Goal: Task Accomplishment & Management: Manage account settings

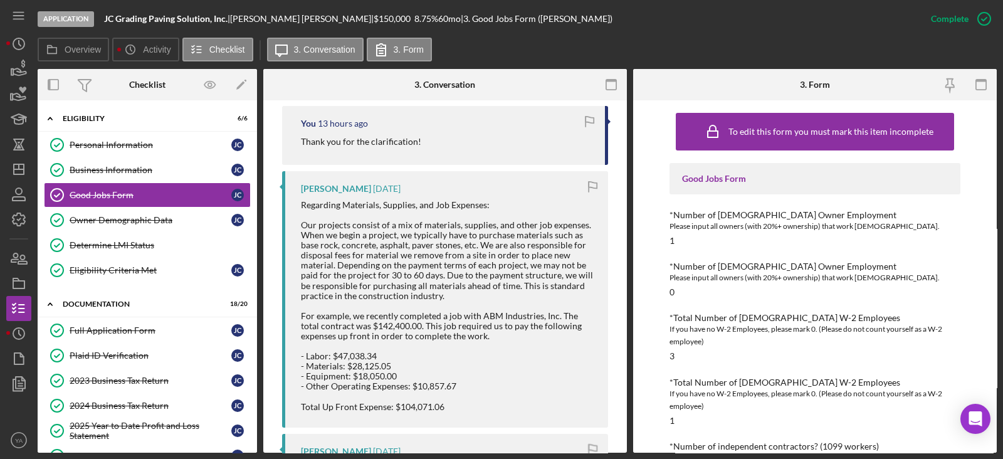
scroll to position [626, 0]
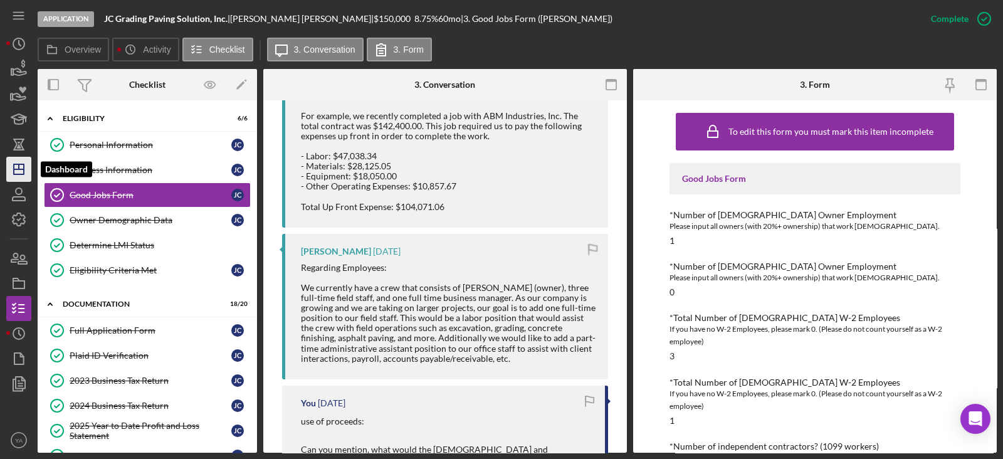
click at [19, 172] on icon "Icon/Dashboard" at bounding box center [18, 169] width 31 height 31
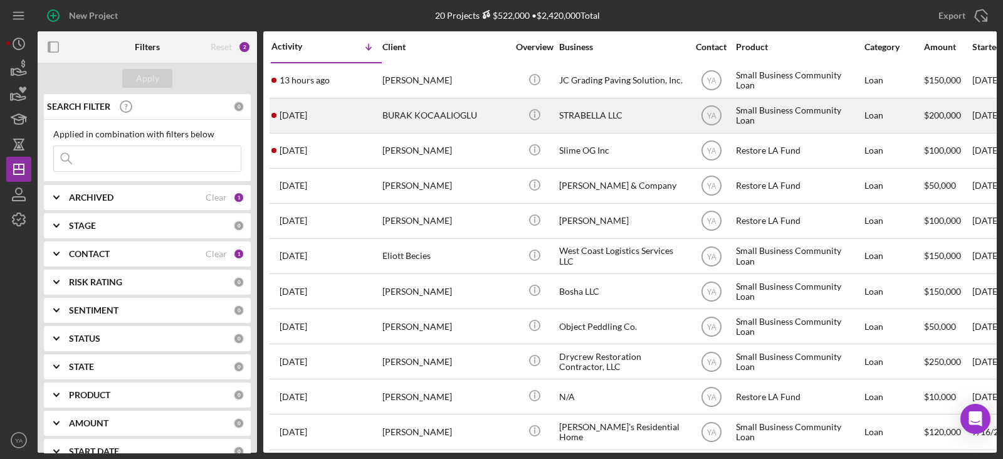
click at [604, 122] on div "STRABELLA LLC" at bounding box center [621, 115] width 125 height 33
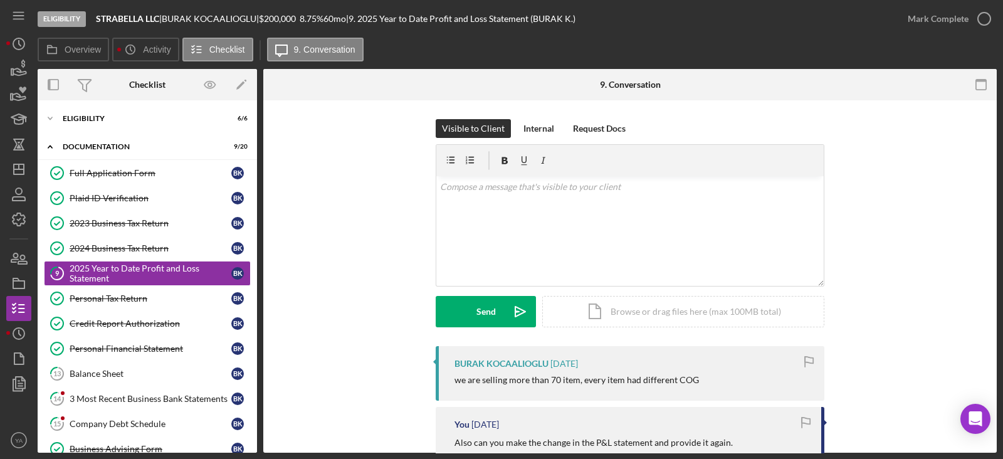
scroll to position [78, 0]
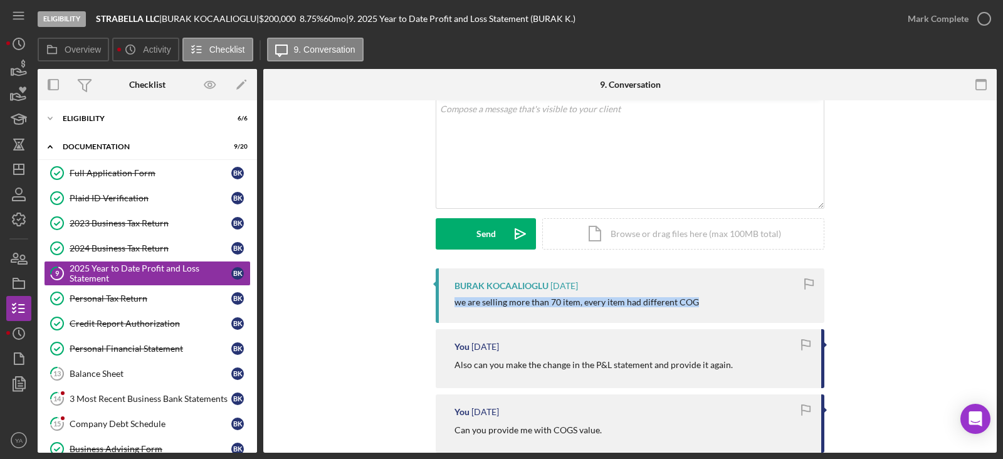
drag, startPoint x: 448, startPoint y: 306, endPoint x: 698, endPoint y: 307, distance: 249.5
click at [698, 307] on div "BURAK KOCAALIOGLU 3 days ago we are selling more than 70 item, every item had d…" at bounding box center [630, 295] width 389 height 55
copy div "we are selling more than 70 item, every item had different COG"
click at [134, 248] on div "2024 Business Tax Return" at bounding box center [151, 248] width 162 height 10
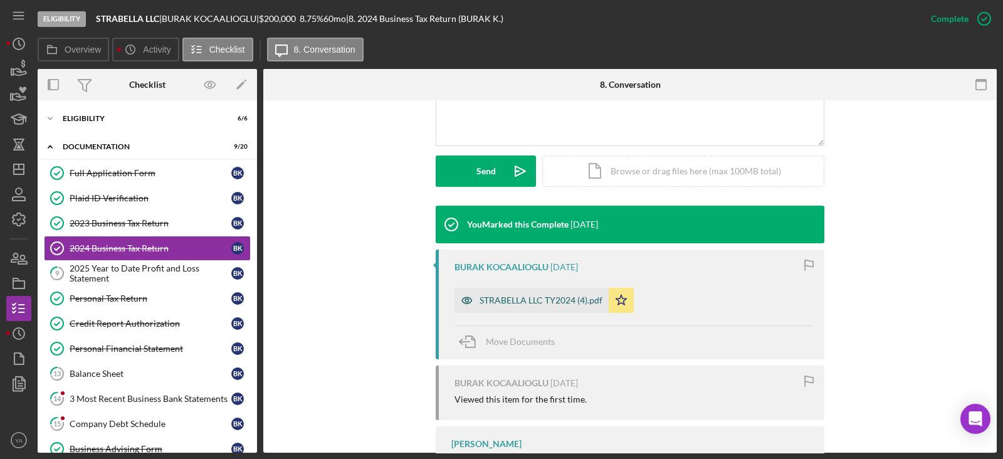
click at [552, 307] on div "STRABELLA LLC TY2024 (4).pdf" at bounding box center [532, 300] width 154 height 25
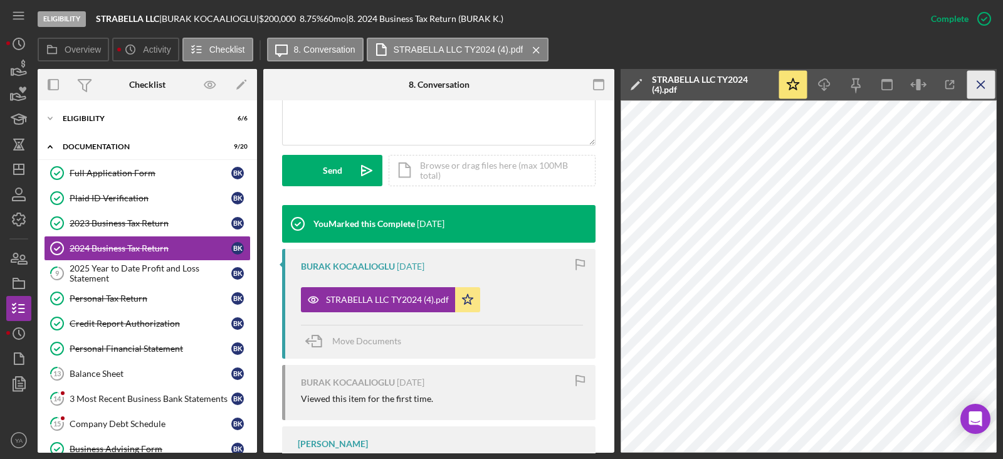
click at [980, 83] on line "button" at bounding box center [980, 84] width 7 height 7
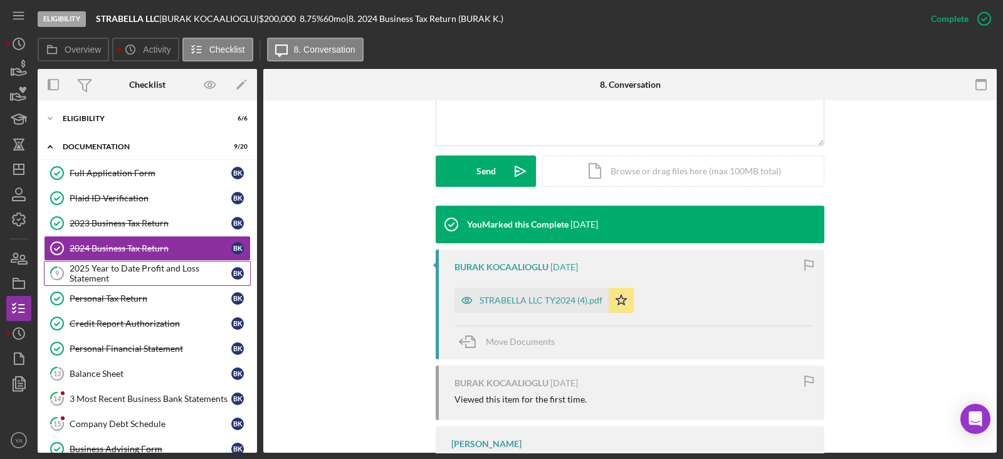
click at [145, 271] on div "2025 Year to Date Profit and Loss Statement" at bounding box center [151, 273] width 162 height 20
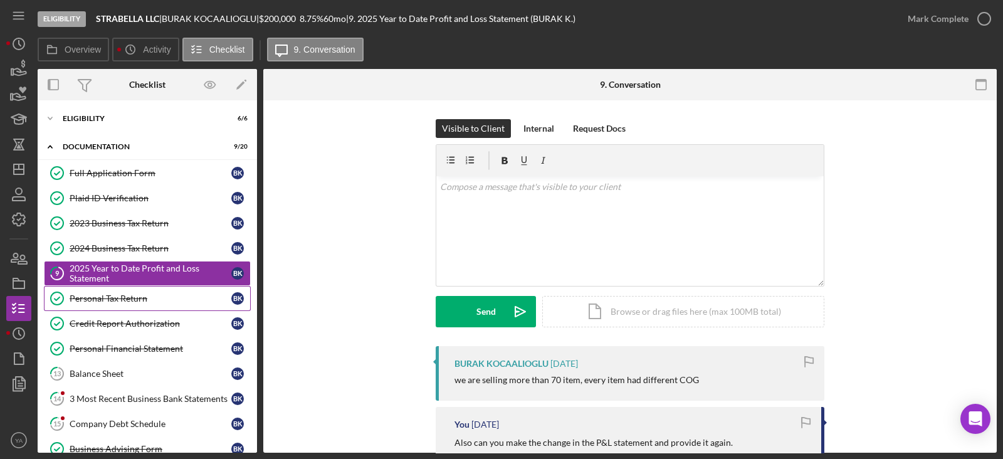
click at [134, 294] on div "Personal Tax Return" at bounding box center [151, 298] width 162 height 10
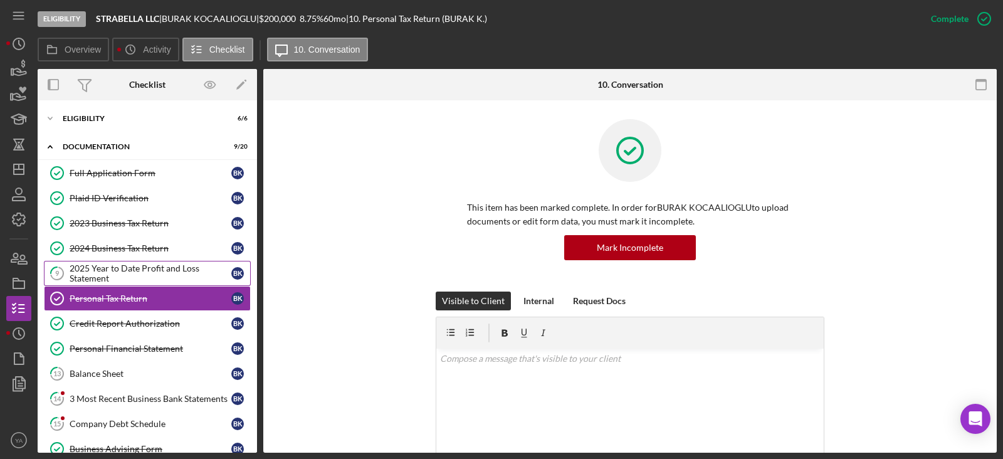
click at [172, 270] on div "2025 Year to Date Profit and Loss Statement" at bounding box center [151, 273] width 162 height 20
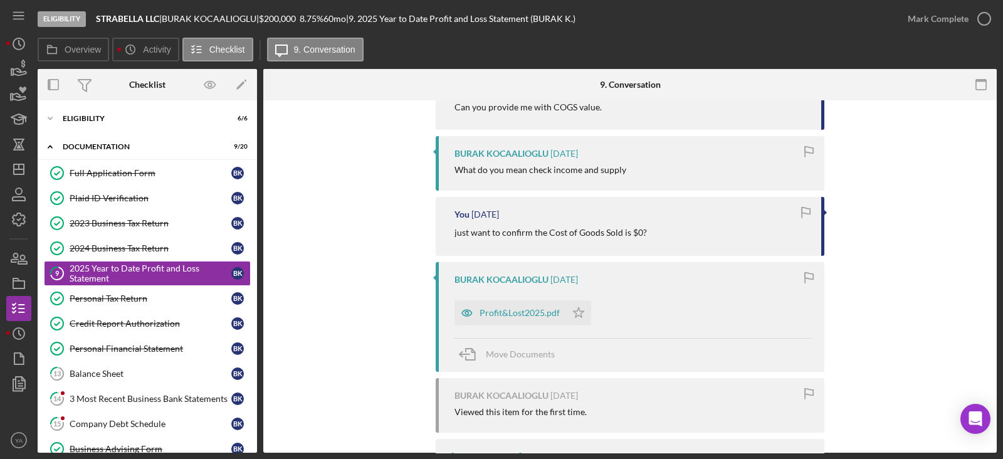
scroll to position [470, 0]
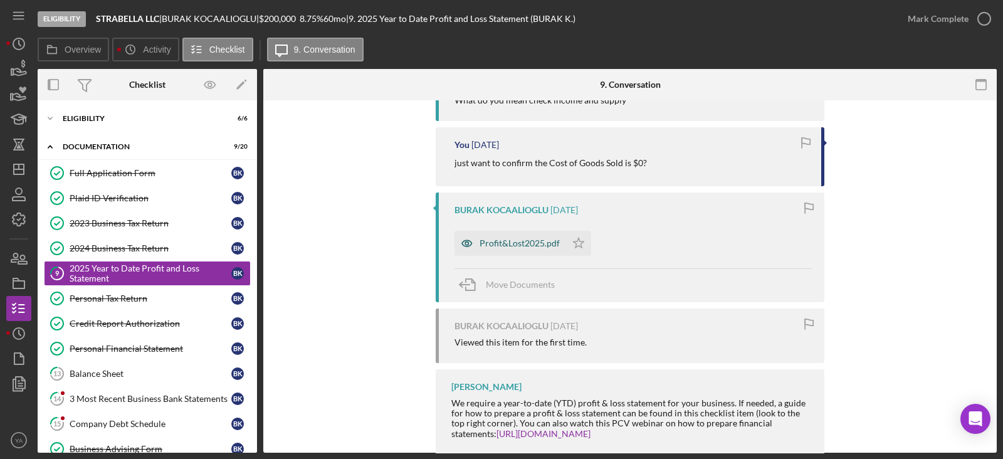
click at [514, 233] on div "Profit&Lost2025.pdf" at bounding box center [511, 243] width 112 height 25
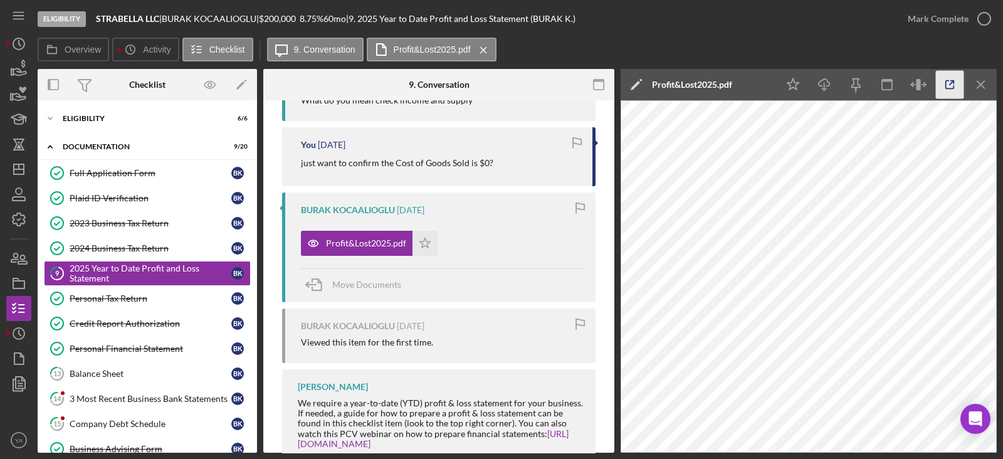
click at [953, 83] on icon "button" at bounding box center [950, 85] width 28 height 28
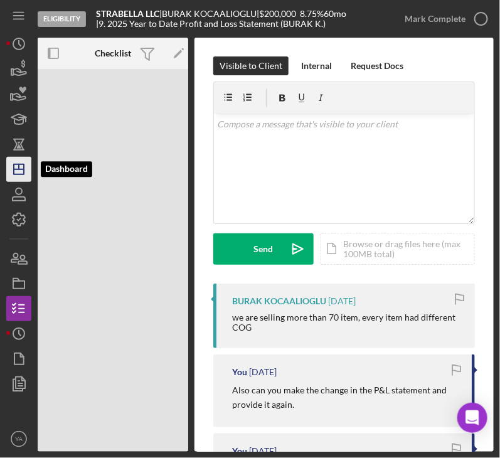
click at [9, 166] on icon "Icon/Dashboard" at bounding box center [18, 169] width 31 height 31
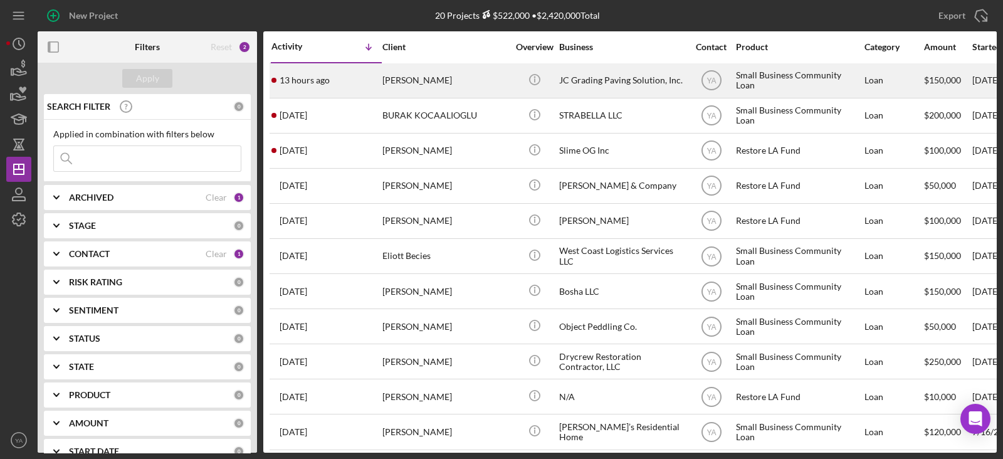
click at [593, 90] on div "JC Grading Paving Solution, Inc." at bounding box center [621, 80] width 125 height 33
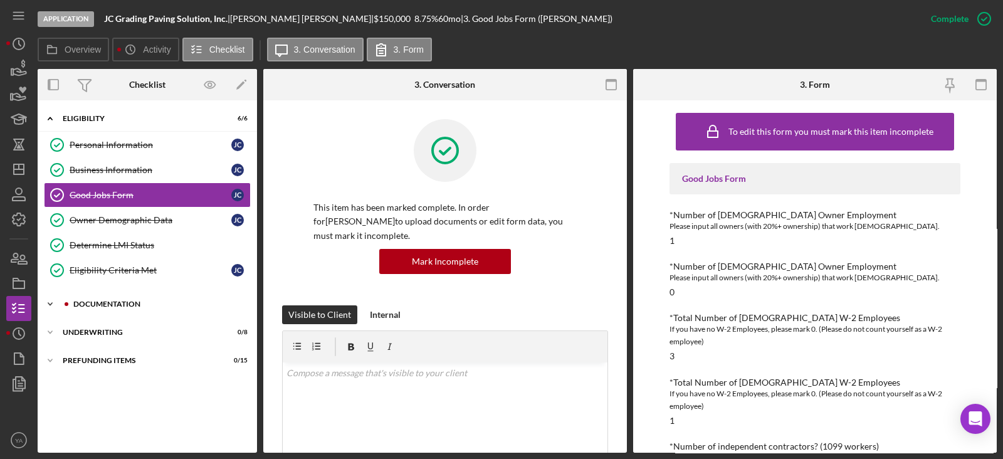
click at [169, 293] on div "Icon/Expander Documentation 18 / 20" at bounding box center [147, 304] width 219 height 25
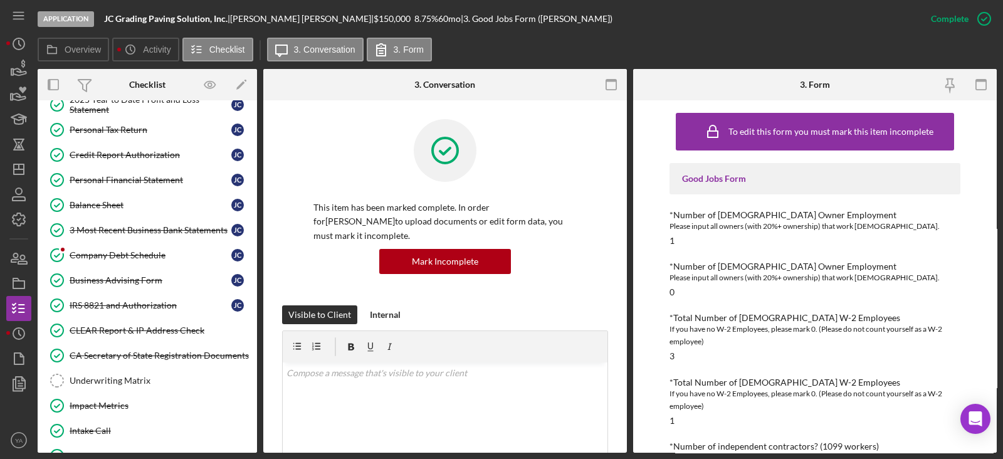
scroll to position [392, 0]
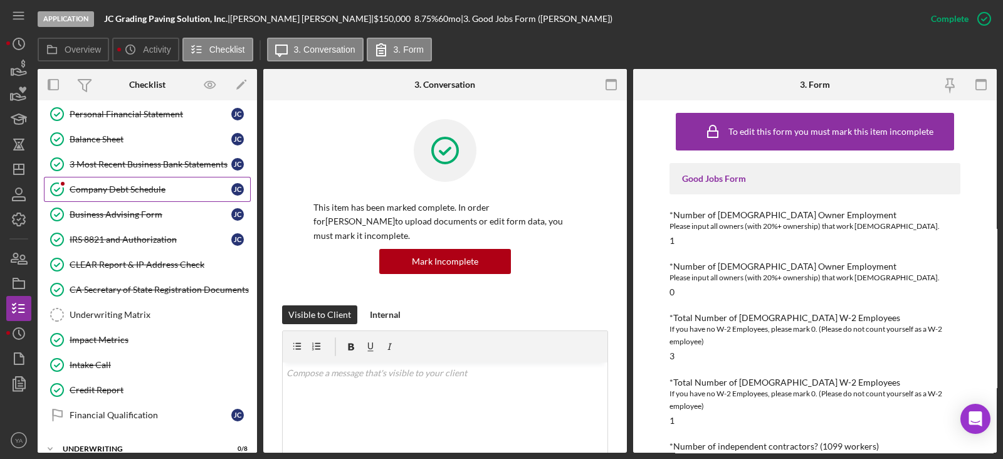
click at [128, 189] on div "Company Debt Schedule" at bounding box center [151, 189] width 162 height 10
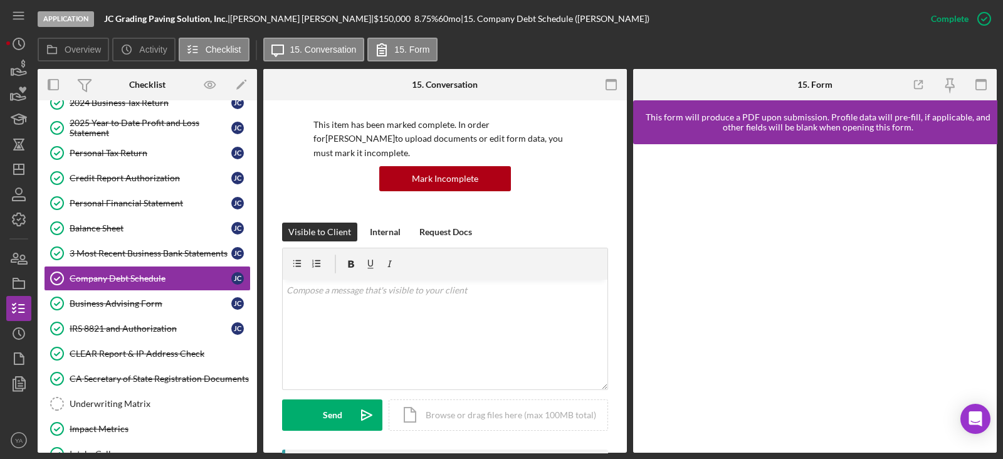
scroll to position [235, 0]
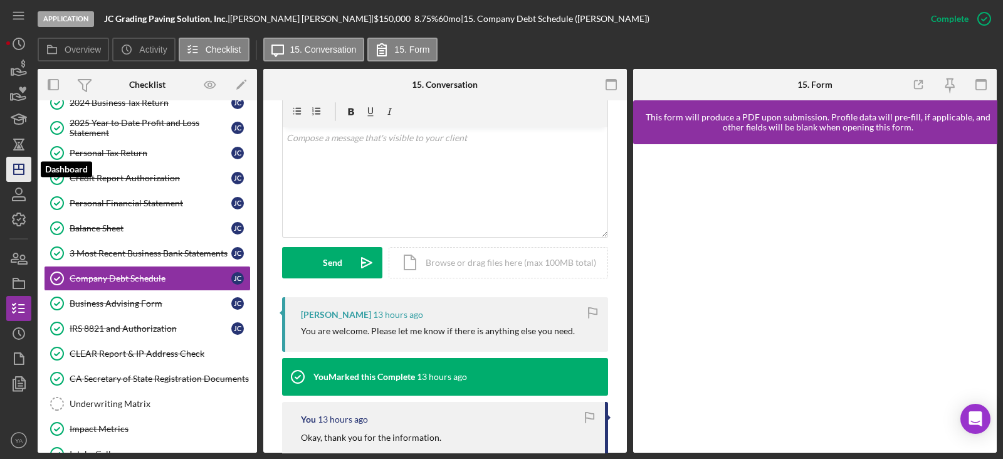
click at [20, 171] on icon "Icon/Dashboard" at bounding box center [18, 169] width 31 height 31
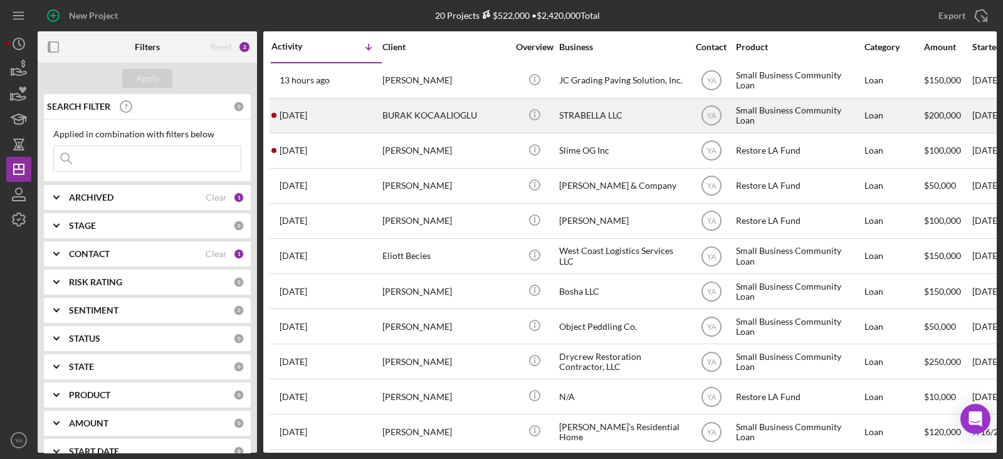
click at [503, 113] on div "BURAK KOCAALIOGLU" at bounding box center [444, 115] width 125 height 33
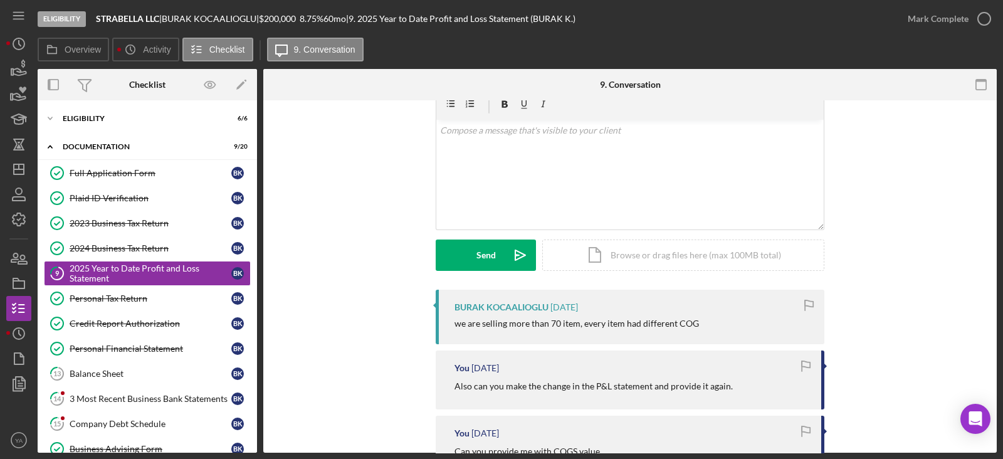
scroll to position [78, 0]
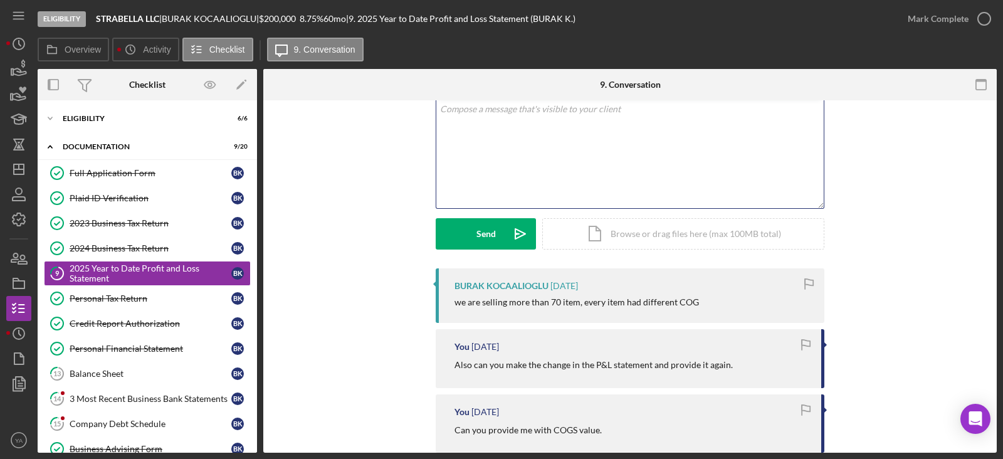
click at [564, 159] on div "v Color teal Color pink Remove color Add row above Add row below Add column bef…" at bounding box center [629, 153] width 387 height 110
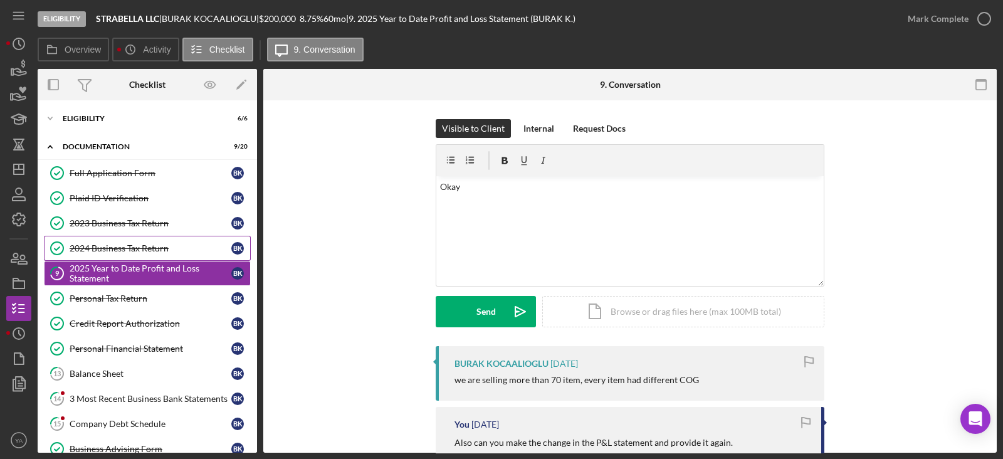
click at [137, 250] on div "2024 Business Tax Return" at bounding box center [151, 248] width 162 height 10
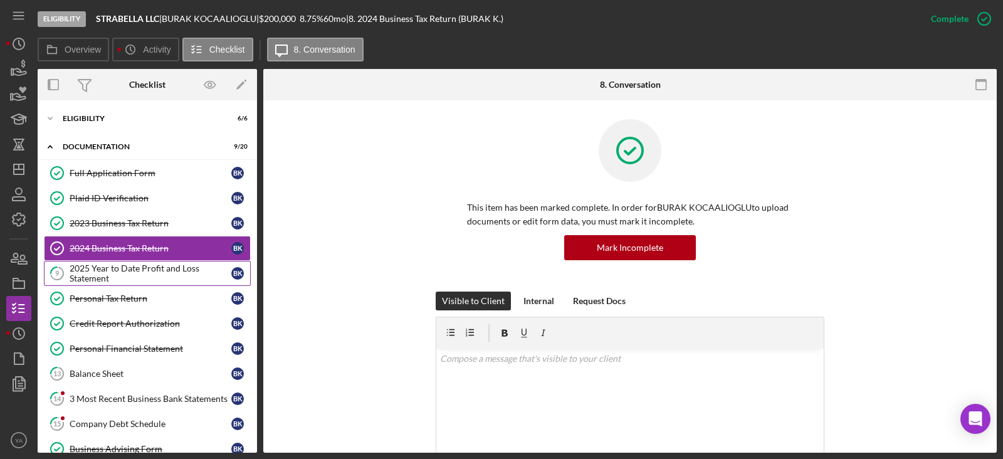
click at [164, 277] on div "2025 Year to Date Profit and Loss Statement" at bounding box center [151, 273] width 162 height 20
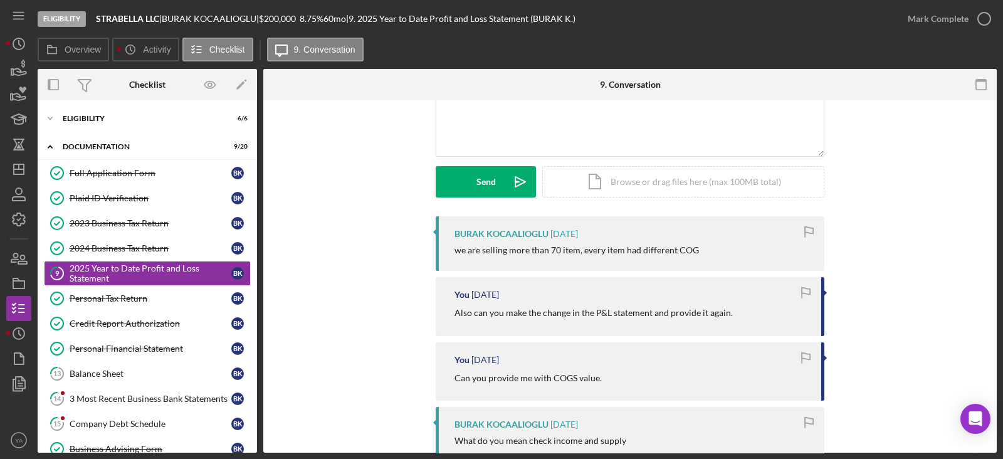
scroll to position [78, 0]
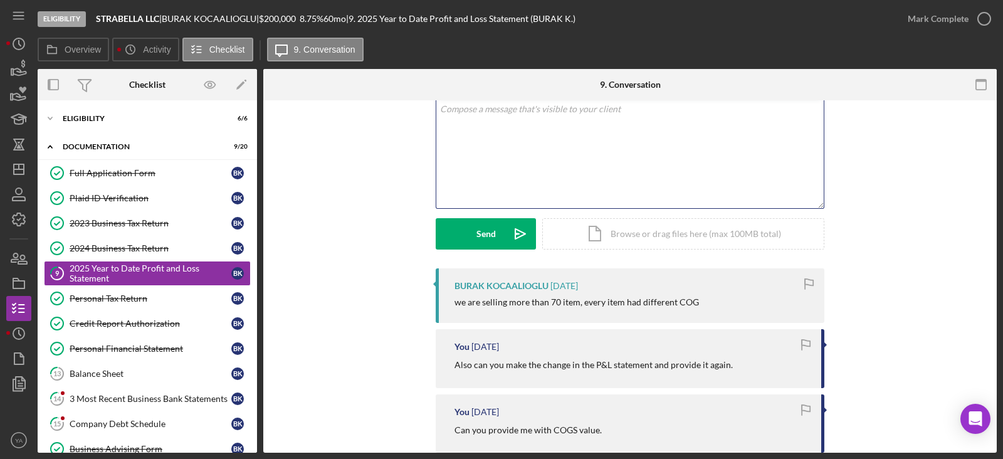
click at [559, 167] on div "v Color teal Color pink Remove color Add row above Add row below Add column bef…" at bounding box center [629, 153] width 387 height 110
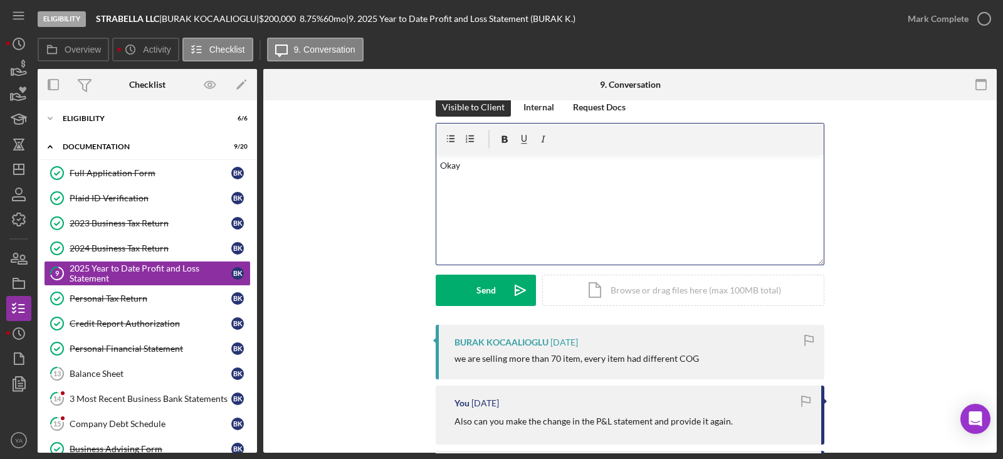
scroll to position [0, 0]
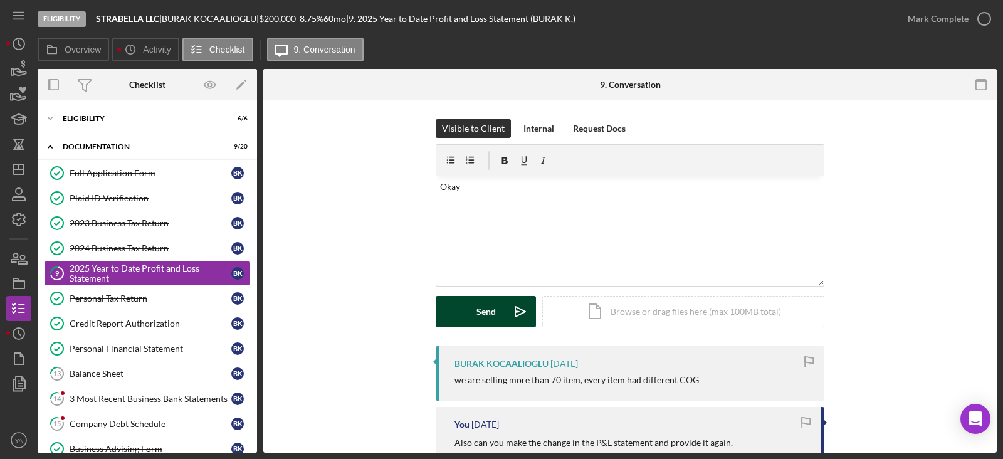
click at [523, 302] on icon "Icon/icon-invite-send" at bounding box center [520, 311] width 31 height 31
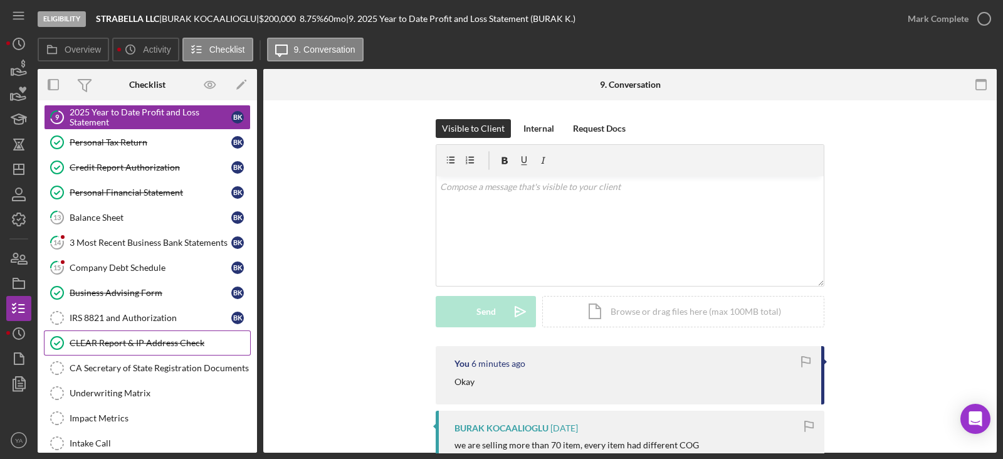
scroll to position [235, 0]
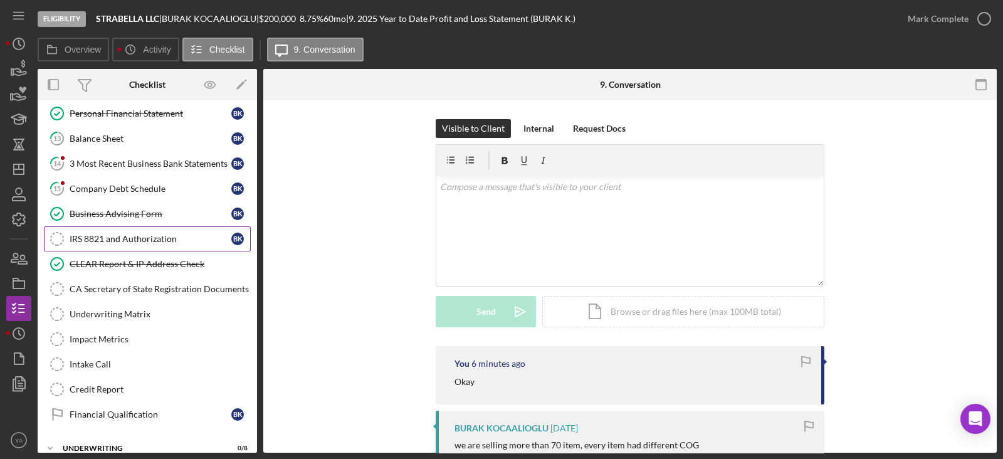
click at [151, 234] on div "IRS 8821 and Authorization" at bounding box center [151, 239] width 162 height 10
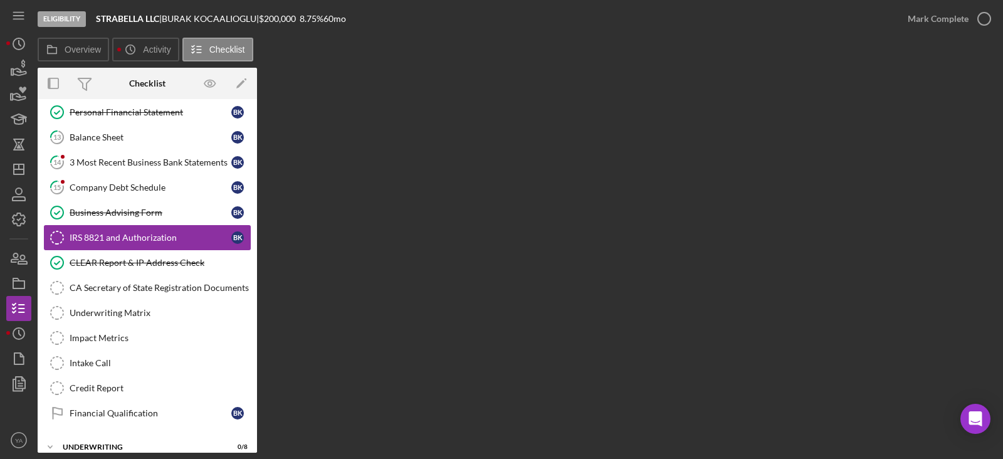
click at [162, 236] on div "IRS 8821 and Authorization" at bounding box center [151, 238] width 162 height 10
click at [167, 266] on link "CLEAR Report & IP Address Check CLEAR Report & IP Address Check" at bounding box center [147, 262] width 207 height 25
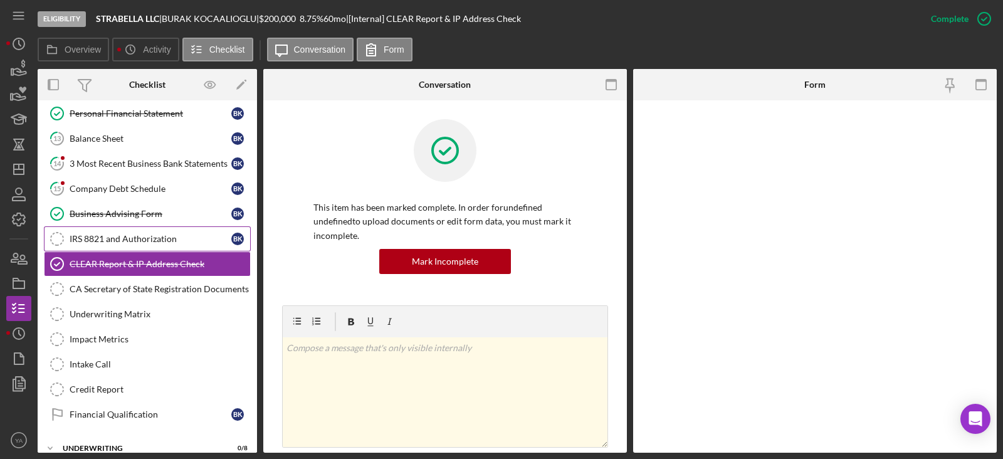
click at [172, 241] on link "IRS 8821 and Authorization IRS 8821 and Authorization B K" at bounding box center [147, 238] width 207 height 25
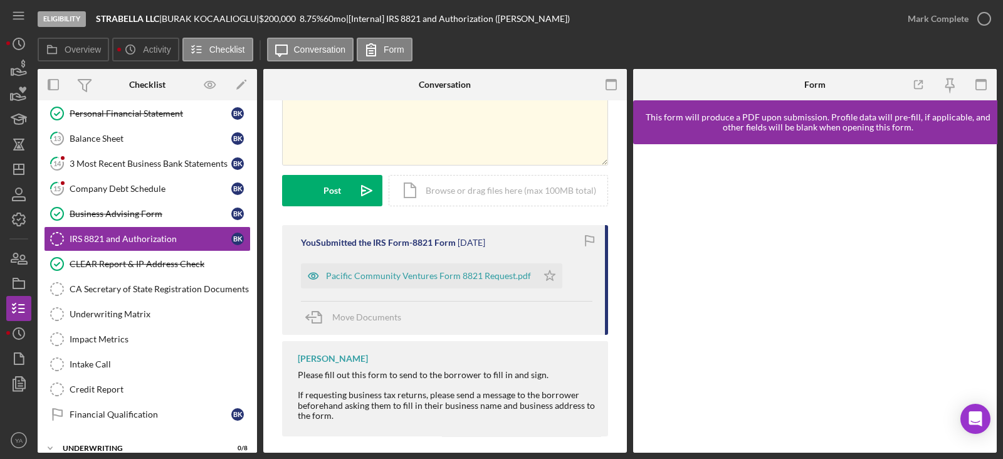
scroll to position [104, 0]
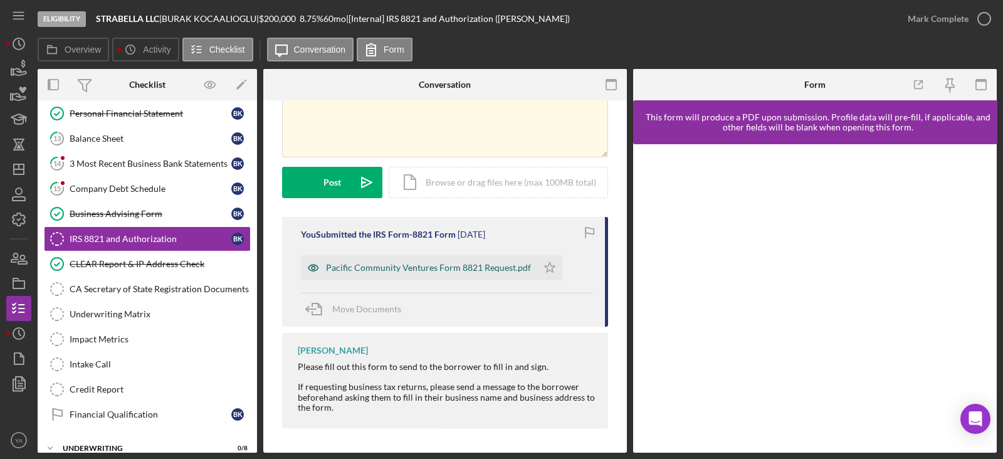
click at [439, 268] on div "Pacific Community Ventures Form 8821 Request.pdf" at bounding box center [428, 268] width 205 height 10
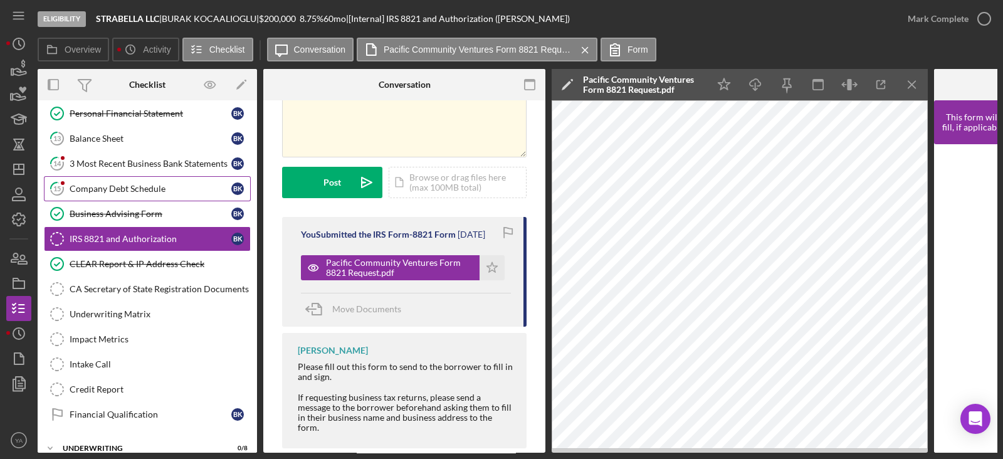
click at [166, 192] on link "15 Company Debt Schedule B K" at bounding box center [147, 188] width 207 height 25
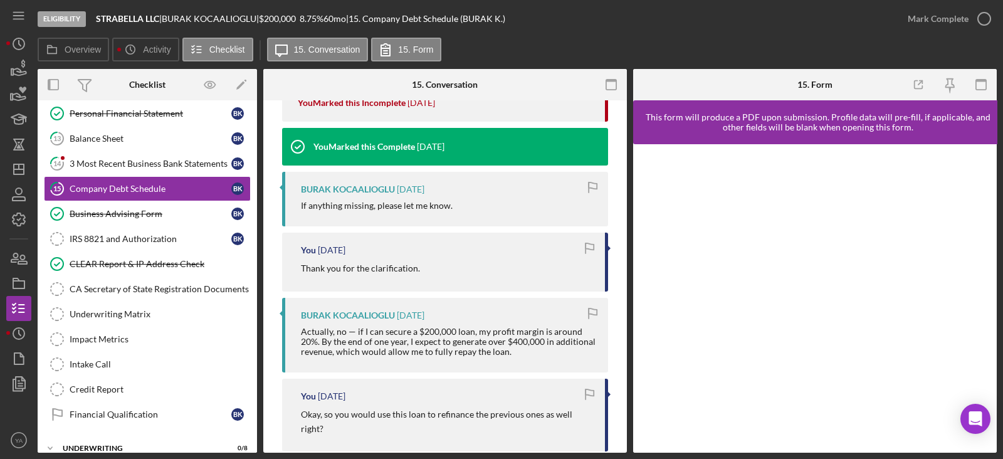
scroll to position [626, 0]
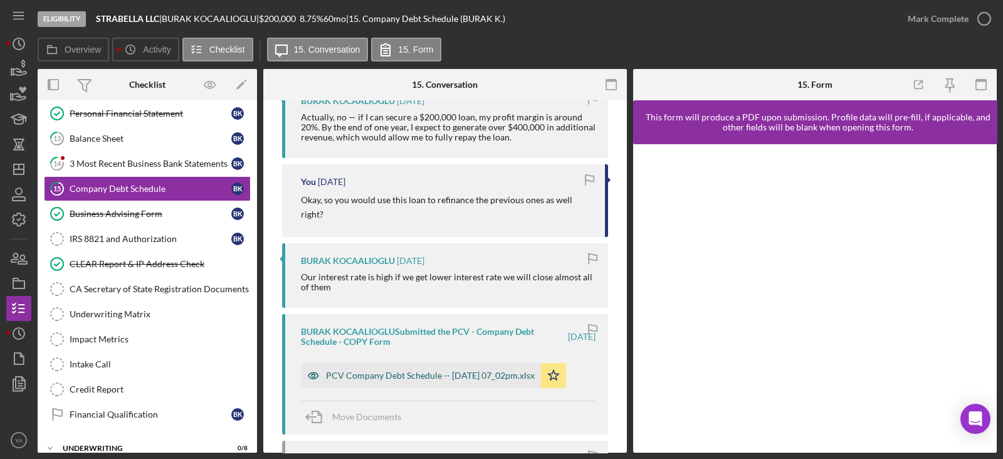
click at [453, 388] on div "PCV Company Debt Schedule -- 2025-09-02 07_02pm.xlsx" at bounding box center [421, 375] width 240 height 25
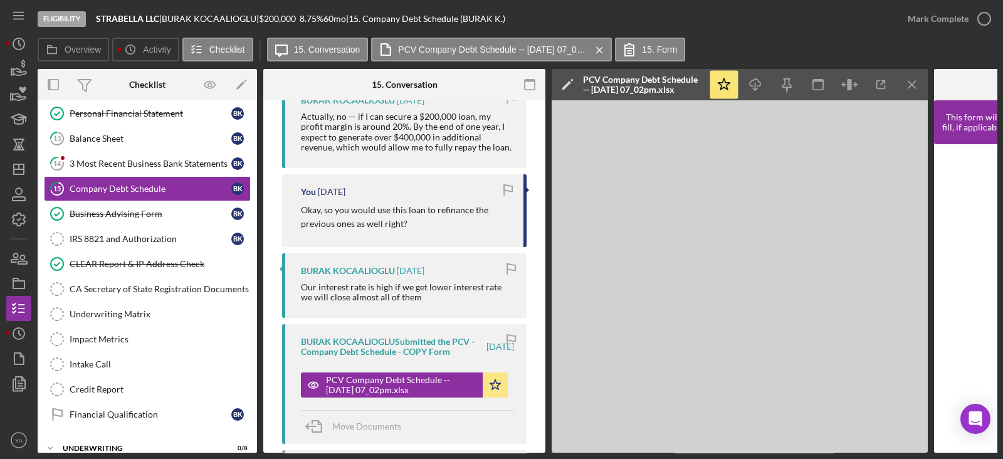
scroll to position [719, 0]
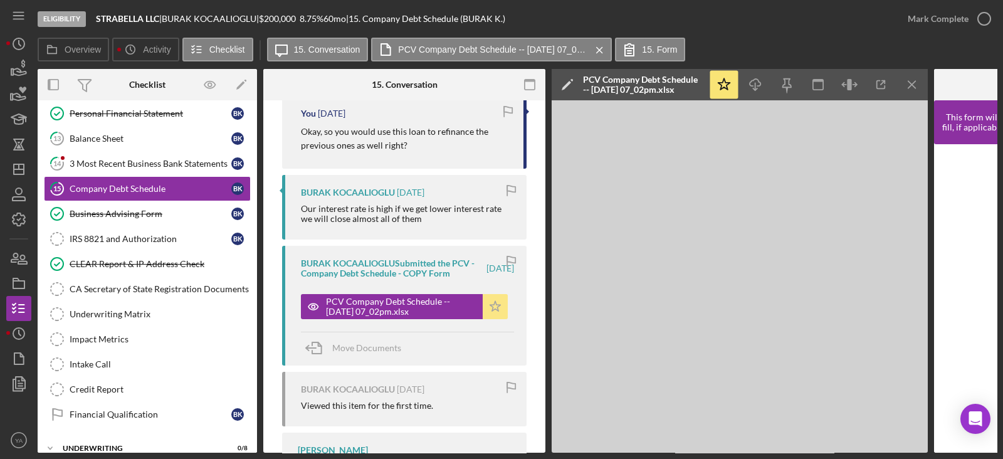
click at [493, 319] on icon "Icon/Star" at bounding box center [495, 306] width 25 height 25
click at [494, 319] on icon "Icon/Star" at bounding box center [495, 306] width 25 height 25
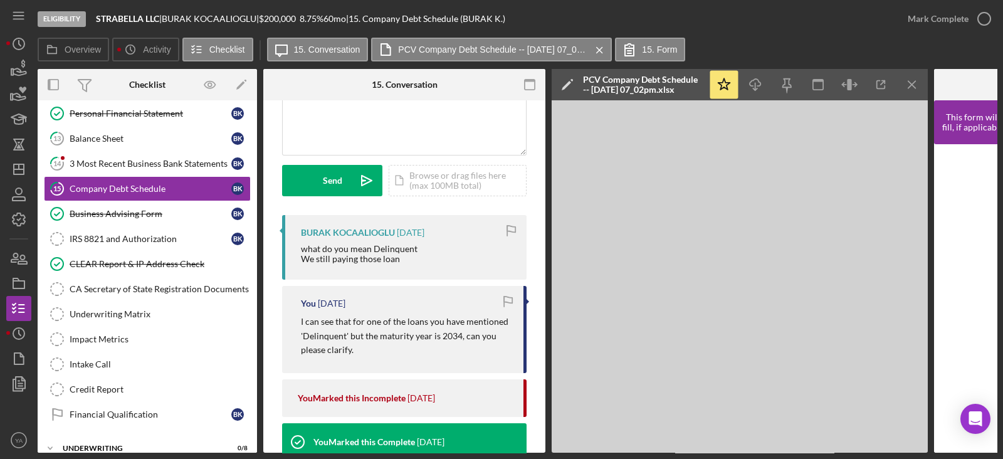
scroll to position [14, 0]
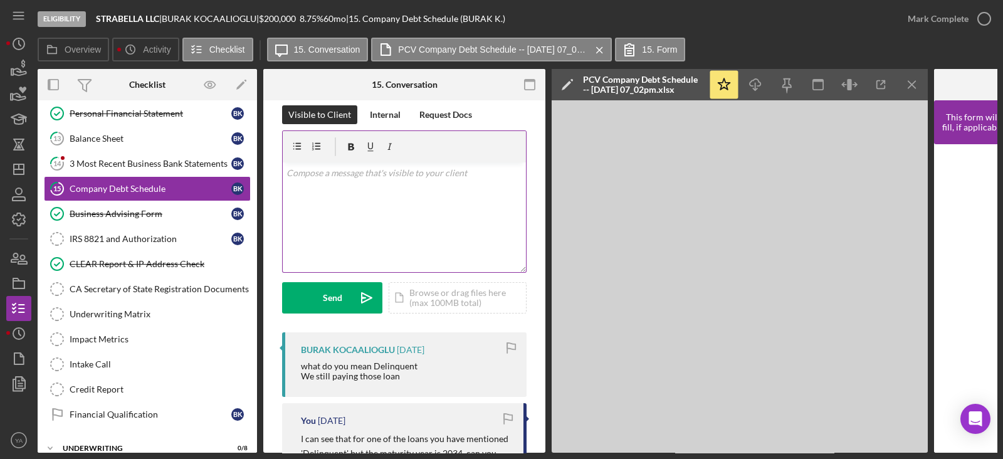
click at [386, 205] on div "v Color teal Color pink Remove color Add row above Add row below Add column bef…" at bounding box center [404, 217] width 243 height 110
click at [486, 176] on p "On excel sheet column "Current or Delinquent"" at bounding box center [404, 173] width 236 height 14
click at [462, 211] on div "v Color teal Color pink Remove color Add row above Add row below Add column bef…" at bounding box center [404, 217] width 243 height 110
click at [407, 200] on div "v Color teal Color pink Remove color Add row above Add row below Add column bef…" at bounding box center [404, 217] width 243 height 110
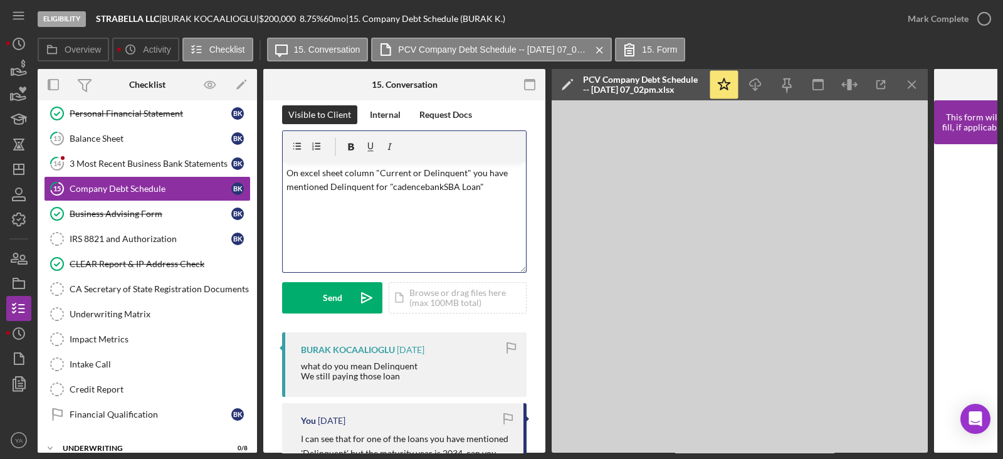
click at [423, 214] on div "v Color teal Color pink Remove color Add row above Add row below Add column bef…" at bounding box center [404, 217] width 243 height 110
click at [455, 198] on div "v Color teal Color pink Remove color Add row above Add row below Add column bef…" at bounding box center [404, 217] width 243 height 110
click at [478, 224] on div "v Color teal Color pink Remove color Add row above Add row below Add column bef…" at bounding box center [404, 217] width 243 height 110
click at [476, 177] on p "On excel sheet column "Current or Delinquent" you have mentioned Delinquent for…" at bounding box center [404, 180] width 236 height 28
click at [500, 194] on div "v Color teal Color pink Remove color Add row above Add row below Add column bef…" at bounding box center [404, 217] width 243 height 110
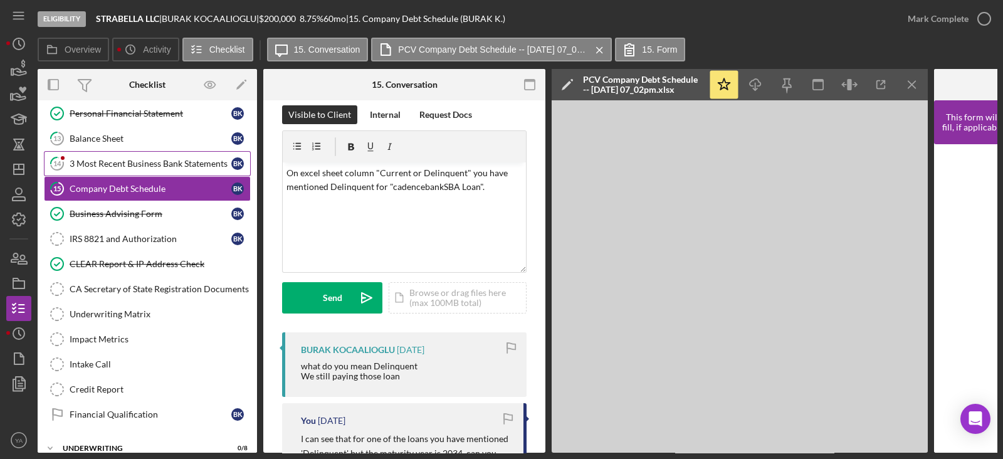
click at [194, 159] on div "3 Most Recent Business Bank Statements" at bounding box center [151, 164] width 162 height 10
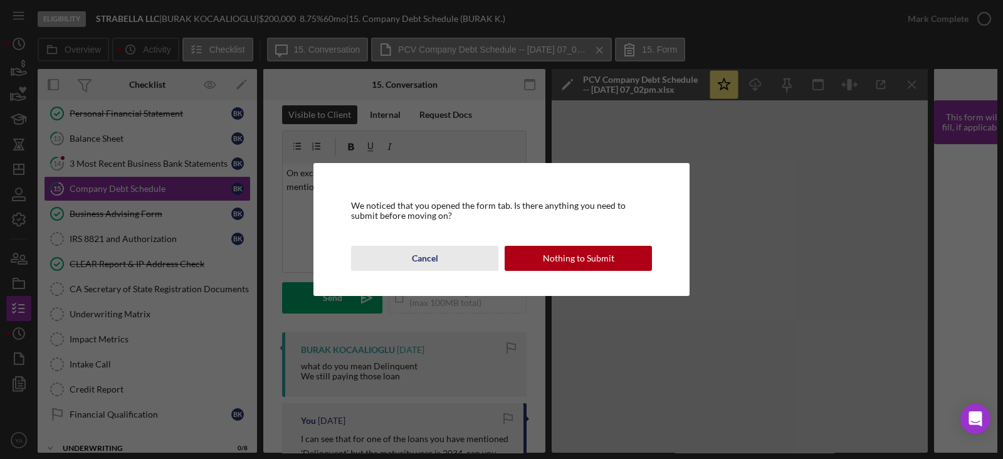
click at [450, 256] on button "Cancel" at bounding box center [424, 258] width 147 height 25
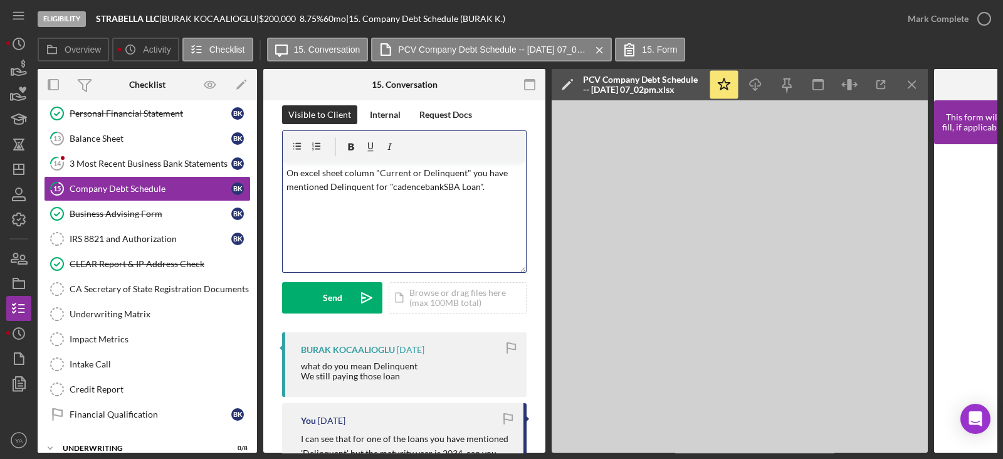
click at [486, 193] on div "v Color teal Color pink Remove color Add row above Add row below Add column bef…" at bounding box center [404, 217] width 243 height 110
click at [493, 186] on p "On excel sheet column "Current or Delinquent" you have mentioned Delinquent for…" at bounding box center [404, 180] width 236 height 28
click at [359, 303] on icon "Icon/icon-invite-send" at bounding box center [366, 297] width 31 height 31
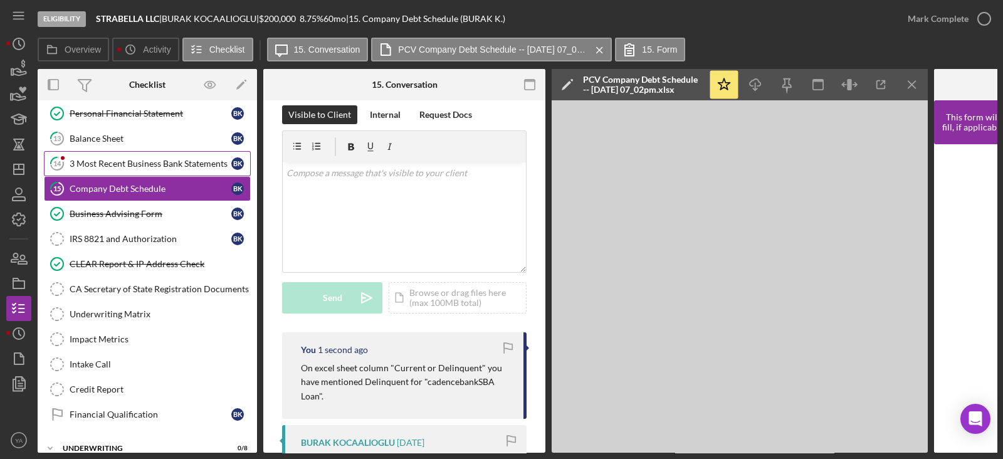
click at [107, 161] on div "3 Most Recent Business Bank Statements" at bounding box center [151, 164] width 162 height 10
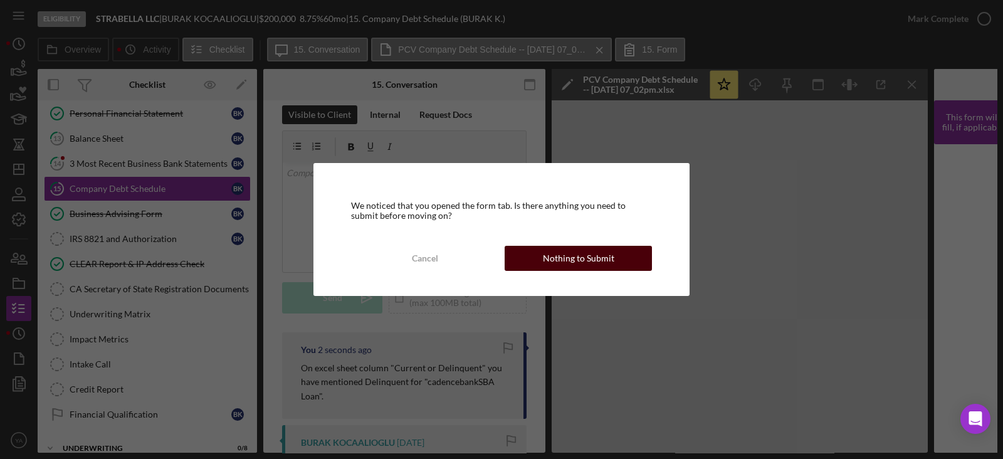
click at [574, 252] on div "Nothing to Submit" at bounding box center [578, 258] width 71 height 25
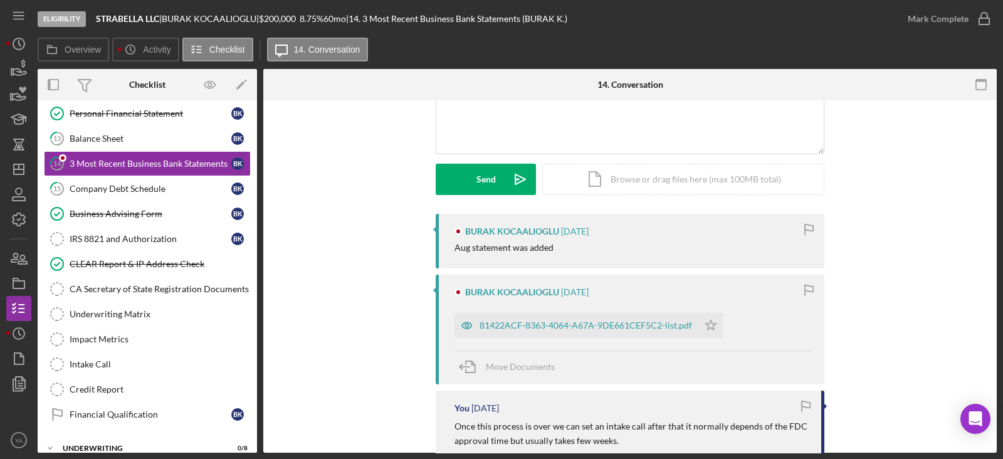
scroll to position [156, 0]
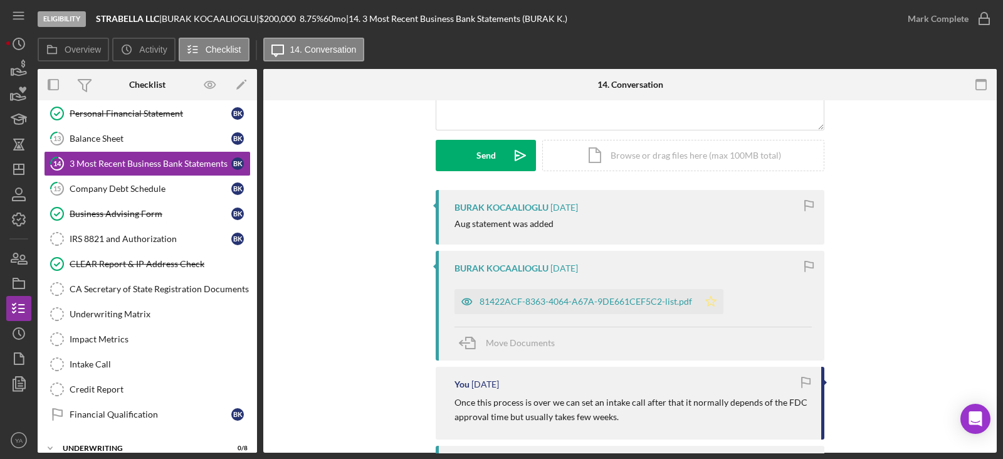
click at [710, 303] on icon "Icon/Star" at bounding box center [710, 301] width 25 height 25
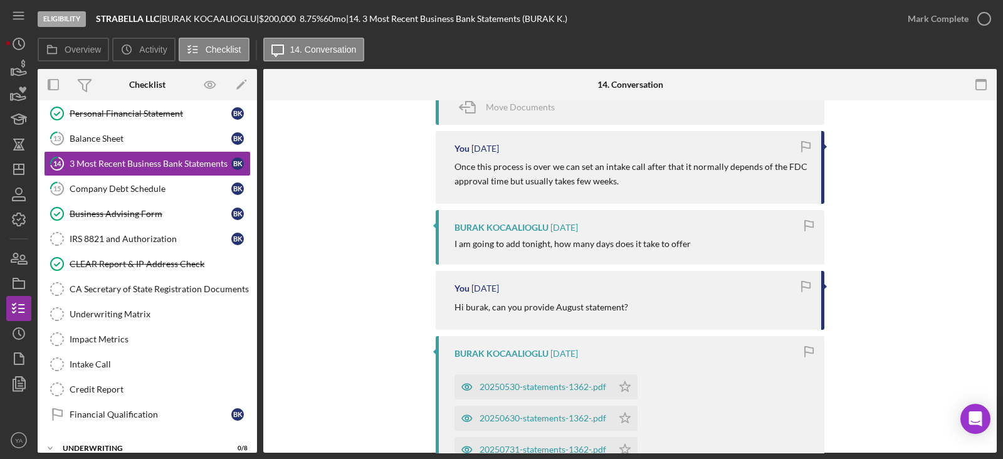
scroll to position [548, 0]
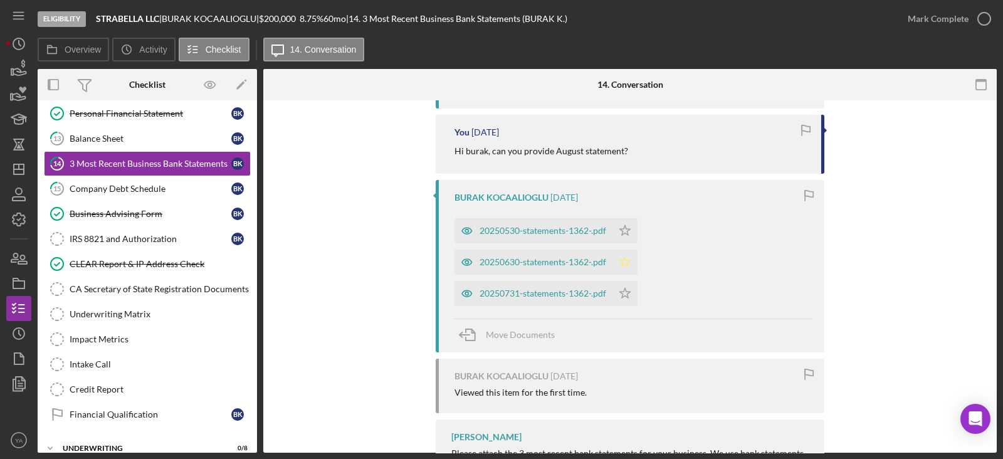
click at [627, 262] on icon "Icon/Star" at bounding box center [624, 262] width 25 height 25
click at [624, 298] on icon "Icon/Star" at bounding box center [624, 293] width 25 height 25
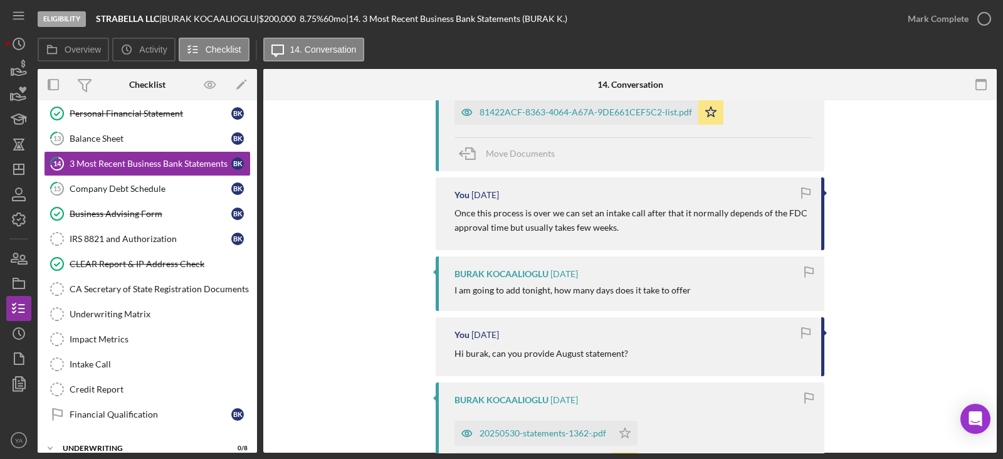
scroll to position [154, 0]
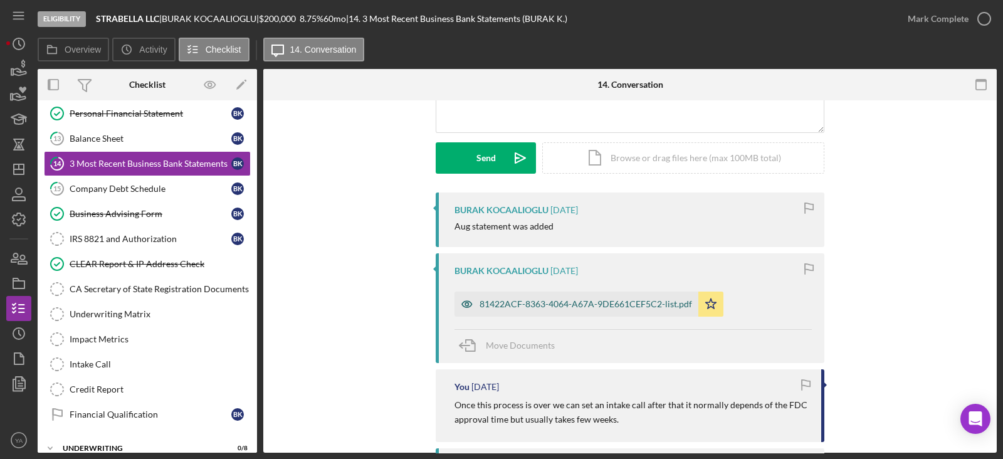
click at [588, 295] on div "81422ACF-8363-4064-A67A-9DE661CEF5C2-list.pdf" at bounding box center [577, 304] width 244 height 25
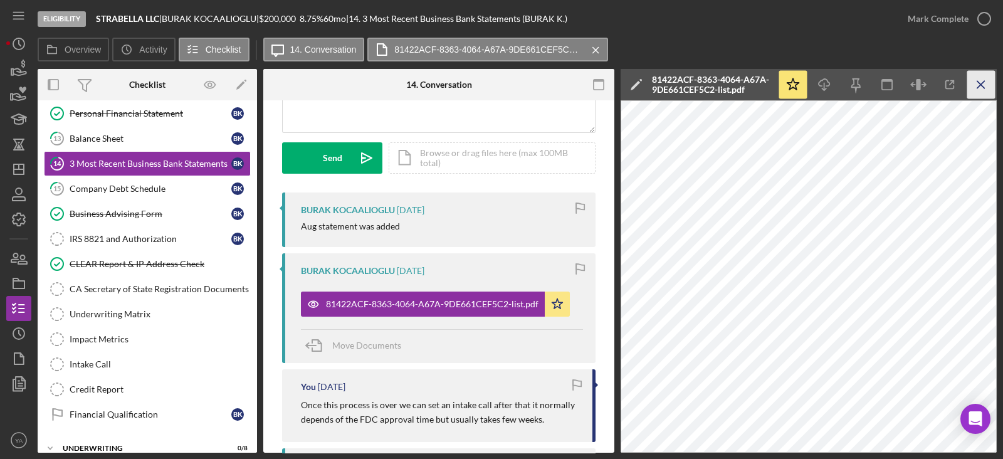
click at [985, 92] on icon "Icon/Menu Close" at bounding box center [981, 85] width 28 height 28
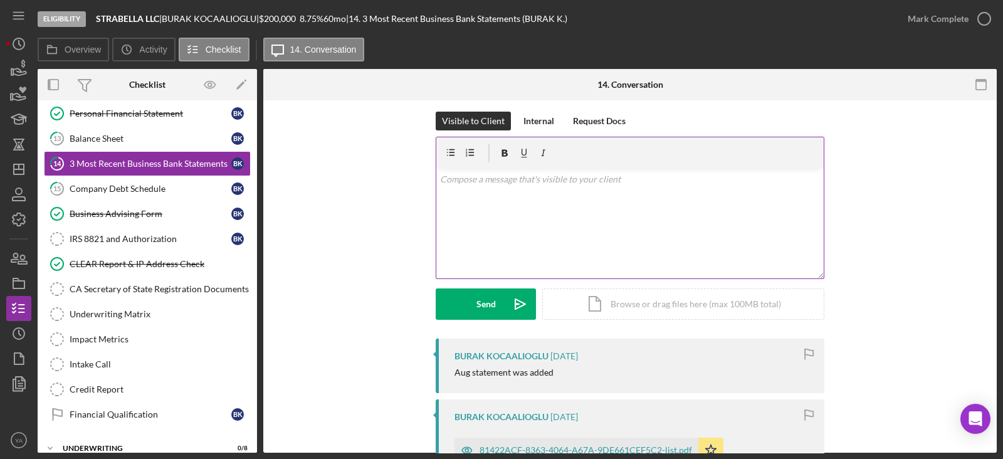
scroll to position [0, 0]
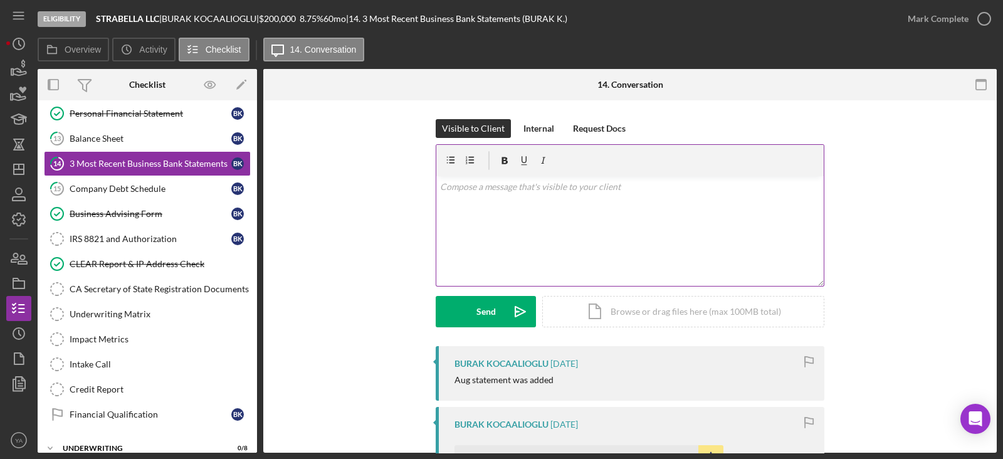
click at [606, 241] on div "v Color teal Color pink Remove color Add row above Add row below Add column bef…" at bounding box center [629, 231] width 387 height 110
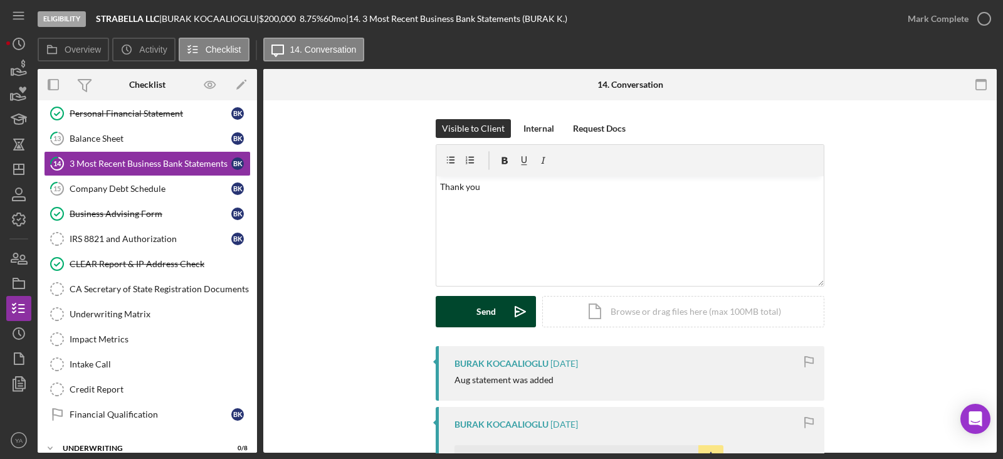
click at [501, 310] on button "Send Icon/icon-invite-send" at bounding box center [486, 311] width 100 height 31
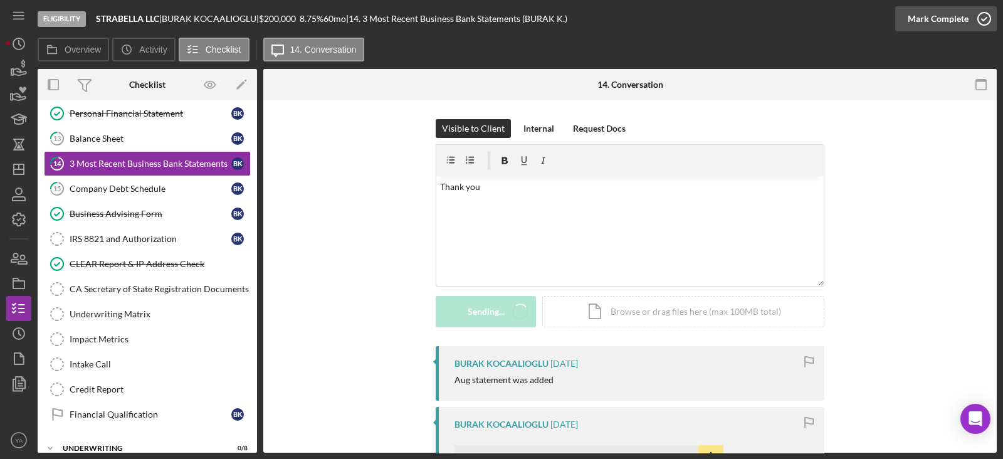
click at [970, 24] on icon "button" at bounding box center [984, 18] width 31 height 31
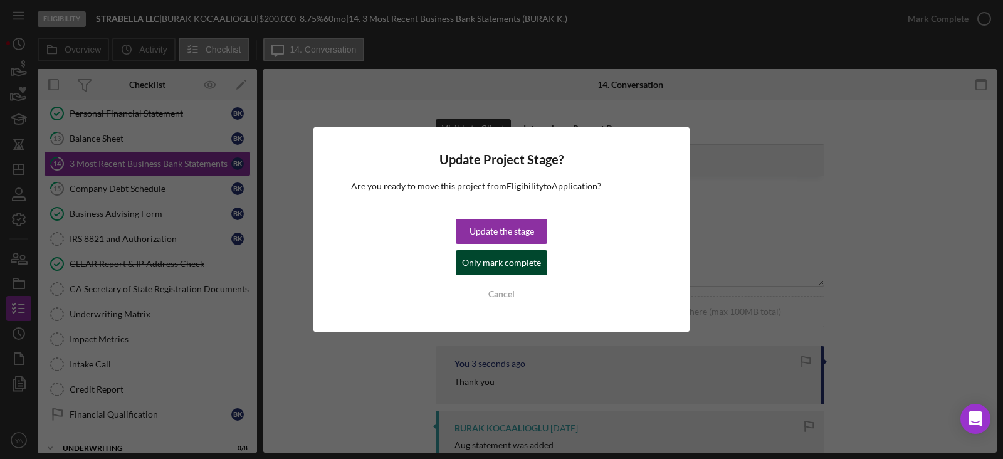
click at [517, 263] on div "Only mark complete" at bounding box center [501, 262] width 79 height 25
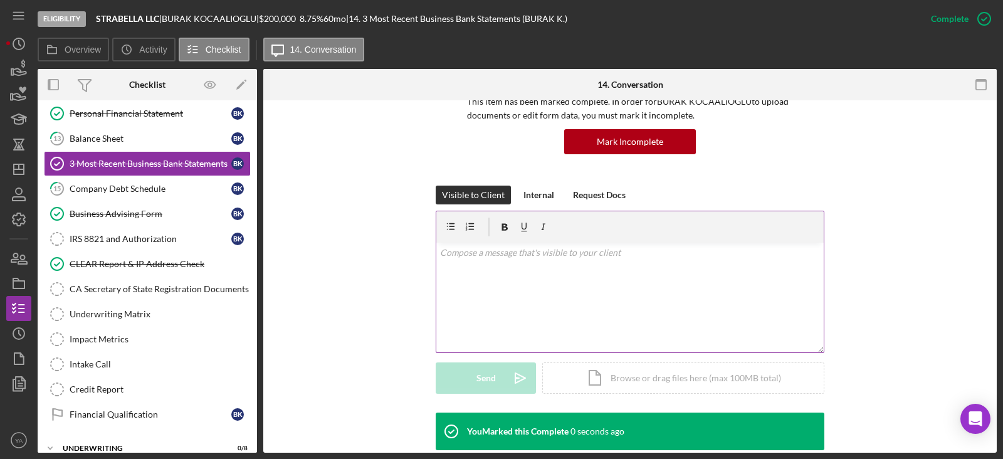
scroll to position [235, 0]
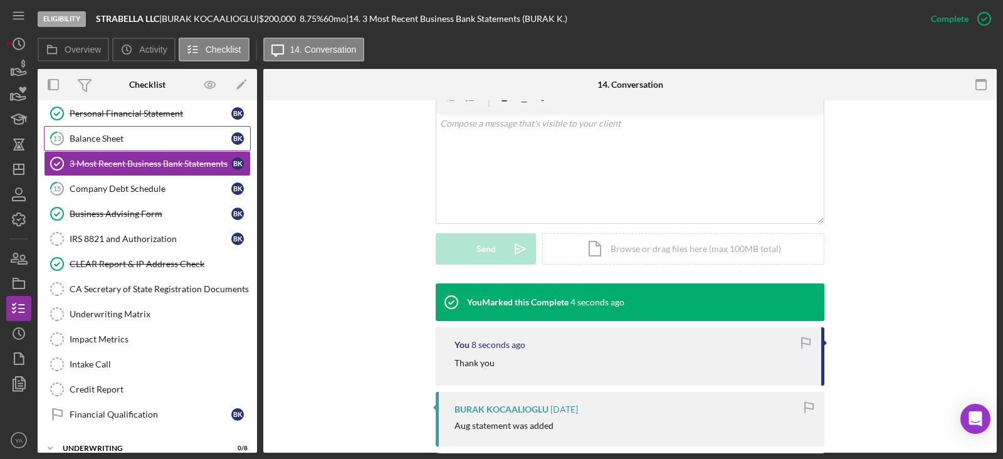
click at [166, 130] on link "13 Balance Sheet B K" at bounding box center [147, 138] width 207 height 25
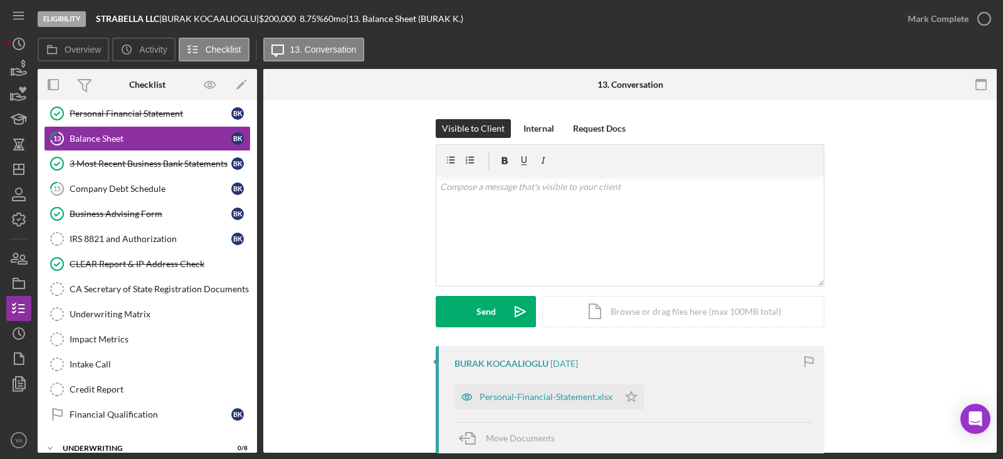
scroll to position [156, 0]
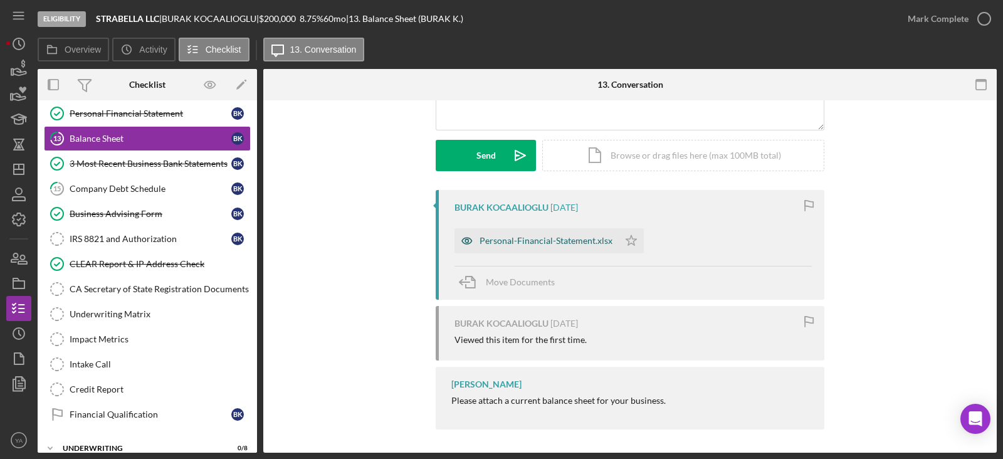
click at [536, 238] on div "Personal-Financial-Statement.xlsx" at bounding box center [546, 241] width 133 height 10
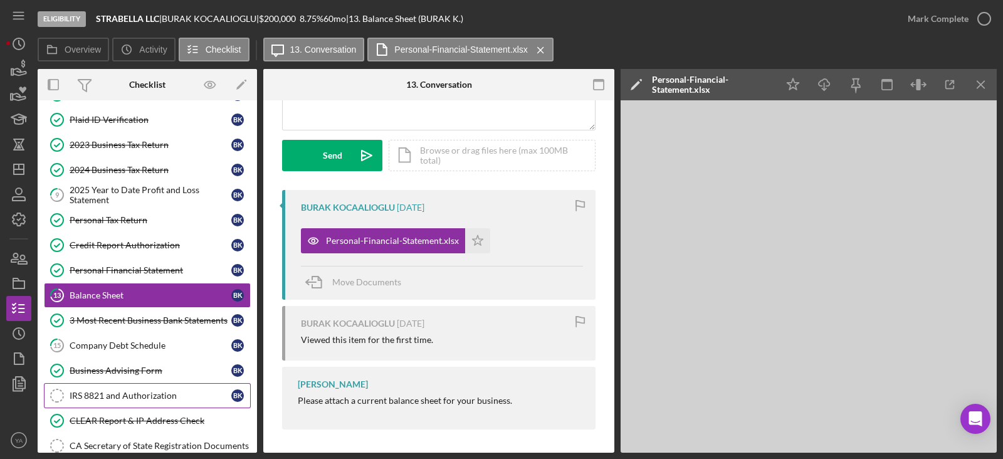
scroll to position [78, 0]
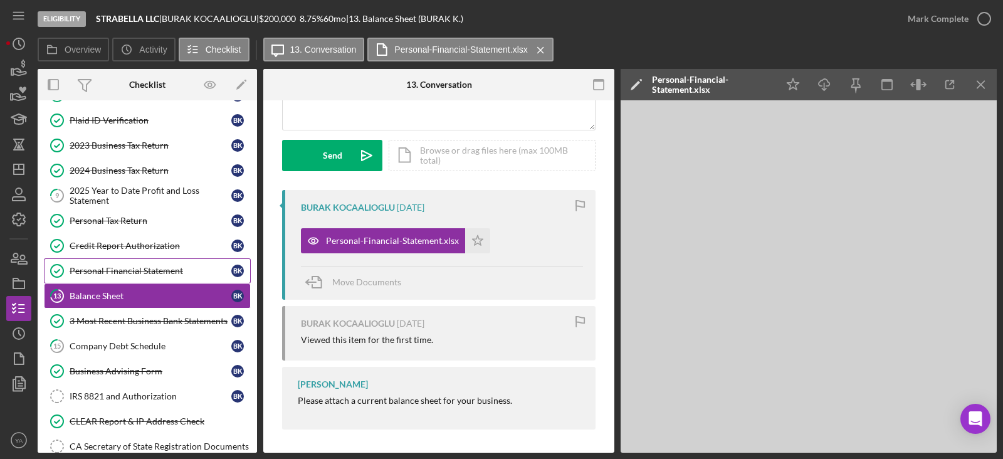
click at [129, 268] on div "Personal Financial Statement" at bounding box center [151, 271] width 162 height 10
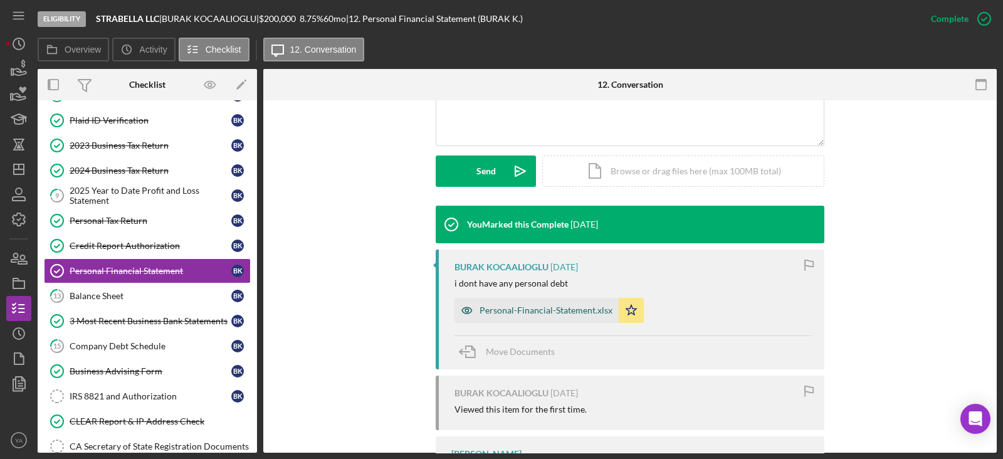
click at [529, 299] on div "Personal-Financial-Statement.xlsx" at bounding box center [537, 310] width 164 height 25
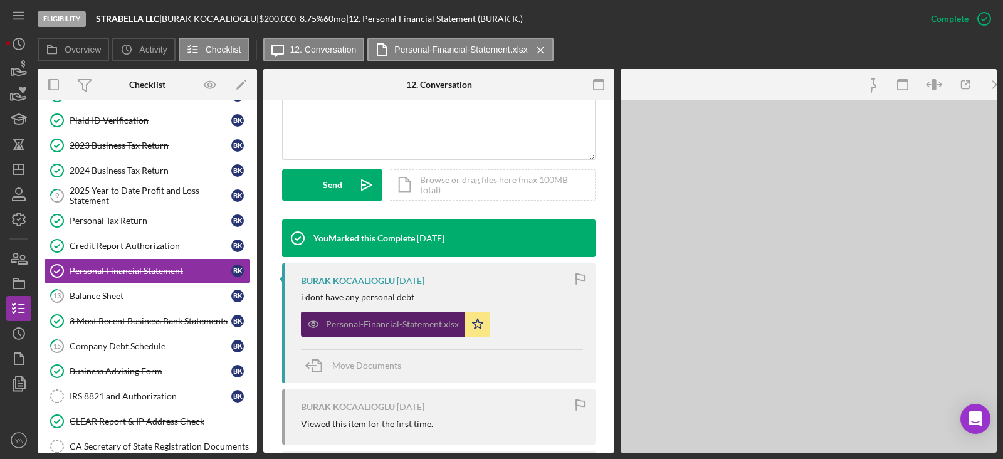
scroll to position [327, 0]
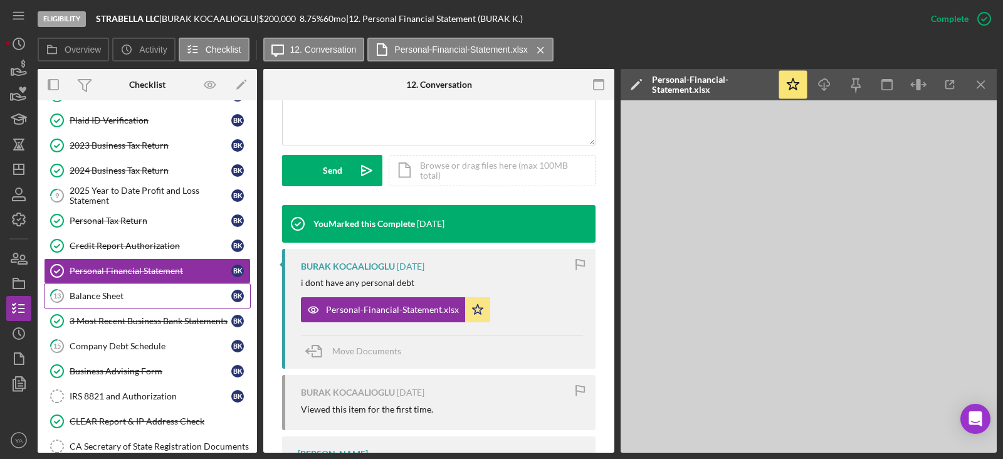
click at [148, 285] on link "13 Balance Sheet B K" at bounding box center [147, 295] width 207 height 25
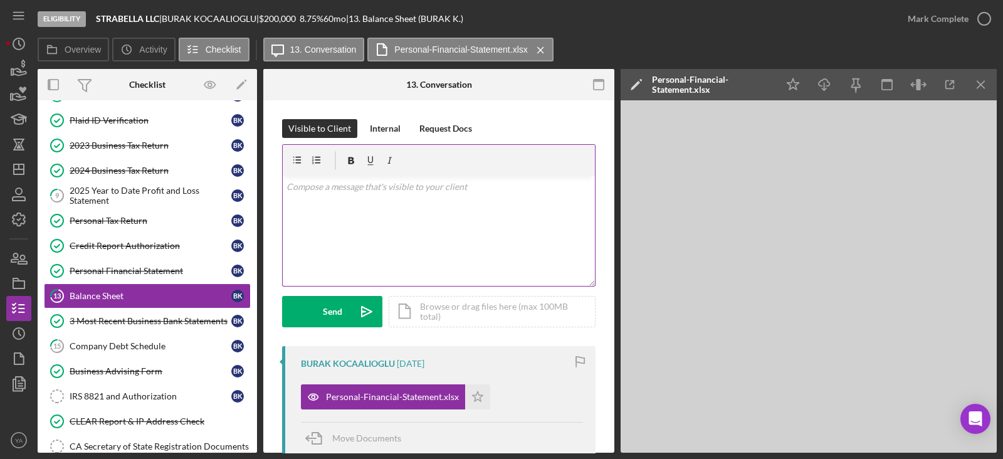
click at [471, 202] on div "v Color teal Color pink Remove color Add row above Add row below Add column bef…" at bounding box center [439, 231] width 312 height 110
drag, startPoint x: 388, startPoint y: 202, endPoint x: 392, endPoint y: 194, distance: 9.3
click at [388, 200] on div "v Color teal Color pink Remove color Add row above Add row below Add column bef…" at bounding box center [439, 231] width 312 height 110
click at [409, 189] on p "Would you able to attach" at bounding box center [438, 187] width 305 height 14
click at [412, 184] on p "Would you able to attach" at bounding box center [438, 187] width 305 height 14
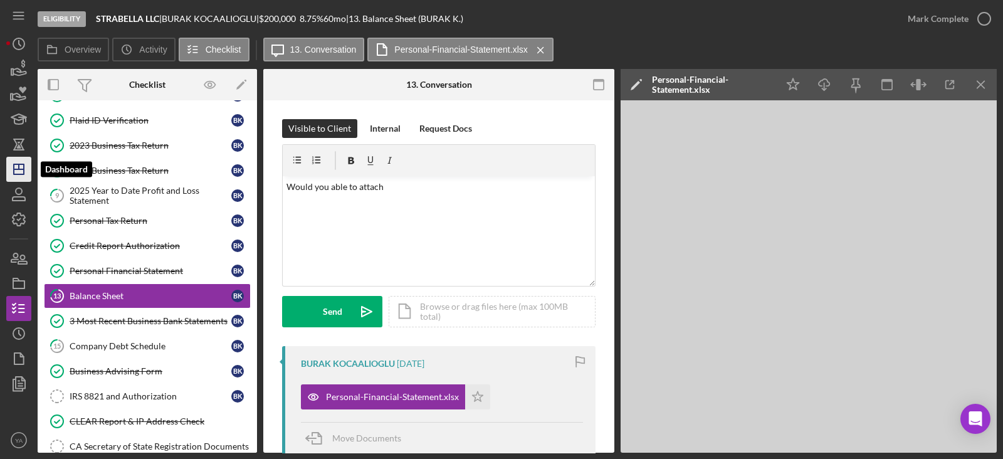
click at [21, 174] on polygon "button" at bounding box center [19, 169] width 10 height 10
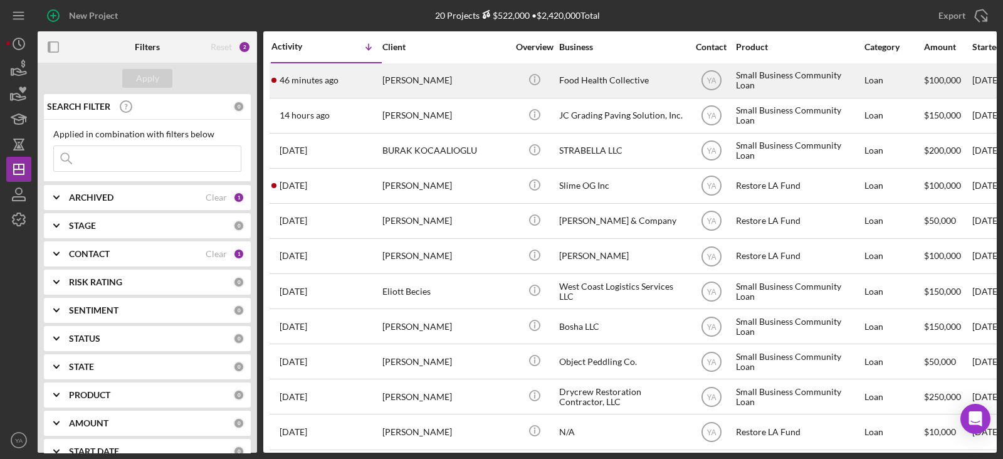
click at [594, 83] on div "Food Health Collective" at bounding box center [621, 80] width 125 height 33
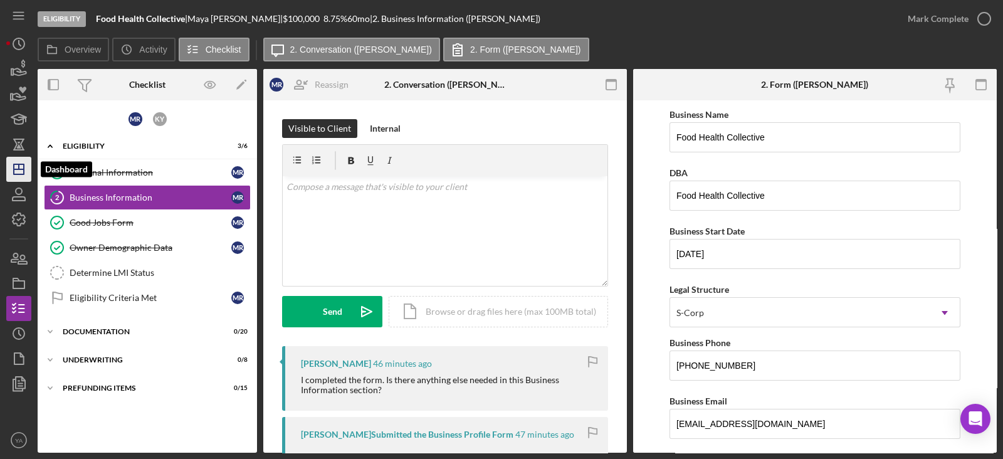
click at [14, 162] on icon "Icon/Dashboard" at bounding box center [18, 169] width 31 height 31
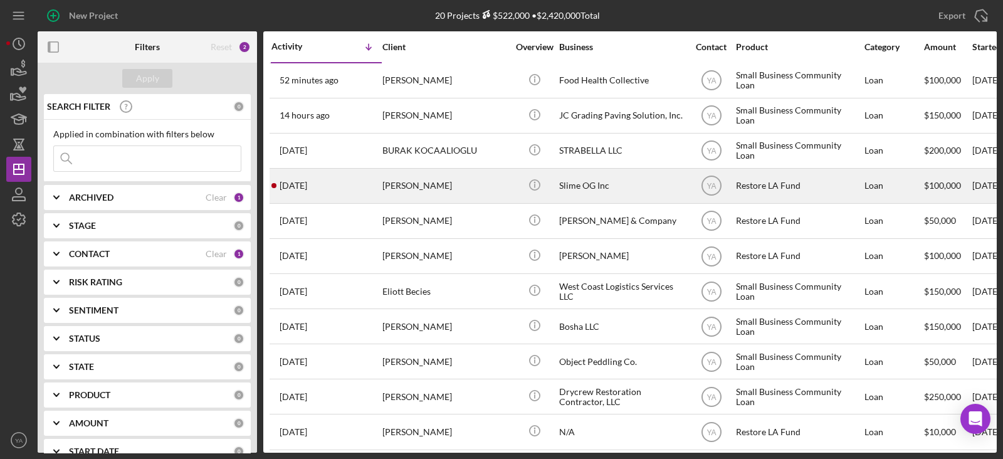
click at [618, 186] on div "Slime OG Inc" at bounding box center [621, 185] width 125 height 33
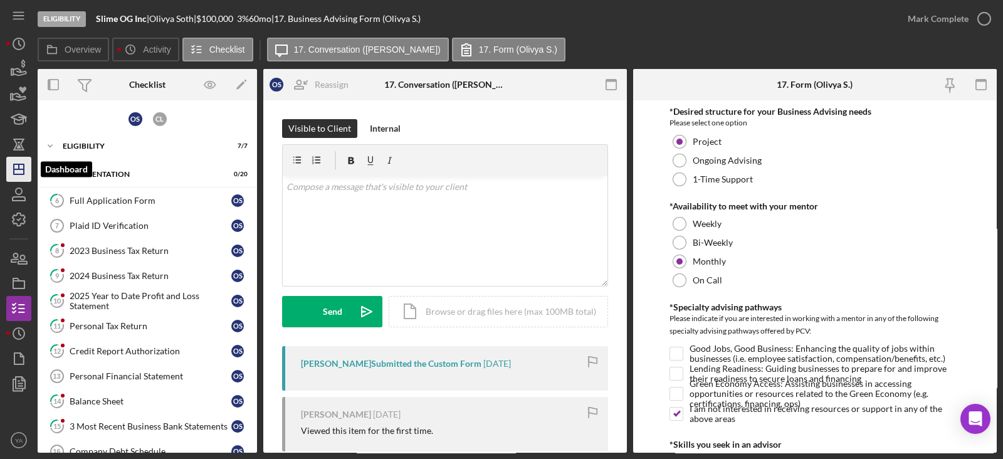
click at [24, 169] on line "button" at bounding box center [19, 169] width 10 height 0
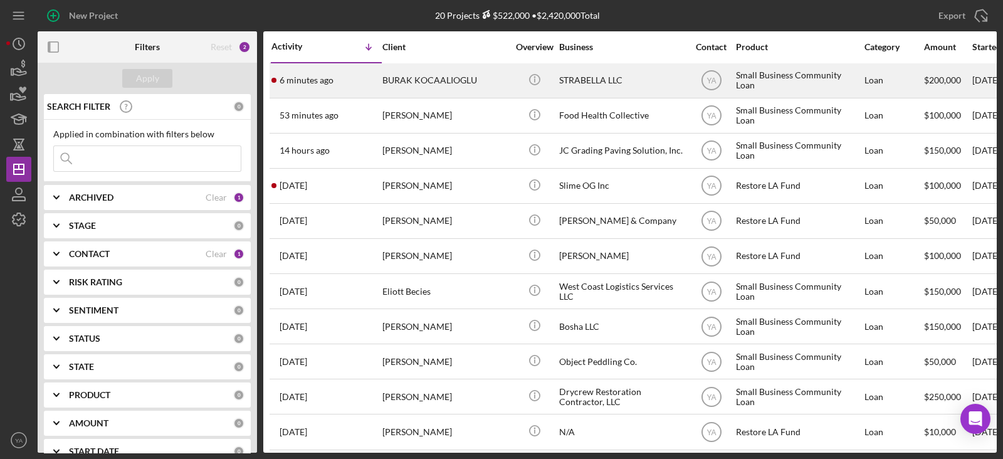
click at [569, 73] on div "STRABELLA LLC" at bounding box center [621, 80] width 125 height 33
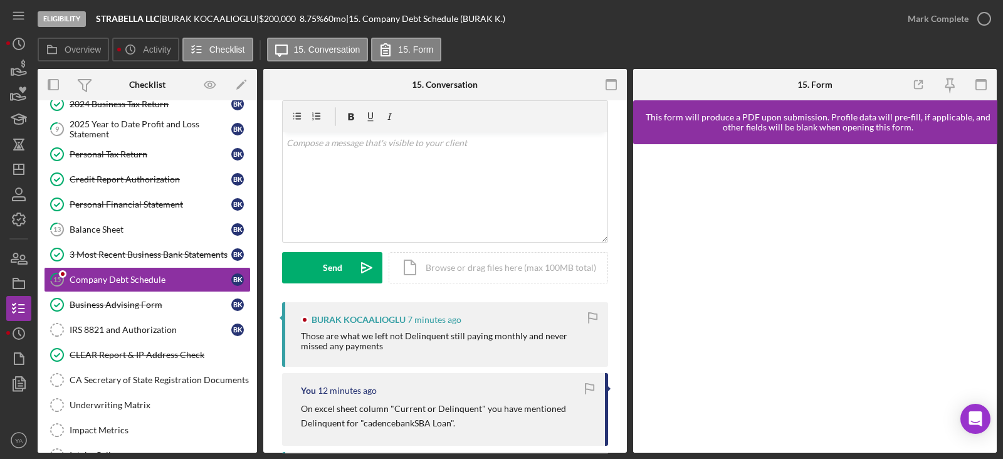
scroll to position [78, 0]
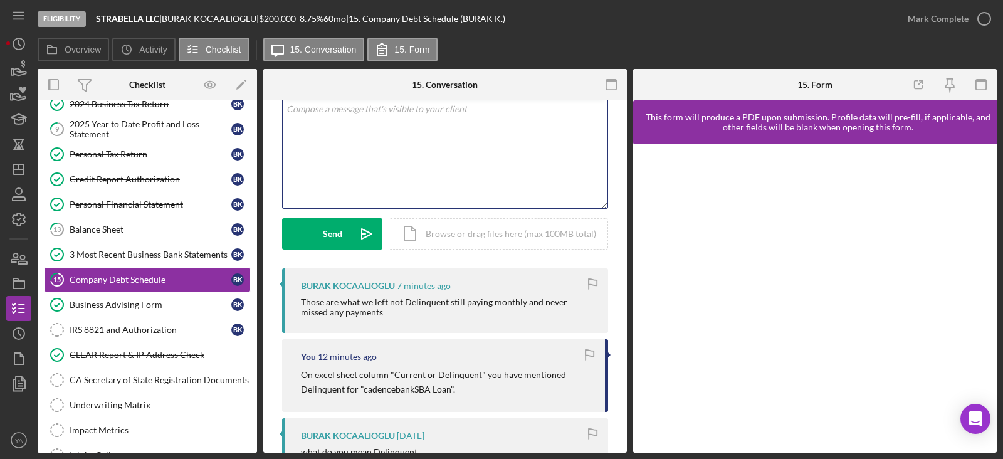
click at [402, 194] on div "v Color teal Color pink Remove color Add row above Add row below Add column bef…" at bounding box center [445, 153] width 325 height 110
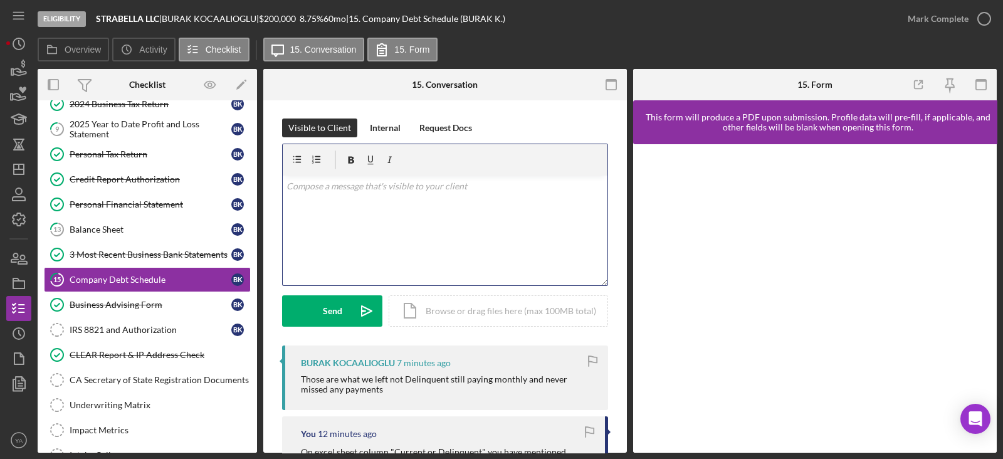
scroll to position [0, 0]
click at [418, 231] on div "v Color teal Color pink Remove color Add row above Add row below Add column bef…" at bounding box center [445, 231] width 325 height 110
click at [424, 193] on p "Okay, thank you for the clarification" at bounding box center [445, 187] width 318 height 14
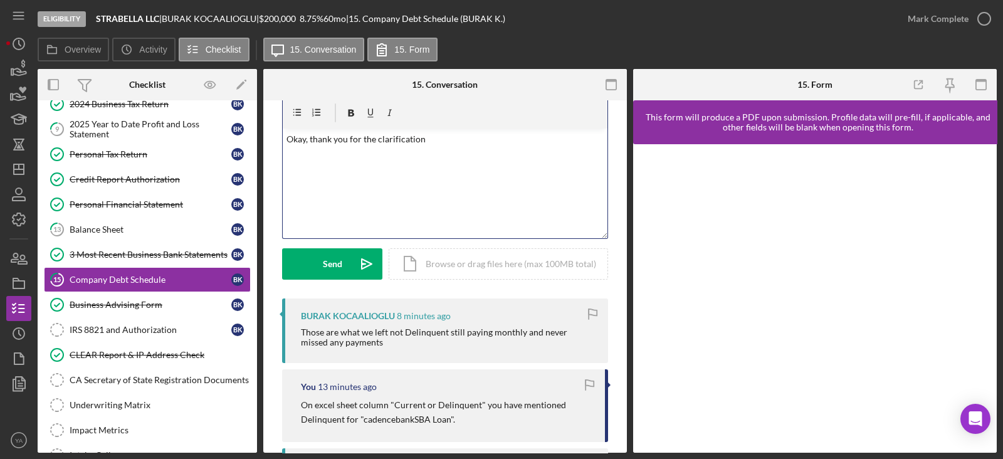
scroll to position [9, 0]
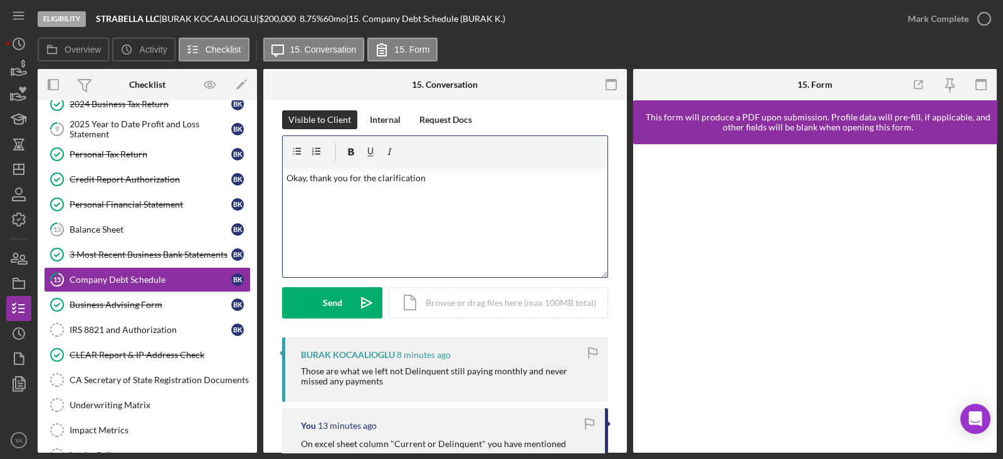
click at [453, 191] on div "v Color teal Color pink Remove color Add row above Add row below Add column bef…" at bounding box center [445, 222] width 325 height 110
click at [473, 175] on p "Okay, thank you for the clarification" at bounding box center [445, 178] width 318 height 14
click at [370, 288] on icon "Icon/icon-invite-send" at bounding box center [366, 302] width 31 height 31
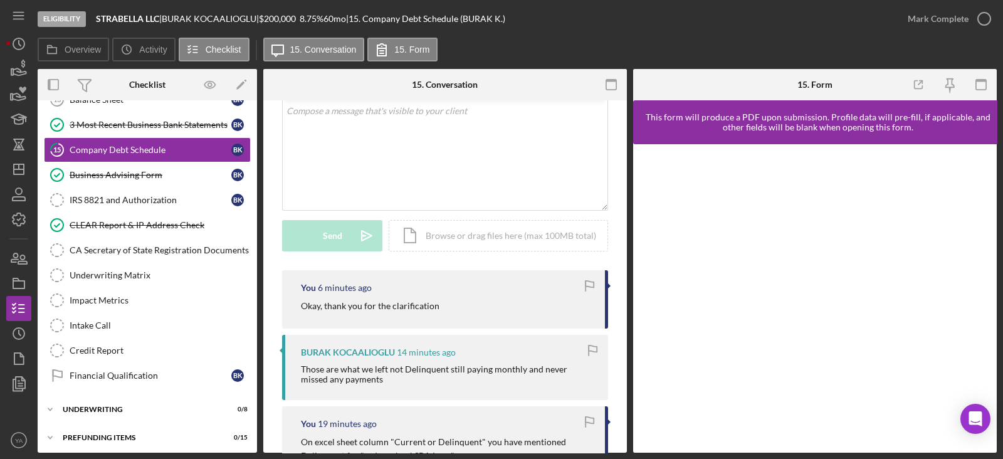
scroll to position [156, 0]
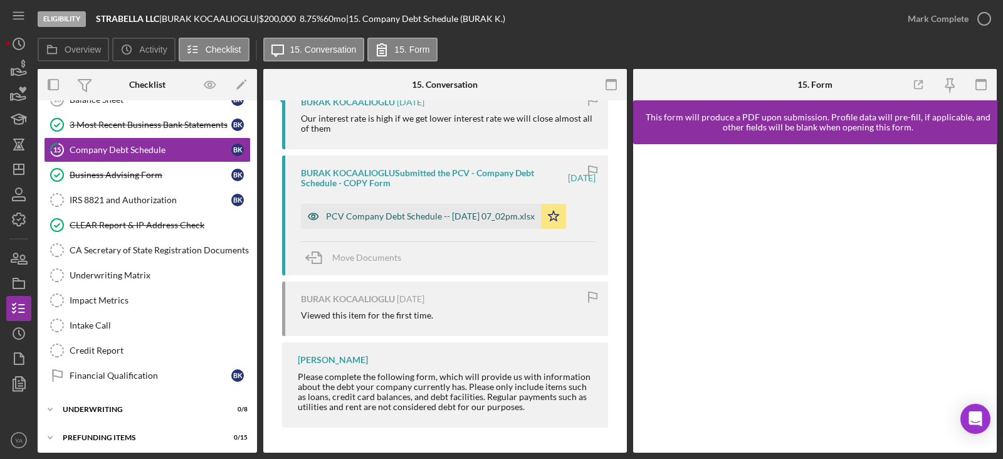
click at [436, 227] on div "PCV Company Debt Schedule -- 2025-09-02 07_02pm.xlsx" at bounding box center [421, 216] width 240 height 25
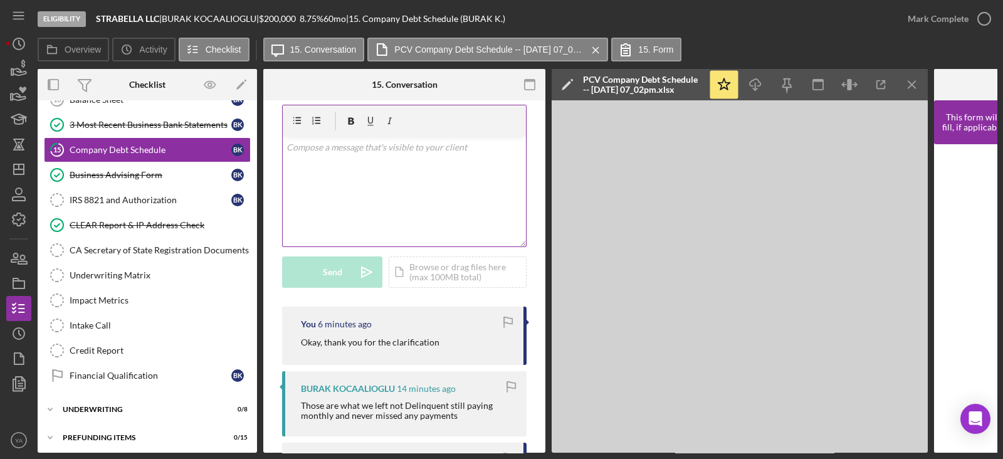
scroll to position [0, 0]
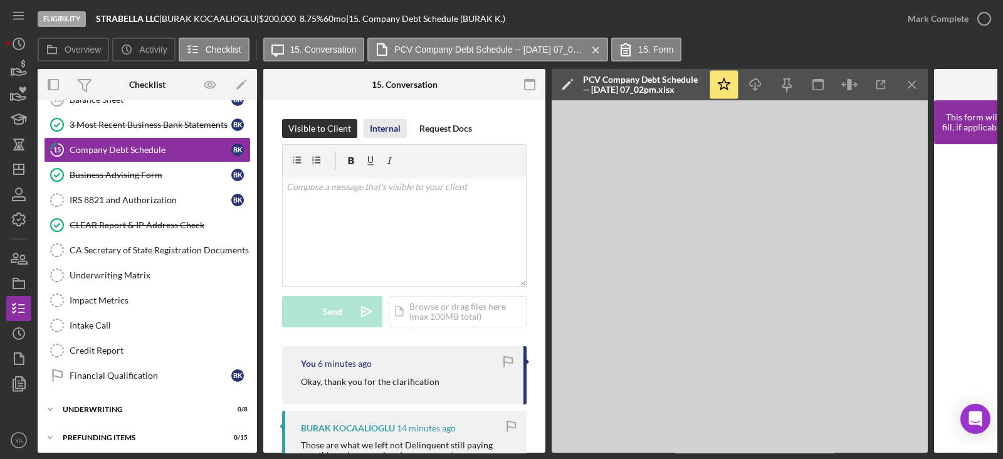
click at [391, 128] on div "Internal" at bounding box center [385, 128] width 31 height 19
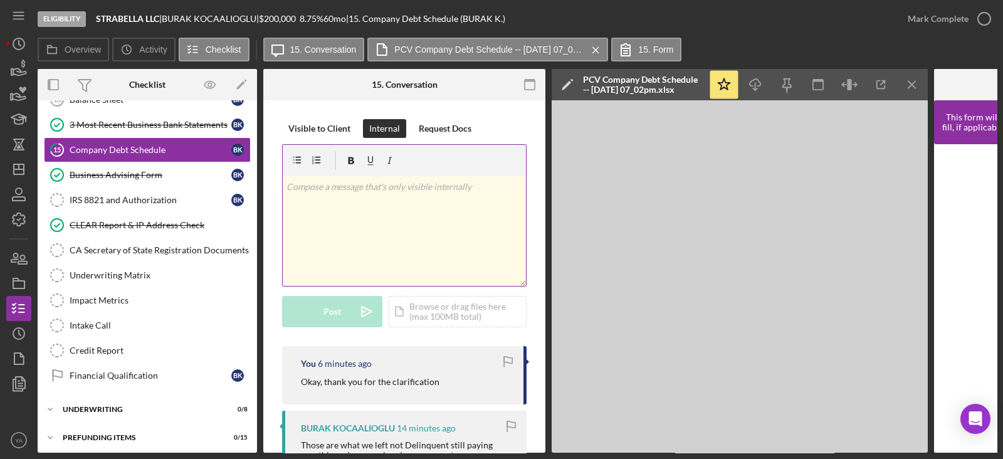
click at [390, 211] on div "v Color teal Color pink Remove color Add row above Add row below Add column bef…" at bounding box center [404, 231] width 243 height 110
click at [28, 167] on icon "Icon/Dashboard" at bounding box center [18, 169] width 31 height 31
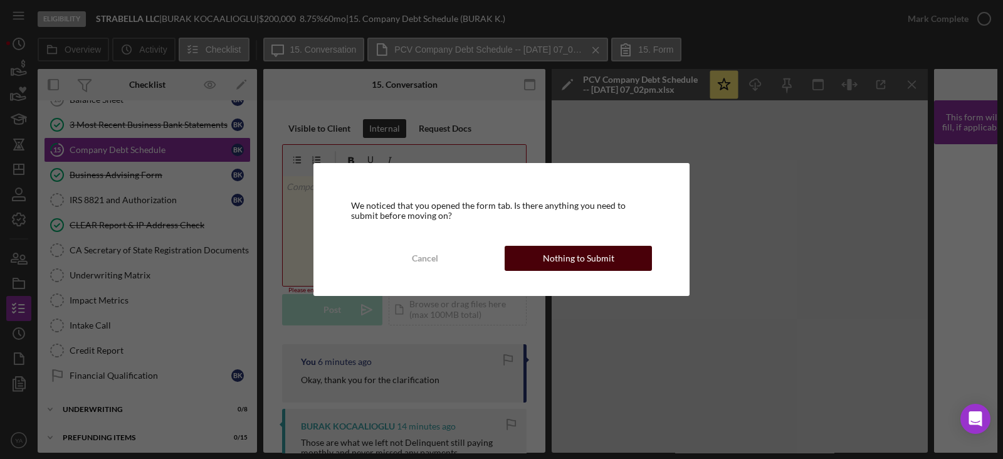
click at [567, 250] on div "Nothing to Submit" at bounding box center [578, 258] width 71 height 25
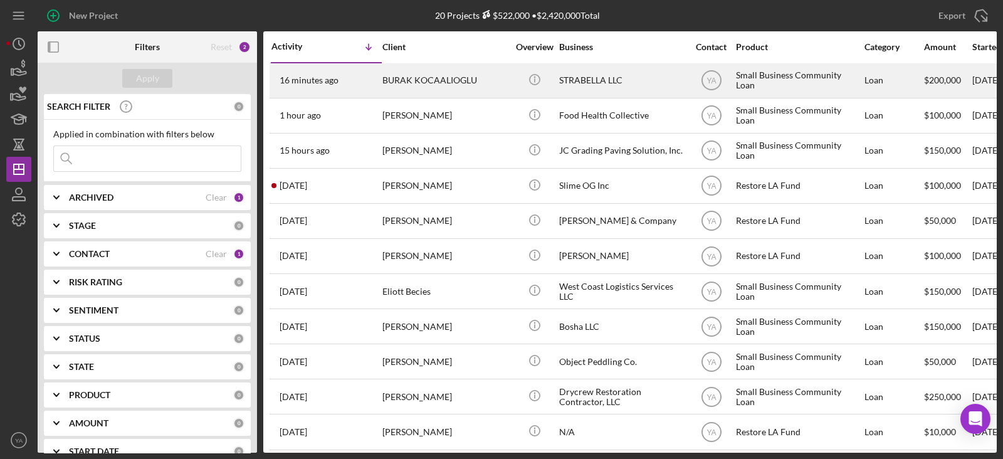
click at [634, 83] on div "STRABELLA LLC" at bounding box center [621, 80] width 125 height 33
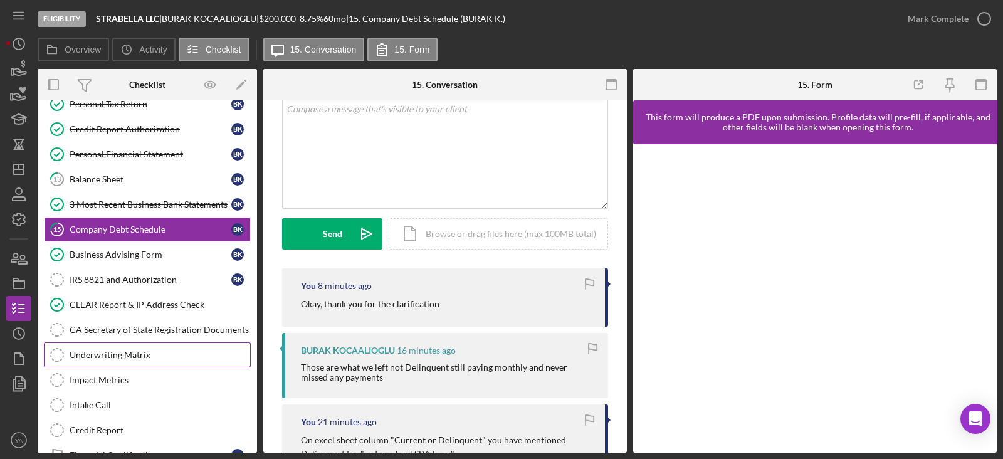
scroll to position [274, 0]
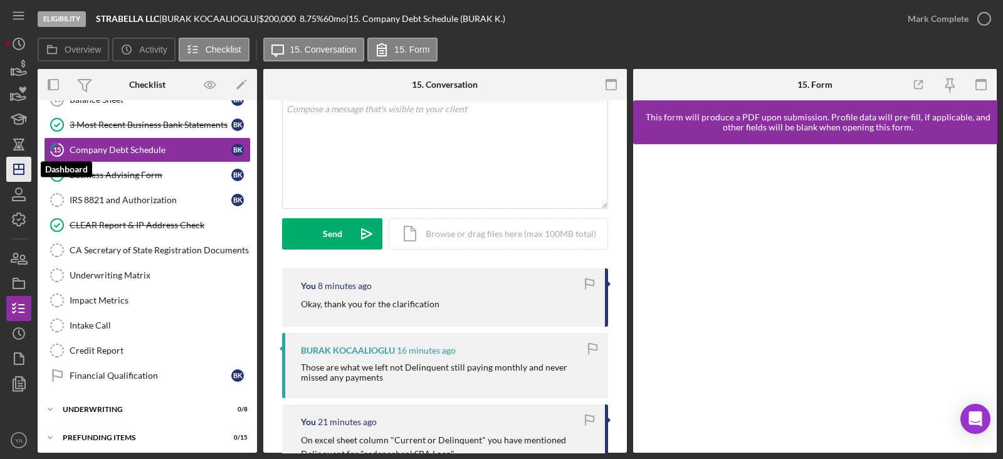
click at [13, 168] on icon "Icon/Dashboard" at bounding box center [18, 169] width 31 height 31
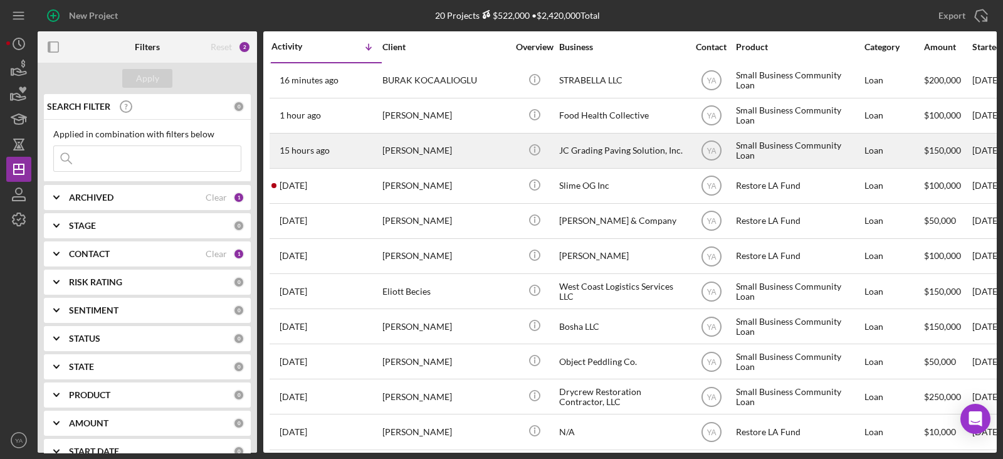
click at [614, 137] on div "JC Grading Paving Solution, Inc." at bounding box center [621, 150] width 125 height 33
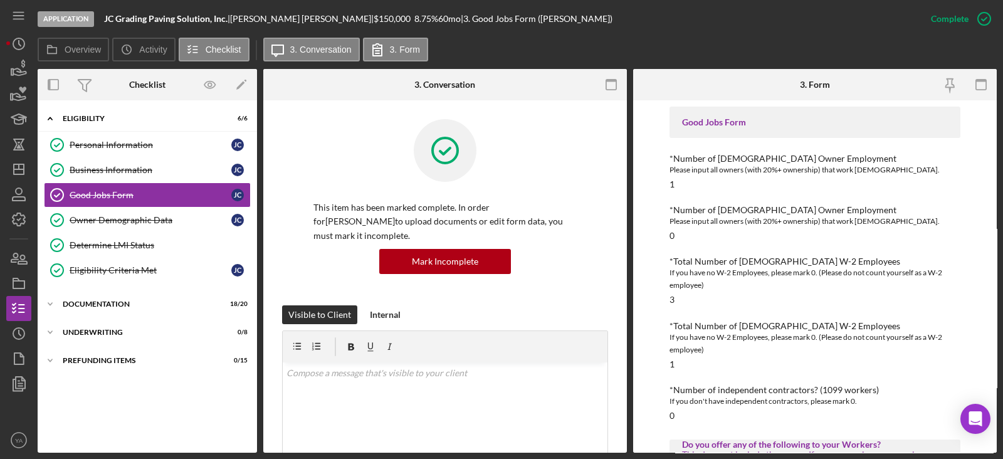
scroll to position [156, 0]
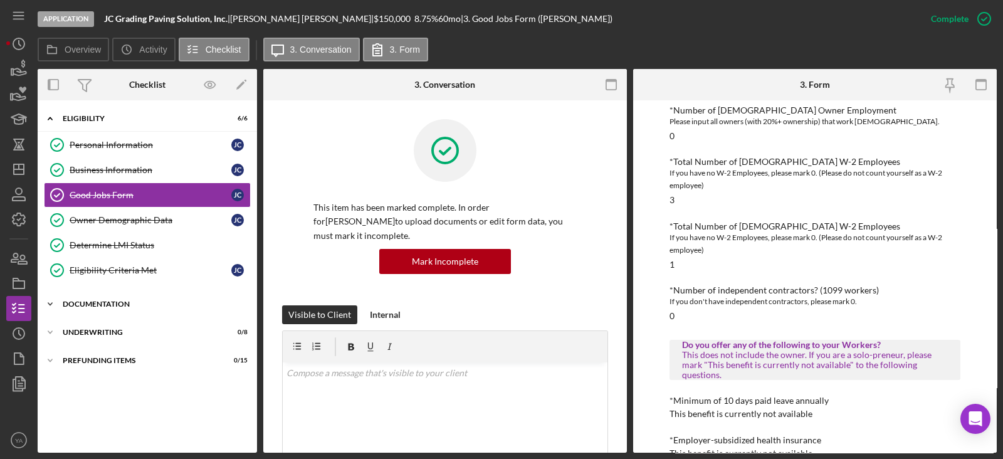
click at [174, 302] on div "Documentation" at bounding box center [152, 304] width 179 height 8
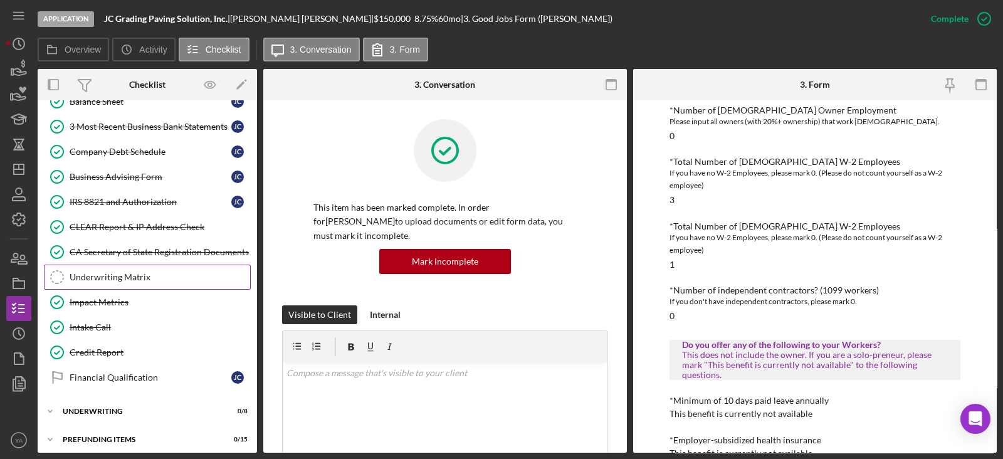
scroll to position [351, 0]
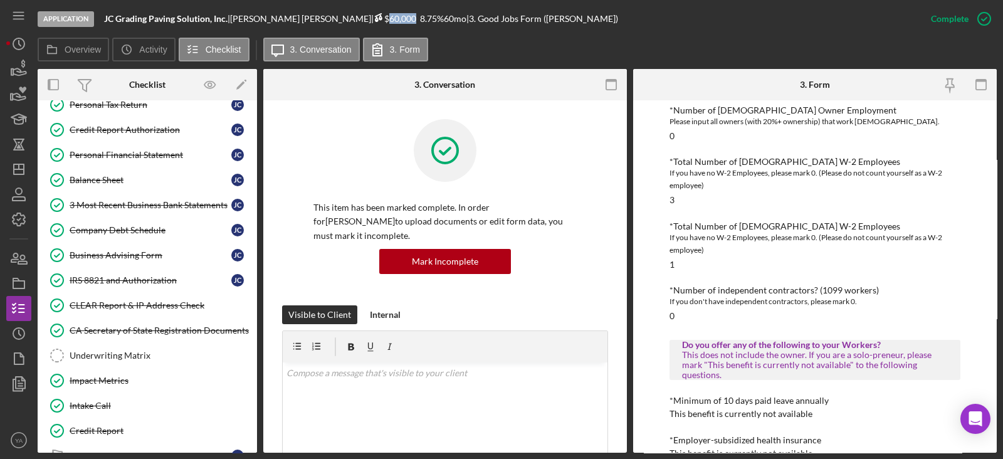
drag, startPoint x: 313, startPoint y: 17, endPoint x: 340, endPoint y: 19, distance: 27.1
click at [374, 19] on span "$60,000" at bounding box center [395, 18] width 43 height 11
click at [312, 26] on div "Application JC Grading Paving Solution, Inc. | Jose Centeno | $150,000 $60,000 …" at bounding box center [478, 19] width 881 height 38
click at [28, 168] on icon "Icon/Dashboard" at bounding box center [18, 169] width 31 height 31
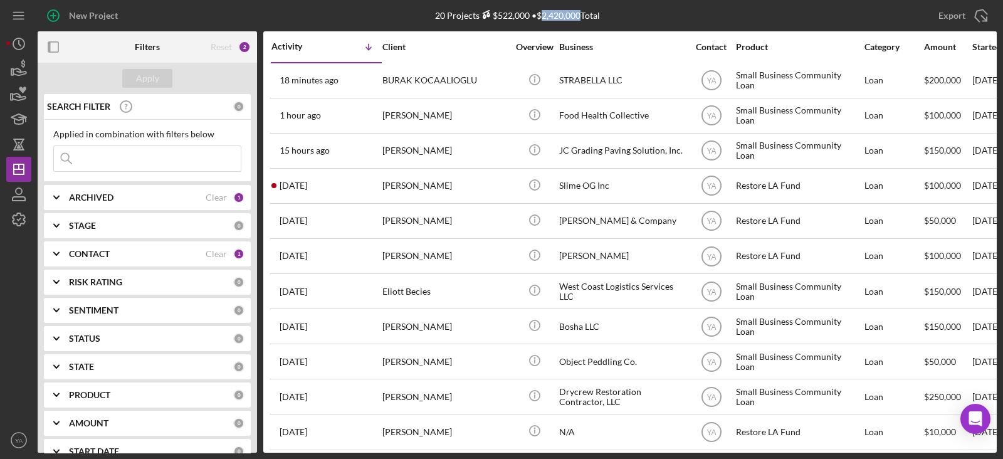
drag, startPoint x: 542, startPoint y: 16, endPoint x: 579, endPoint y: 16, distance: 37.0
click at [579, 16] on div "20 Projects $522,000 • $2,420,000 Total" at bounding box center [517, 15] width 165 height 11
drag, startPoint x: 493, startPoint y: 15, endPoint x: 523, endPoint y: 16, distance: 30.7
click at [523, 16] on div "$522,000" at bounding box center [505, 15] width 50 height 11
click at [611, 13] on div "20 Projects $522,000 • $2,420,000 Total" at bounding box center [517, 15] width 320 height 31
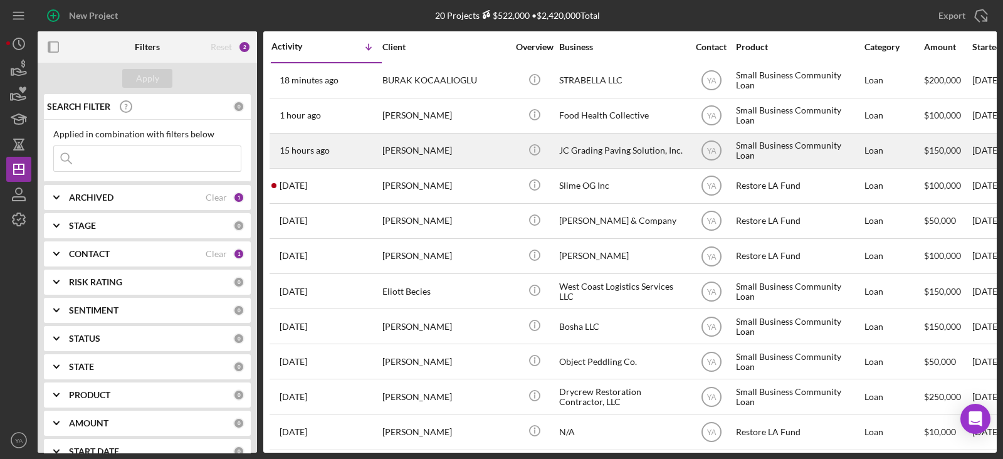
click at [621, 151] on div "JC Grading Paving Solution, Inc." at bounding box center [621, 150] width 125 height 33
click at [630, 147] on div "JC Grading Paving Solution, Inc." at bounding box center [621, 150] width 125 height 33
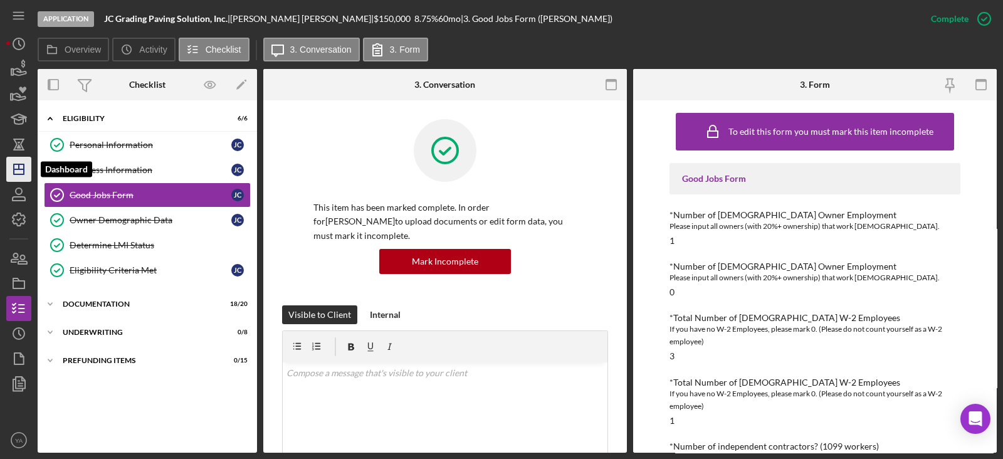
click at [11, 159] on icon "Icon/Dashboard" at bounding box center [18, 169] width 31 height 31
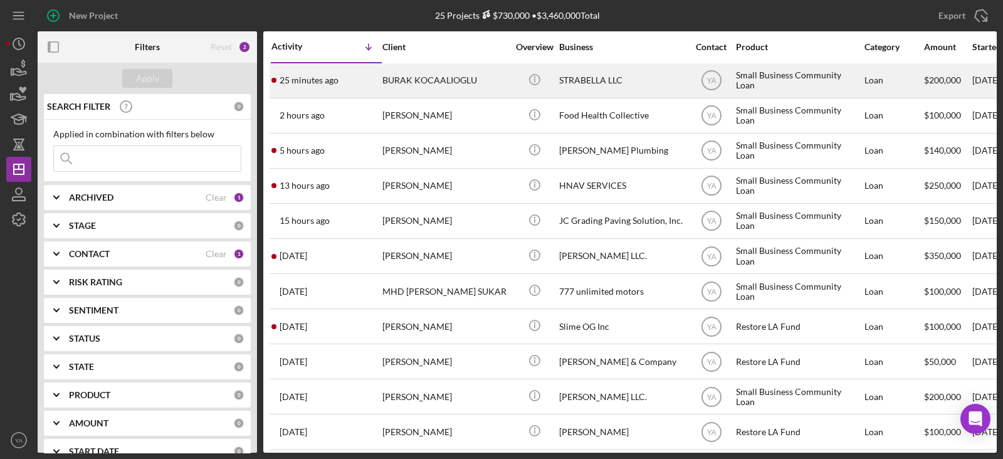
click at [627, 89] on div "STRABELLA LLC" at bounding box center [621, 80] width 125 height 33
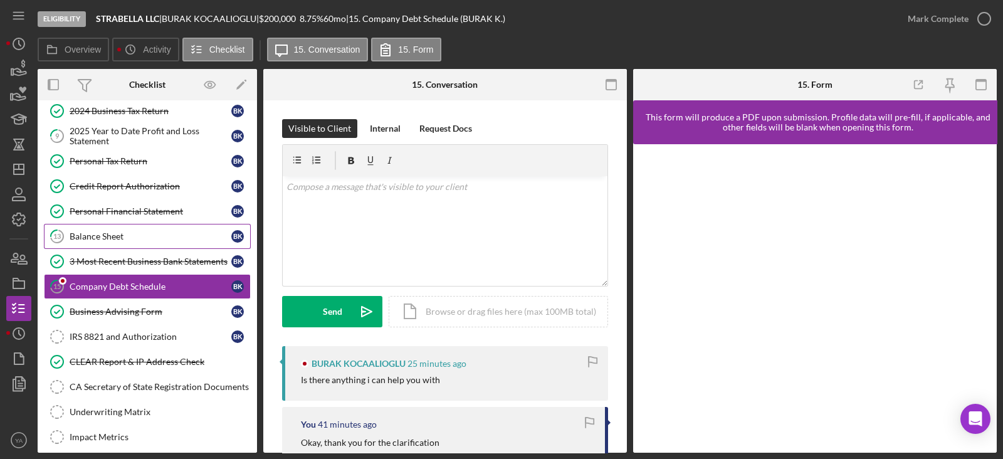
scroll to position [144, 0]
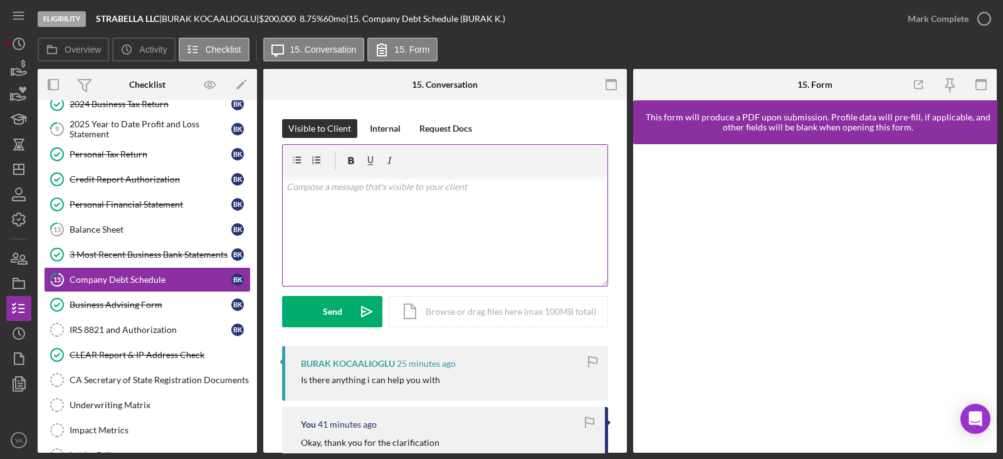
click at [437, 276] on div "v Color teal Color pink Remove color Add row above Add row below Add column bef…" at bounding box center [445, 231] width 325 height 110
drag, startPoint x: 317, startPoint y: 189, endPoint x: 292, endPoint y: 239, distance: 55.8
click at [292, 240] on div "v Color teal Color pink Remove color Add row above Add row below Add column bef…" at bounding box center [445, 231] width 325 height 110
click at [317, 189] on p "I will cahnge it to current." at bounding box center [445, 187] width 318 height 14
click at [386, 195] on div "v Color teal Color pink Remove color Add row above Add row below Add column bef…" at bounding box center [445, 231] width 325 height 110
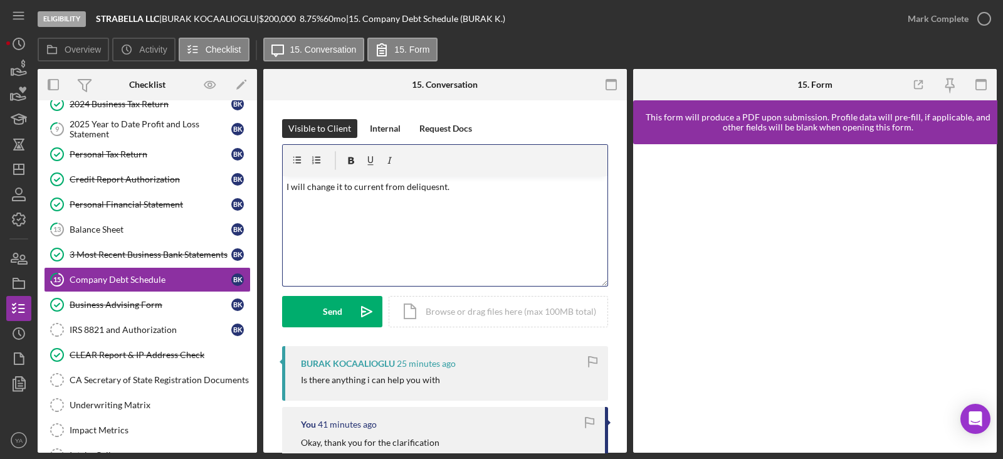
drag, startPoint x: 421, startPoint y: 188, endPoint x: 398, endPoint y: 216, distance: 36.1
click at [398, 216] on div "v Color teal Color pink Remove color Add row above Add row below Add column bef…" at bounding box center [445, 231] width 325 height 110
click at [434, 187] on p "I will change it to current from deliquesnt." at bounding box center [445, 187] width 318 height 14
click at [460, 196] on div "v Color teal Color pink Remove color Add row above Add row below Add column bef…" at bounding box center [445, 231] width 325 height 110
click at [327, 214] on div "v Color teal Color pink Remove color Add row above Add row below Add column bef…" at bounding box center [445, 231] width 325 height 110
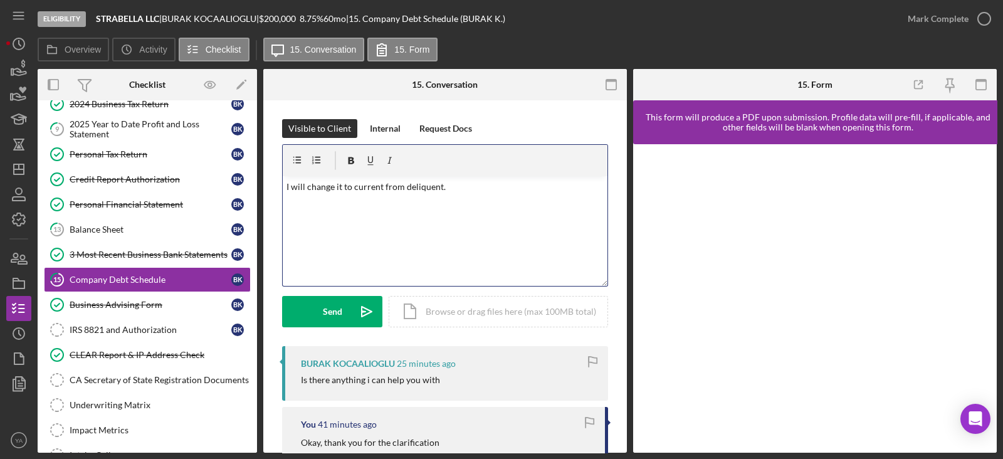
click at [344, 185] on p "I will change it to current from deliquent." at bounding box center [445, 187] width 318 height 14
click at [417, 184] on p "I will change it to current from deliquent." at bounding box center [445, 187] width 318 height 14
click at [286, 186] on p "I will change it to current from deliquent." at bounding box center [445, 187] width 318 height 14
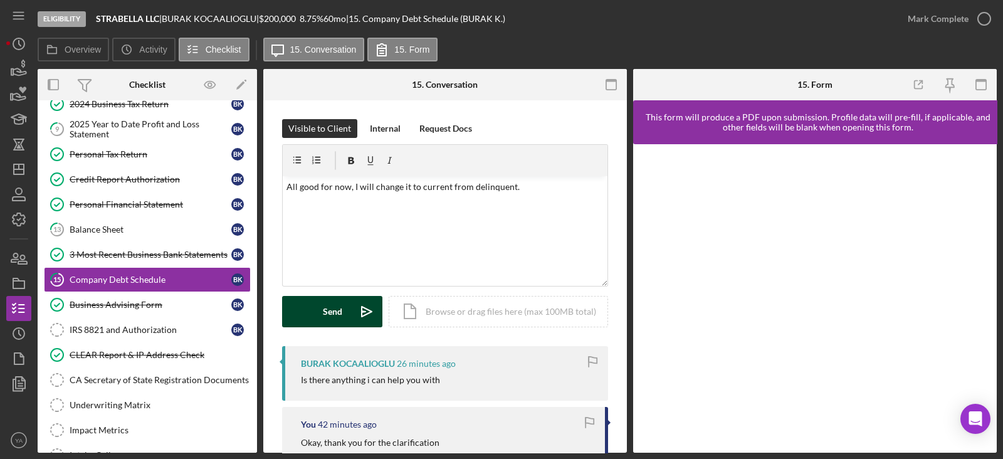
click at [337, 308] on div "Send" at bounding box center [332, 311] width 19 height 31
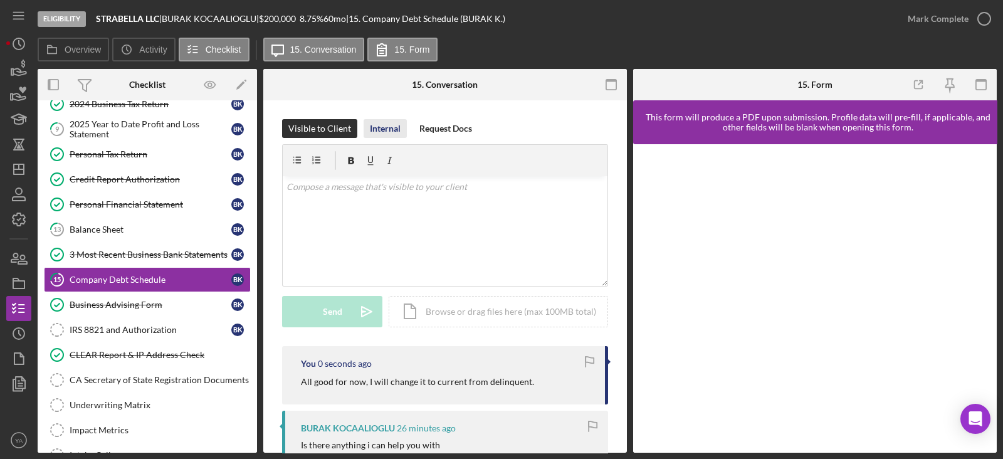
click at [395, 132] on div "Internal" at bounding box center [385, 128] width 31 height 19
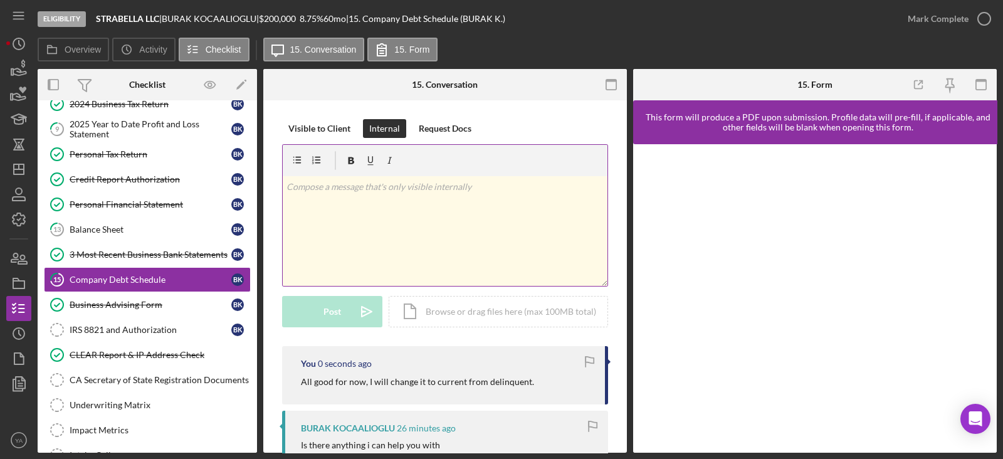
click at [413, 211] on div "v Color teal Color pink Remove color Add row above Add row below Add column bef…" at bounding box center [445, 231] width 325 height 110
click at [388, 216] on p "Correction- cadencebankSBA Loan" at bounding box center [445, 201] width 318 height 42
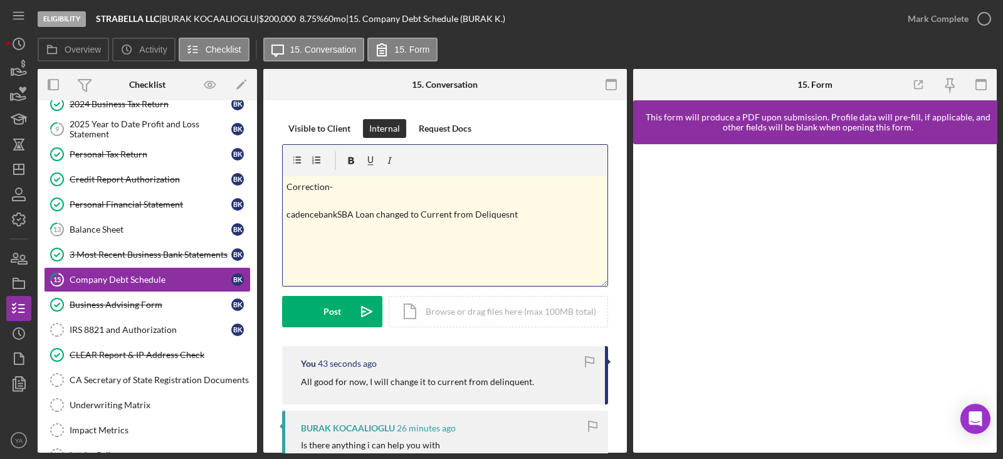
drag, startPoint x: 492, startPoint y: 206, endPoint x: 477, endPoint y: 219, distance: 20.0
click at [471, 221] on div "v Color teal Color pink Remove color Add row above Add row below Add column bef…" at bounding box center [445, 231] width 325 height 110
click at [485, 216] on p "Correction- cadencebankSBA Loan changed to Current from Deliquesnt" at bounding box center [445, 201] width 318 height 42
click at [484, 216] on p "Correction- cadencebankSBA Loan changed to Current from Deliquesnt" at bounding box center [445, 201] width 318 height 42
click at [495, 209] on p "Correction- cadencebankSBA Loan changed to Current from Deliquesnt" at bounding box center [445, 201] width 318 height 42
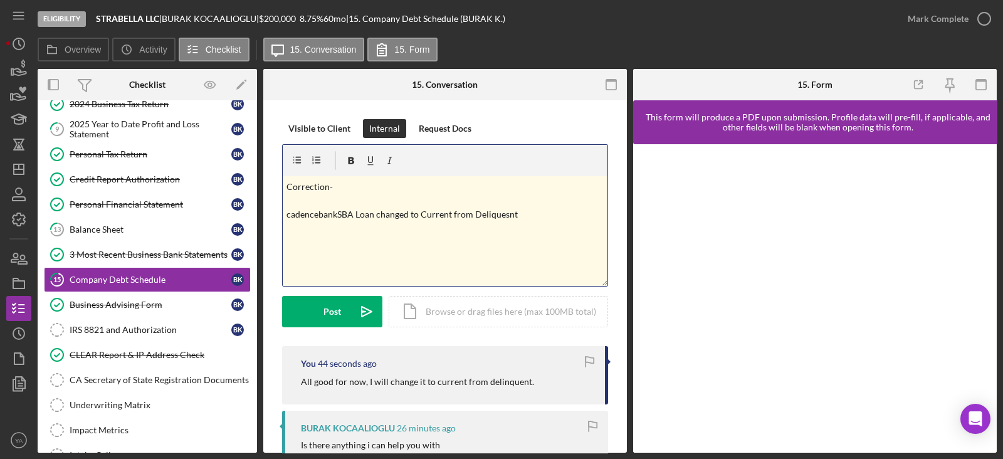
click at [495, 209] on p "Correction- cadencebankSBA Loan changed to Current from Deliquesnt" at bounding box center [445, 201] width 318 height 42
click at [509, 214] on p "Correction- cadencebankSBA Loan changed to Current from Deliquesnt" at bounding box center [445, 201] width 318 height 42
click at [498, 214] on p "Correction- cadencebankSBA Loan changed to Current from Deliquesnt" at bounding box center [445, 201] width 318 height 42
click at [504, 215] on p "Correction- cadencebankSBA Loan changed to Current from Deliquesnt" at bounding box center [445, 201] width 318 height 42
click at [523, 228] on p at bounding box center [445, 232] width 318 height 14
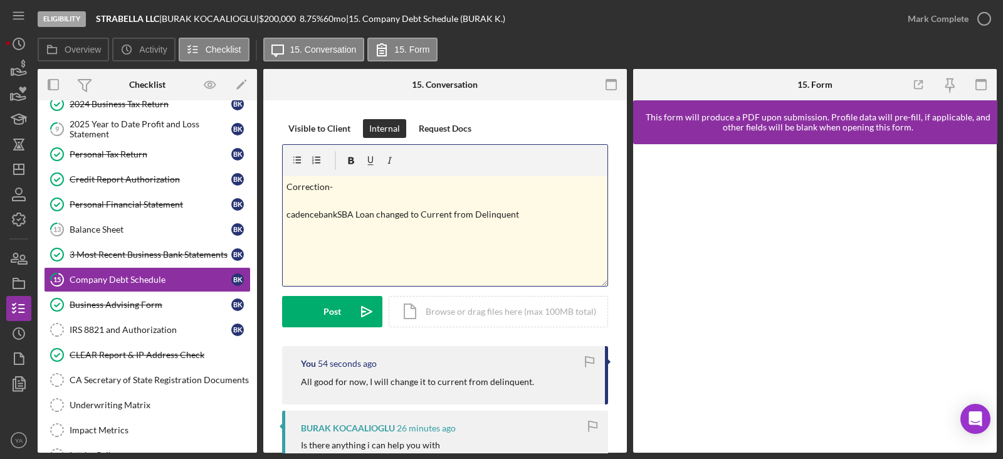
click at [351, 214] on p "Correction- cadencebankSBA Loan changed to Current from Delinquent" at bounding box center [445, 201] width 318 height 42
click at [286, 212] on p "Correction- cadencebankSBA' Loan changed to Current from Delinquent" at bounding box center [445, 201] width 318 height 42
click at [530, 216] on p "Correction- 'cadencebankSBA' Loan changed to Current from Delinquent" at bounding box center [445, 201] width 318 height 42
click at [404, 244] on div "v Color teal Color pink Remove color Add row above Add row below Add column bef…" at bounding box center [445, 231] width 325 height 110
click at [345, 299] on button "Post Icon/icon-invite-send" at bounding box center [332, 311] width 100 height 31
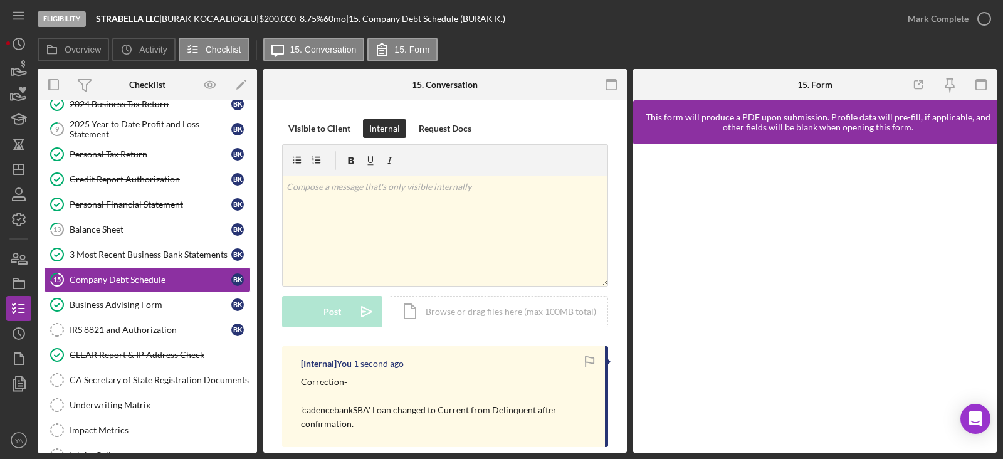
click at [586, 361] on icon "button" at bounding box center [590, 360] width 8 height 7
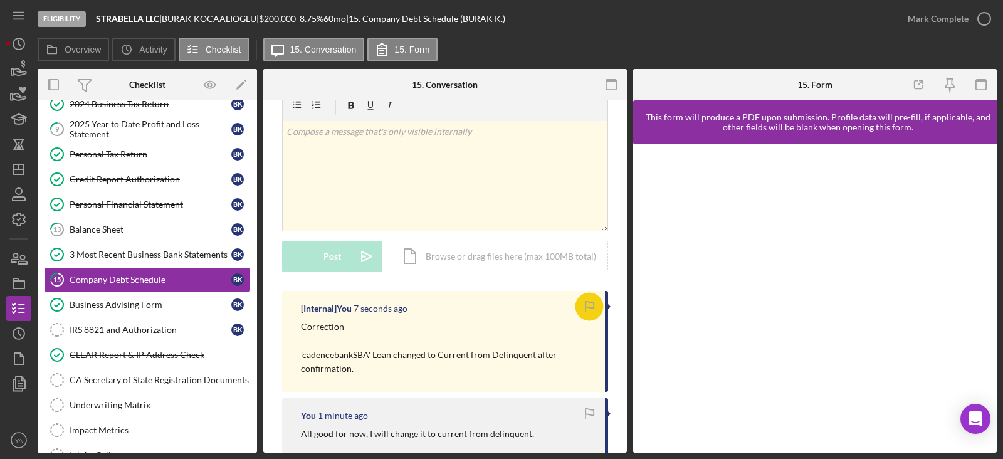
scroll to position [0, 0]
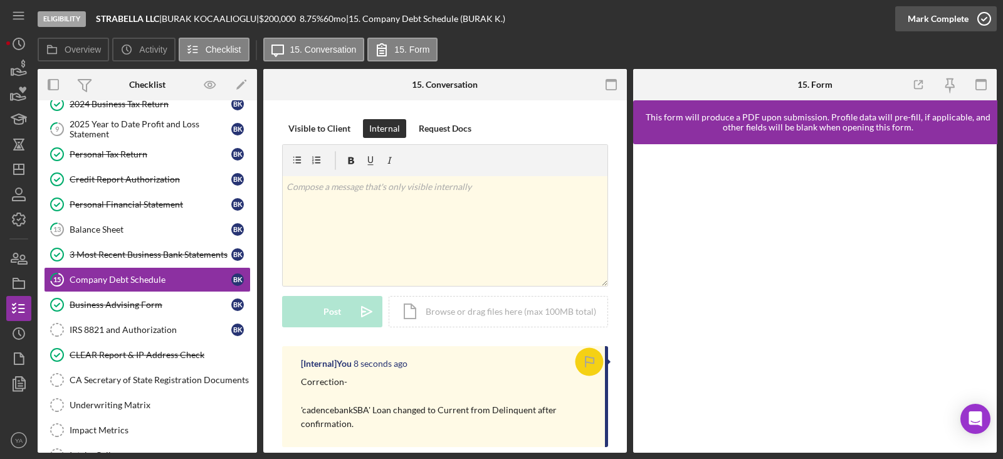
click at [980, 28] on icon "button" at bounding box center [984, 18] width 31 height 31
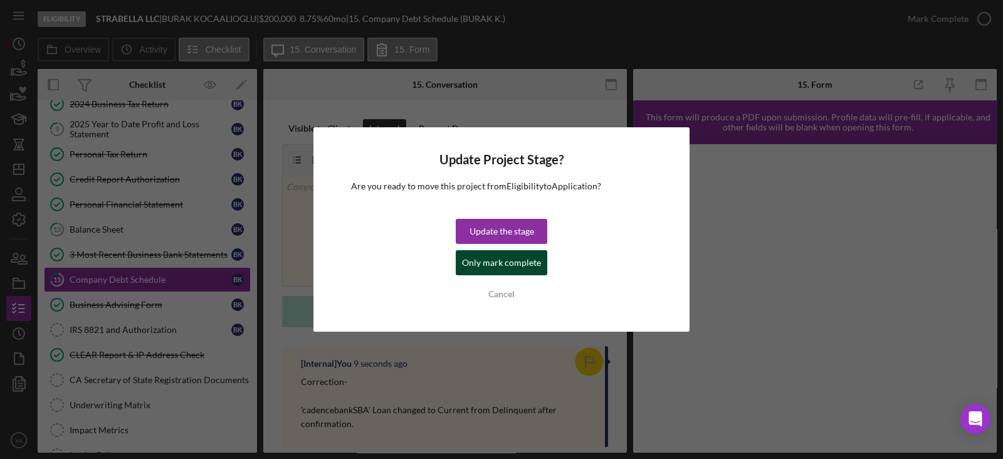
click at [520, 261] on div "Only mark complete" at bounding box center [501, 262] width 79 height 25
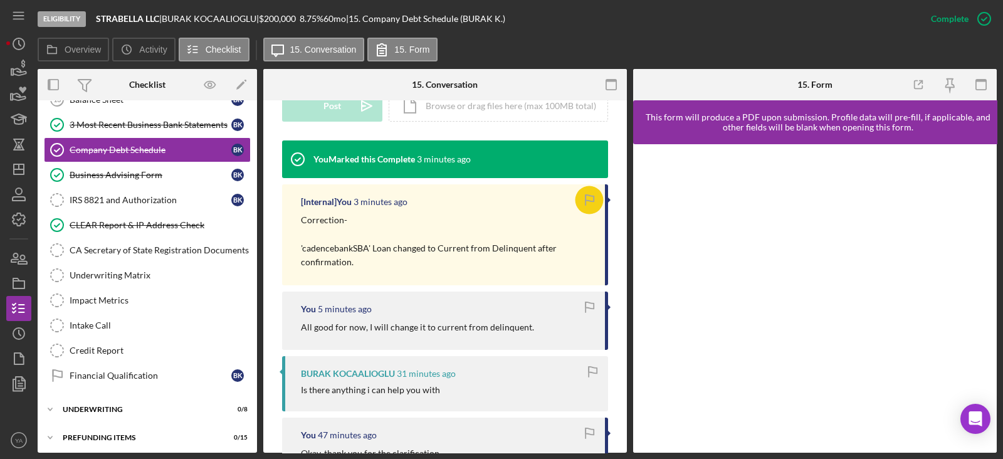
scroll to position [78, 0]
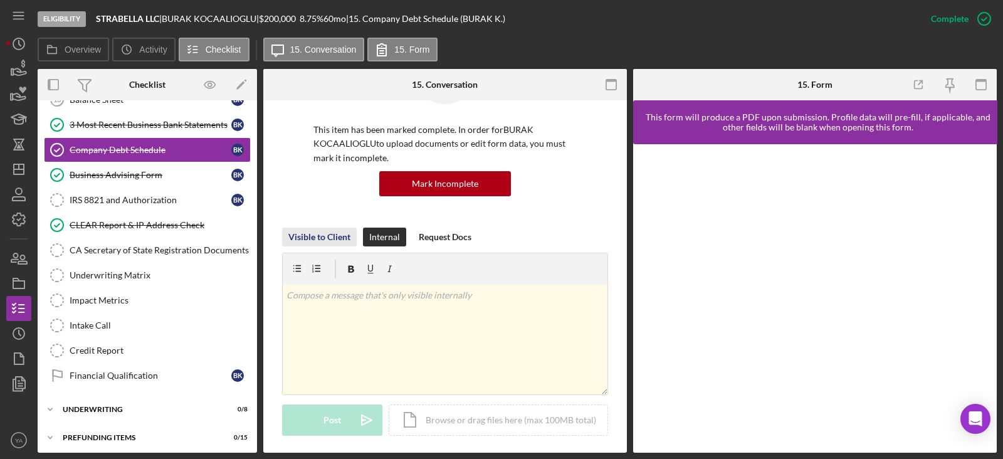
click at [325, 239] on div "Visible to Client" at bounding box center [319, 237] width 62 height 19
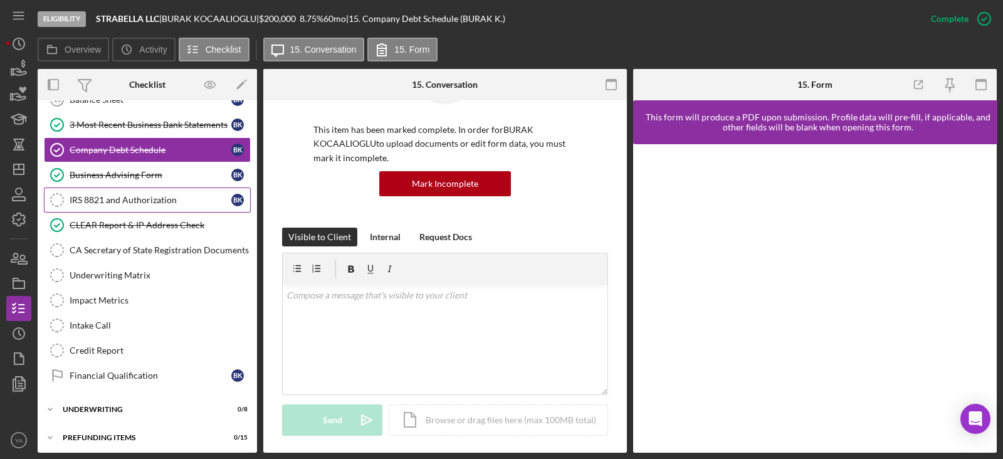
click at [132, 197] on div "IRS 8821 and Authorization" at bounding box center [151, 200] width 162 height 10
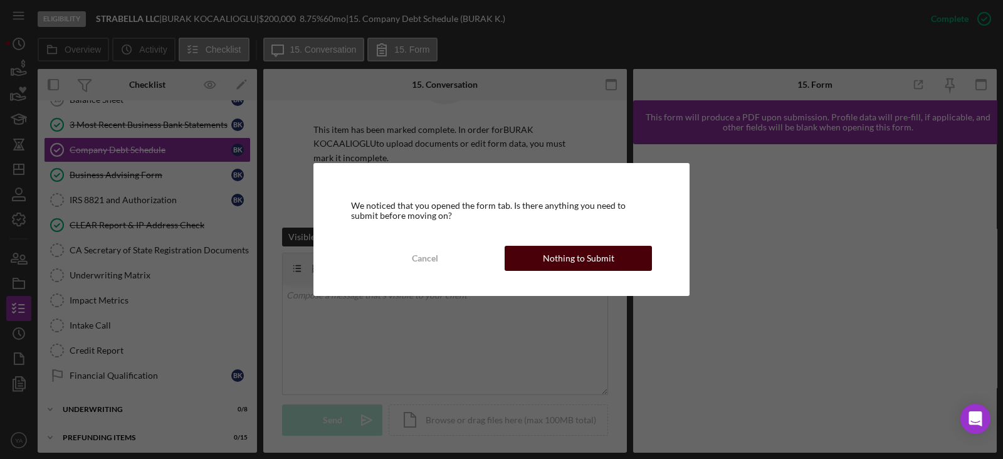
click at [542, 252] on button "Nothing to Submit" at bounding box center [578, 258] width 147 height 25
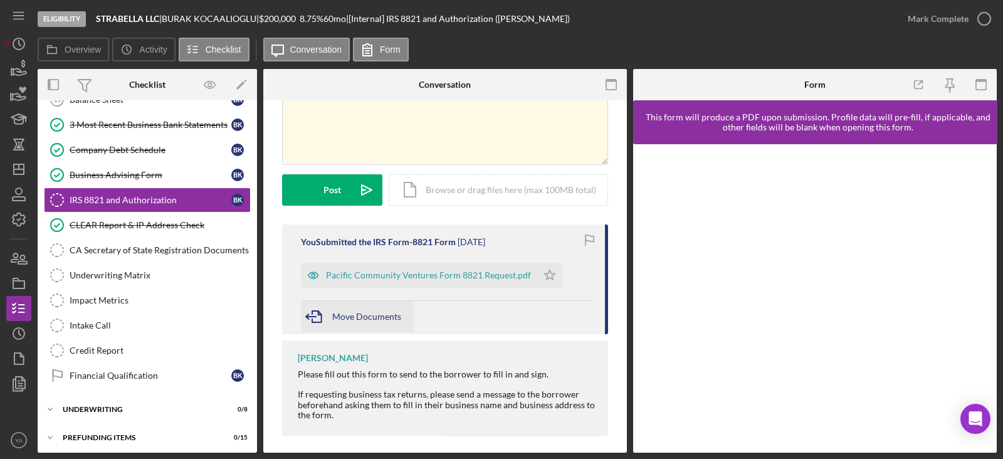
scroll to position [104, 0]
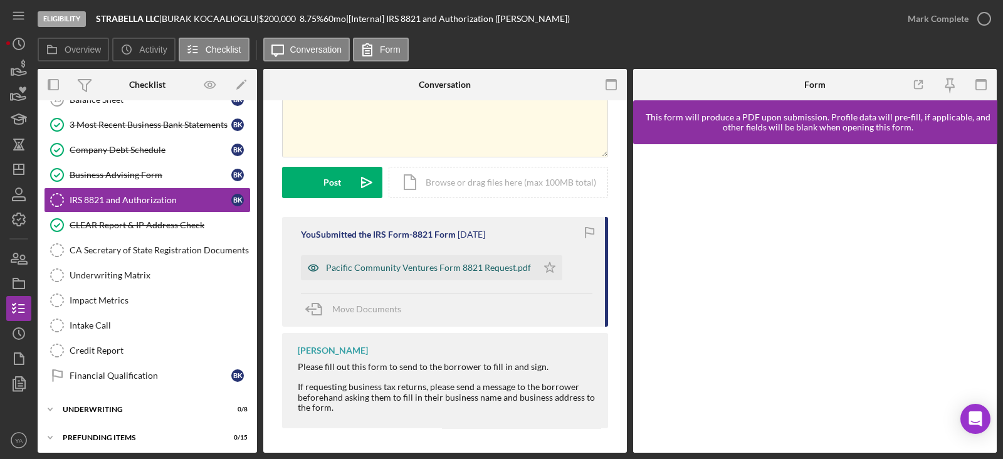
click at [404, 266] on div "Pacific Community Ventures Form 8821 Request.pdf" at bounding box center [428, 268] width 205 height 10
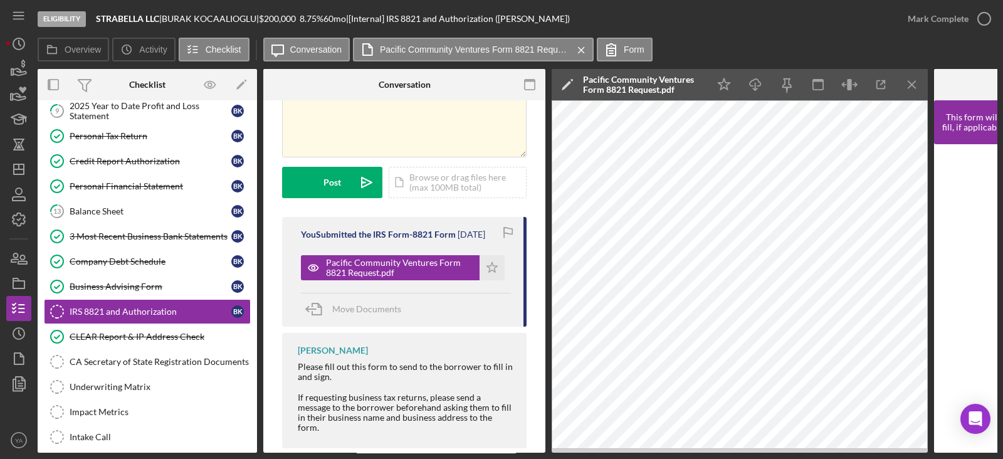
scroll to position [0, 0]
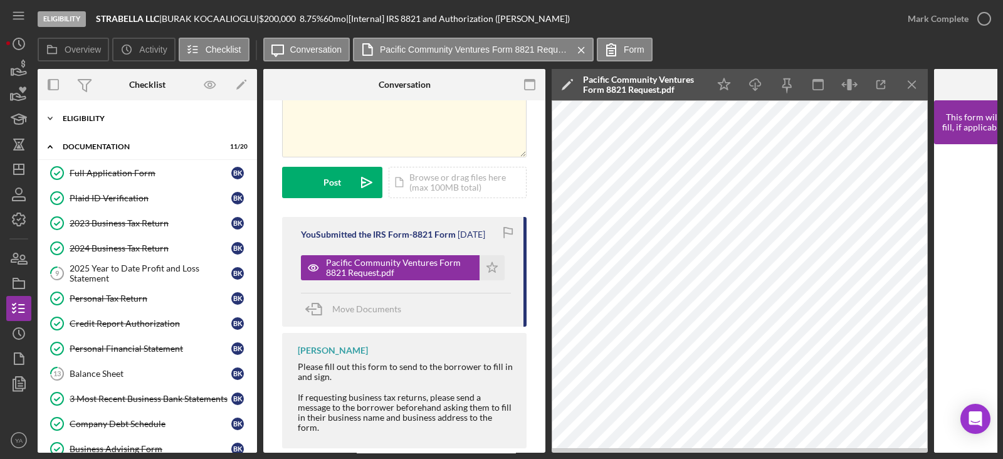
click at [170, 124] on div "Icon/Expander Eligibility 6 / 6" at bounding box center [147, 118] width 219 height 25
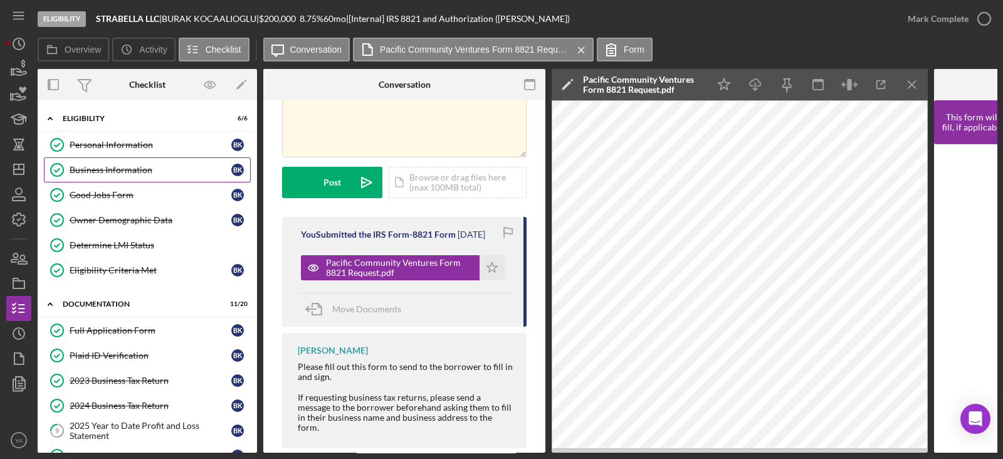
click at [150, 163] on link "Business Information Business Information B K" at bounding box center [147, 169] width 207 height 25
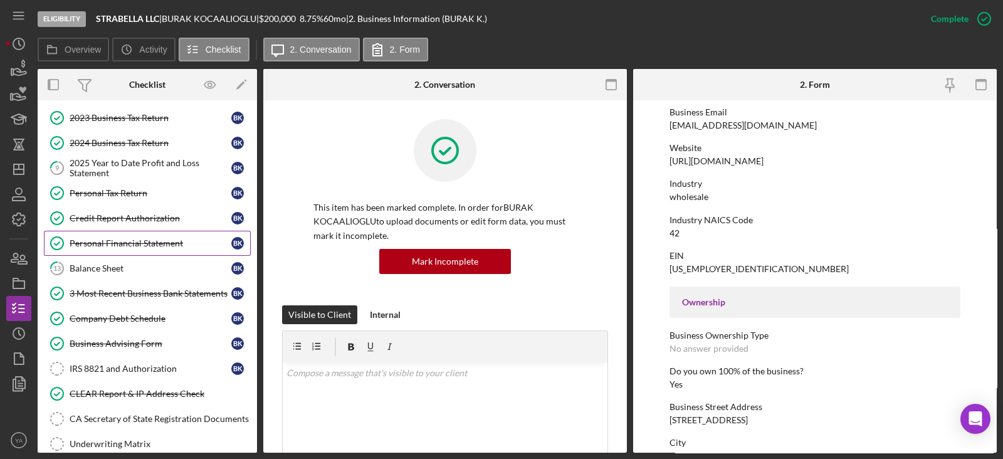
scroll to position [313, 0]
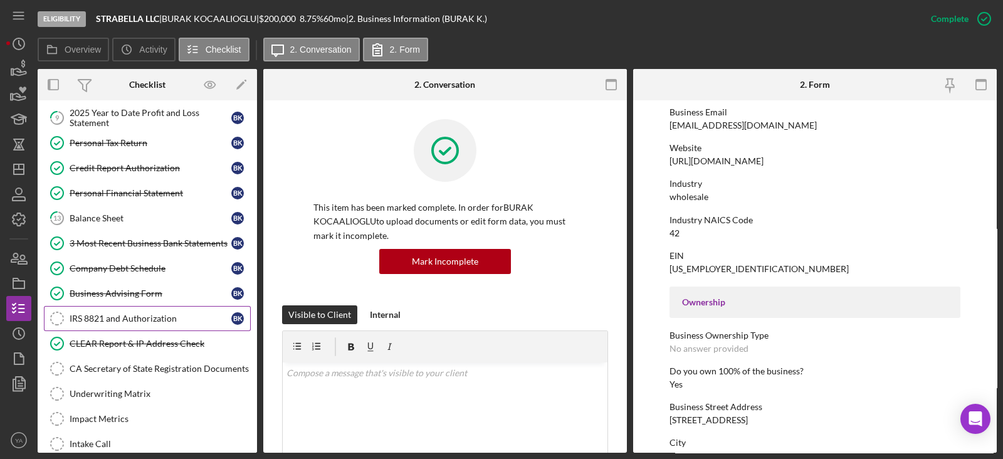
click at [157, 314] on div "IRS 8821 and Authorization" at bounding box center [151, 318] width 162 height 10
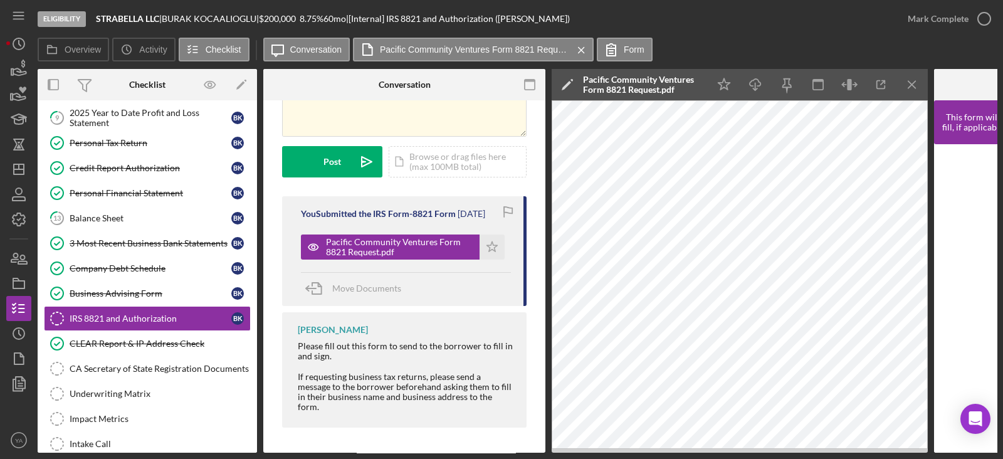
scroll to position [128, 0]
click at [916, 71] on icon "Icon/Menu Close" at bounding box center [912, 85] width 28 height 28
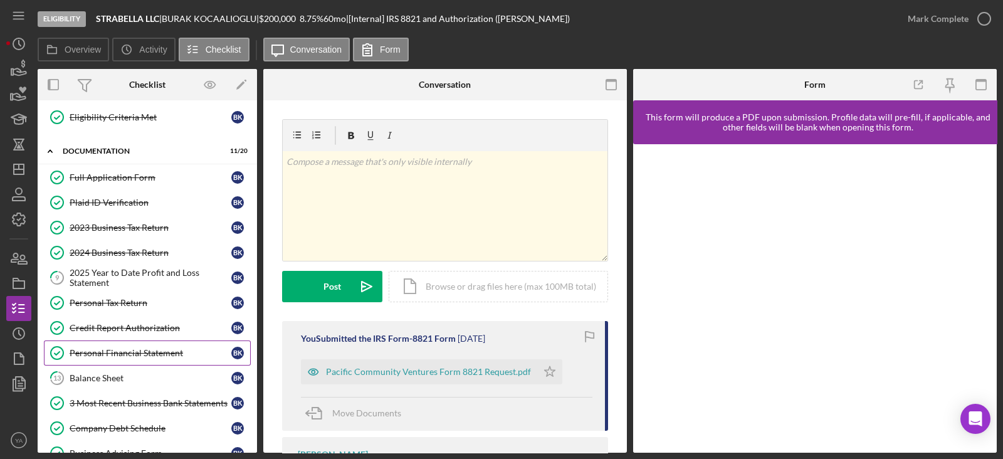
scroll to position [235, 0]
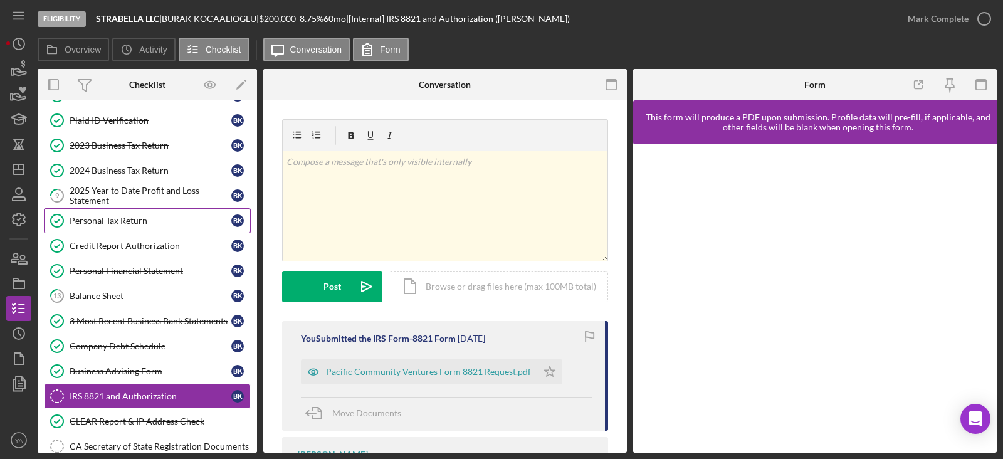
click at [138, 221] on div "Personal Tax Return" at bounding box center [151, 221] width 162 height 10
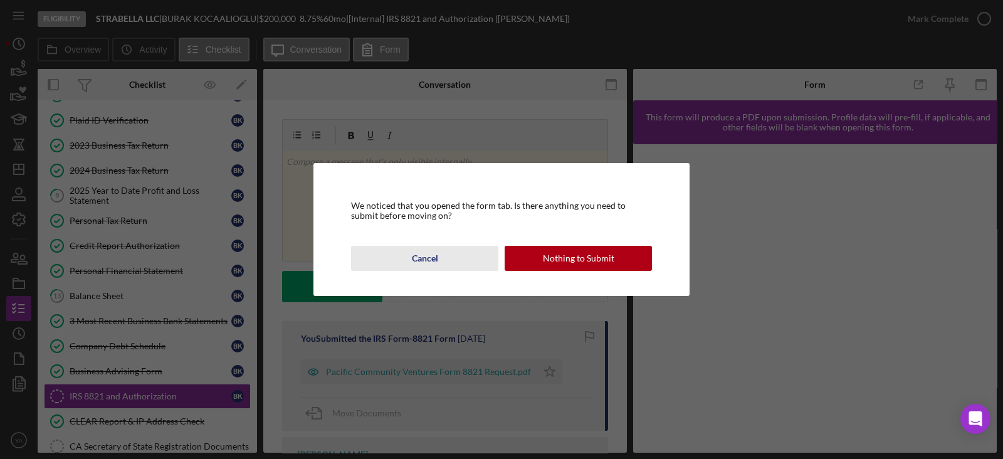
click at [431, 247] on div "Cancel" at bounding box center [425, 258] width 26 height 25
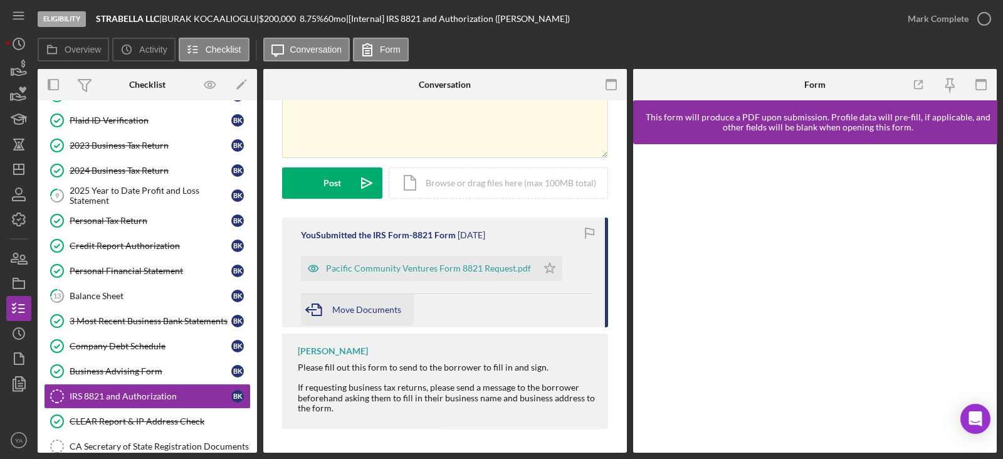
scroll to position [104, 0]
drag, startPoint x: 403, startPoint y: 278, endPoint x: 417, endPoint y: 268, distance: 17.4
click at [413, 271] on div "Pacific Community Ventures Form 8821 Request.pdf" at bounding box center [419, 267] width 236 height 25
click at [417, 268] on div "Pacific Community Ventures Form 8821 Request.pdf" at bounding box center [428, 268] width 205 height 10
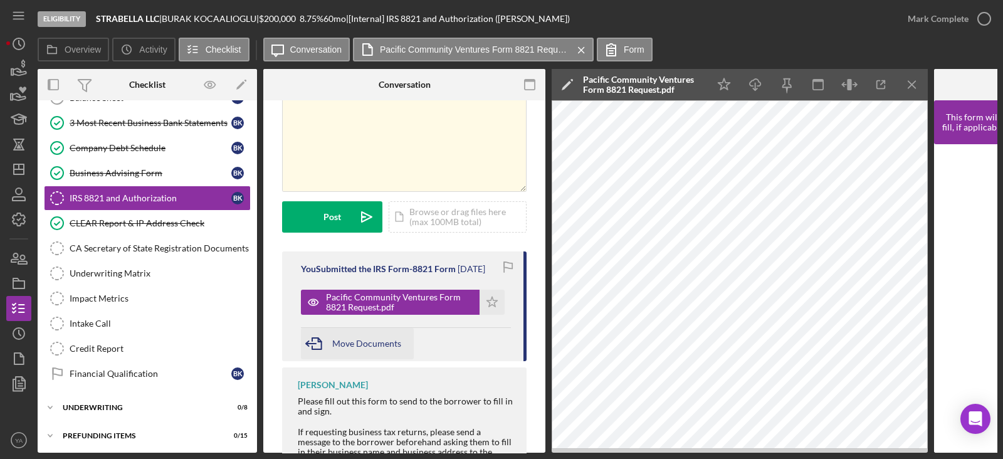
scroll to position [0, 0]
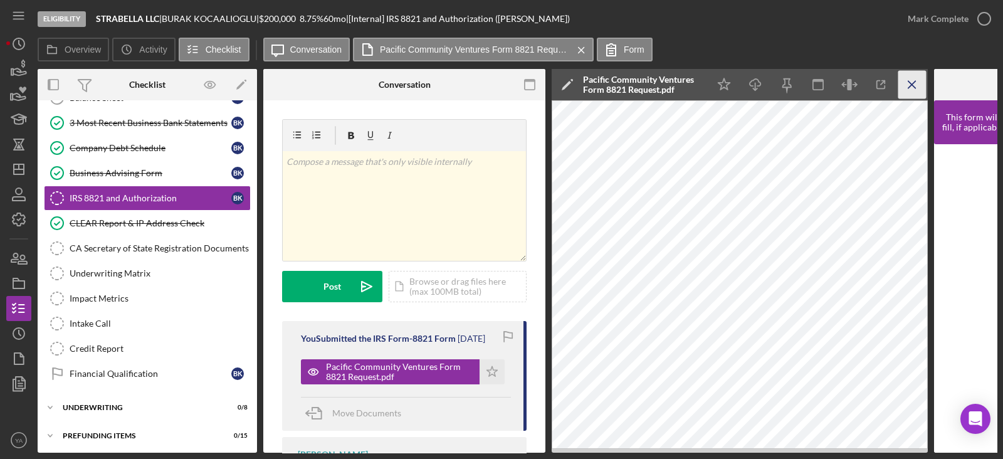
click at [918, 76] on icon "Icon/Menu Close" at bounding box center [912, 85] width 28 height 28
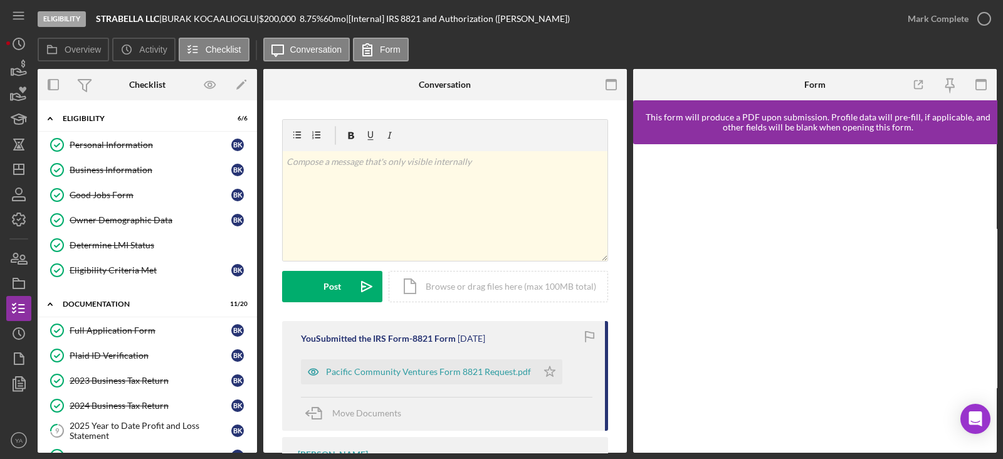
click at [611, 286] on div "v Color teal Color pink Remove color Add row above Add row below Add column bef…" at bounding box center [445, 328] width 364 height 457
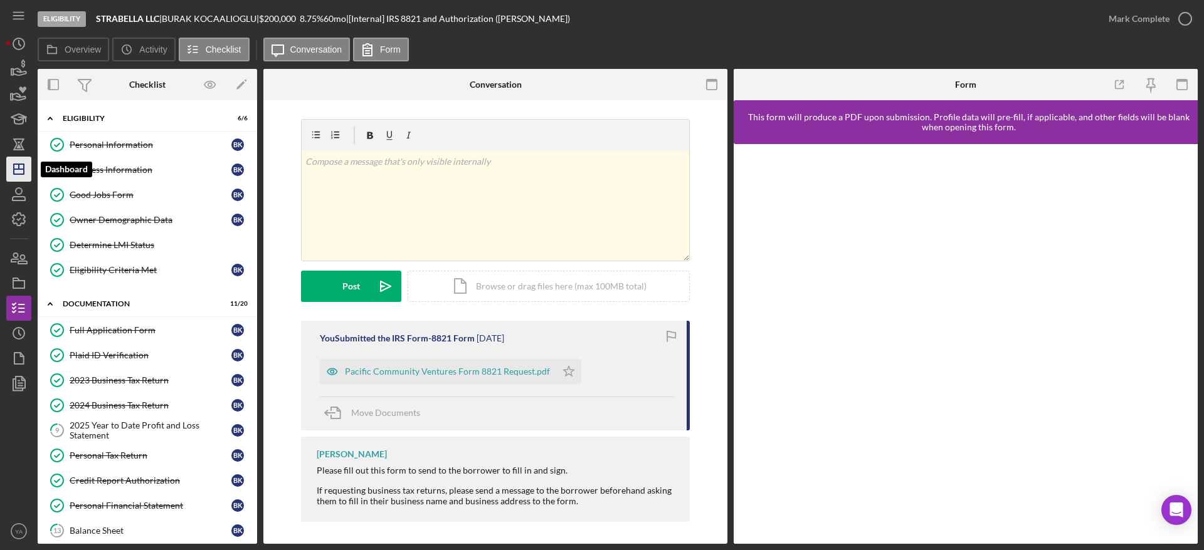
click at [7, 172] on icon "Icon/Dashboard" at bounding box center [18, 169] width 31 height 31
click at [26, 169] on icon "Icon/Dashboard" at bounding box center [18, 169] width 31 height 31
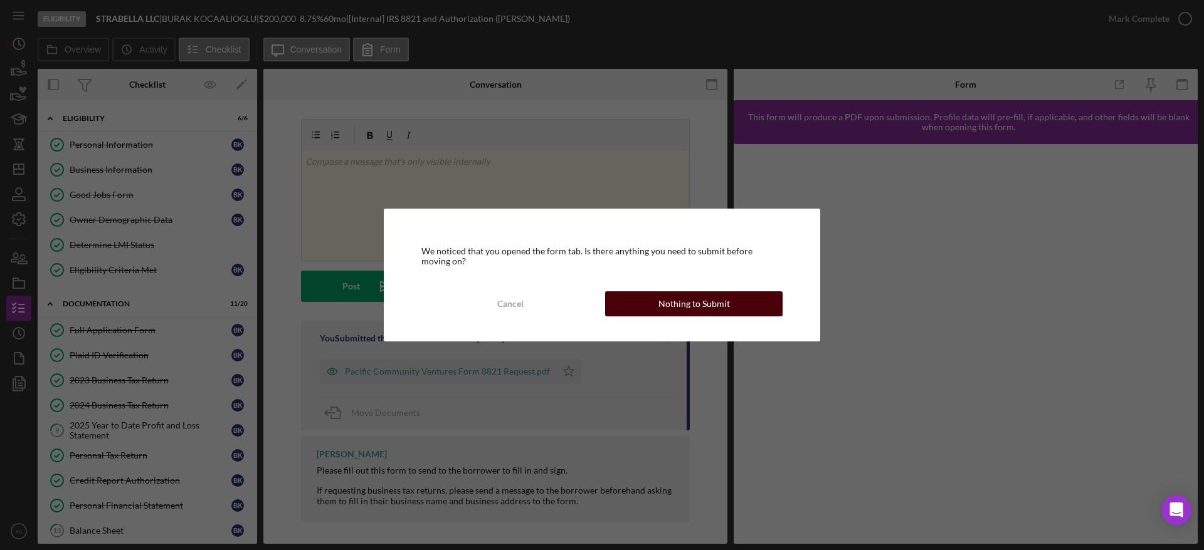
click at [681, 299] on div "Nothing to Submit" at bounding box center [693, 304] width 71 height 25
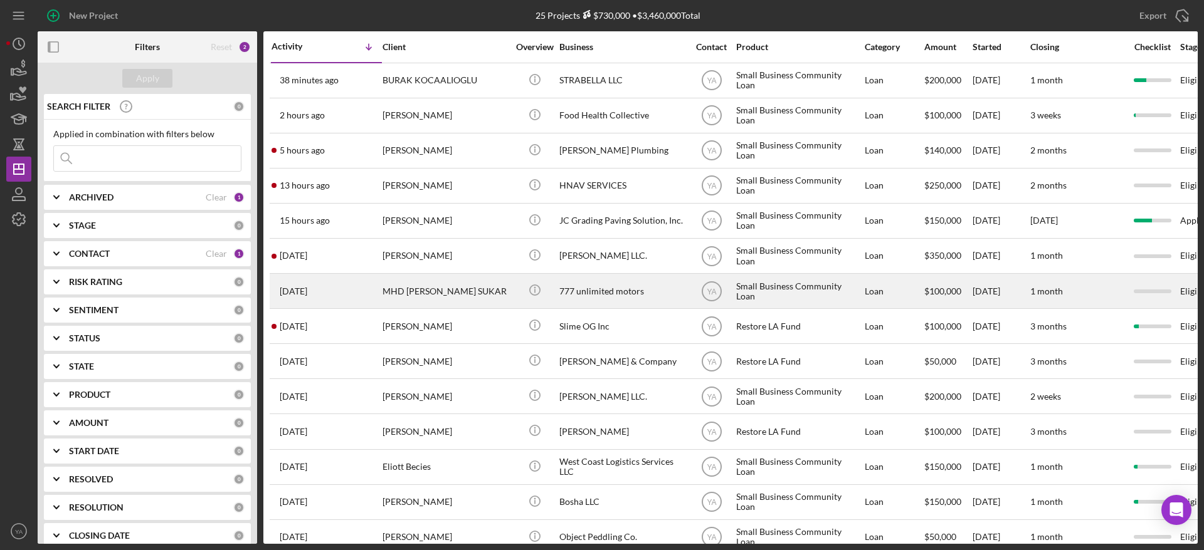
click at [612, 290] on div "777 unlimited motors" at bounding box center [621, 291] width 125 height 33
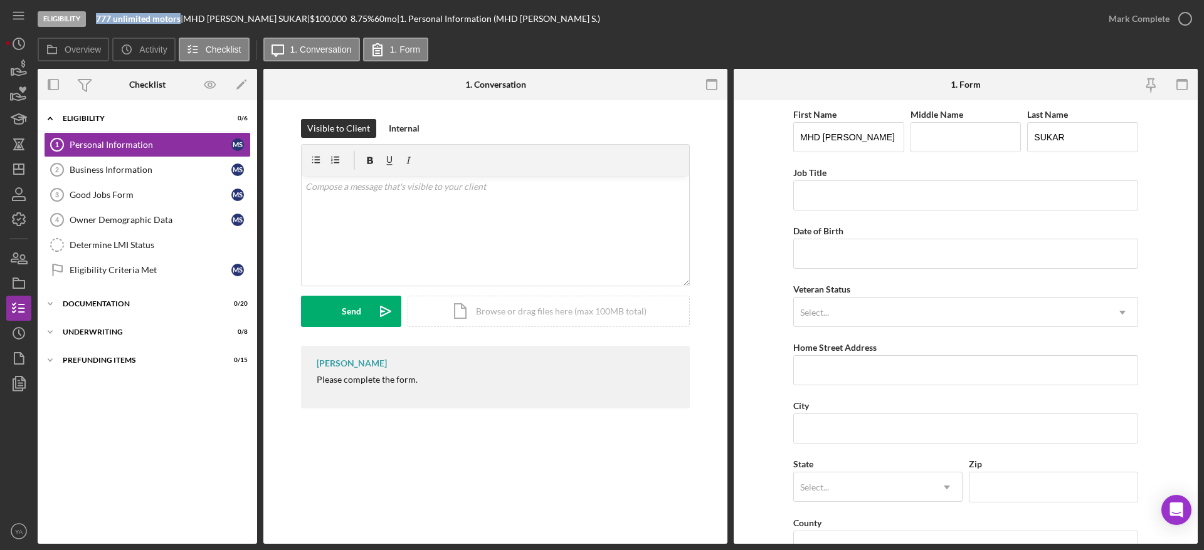
drag, startPoint x: 97, startPoint y: 14, endPoint x: 179, endPoint y: 19, distance: 82.9
click at [179, 19] on b "777 unlimited motors" at bounding box center [138, 18] width 85 height 11
copy b "777 unlimited motors"
click at [22, 173] on icon "Icon/Dashboard" at bounding box center [18, 169] width 31 height 31
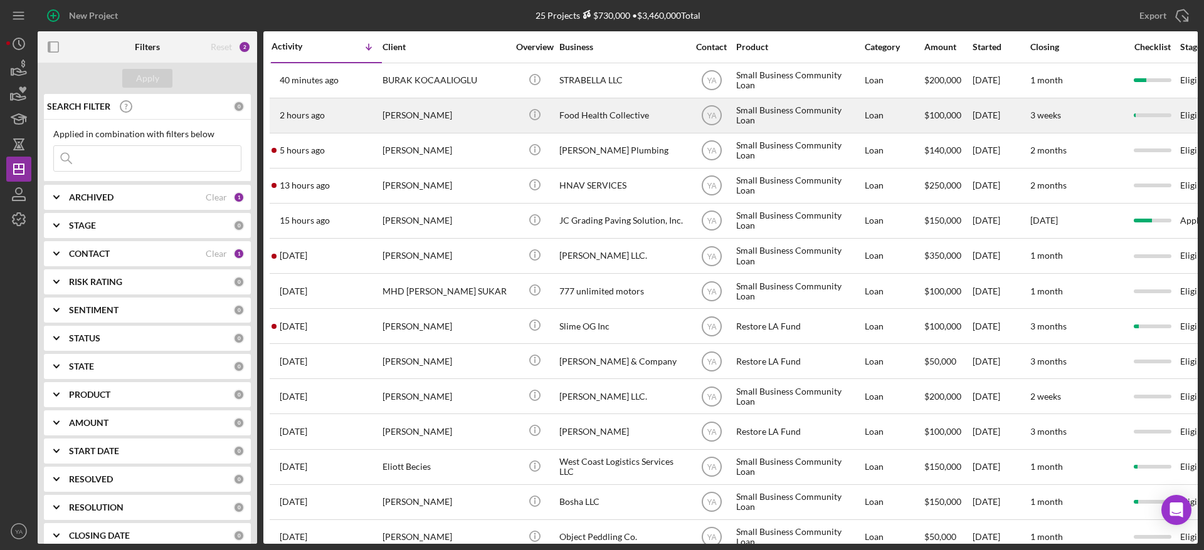
click at [579, 118] on div "Food Health Collective" at bounding box center [621, 115] width 125 height 33
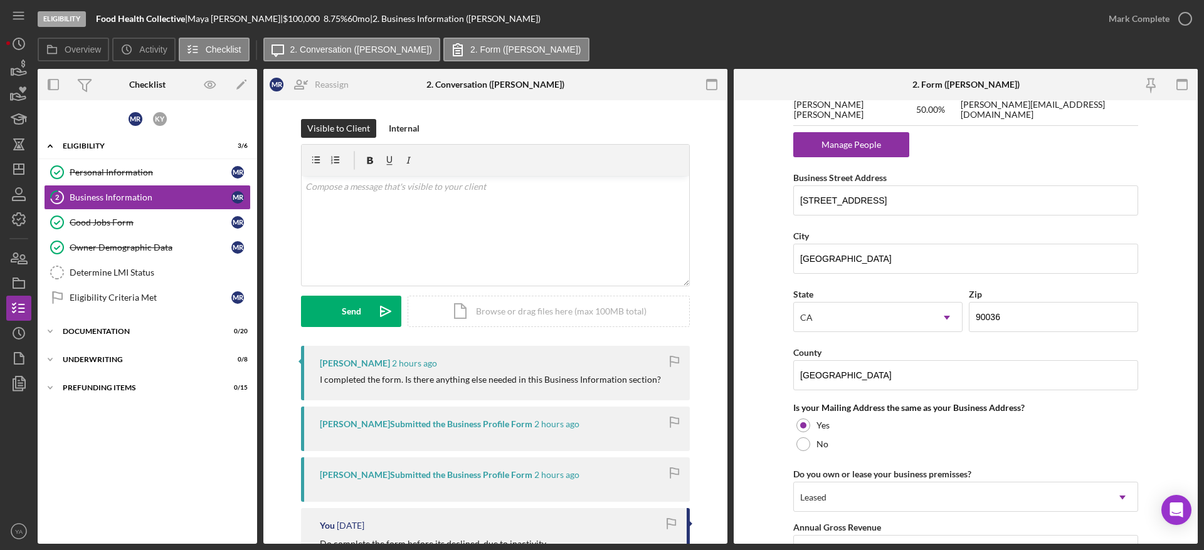
scroll to position [1113, 0]
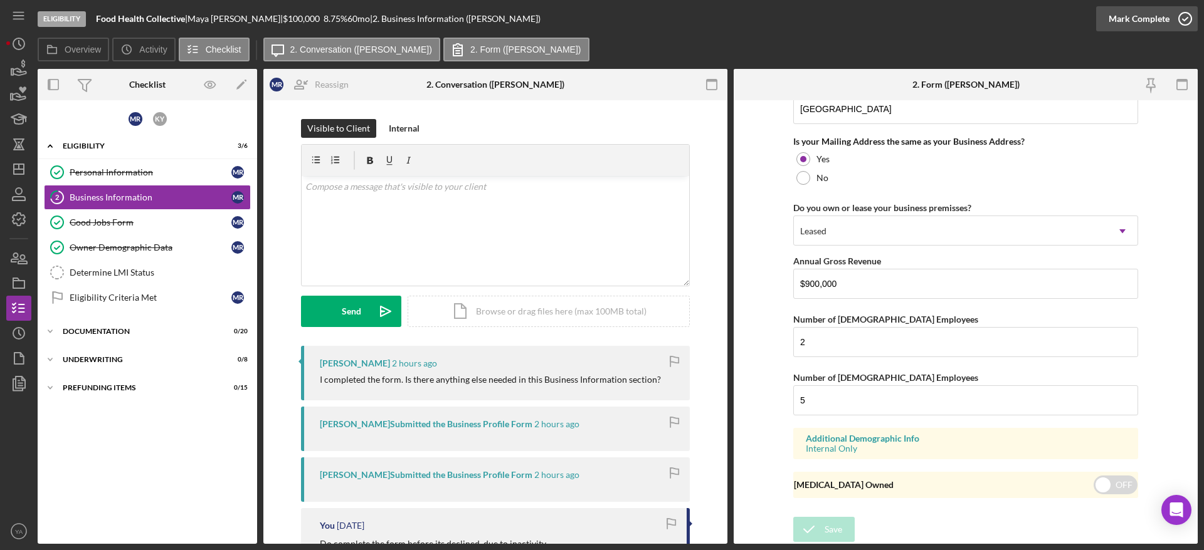
click at [1180, 27] on icon "button" at bounding box center [1184, 18] width 31 height 31
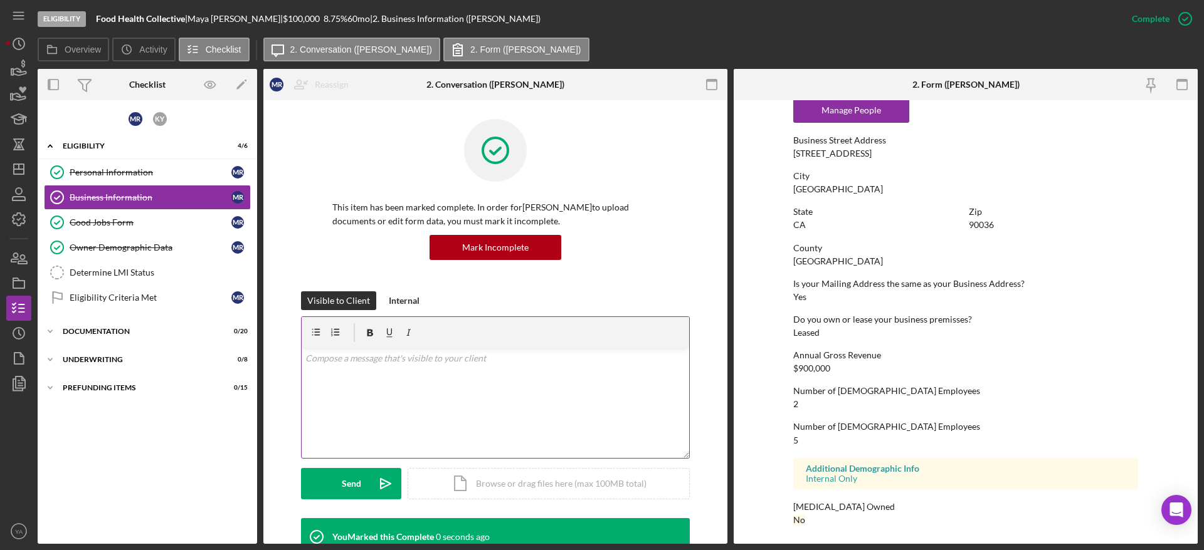
scroll to position [644, 0]
click at [148, 275] on div "Determine LMI Status" at bounding box center [160, 273] width 181 height 10
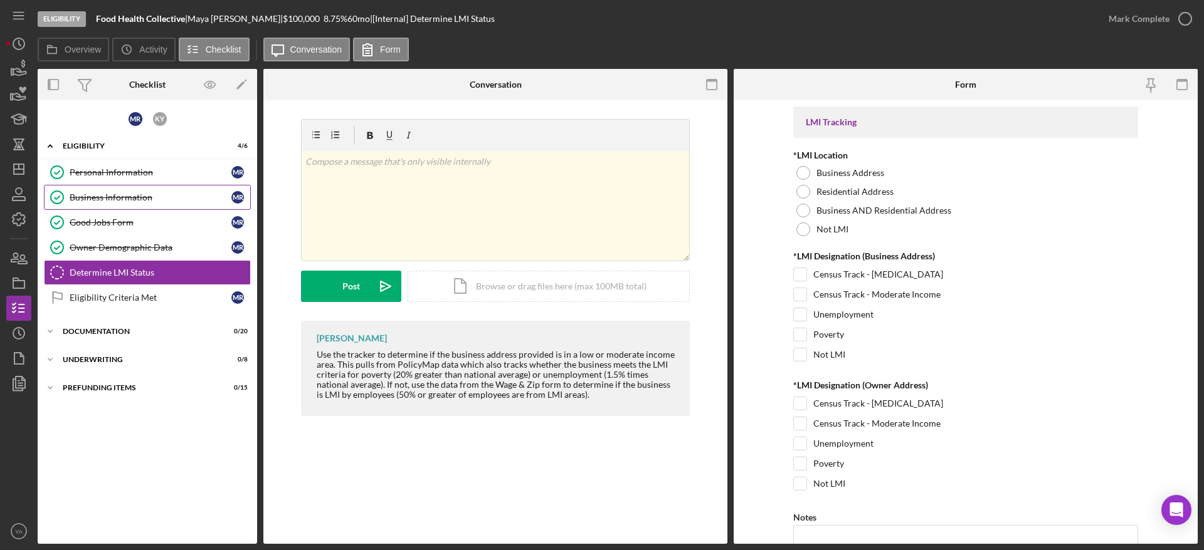
click at [139, 204] on link "Business Information Business Information M R" at bounding box center [147, 197] width 207 height 25
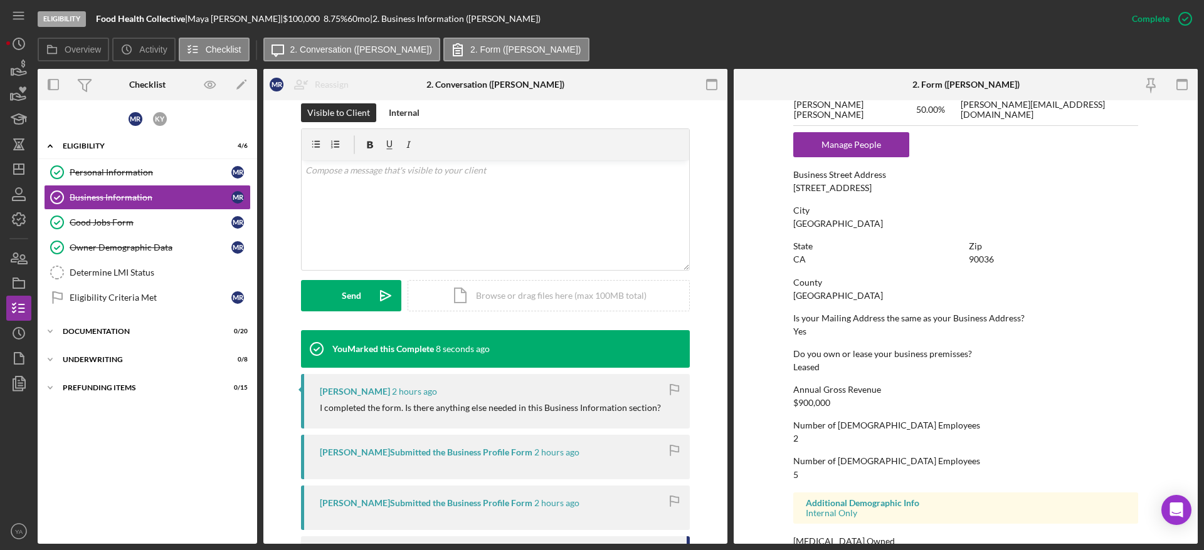
scroll to position [644, 0]
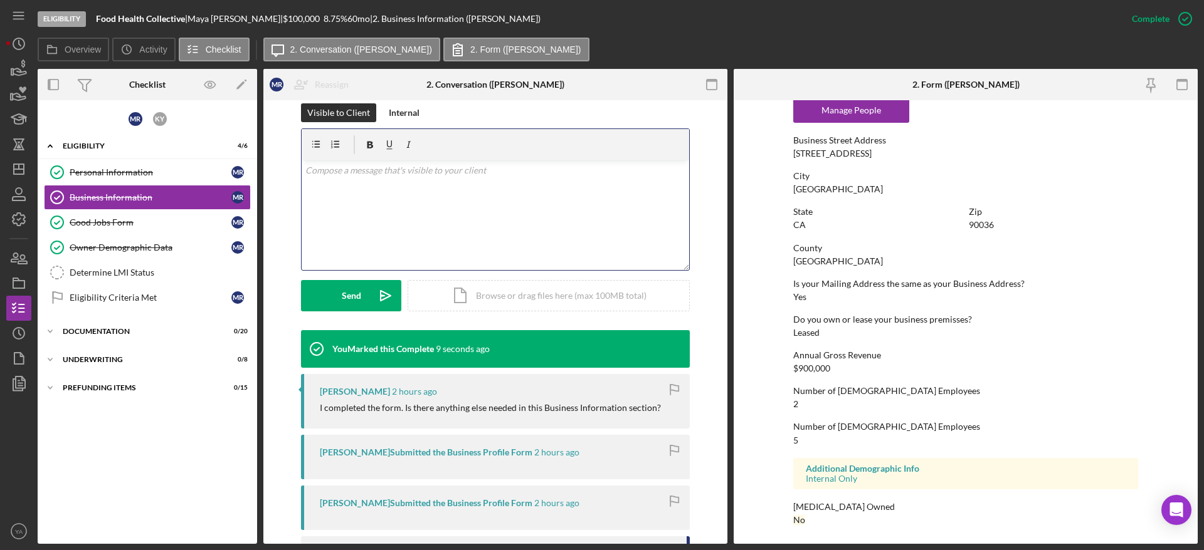
click at [437, 215] on div "v Color teal Color pink Remove color Add row above Add row below Add column bef…" at bounding box center [495, 215] width 387 height 110
click at [465, 218] on div "v Color teal Color pink Remove color Add row above Add row below Add column bef…" at bounding box center [495, 215] width 387 height 110
click at [401, 168] on p "Thank you, nothing more in Business Inforamtion" at bounding box center [495, 171] width 381 height 14
click at [527, 170] on p "Thank you, nothing more for Business Inforamtion" at bounding box center [495, 171] width 381 height 14
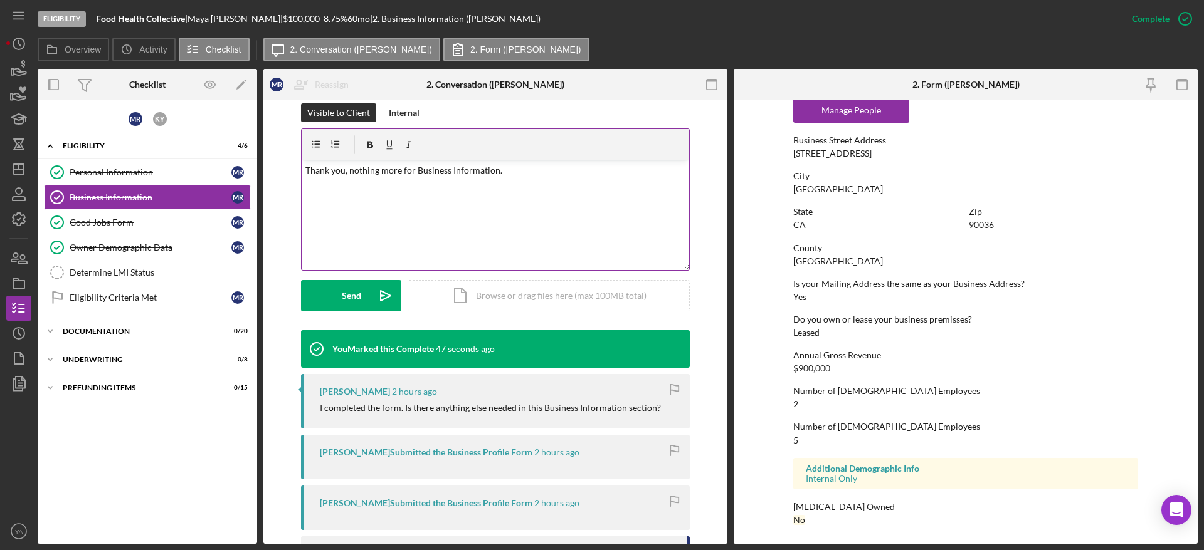
click at [520, 166] on p "Thank you, nothing more for Business Information." at bounding box center [495, 171] width 381 height 14
click at [347, 293] on div "Send" at bounding box center [351, 295] width 19 height 31
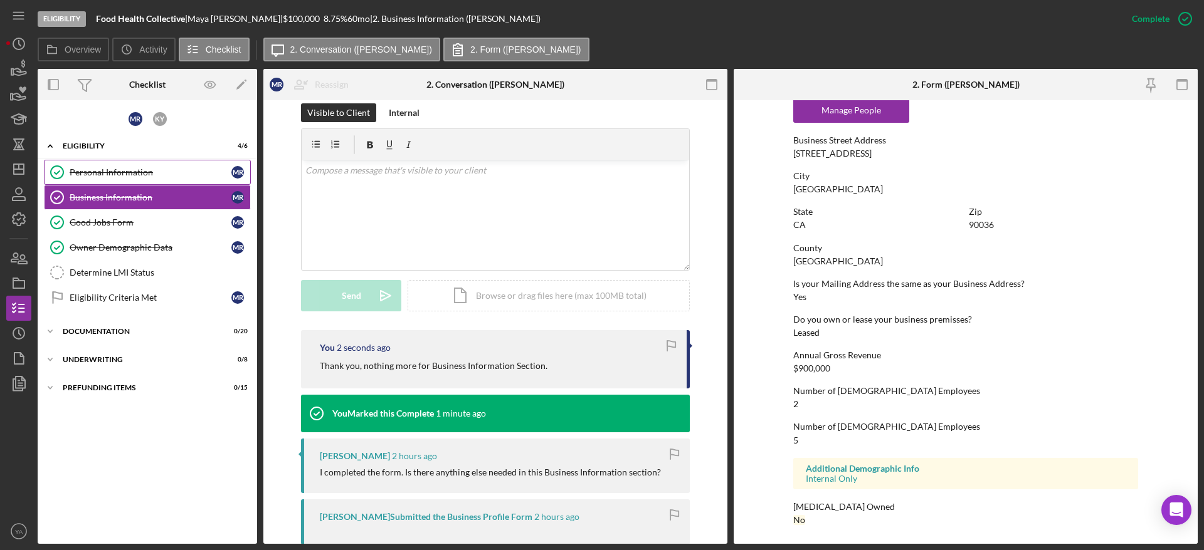
click at [163, 174] on div "Personal Information" at bounding box center [151, 172] width 162 height 10
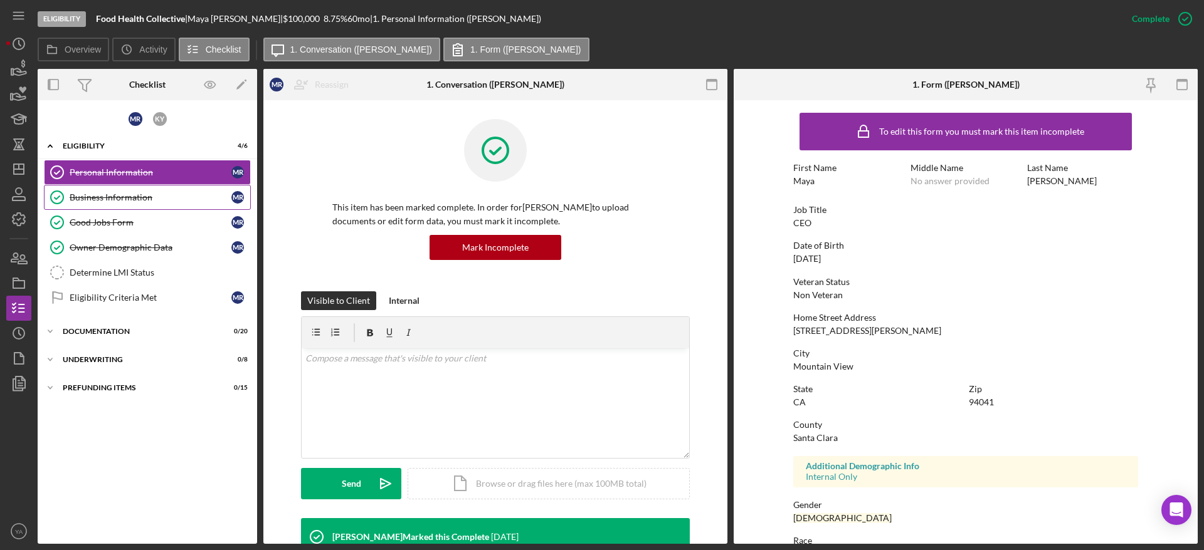
click at [149, 194] on div "Business Information" at bounding box center [151, 197] width 162 height 10
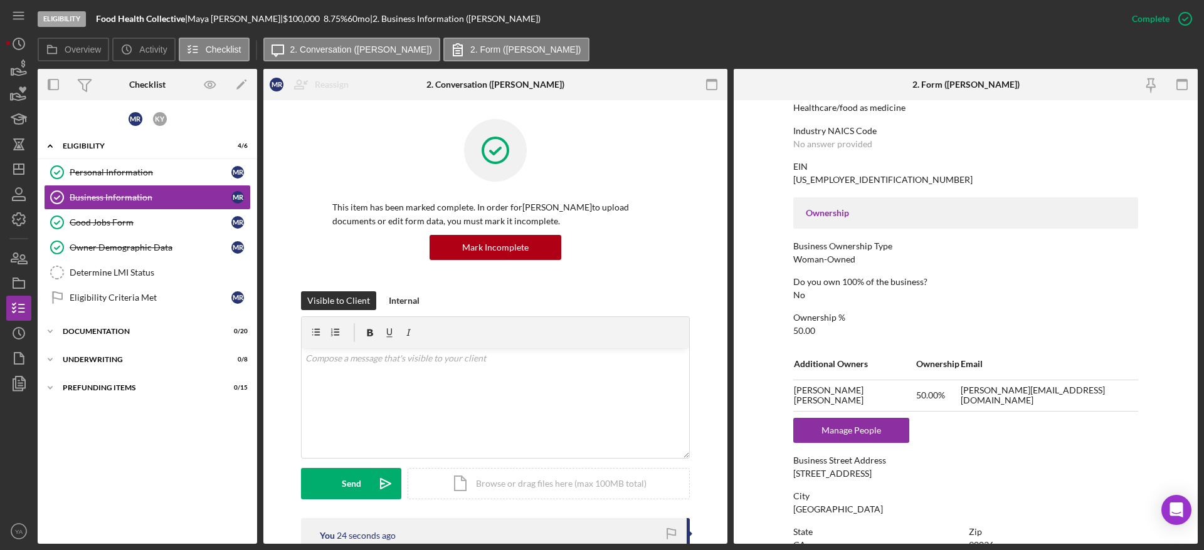
scroll to position [282, 0]
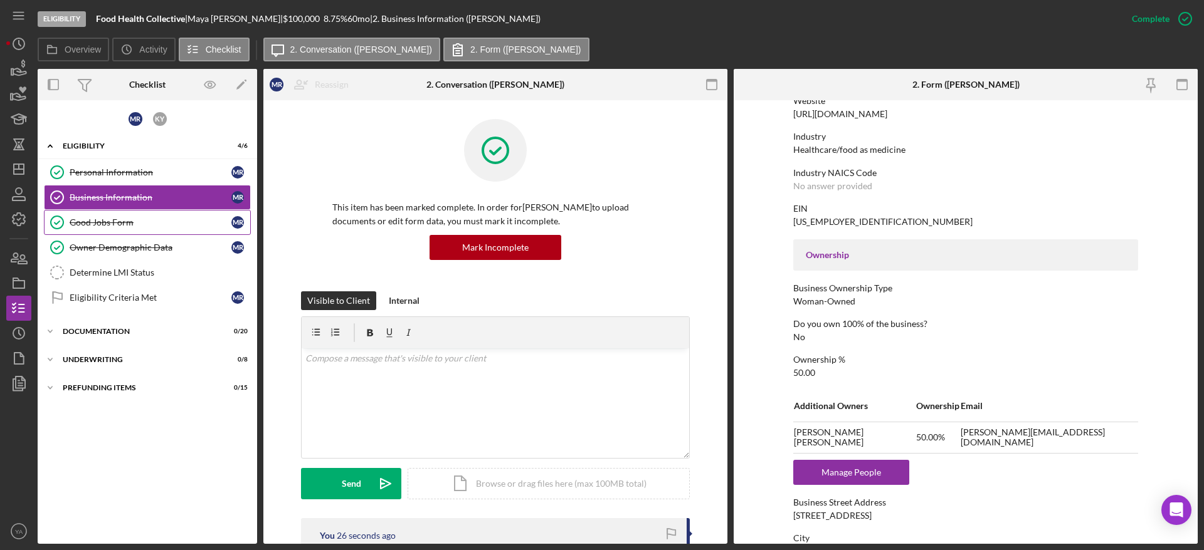
click at [187, 211] on link "Good Jobs Form Good Jobs Form M R" at bounding box center [147, 222] width 207 height 25
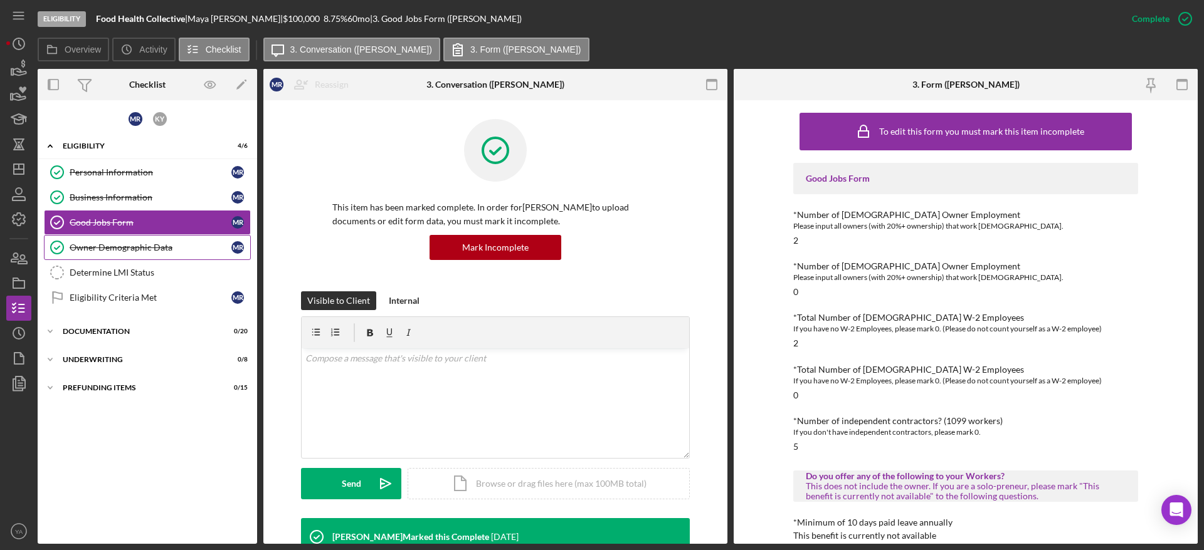
click at [188, 240] on link "Owner Demographic Data Owner Demographic Data M R" at bounding box center [147, 247] width 207 height 25
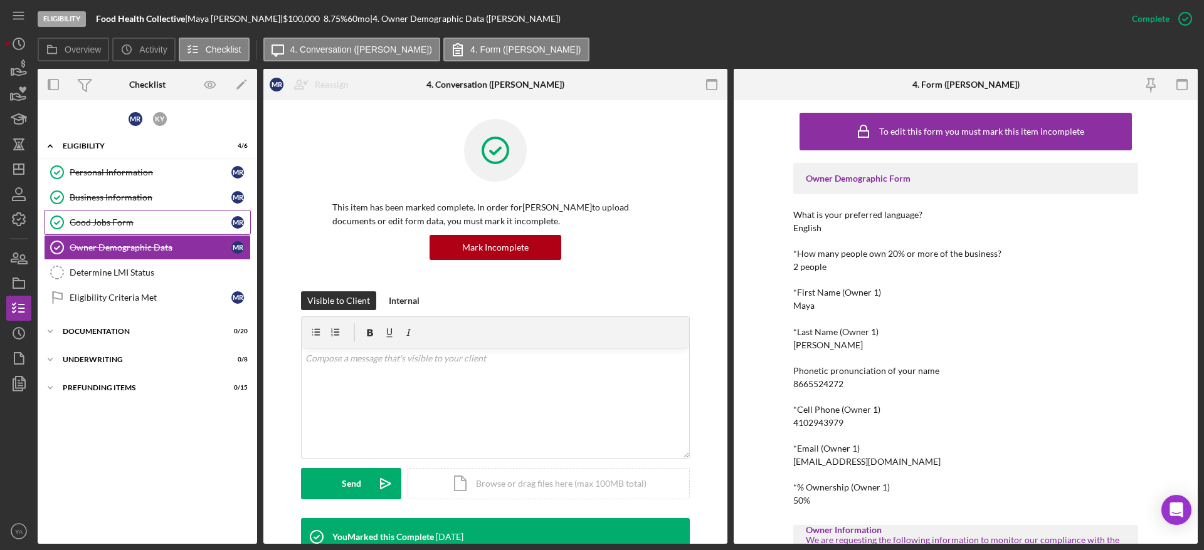
click at [196, 223] on div "Good Jobs Form" at bounding box center [151, 223] width 162 height 10
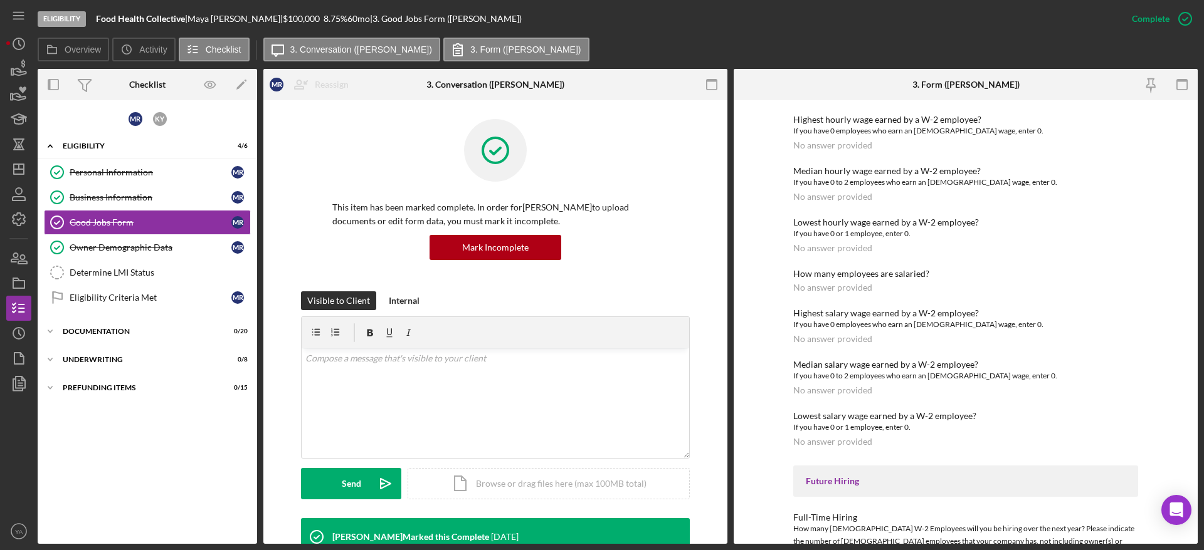
scroll to position [1623, 0]
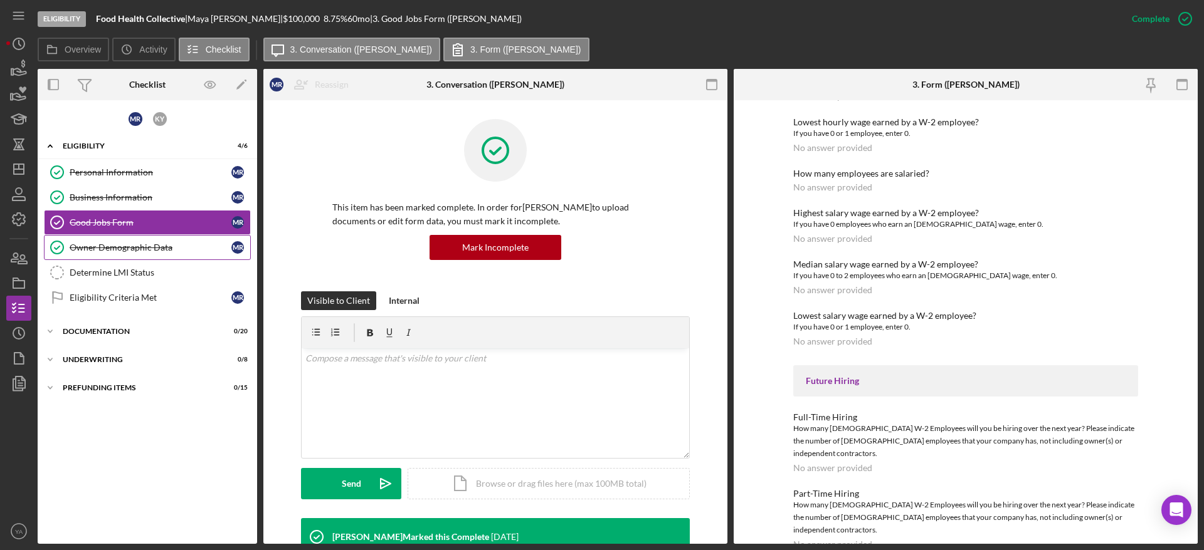
click at [136, 247] on div "Owner Demographic Data" at bounding box center [151, 248] width 162 height 10
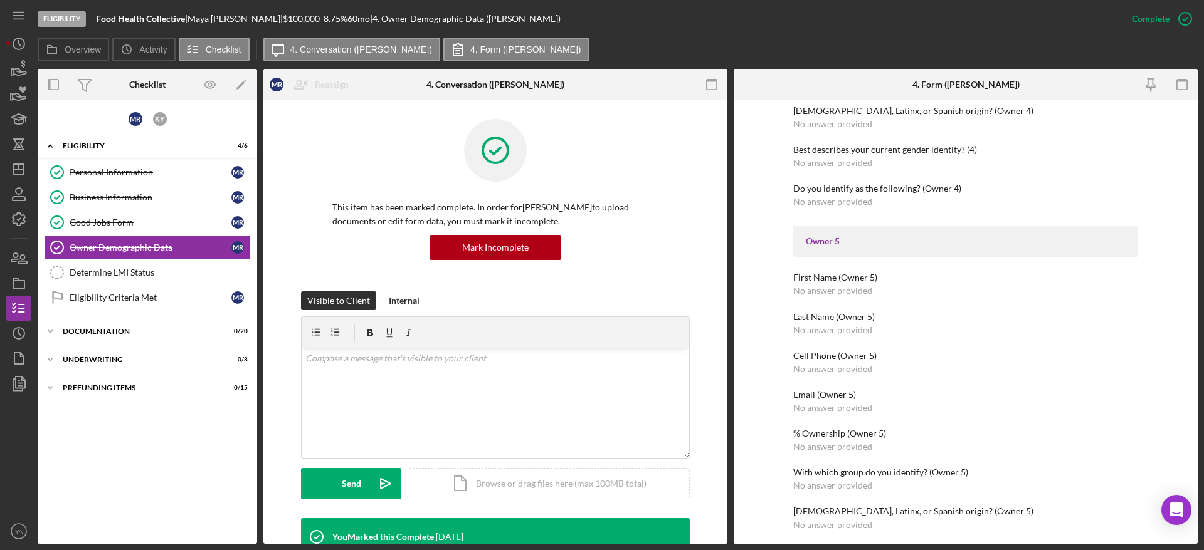
scroll to position [1889, 0]
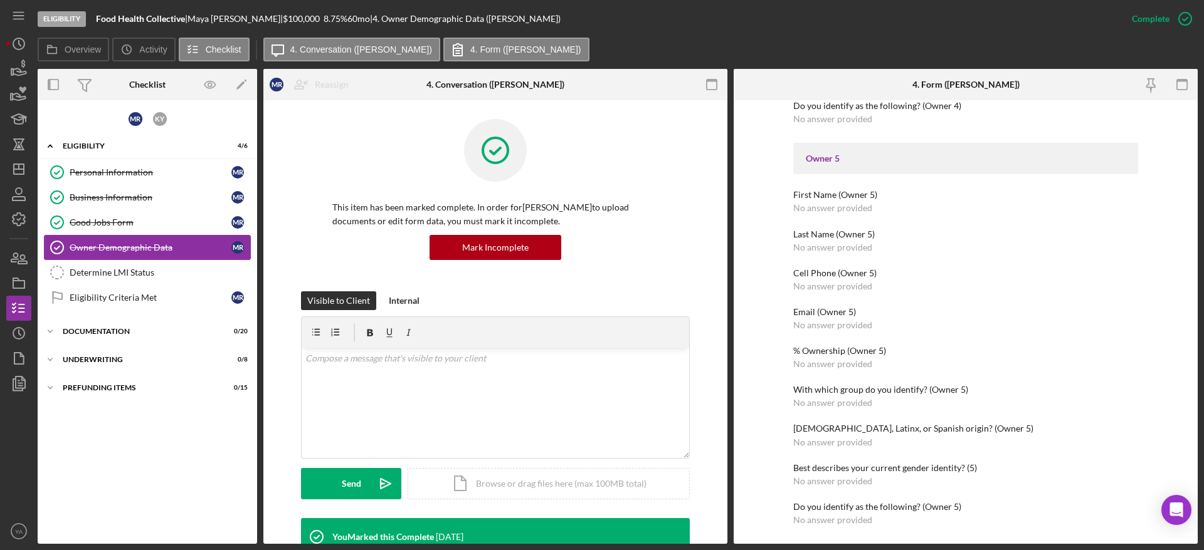
click at [171, 255] on link "Owner Demographic Data Owner Demographic Data M R" at bounding box center [147, 247] width 207 height 25
click at [172, 261] on link "Determine LMI Status Determine LMI Status" at bounding box center [147, 272] width 207 height 25
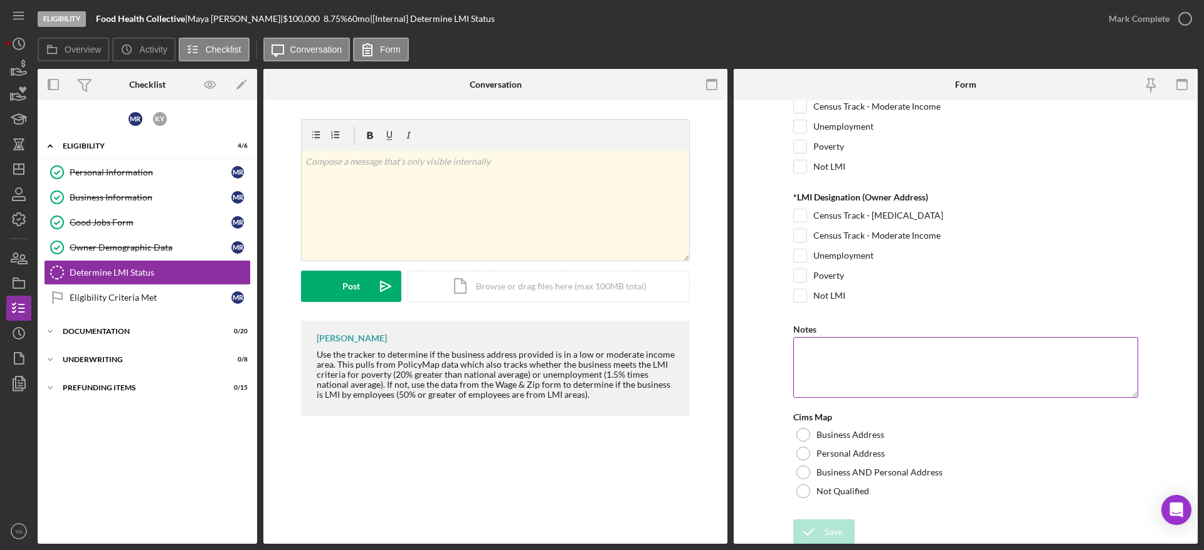
scroll to position [191, 0]
click at [140, 177] on div "Personal Information" at bounding box center [151, 172] width 162 height 10
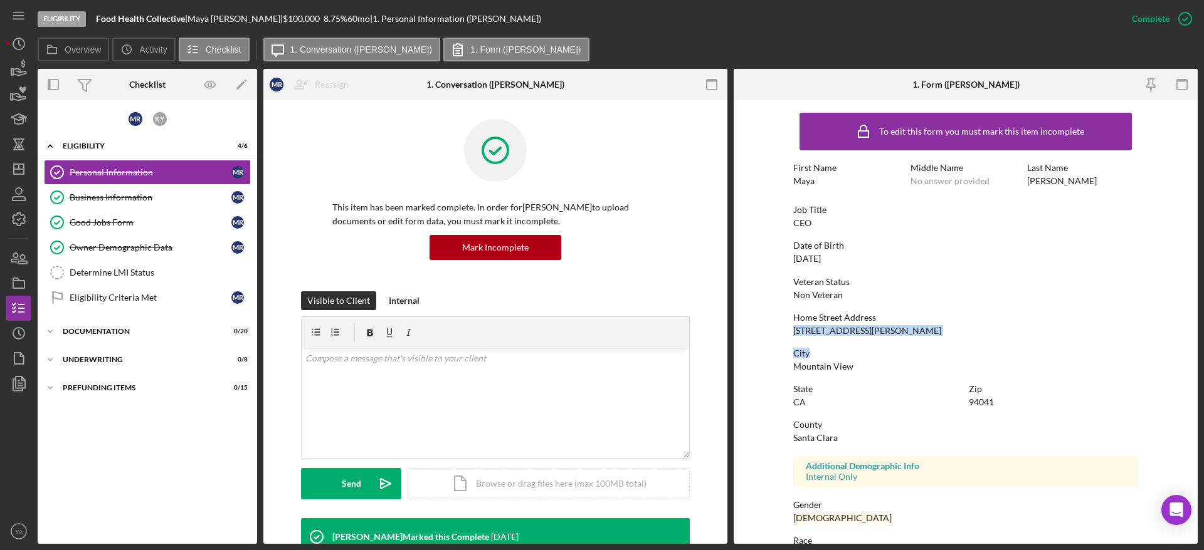
drag, startPoint x: 791, startPoint y: 332, endPoint x: 870, endPoint y: 337, distance: 79.1
click at [870, 337] on div "To edit this form you must mark this item incomplete First Name Maya Middle Nam…" at bounding box center [965, 393] width 345 height 572
click at [839, 328] on div "693 McCarty Ave" at bounding box center [867, 331] width 148 height 10
drag, startPoint x: 878, startPoint y: 325, endPoint x: 791, endPoint y: 328, distance: 86.5
click at [793, 328] on div "Home Street Address 693 McCarty Ave" at bounding box center [965, 324] width 345 height 23
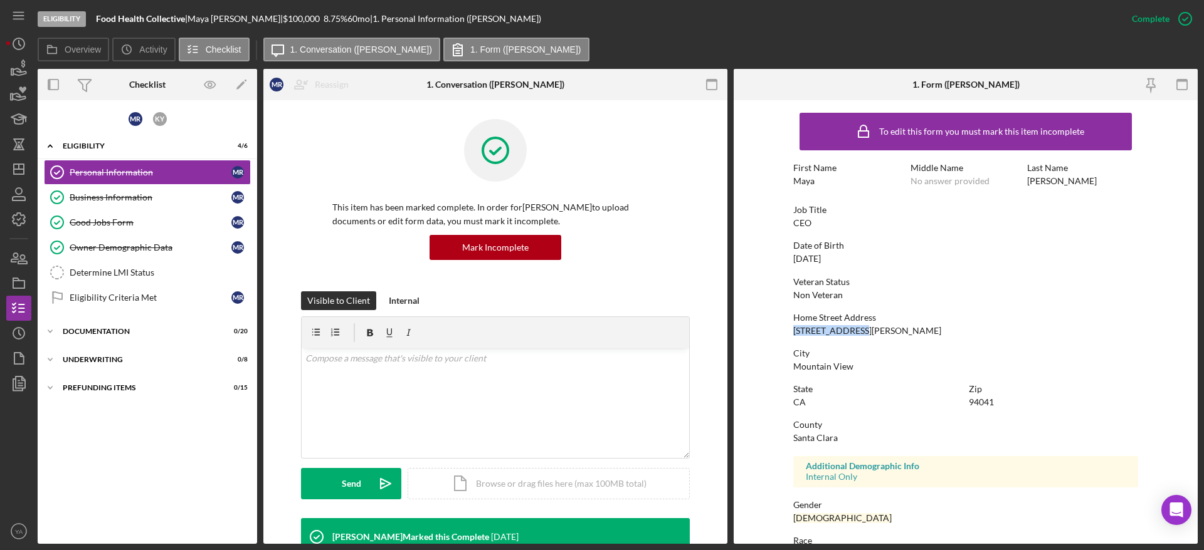
copy div "693 McCarty Ave"
click at [977, 397] on div "94041" at bounding box center [981, 402] width 25 height 10
copy div "94041"
click at [167, 188] on link "Business Information Business Information M R" at bounding box center [147, 197] width 207 height 25
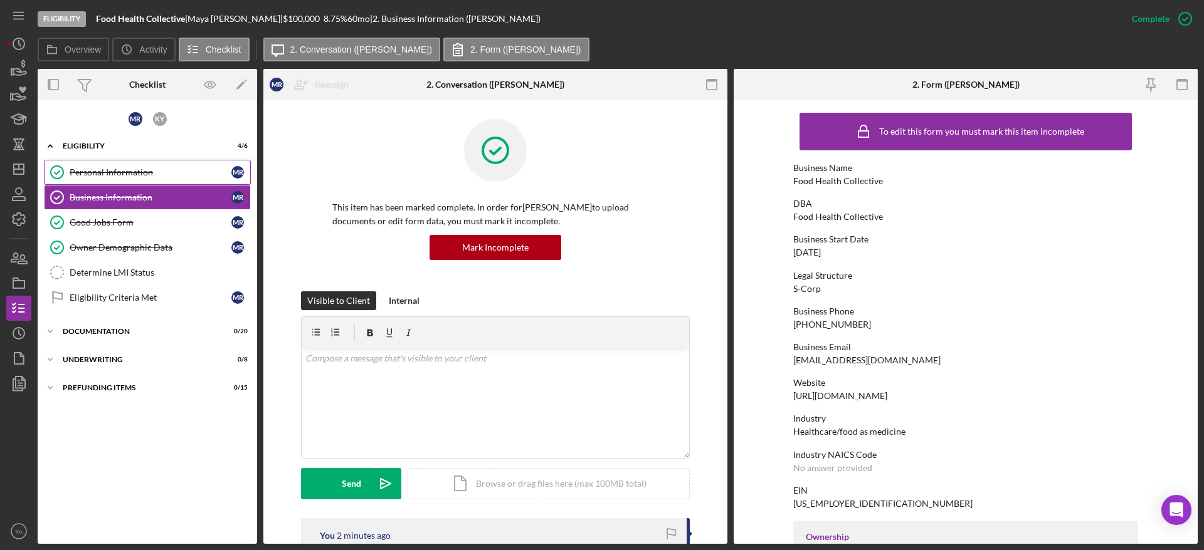
click at [166, 184] on link "Personal Information Personal Information M R" at bounding box center [147, 172] width 207 height 25
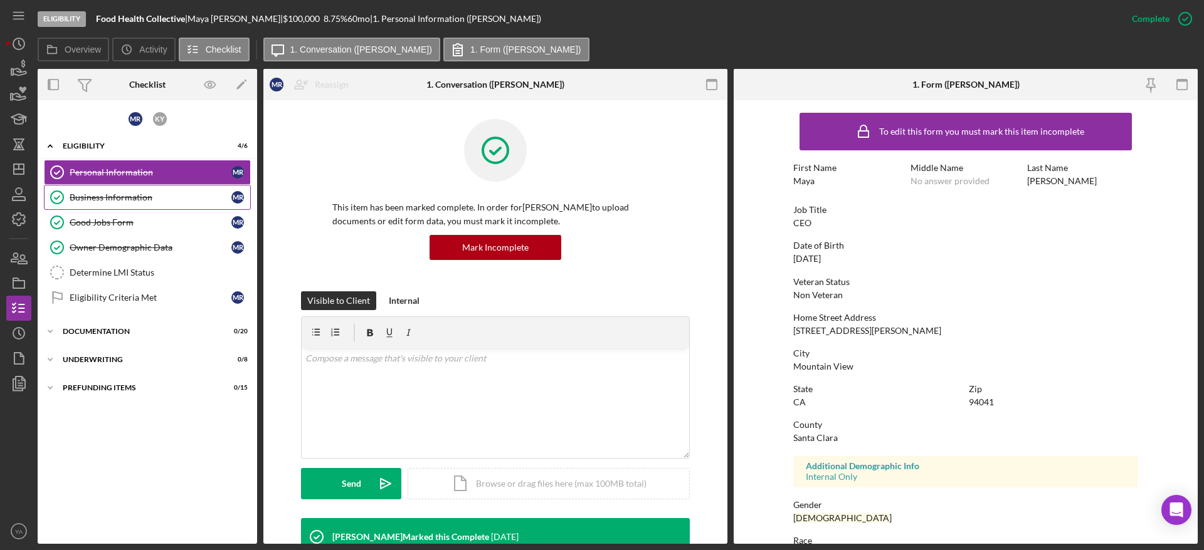
click at [160, 200] on div "Business Information" at bounding box center [151, 197] width 162 height 10
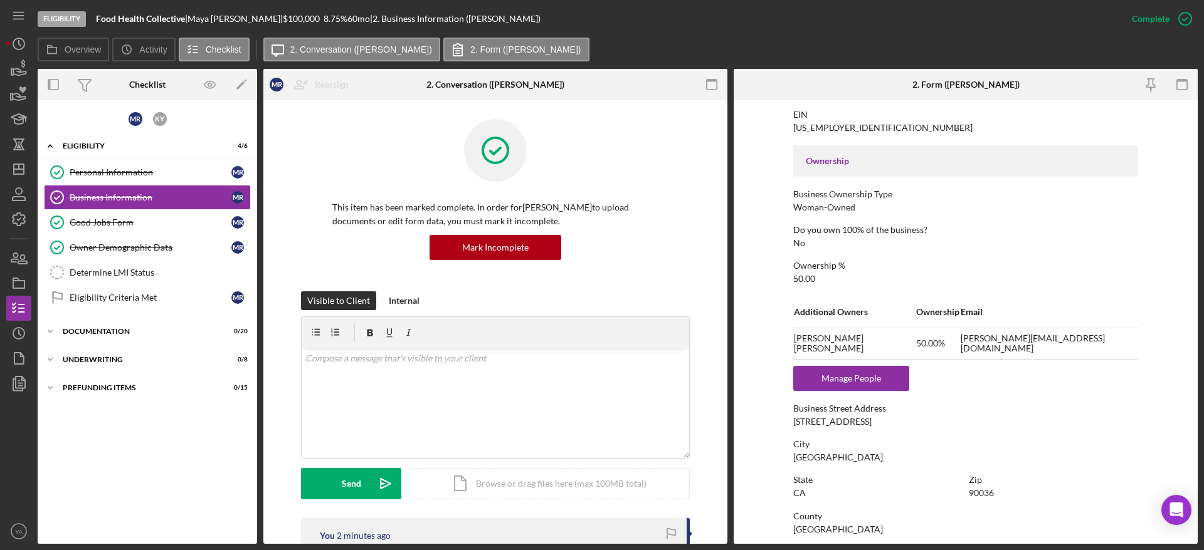
scroll to position [644, 0]
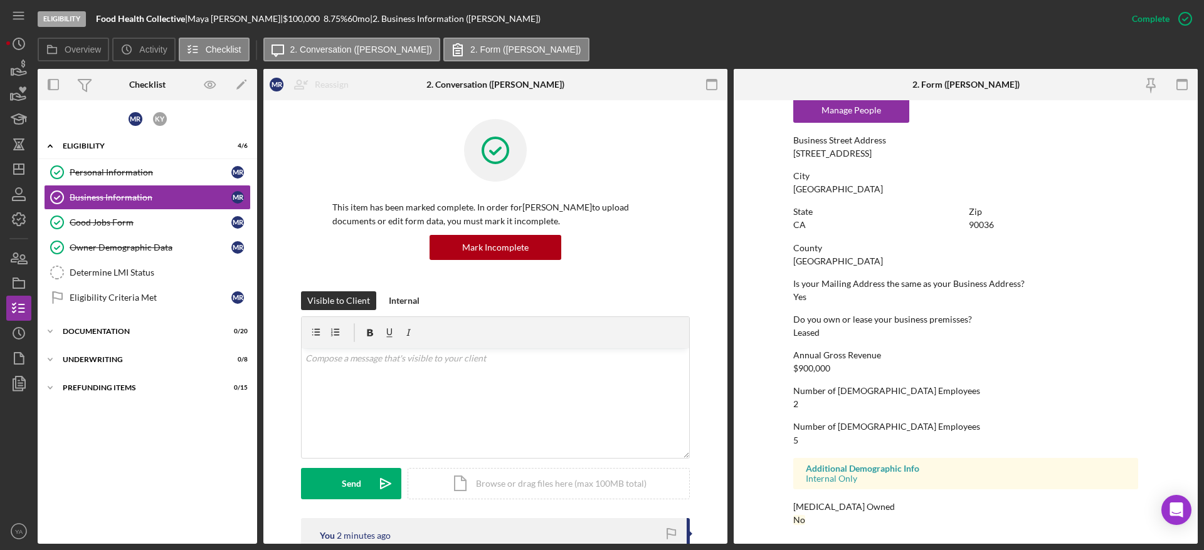
drag, startPoint x: 786, startPoint y: 154, endPoint x: 938, endPoint y: 158, distance: 152.4
click at [938, 158] on form "To edit this form you must mark this item incomplete Business Name Food Health …" at bounding box center [965, 322] width 464 height 444
copy div "145 S. Fairfax Avenue, Suite 200"
click at [977, 226] on div "90036" at bounding box center [981, 225] width 25 height 10
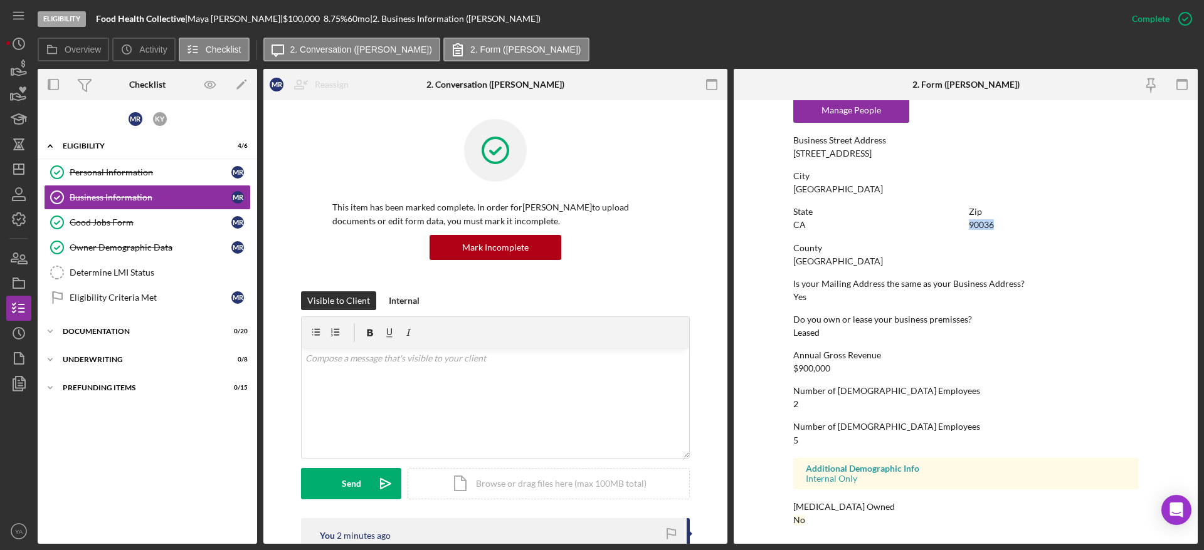
copy div "90036"
click at [157, 274] on div "Determine LMI Status" at bounding box center [160, 273] width 181 height 10
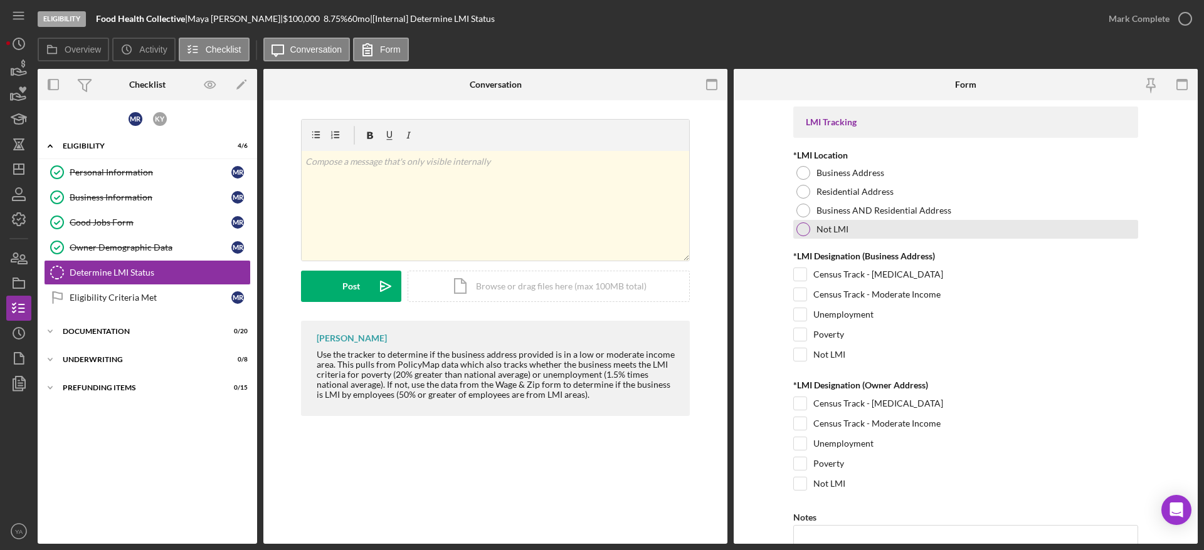
click at [807, 227] on div at bounding box center [803, 230] width 14 height 14
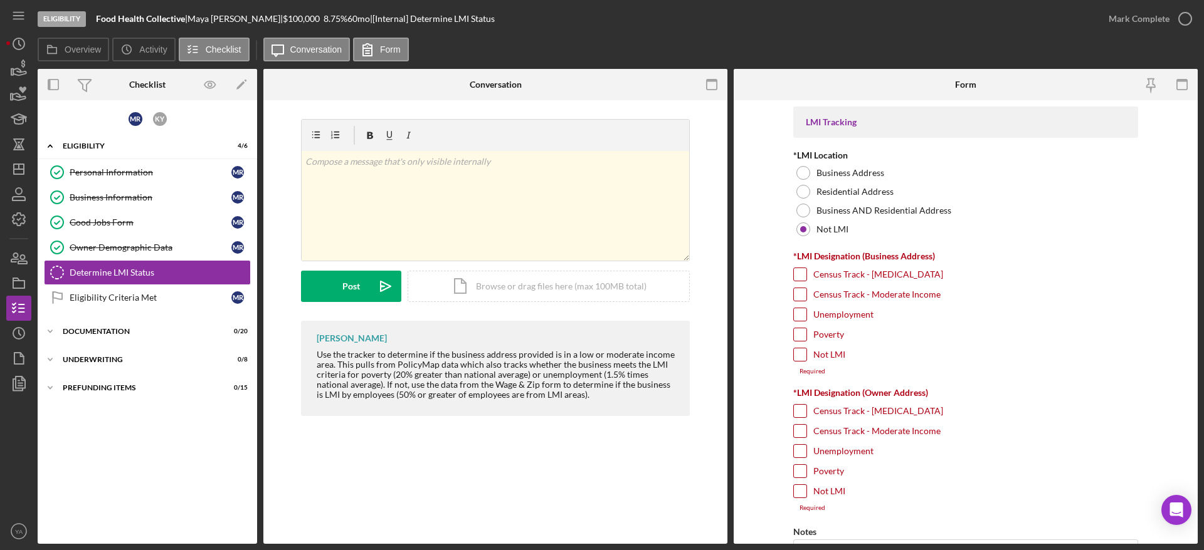
click at [803, 350] on input "Not LMI" at bounding box center [800, 355] width 13 height 13
checkbox input "true"
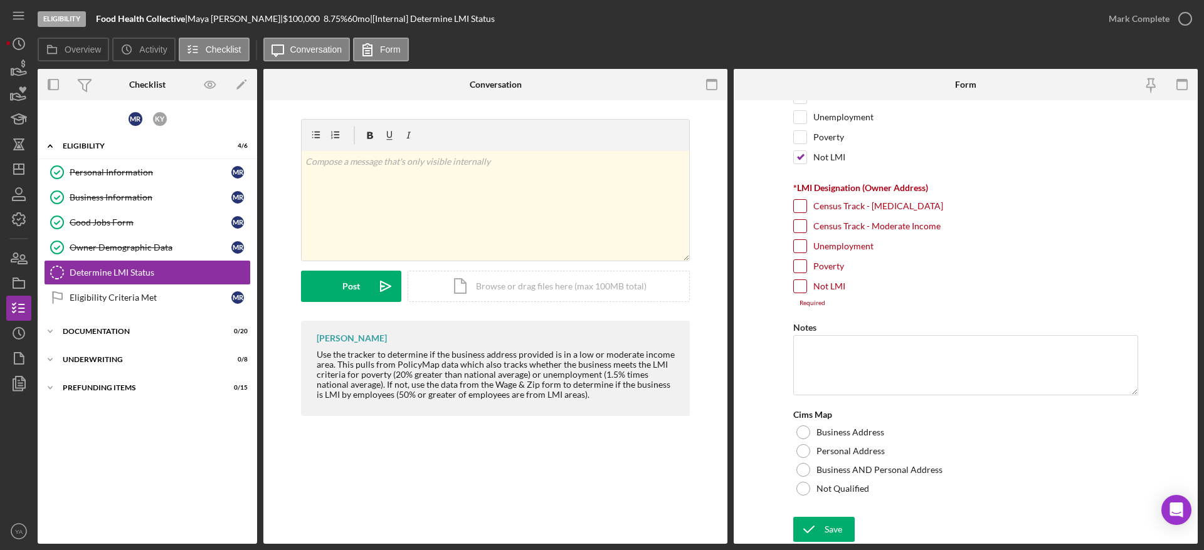
click at [794, 281] on input "Not LMI" at bounding box center [800, 286] width 13 height 13
checkbox input "true"
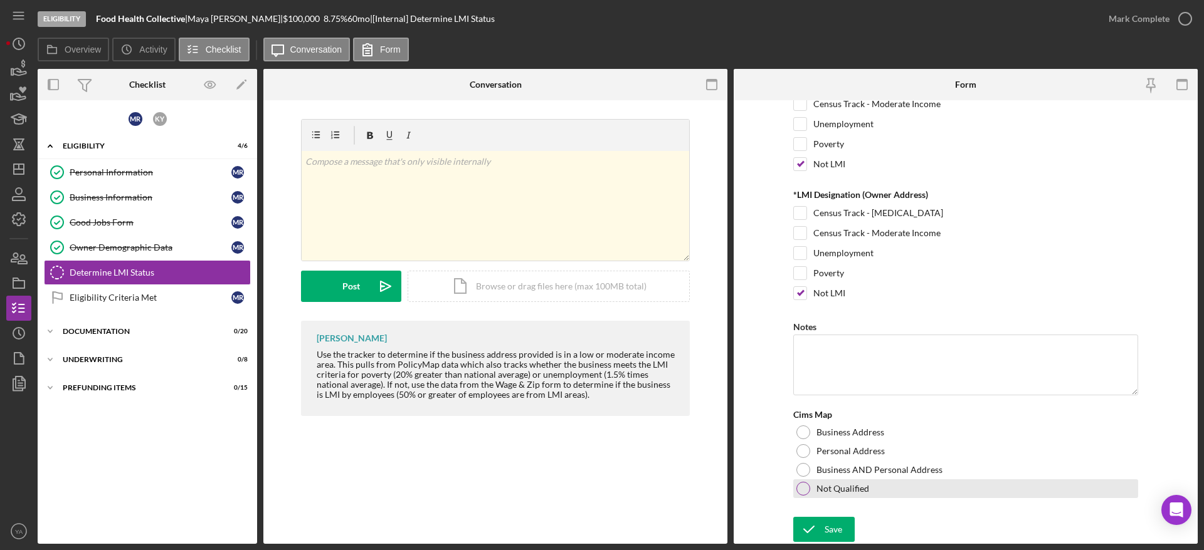
click at [800, 486] on div at bounding box center [803, 489] width 14 height 14
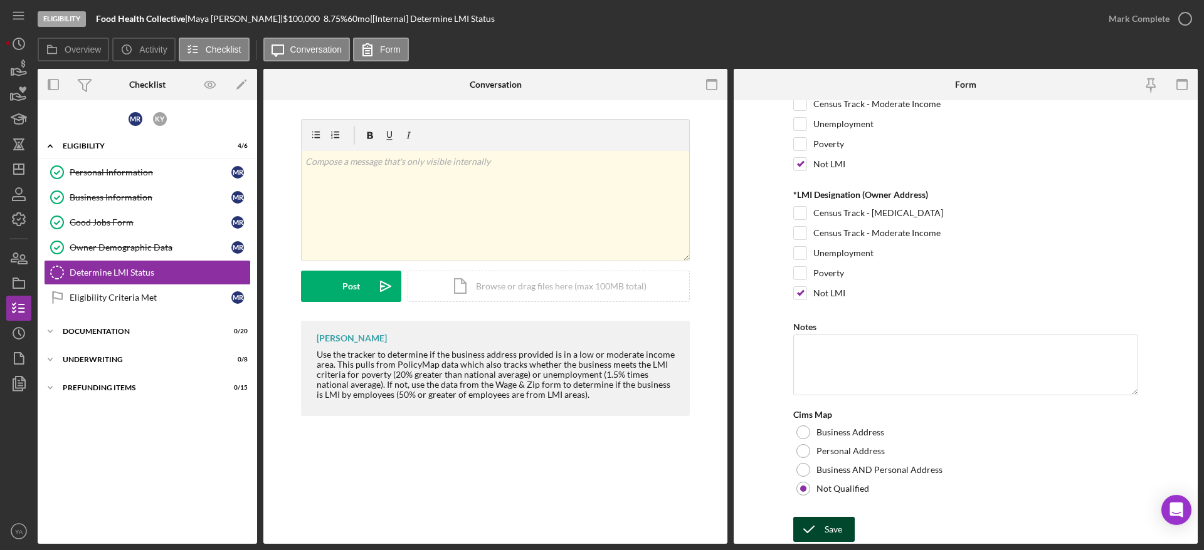
click at [844, 525] on button "Save" at bounding box center [823, 529] width 61 height 25
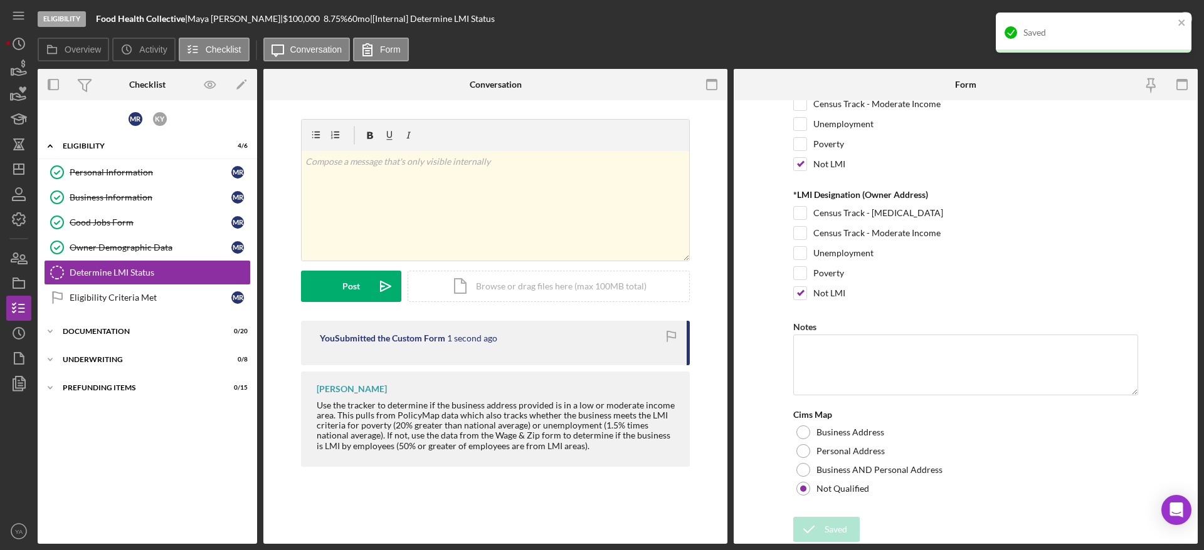
click at [1189, 18] on div "Saved" at bounding box center [1094, 33] width 196 height 40
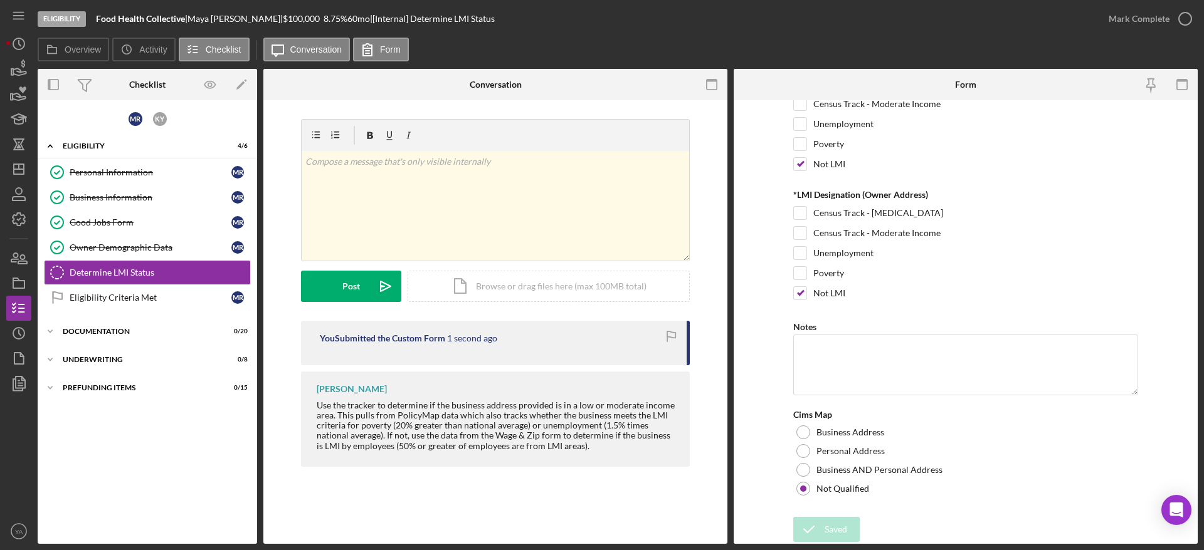
click at [1182, 21] on div "Saved" at bounding box center [1093, 37] width 201 height 55
click at [1182, 23] on icon "button" at bounding box center [1184, 18] width 31 height 31
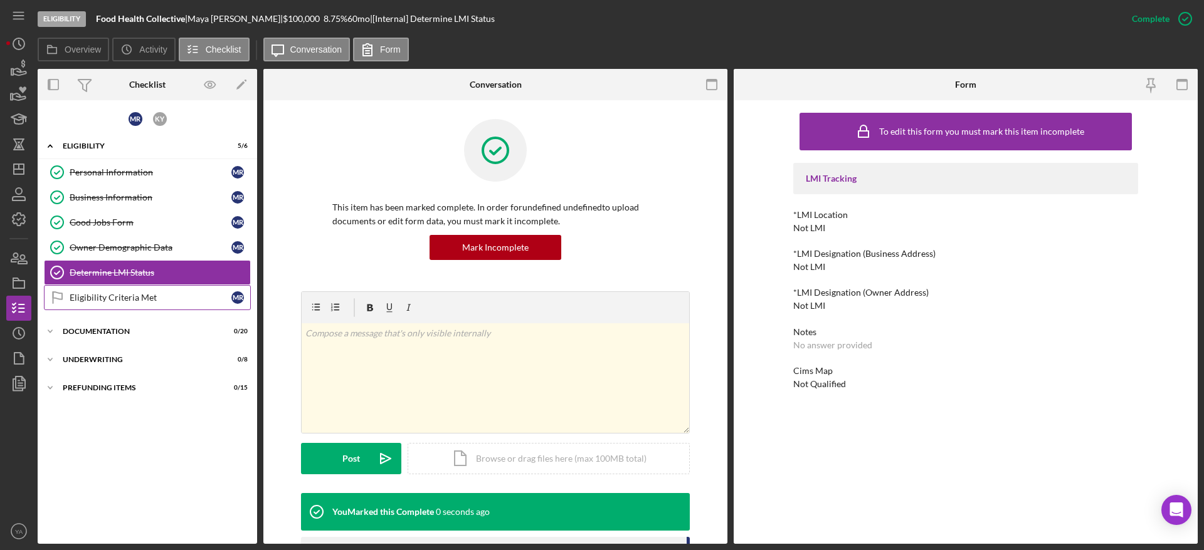
click at [164, 298] on div "Eligibility Criteria Met" at bounding box center [151, 298] width 162 height 10
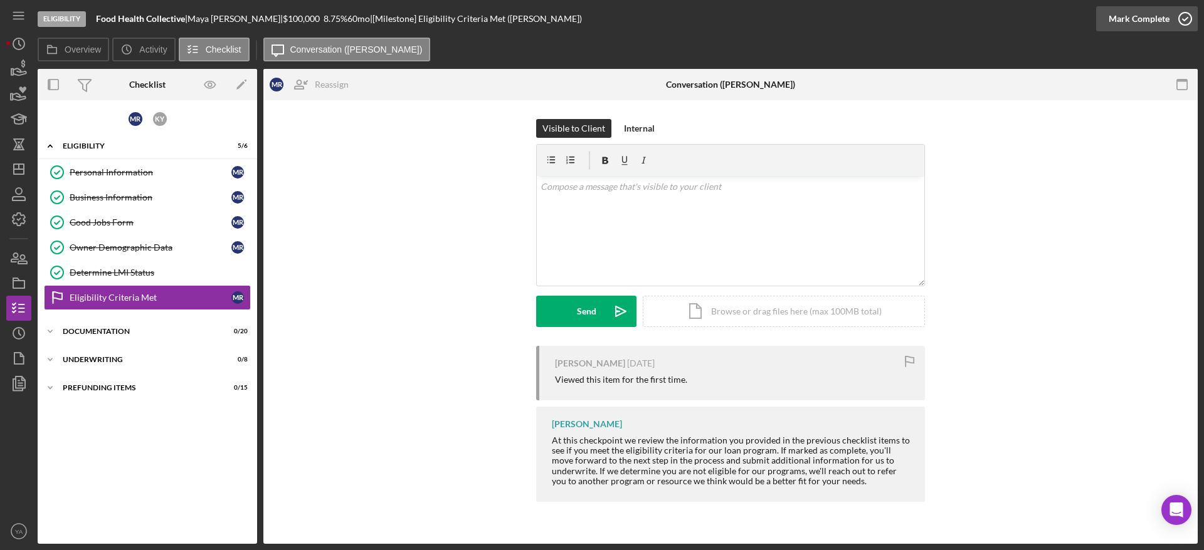
click at [1162, 18] on div "Mark Complete" at bounding box center [1138, 18] width 61 height 25
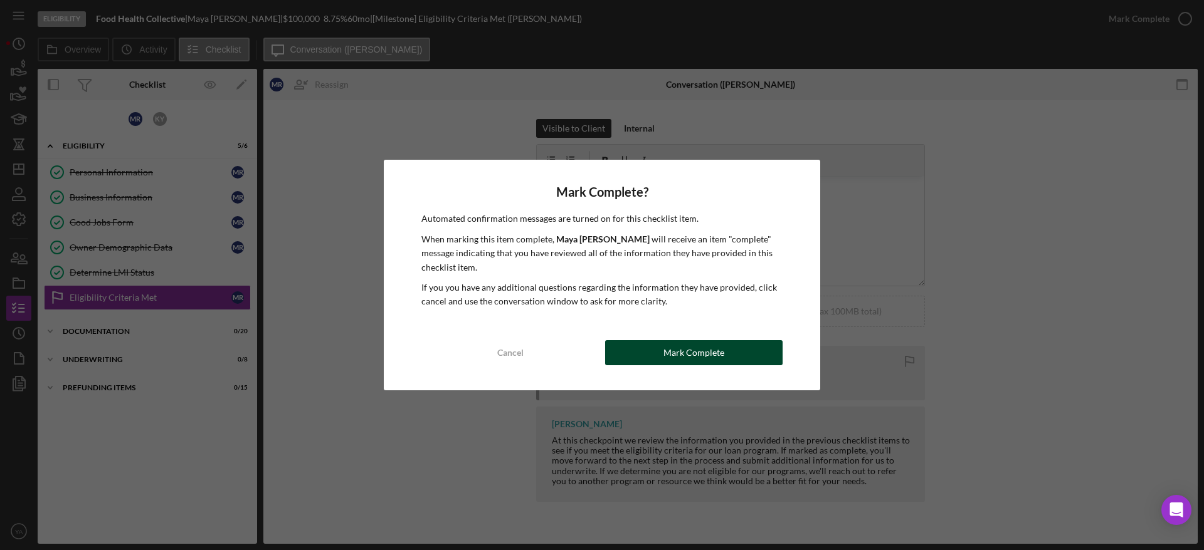
click at [716, 347] on div "Mark Complete" at bounding box center [693, 352] width 61 height 25
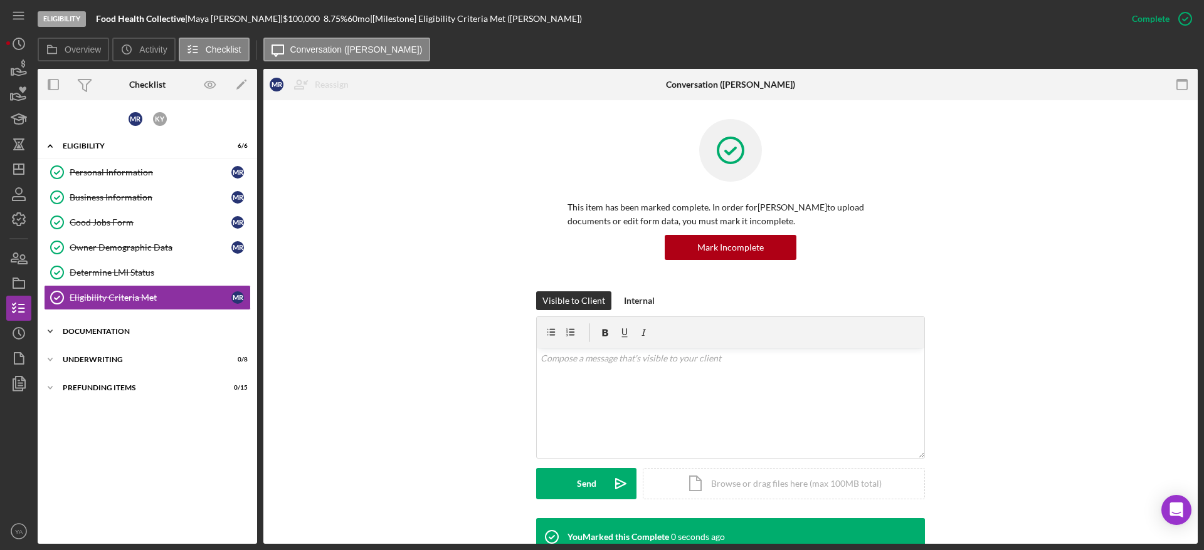
click at [138, 324] on div "Icon/Expander Documentation 0 / 20" at bounding box center [147, 331] width 219 height 25
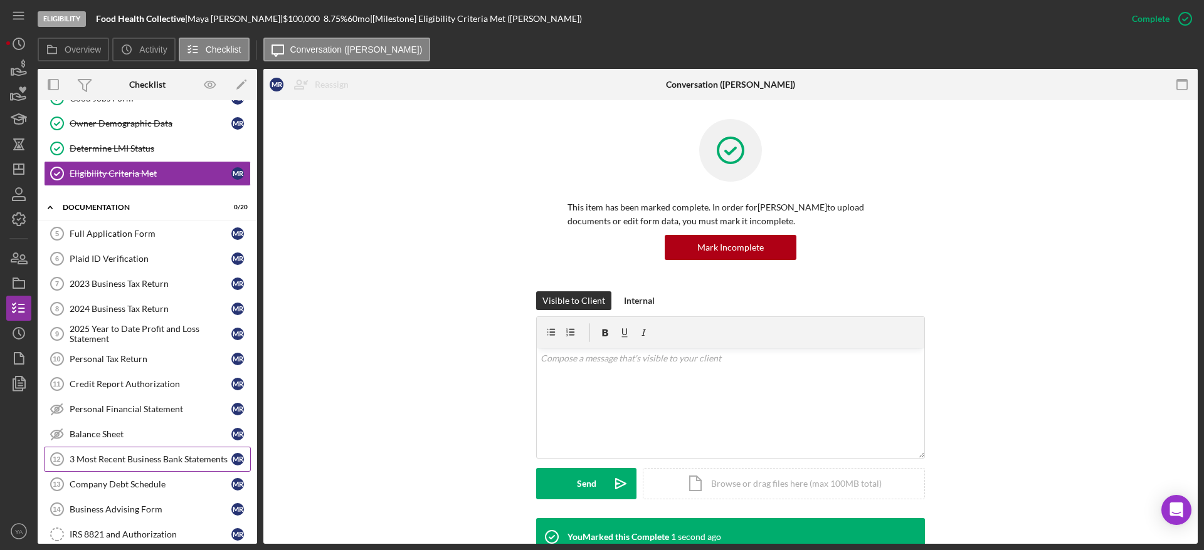
scroll to position [188, 0]
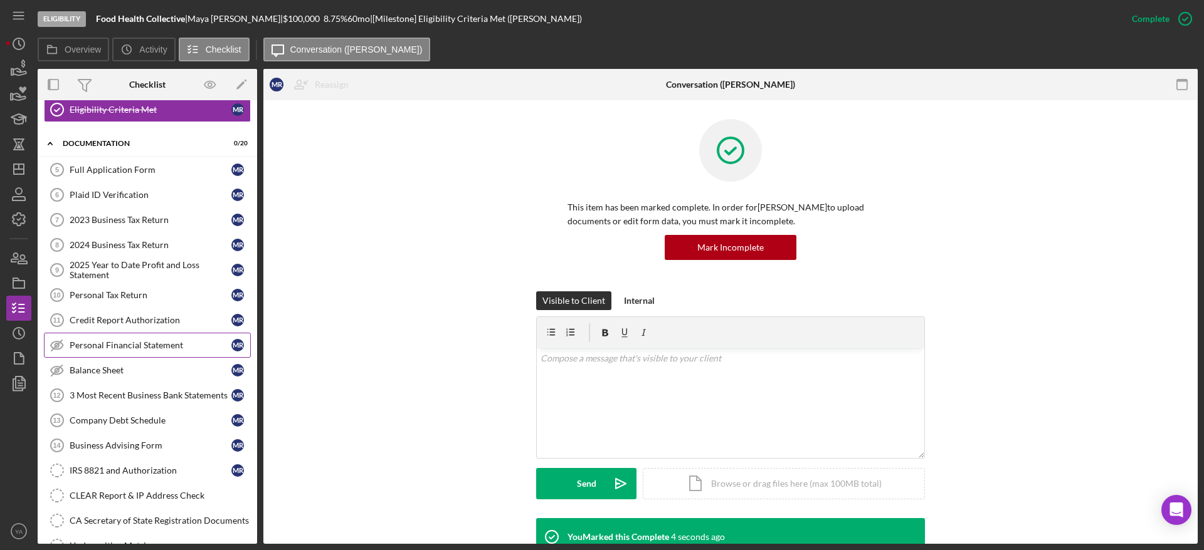
click at [138, 344] on div "Personal Financial Statement" at bounding box center [151, 345] width 162 height 10
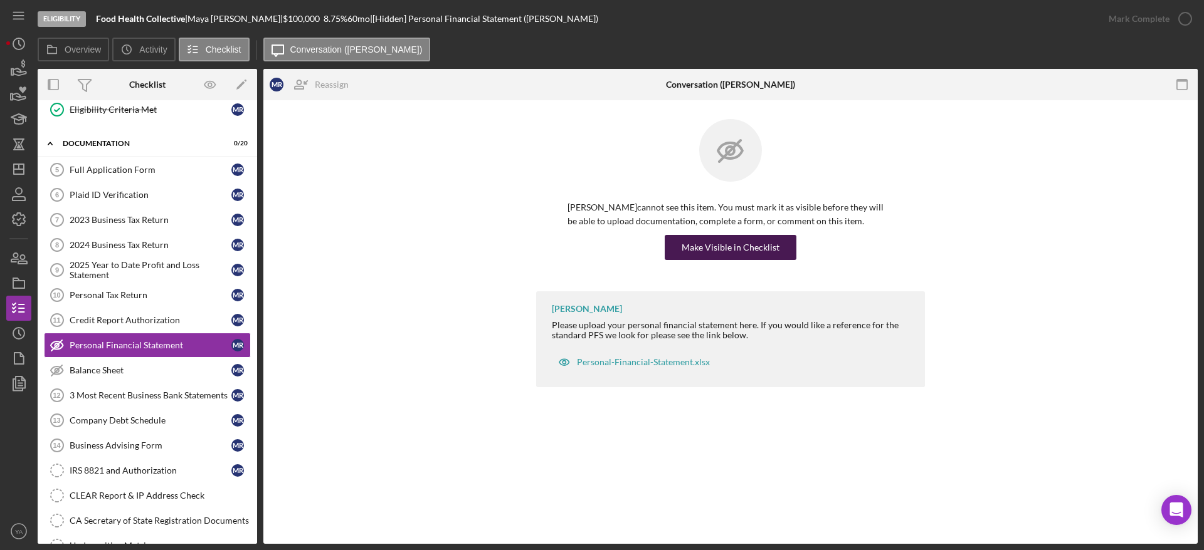
click at [738, 255] on div "Make Visible in Checklist" at bounding box center [730, 247] width 98 height 25
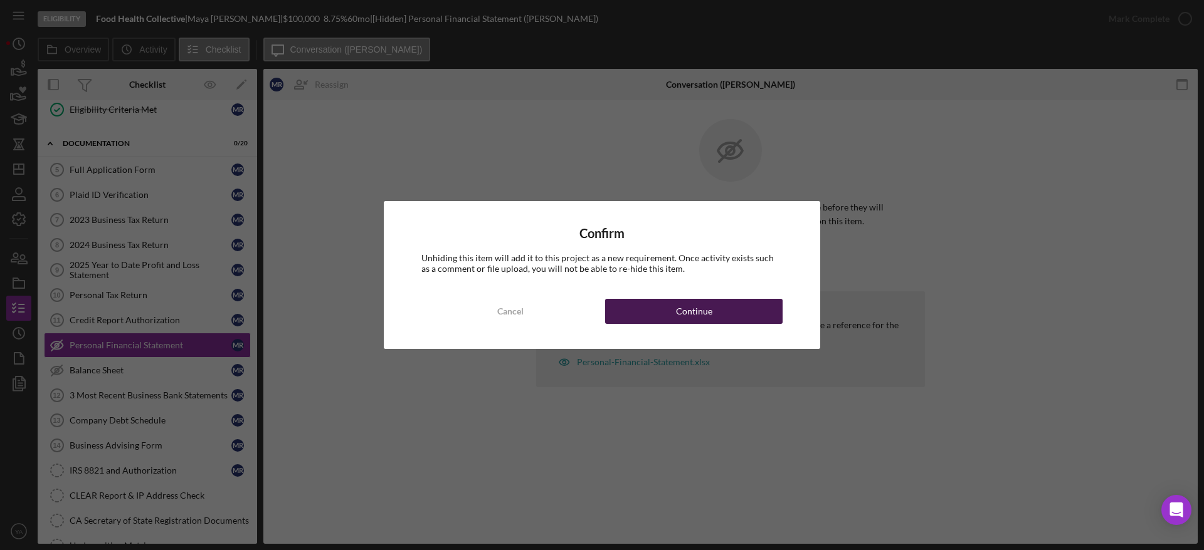
click at [686, 313] on div "Continue" at bounding box center [694, 311] width 36 height 25
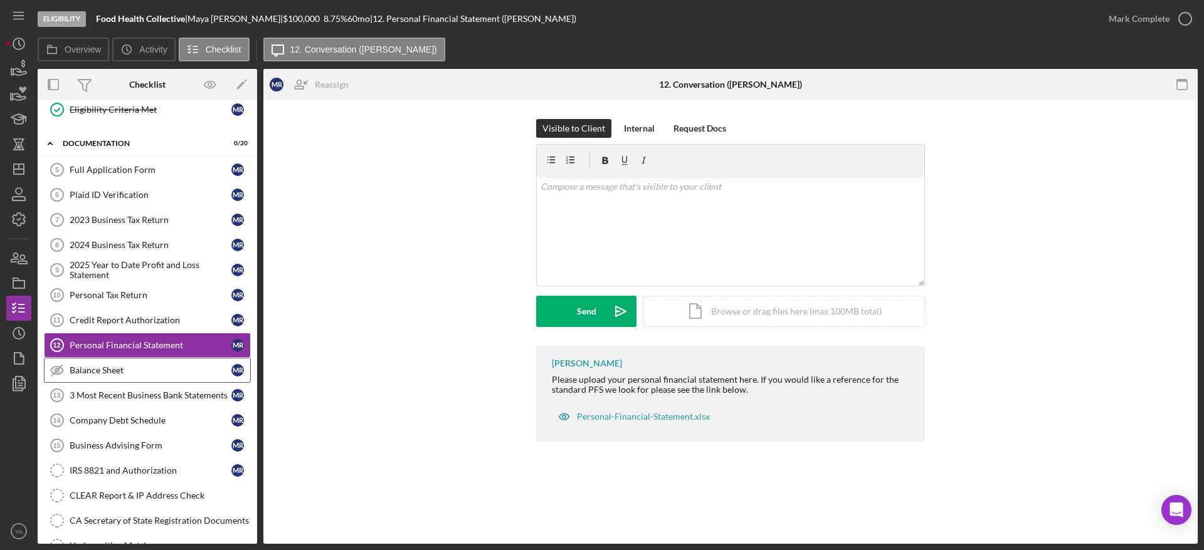
click at [175, 370] on div "Balance Sheet" at bounding box center [151, 370] width 162 height 10
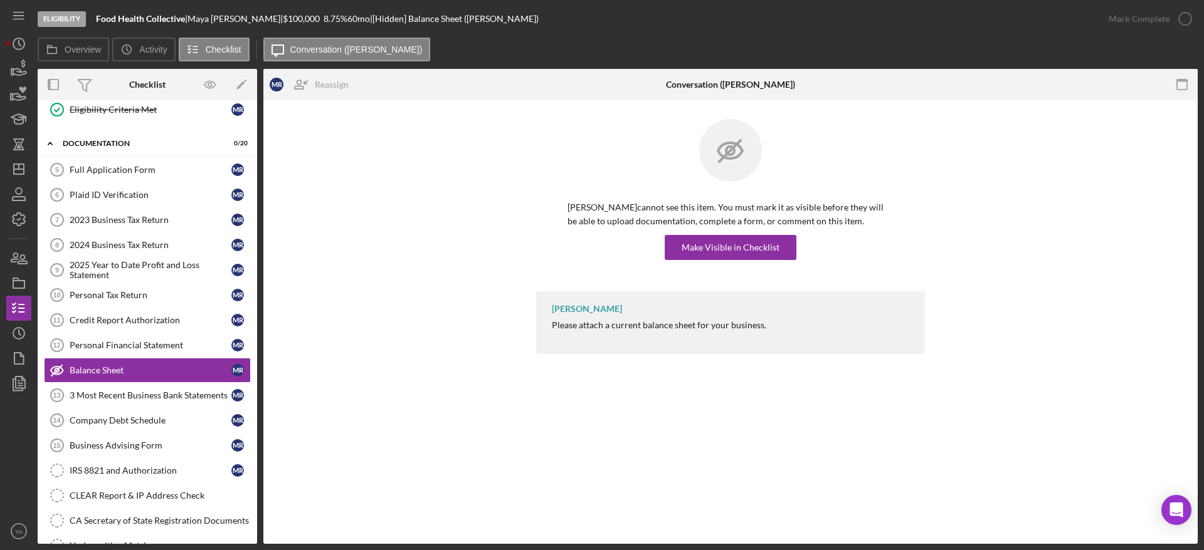
click at [712, 265] on div "Maya Rams Murthy cannot see this item. You must mark it as visible before they …" at bounding box center [730, 205] width 389 height 172
click at [737, 250] on div "Make Visible in Checklist" at bounding box center [730, 247] width 98 height 25
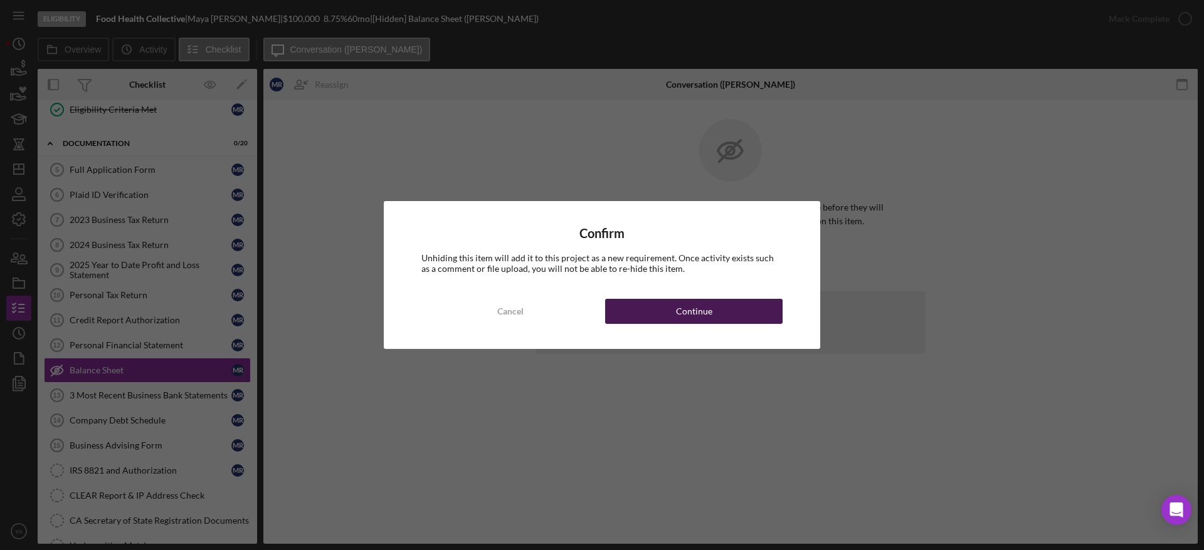
click at [701, 319] on div "Continue" at bounding box center [694, 311] width 36 height 25
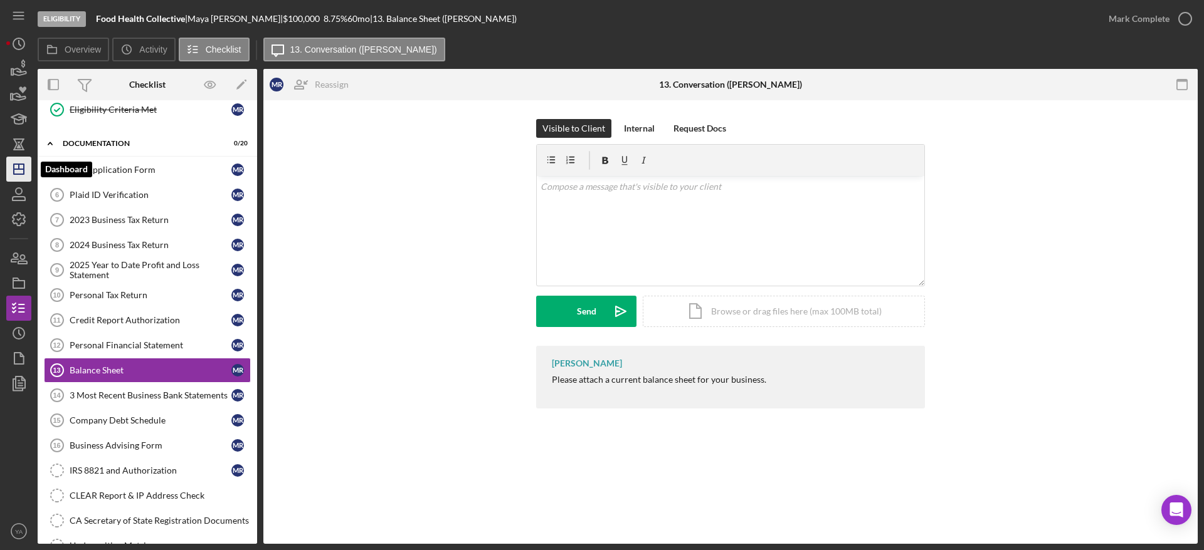
click at [26, 173] on icon "Icon/Dashboard" at bounding box center [18, 169] width 31 height 31
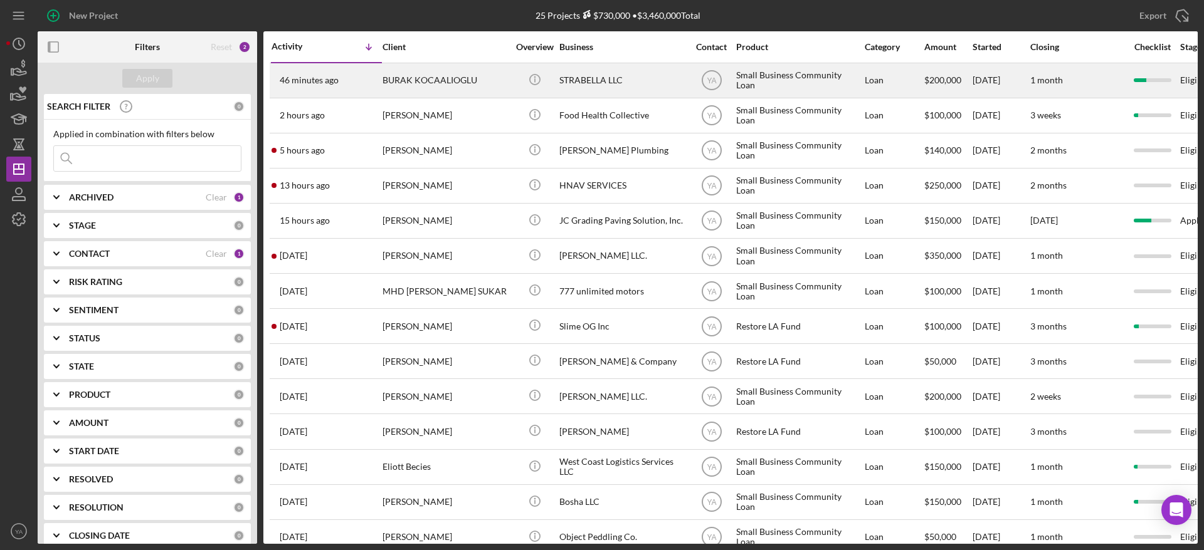
click at [669, 76] on div "STRABELLA LLC" at bounding box center [621, 80] width 125 height 33
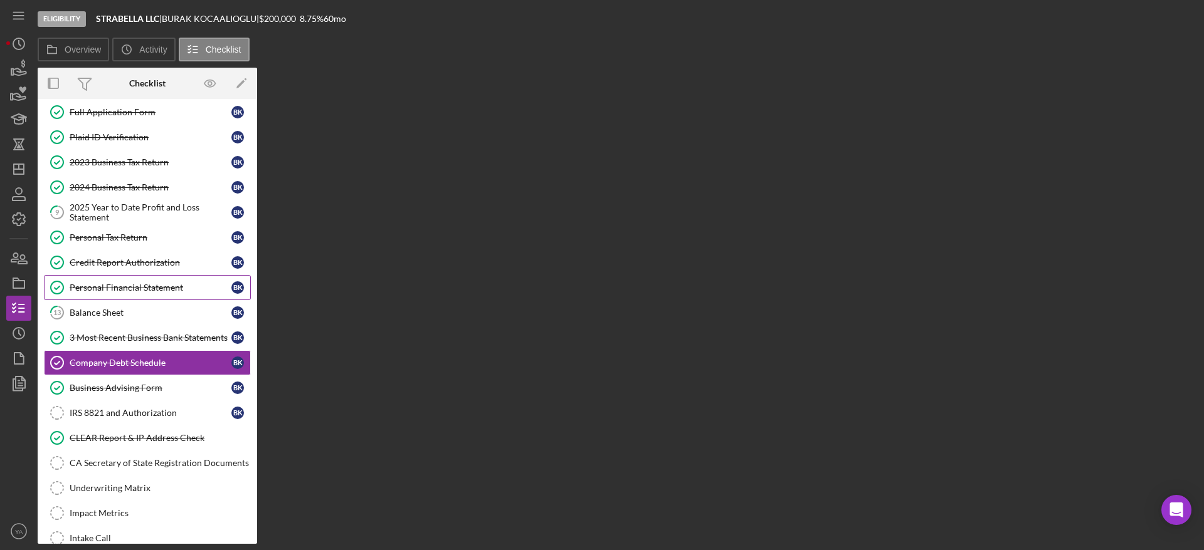
scroll to position [101, 0]
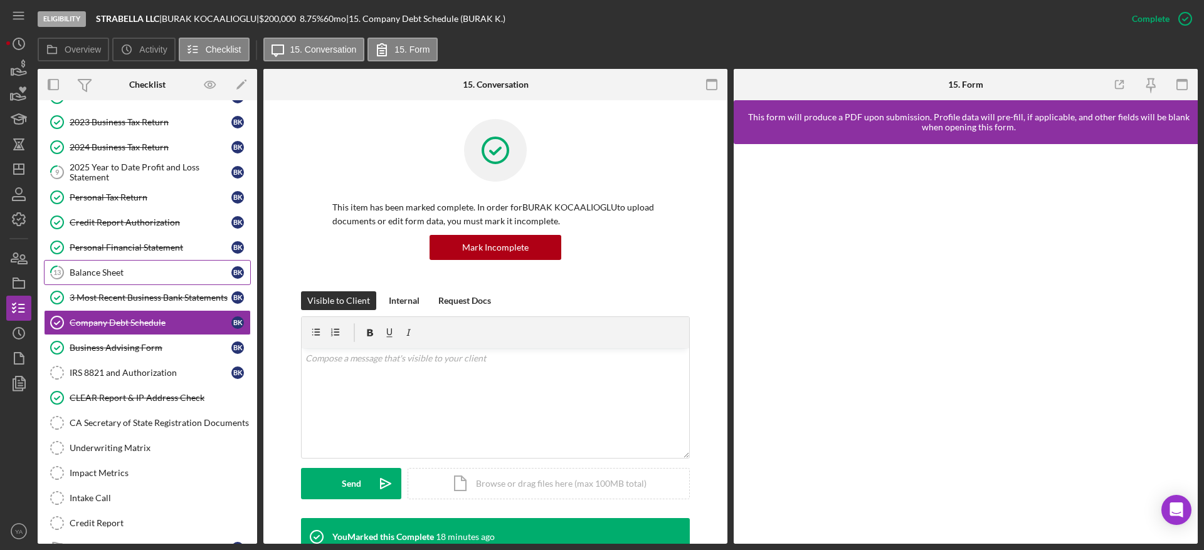
click at [135, 273] on div "Balance Sheet" at bounding box center [151, 273] width 162 height 10
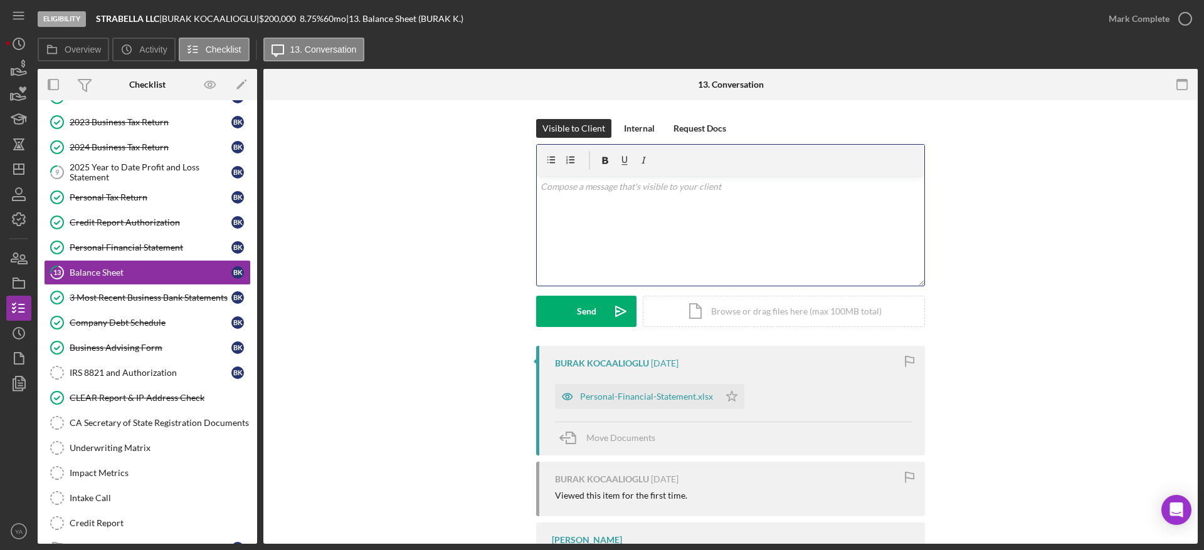
click at [712, 226] on div "v Color teal Color pink Remove color Add row above Add row below Add column bef…" at bounding box center [730, 231] width 387 height 110
click at [648, 202] on div "v Color teal Color pink Remove color Add row above Add row below Add column bef…" at bounding box center [730, 231] width 387 height 110
click at [734, 228] on div "v Color teal Color pink Remove color Add row above Add row below Add column bef…" at bounding box center [730, 231] width 387 height 110
click at [841, 198] on div "v Color teal Color pink Remove color Add row above Add row below Add column bef…" at bounding box center [730, 231] width 387 height 110
click at [838, 180] on p "Could you provide Balance Sheet instead of personal financial statement." at bounding box center [730, 187] width 381 height 14
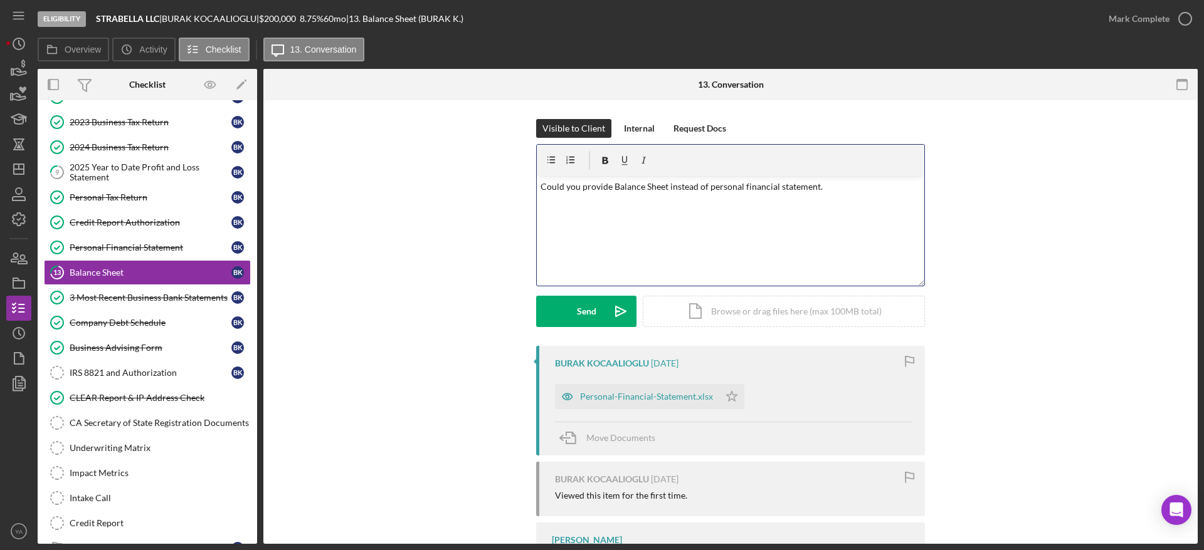
click at [824, 187] on p "Could you provide Balance Sheet instead of personal financial statement." at bounding box center [730, 187] width 381 height 14
click at [560, 186] on p "Could you provide Balance Sheet instead of personal financial statement." at bounding box center [730, 187] width 381 height 14
click at [649, 187] on p "Could you provide Balance Sheet instead of personal financial statement." at bounding box center [730, 187] width 381 height 14
click at [848, 186] on p "Could you provide Balance Sheet instead of personal financial statement." at bounding box center [730, 187] width 381 height 14
click at [599, 305] on button "Send Icon/icon-invite-send" at bounding box center [586, 311] width 100 height 31
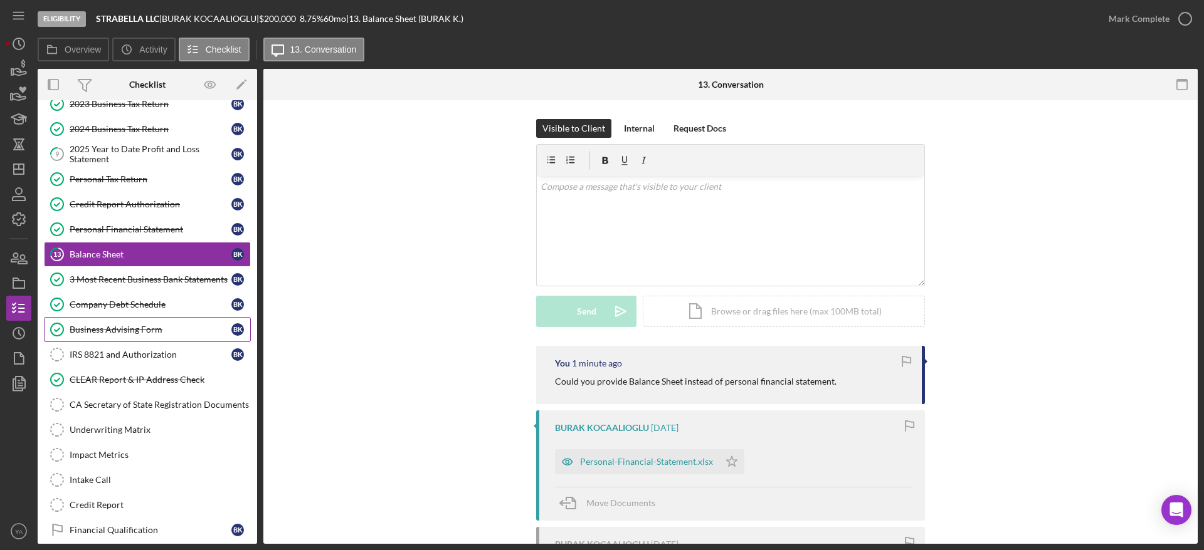
scroll to position [187, 0]
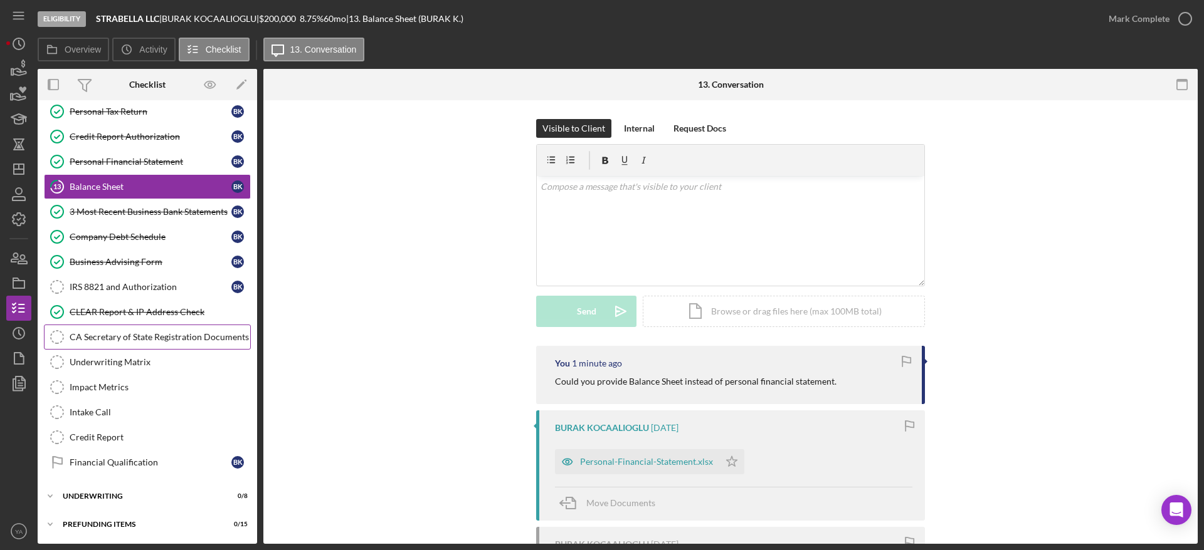
click at [172, 342] on div "CA Secretary of State Registration Documents" at bounding box center [160, 337] width 181 height 10
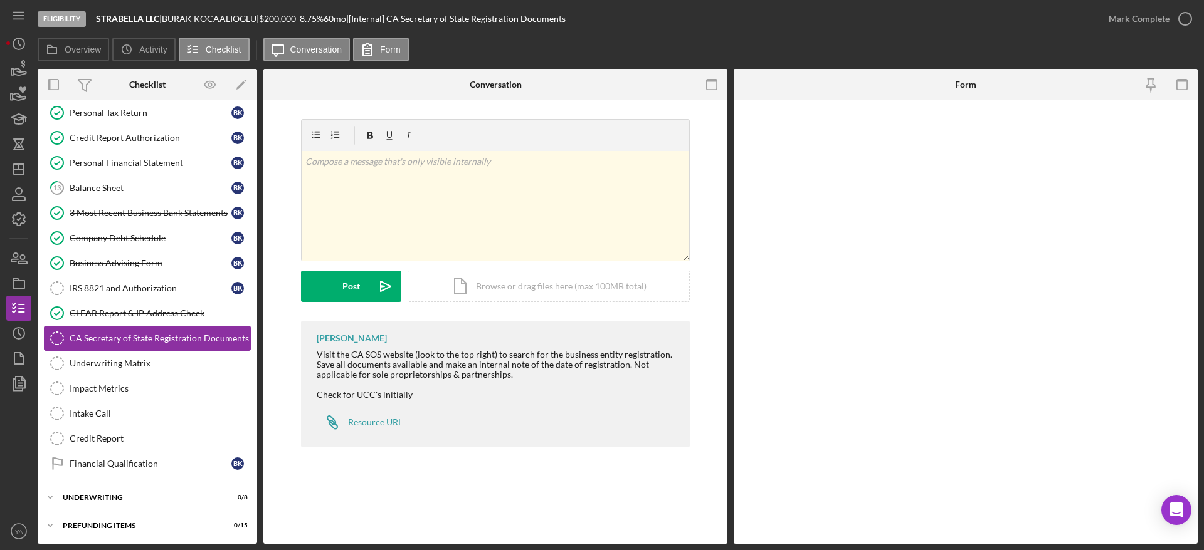
scroll to position [187, 0]
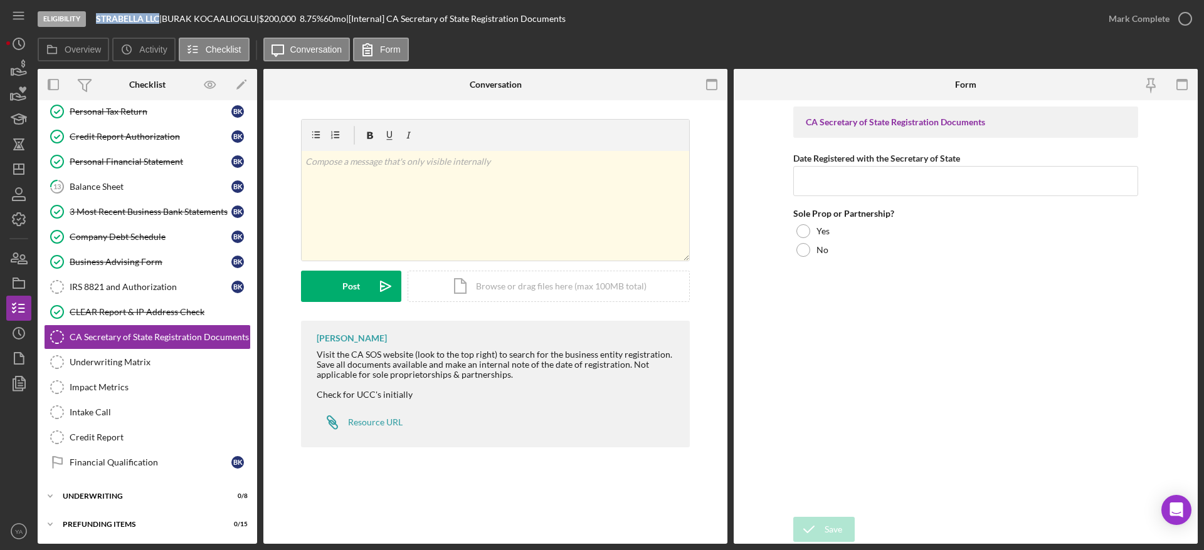
drag, startPoint x: 96, startPoint y: 15, endPoint x: 160, endPoint y: 24, distance: 64.6
click at [160, 24] on div "Eligibility STRABELLA LLC | BURAK KOCAALIOGLU | $200,000 $40,000 8.75 % 60 mo |…" at bounding box center [567, 19] width 1058 height 38
copy b "STRABELLA LLC"
click at [508, 286] on div "Icon/Document Browse or drag files here (max 100MB total) Tap to choose files o…" at bounding box center [548, 286] width 282 height 31
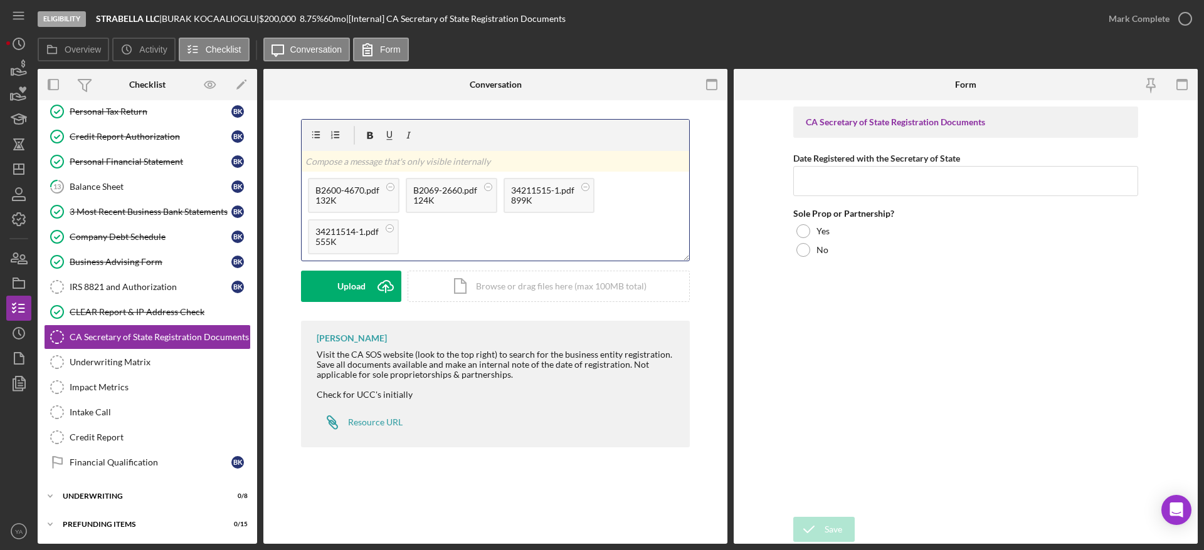
click at [479, 159] on p at bounding box center [495, 162] width 381 height 14
click at [458, 305] on div "v Color teal Color pink Remove color Add row above Add row below Add column bef…" at bounding box center [495, 220] width 389 height 202
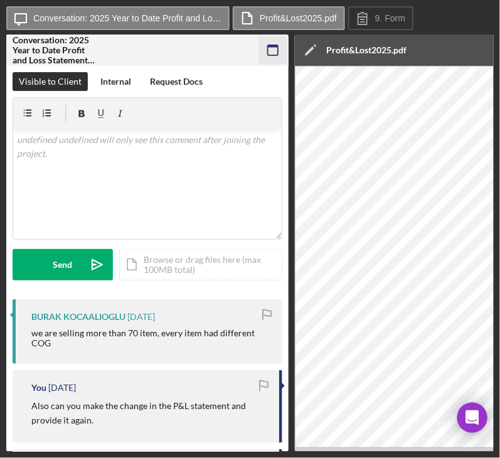
click at [263, 49] on icon "button" at bounding box center [273, 50] width 28 height 28
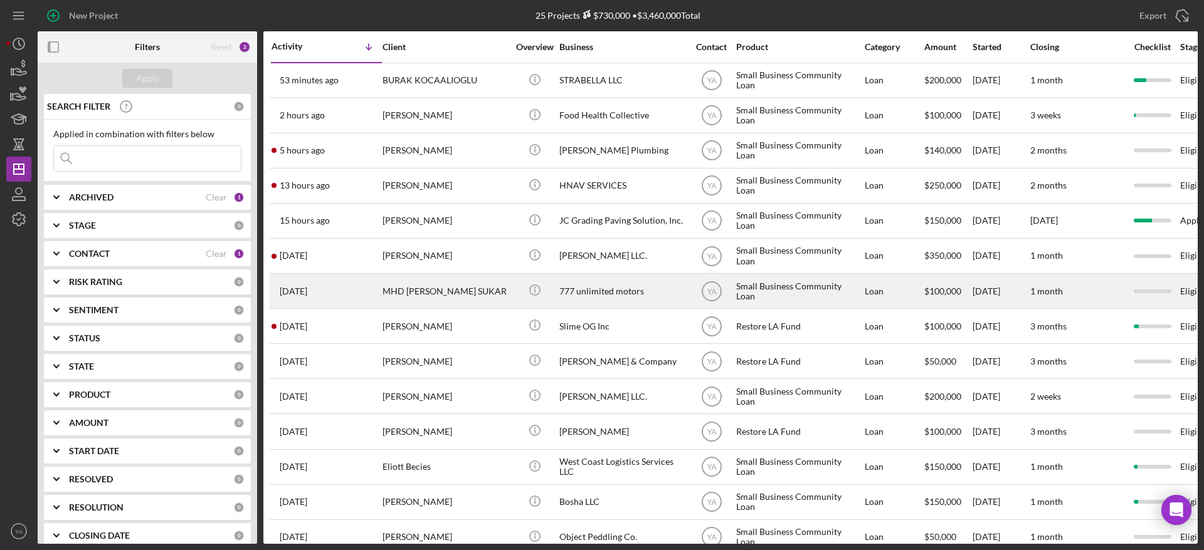
click at [616, 295] on div "777 unlimited motors" at bounding box center [621, 291] width 125 height 33
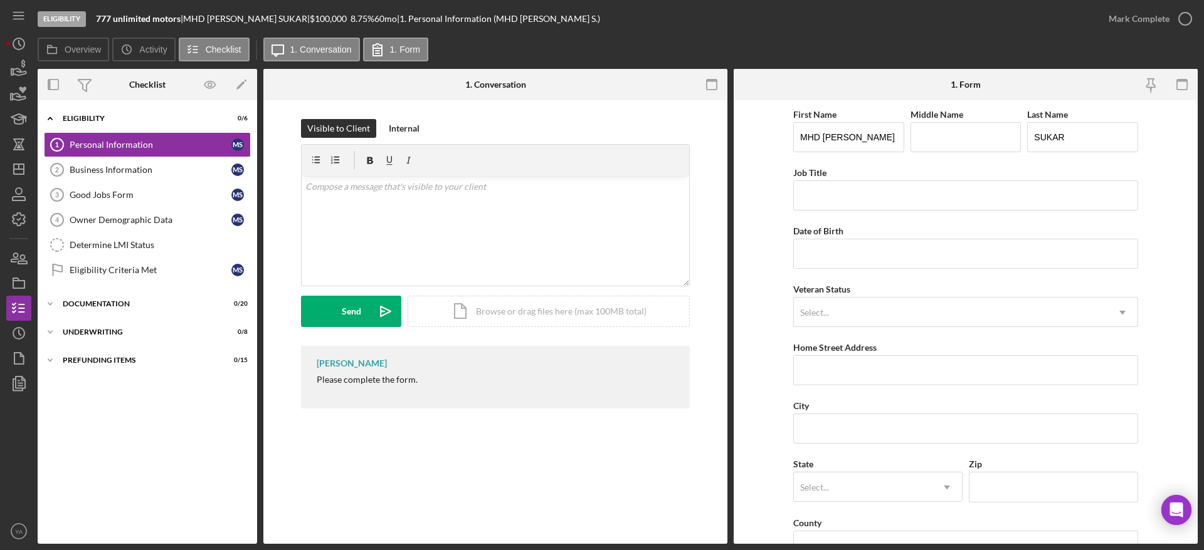
click at [33, 162] on nav "Icon/Menu Icon/Dashboard Dashboard Navigation Divider Mobile Checklist Navigati…" at bounding box center [21, 272] width 31 height 544
click at [3, 168] on div "Eligibility 777 unlimited motors | MHD KHER SUKAR | $100,000 $20,000 8.75 % 60 …" at bounding box center [602, 275] width 1204 height 550
click at [16, 166] on icon "Icon/Dashboard" at bounding box center [18, 169] width 31 height 31
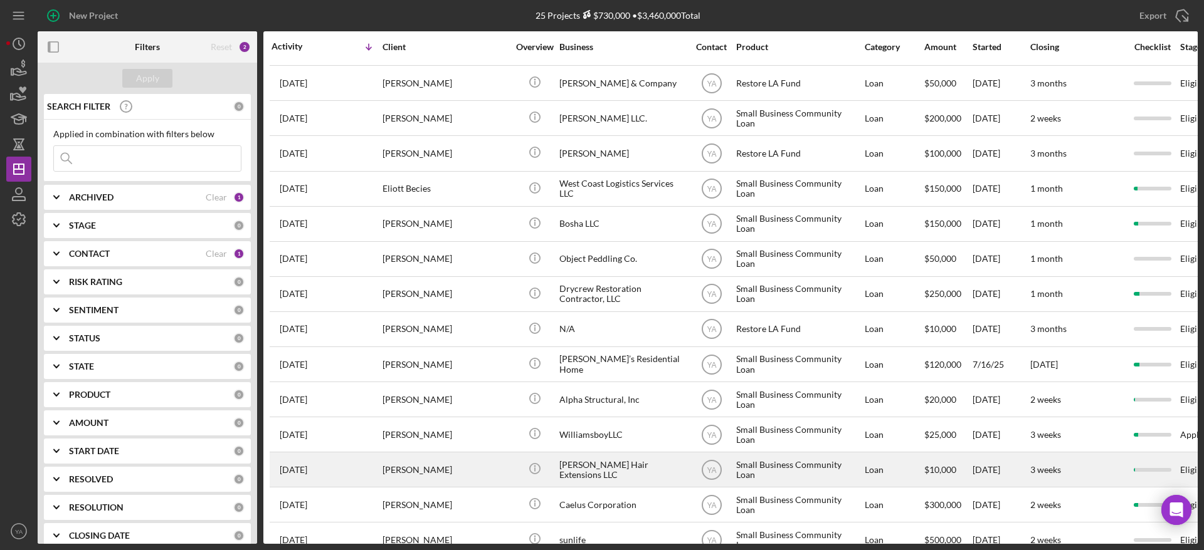
scroll to position [419, 0]
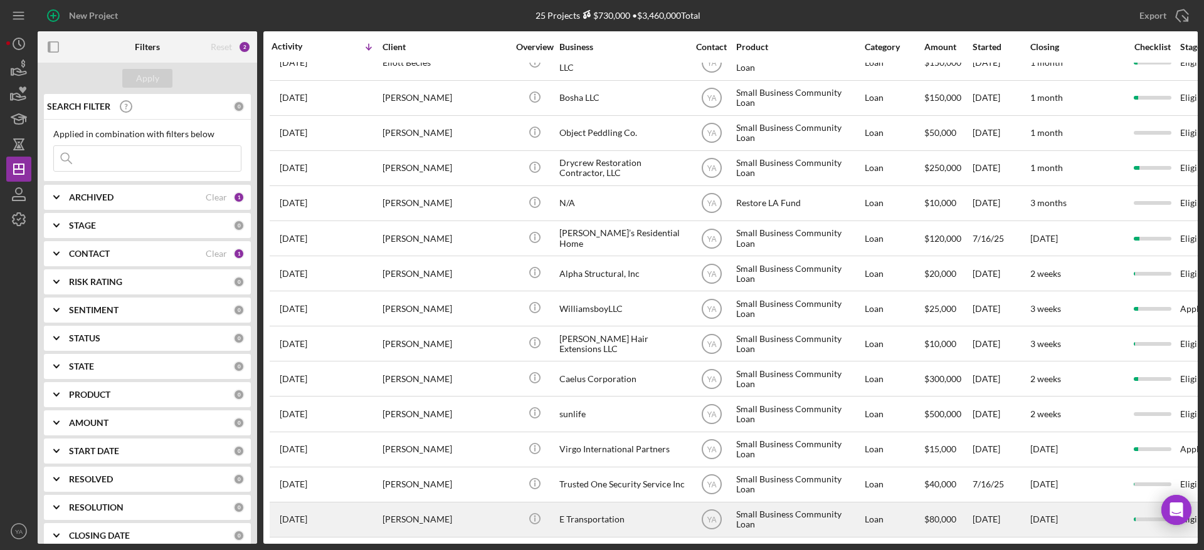
click at [611, 503] on div "E Transportation" at bounding box center [621, 519] width 125 height 33
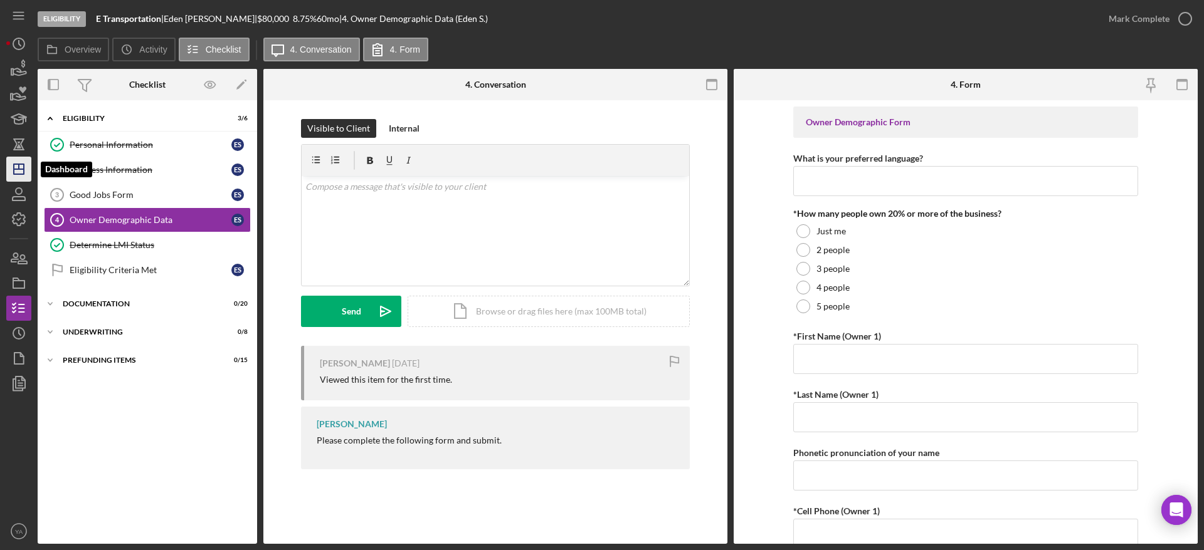
click at [28, 165] on icon "Icon/Dashboard" at bounding box center [18, 169] width 31 height 31
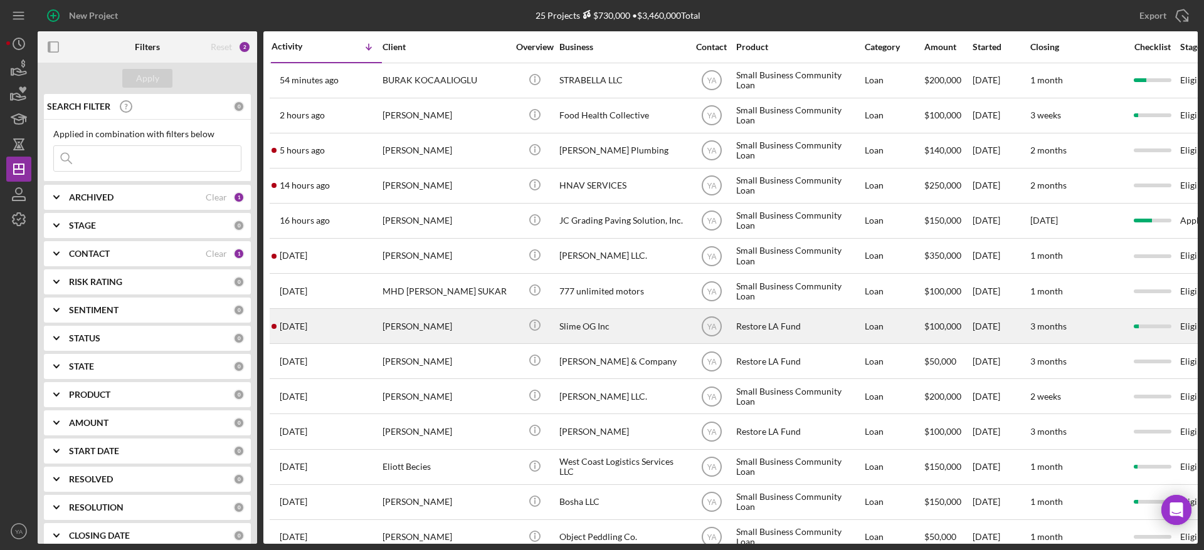
click at [592, 329] on div "Slime OG Inc" at bounding box center [621, 326] width 125 height 33
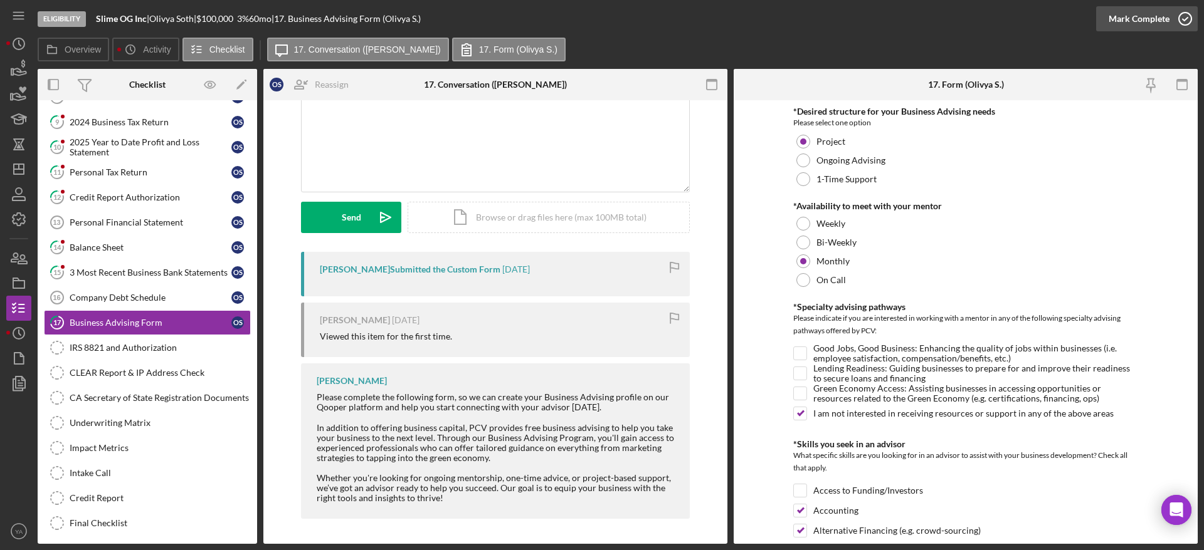
click at [1168, 11] on button "Mark Complete" at bounding box center [1147, 18] width 102 height 25
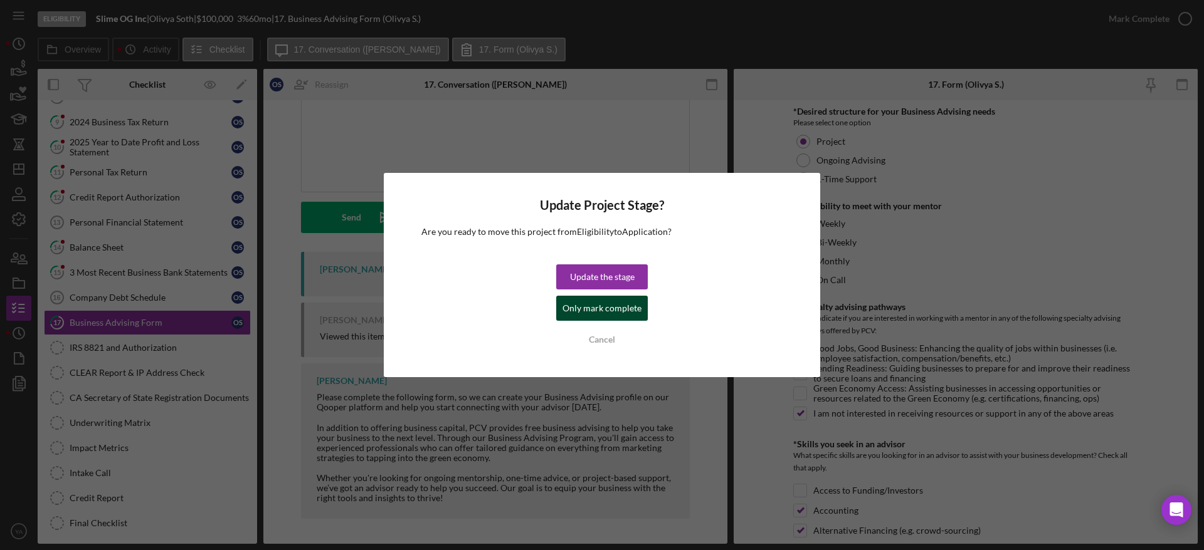
click at [636, 311] on div "Only mark complete" at bounding box center [601, 308] width 79 height 25
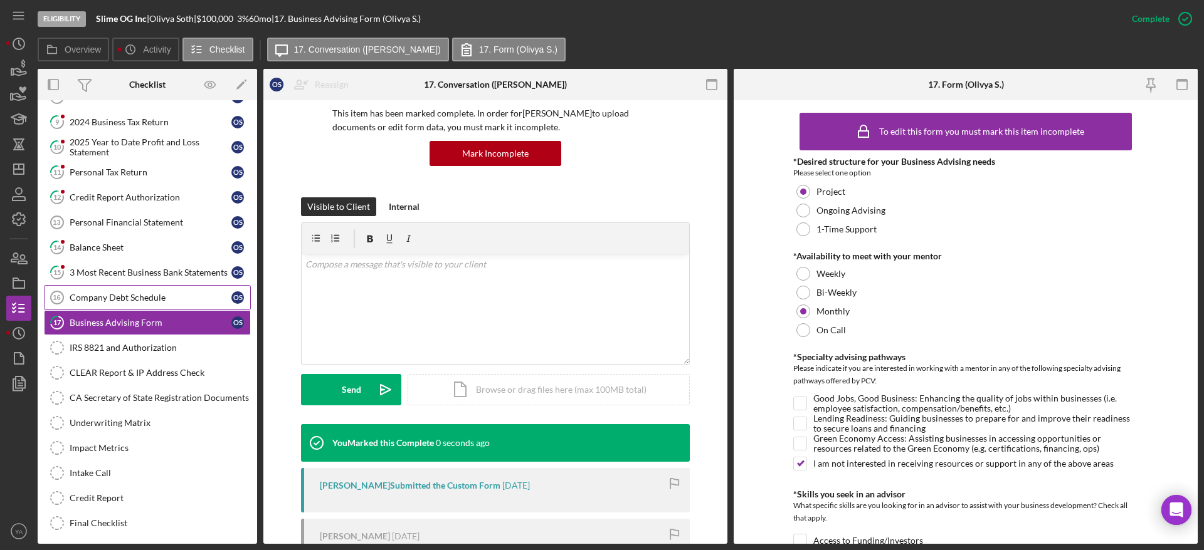
scroll to position [266, 0]
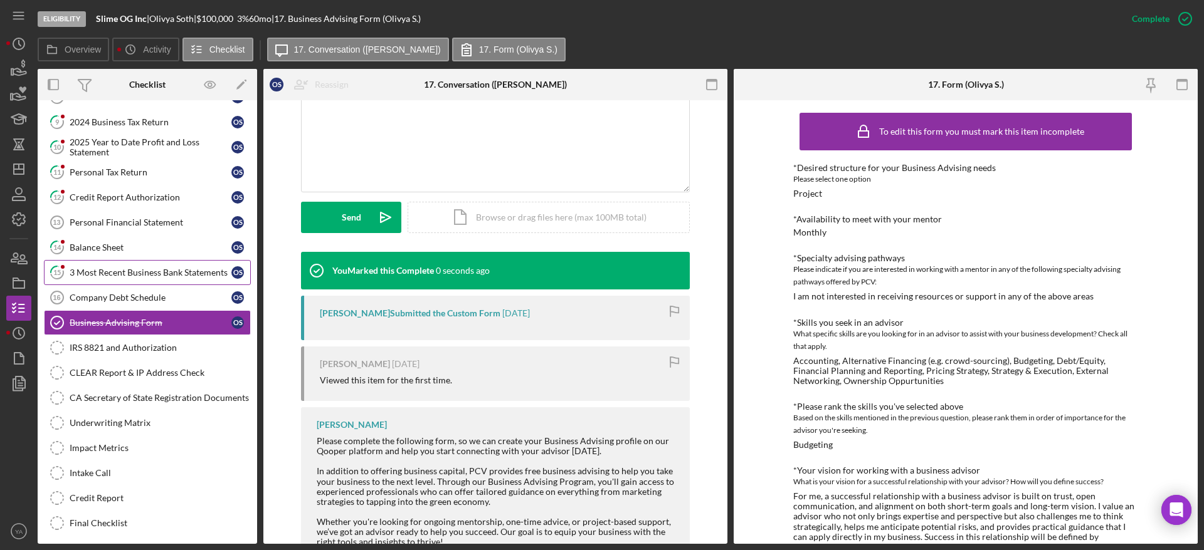
click at [133, 275] on div "3 Most Recent Business Bank Statements" at bounding box center [151, 273] width 162 height 10
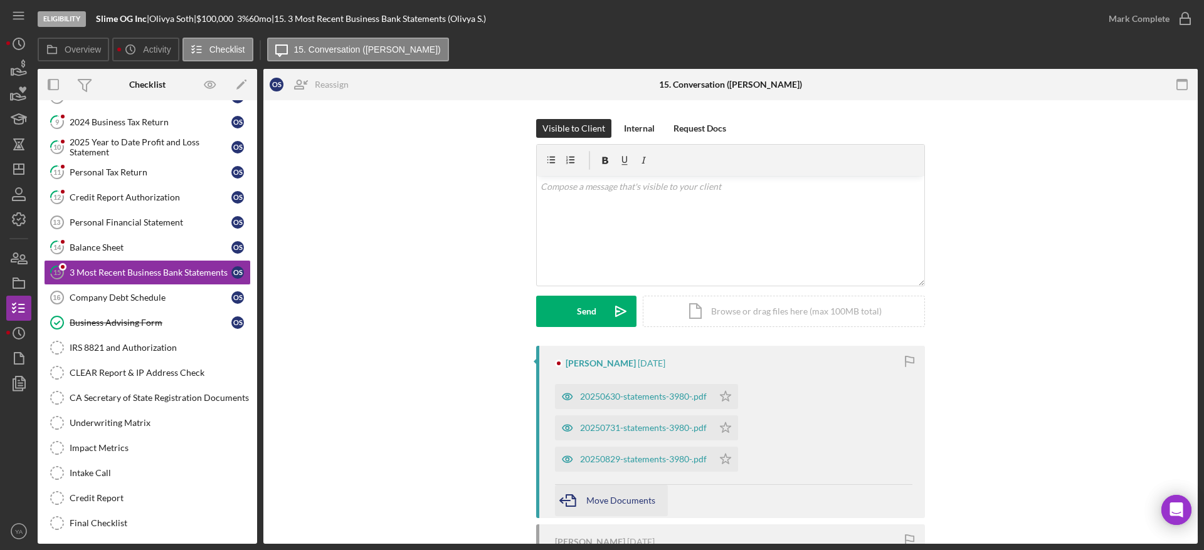
scroll to position [94, 0]
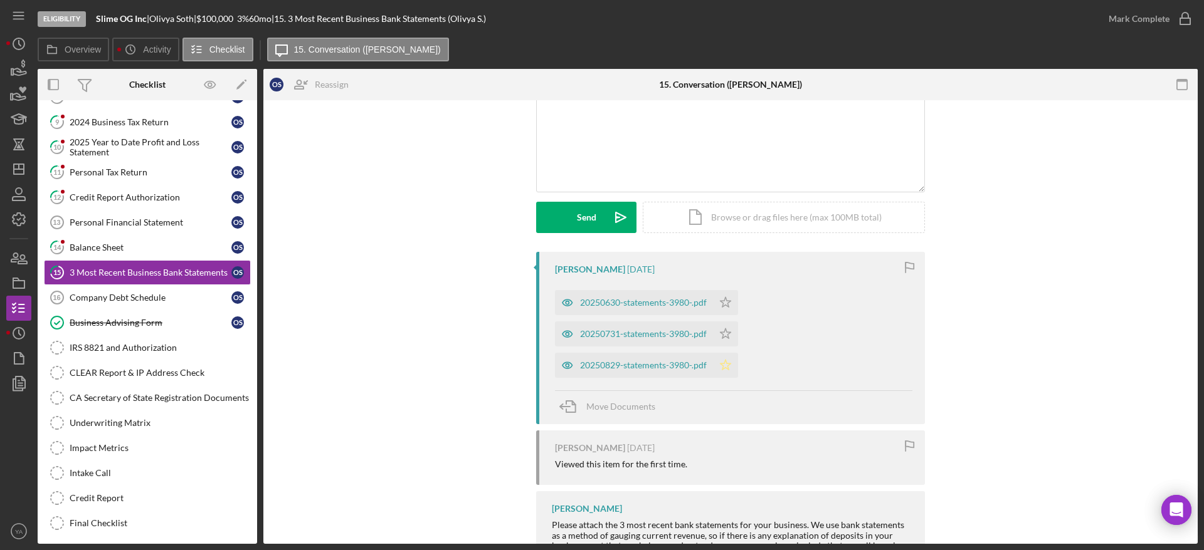
click at [723, 365] on icon "Icon/Star" at bounding box center [725, 365] width 25 height 25
click at [721, 335] on icon "Icon/Star" at bounding box center [725, 334] width 25 height 25
click at [729, 302] on icon "Icon/Star" at bounding box center [725, 302] width 25 height 25
click at [641, 307] on div "20250630-statements-3980-.pdf" at bounding box center [643, 303] width 127 height 10
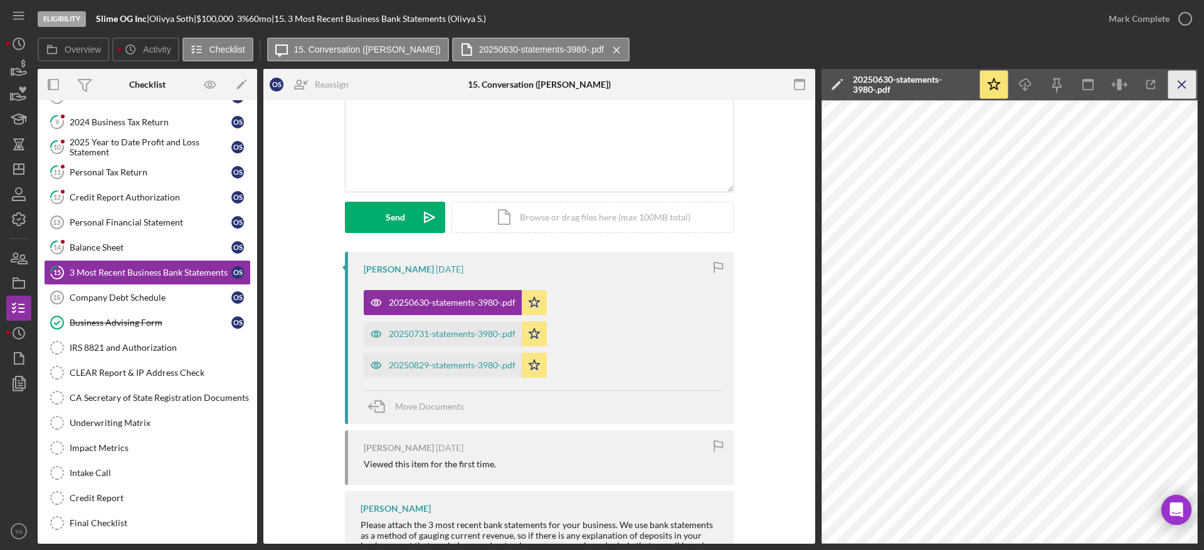
click at [1185, 87] on icon "Icon/Menu Close" at bounding box center [1182, 85] width 28 height 28
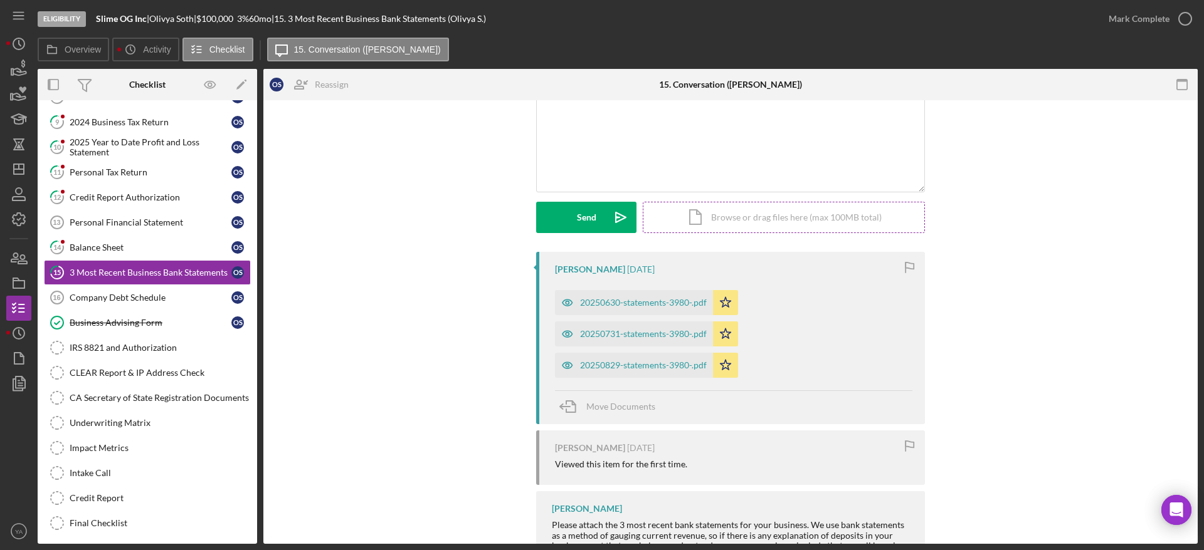
scroll to position [0, 0]
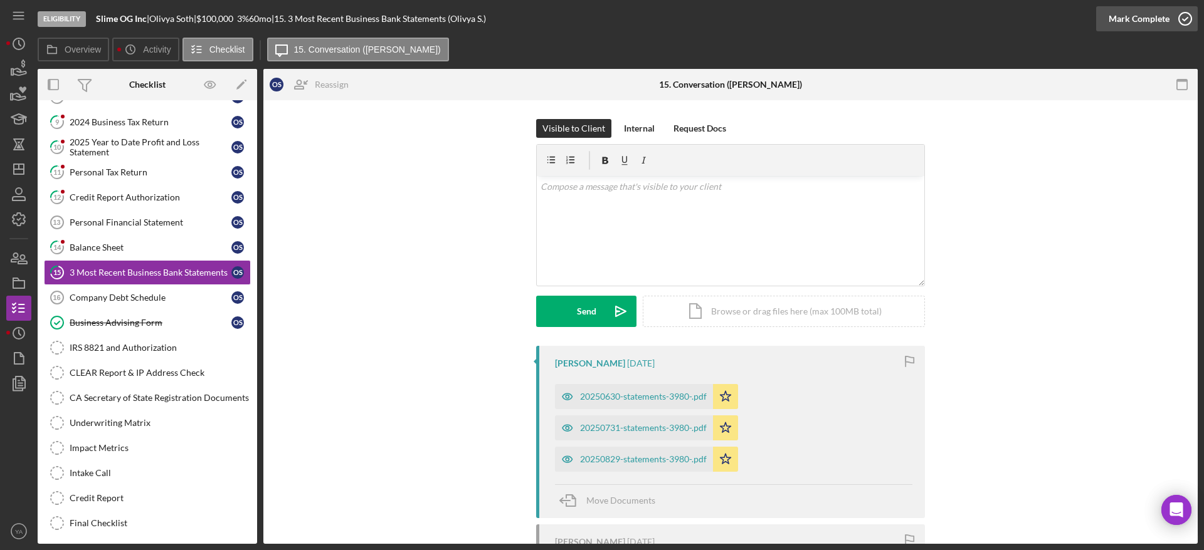
click at [1178, 22] on icon "button" at bounding box center [1184, 18] width 31 height 31
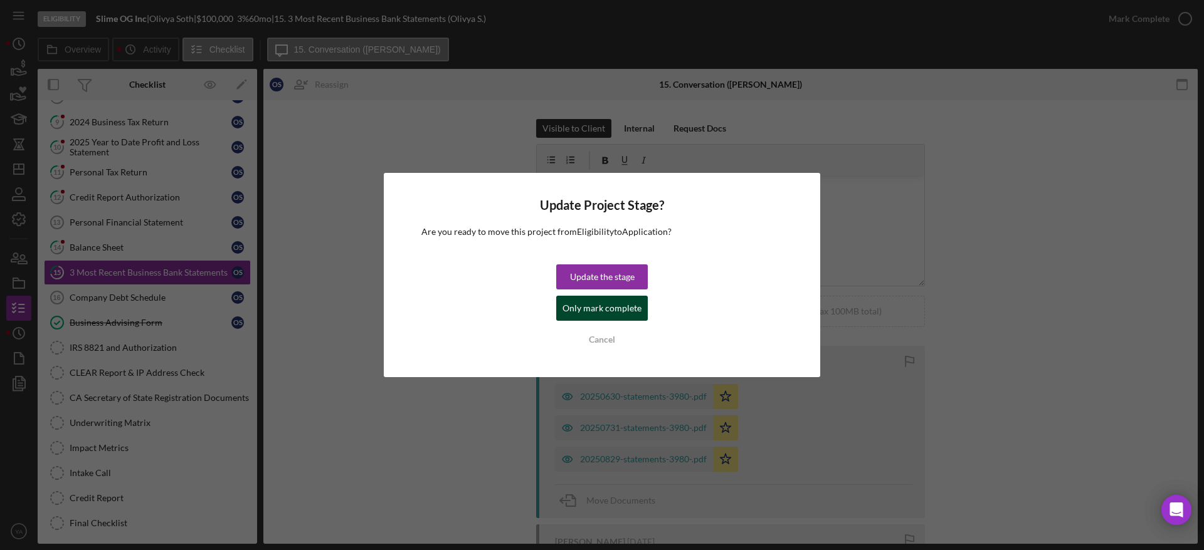
click at [618, 313] on div "Only mark complete" at bounding box center [601, 308] width 79 height 25
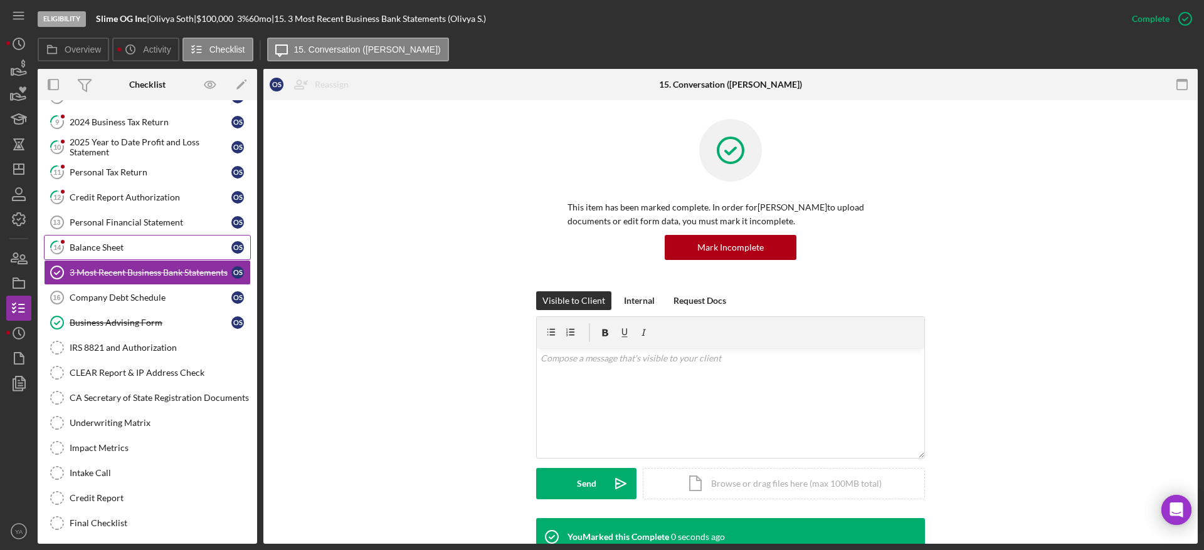
click at [149, 253] on link "14 Balance Sheet O S" at bounding box center [147, 247] width 207 height 25
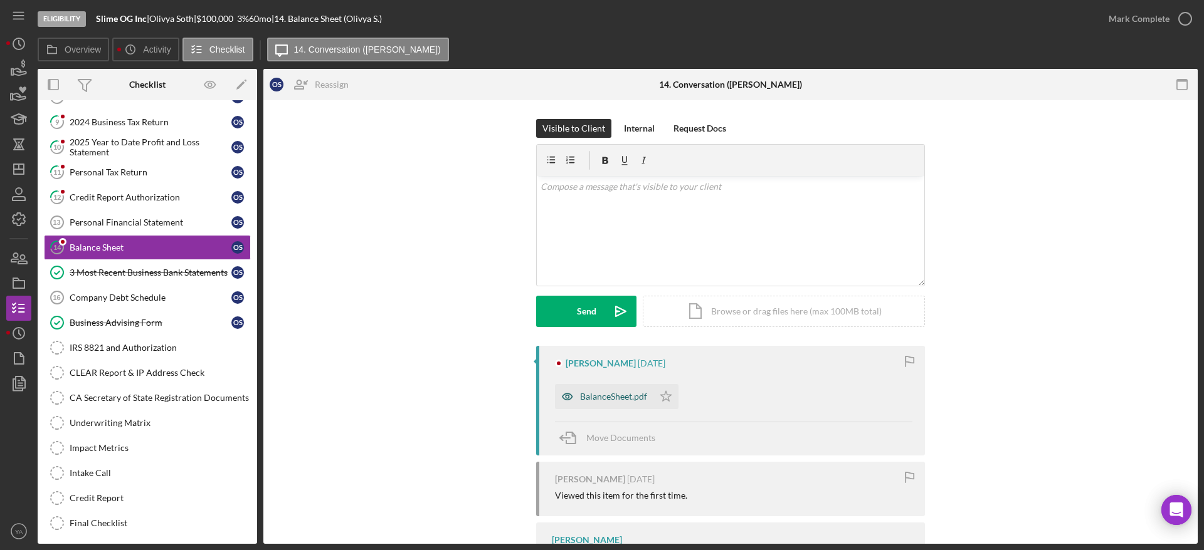
click at [626, 399] on div "BalanceSheet.pdf" at bounding box center [613, 397] width 67 height 10
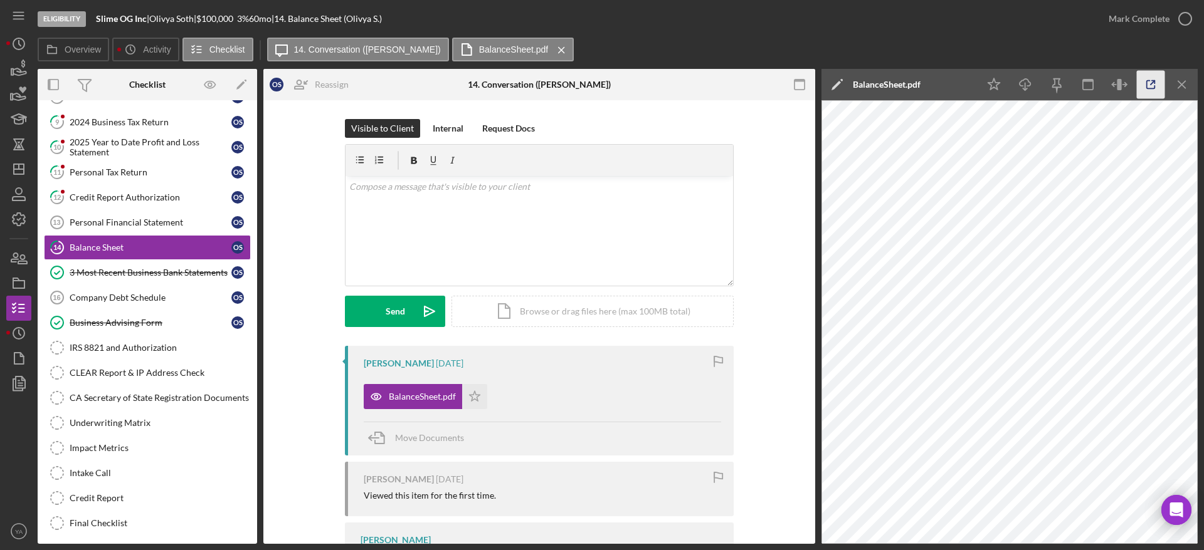
click at [1142, 81] on icon "button" at bounding box center [1151, 85] width 28 height 28
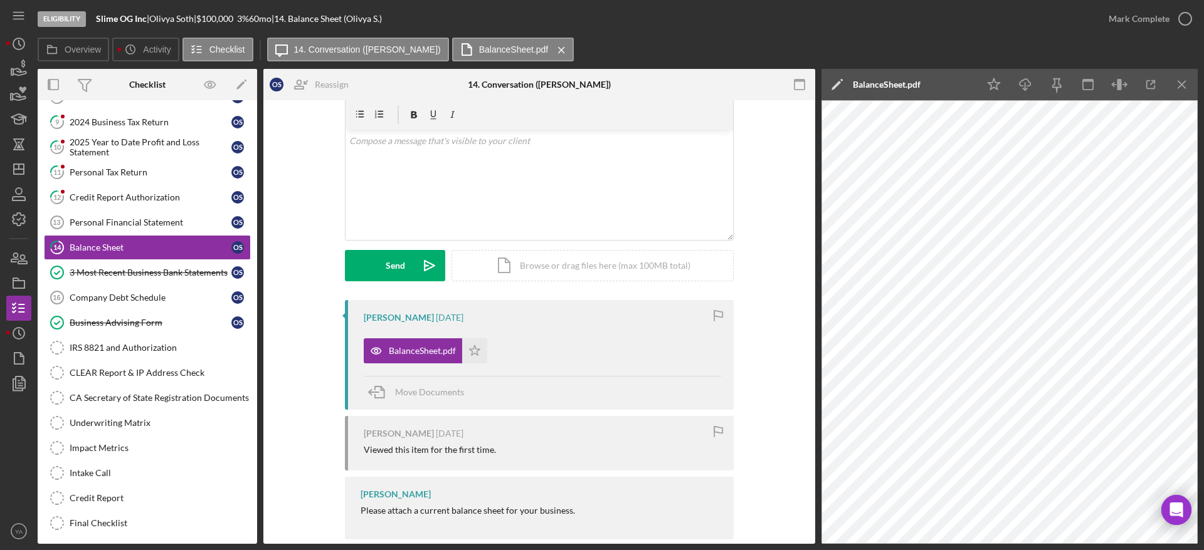
scroll to position [66, 0]
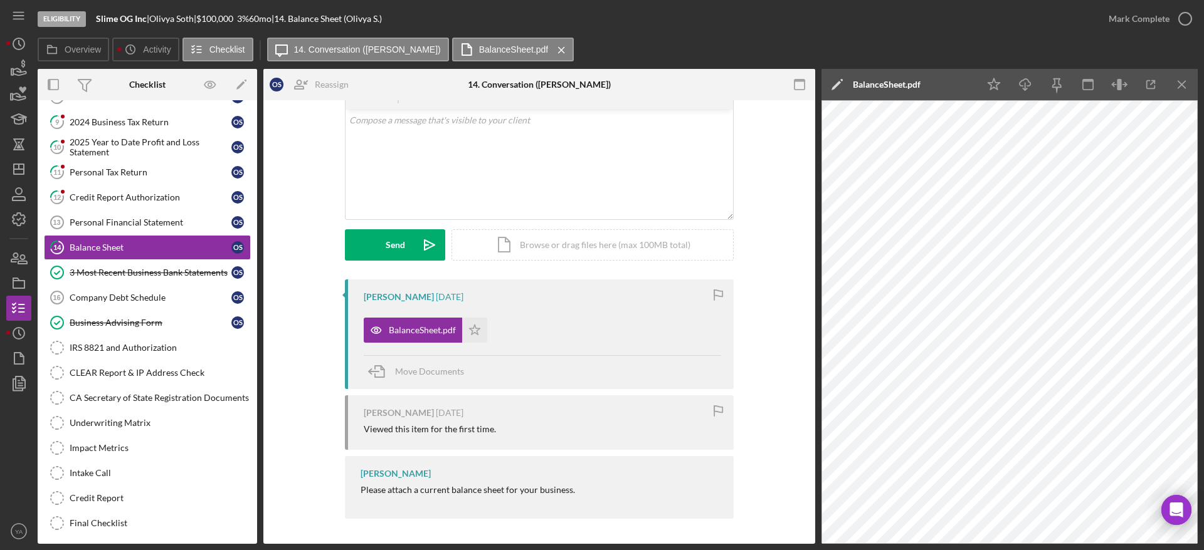
click at [1175, 32] on div "Mark Complete" at bounding box center [1147, 19] width 102 height 38
click at [1186, 23] on icon "button" at bounding box center [1184, 18] width 31 height 31
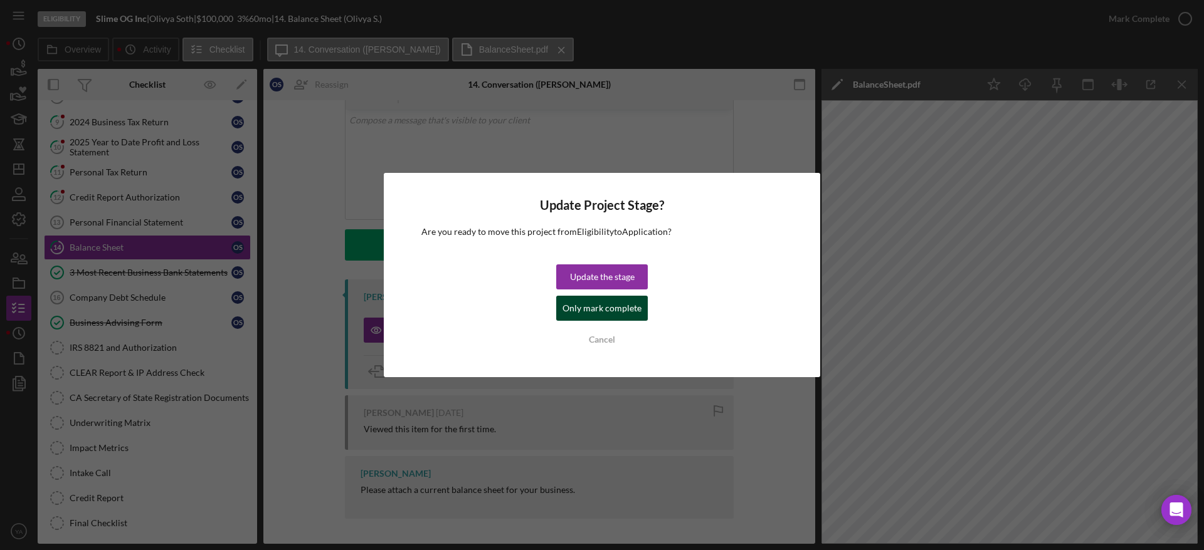
click at [602, 300] on div "Only mark complete" at bounding box center [601, 308] width 79 height 25
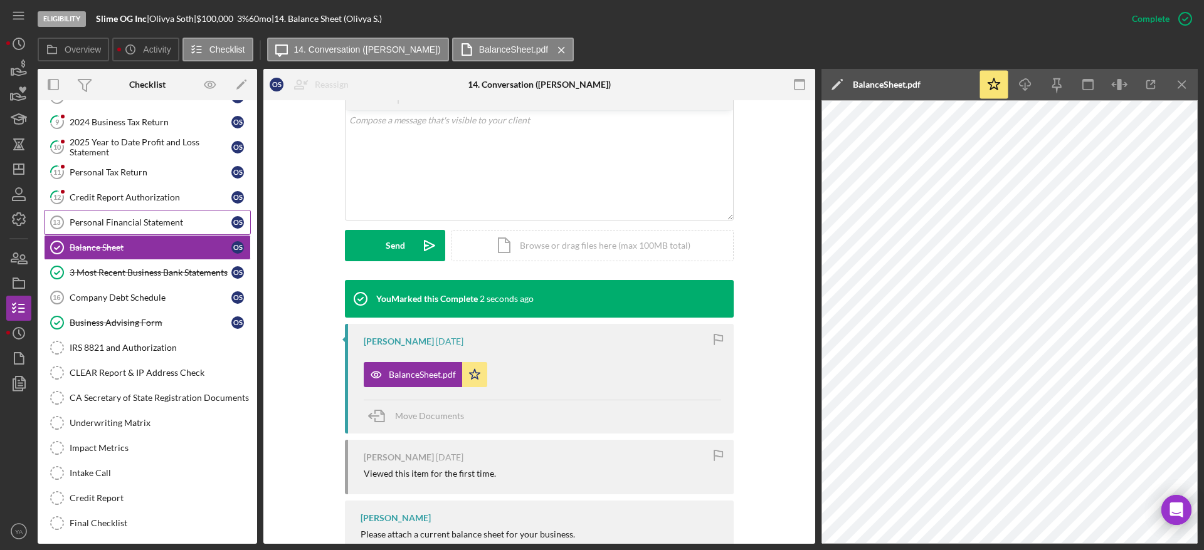
scroll to position [0, 0]
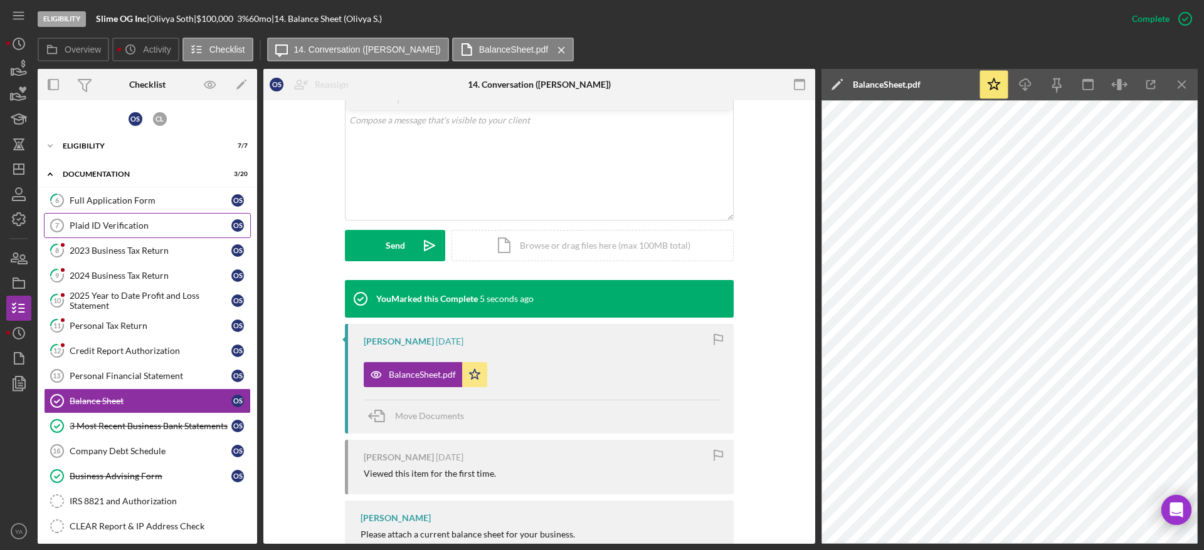
click at [132, 226] on div "Plaid ID Verification" at bounding box center [151, 226] width 162 height 10
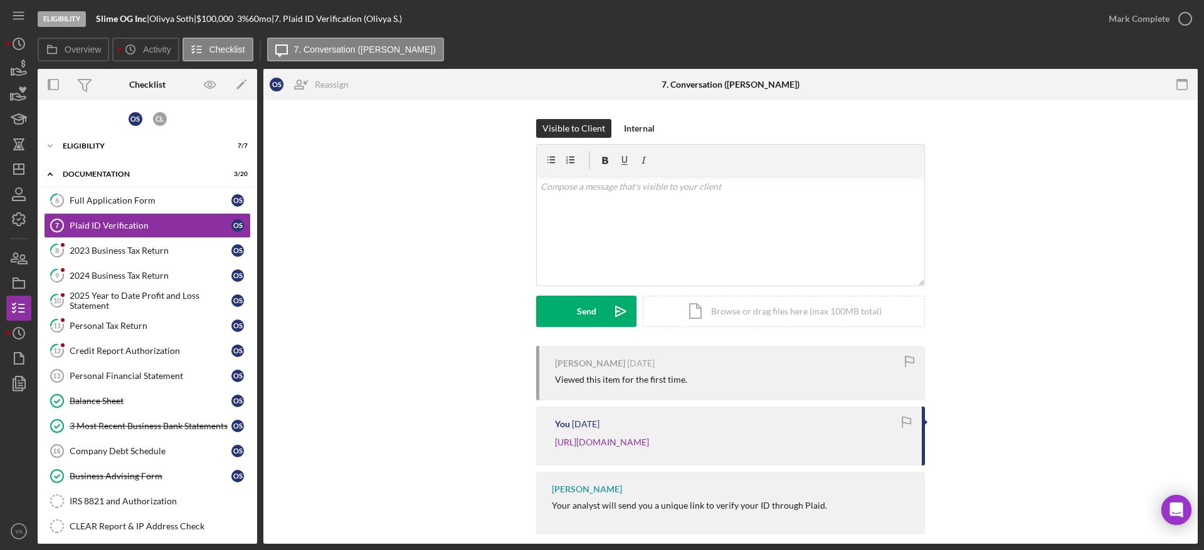
click at [168, 20] on div "Olivya Soth |" at bounding box center [172, 19] width 47 height 10
drag, startPoint x: 168, startPoint y: 20, endPoint x: 199, endPoint y: 18, distance: 31.4
click at [196, 18] on div "Olivya Soth |" at bounding box center [172, 19] width 47 height 10
copy div "Olivya Soth"
click at [687, 253] on div "v Color teal Color pink Remove color Add row above Add row below Add column bef…" at bounding box center [730, 231] width 387 height 110
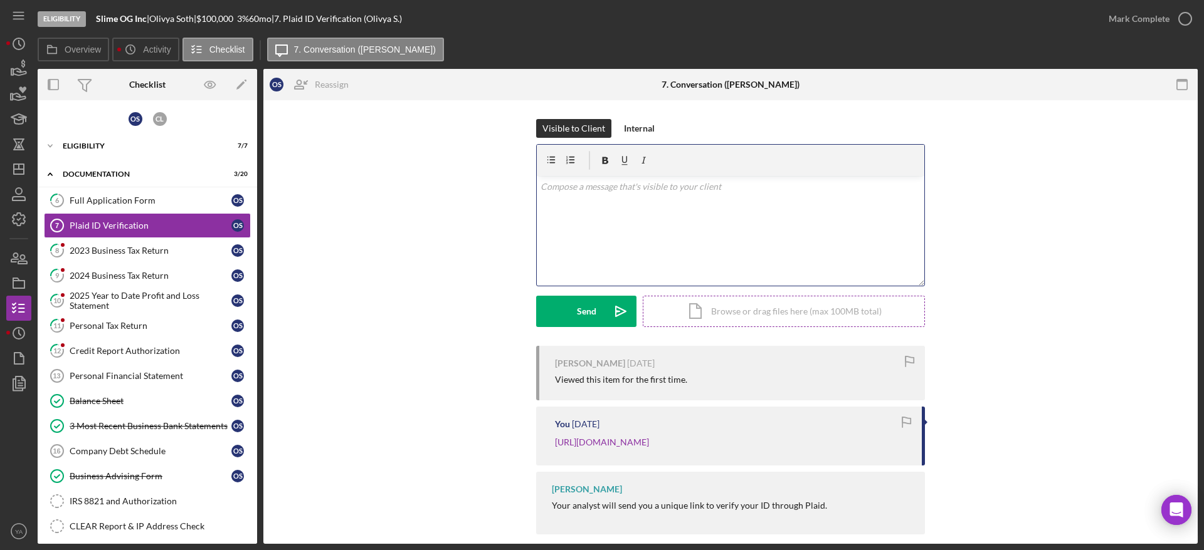
click at [762, 311] on div "Icon/Document Browse or drag files here (max 100MB total) Tap to choose files o…" at bounding box center [784, 311] width 282 height 31
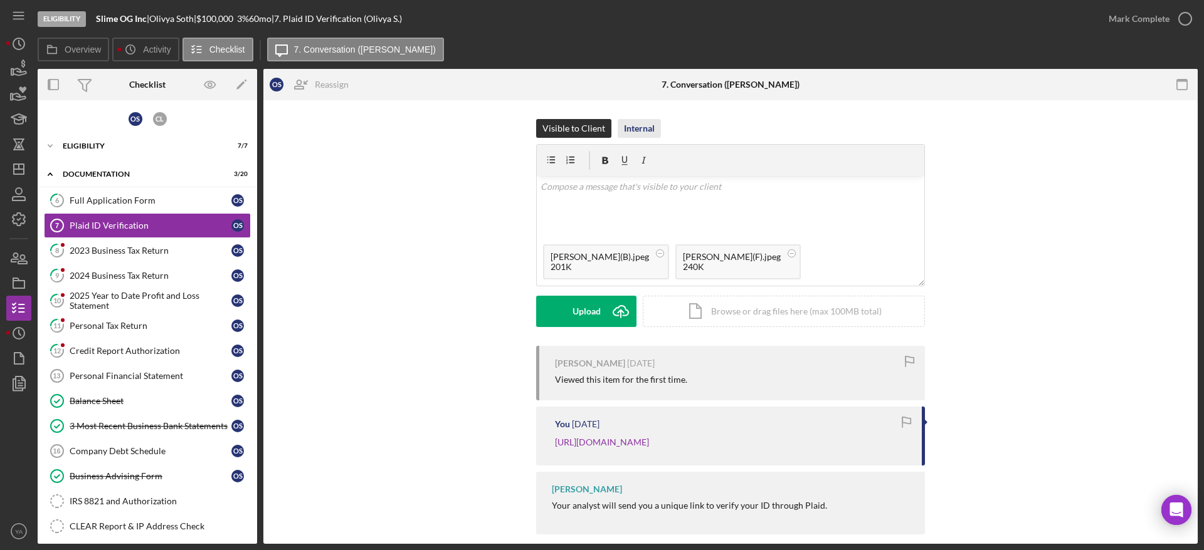
click at [633, 125] on div "Internal" at bounding box center [639, 128] width 31 height 19
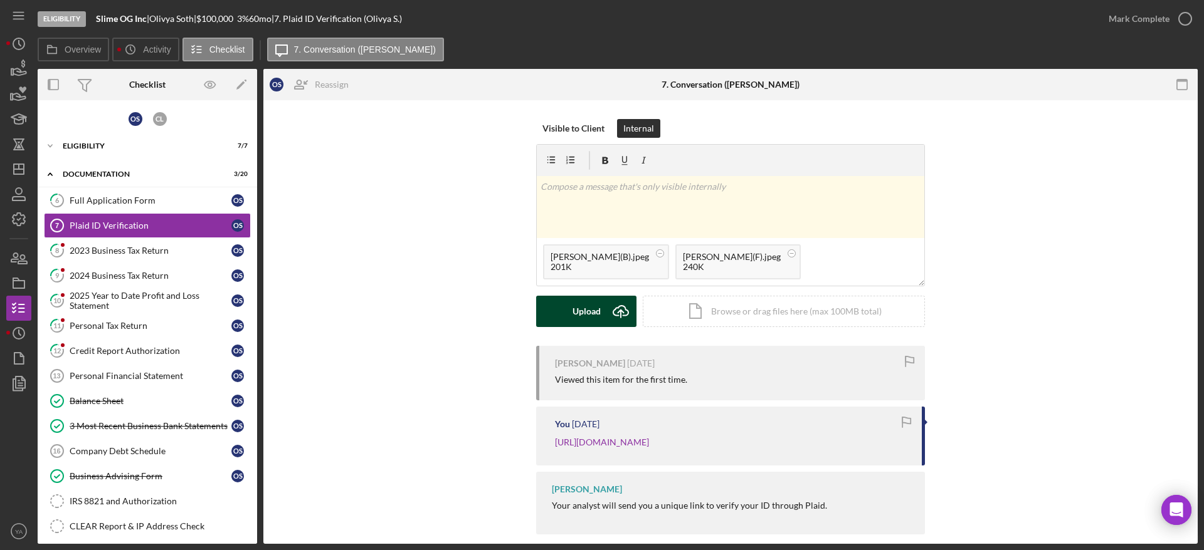
click at [602, 312] on button "Upload Icon/Upload" at bounding box center [586, 311] width 100 height 31
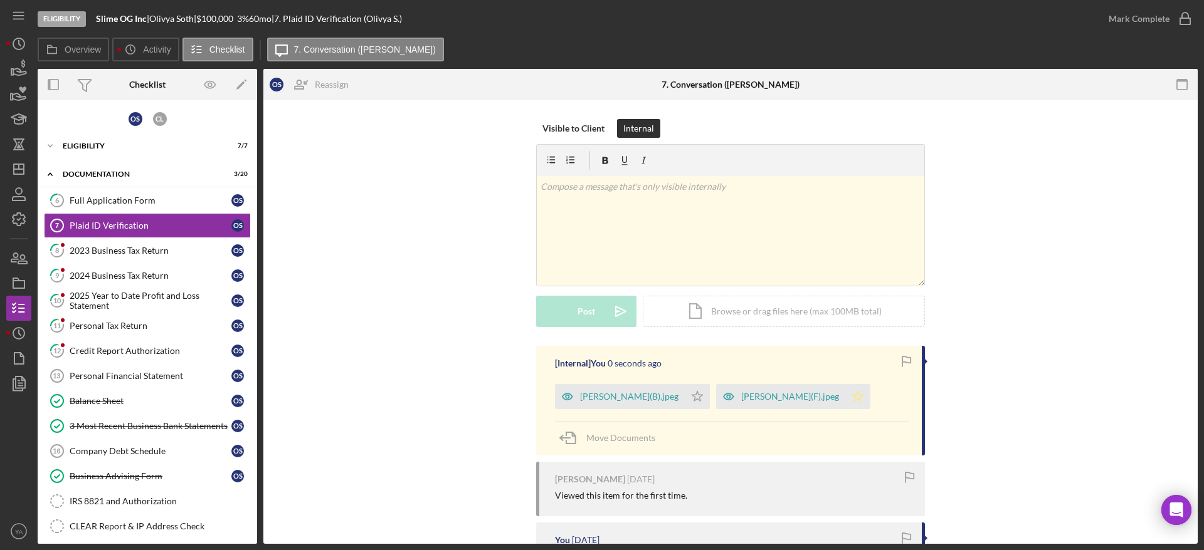
click at [845, 393] on icon "Icon/Star" at bounding box center [857, 396] width 25 height 25
click at [685, 399] on icon "Icon/Star" at bounding box center [697, 396] width 25 height 25
click at [1164, 23] on div "Mark Complete" at bounding box center [1138, 18] width 61 height 25
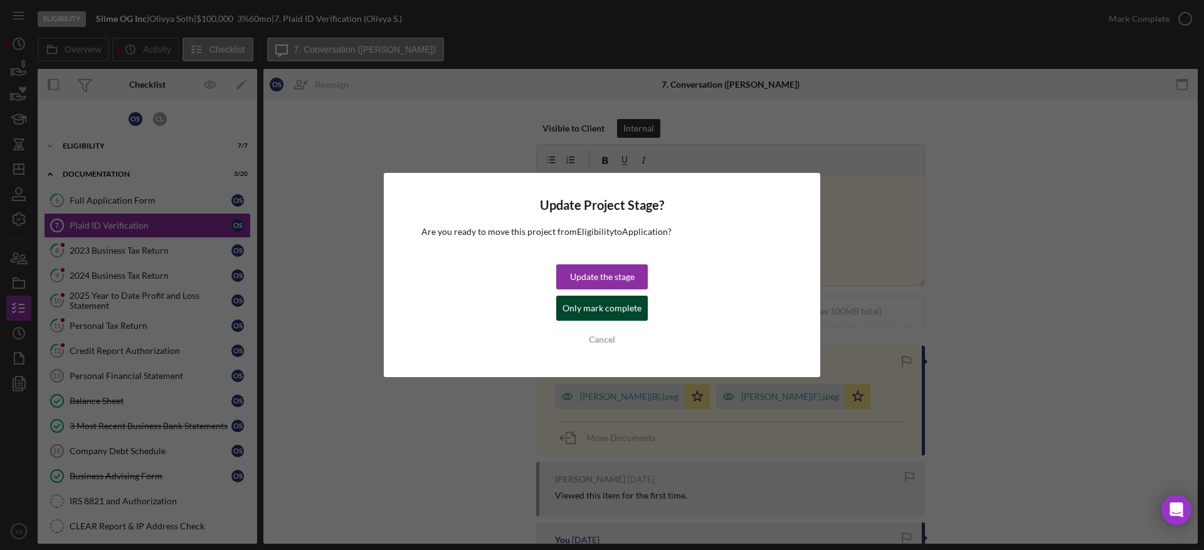
click at [604, 308] on div "Only mark complete" at bounding box center [601, 308] width 79 height 25
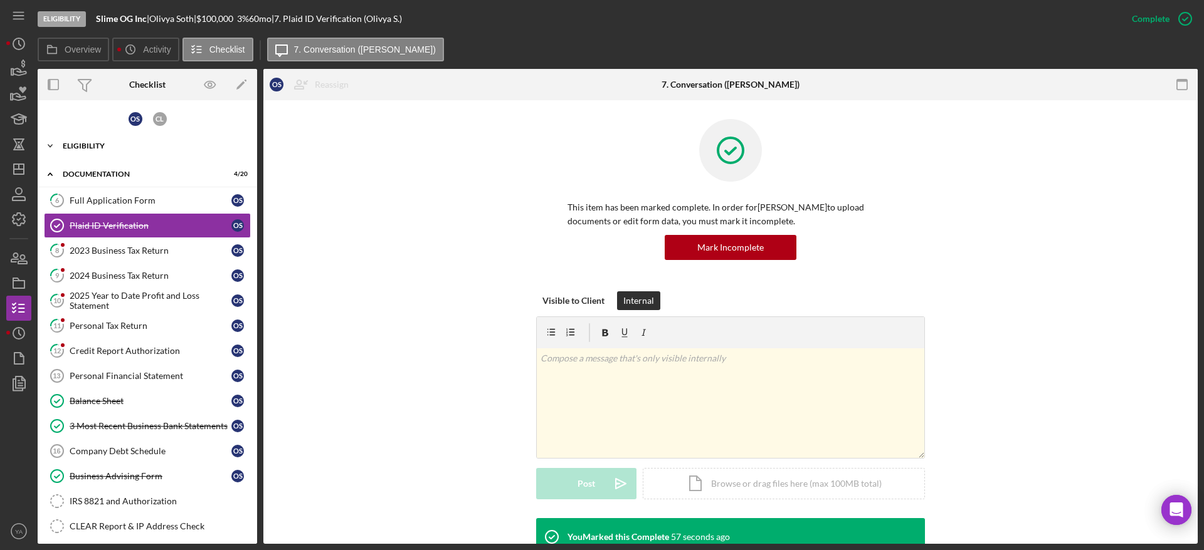
click at [147, 152] on div "Icon/Expander Eligibility 7 / 7" at bounding box center [147, 146] width 219 height 25
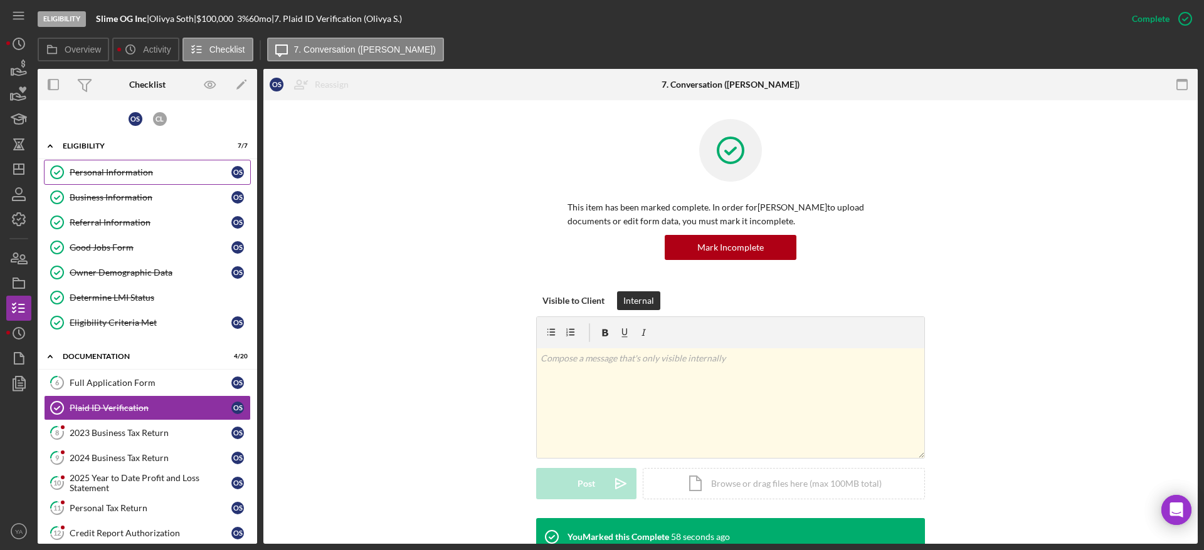
click at [162, 176] on div "Personal Information" at bounding box center [151, 172] width 162 height 10
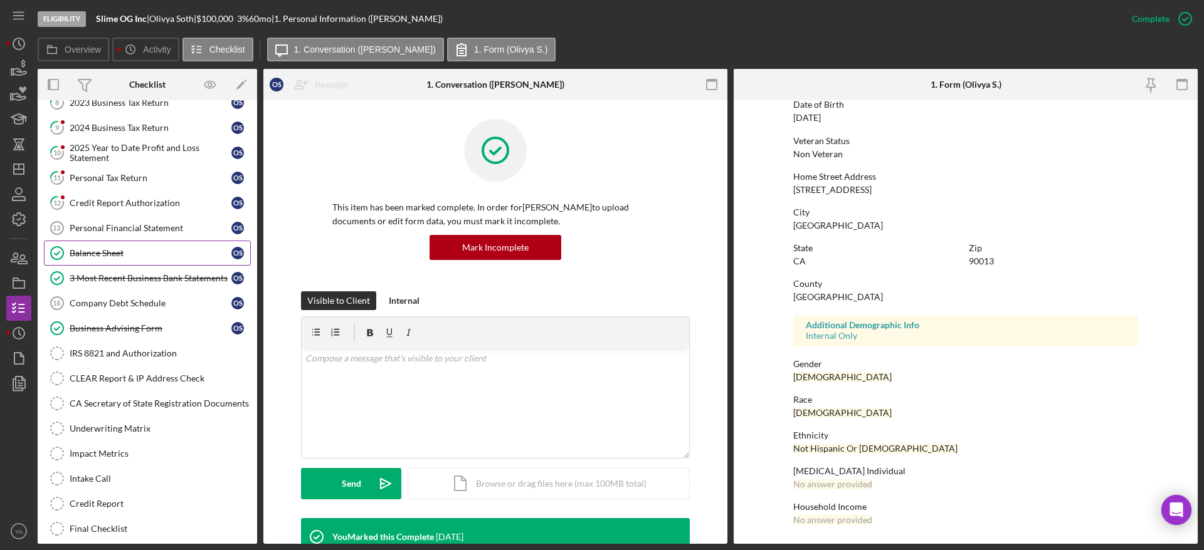
scroll to position [209, 0]
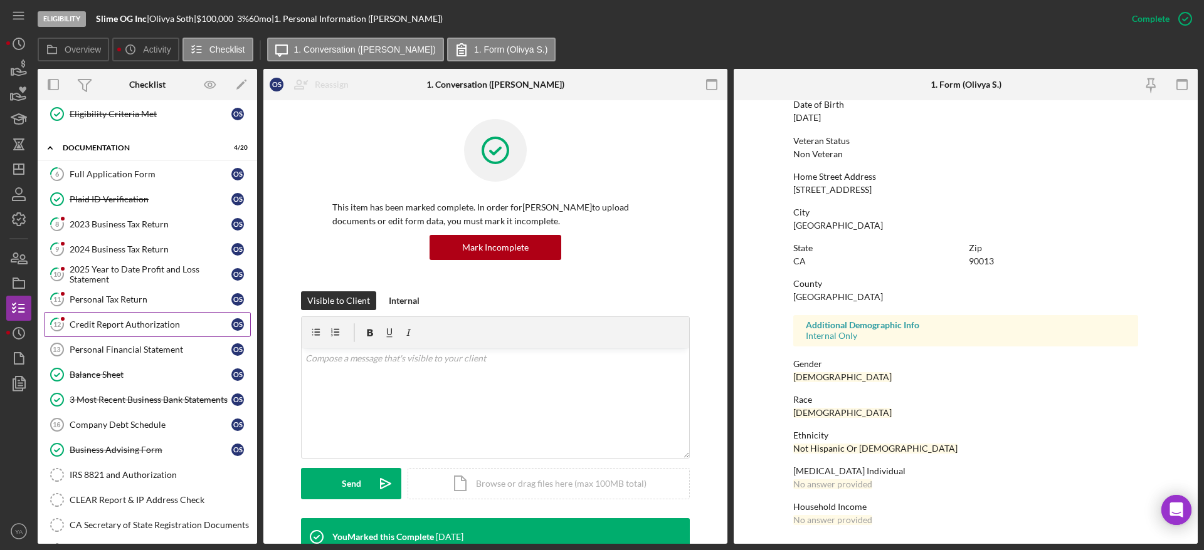
click at [153, 322] on div "Credit Report Authorization" at bounding box center [151, 325] width 162 height 10
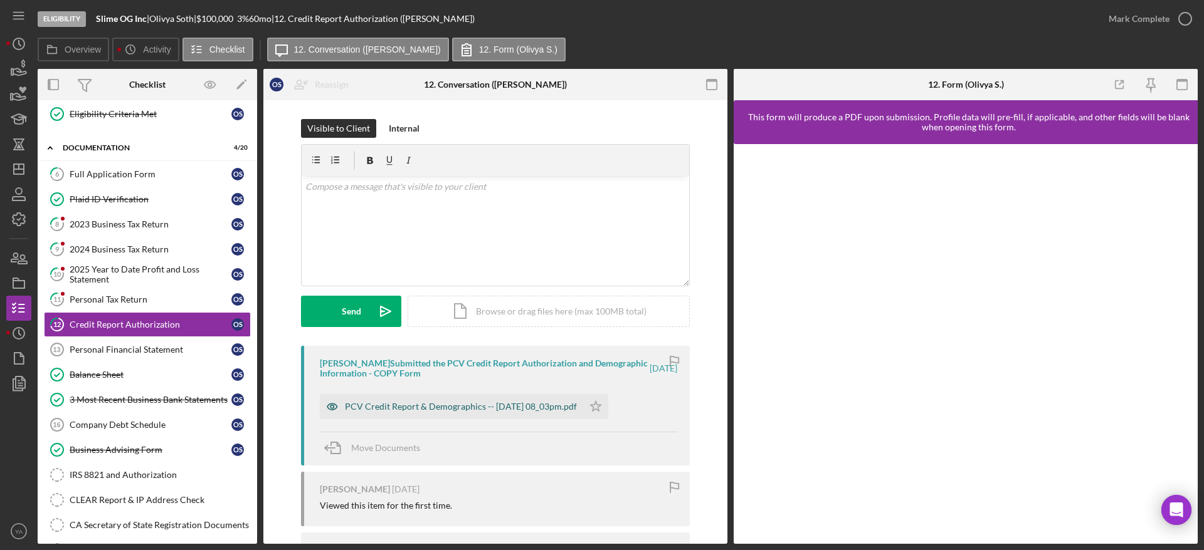
click at [469, 402] on div "PCV Credit Report & Demographics -- 2025-09-05 08_03pm.pdf" at bounding box center [461, 407] width 232 height 10
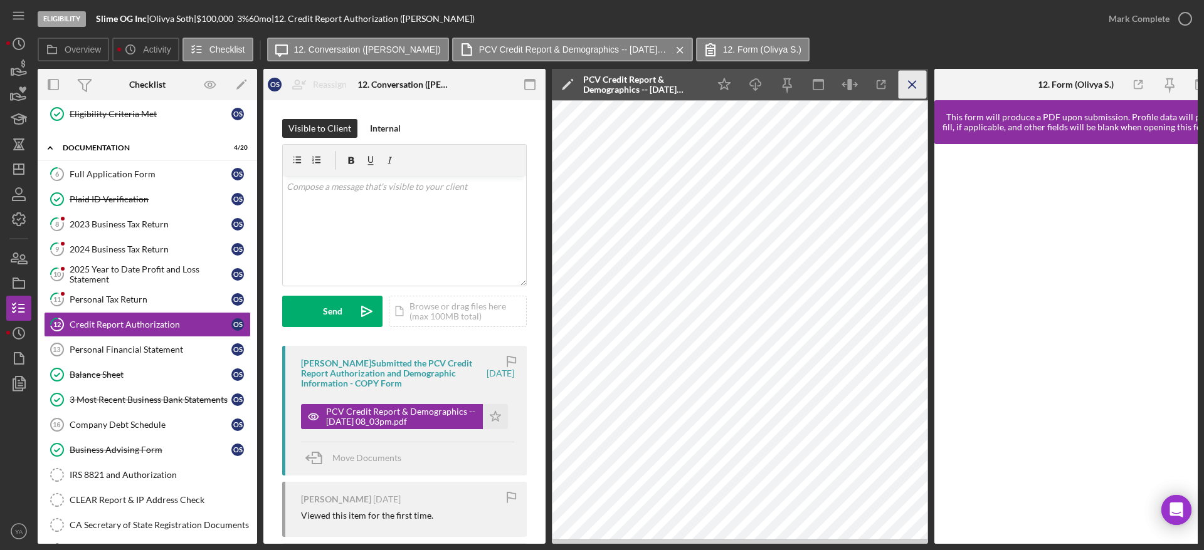
click at [907, 85] on icon "Icon/Menu Close" at bounding box center [912, 85] width 28 height 28
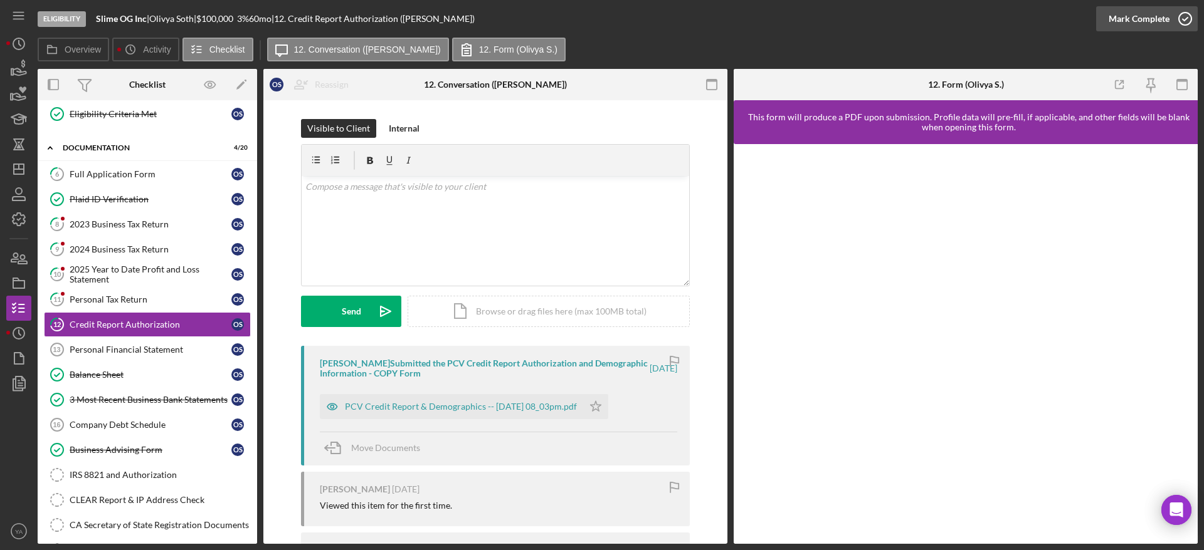
click at [1167, 21] on div "Mark Complete" at bounding box center [1138, 18] width 61 height 25
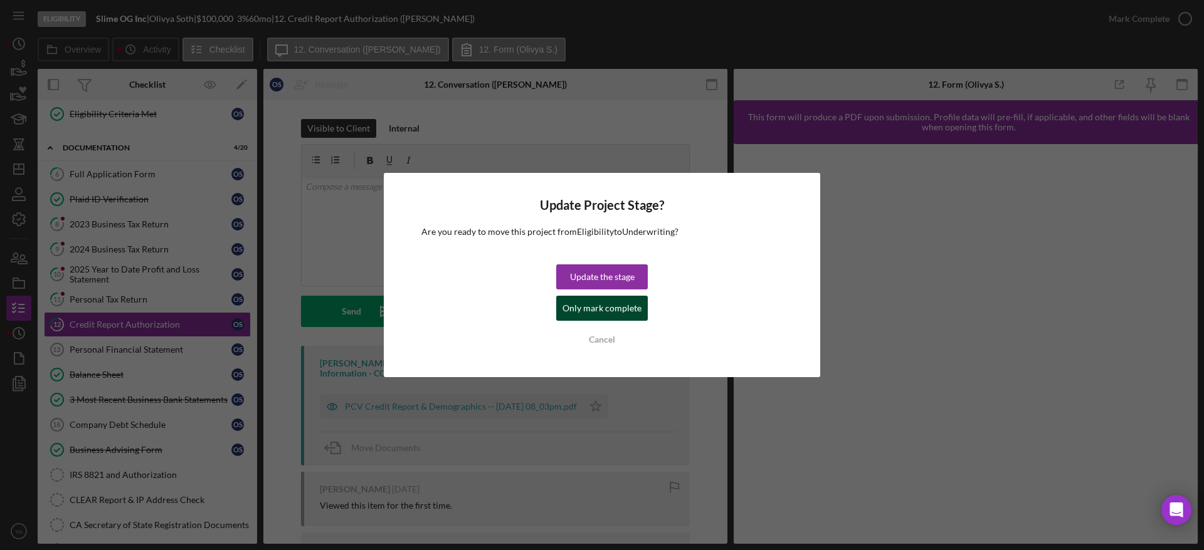
click at [634, 298] on div "Only mark complete" at bounding box center [601, 308] width 79 height 25
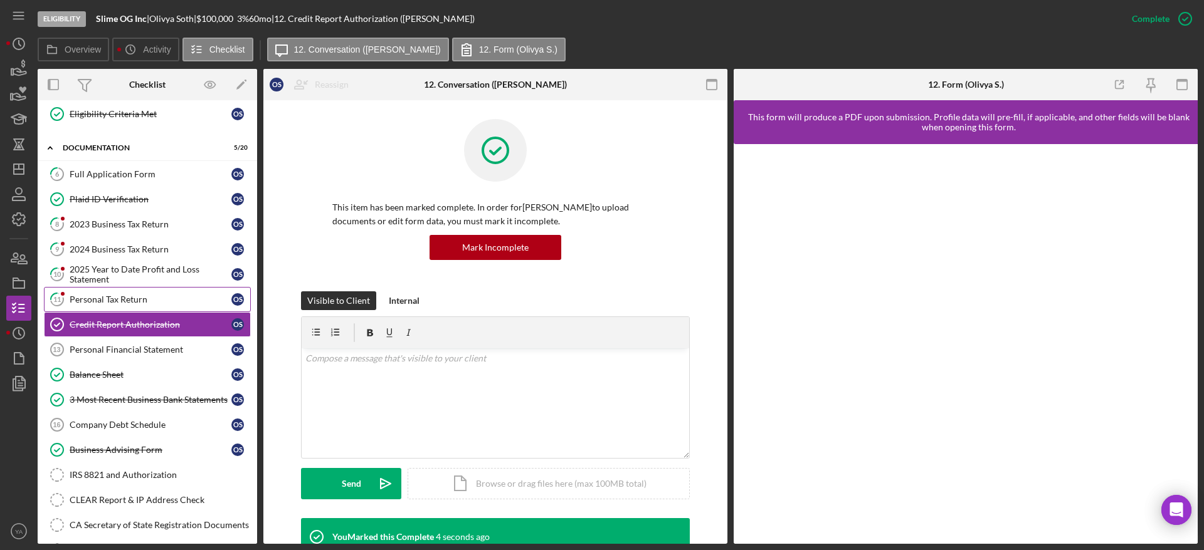
click at [172, 310] on link "11 Personal Tax Return O S" at bounding box center [147, 299] width 207 height 25
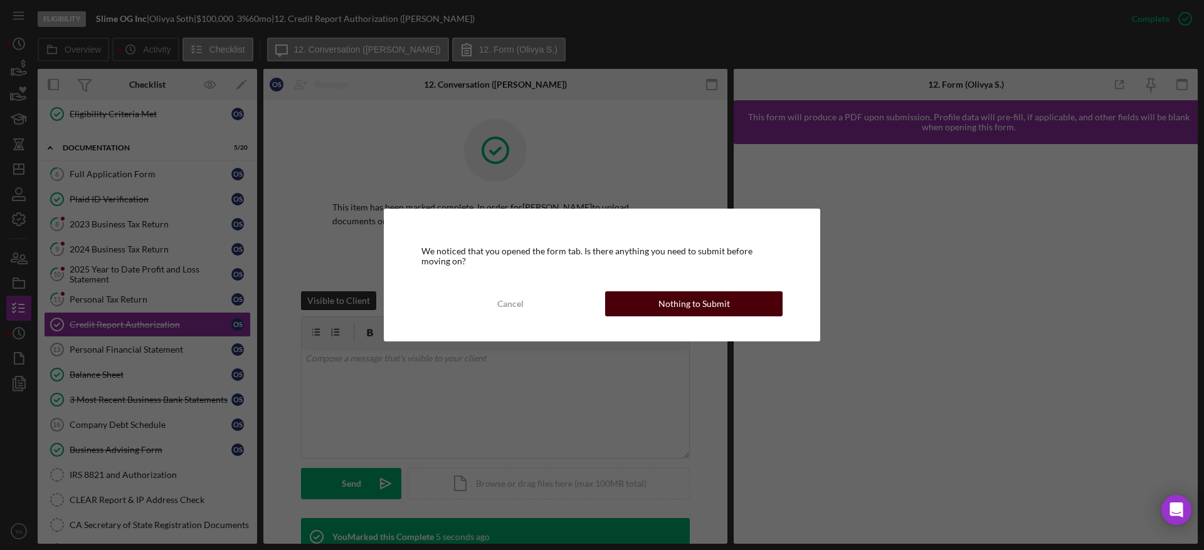
click at [665, 293] on div "Nothing to Submit" at bounding box center [693, 304] width 71 height 25
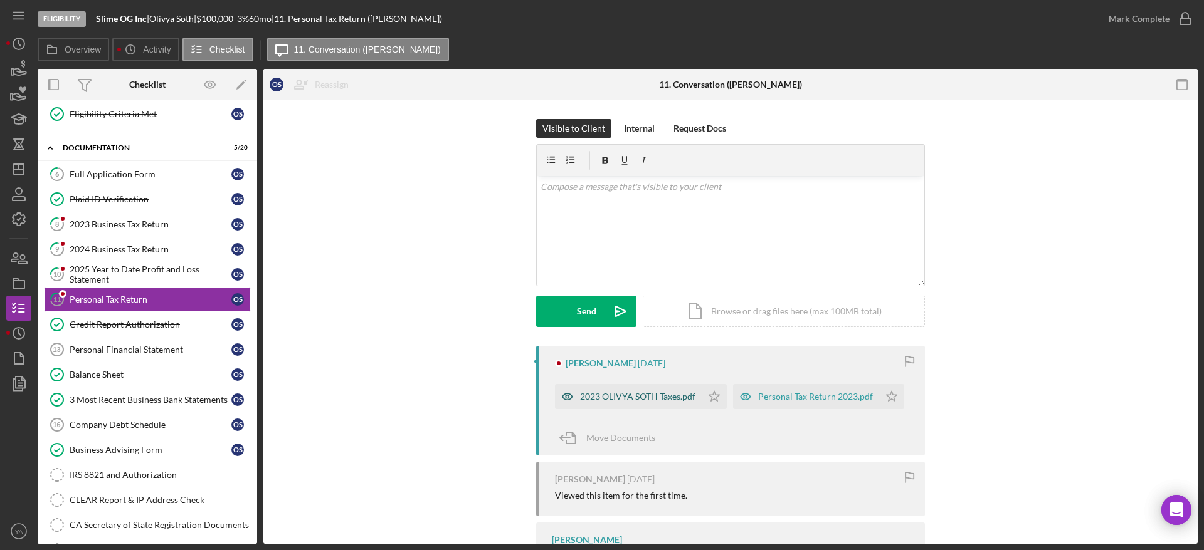
click at [646, 400] on div "2023 OLIVYA SOTH Taxes.pdf" at bounding box center [637, 397] width 115 height 10
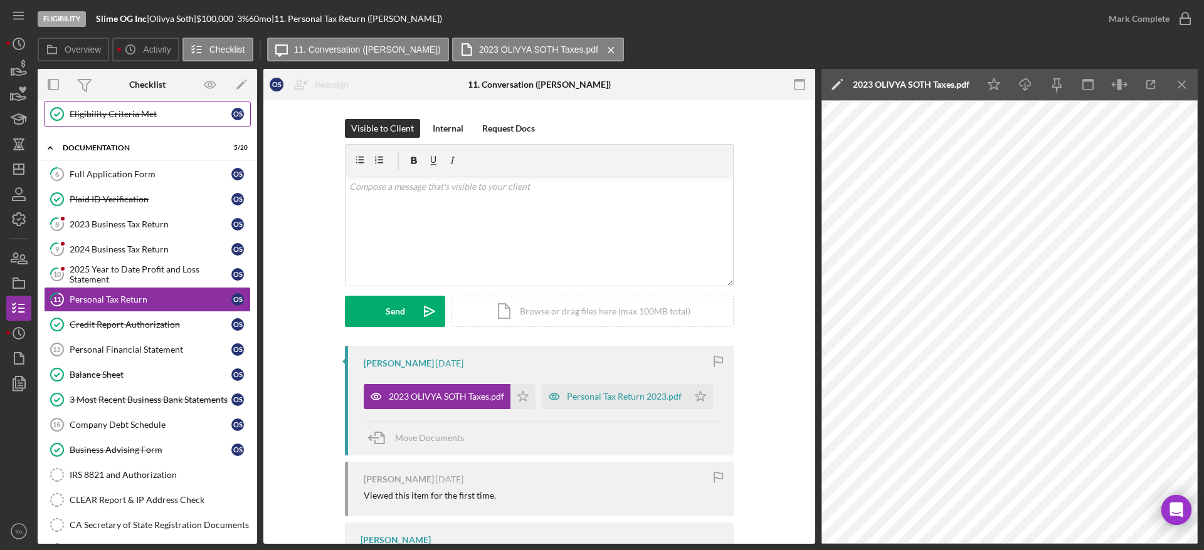
click at [185, 119] on link "Eligibility Criteria Met Eligibility Criteria Met O S" at bounding box center [147, 114] width 207 height 25
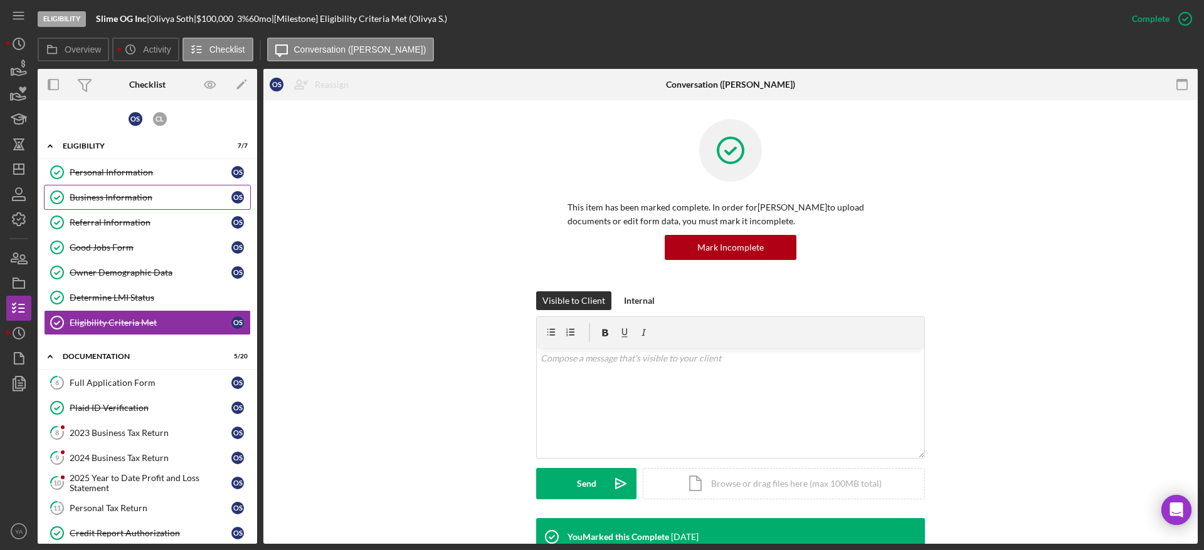
click at [129, 187] on link "Business Information Business Information O S" at bounding box center [147, 197] width 207 height 25
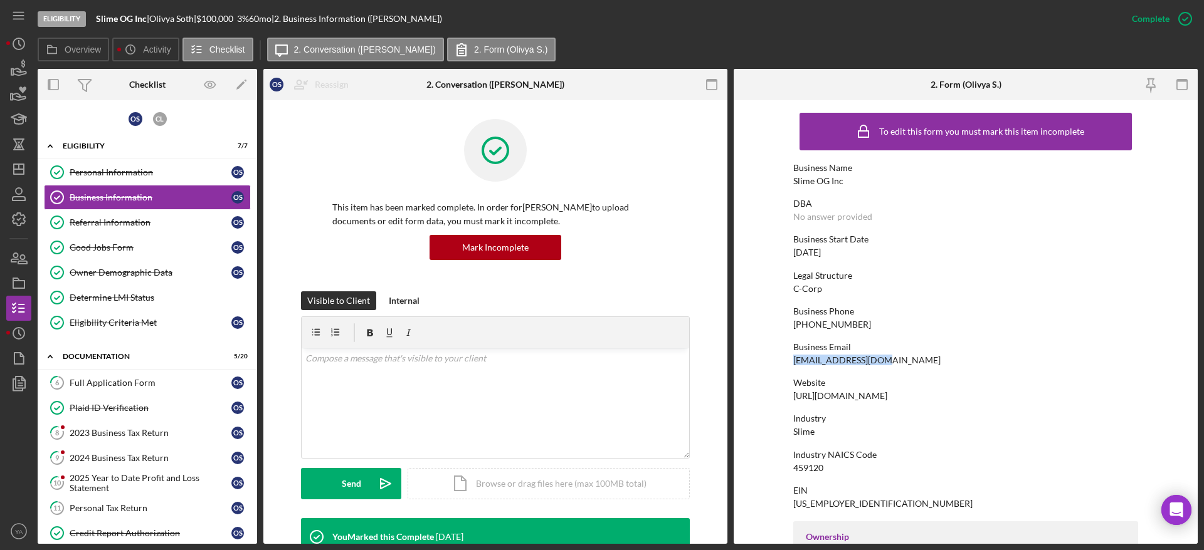
drag, startPoint x: 878, startPoint y: 362, endPoint x: 782, endPoint y: 365, distance: 96.6
click at [782, 365] on form "To edit this form you must mark this item incomplete Business Name Slime OG Inc…" at bounding box center [965, 322] width 464 height 444
copy div "olivya@ogslimes.com"
drag, startPoint x: 900, startPoint y: 393, endPoint x: 776, endPoint y: 400, distance: 124.3
click at [776, 400] on form "To edit this form you must mark this item incomplete Business Name Slime OG Inc…" at bounding box center [965, 322] width 464 height 444
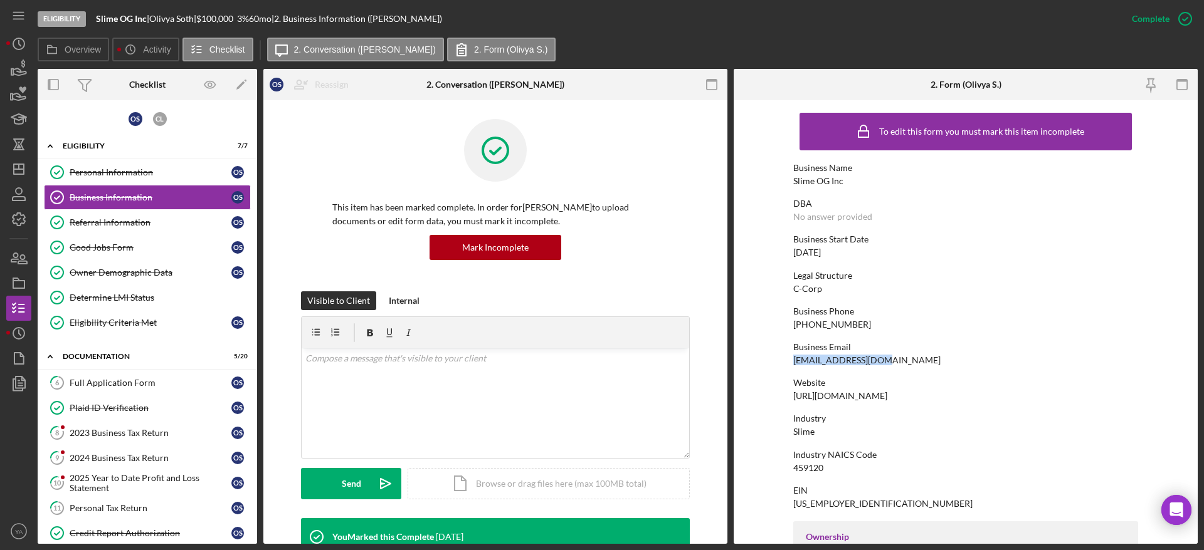
copy div "https://www.ogslimes.com"
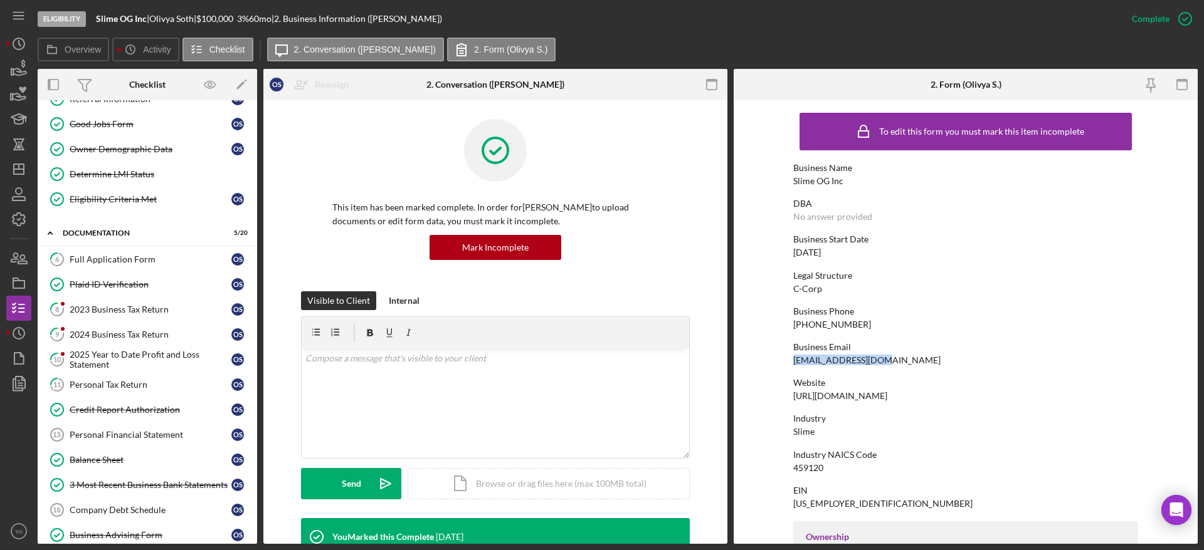
scroll to position [94, 0]
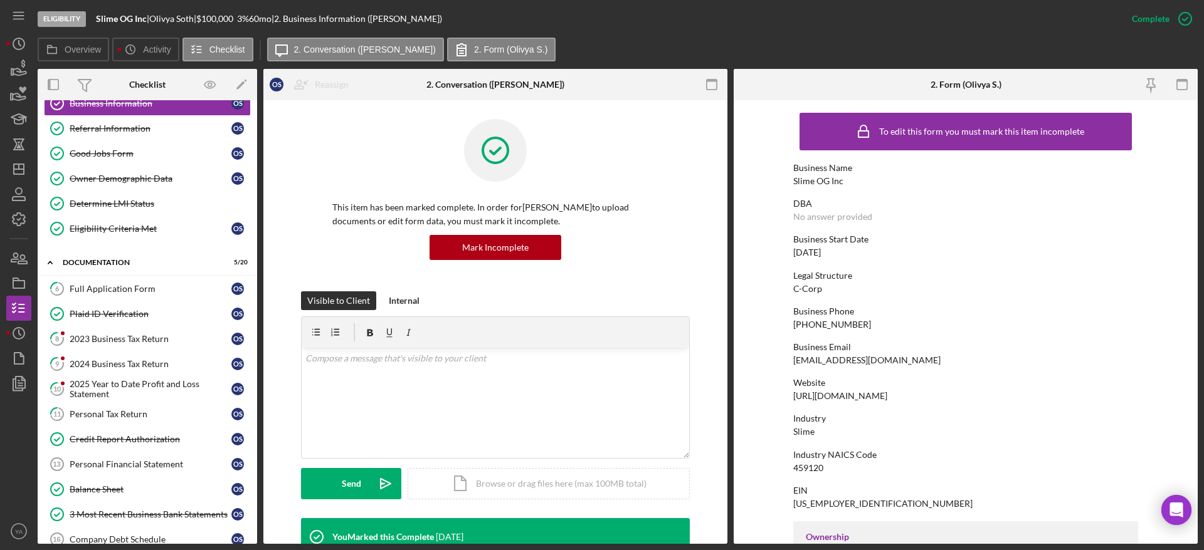
click at [835, 364] on div "olivya@ogslimes.com" at bounding box center [866, 360] width 147 height 10
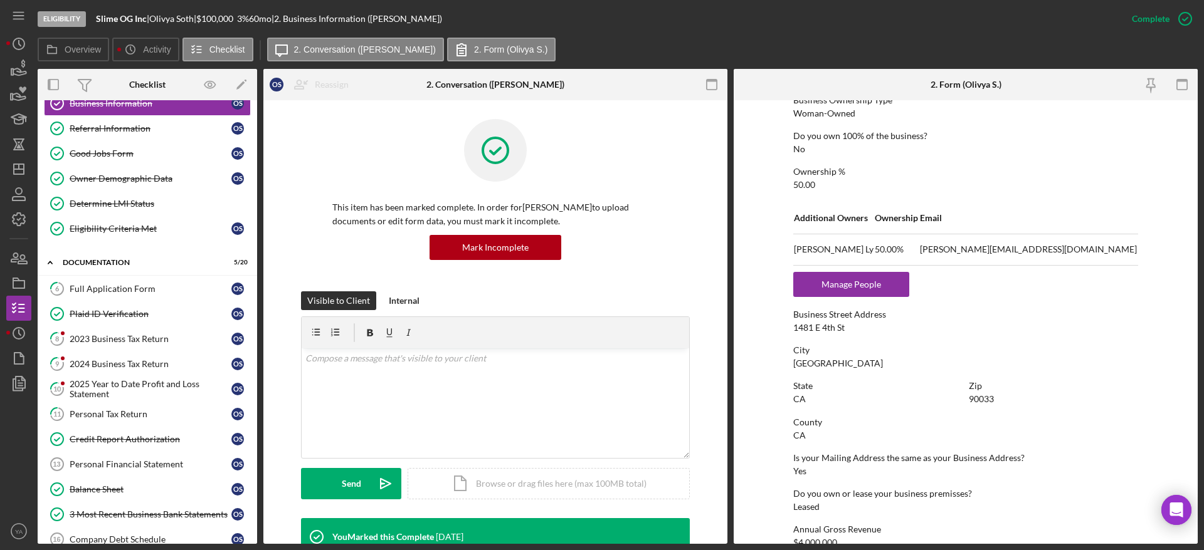
scroll to position [564, 0]
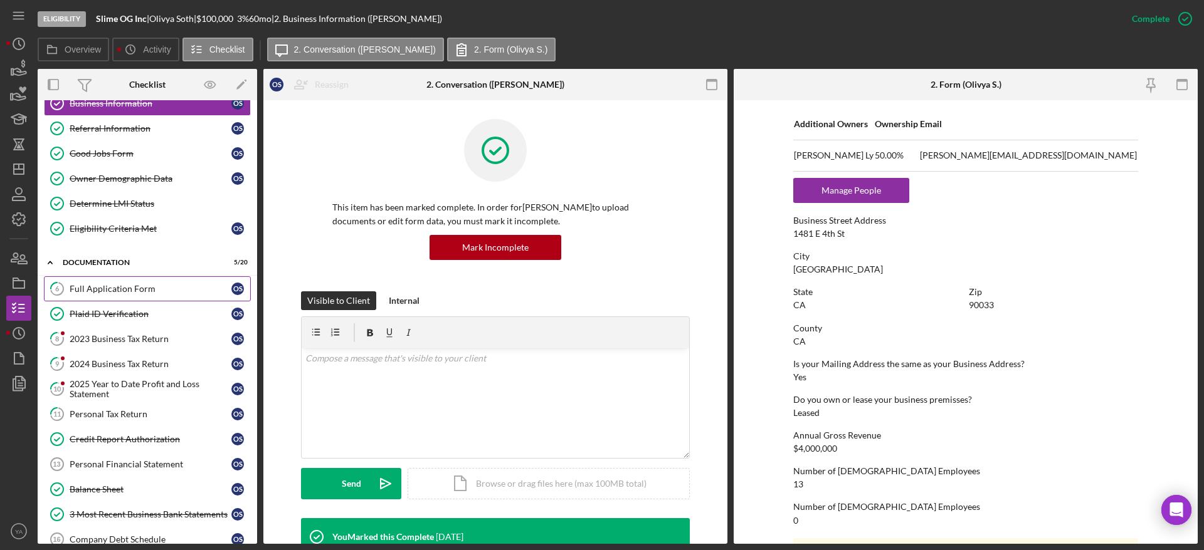
click at [132, 278] on link "6 Full Application Form O S" at bounding box center [147, 288] width 207 height 25
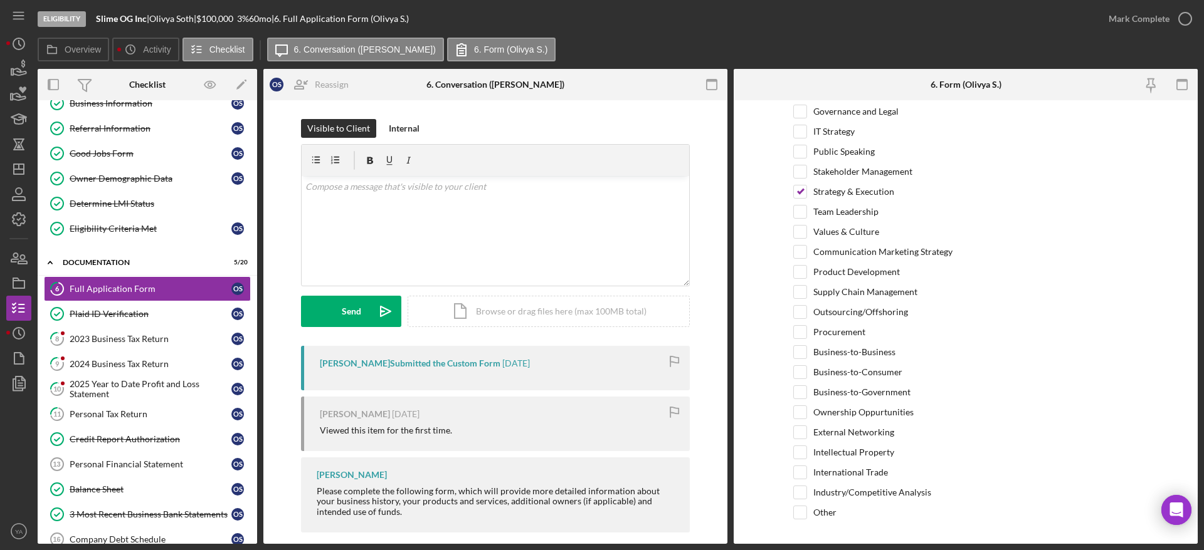
scroll to position [2504, 0]
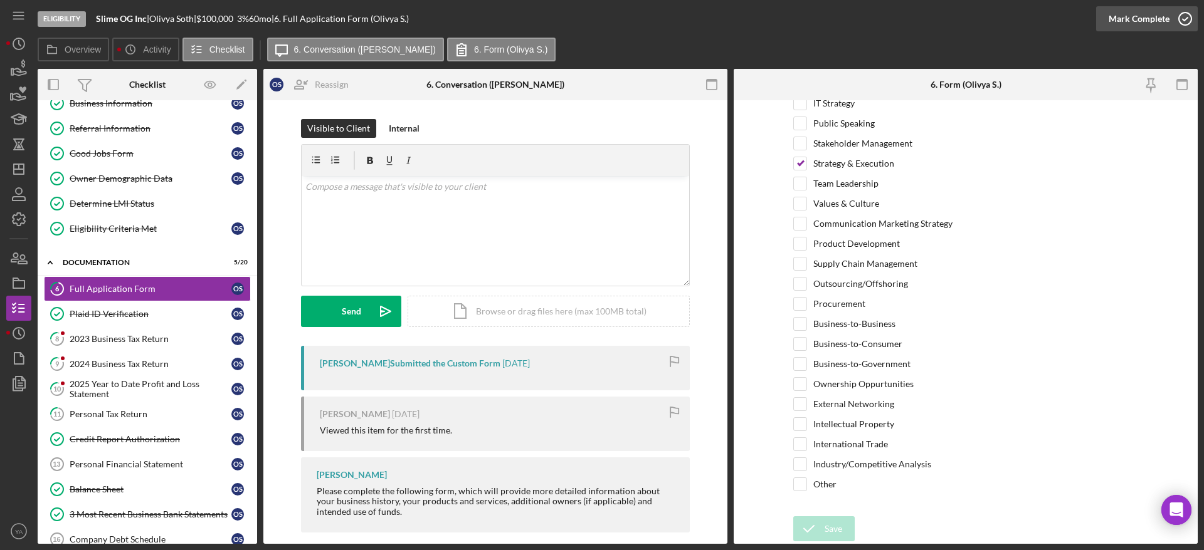
click at [1167, 26] on div "Mark Complete" at bounding box center [1138, 18] width 61 height 25
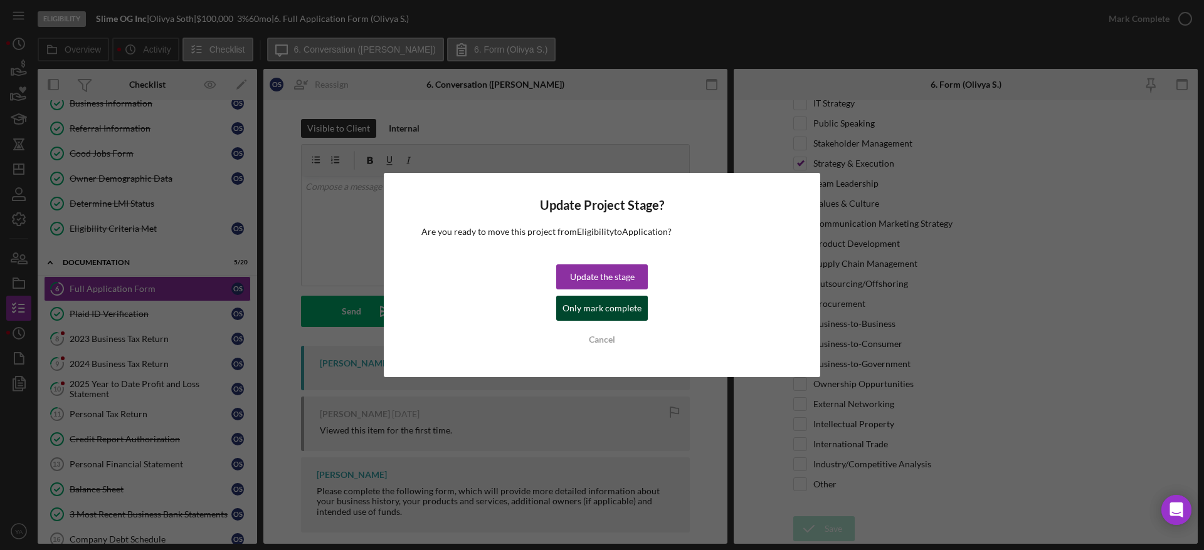
click at [621, 308] on div "Only mark complete" at bounding box center [601, 308] width 79 height 25
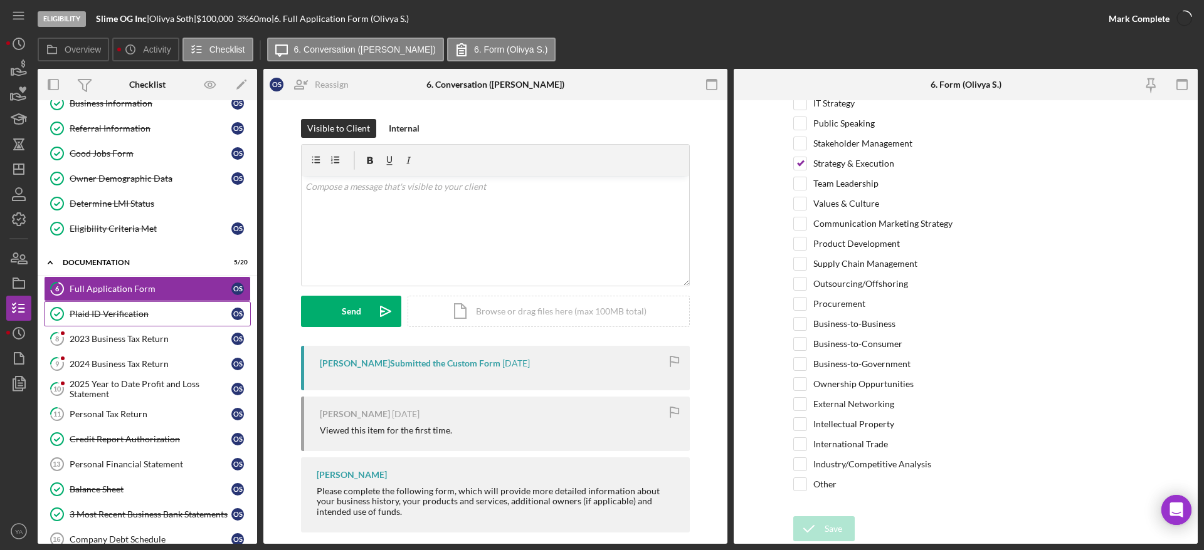
scroll to position [2555, 0]
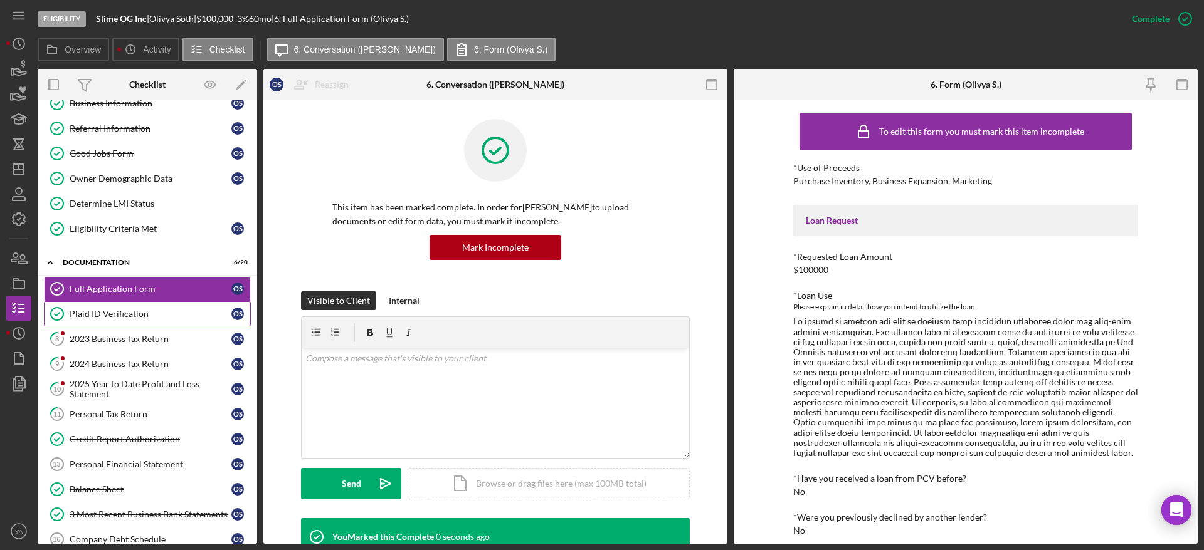
click at [148, 312] on div "Plaid ID Verification" at bounding box center [151, 314] width 162 height 10
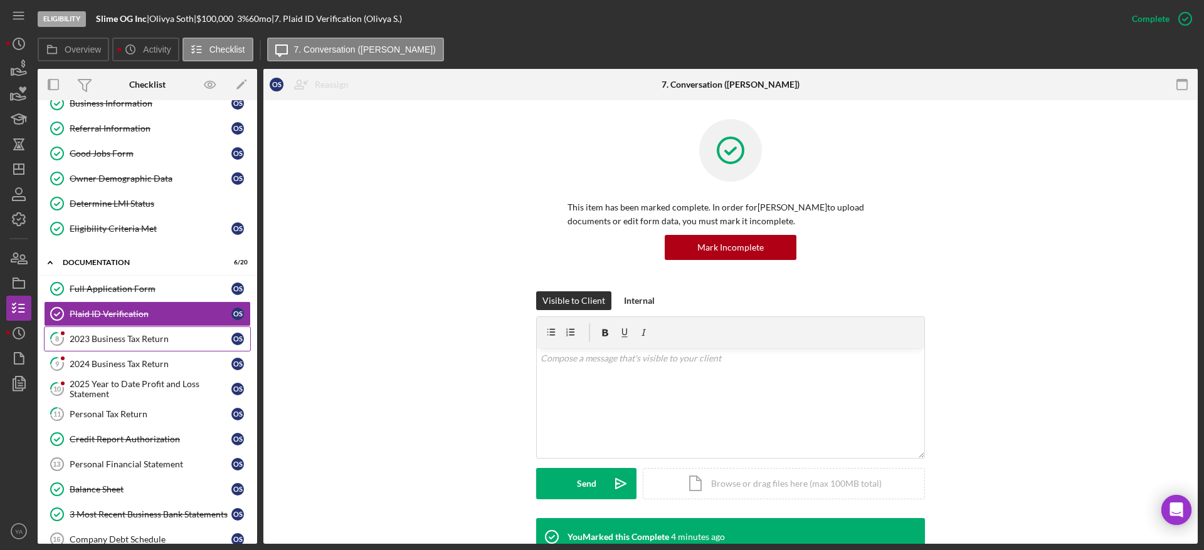
click at [155, 332] on link "8 2023 Business Tax Return O S" at bounding box center [147, 339] width 207 height 25
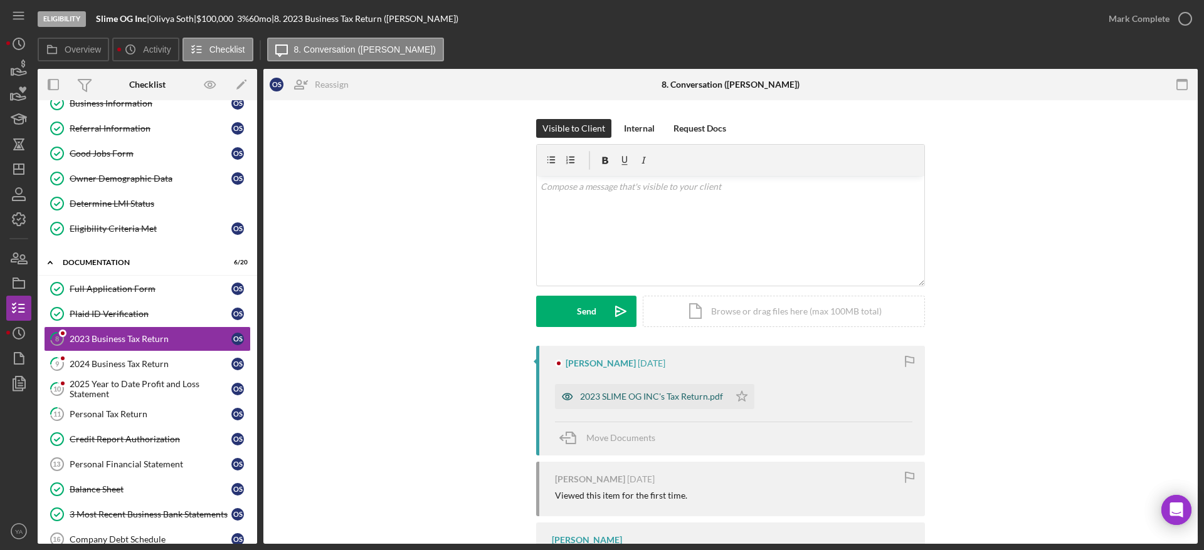
click at [677, 389] on div "2023 SLIME OG INC's Tax Return.pdf" at bounding box center [642, 396] width 174 height 25
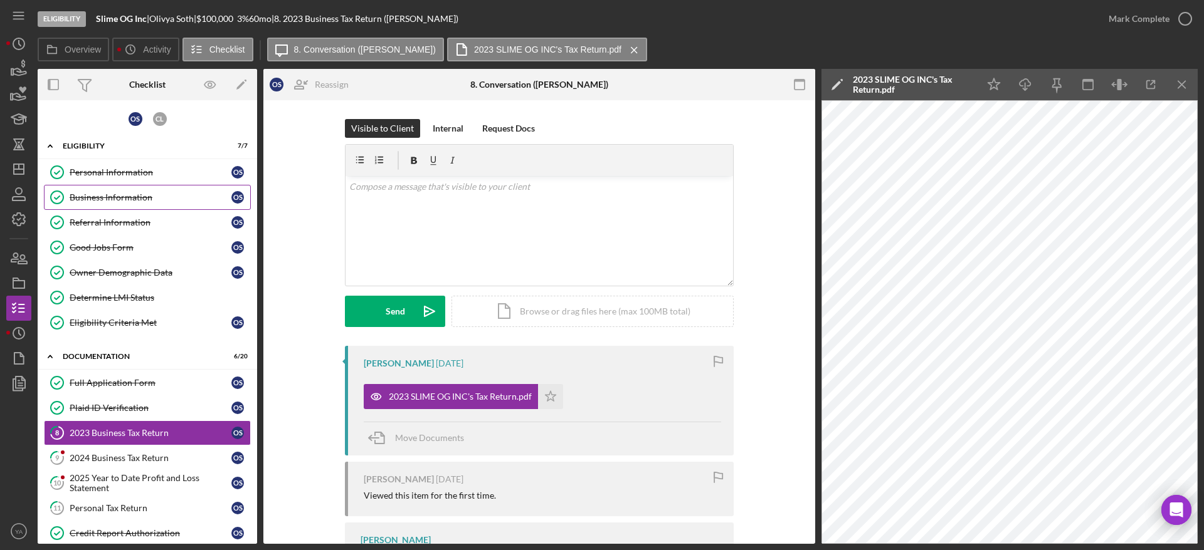
click at [125, 191] on link "Business Information Business Information O S" at bounding box center [147, 197] width 207 height 25
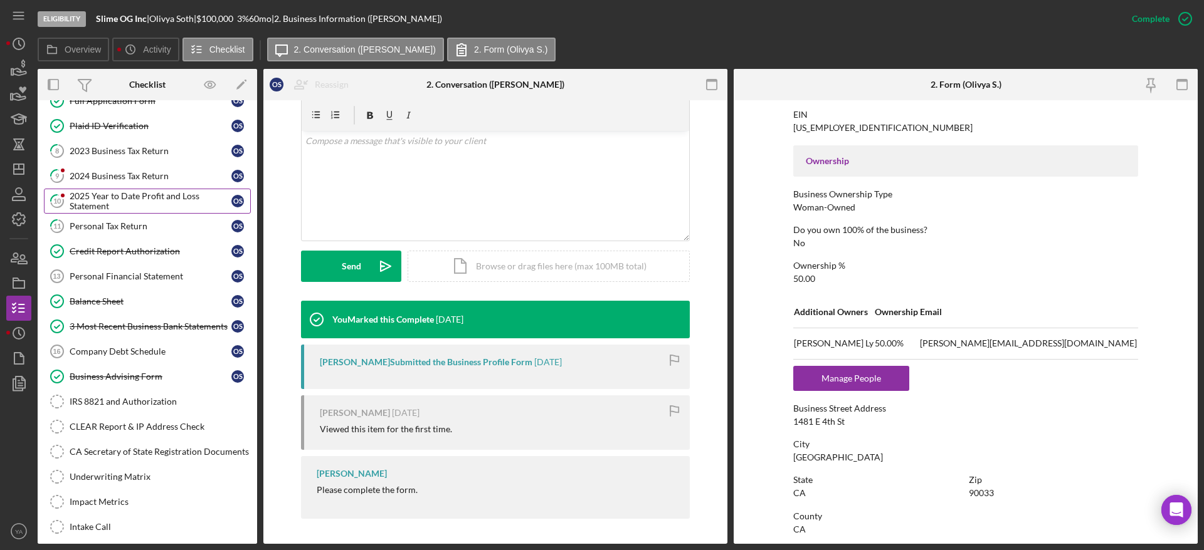
scroll to position [188, 0]
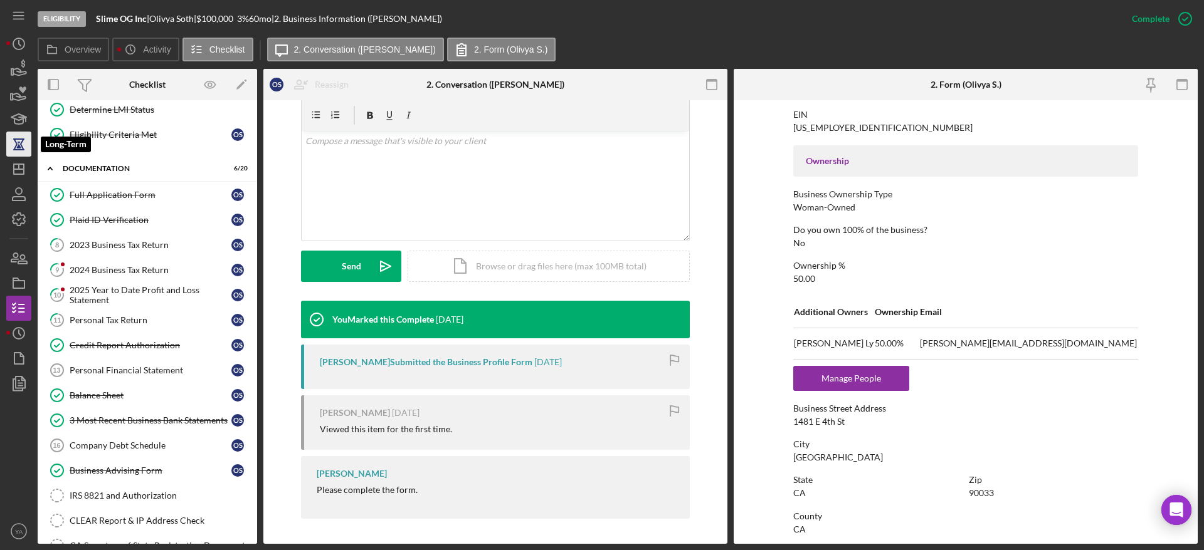
click at [20, 152] on icon "button" at bounding box center [18, 144] width 31 height 31
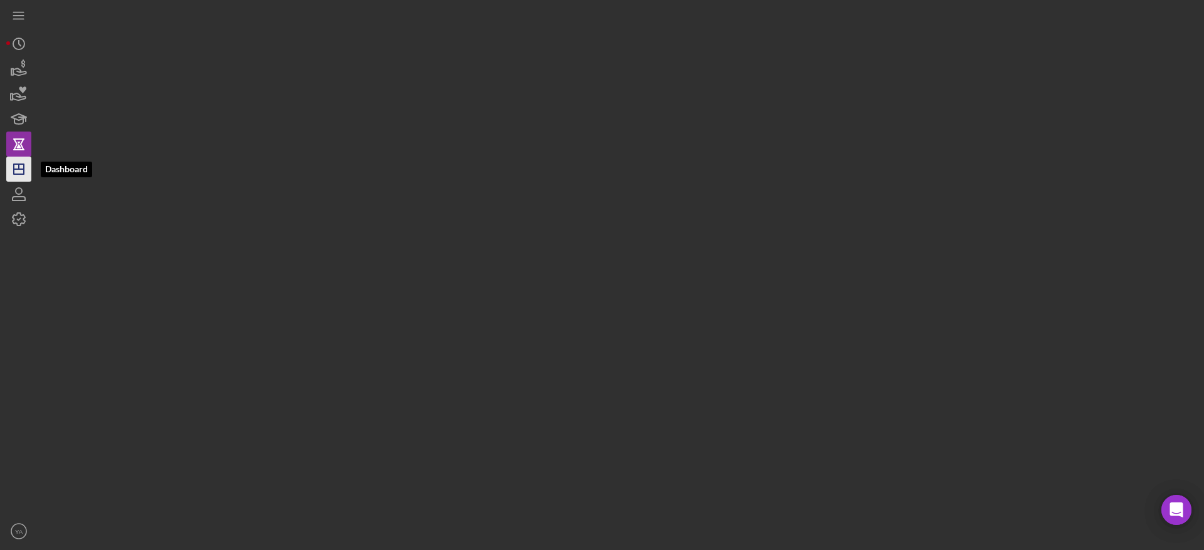
click at [18, 167] on icon "Icon/Dashboard" at bounding box center [18, 169] width 31 height 31
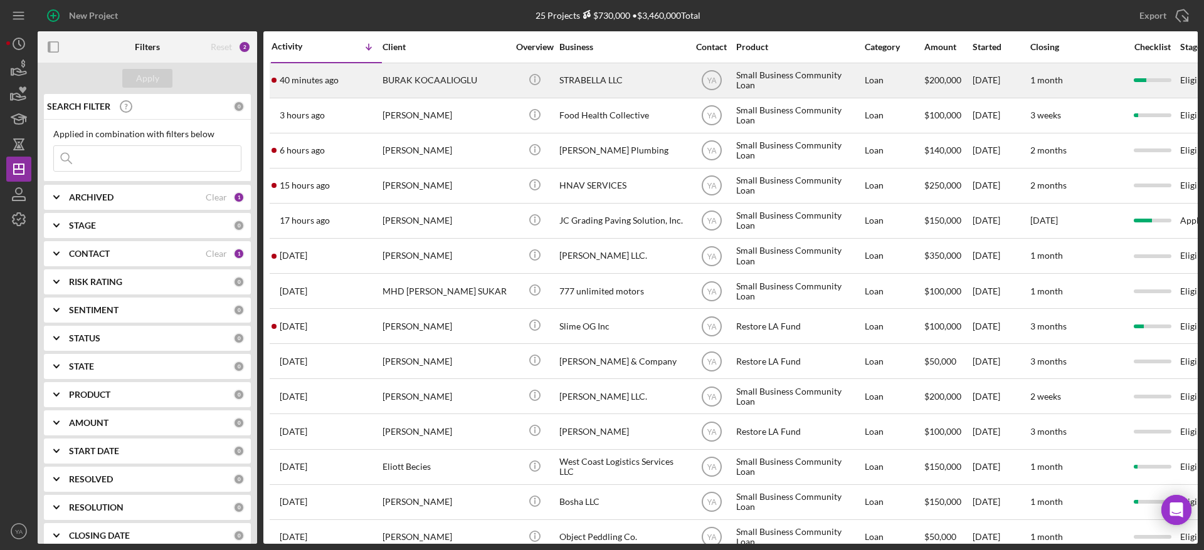
click at [619, 85] on div "STRABELLA LLC" at bounding box center [621, 80] width 125 height 33
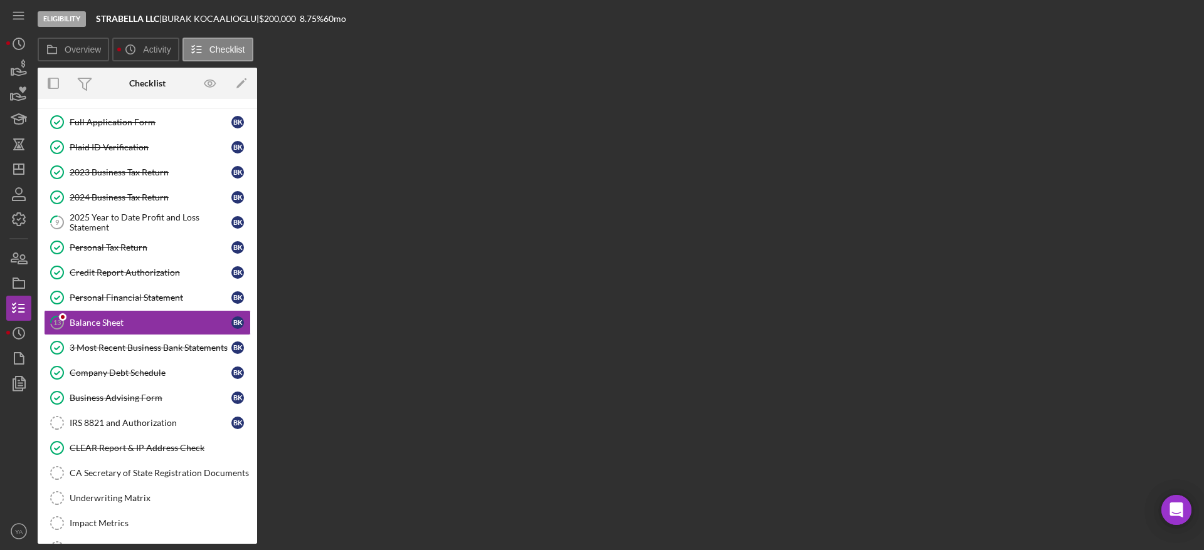
scroll to position [51, 0]
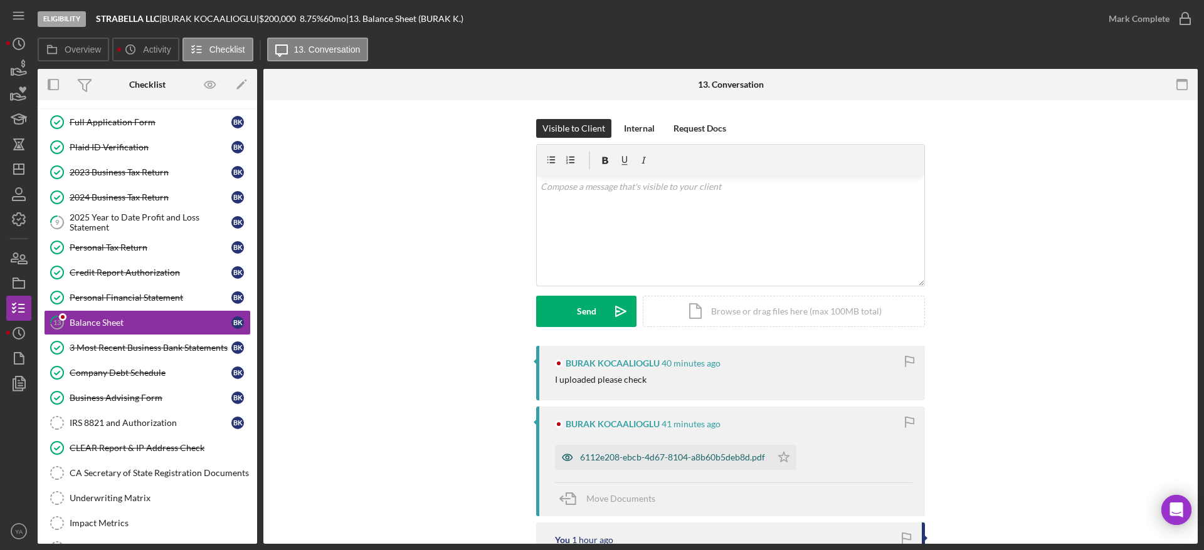
click at [700, 464] on div "6112e208-ebcb-4d67-8104-a8b60b5deb8d.pdf" at bounding box center [663, 457] width 216 height 25
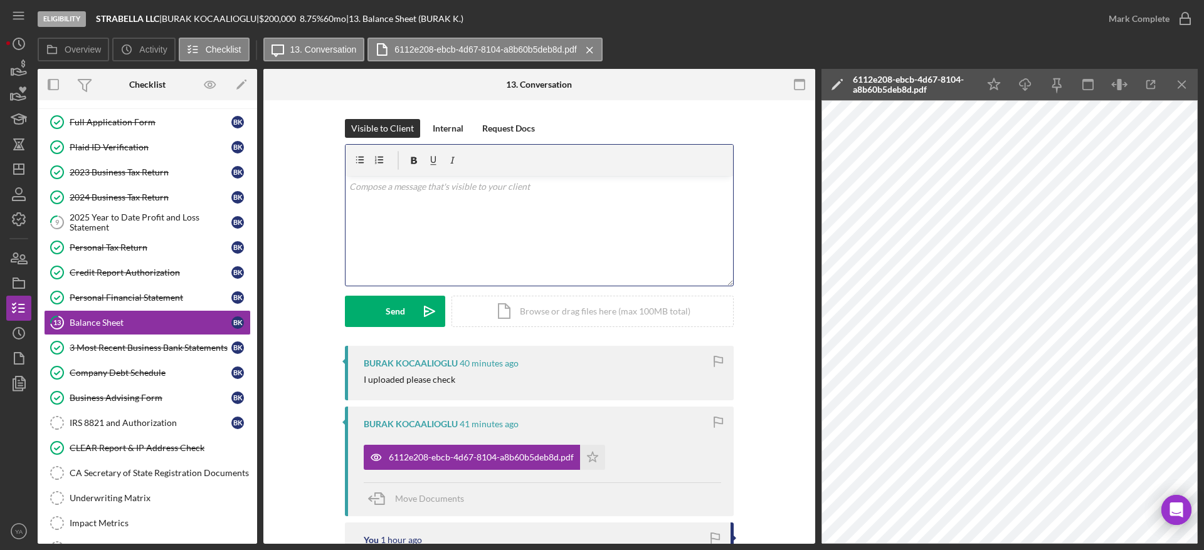
click at [517, 248] on div "v Color teal Color pink Remove color Add row above Add row below Add column bef…" at bounding box center [538, 231] width 387 height 110
click at [394, 306] on div "Send" at bounding box center [395, 311] width 19 height 31
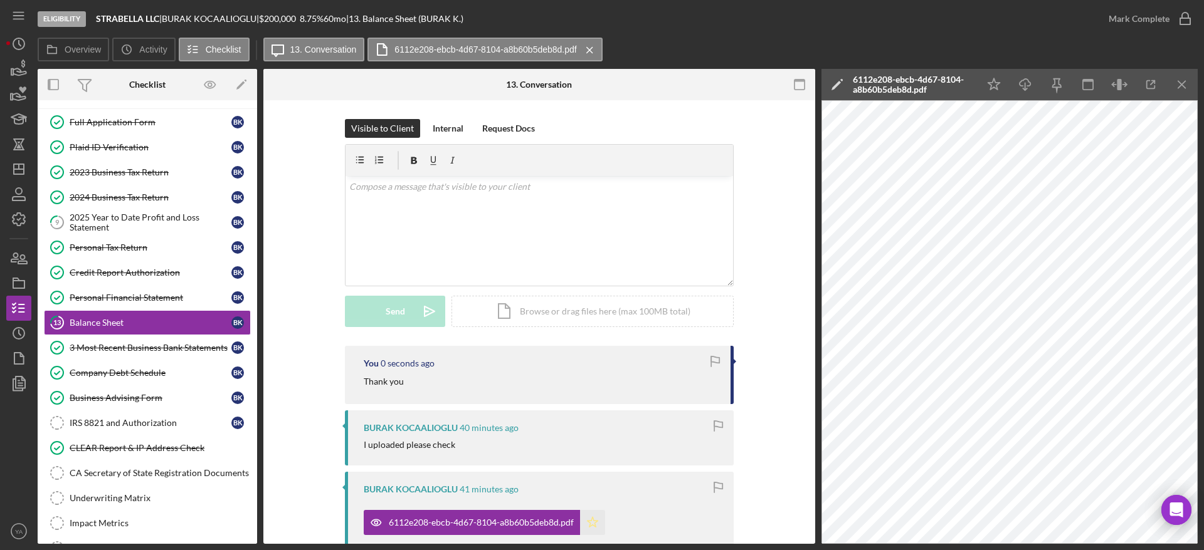
click at [586, 517] on icon "Icon/Star" at bounding box center [592, 522] width 25 height 25
click at [1180, 23] on circle "button" at bounding box center [1185, 19] width 13 height 13
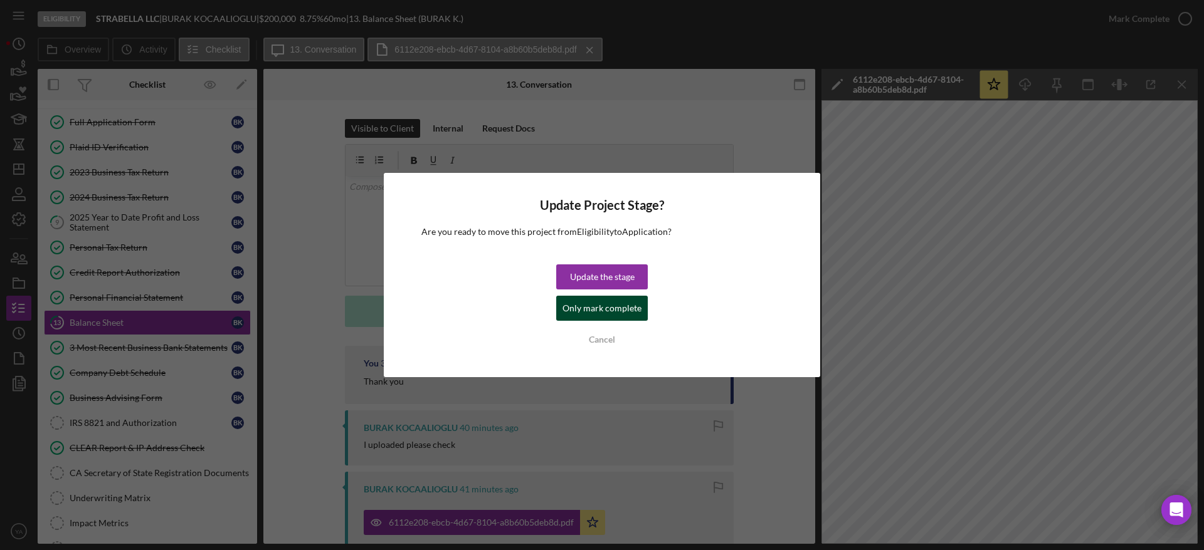
click at [599, 302] on div "Only mark complete" at bounding box center [601, 308] width 79 height 25
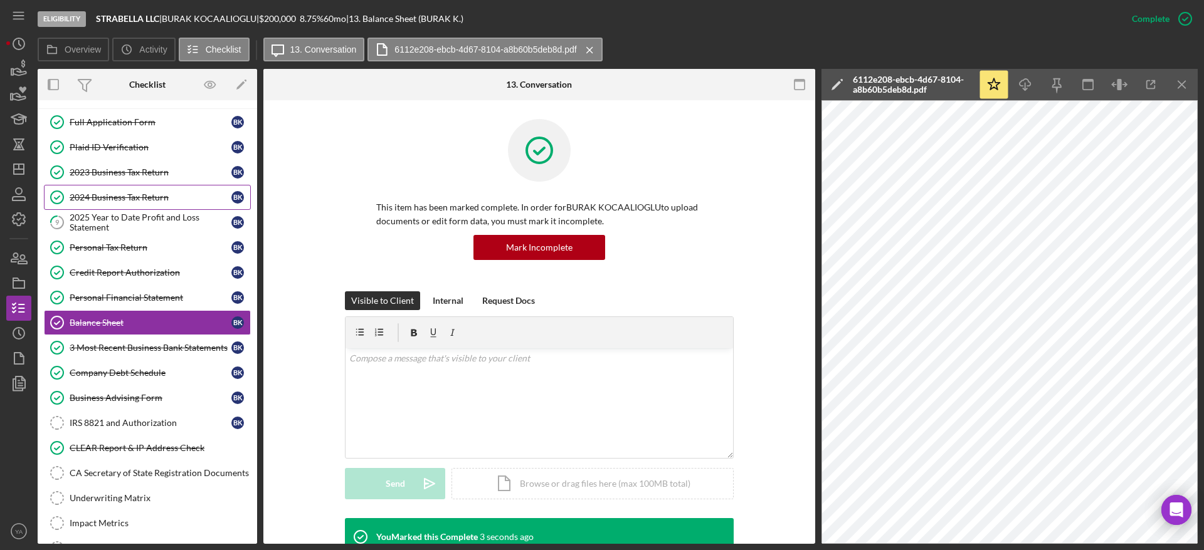
click at [122, 207] on link "2024 Business Tax Return 2024 Business Tax Return B K" at bounding box center [147, 197] width 207 height 25
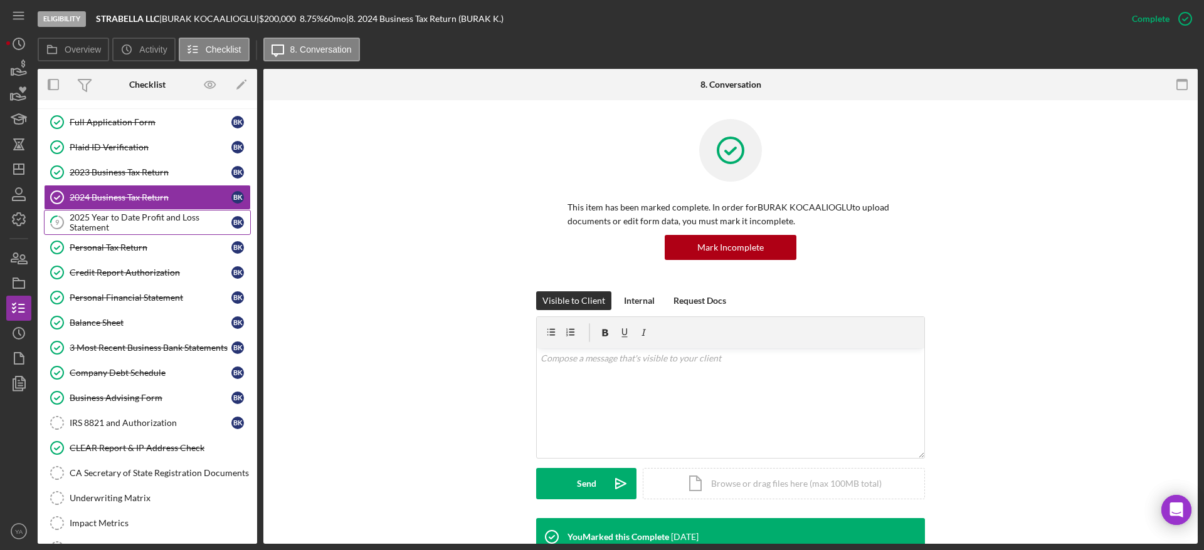
click at [131, 219] on div "2025 Year to Date Profit and Loss Statement" at bounding box center [151, 223] width 162 height 20
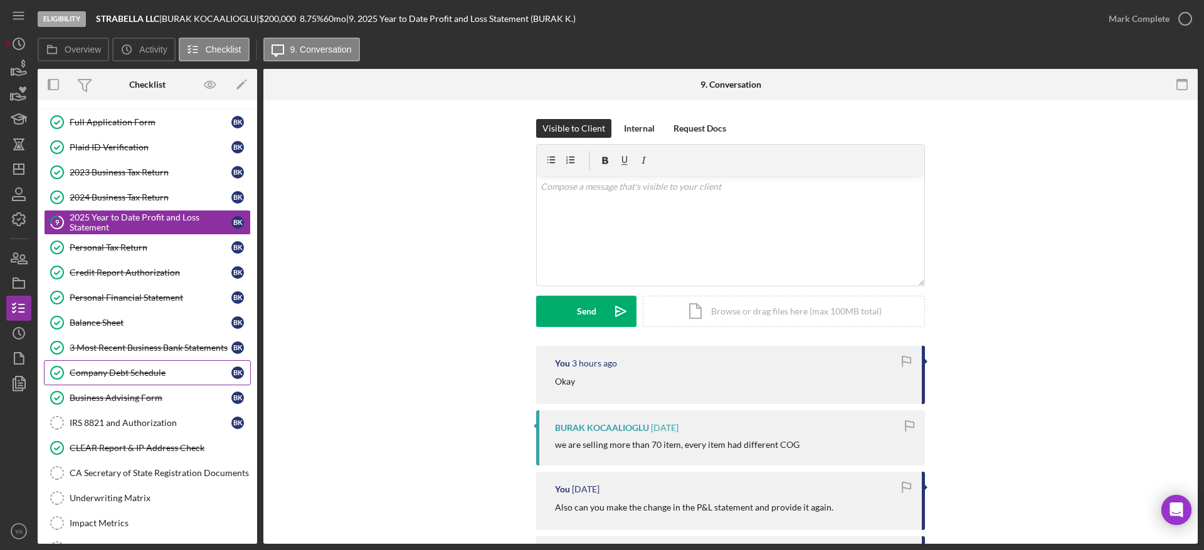
click at [168, 377] on div "Company Debt Schedule" at bounding box center [151, 373] width 162 height 10
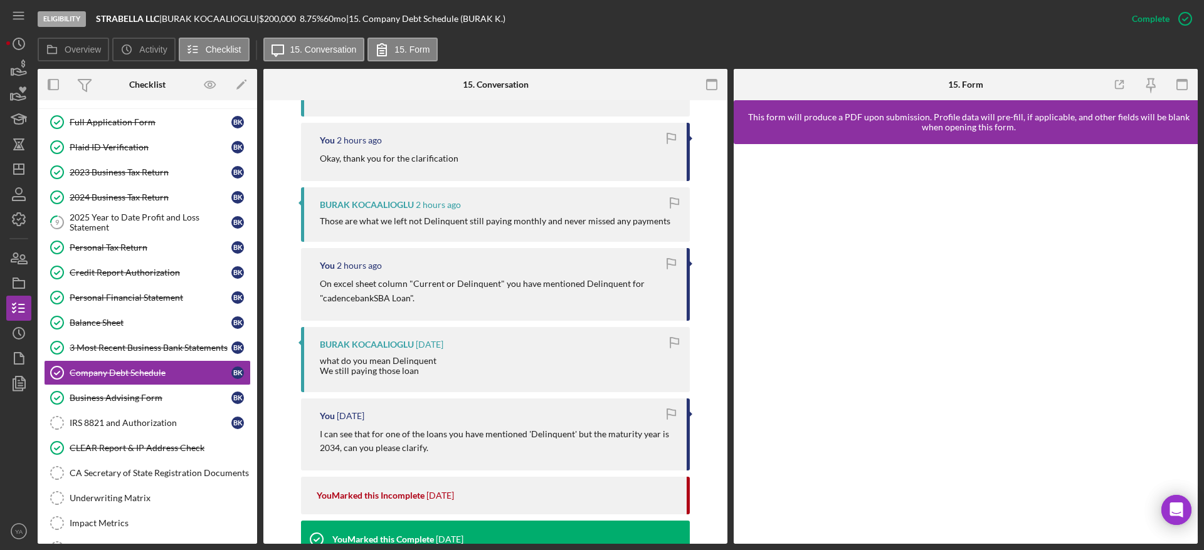
scroll to position [470, 0]
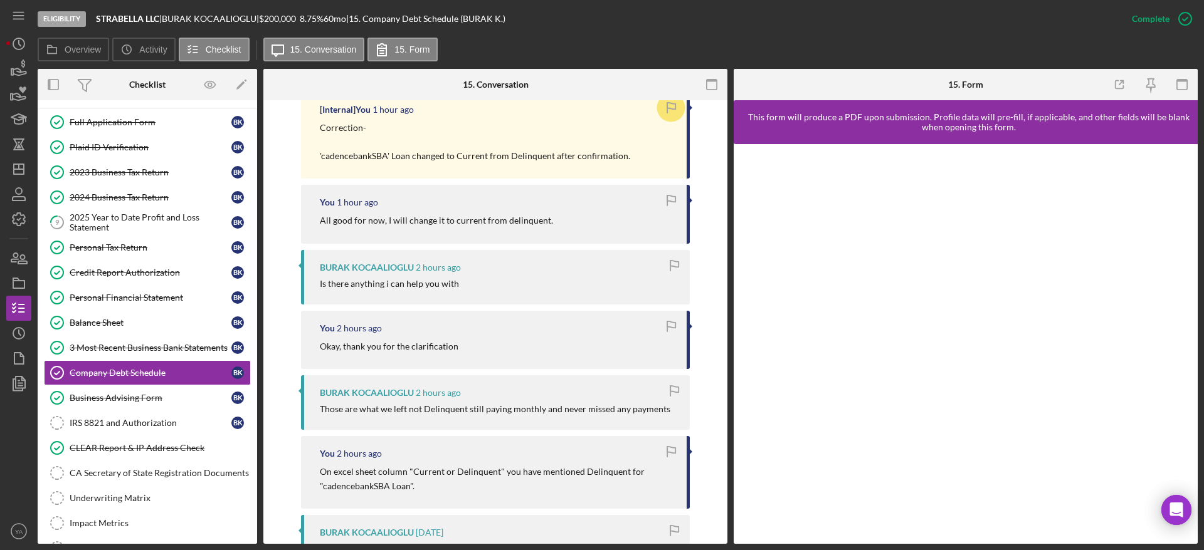
click at [443, 413] on div "Those are what we left not Delinquent still paying monthly and never missed any…" at bounding box center [495, 409] width 350 height 10
copy div "Delinquent"
click at [439, 395] on time "2 hours ago" at bounding box center [438, 393] width 45 height 10
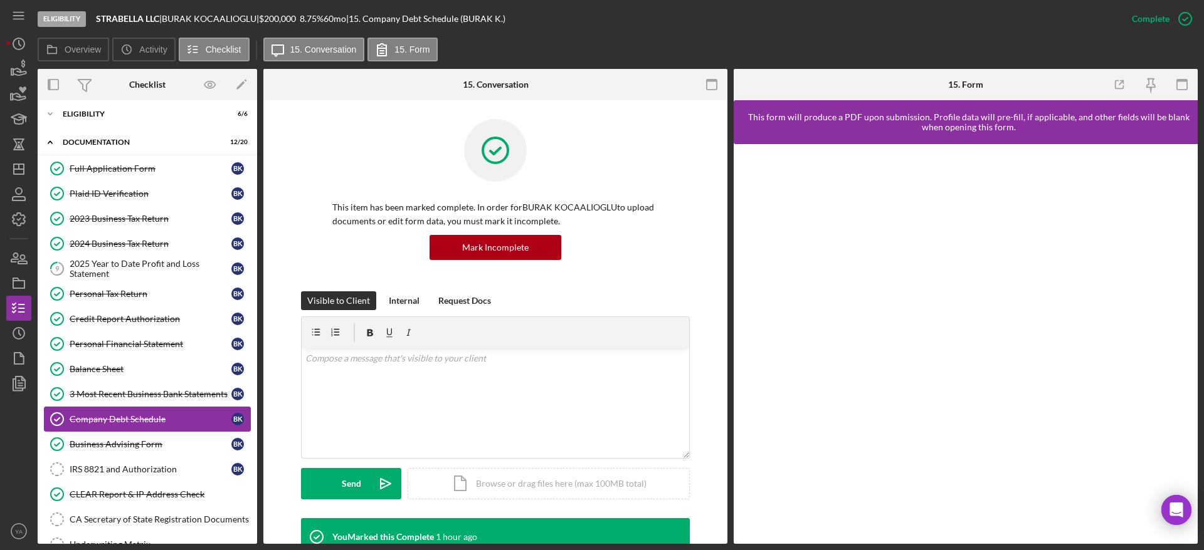
scroll to position [0, 0]
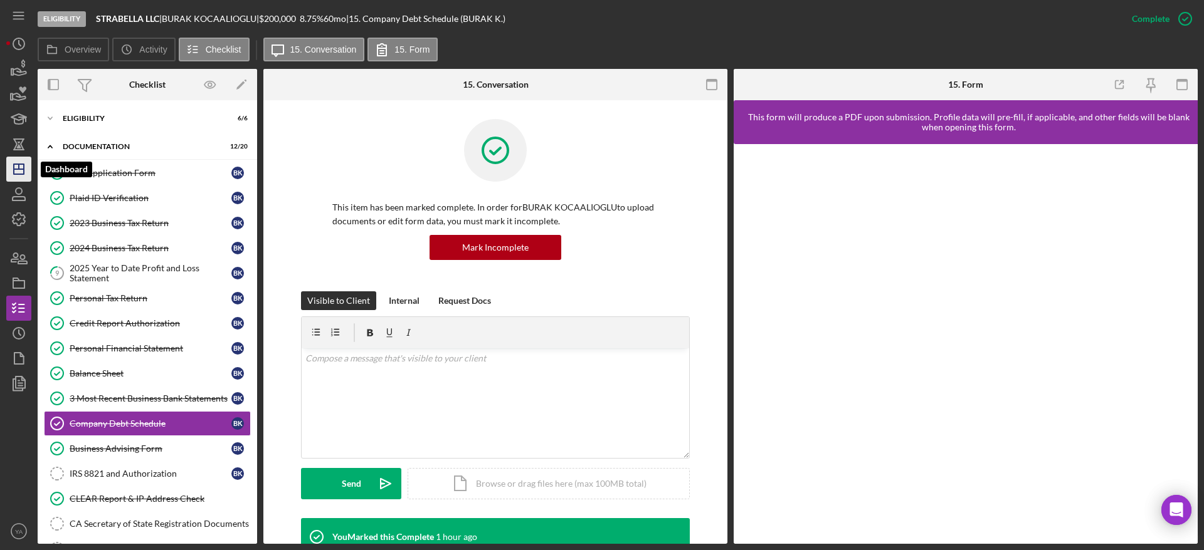
click at [19, 166] on line "button" at bounding box center [19, 166] width 0 height 5
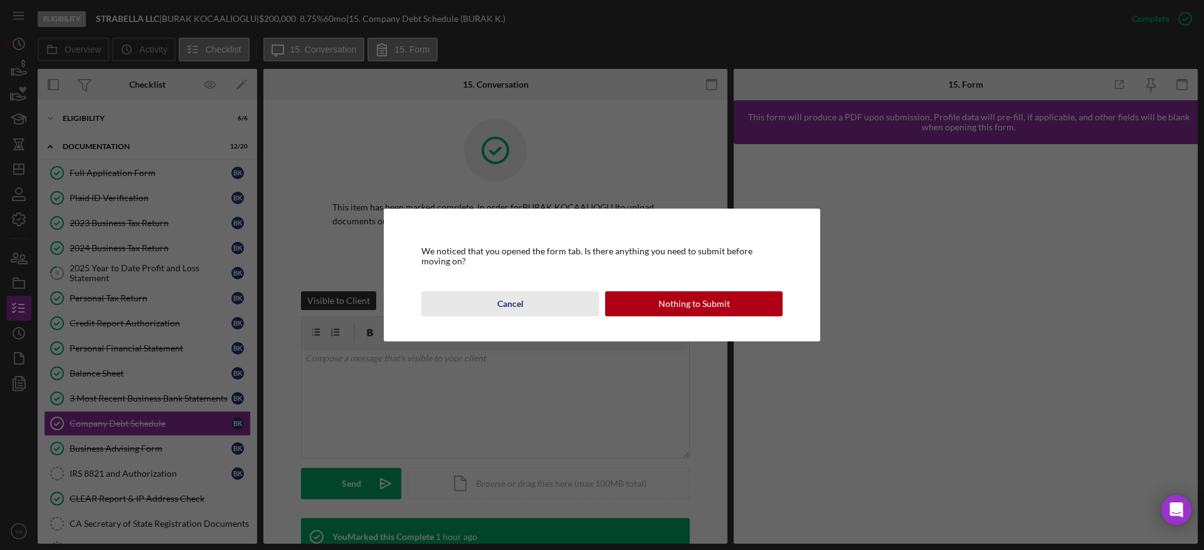
click at [513, 300] on div "Cancel" at bounding box center [510, 304] width 26 height 25
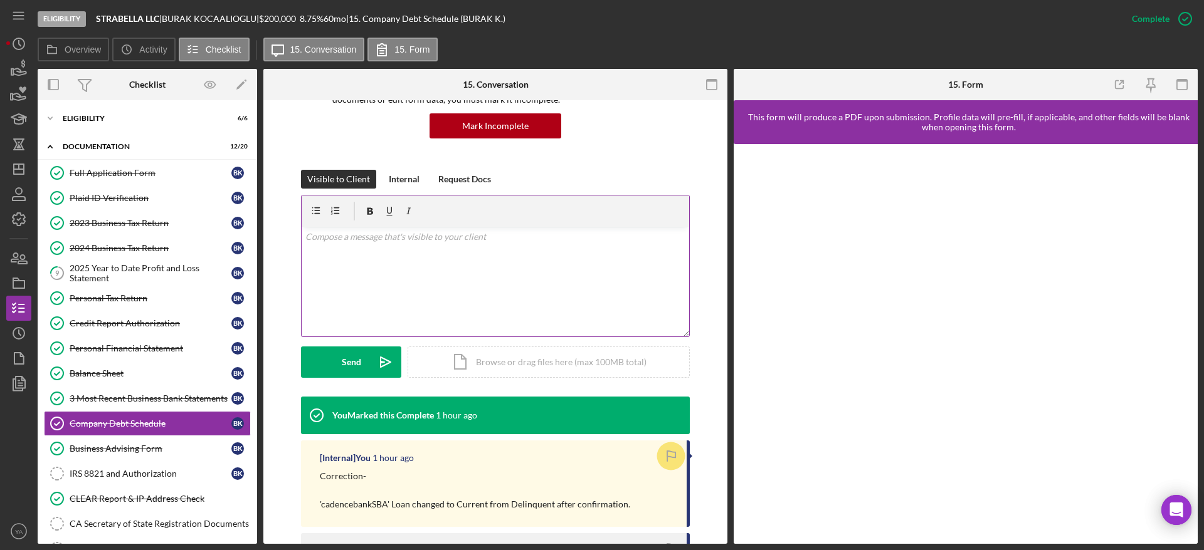
scroll to position [282, 0]
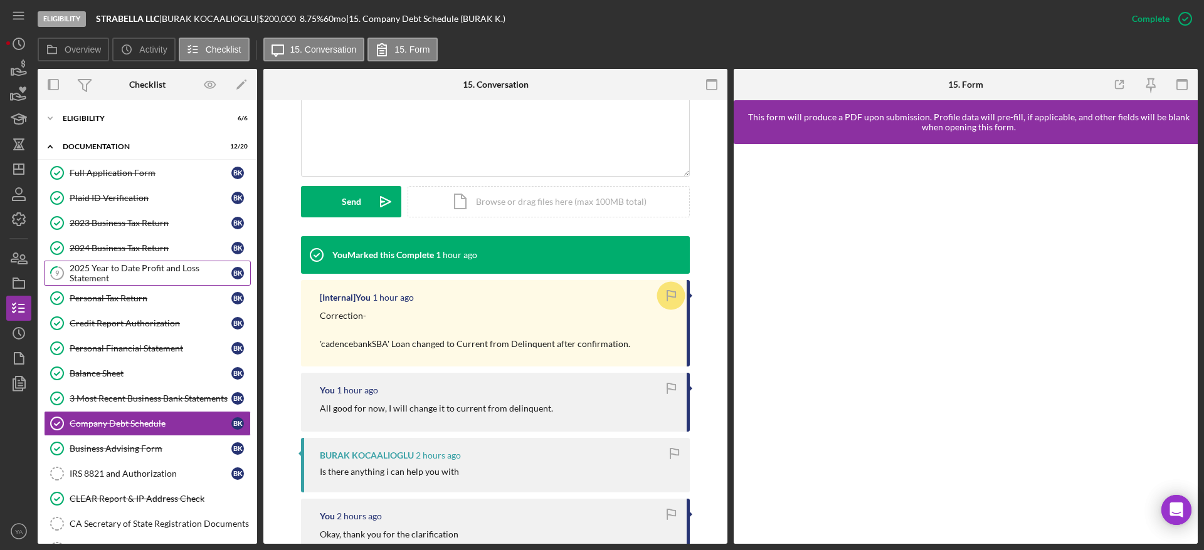
click at [138, 271] on div "2025 Year to Date Profit and Loss Statement" at bounding box center [151, 273] width 162 height 20
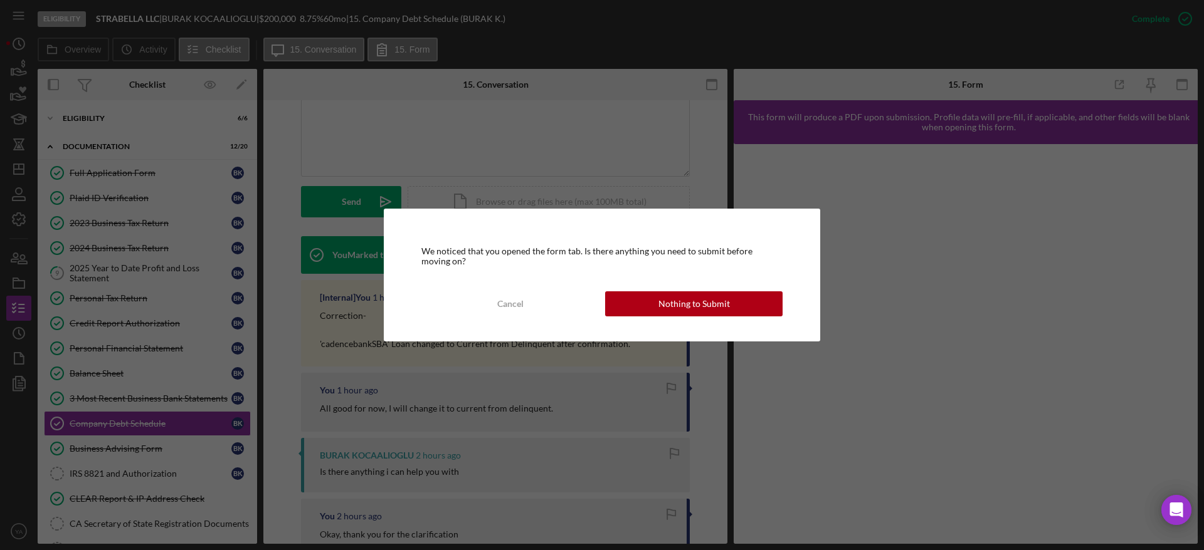
click at [659, 289] on div "We noticed that you opened the form tab. Is there anything you need to submit b…" at bounding box center [602, 275] width 436 height 133
click at [659, 292] on button "Nothing to Submit" at bounding box center [693, 304] width 177 height 25
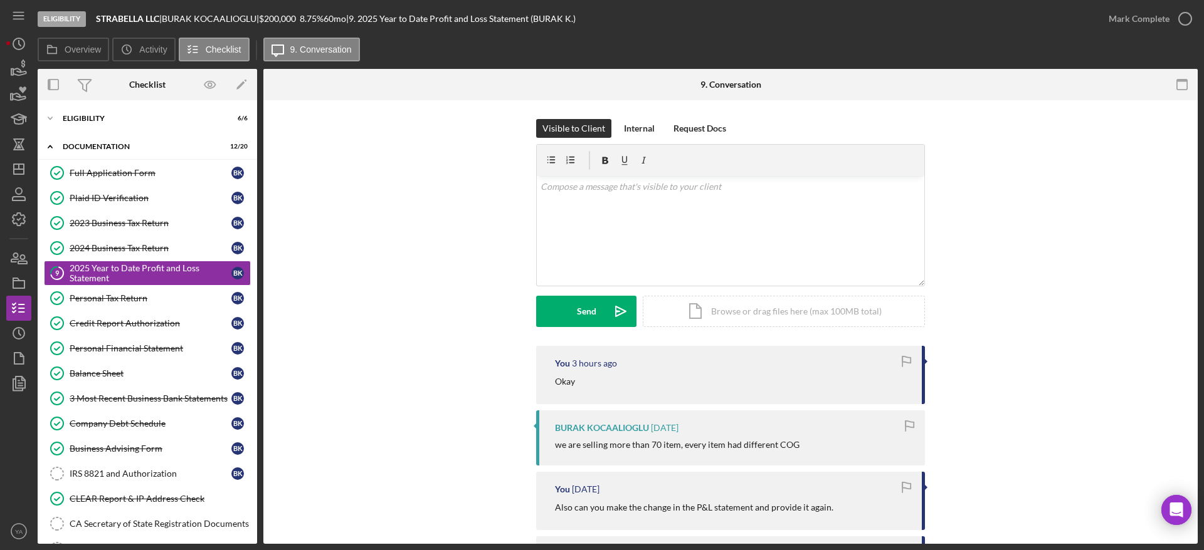
scroll to position [94, 0]
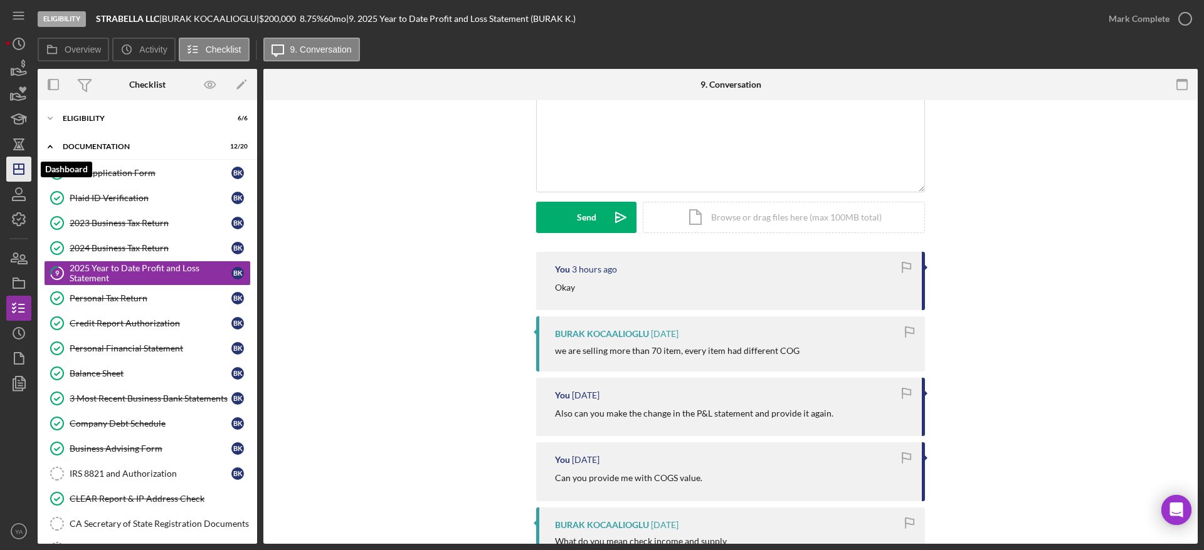
click at [11, 179] on icon "Icon/Dashboard" at bounding box center [18, 169] width 31 height 31
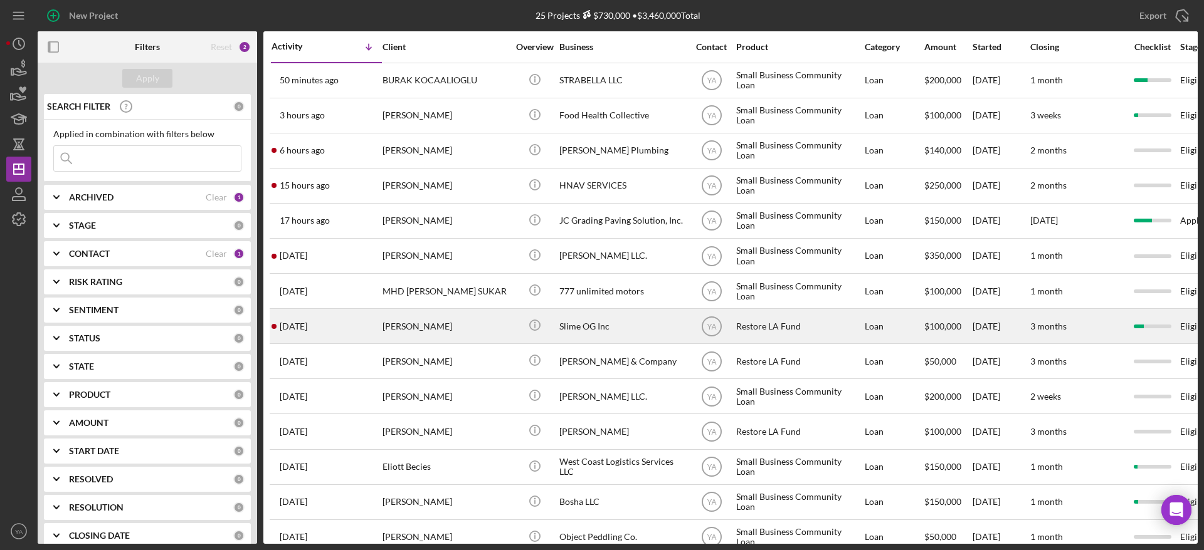
click at [605, 332] on div "Slime OG Inc" at bounding box center [621, 326] width 125 height 33
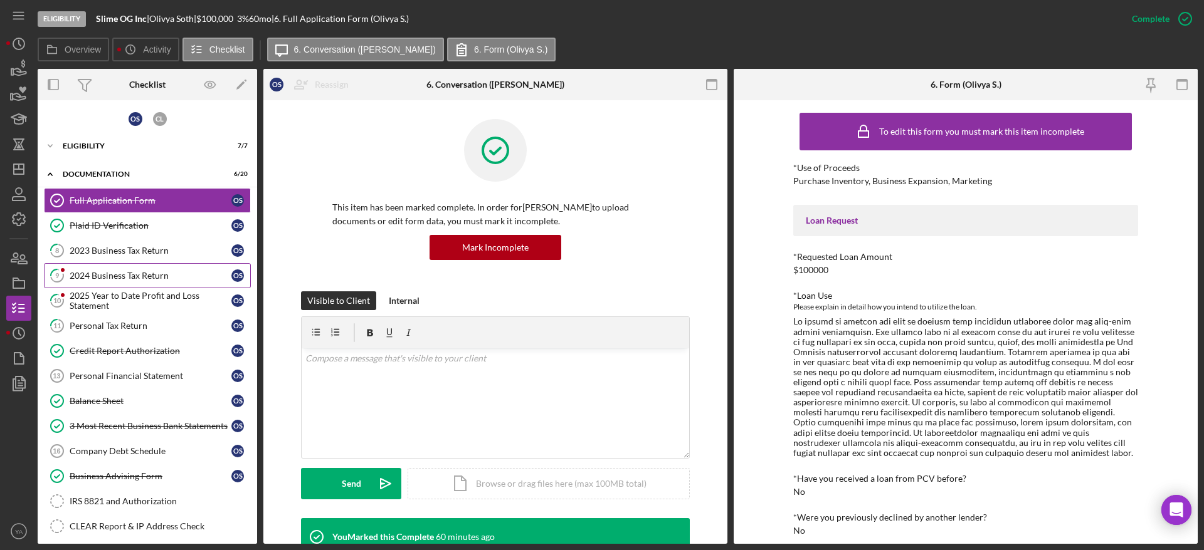
click at [161, 282] on link "9 2024 Business Tax Return O S" at bounding box center [147, 275] width 207 height 25
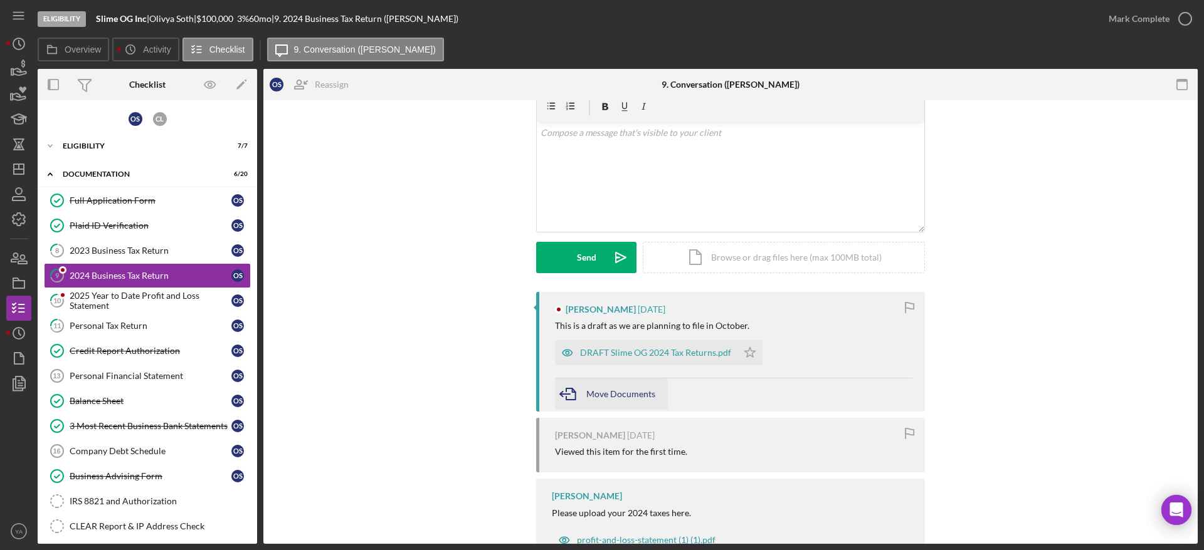
scroll to position [94, 0]
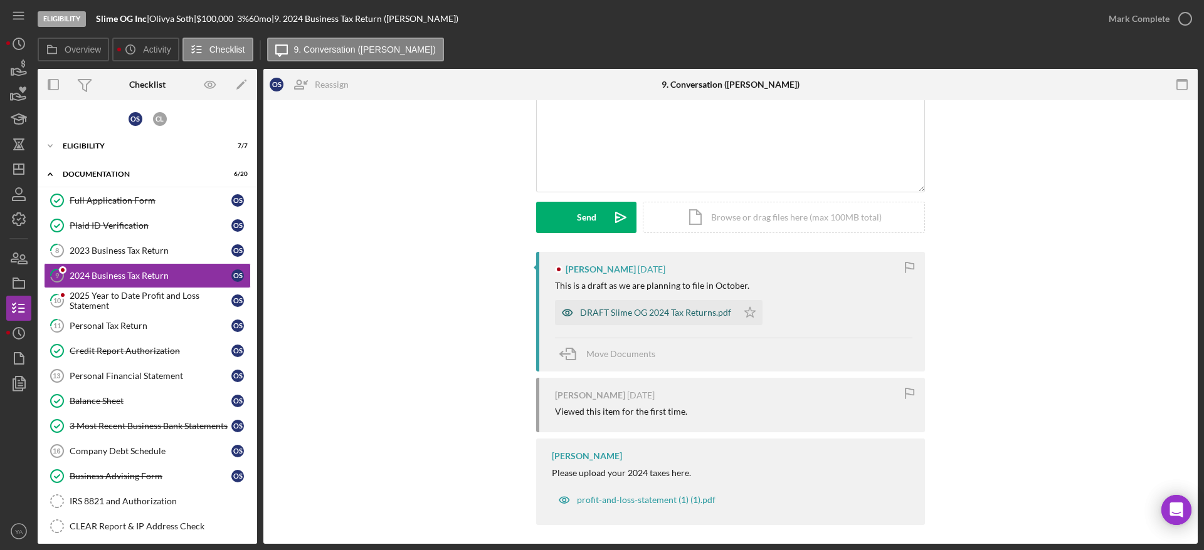
click at [643, 308] on div "DRAFT Slime OG 2024 Tax Returns.pdf" at bounding box center [655, 313] width 151 height 10
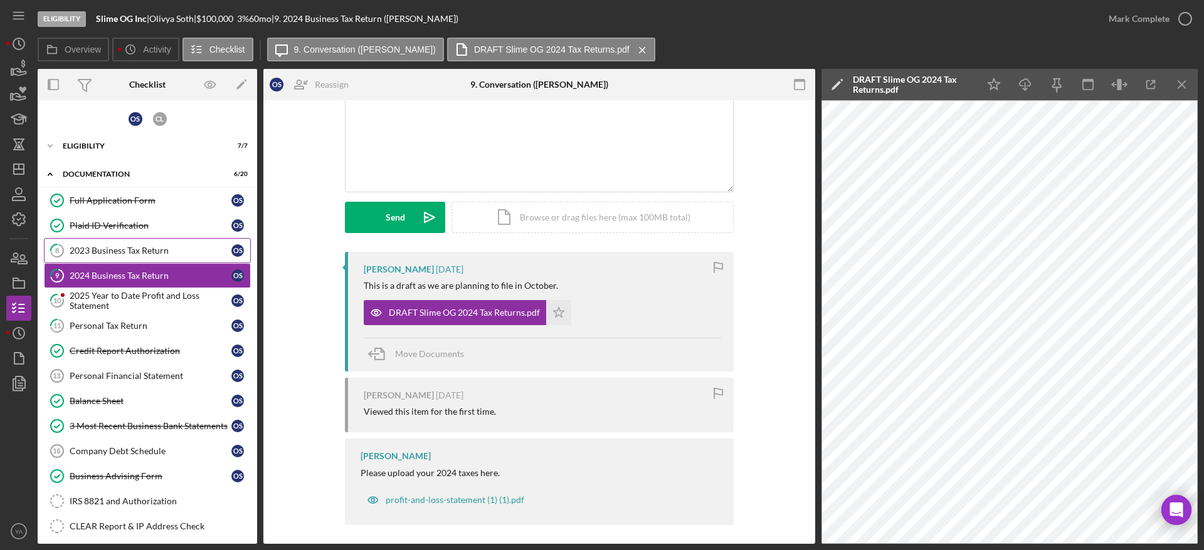
click at [183, 255] on div "2023 Business Tax Return" at bounding box center [151, 251] width 162 height 10
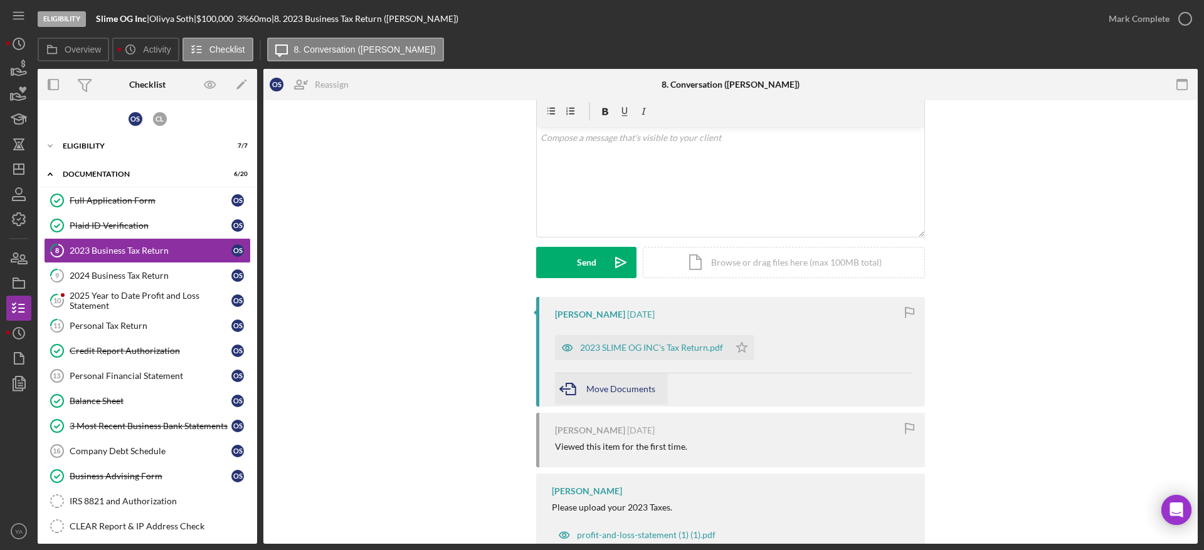
scroll to position [90, 0]
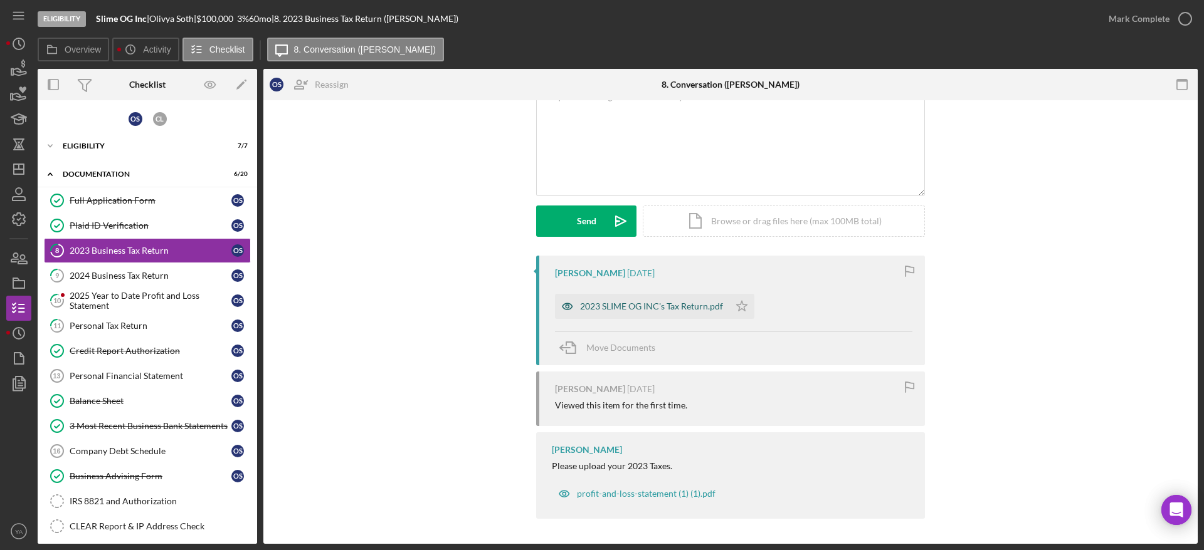
click at [669, 303] on div "2023 SLIME OG INC's Tax Return.pdf" at bounding box center [651, 307] width 143 height 10
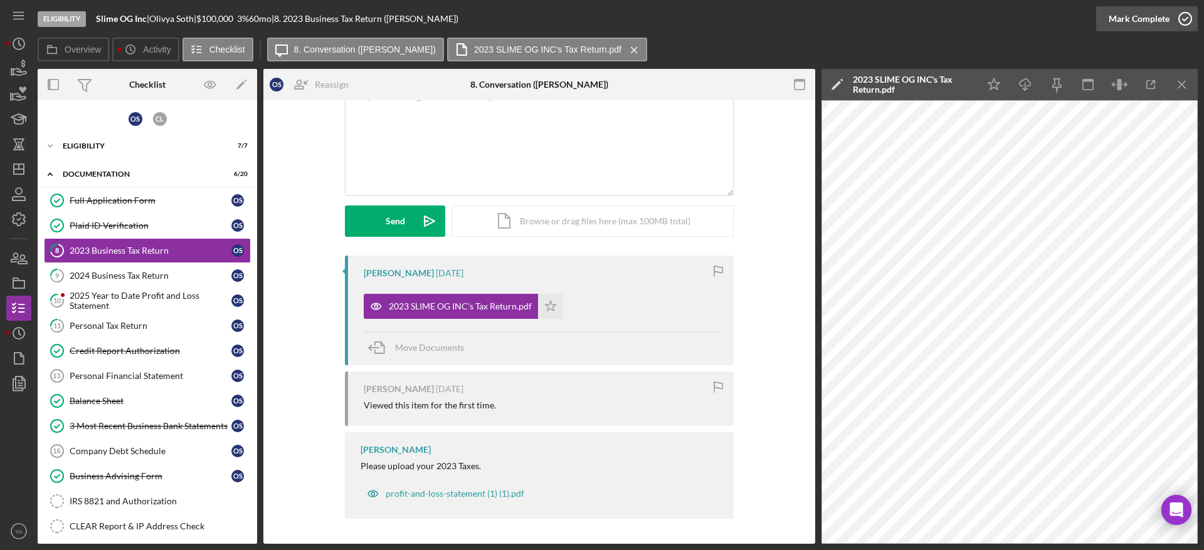
click at [1175, 18] on icon "button" at bounding box center [1184, 18] width 31 height 31
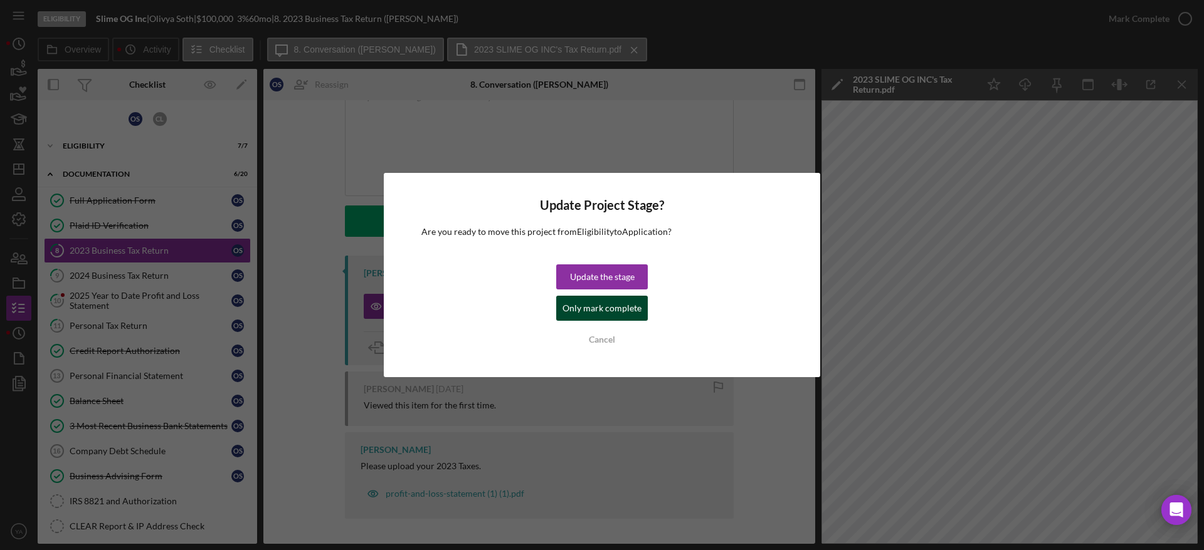
click at [584, 300] on div "Only mark complete" at bounding box center [601, 308] width 79 height 25
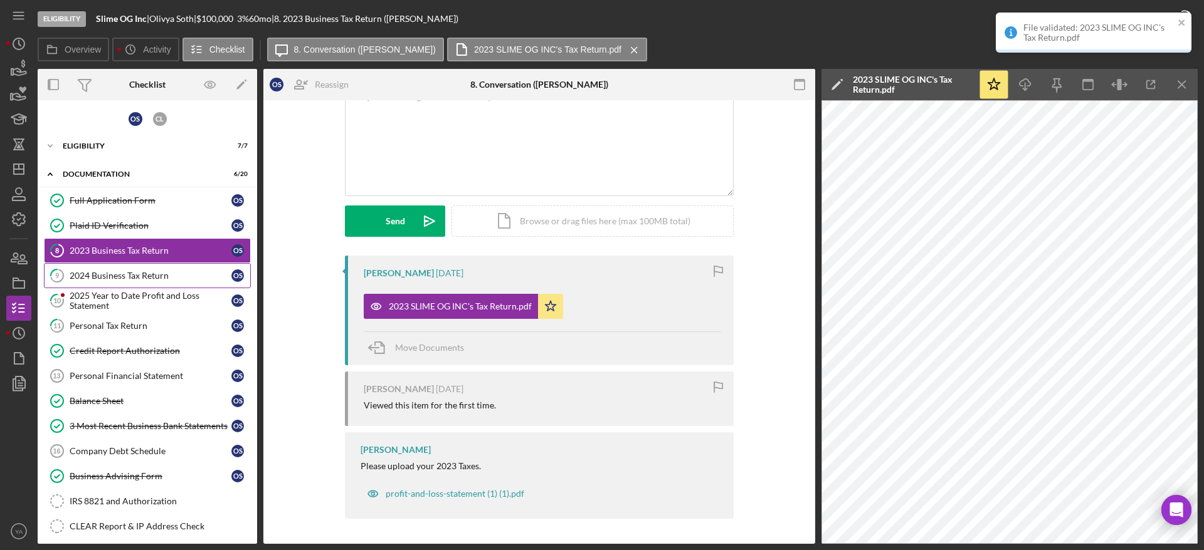
click at [174, 278] on div "2024 Business Tax Return" at bounding box center [151, 276] width 162 height 10
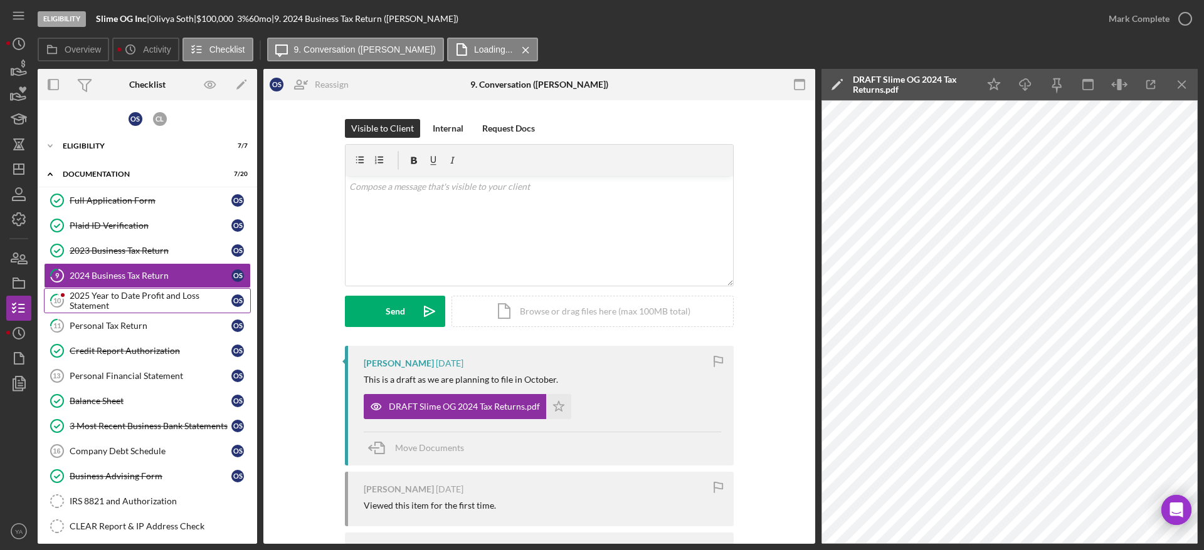
click at [149, 305] on div "2025 Year to Date Profit and Loss Statement" at bounding box center [151, 301] width 162 height 20
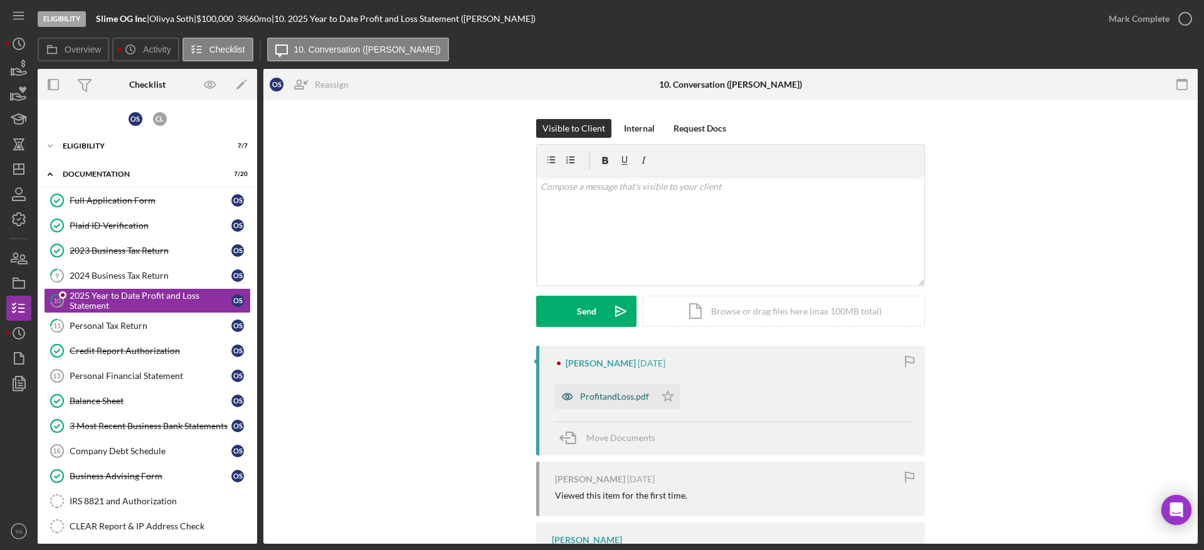
click at [621, 395] on div "ProfitandLoss.pdf" at bounding box center [614, 397] width 69 height 10
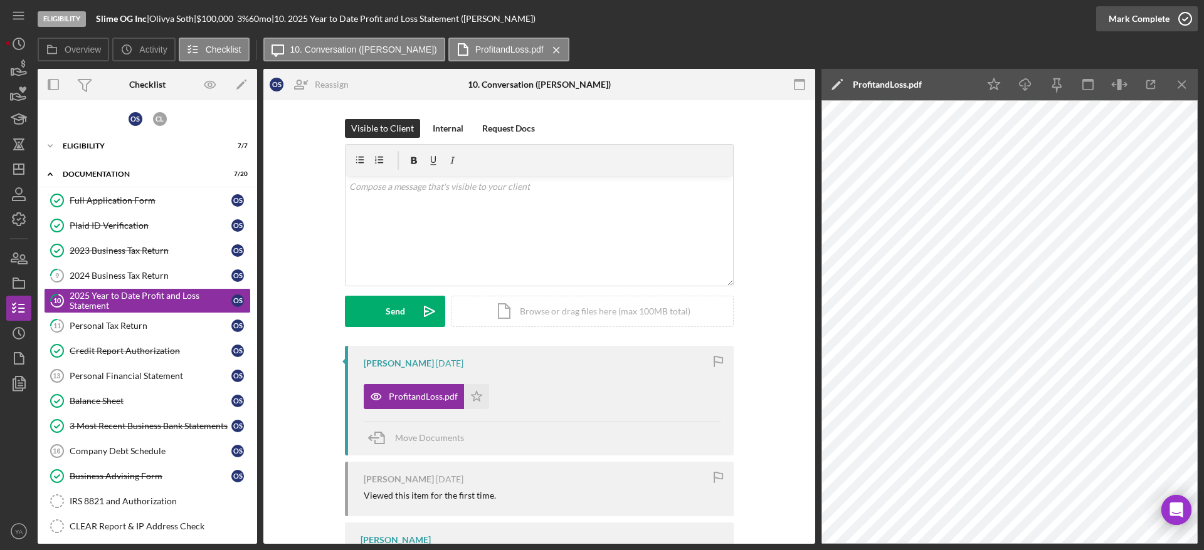
click at [1187, 29] on icon "button" at bounding box center [1184, 18] width 31 height 31
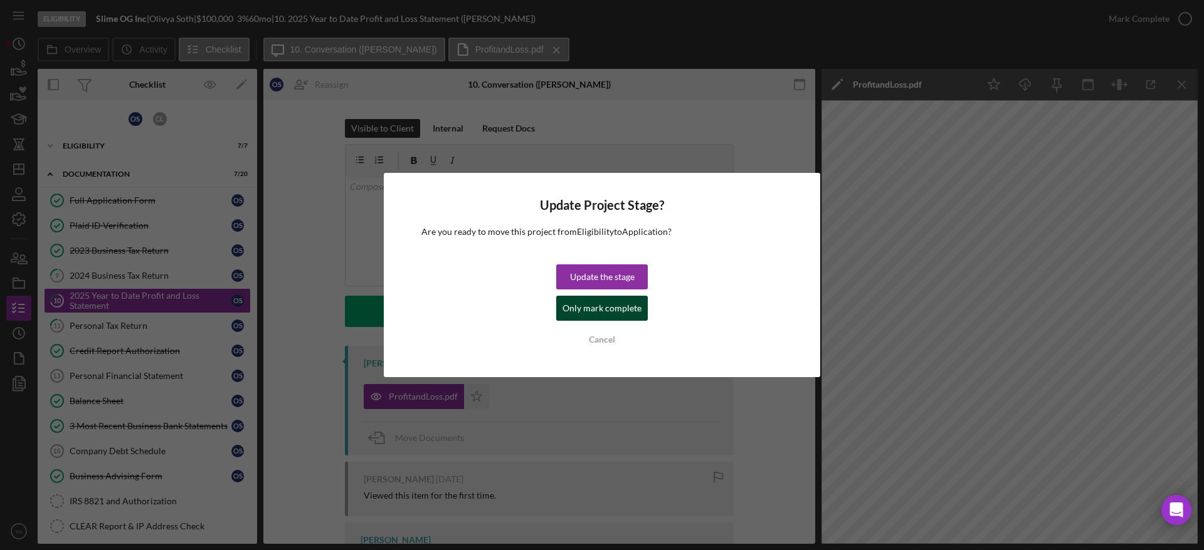
click at [596, 316] on div "Only mark complete" at bounding box center [601, 308] width 79 height 25
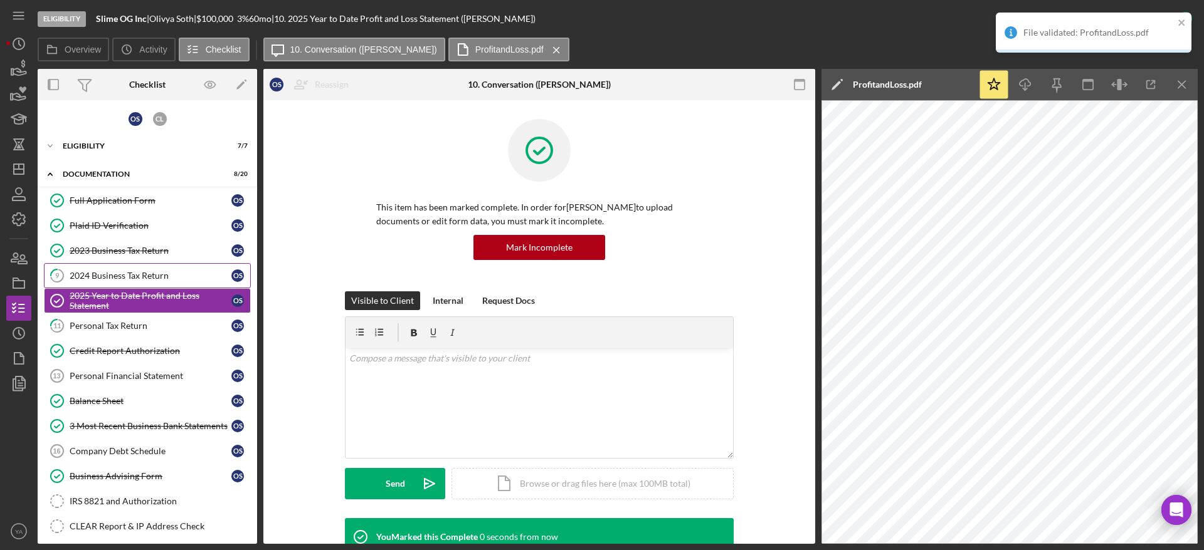
click at [152, 281] on link "9 2024 Business Tax Return O S" at bounding box center [147, 275] width 207 height 25
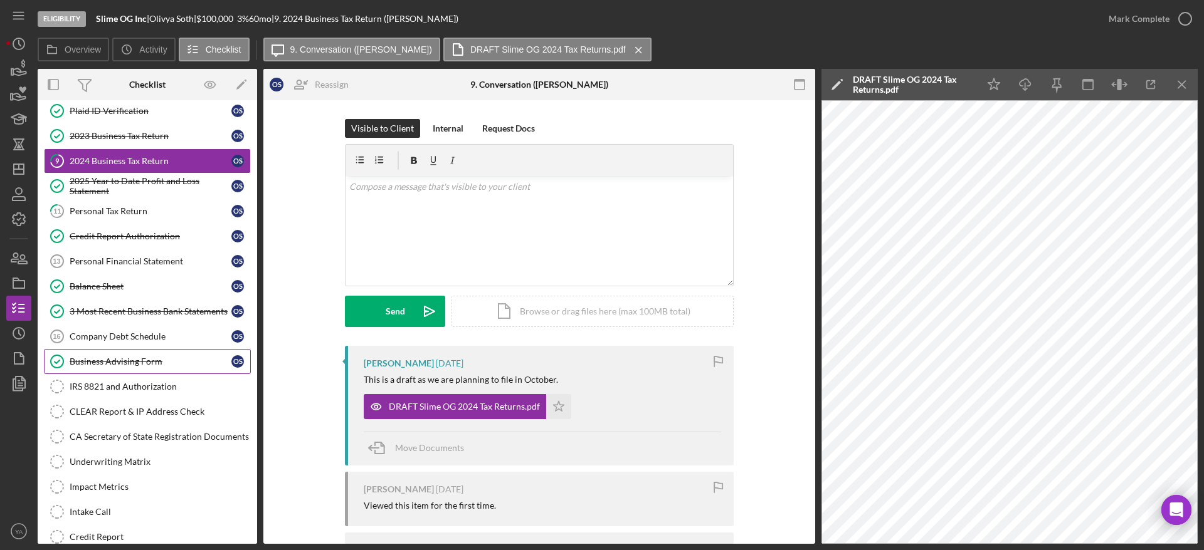
scroll to position [26, 0]
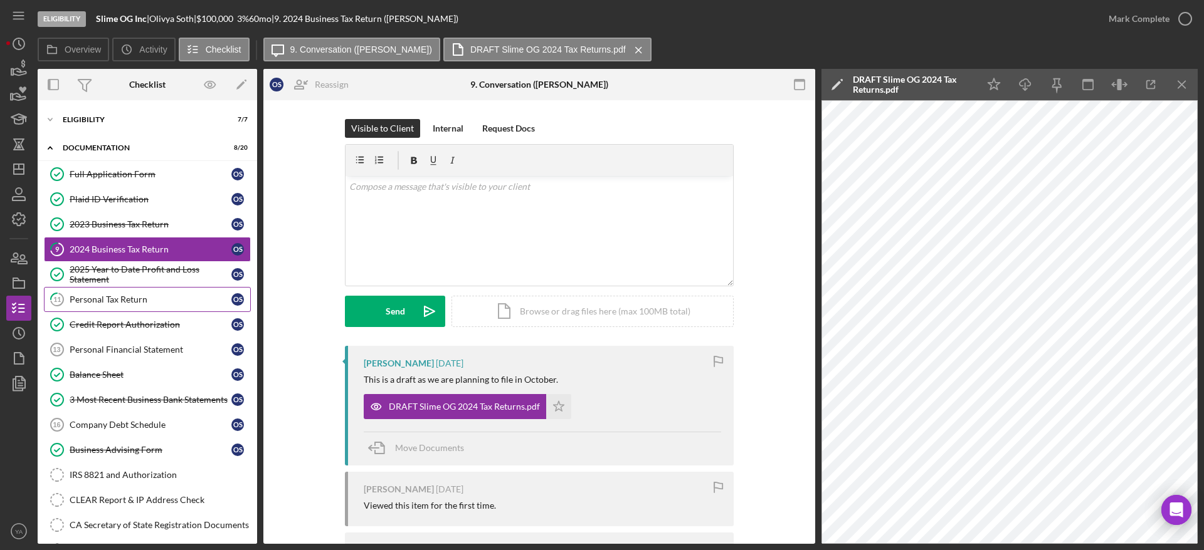
click at [159, 295] on div "Personal Tax Return" at bounding box center [151, 300] width 162 height 10
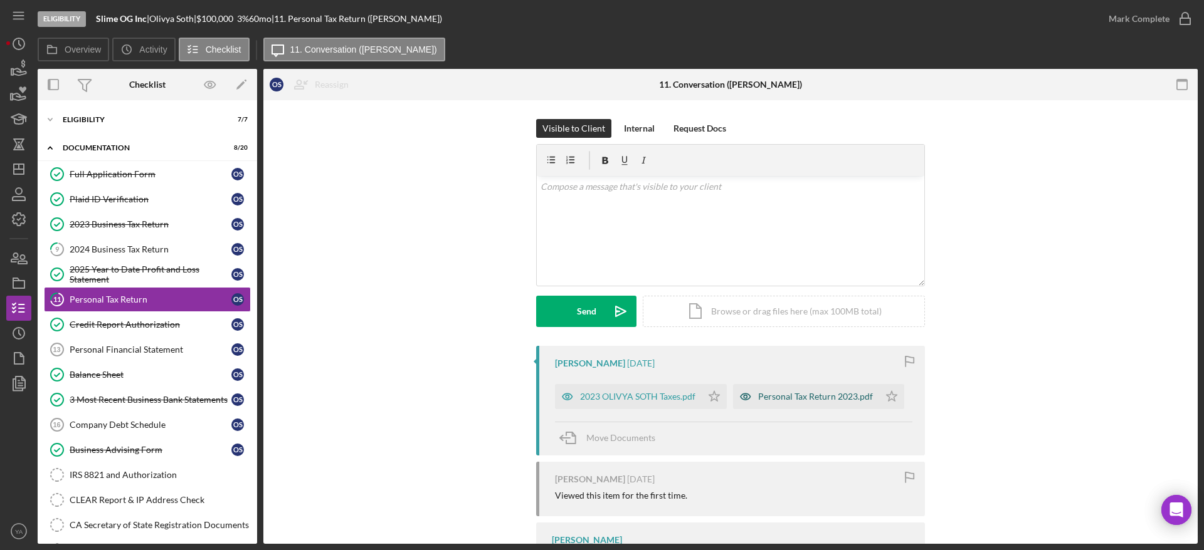
click at [809, 396] on div "Personal Tax Return 2023.pdf" at bounding box center [815, 397] width 115 height 10
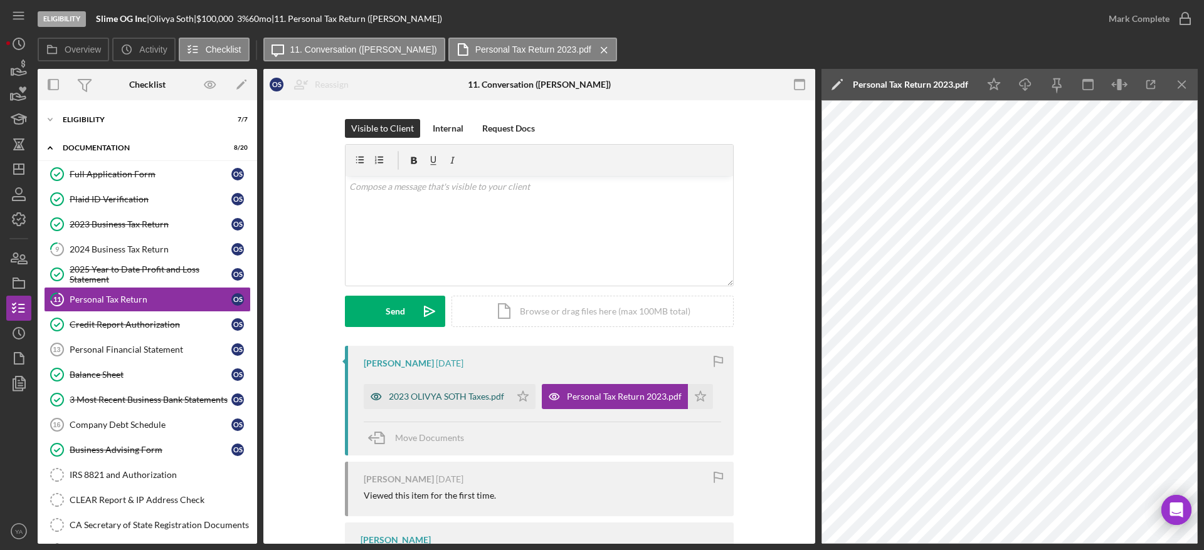
click at [463, 394] on div "2023 OLIVYA SOTH Taxes.pdf" at bounding box center [446, 397] width 115 height 10
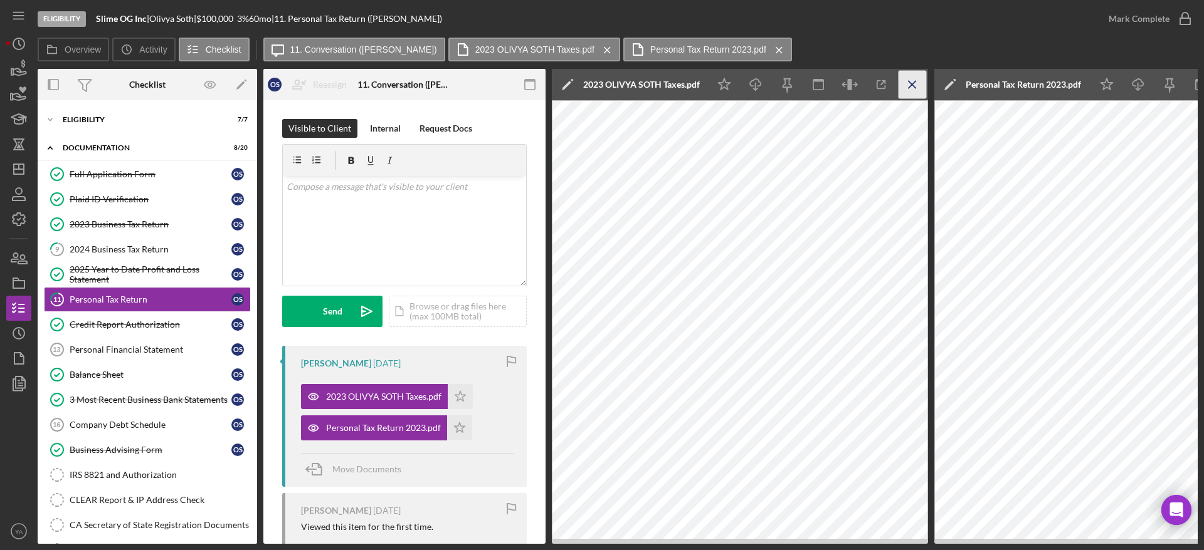
click at [906, 91] on icon "Icon/Menu Close" at bounding box center [912, 85] width 28 height 28
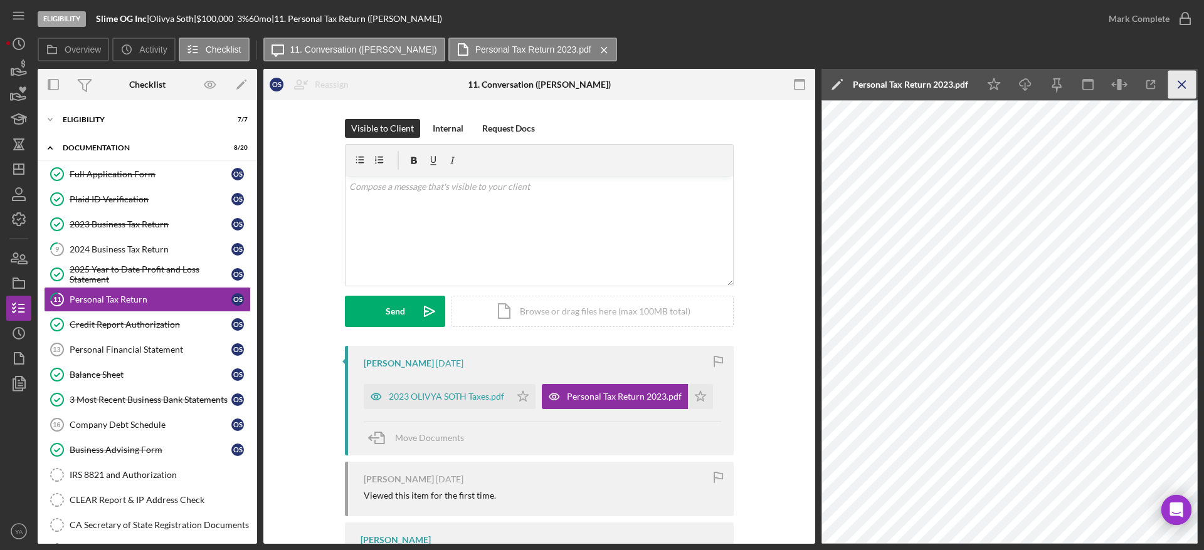
click at [1174, 85] on icon "Icon/Menu Close" at bounding box center [1182, 85] width 28 height 28
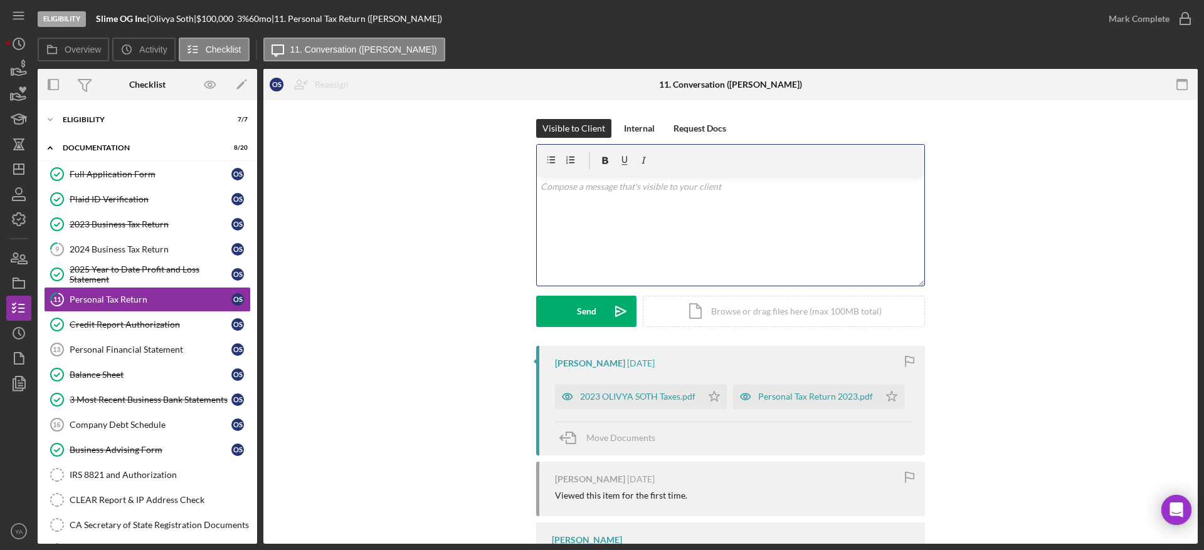
click at [706, 248] on div "v Color teal Color pink Remove color Add row above Add row below Add column bef…" at bounding box center [730, 231] width 387 height 110
click at [649, 396] on div "2023 OLIVYA SOTH Taxes.pdf" at bounding box center [637, 397] width 115 height 10
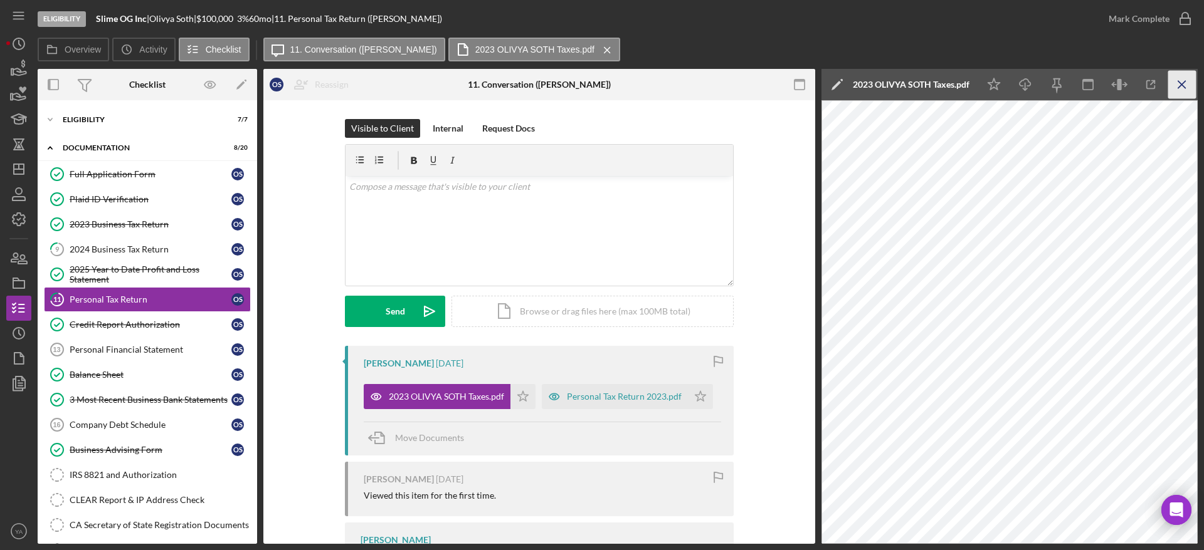
click at [1182, 82] on icon "Icon/Menu Close" at bounding box center [1182, 85] width 28 height 28
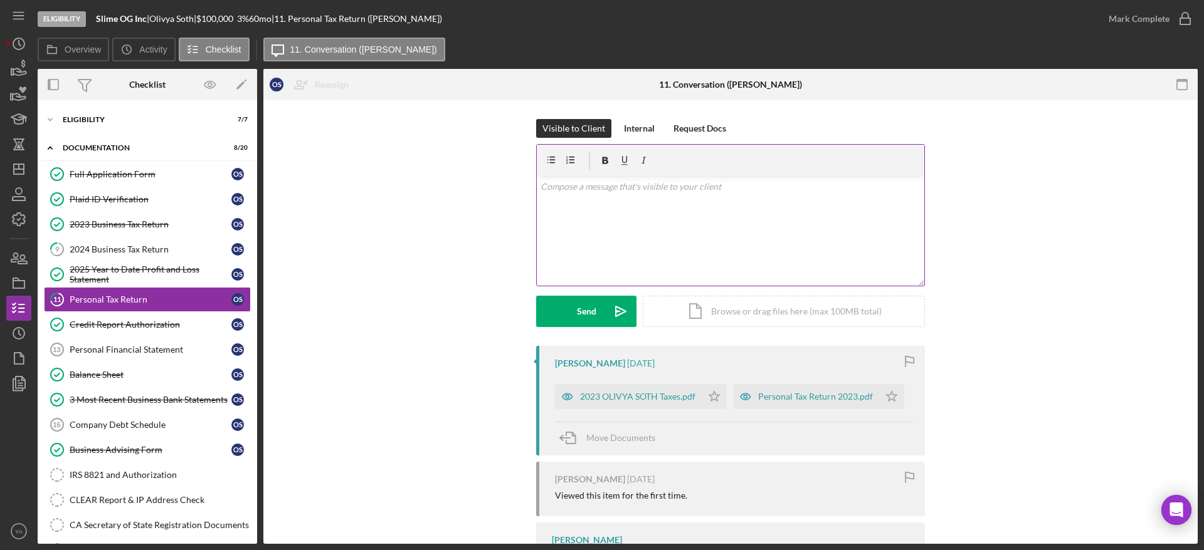
click at [708, 260] on div "v Color teal Color pink Remove color Add row above Add row below Add column bef…" at bounding box center [730, 231] width 387 height 110
click at [545, 182] on p "hi Olivya," at bounding box center [730, 187] width 381 height 14
click at [634, 204] on div "v Color teal Color pink Remove color Add row above Add row below Add column bef…" at bounding box center [730, 231] width 387 height 110
click at [620, 197] on p "Hi Olivya, Just want to confirm if both the documents are the same?" at bounding box center [730, 194] width 381 height 28
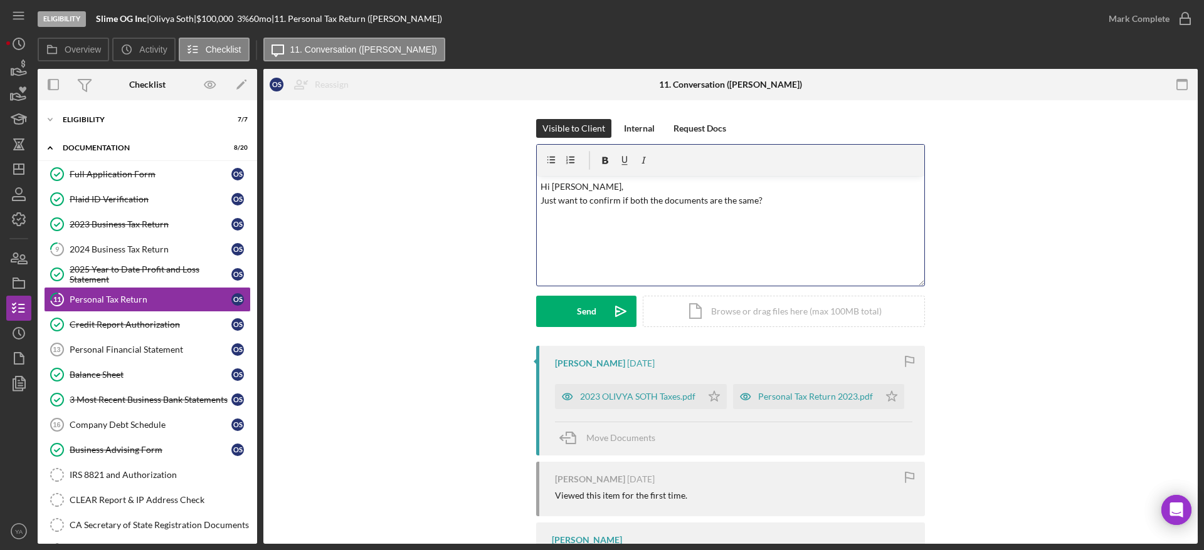
click at [616, 202] on p "Hi Olivya, Just want to confirm if both the documents are the same?" at bounding box center [730, 194] width 381 height 28
click at [623, 198] on p "Hi Olivya, Just want to confirm, if both the documents are the same?" at bounding box center [730, 194] width 381 height 28
click at [714, 199] on p "Hi Olivya, Just want to confirm, are both the documents are the same?" at bounding box center [730, 194] width 381 height 28
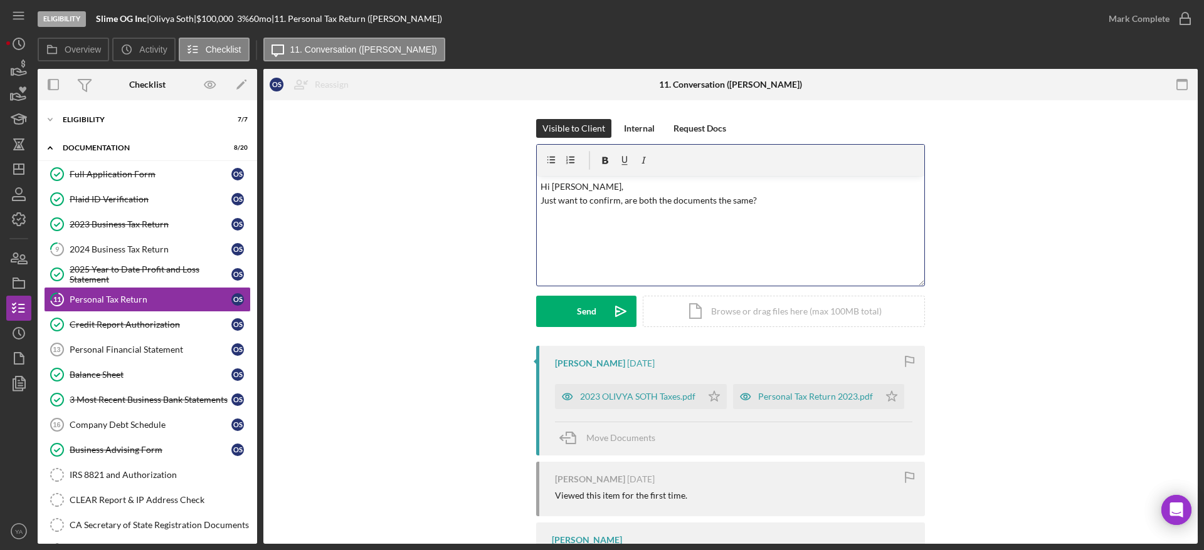
click at [775, 204] on p "Hi Olivya, Just want to confirm, are both the documents the same?" at bounding box center [730, 194] width 381 height 28
click at [589, 310] on div "Send" at bounding box center [586, 311] width 19 height 31
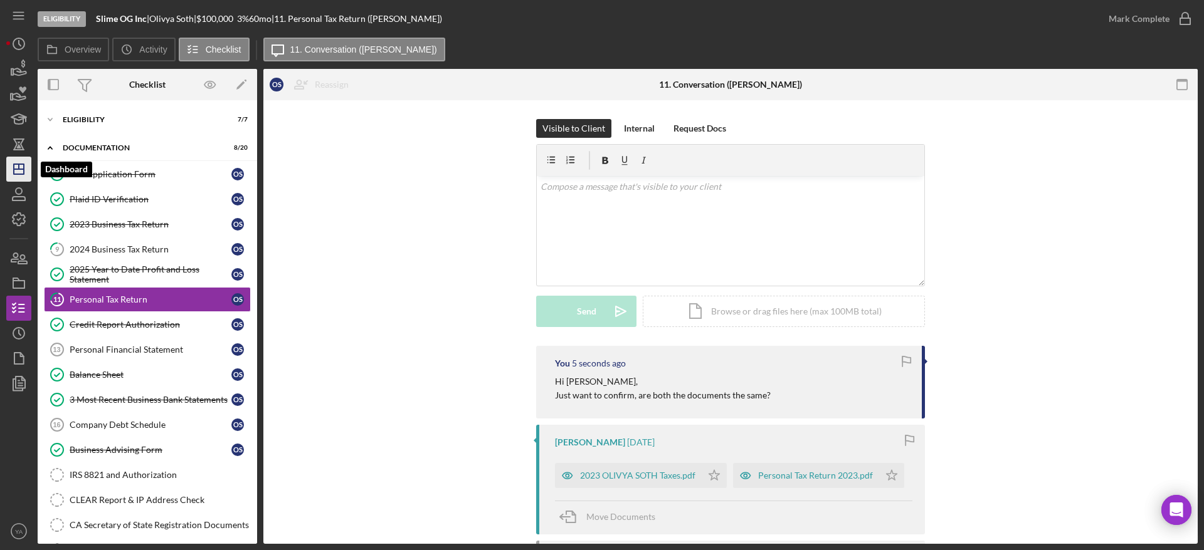
click at [14, 162] on icon "Icon/Dashboard" at bounding box center [18, 169] width 31 height 31
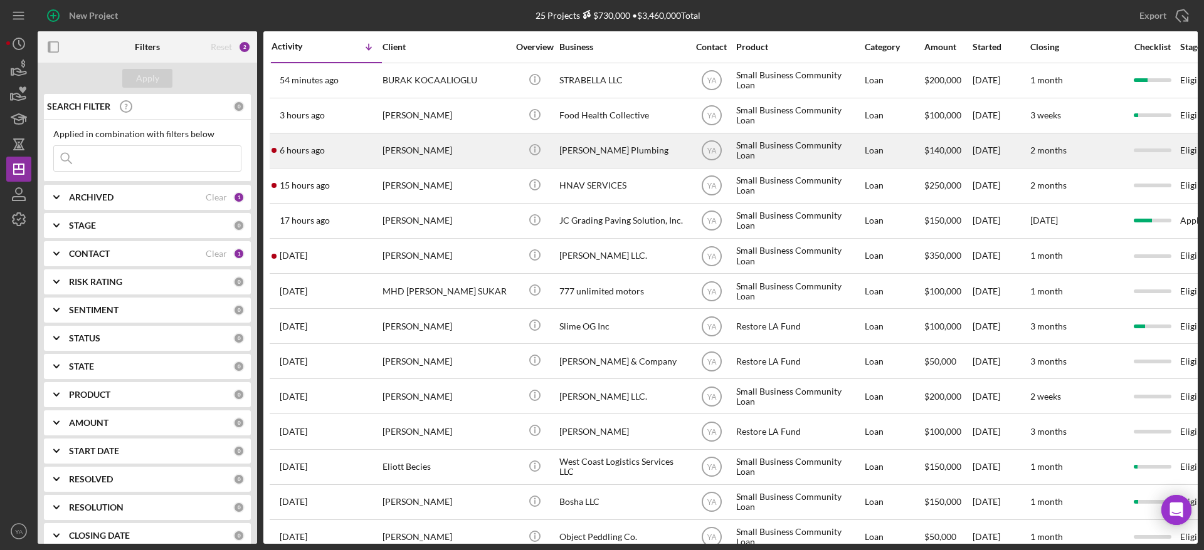
click at [604, 160] on div "Brimer Plumbing" at bounding box center [621, 150] width 125 height 33
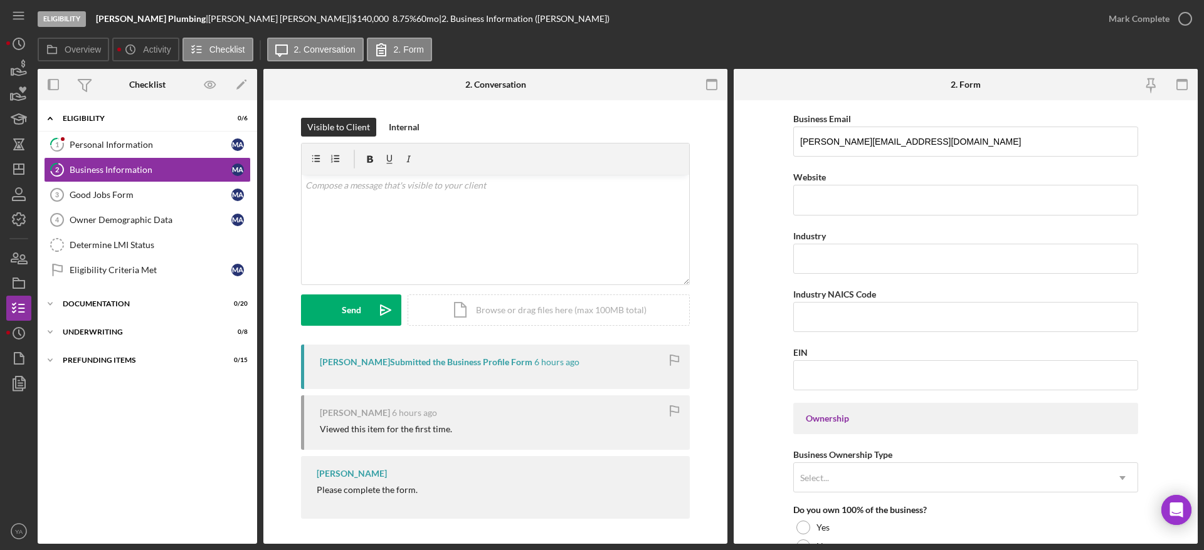
scroll to position [846, 0]
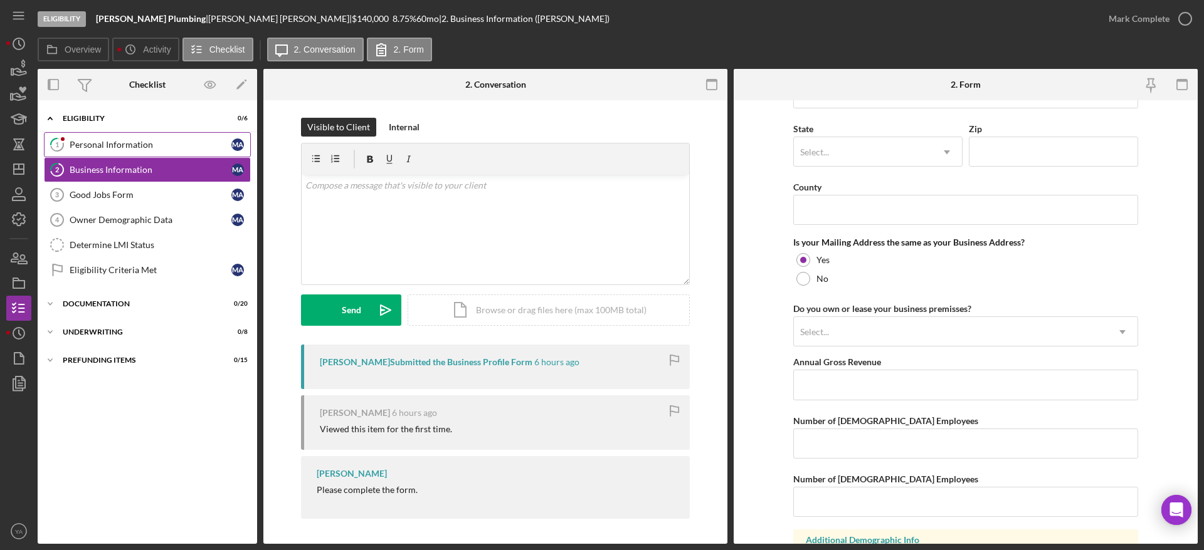
click at [135, 136] on link "1 Personal Information M A" at bounding box center [147, 144] width 207 height 25
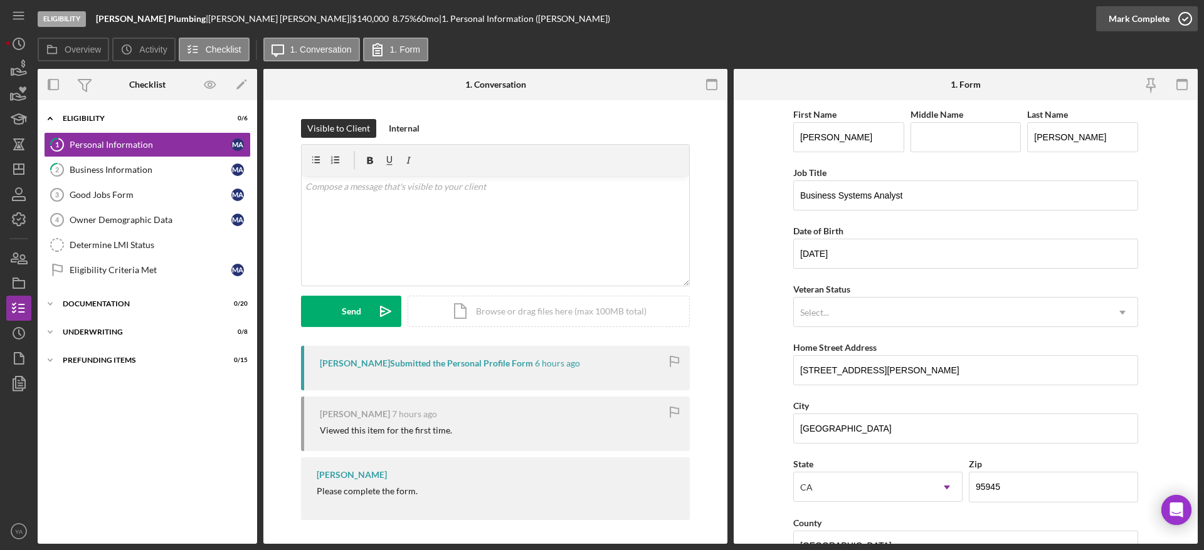
click at [1160, 29] on div "Mark Complete" at bounding box center [1138, 18] width 61 height 25
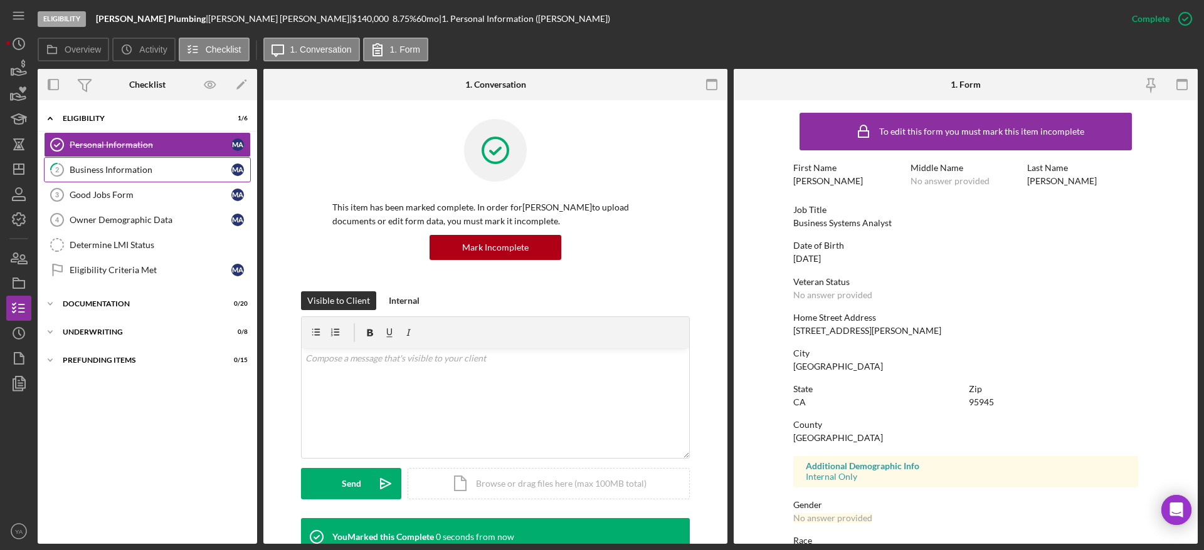
click at [139, 173] on div "Business Information" at bounding box center [151, 170] width 162 height 10
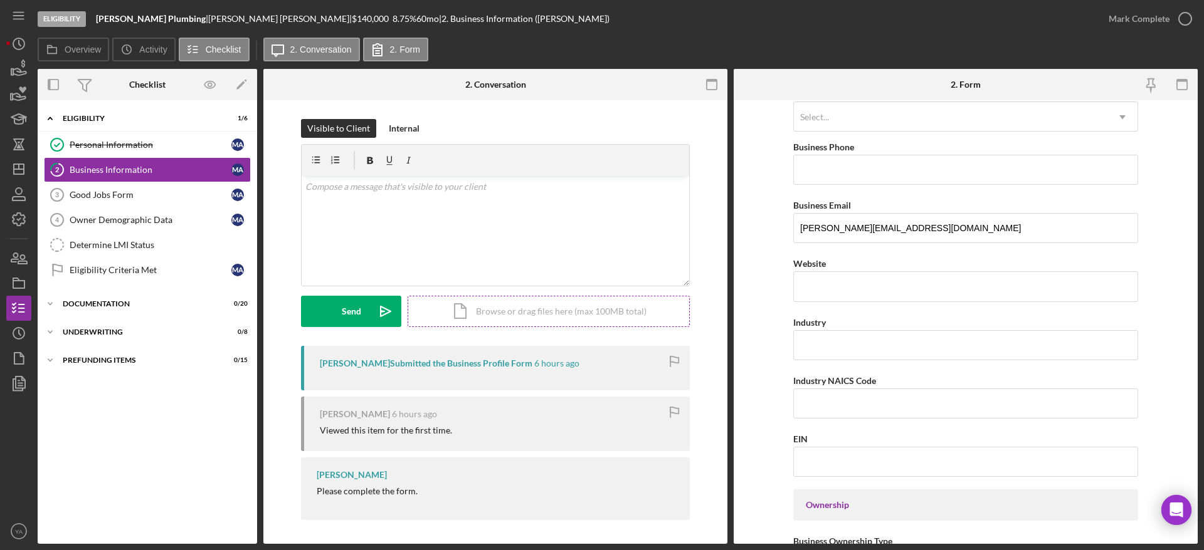
scroll to position [8, 0]
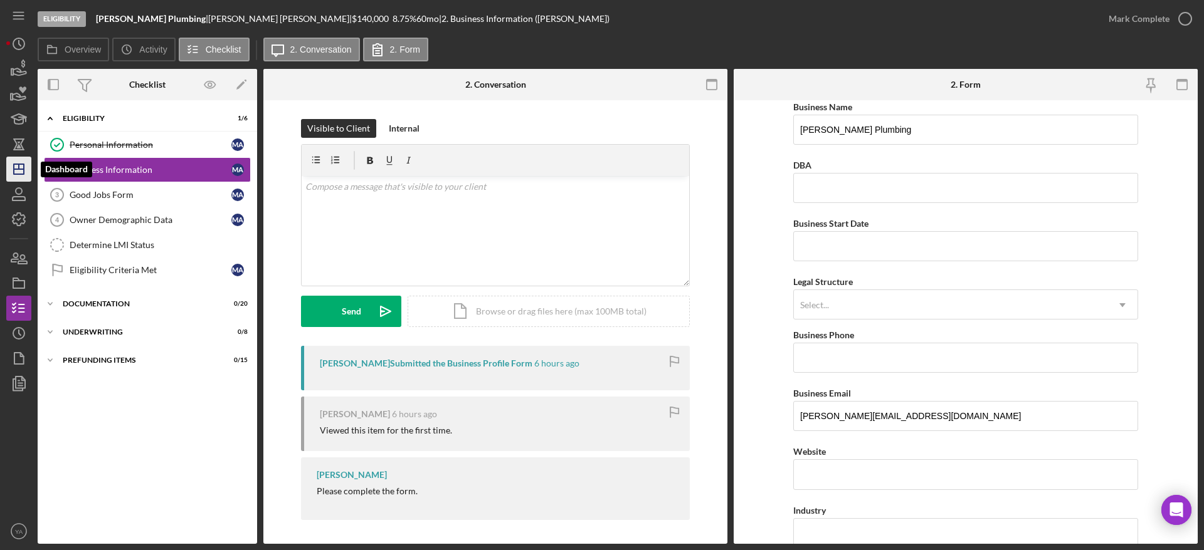
click at [28, 162] on icon "Icon/Dashboard" at bounding box center [18, 169] width 31 height 31
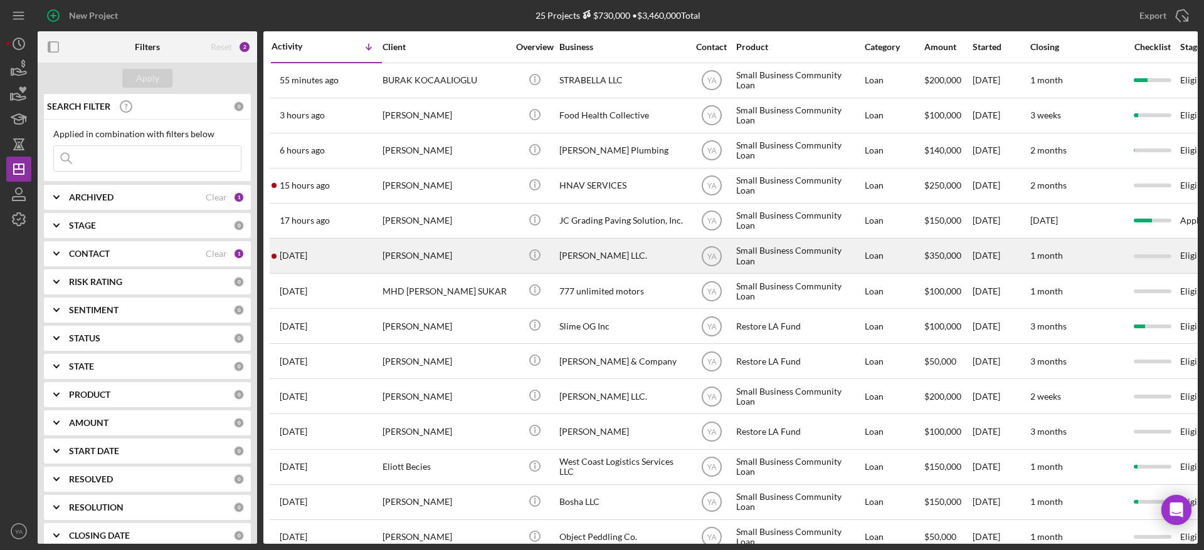
click at [643, 263] on div "Bruce Waynne LLC." at bounding box center [621, 255] width 125 height 33
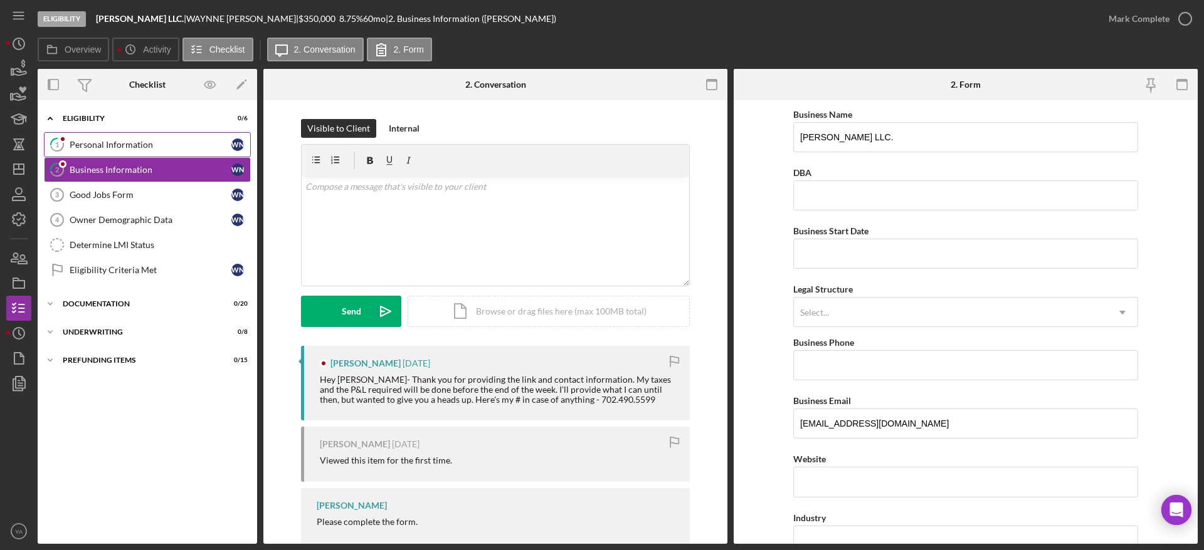
click at [159, 145] on div "Personal Information" at bounding box center [151, 145] width 162 height 10
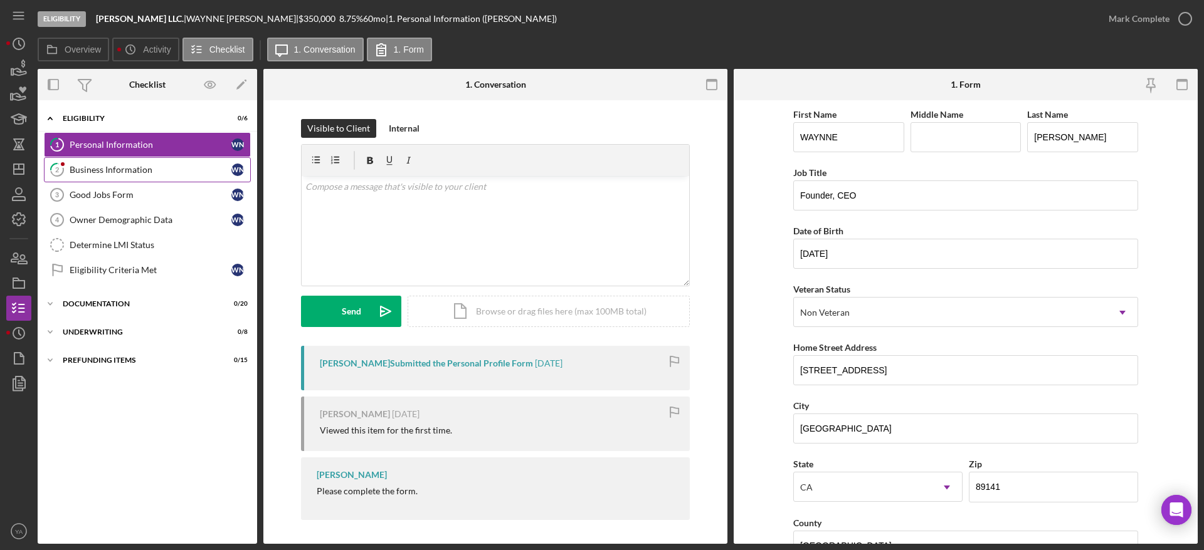
click at [152, 174] on div "Business Information" at bounding box center [151, 170] width 162 height 10
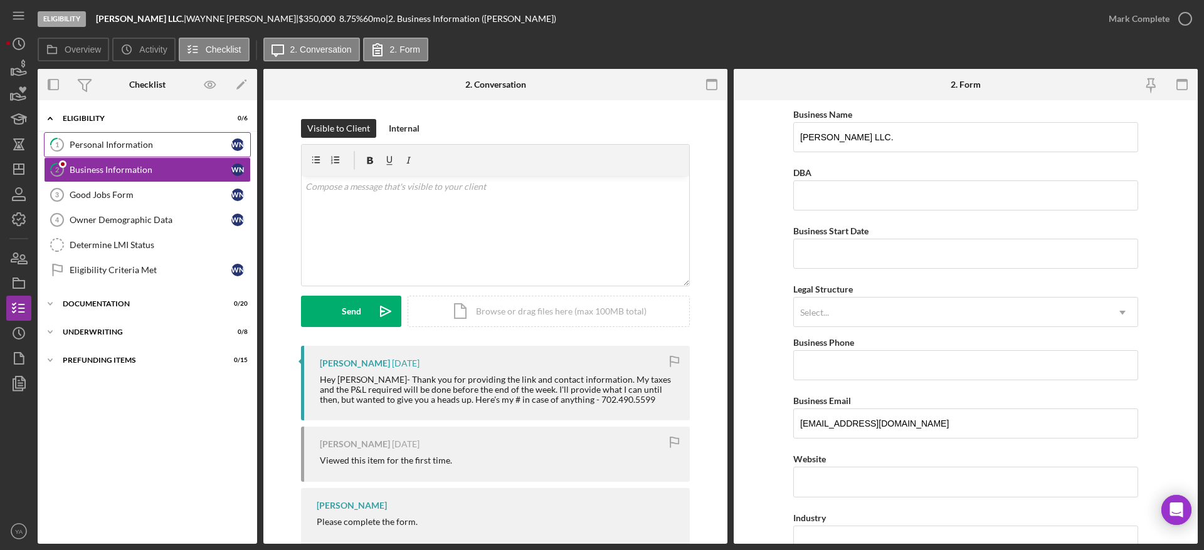
click at [154, 141] on div "Personal Information" at bounding box center [151, 145] width 162 height 10
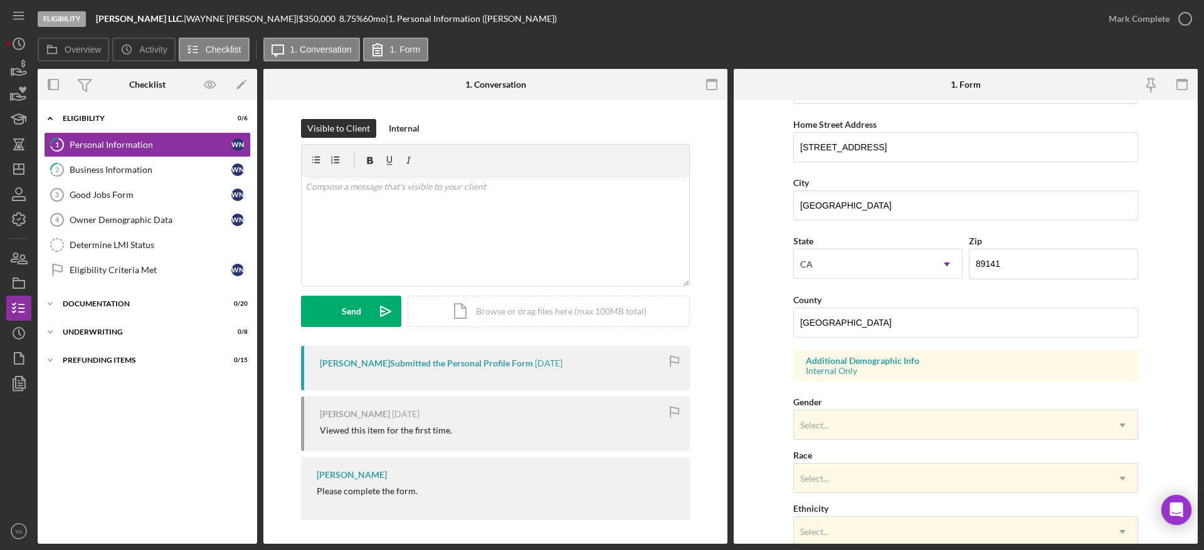
scroll to position [393, 0]
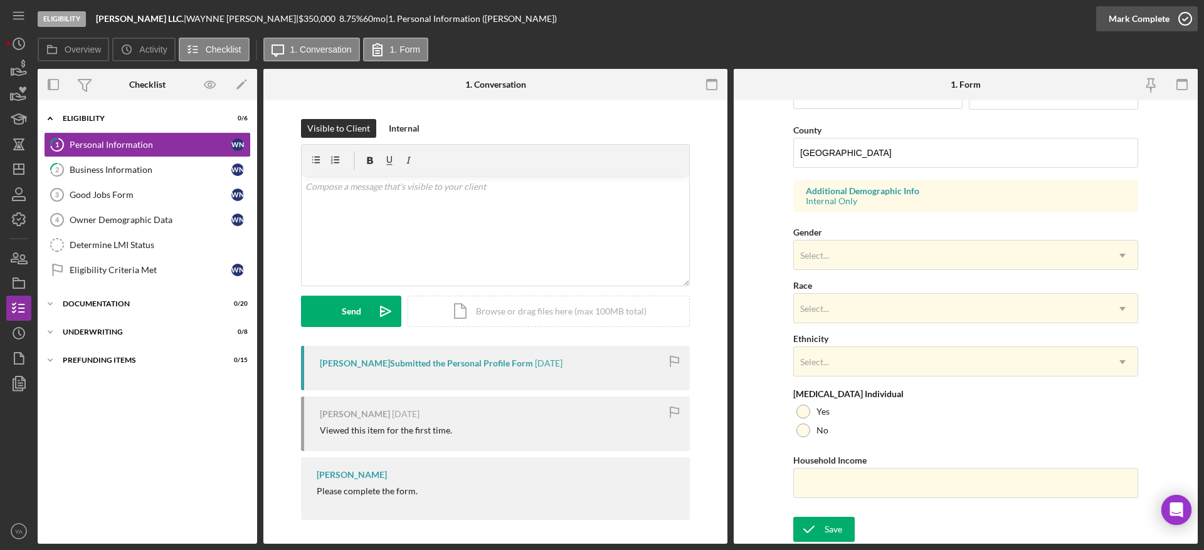
click at [1181, 24] on circle "button" at bounding box center [1185, 19] width 13 height 13
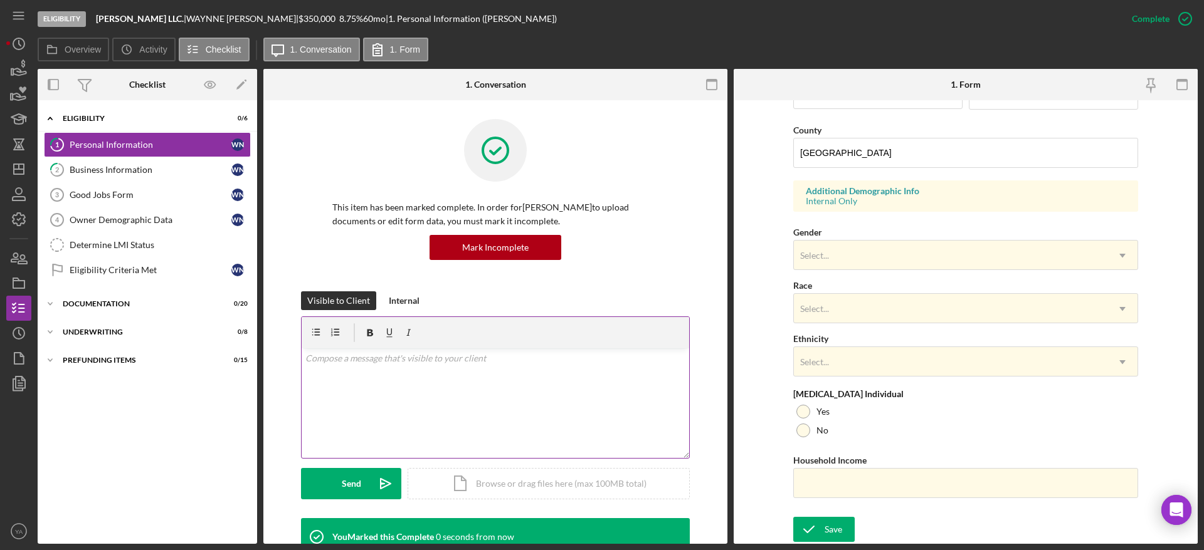
scroll to position [141, 0]
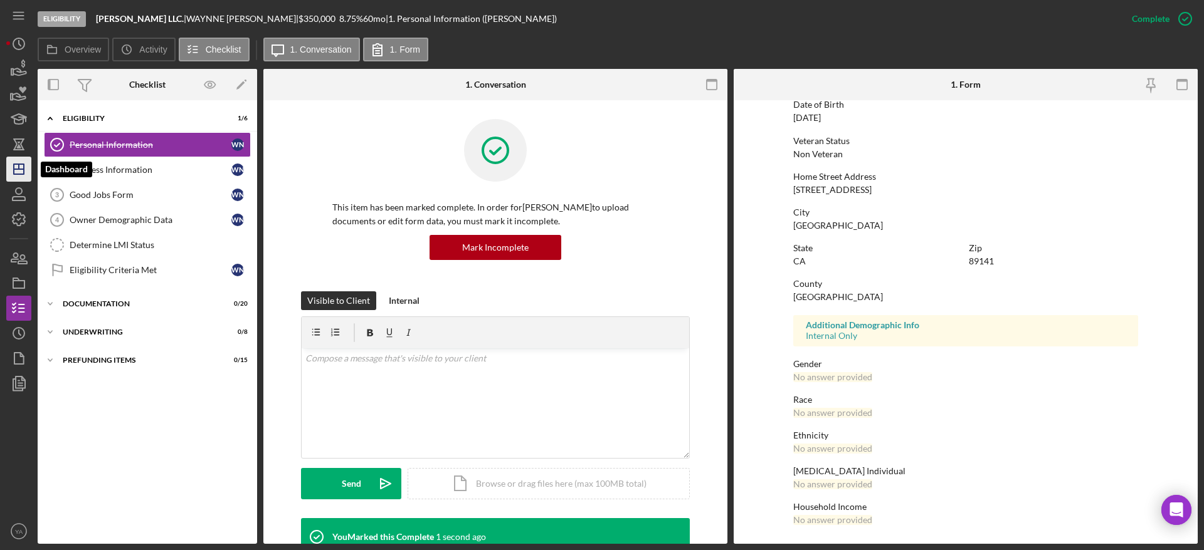
click at [23, 162] on icon "Icon/Dashboard" at bounding box center [18, 169] width 31 height 31
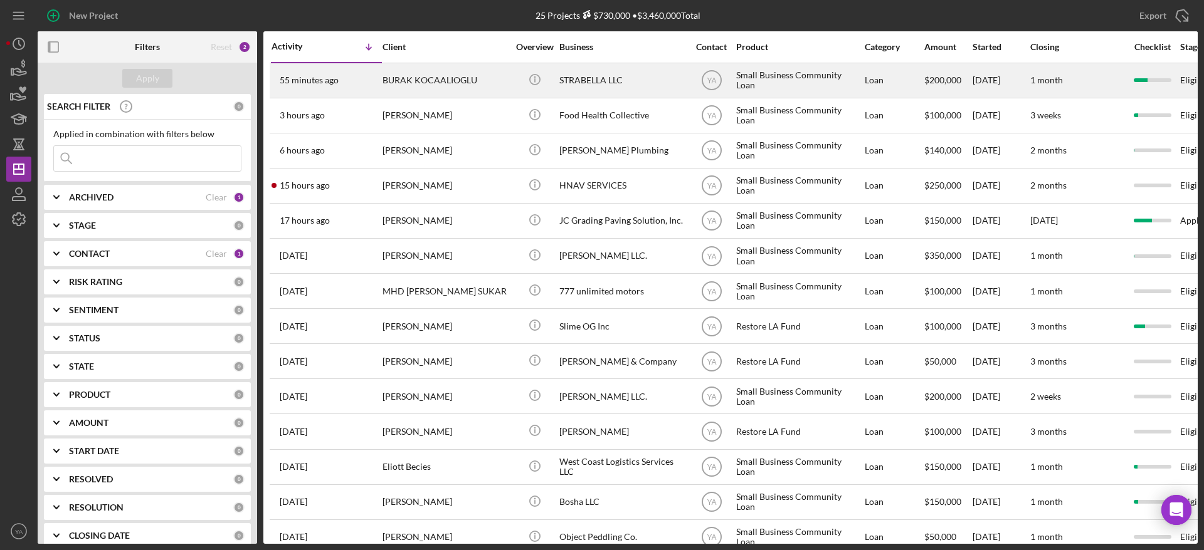
click at [624, 91] on div "STRABELLA LLC" at bounding box center [621, 80] width 125 height 33
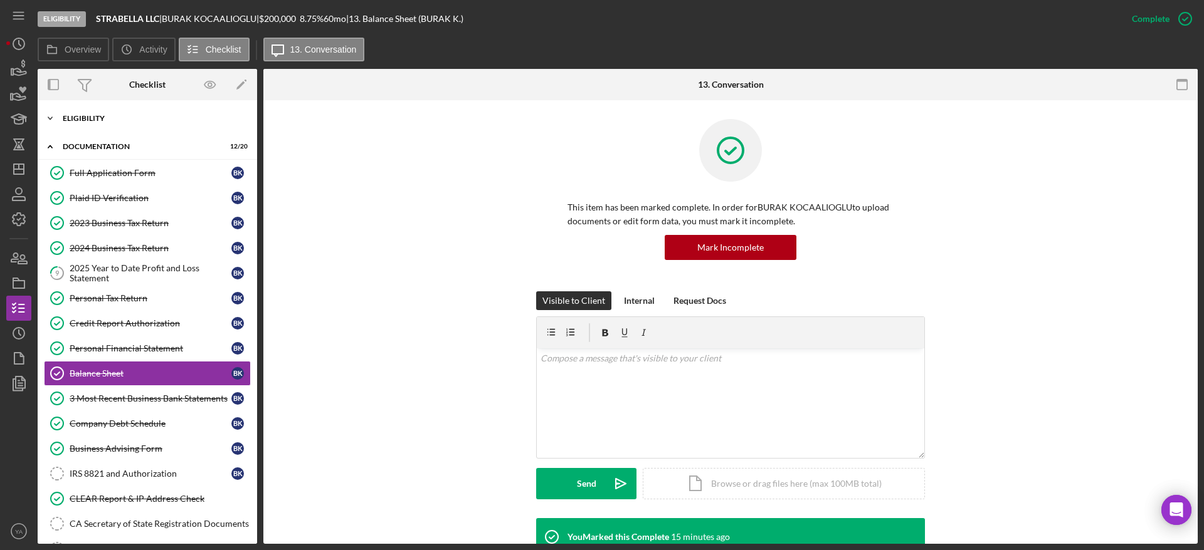
click at [141, 126] on div "Icon/Expander Eligibility 6 / 6" at bounding box center [147, 118] width 219 height 25
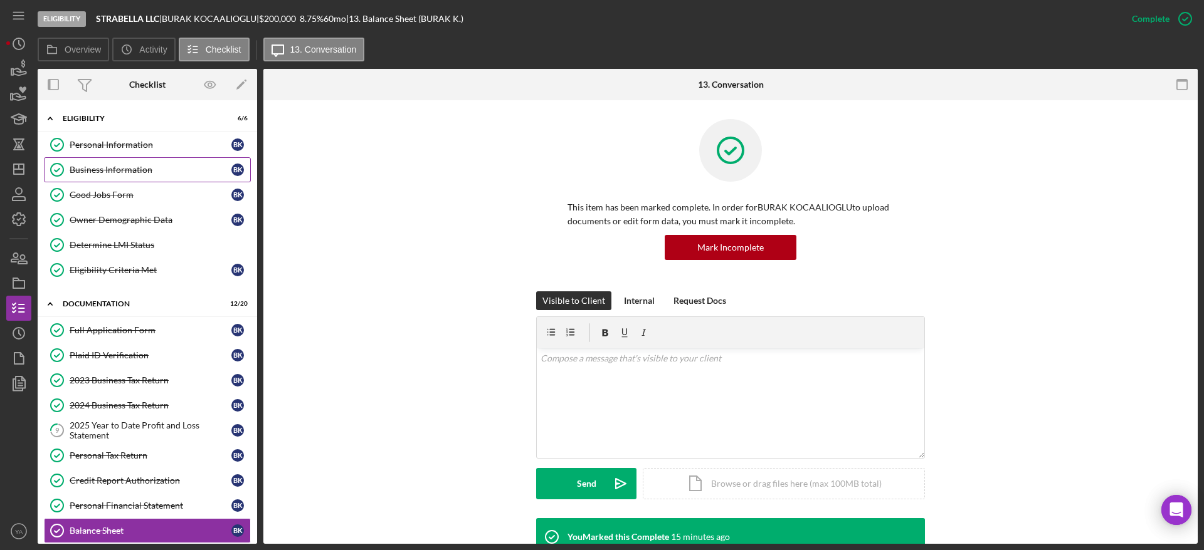
click at [129, 173] on div "Business Information" at bounding box center [151, 170] width 162 height 10
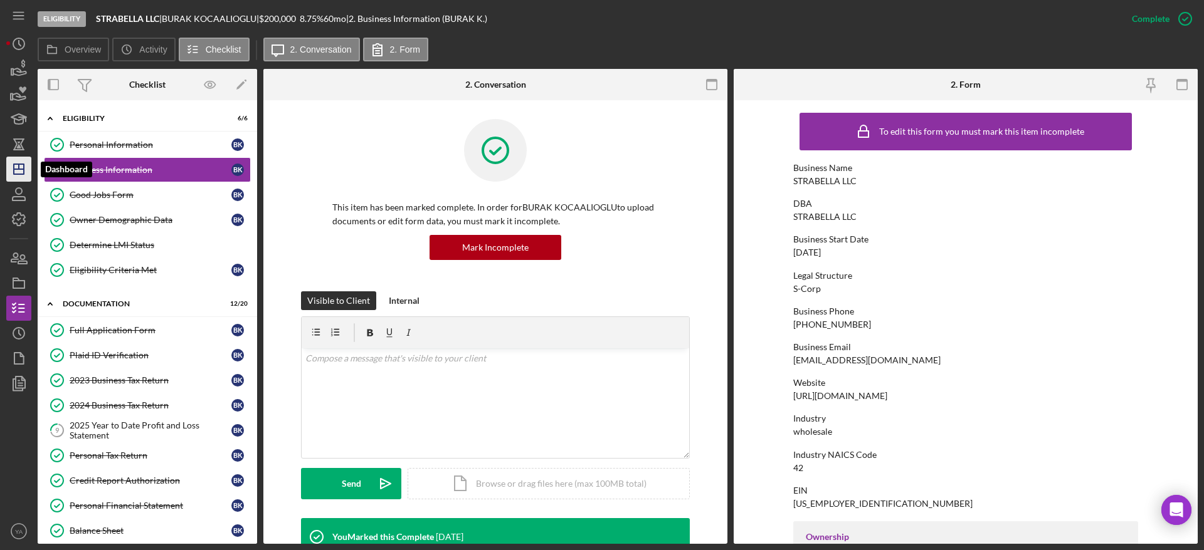
click at [17, 176] on icon "Icon/Dashboard" at bounding box center [18, 169] width 31 height 31
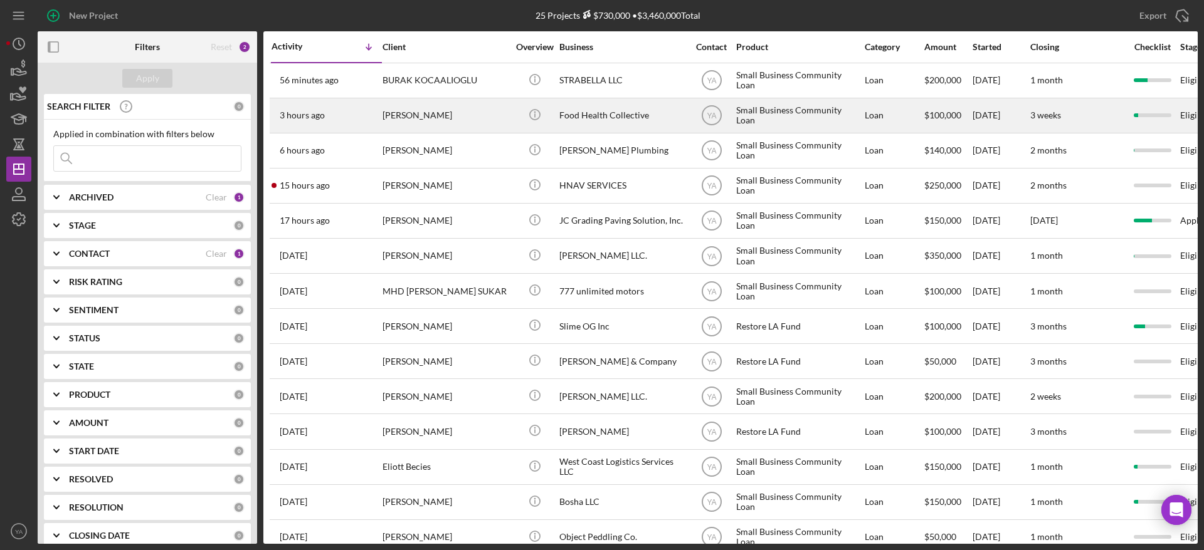
click at [608, 110] on div "Food Health Collective" at bounding box center [621, 115] width 125 height 33
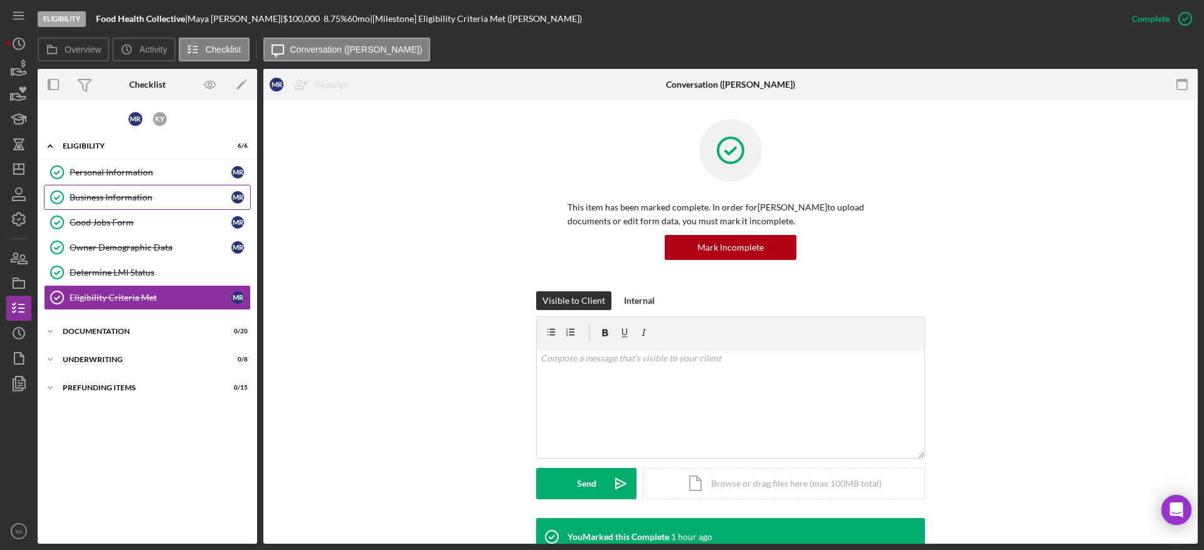
click at [150, 187] on link "Business Information Business Information M R" at bounding box center [147, 197] width 207 height 25
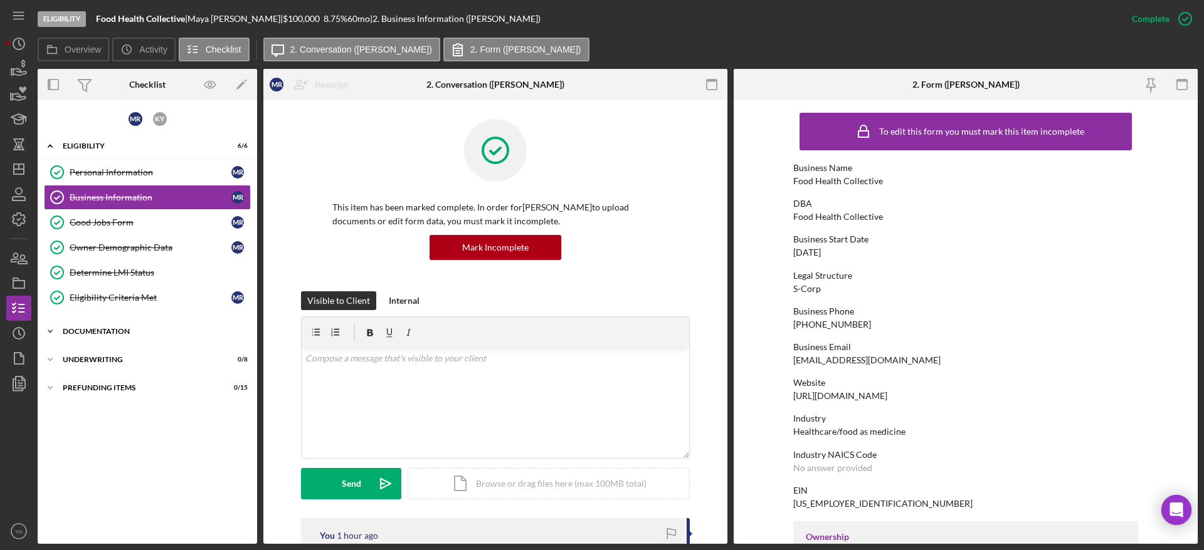
click at [171, 322] on div "Icon/Expander Documentation 0 / 20" at bounding box center [147, 331] width 219 height 25
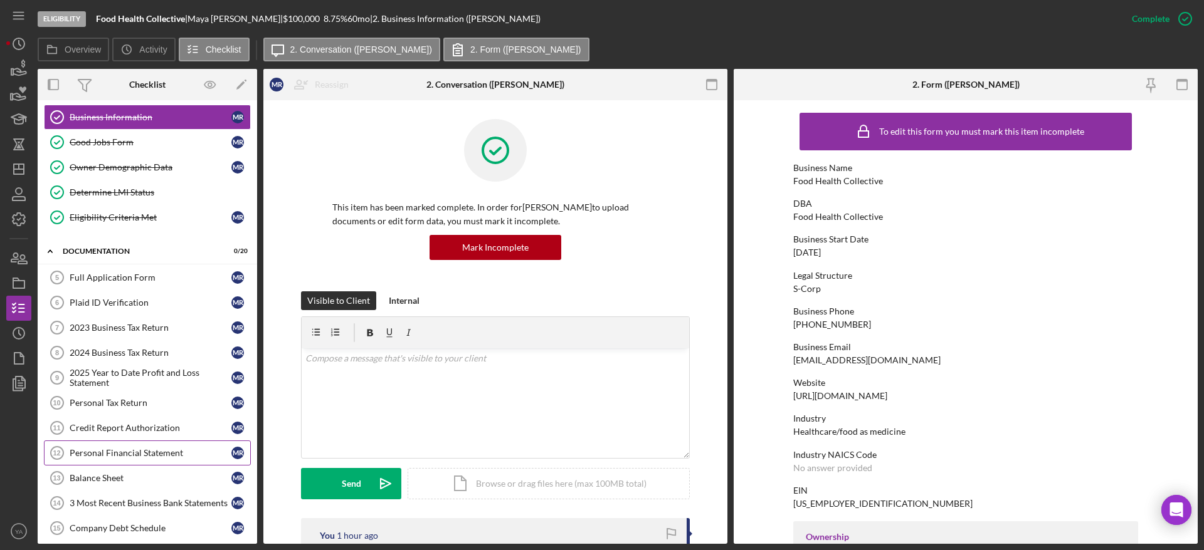
scroll to position [188, 0]
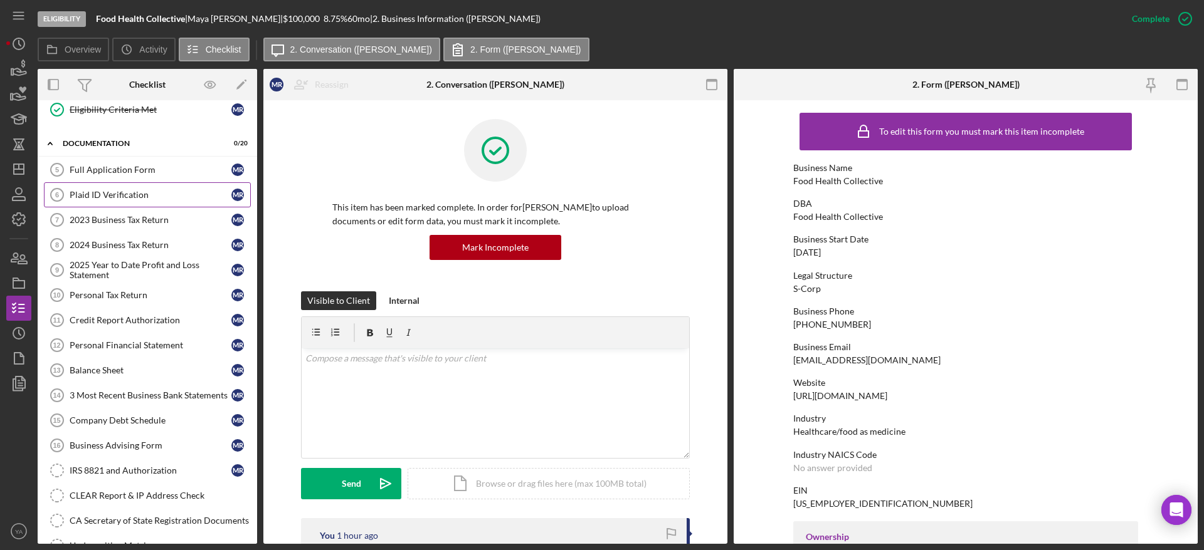
click at [160, 193] on div "Plaid ID Verification" at bounding box center [151, 195] width 162 height 10
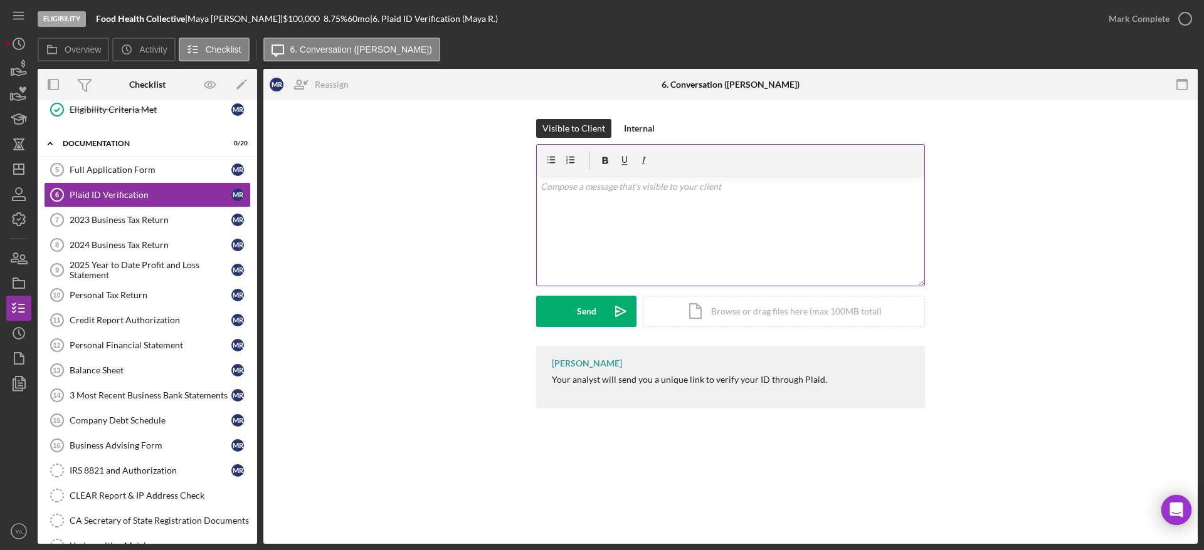
click at [614, 241] on div "v Color teal Color pink Remove color Add row above Add row below Add column bef…" at bounding box center [730, 231] width 387 height 110
click at [623, 303] on icon "Icon/icon-invite-send" at bounding box center [620, 311] width 31 height 31
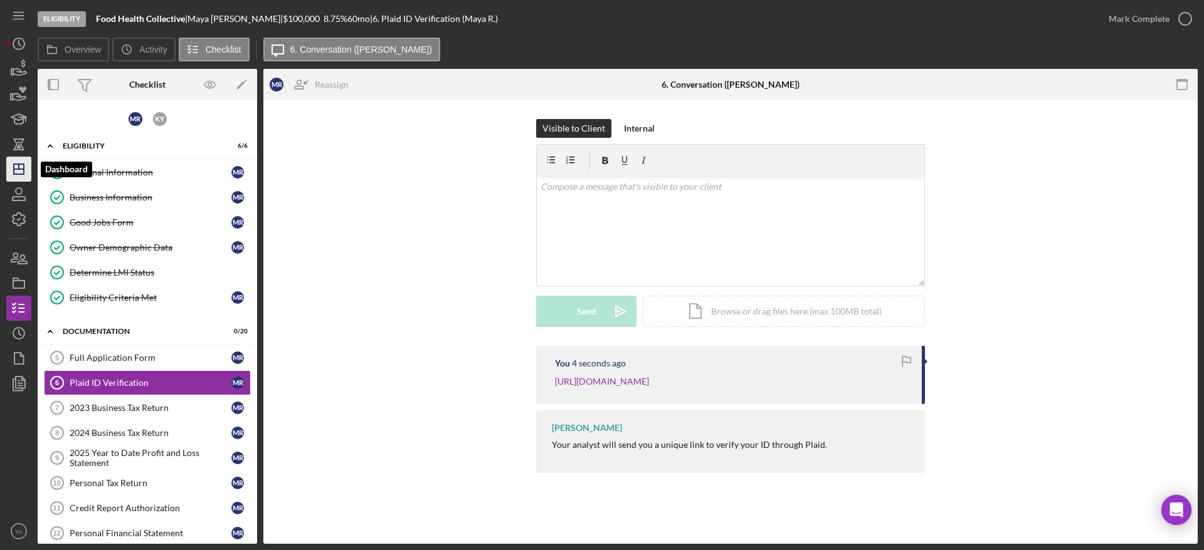
click at [17, 165] on icon "Icon/Dashboard" at bounding box center [18, 169] width 31 height 31
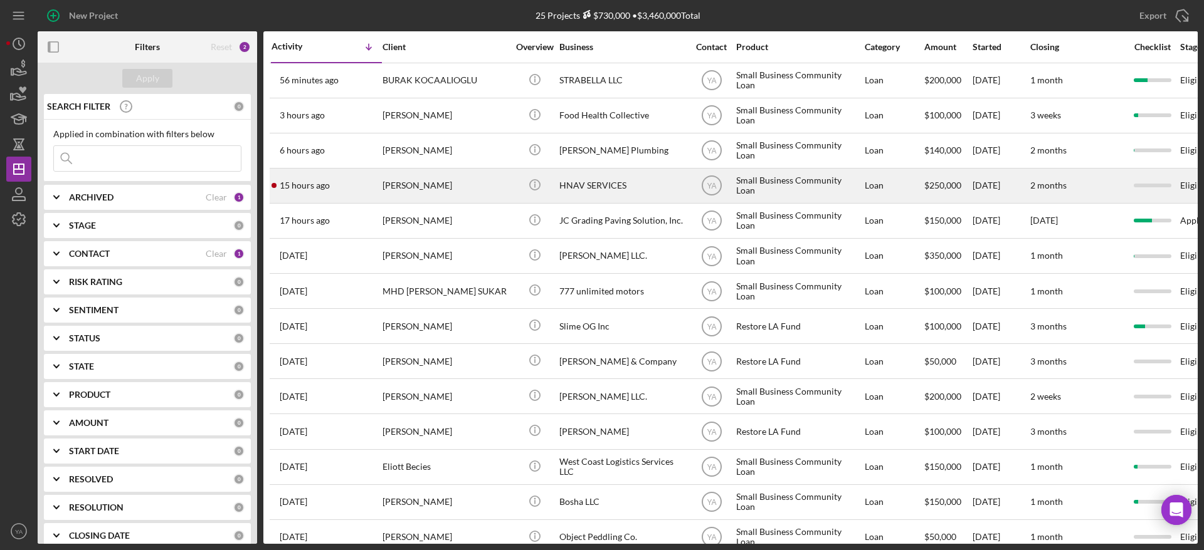
click at [641, 192] on div "HNAV SERVICES" at bounding box center [621, 185] width 125 height 33
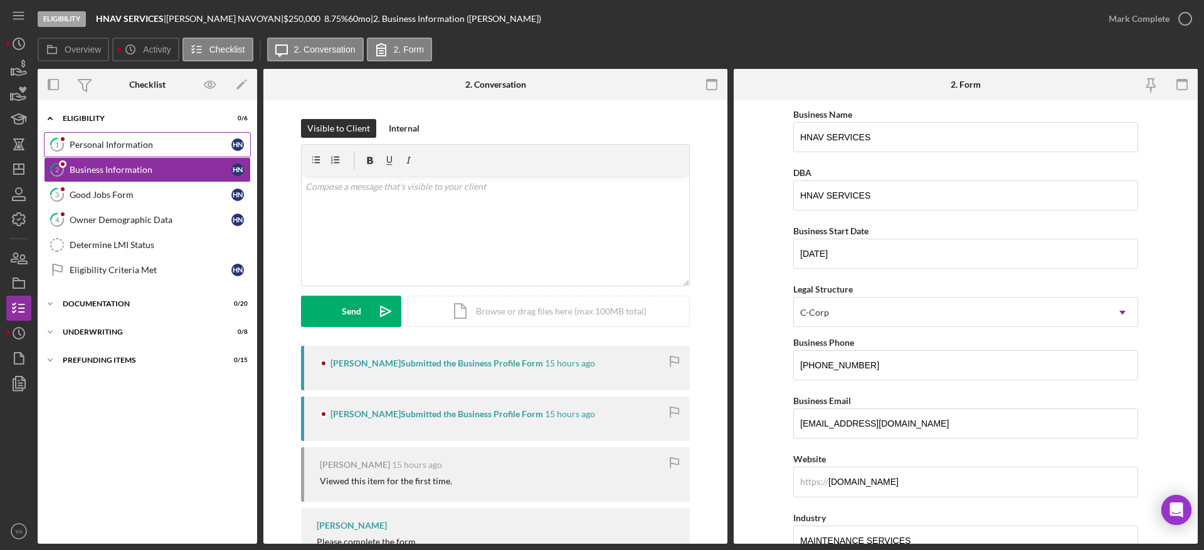
click at [151, 155] on link "1 Personal Information H N" at bounding box center [147, 144] width 207 height 25
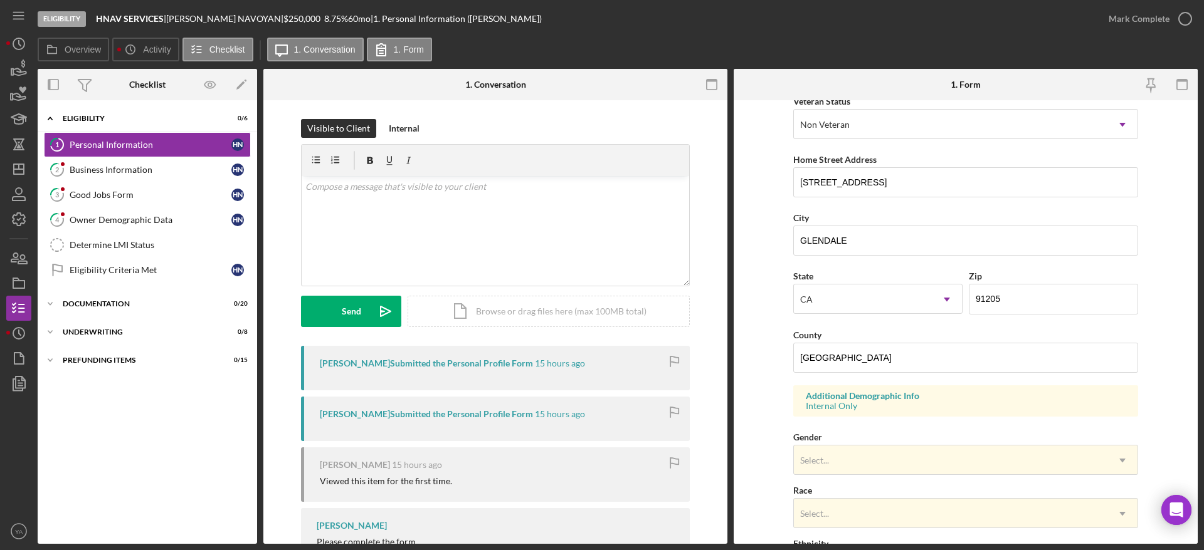
scroll to position [282, 0]
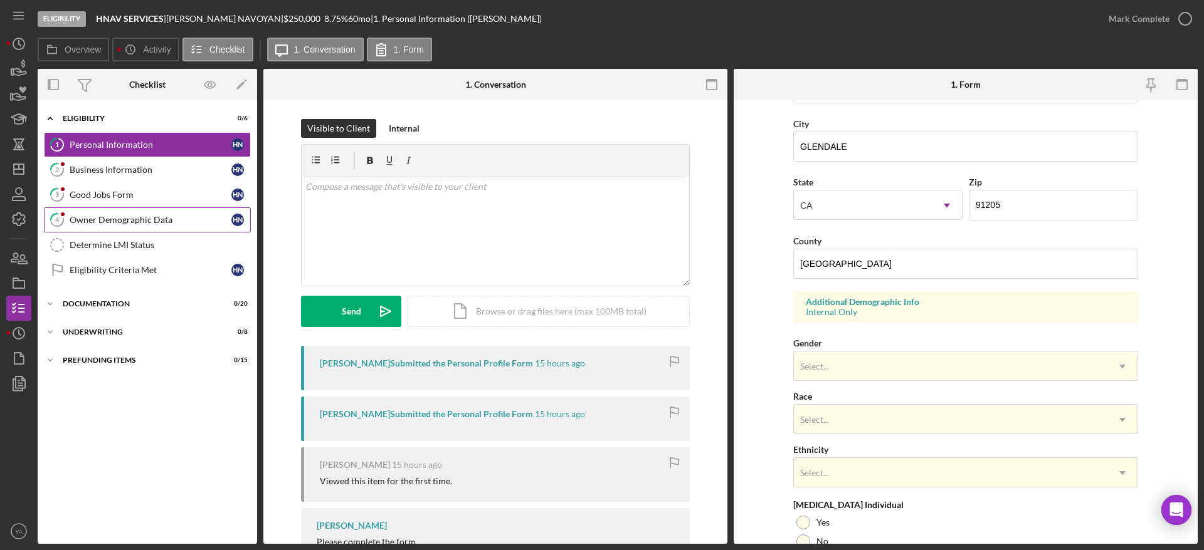
click at [168, 212] on link "4 Owner Demographic Data H N" at bounding box center [147, 220] width 207 height 25
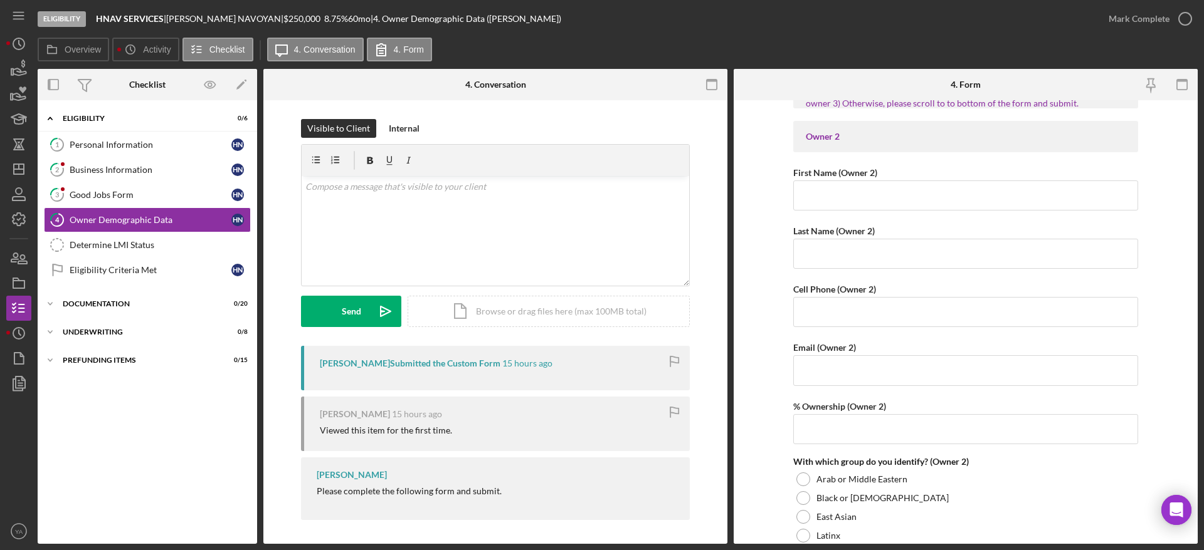
scroll to position [846, 0]
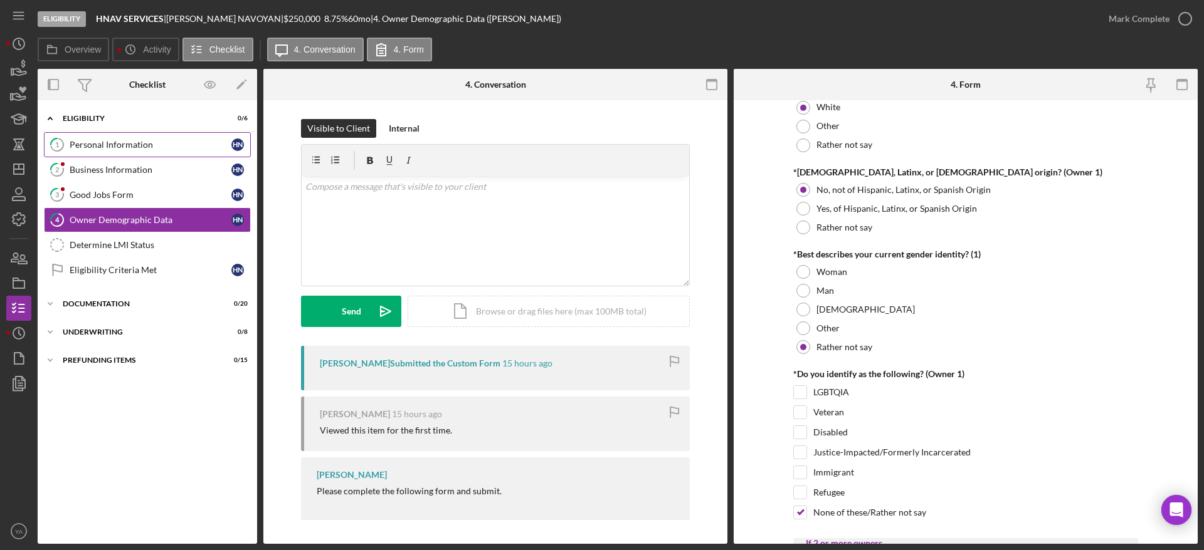
click at [160, 147] on div "Personal Information" at bounding box center [151, 145] width 162 height 10
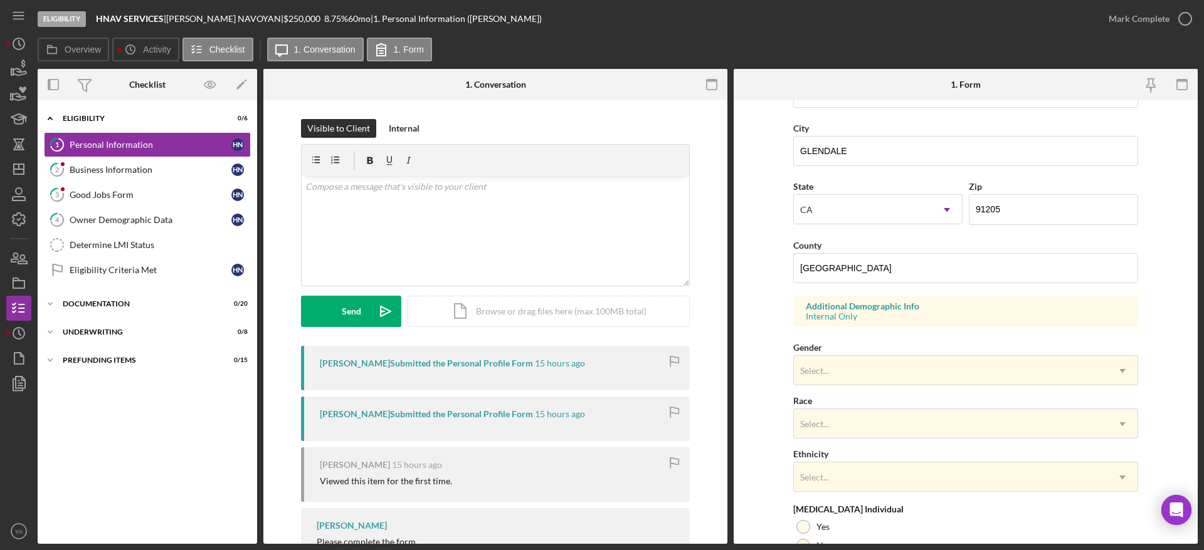
scroll to position [393, 0]
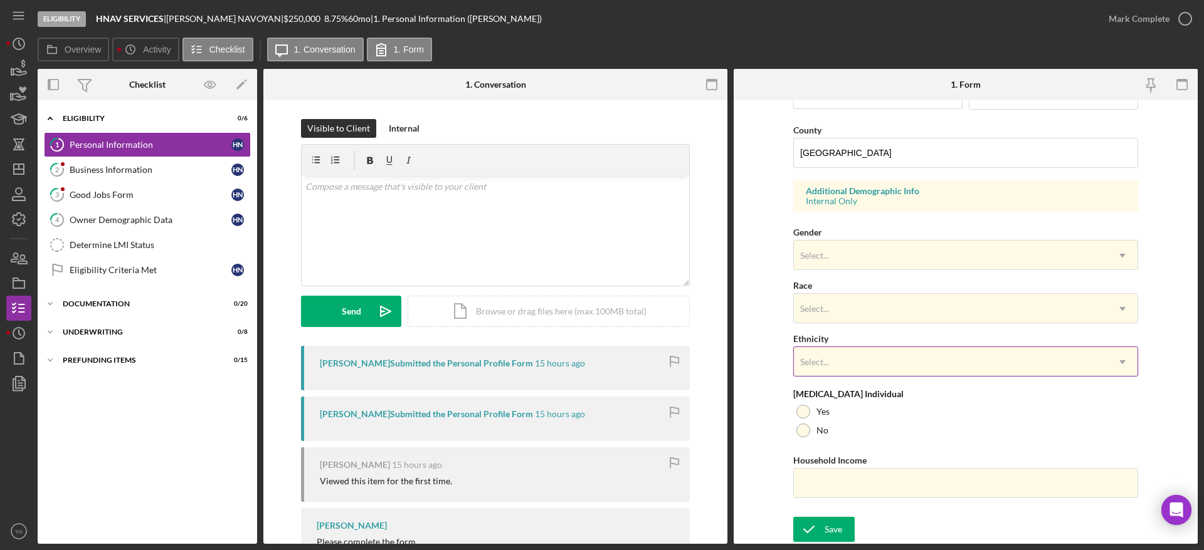
click at [873, 351] on div "Select..." at bounding box center [950, 362] width 313 height 29
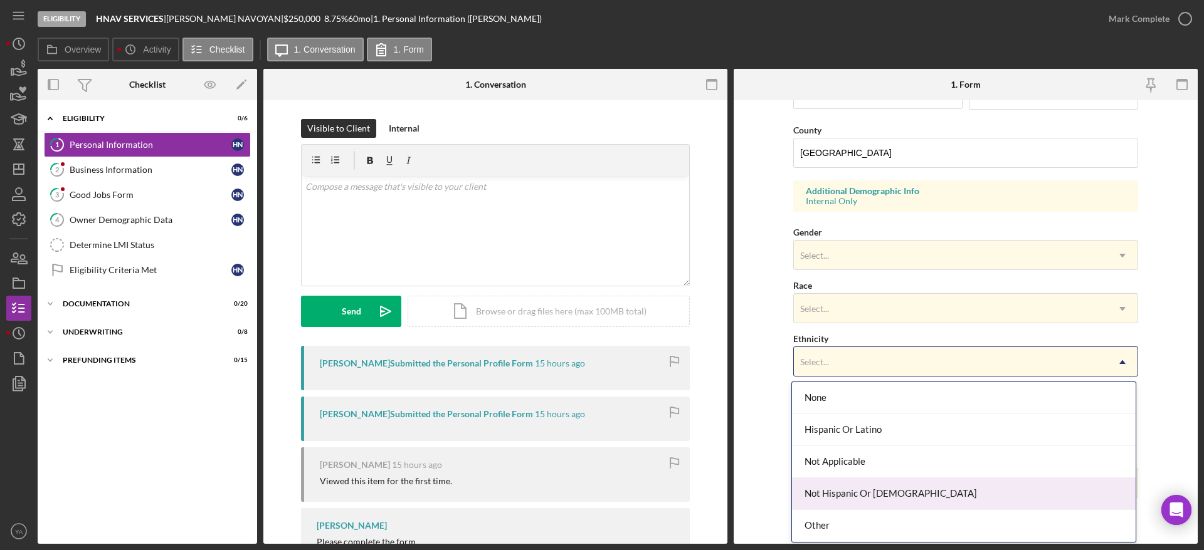
click at [855, 495] on div "Not Hispanic Or Latino" at bounding box center [964, 494] width 344 height 32
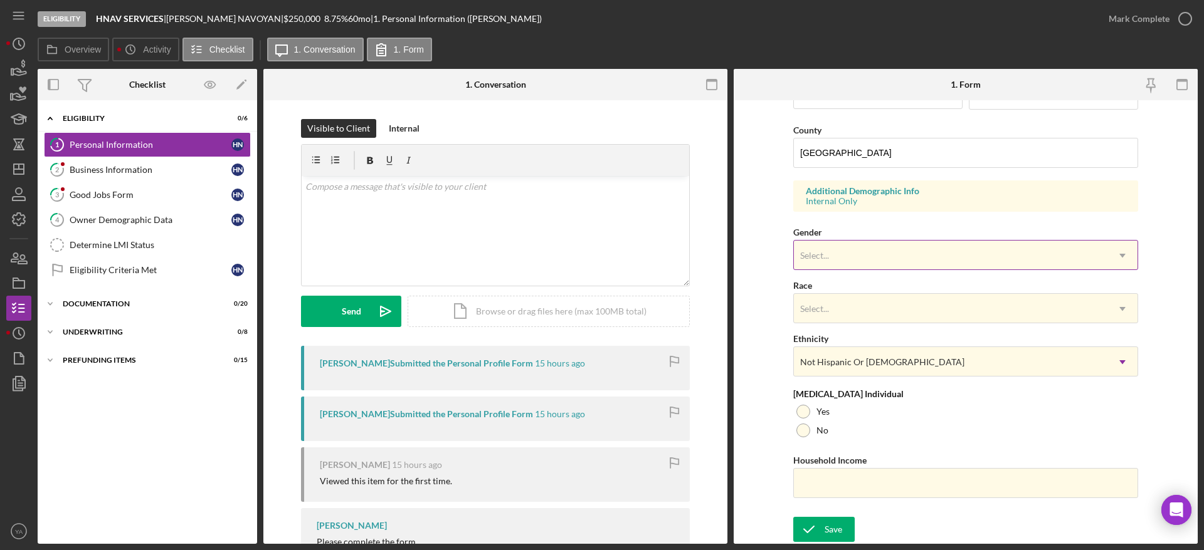
click at [876, 255] on div "Select..." at bounding box center [950, 255] width 313 height 29
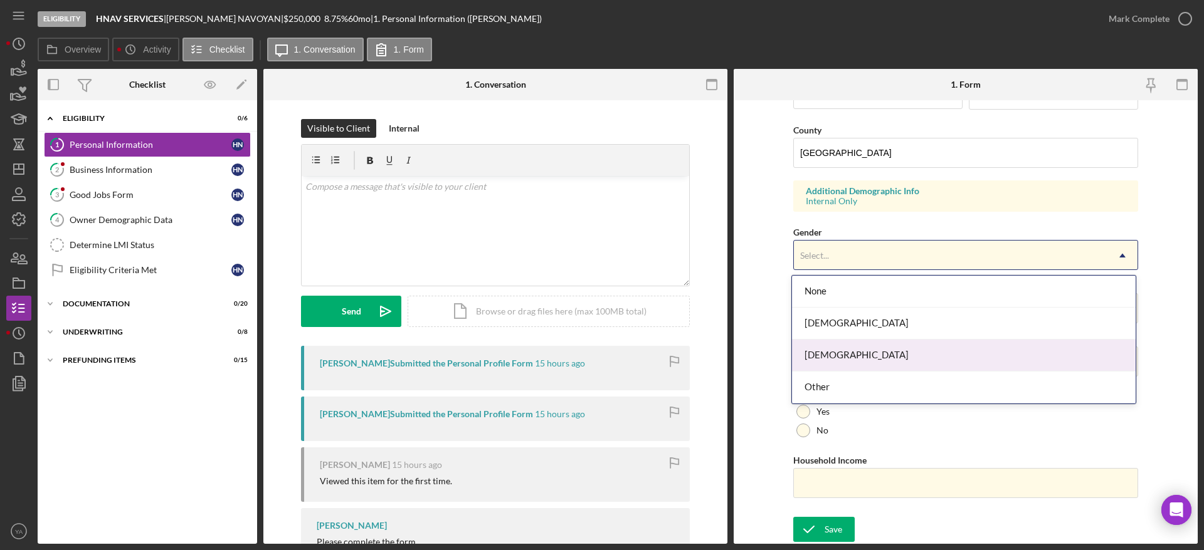
click at [842, 356] on div "Male" at bounding box center [964, 356] width 344 height 32
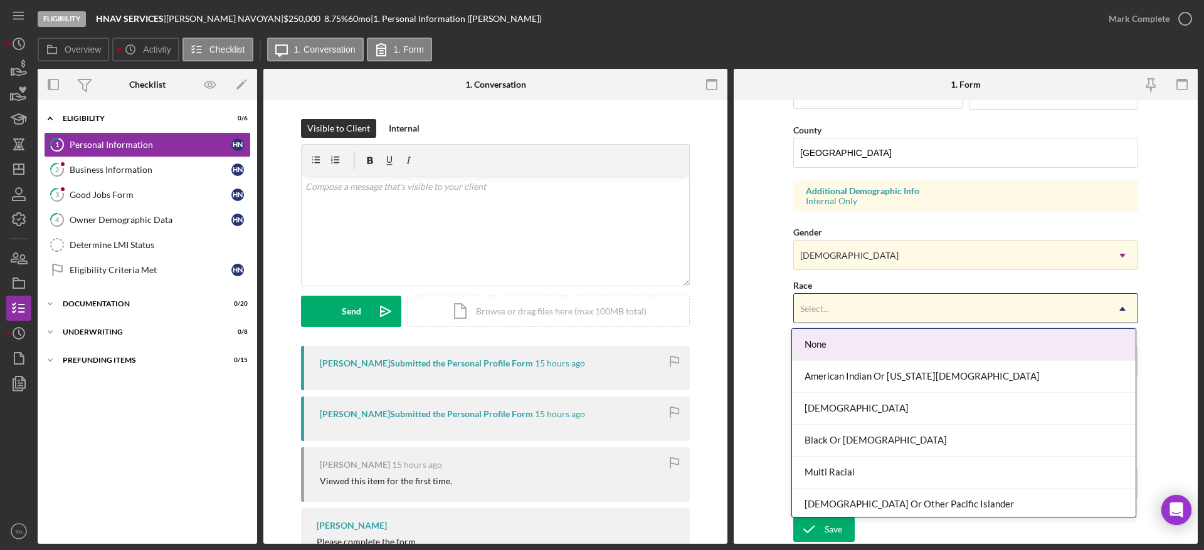
click at [884, 309] on div "Select..." at bounding box center [950, 309] width 313 height 29
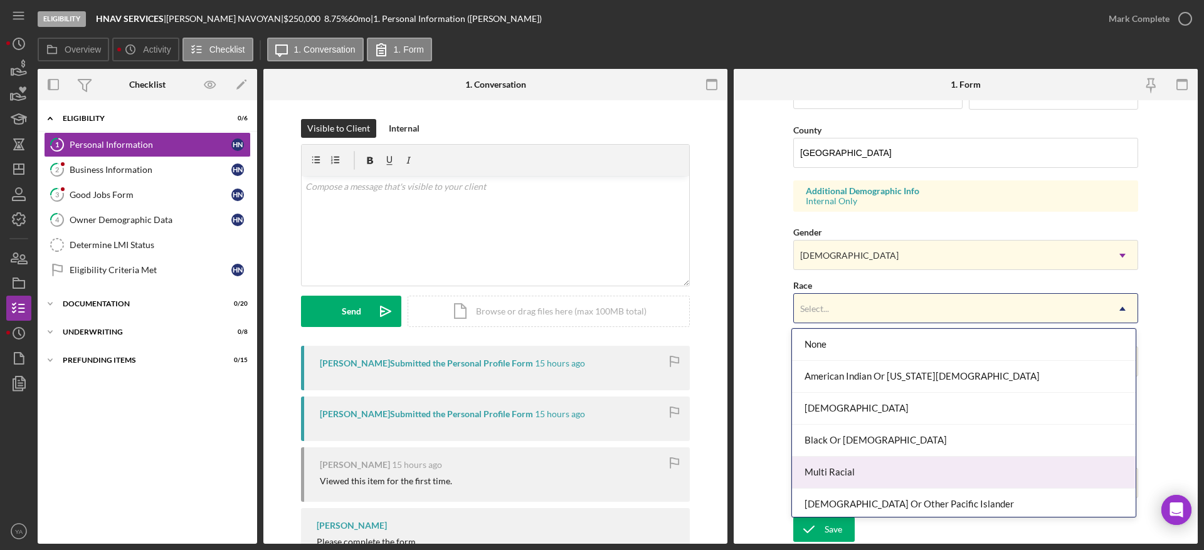
scroll to position [68, 0]
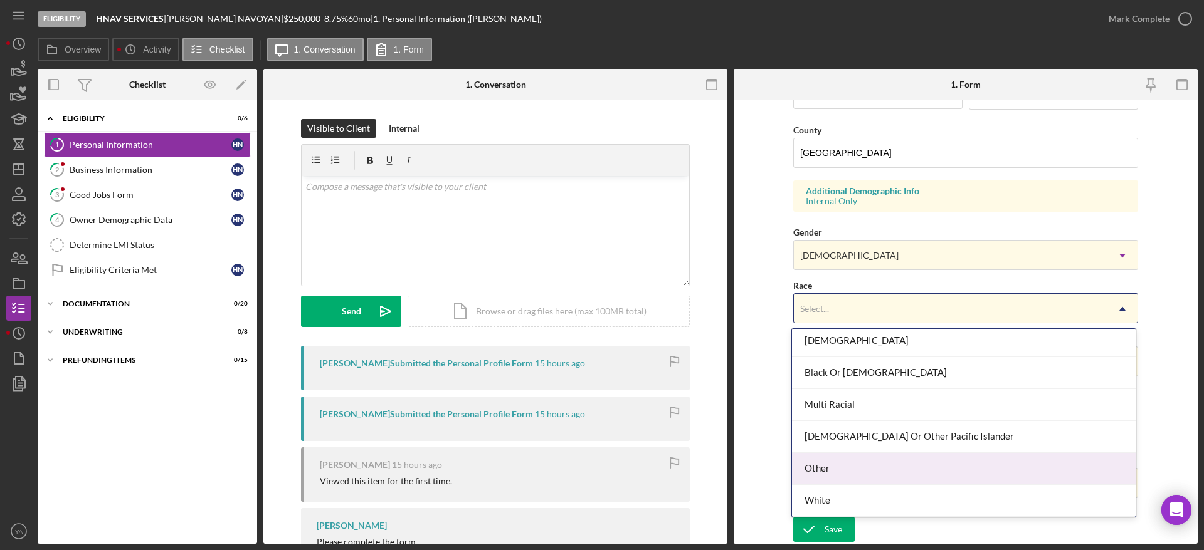
click at [858, 490] on div "White" at bounding box center [964, 501] width 344 height 32
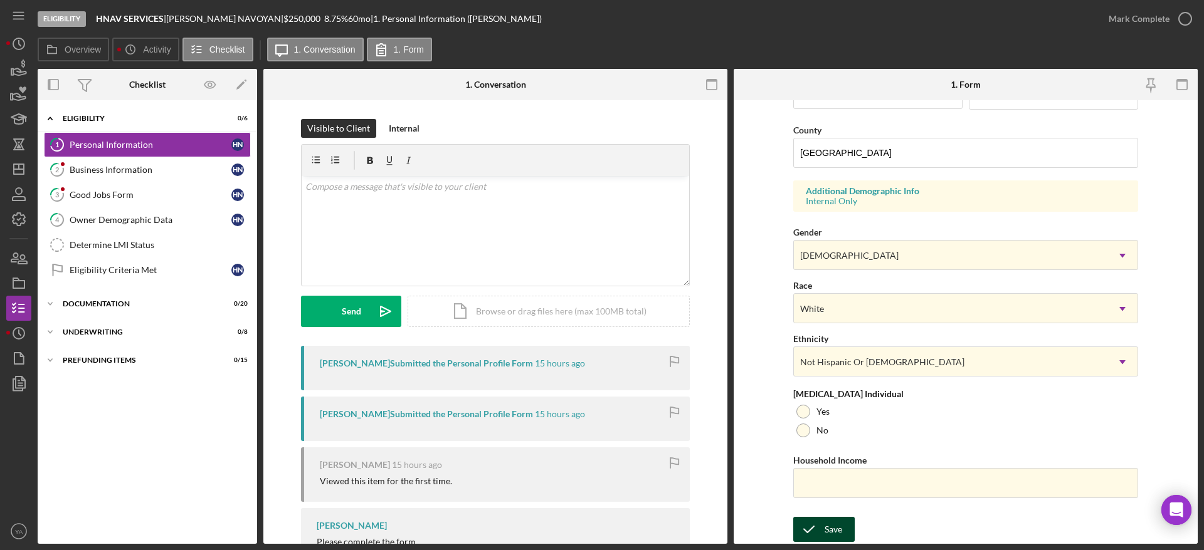
click at [838, 524] on div "Save" at bounding box center [833, 529] width 18 height 25
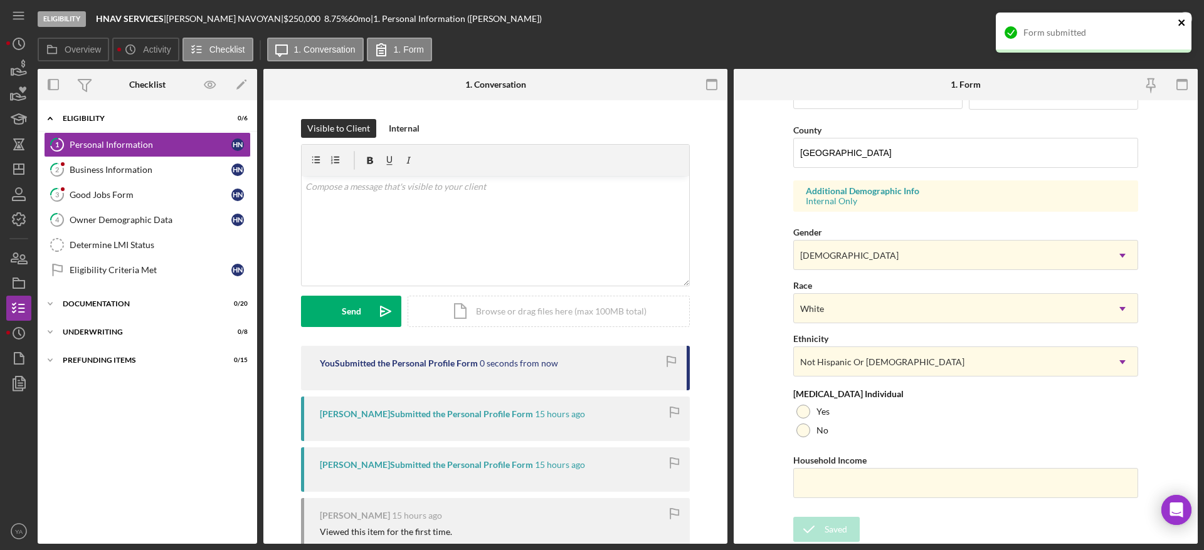
click at [1181, 26] on icon "close" at bounding box center [1181, 23] width 9 height 10
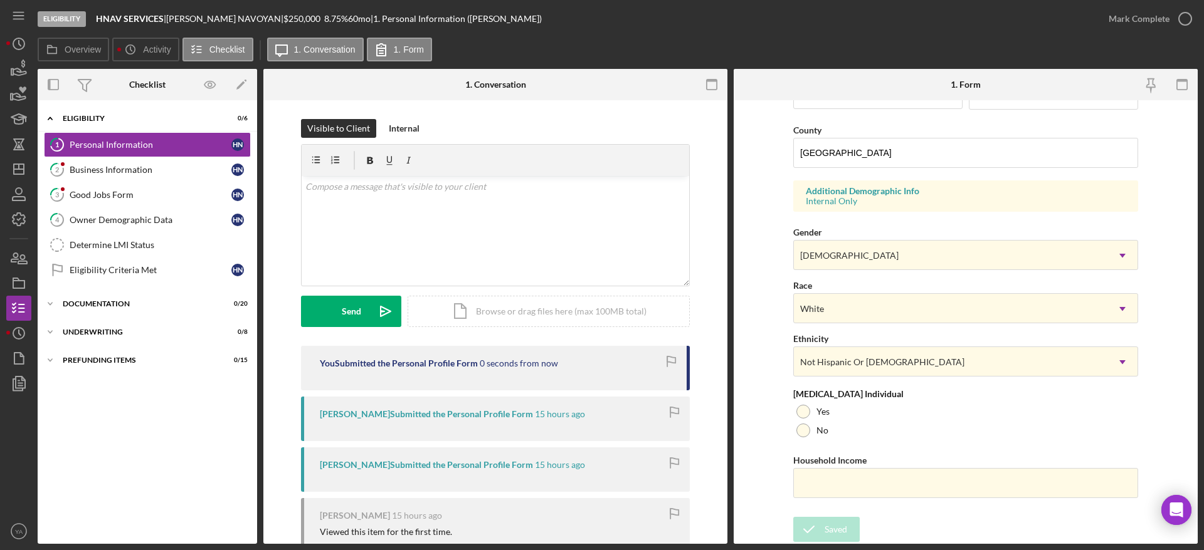
click at [1183, 15] on div "Form submitted" at bounding box center [1093, 12] width 201 height 5
click at [1159, 20] on div "Mark Complete" at bounding box center [1138, 18] width 61 height 25
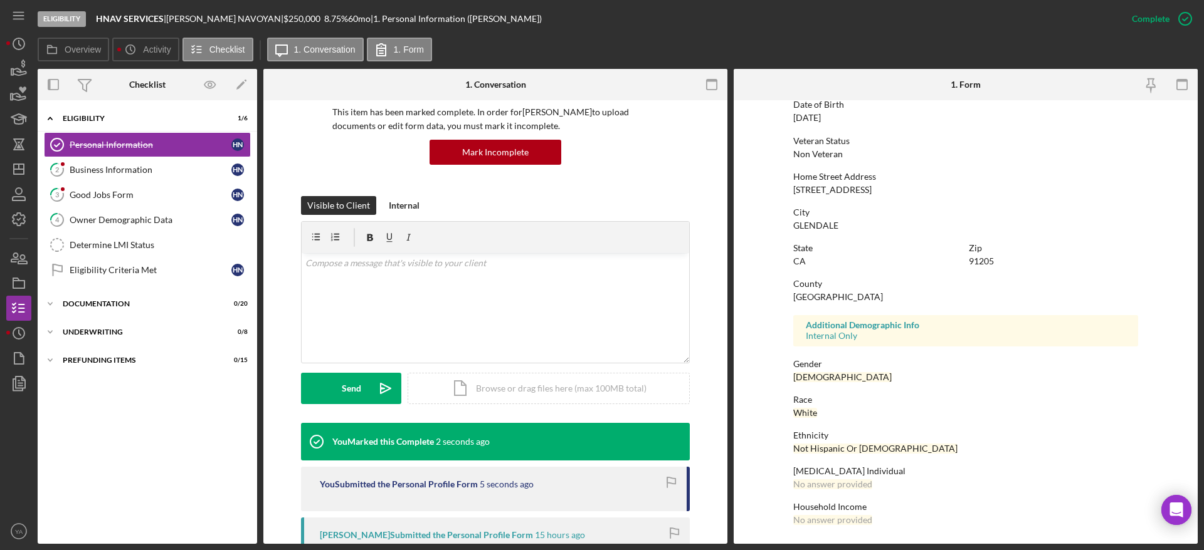
scroll to position [188, 0]
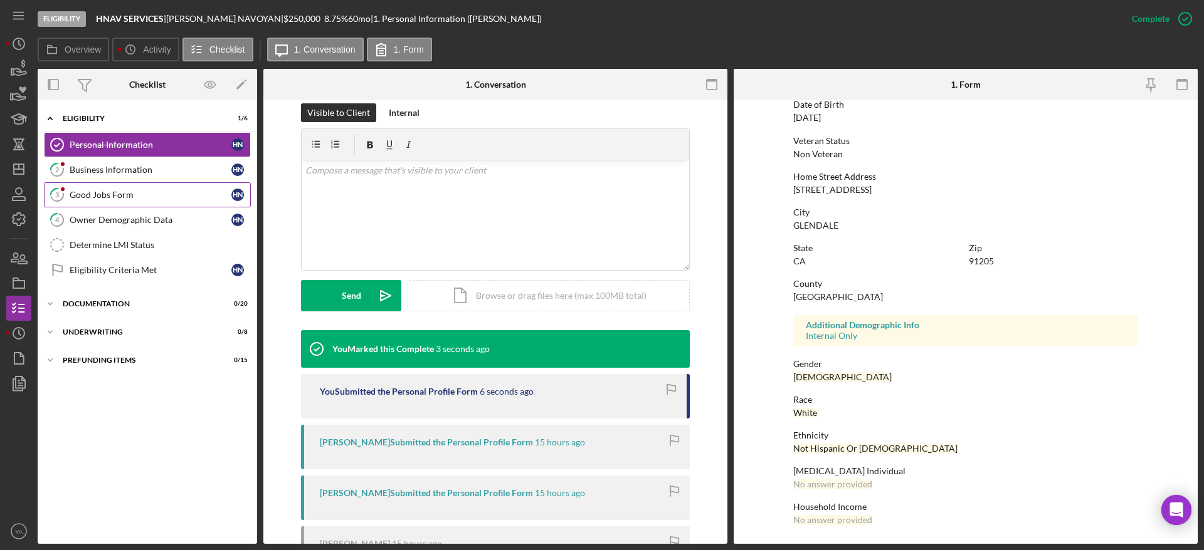
click at [191, 182] on link "3 Good Jobs Form H N" at bounding box center [147, 194] width 207 height 25
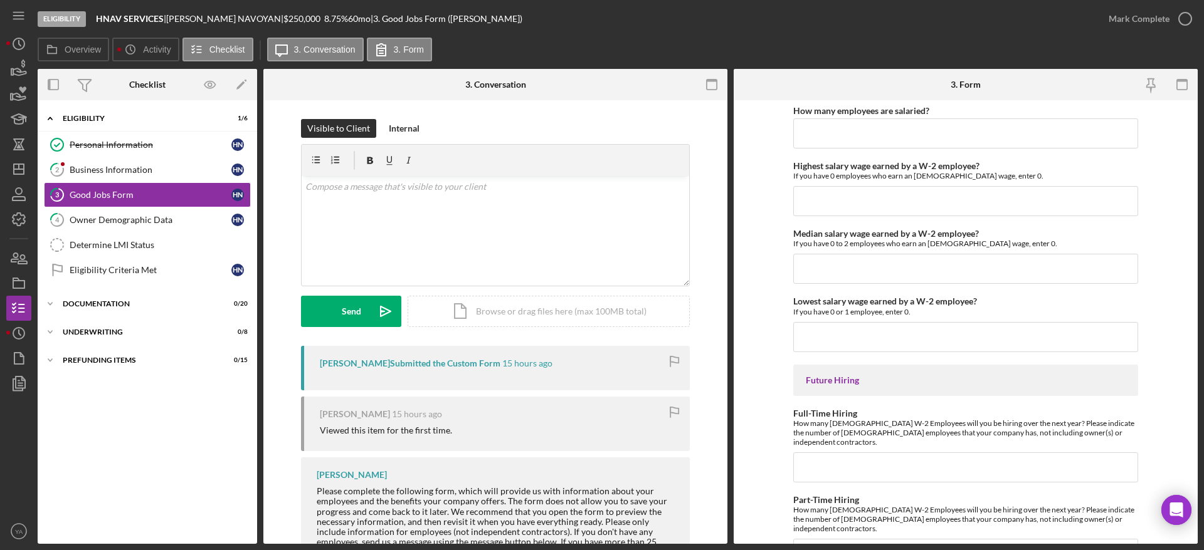
scroll to position [2743, 0]
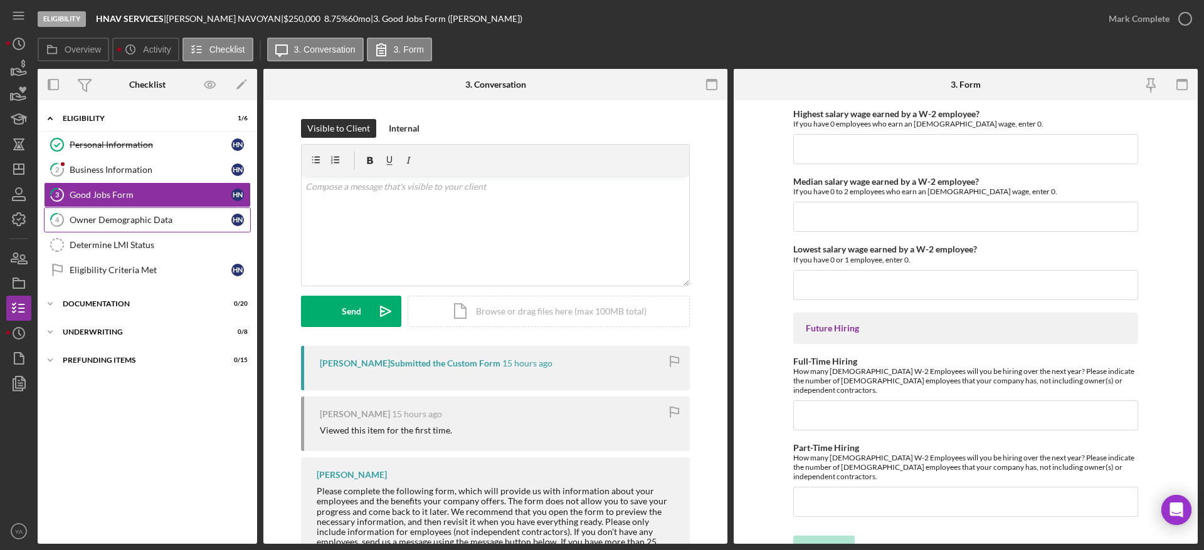
click at [154, 219] on div "Owner Demographic Data" at bounding box center [151, 220] width 162 height 10
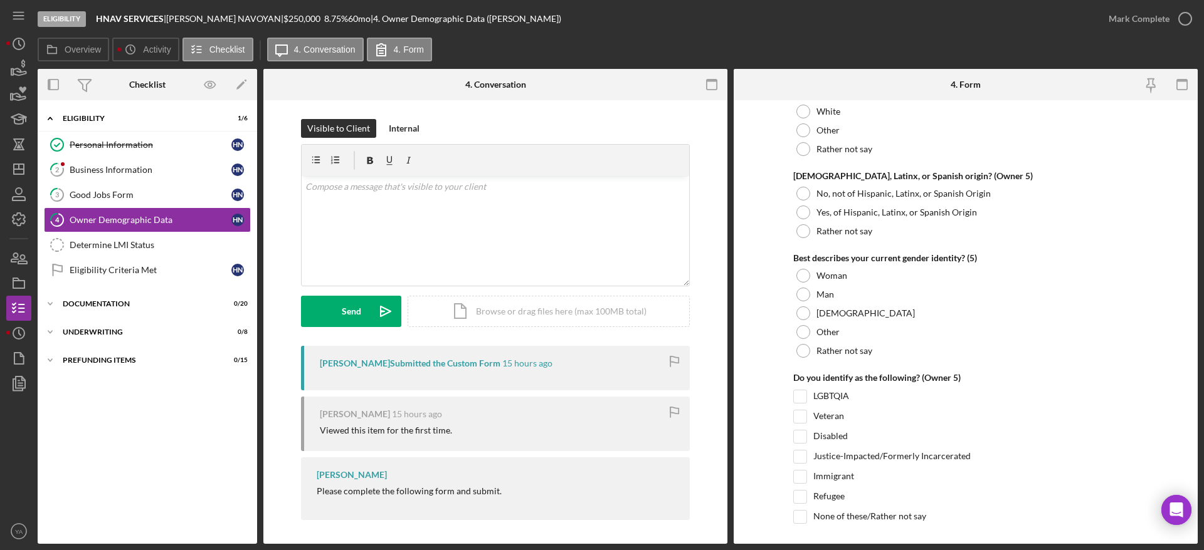
scroll to position [4761, 0]
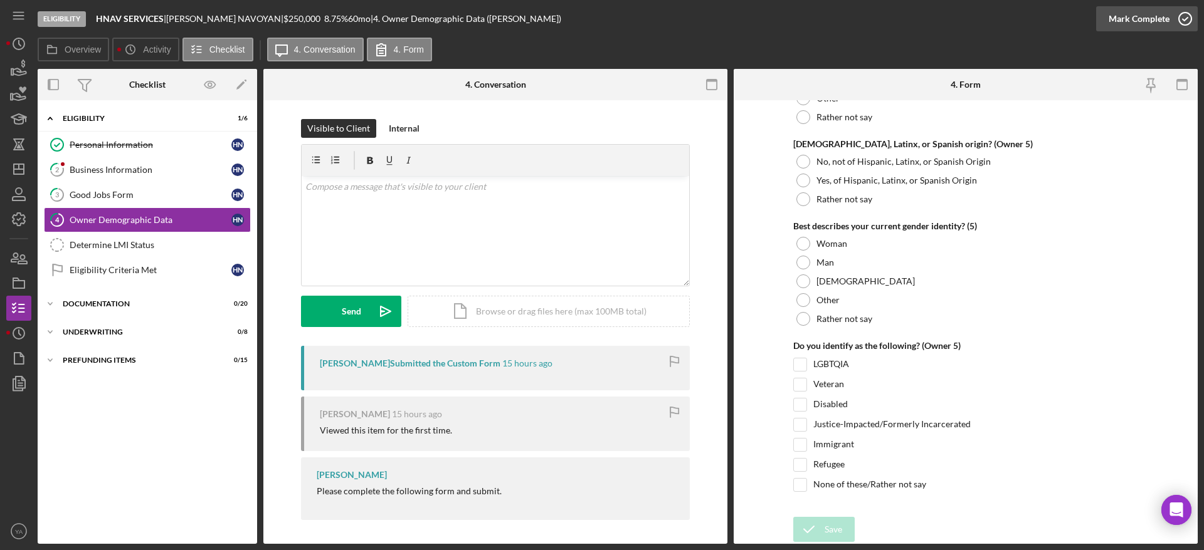
click at [1154, 15] on div "Mark Complete" at bounding box center [1138, 18] width 61 height 25
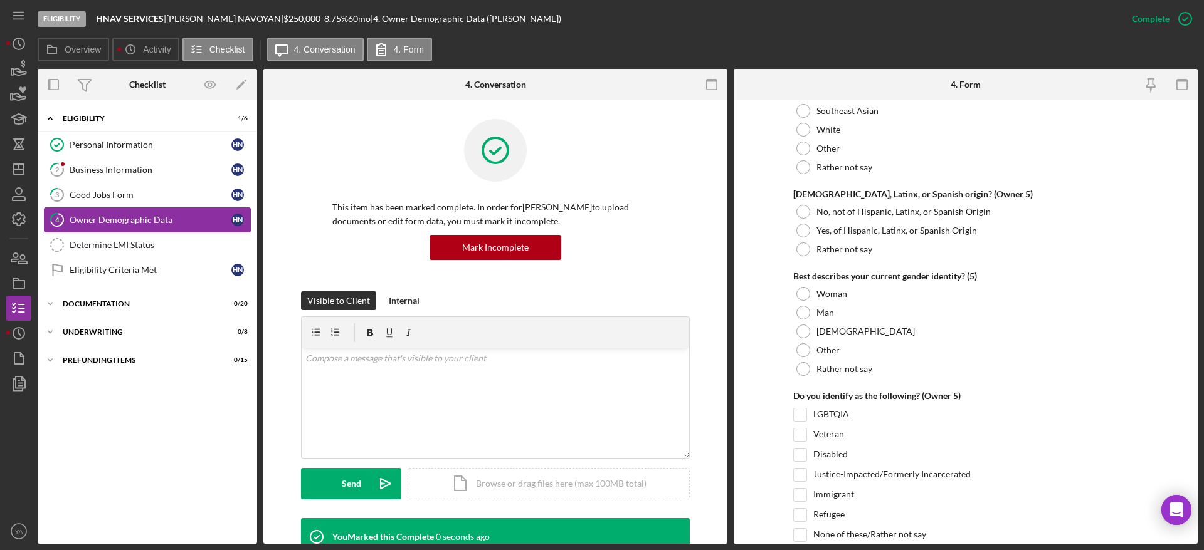
scroll to position [4811, 0]
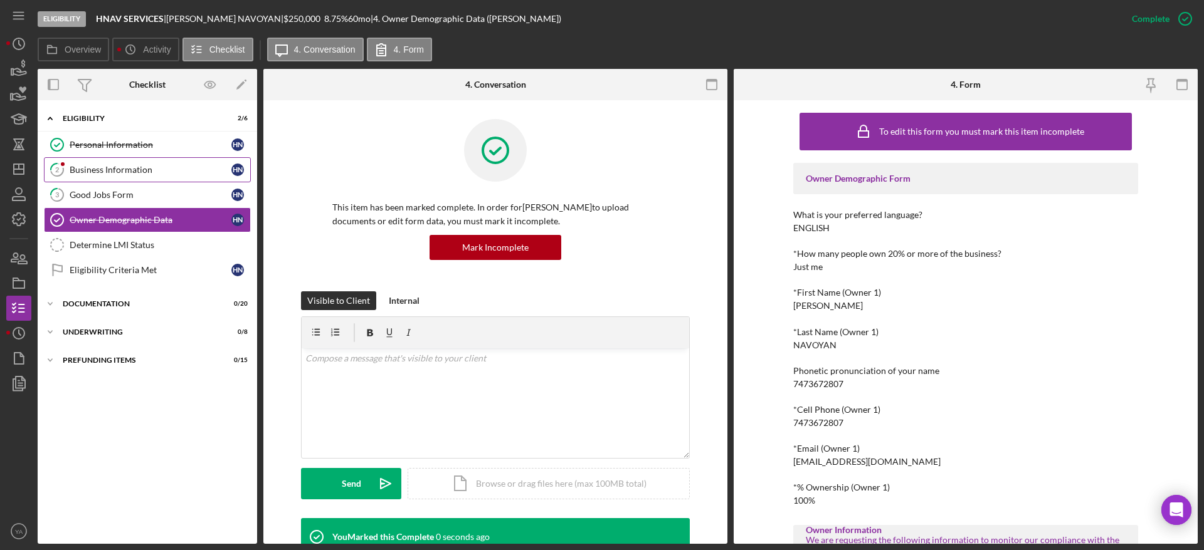
click at [157, 171] on div "Business Information" at bounding box center [151, 170] width 162 height 10
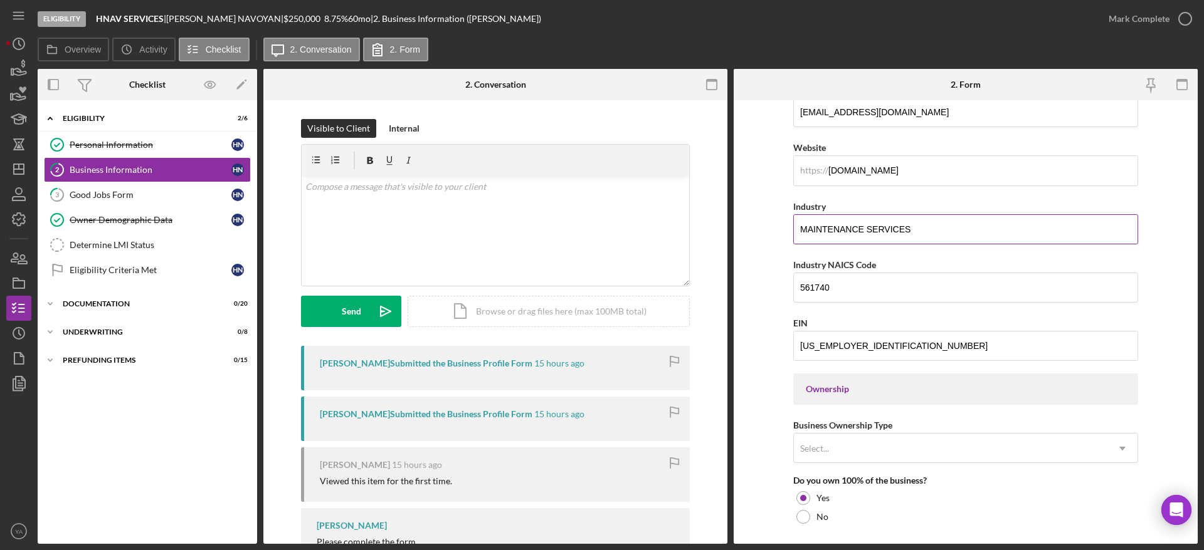
scroll to position [282, 0]
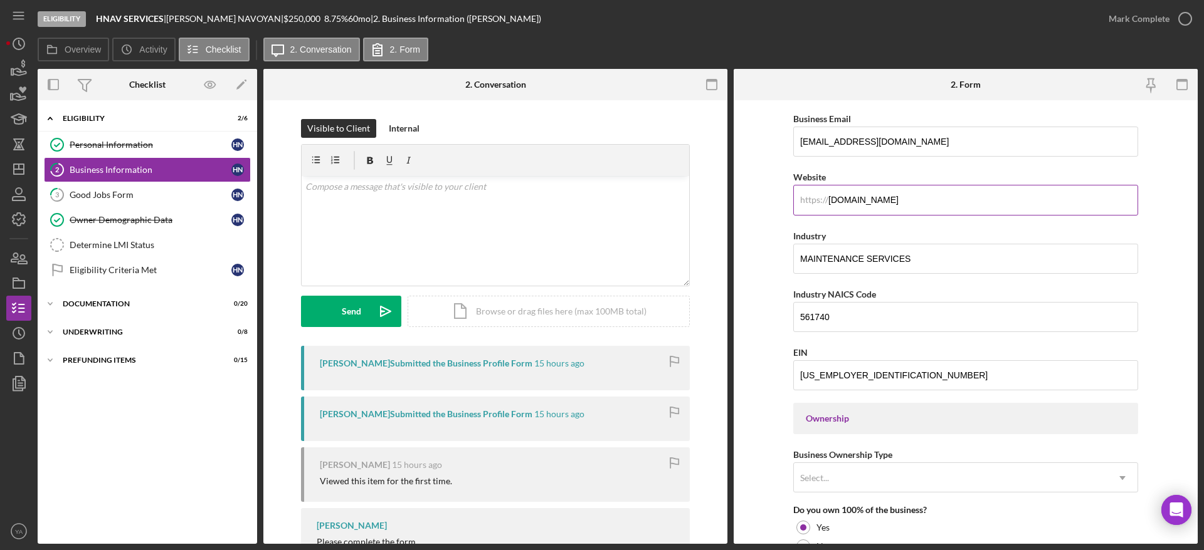
drag, startPoint x: 895, startPoint y: 208, endPoint x: 809, endPoint y: 211, distance: 86.6
click at [809, 211] on input "WWW.HNAV.COM" at bounding box center [965, 200] width 345 height 30
click at [773, 214] on form "Business Name HNAV SERVICES DBA HNAV SERVICES Business Start Date 05/25/2023 Le…" at bounding box center [965, 322] width 464 height 444
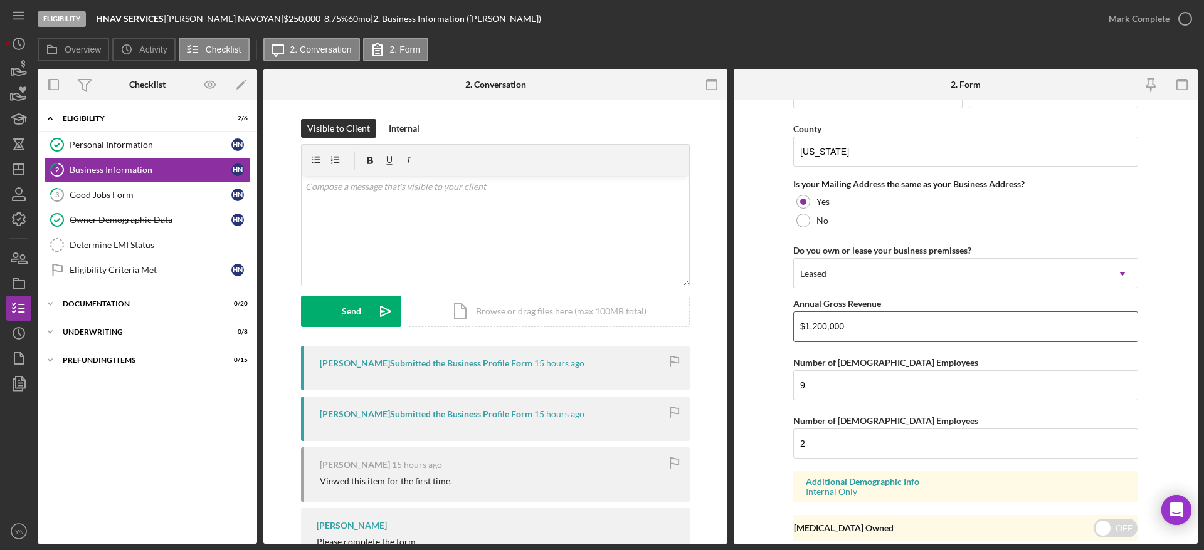
scroll to position [948, 0]
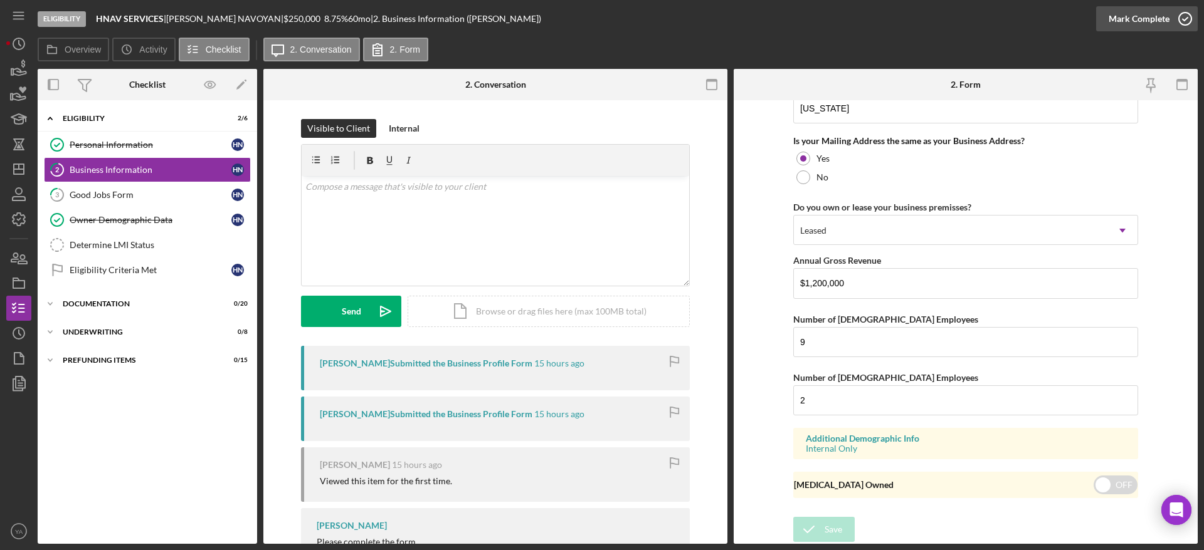
click at [1163, 11] on div "Mark Complete" at bounding box center [1138, 18] width 61 height 25
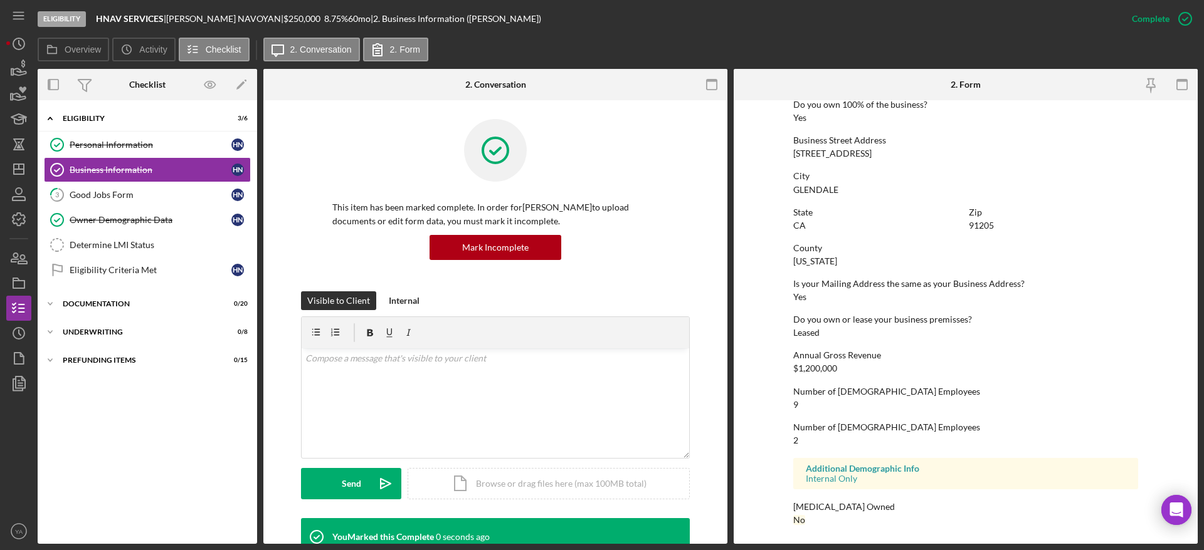
scroll to position [502, 0]
click at [152, 194] on div "Good Jobs Form" at bounding box center [151, 195] width 162 height 10
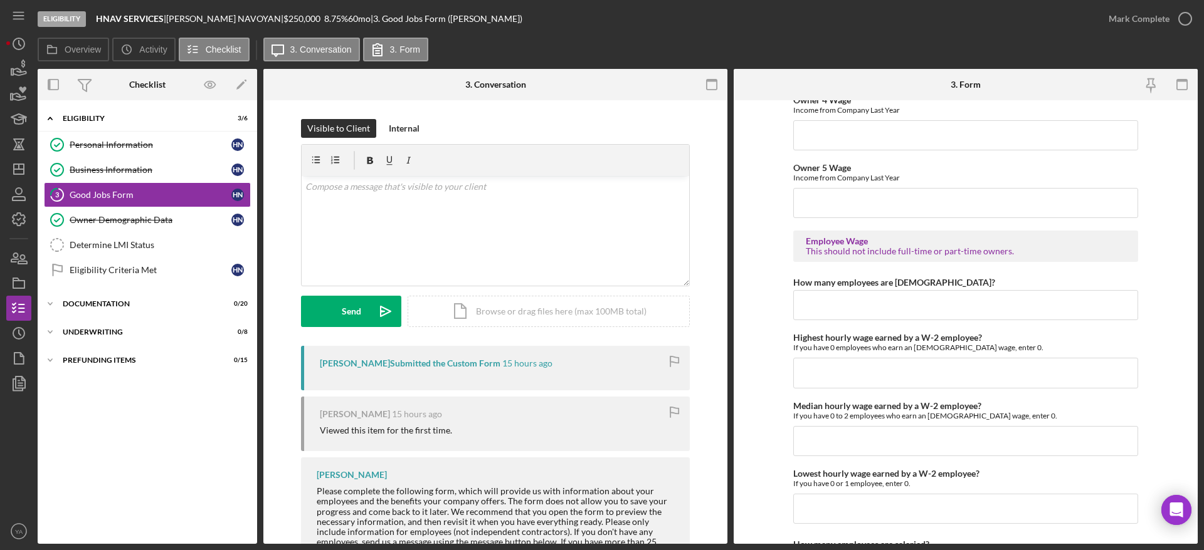
scroll to position [2743, 0]
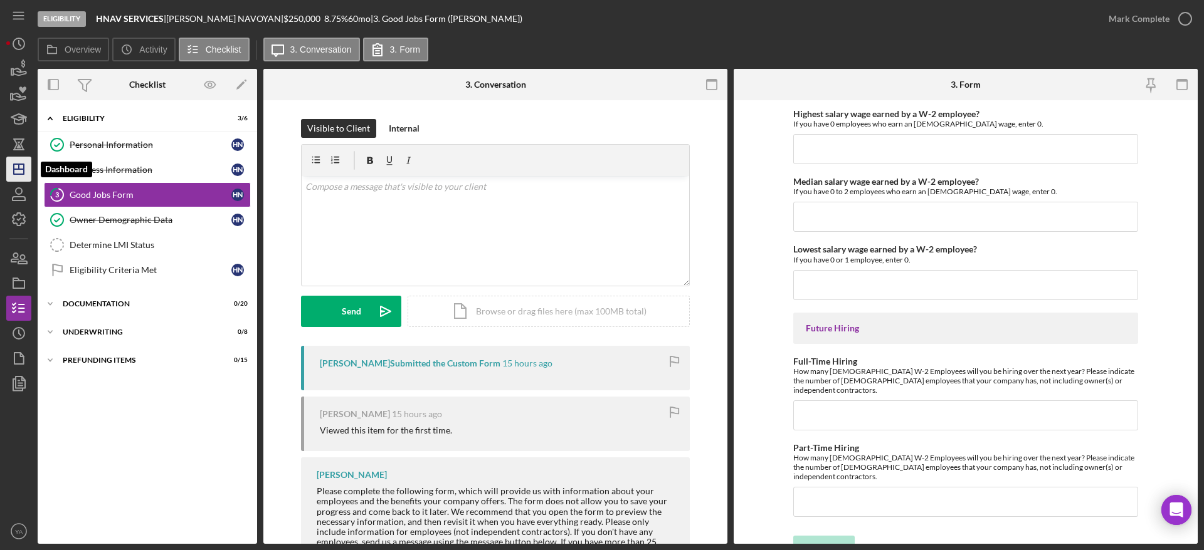
click at [27, 176] on icon "Icon/Dashboard" at bounding box center [18, 169] width 31 height 31
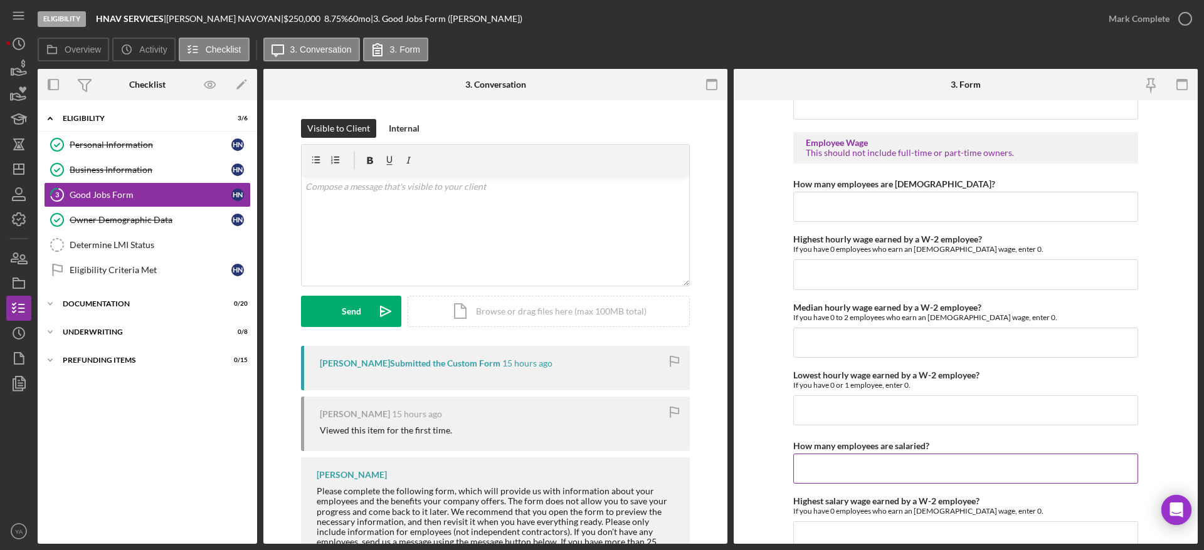
scroll to position [2273, 0]
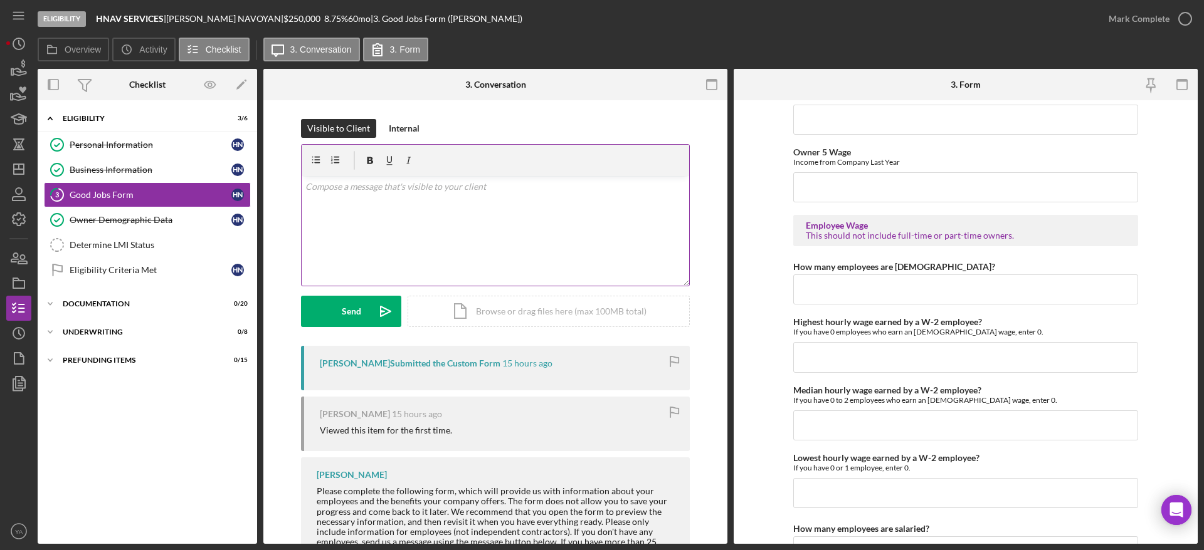
click at [485, 252] on div "v Color teal Color pink Remove color Add row above Add row below Add column bef…" at bounding box center [495, 231] width 387 height 110
click at [550, 202] on p "Hi Hakob, Just want to confirm if there are any employees working hourly" at bounding box center [495, 194] width 381 height 28
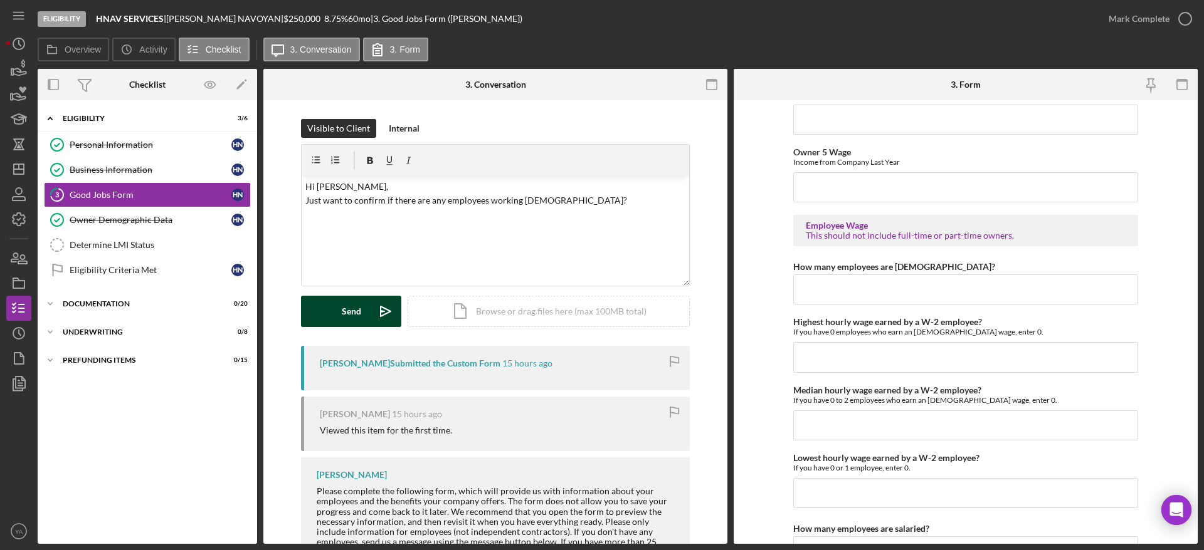
click at [370, 310] on icon "Icon/icon-invite-send" at bounding box center [385, 311] width 31 height 31
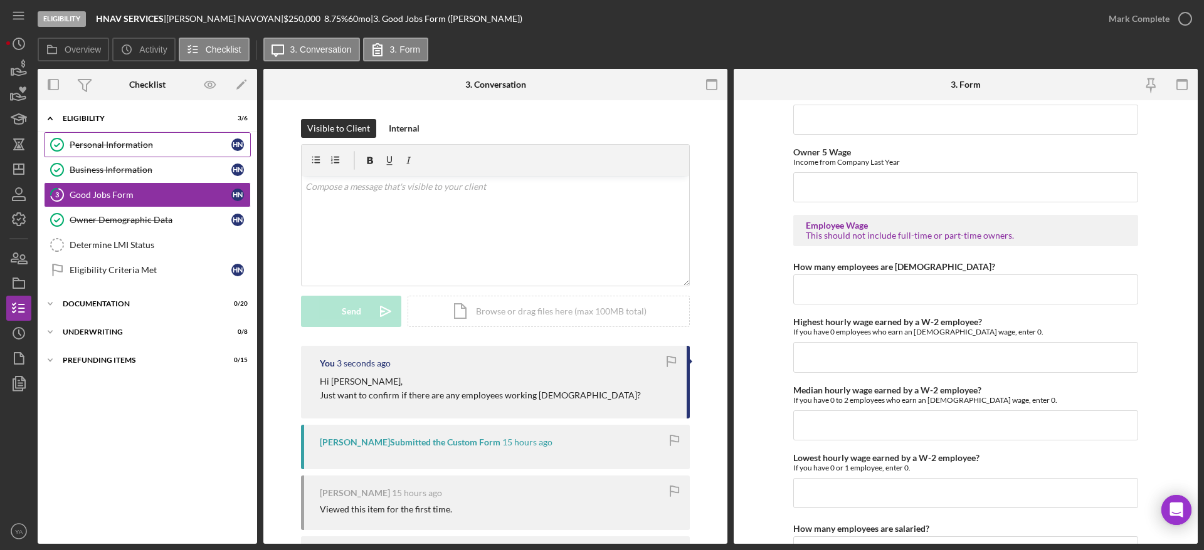
click at [149, 143] on div "Personal Information" at bounding box center [151, 145] width 162 height 10
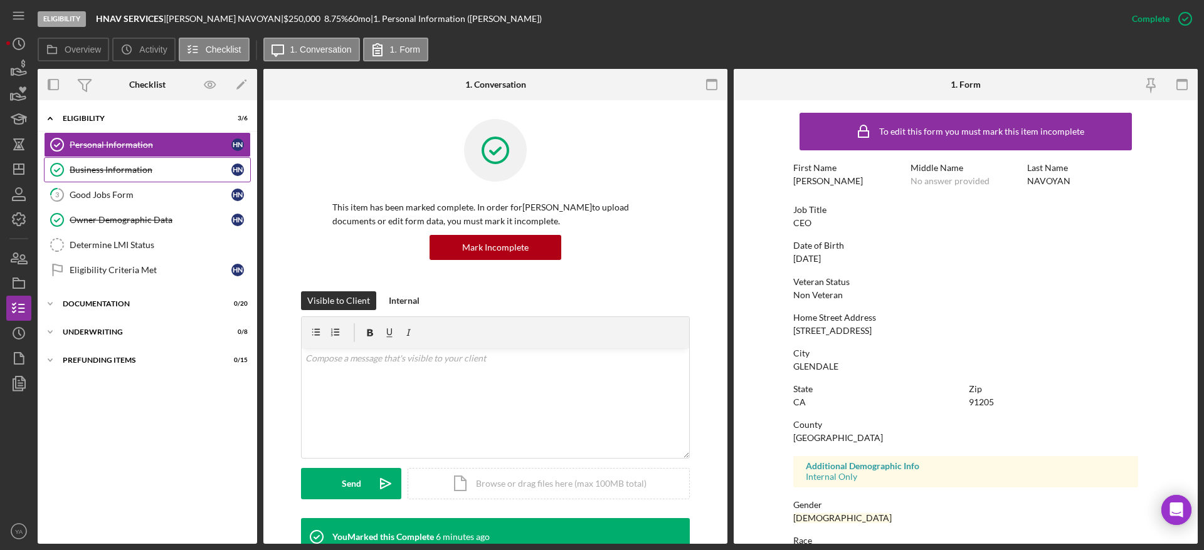
click at [128, 164] on link "Business Information Business Information H N" at bounding box center [147, 169] width 207 height 25
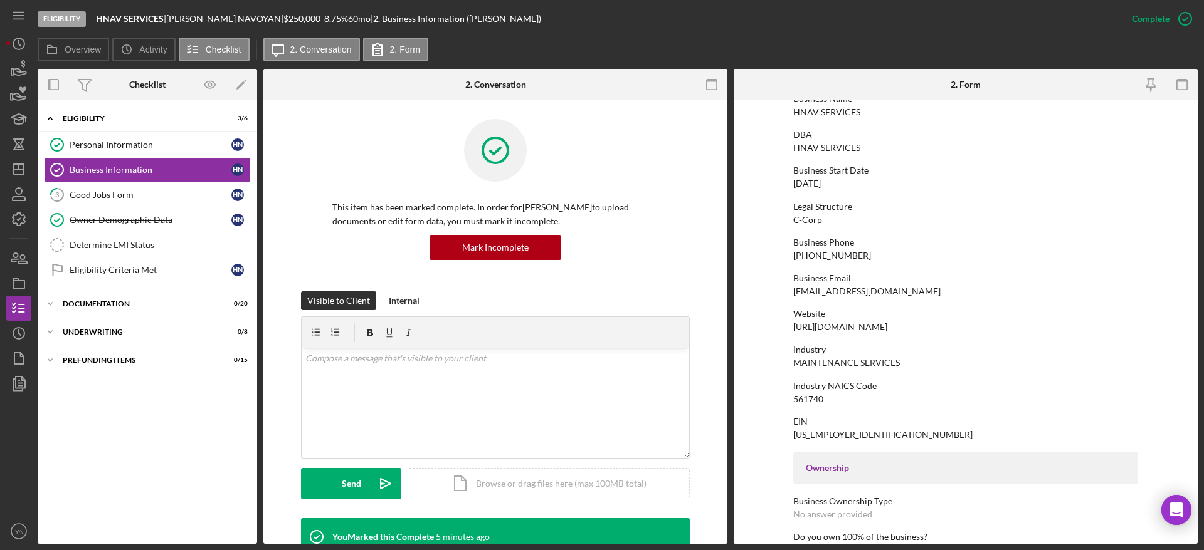
scroll to position [282, 0]
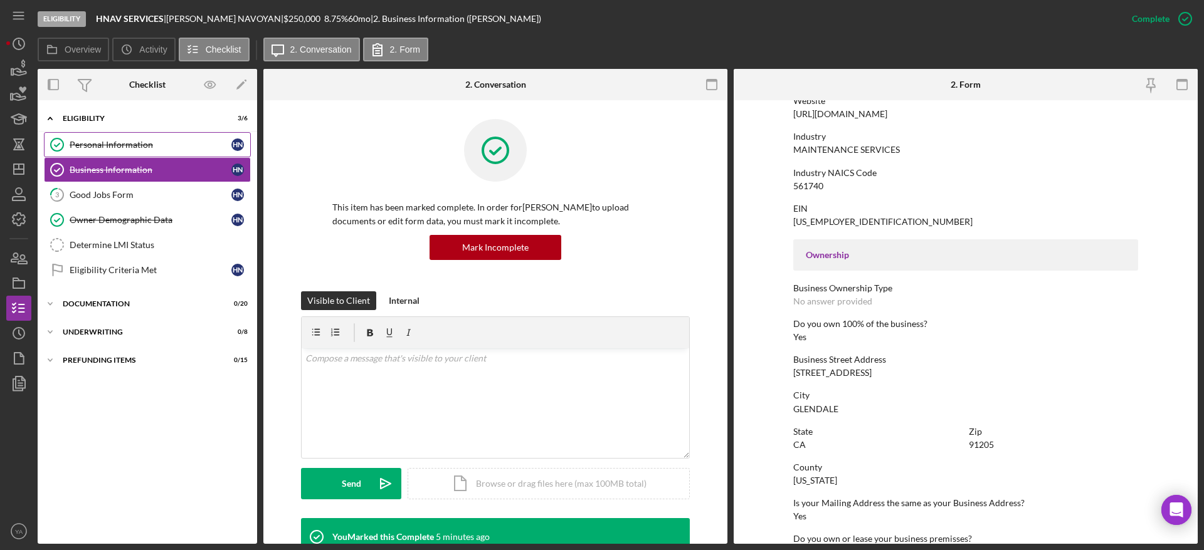
click at [202, 143] on div "Personal Information" at bounding box center [151, 145] width 162 height 10
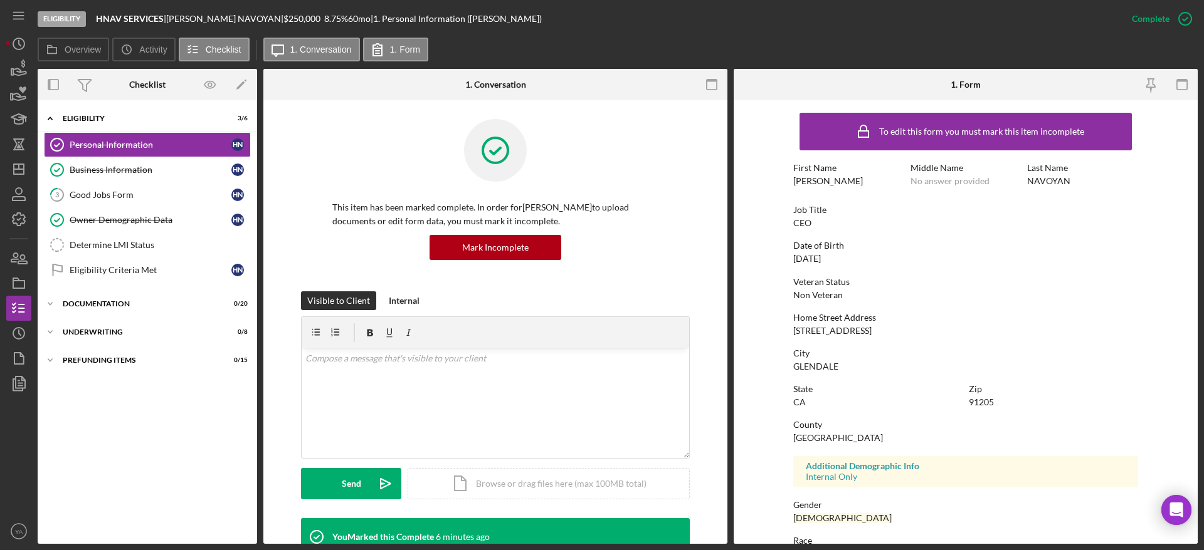
drag, startPoint x: 791, startPoint y: 327, endPoint x: 922, endPoint y: 330, distance: 131.1
click at [922, 330] on form "To edit this form you must mark this item incomplete First Name HAKOB Middle Na…" at bounding box center [965, 322] width 464 height 444
copy div "615 S GLENDALE AVE UNIT 6"
click at [987, 404] on div "91205" at bounding box center [981, 402] width 25 height 10
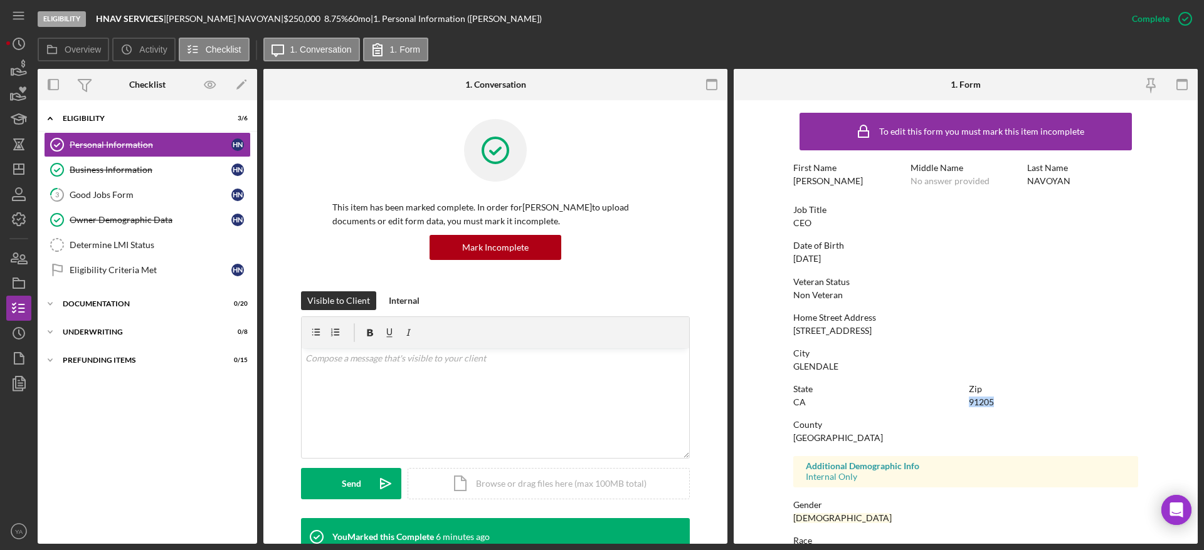
copy div "91205"
click at [961, 369] on div "City GLENDALE" at bounding box center [965, 360] width 345 height 23
click at [148, 246] on div "Determine LMI Status" at bounding box center [160, 245] width 181 height 10
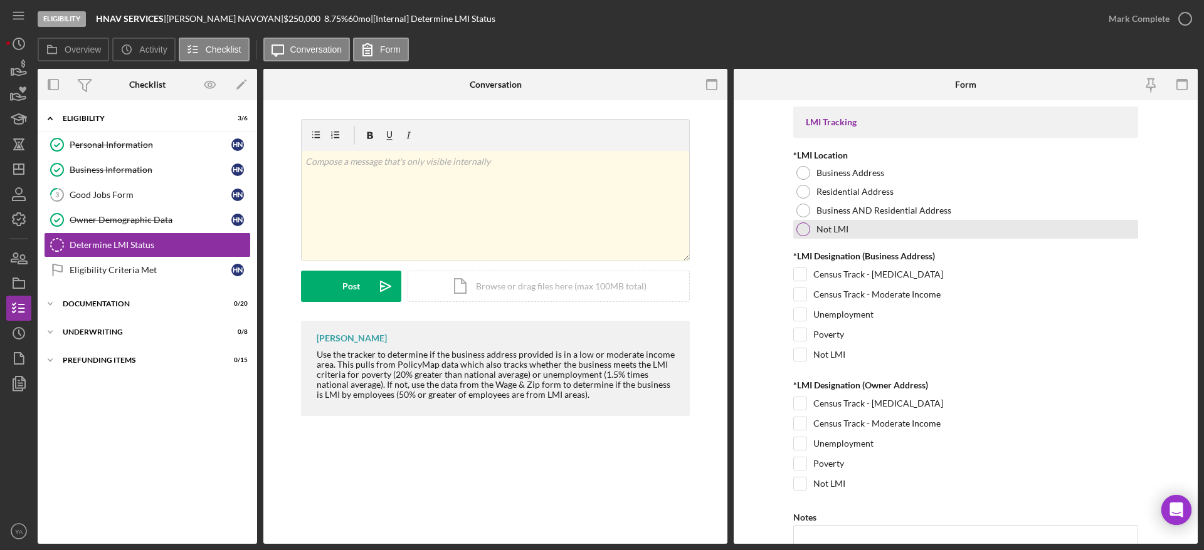
click at [801, 220] on div "Not LMI" at bounding box center [965, 229] width 345 height 19
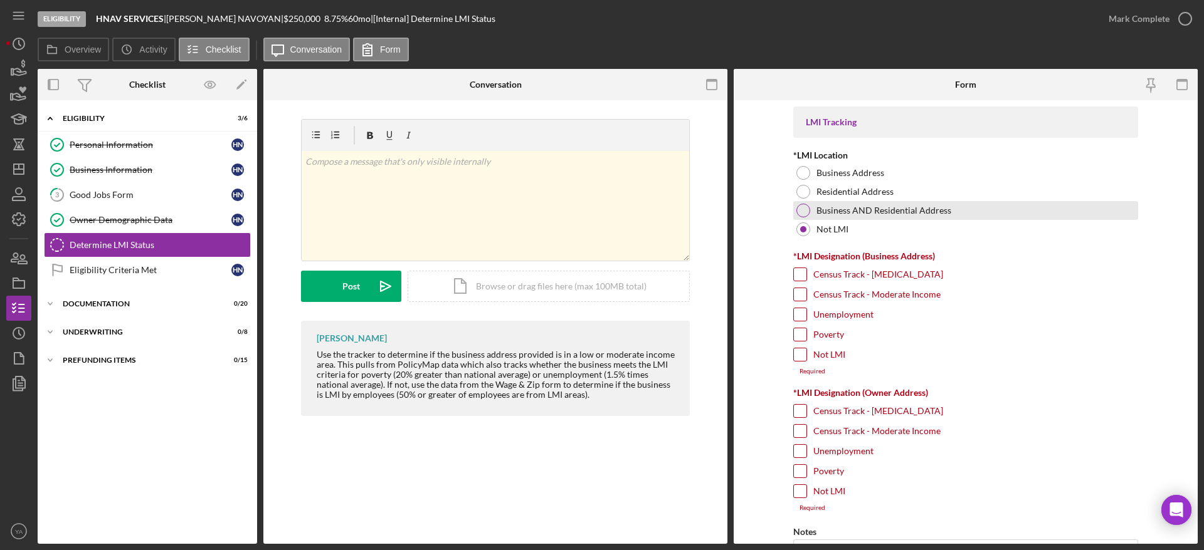
click at [802, 213] on div at bounding box center [803, 211] width 14 height 14
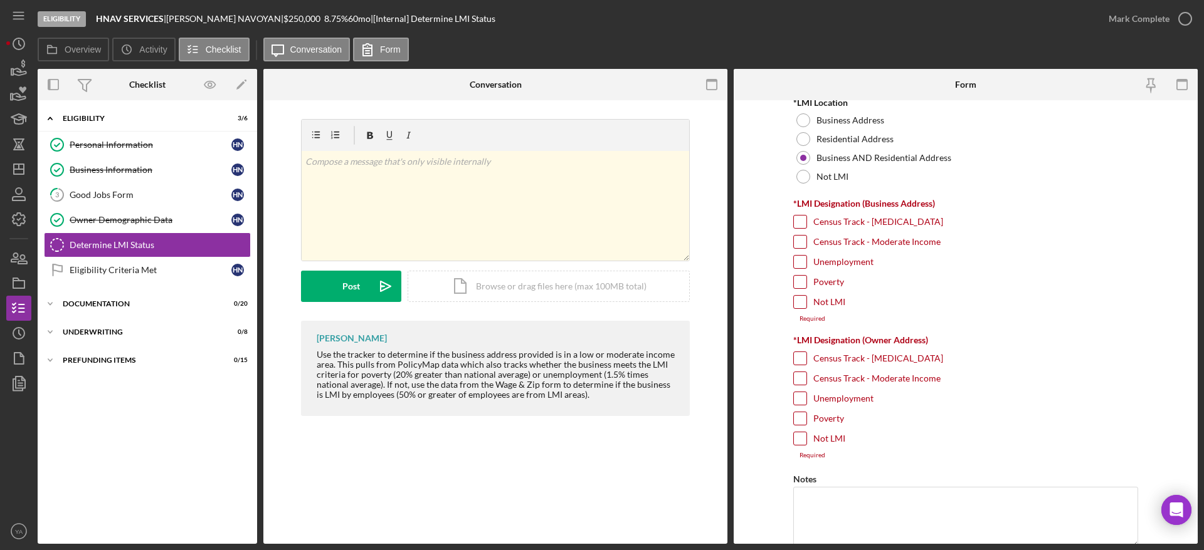
scroll to position [94, 0]
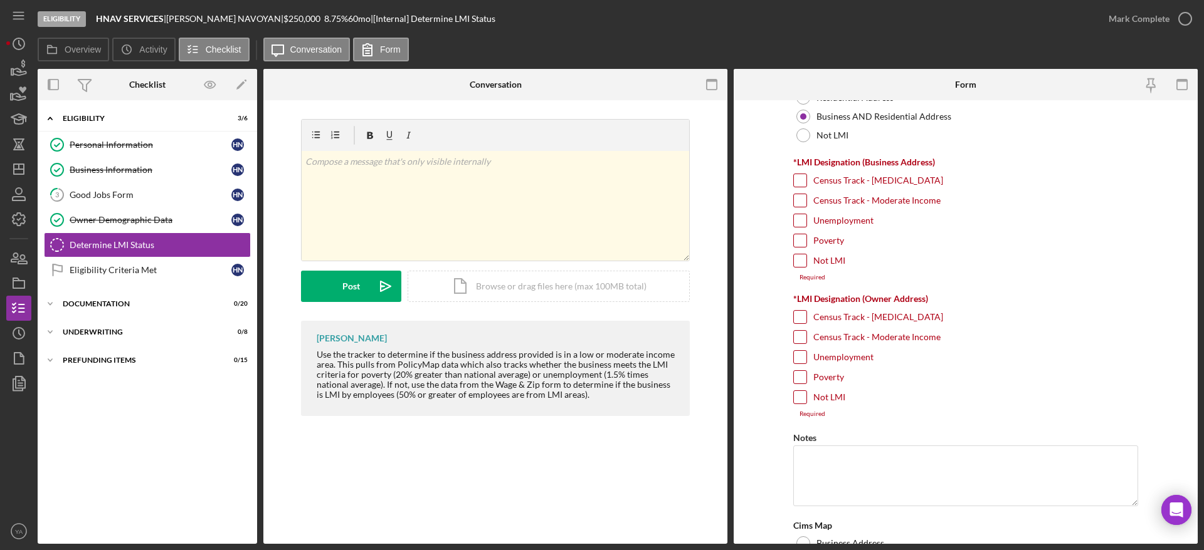
click at [797, 375] on input "Poverty" at bounding box center [800, 377] width 13 height 13
checkbox input "true"
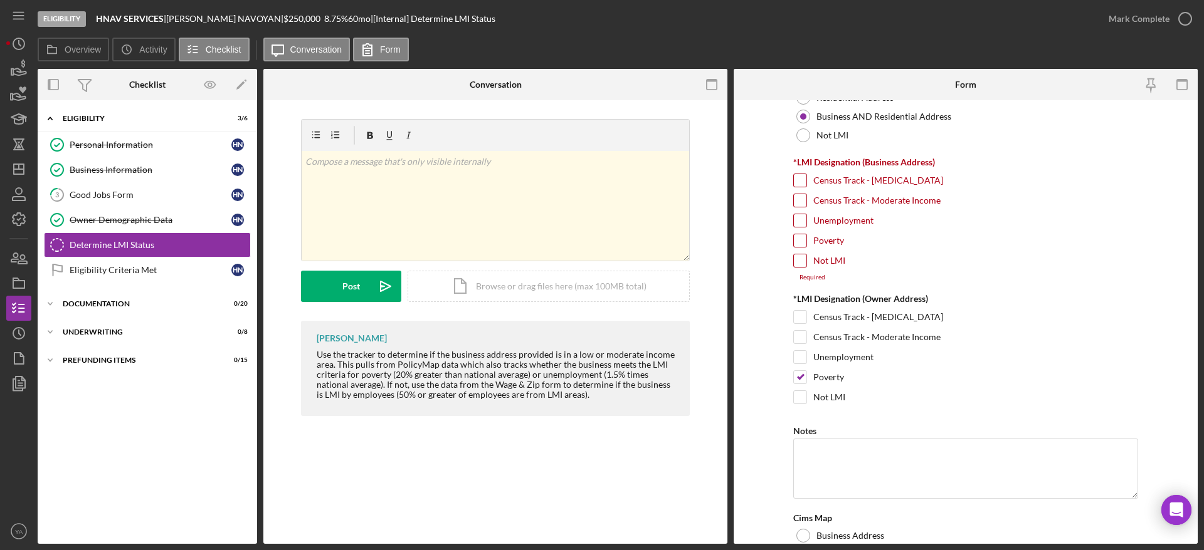
click at [802, 238] on input "Poverty" at bounding box center [800, 240] width 13 height 13
checkbox input "true"
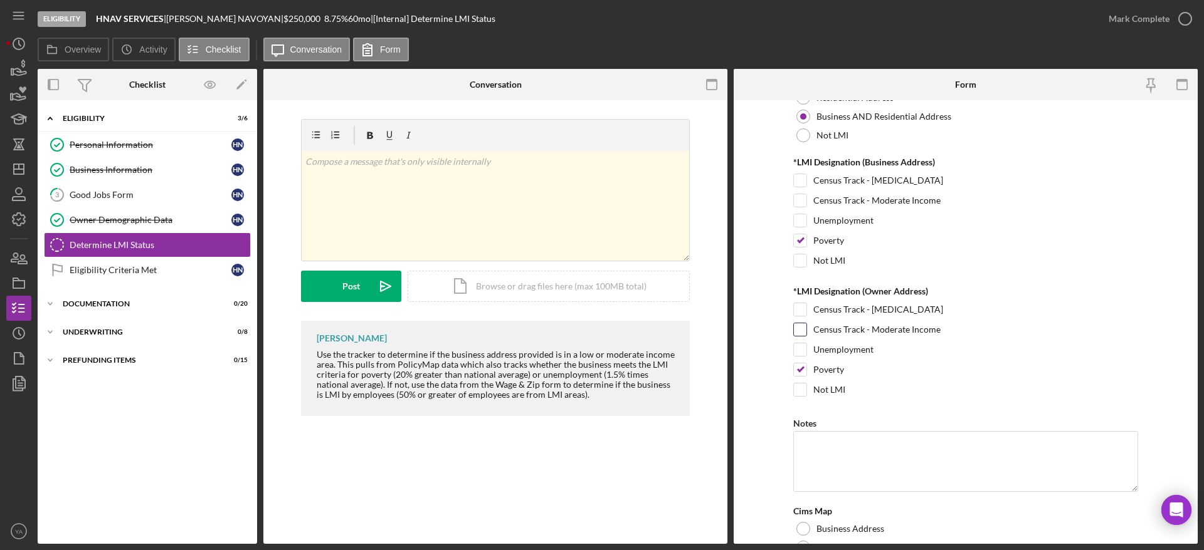
click at [804, 331] on input "Census Track - Moderate Income" at bounding box center [800, 329] width 13 height 13
checkbox input "true"
click at [795, 204] on input "Census Track - Moderate Income" at bounding box center [800, 200] width 13 height 13
checkbox input "true"
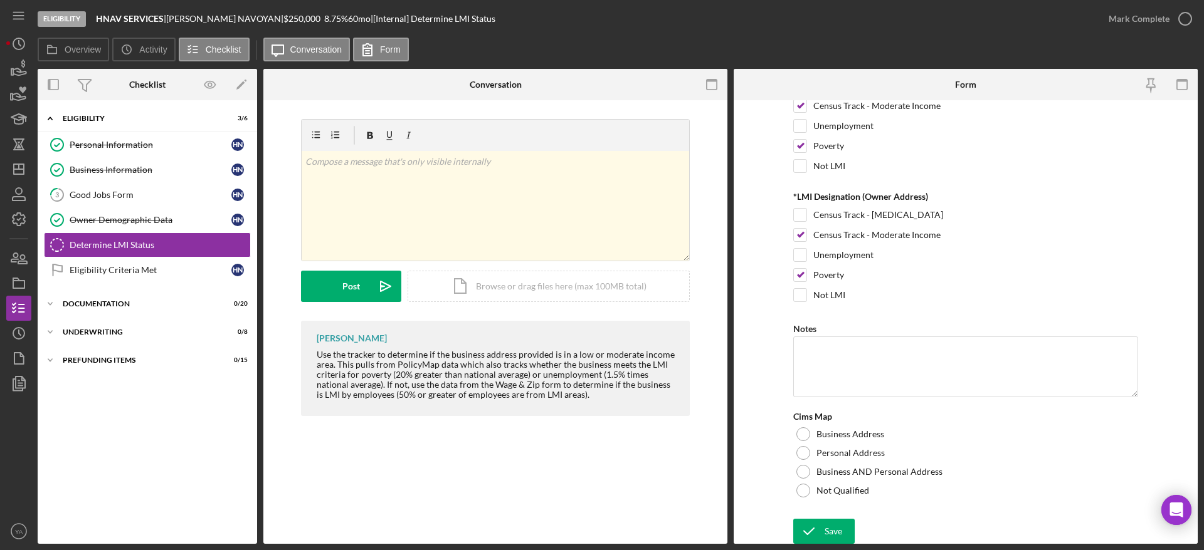
scroll to position [191, 0]
click at [800, 466] on div at bounding box center [803, 470] width 14 height 14
click at [854, 386] on textarea "Notes" at bounding box center [965, 365] width 345 height 60
click at [1011, 384] on textarea "Business and Personal address are same." at bounding box center [965, 365] width 345 height 60
drag, startPoint x: 908, startPoint y: 355, endPoint x: 873, endPoint y: 370, distance: 38.5
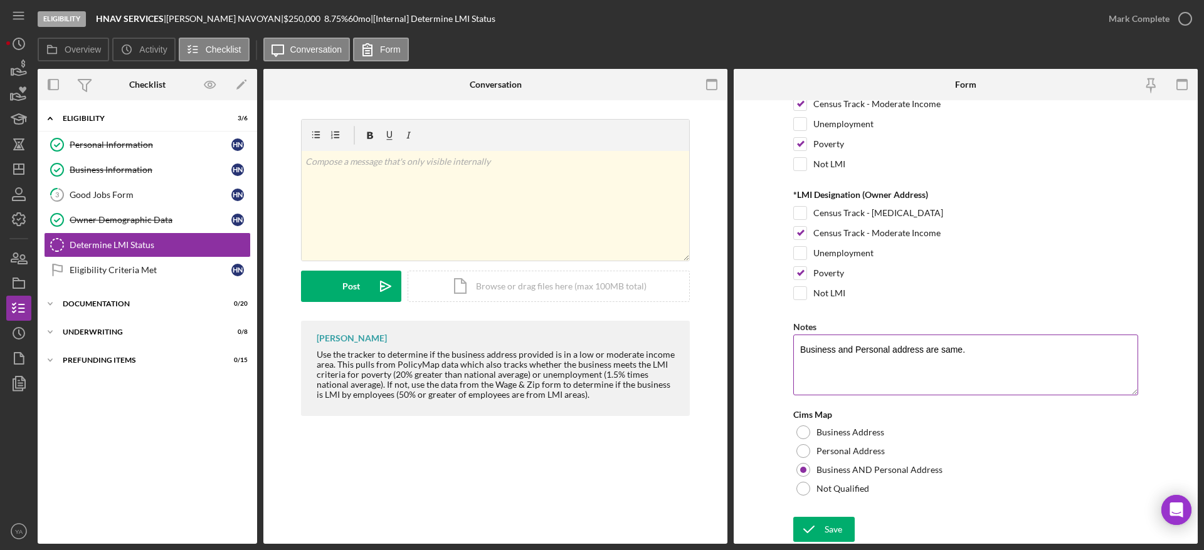
click at [873, 370] on textarea "Business and Personal address are same." at bounding box center [965, 365] width 345 height 60
click at [979, 356] on textarea "Business and Personal address are same." at bounding box center [965, 365] width 345 height 60
click at [939, 349] on textarea "Business and Personal address are same." at bounding box center [965, 365] width 345 height 60
click at [979, 367] on textarea "Business and Personal address are the same." at bounding box center [965, 365] width 345 height 60
type textarea "Business and Personal address are the same."
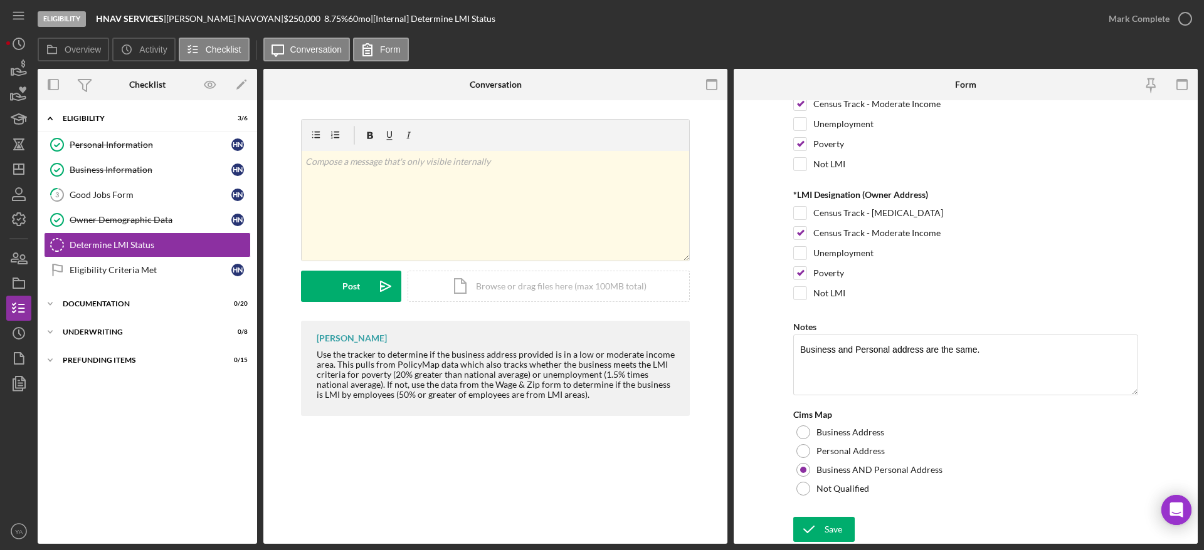
click at [828, 515] on form "LMI Tracking *LMI Location Business Address Residential Address Business AND Re…" at bounding box center [965, 322] width 464 height 444
click at [828, 518] on div "Save" at bounding box center [833, 529] width 18 height 25
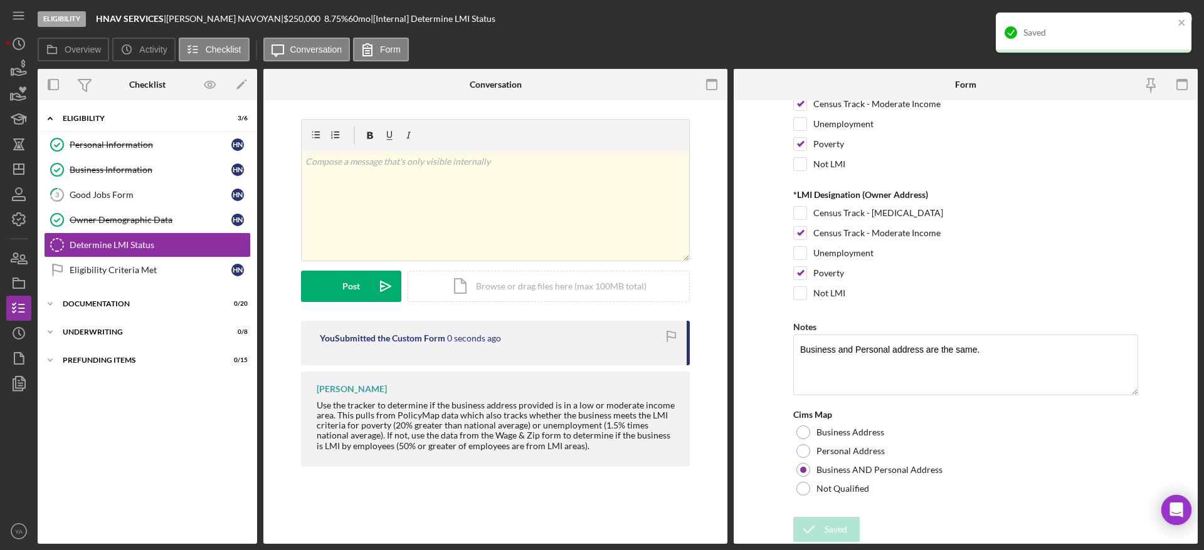
click at [1157, 14] on div "Saved" at bounding box center [1093, 37] width 201 height 55
click at [1194, 20] on icon "button" at bounding box center [1184, 18] width 31 height 31
click at [1177, 23] on icon "close" at bounding box center [1181, 23] width 9 height 10
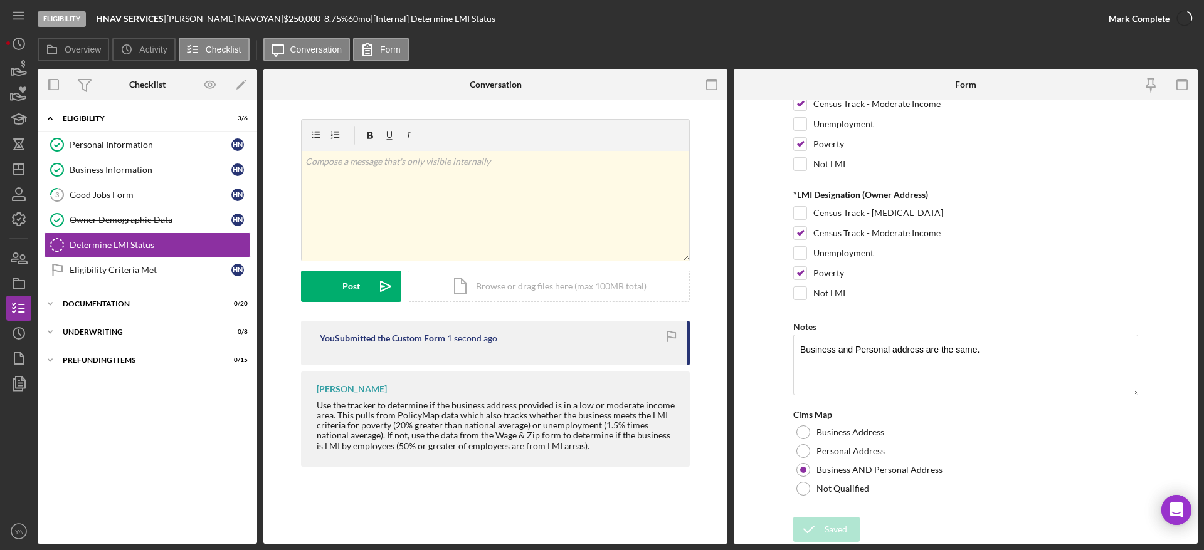
scroll to position [241, 0]
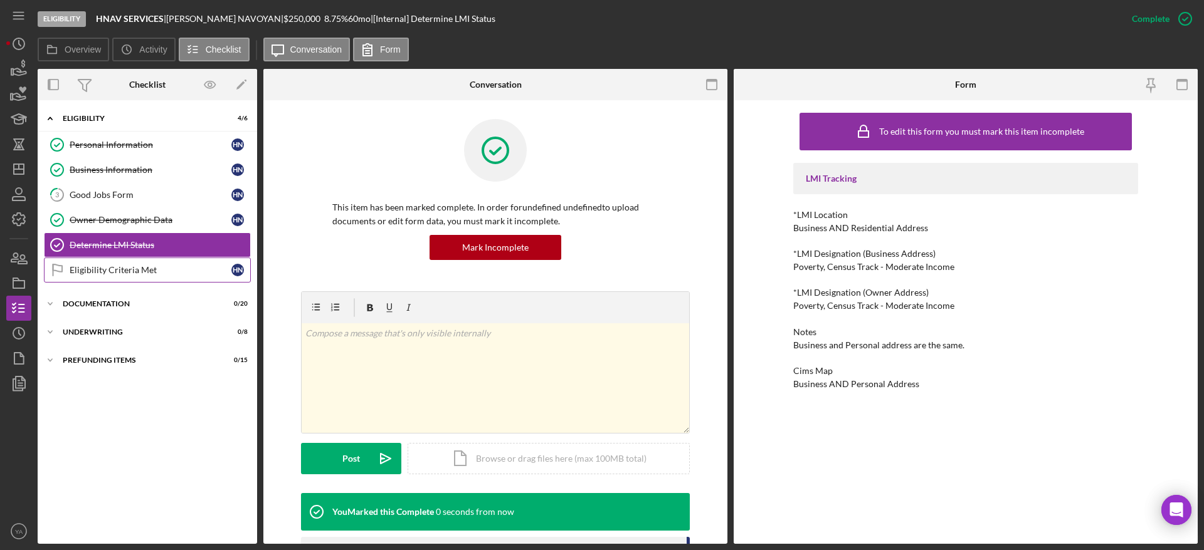
click at [115, 264] on link "Eligibility Criteria Met Eligibility Criteria Met H N" at bounding box center [147, 270] width 207 height 25
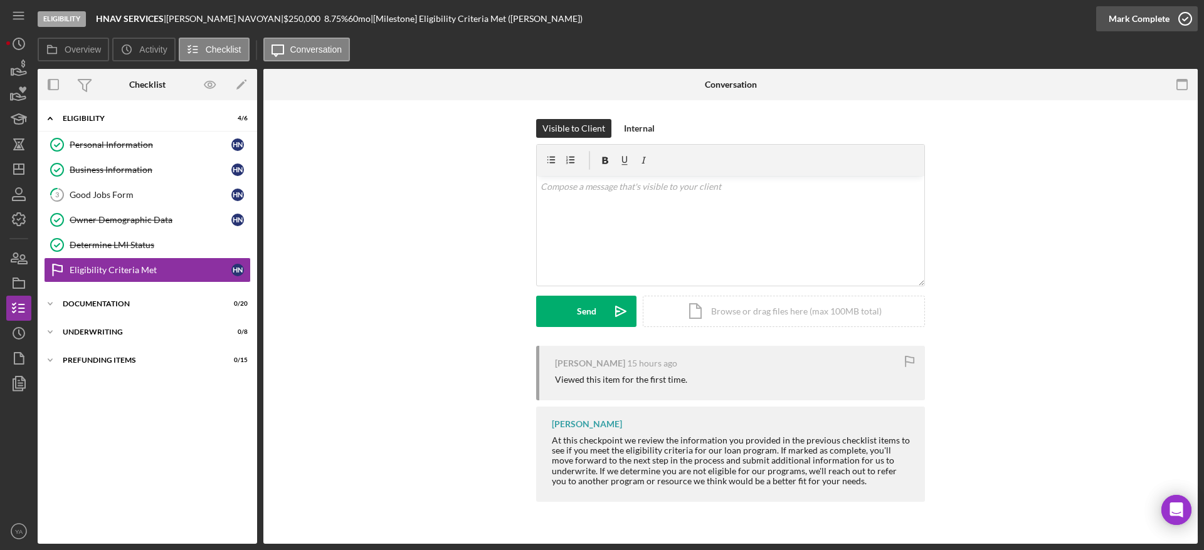
click at [1164, 23] on div "Mark Complete" at bounding box center [1138, 18] width 61 height 25
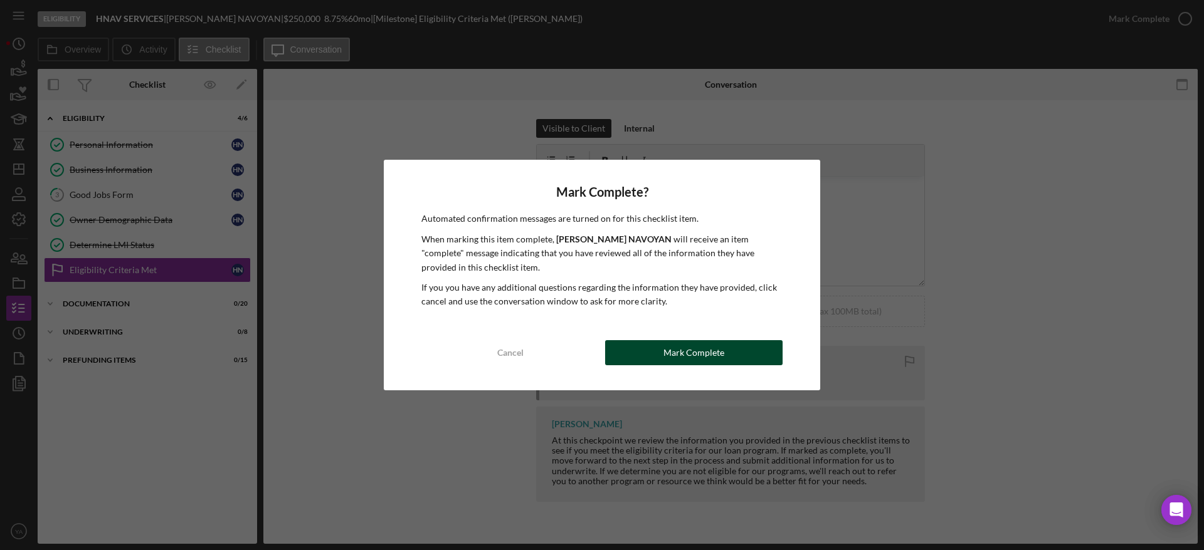
click at [707, 362] on div "Mark Complete" at bounding box center [693, 352] width 61 height 25
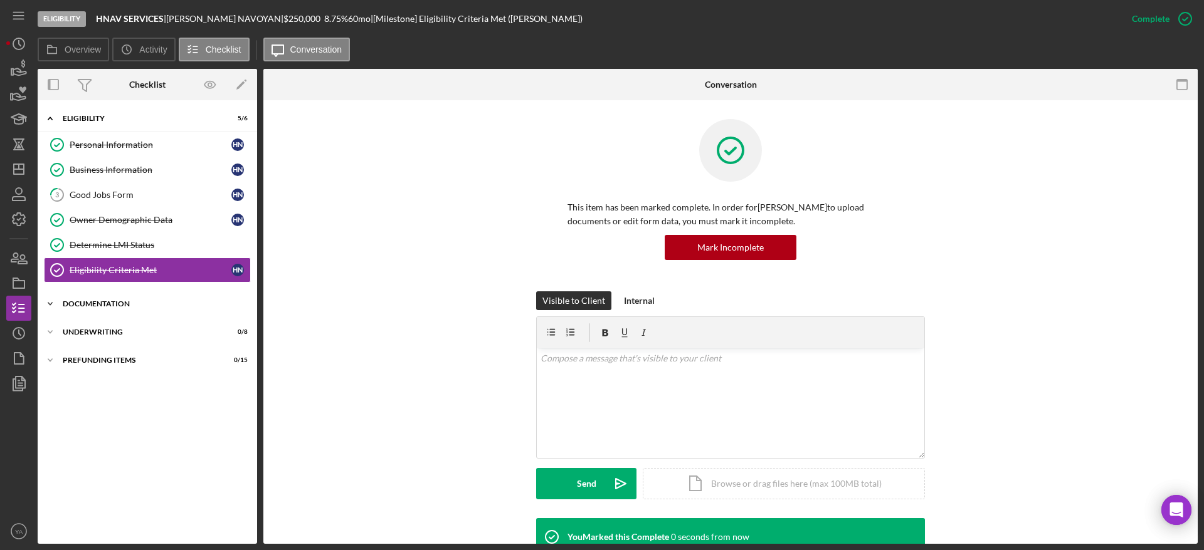
click at [155, 305] on div "Documentation" at bounding box center [152, 304] width 179 height 8
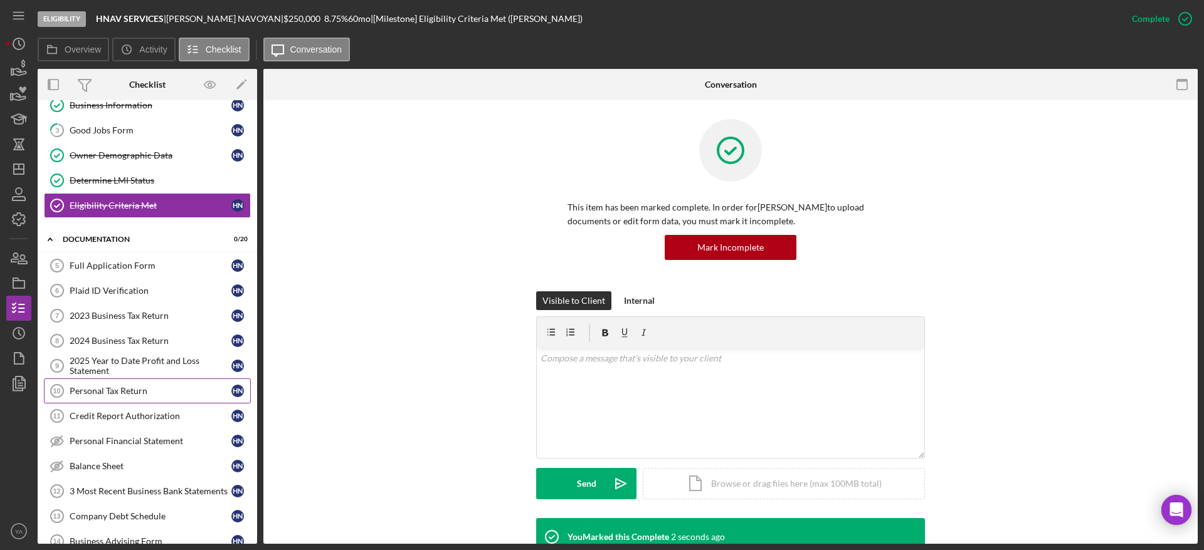
scroll to position [94, 0]
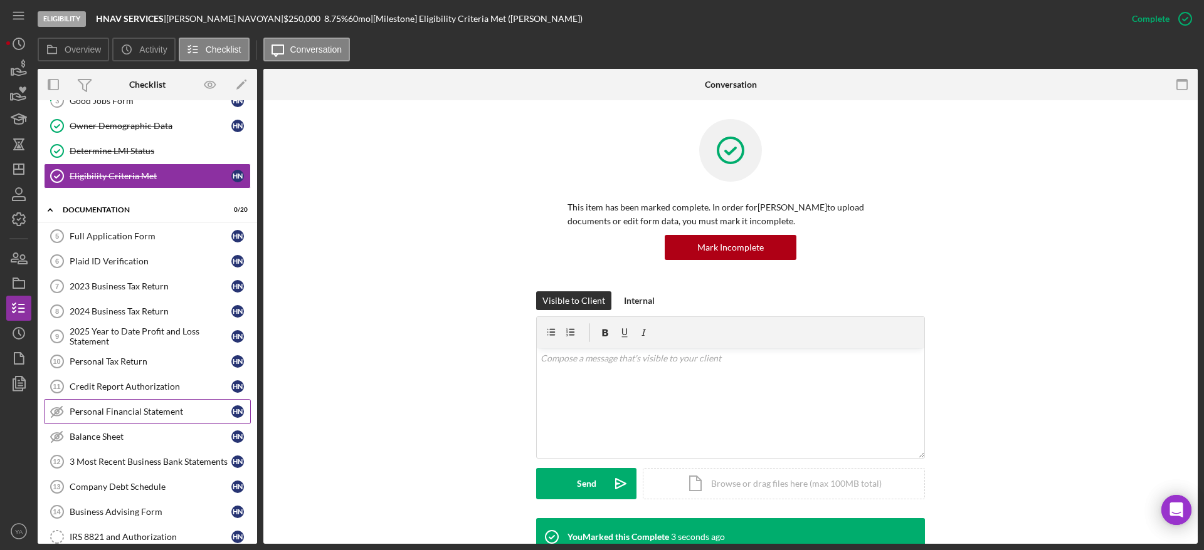
click at [150, 404] on link "Personal Financial Statement Personal Financial Statement H N" at bounding box center [147, 411] width 207 height 25
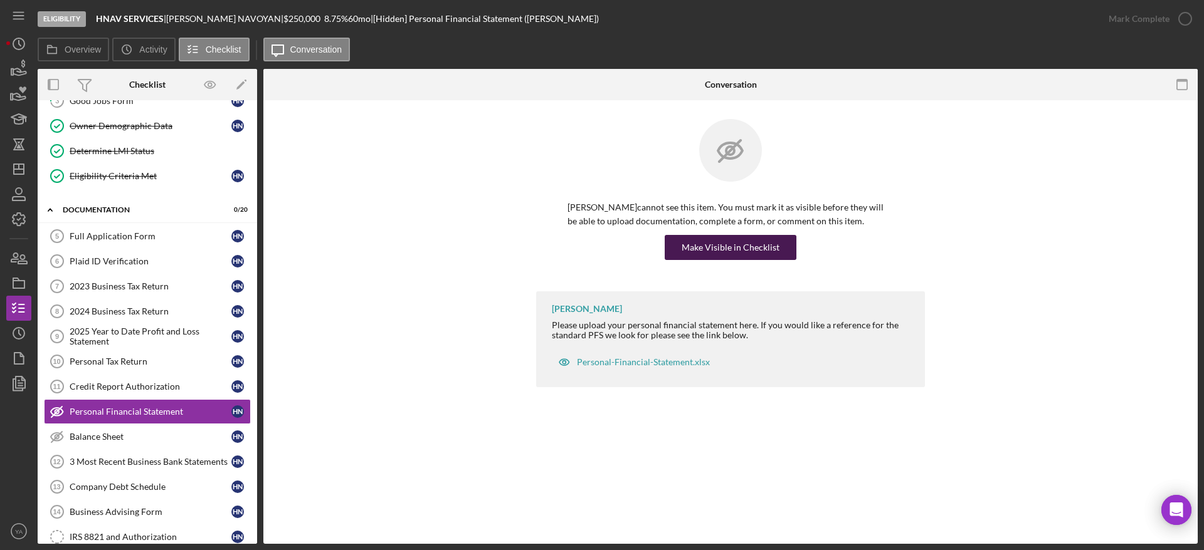
click at [746, 249] on div "Make Visible in Checklist" at bounding box center [730, 247] width 98 height 25
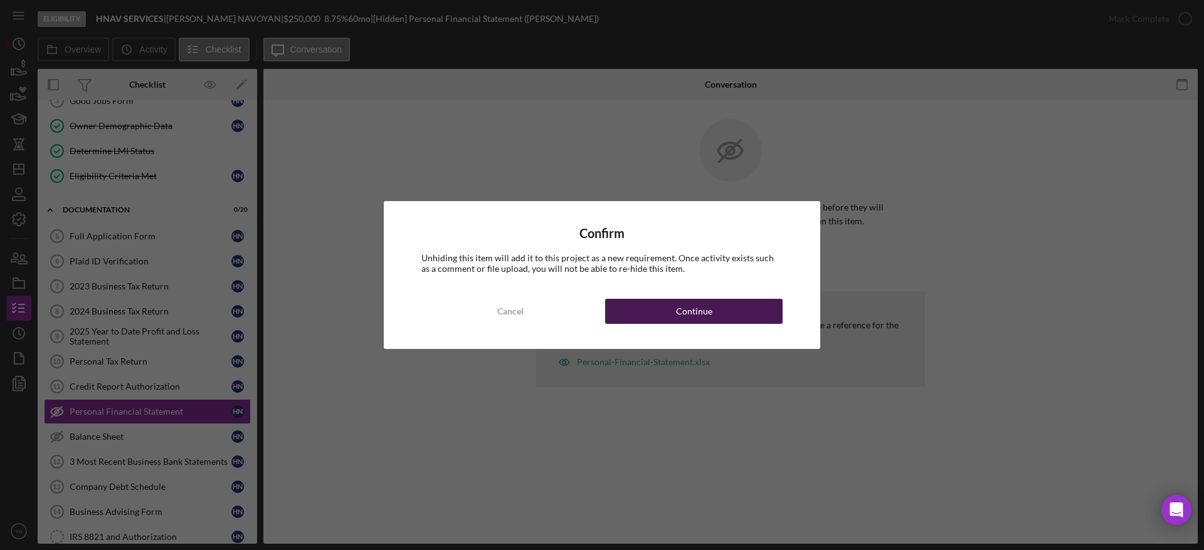
click at [659, 312] on button "Continue" at bounding box center [693, 311] width 177 height 25
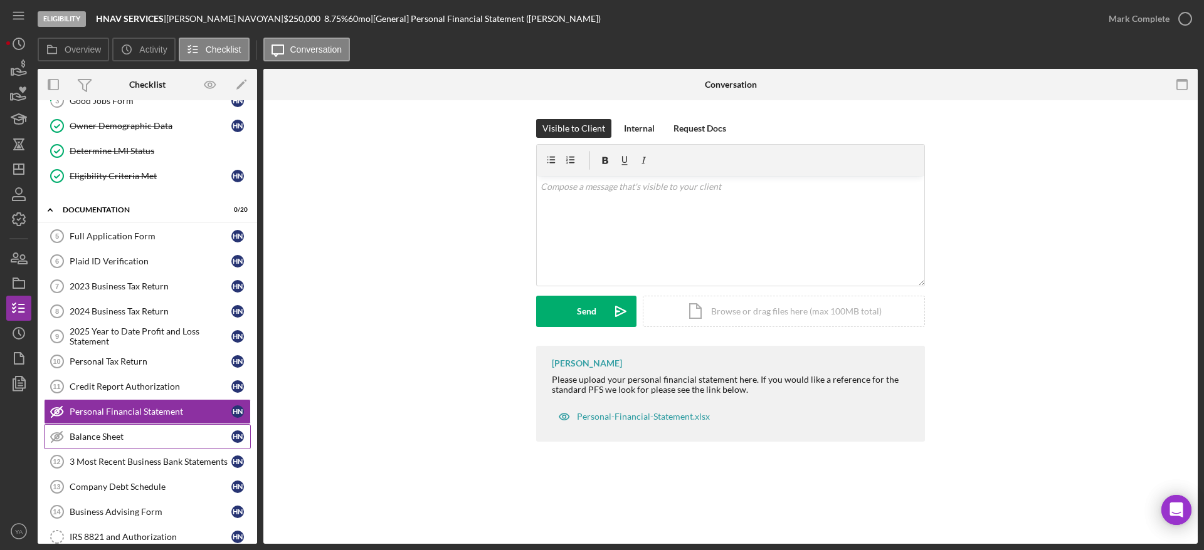
click at [121, 434] on div "Balance Sheet" at bounding box center [151, 437] width 162 height 10
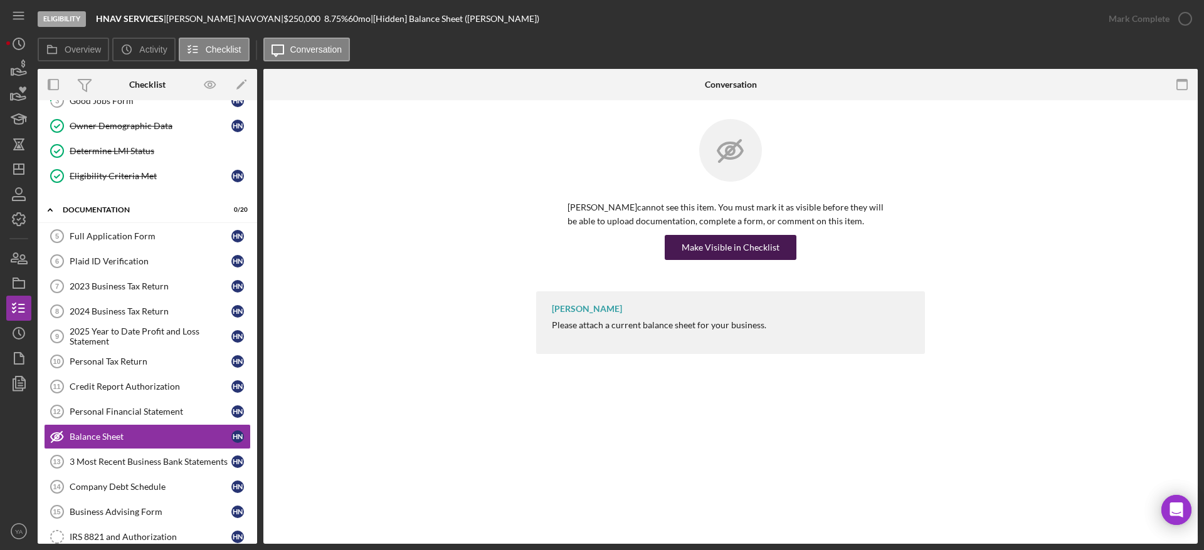
click at [732, 245] on div "Make Visible in Checklist" at bounding box center [730, 247] width 98 height 25
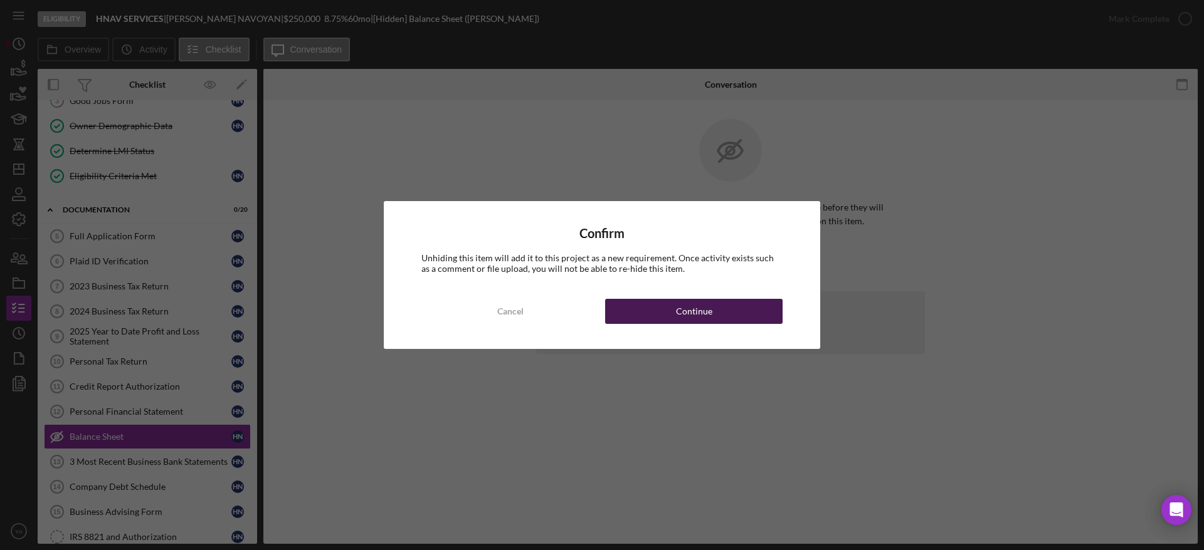
click at [722, 308] on button "Continue" at bounding box center [693, 311] width 177 height 25
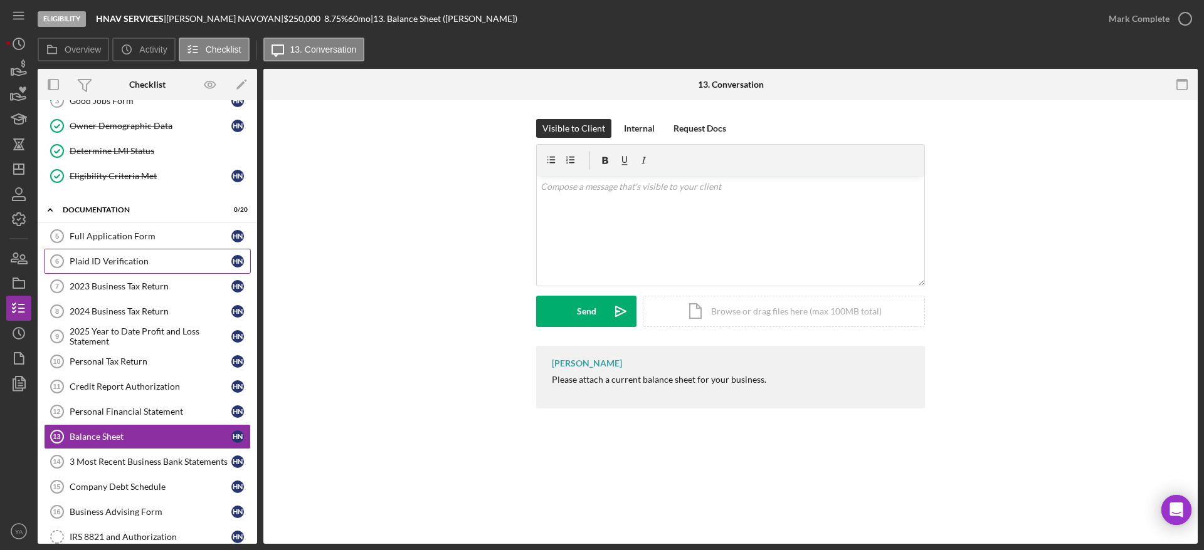
click at [153, 270] on link "Plaid ID Verification 6 Plaid ID Verification H N" at bounding box center [147, 261] width 207 height 25
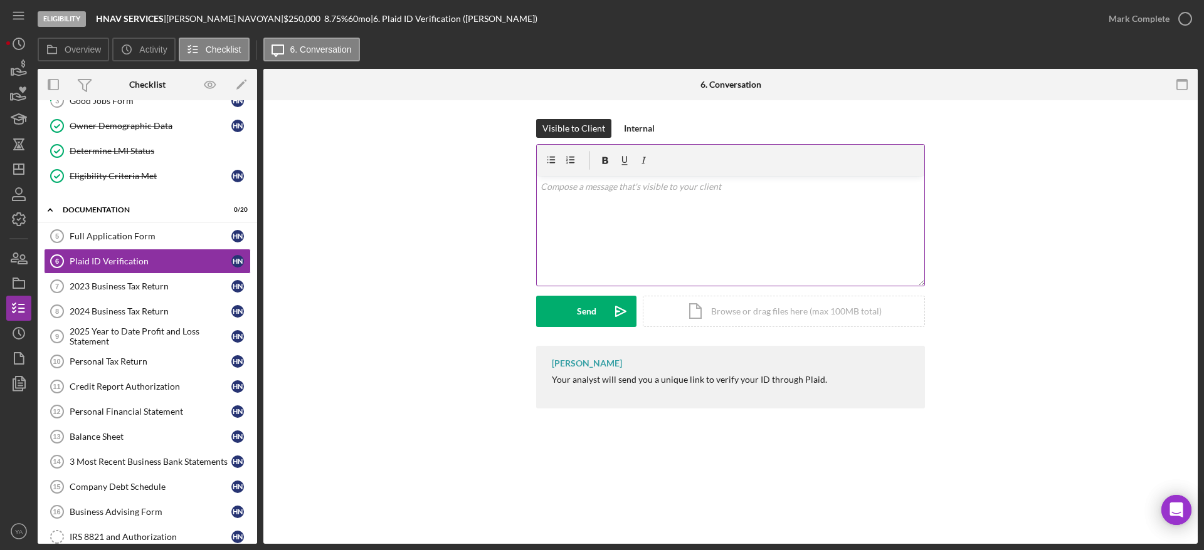
click at [639, 203] on div "v Color teal Color pink Remove color Add row above Add row below Add column bef…" at bounding box center [730, 231] width 387 height 110
click at [626, 311] on icon "Icon/icon-invite-send" at bounding box center [620, 311] width 31 height 31
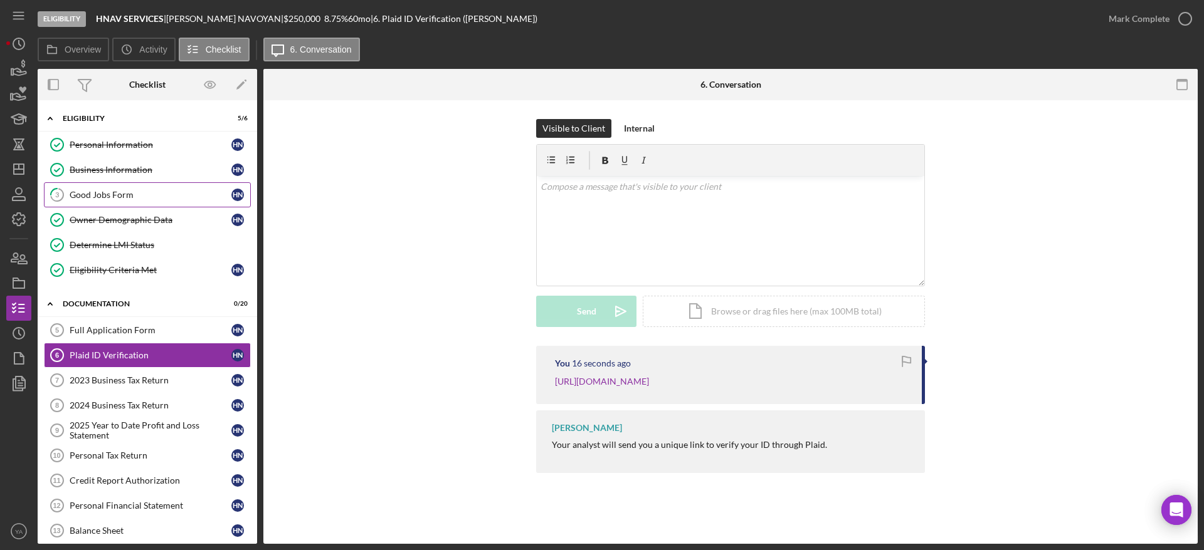
click at [154, 193] on div "Good Jobs Form" at bounding box center [151, 195] width 162 height 10
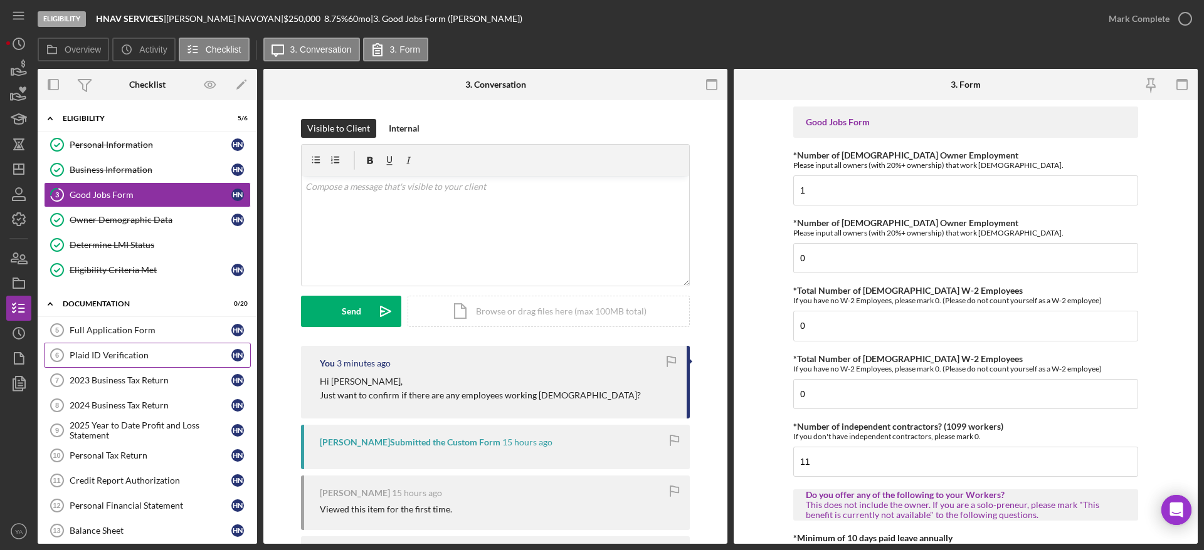
click at [187, 351] on div "Plaid ID Verification" at bounding box center [151, 355] width 162 height 10
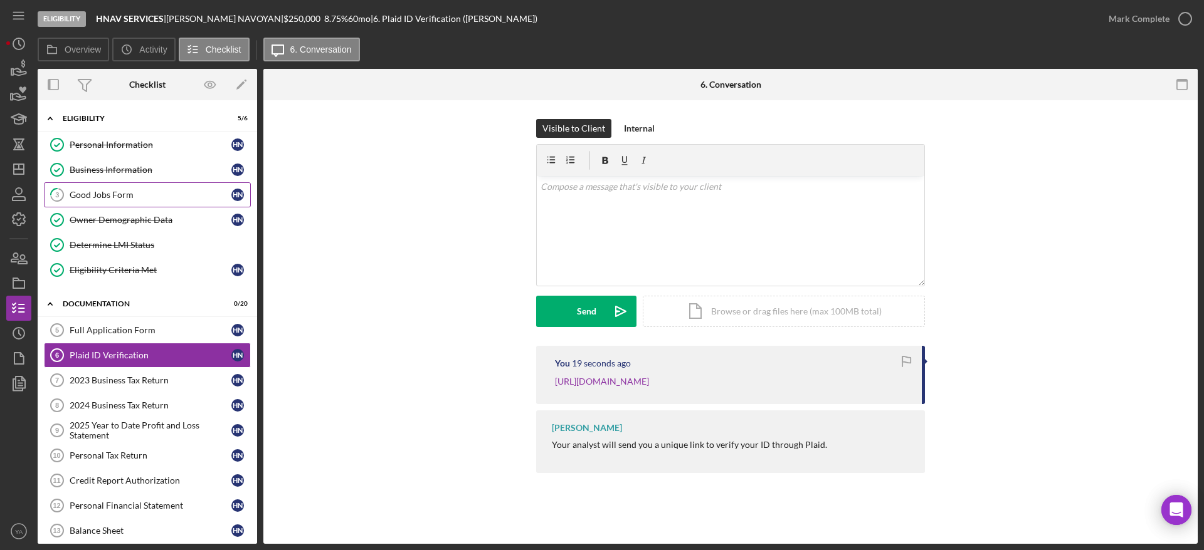
click at [176, 199] on div "Good Jobs Form" at bounding box center [151, 195] width 162 height 10
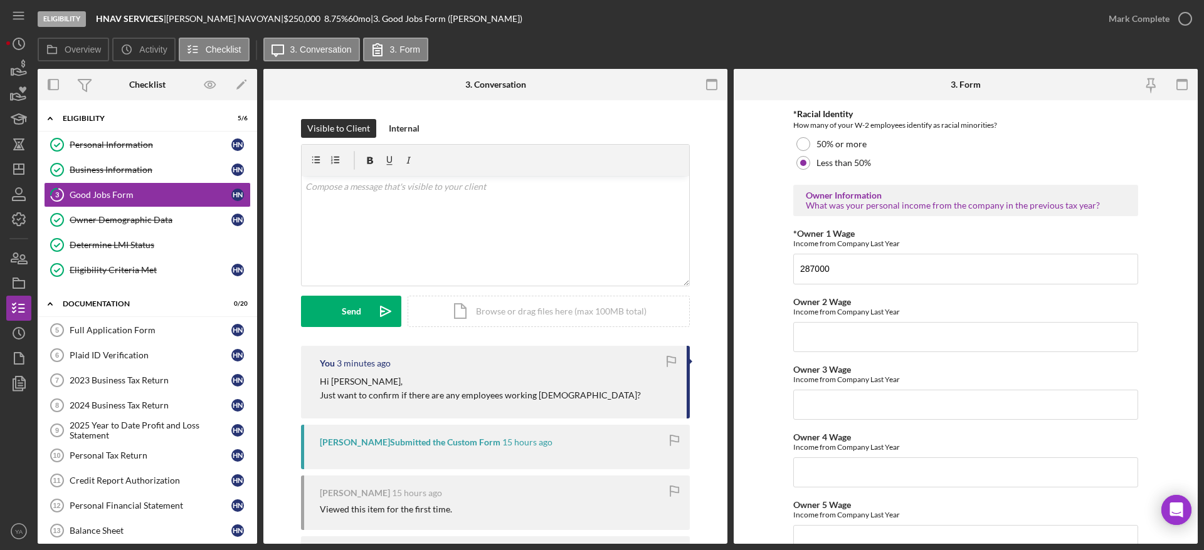
scroll to position [1787, 0]
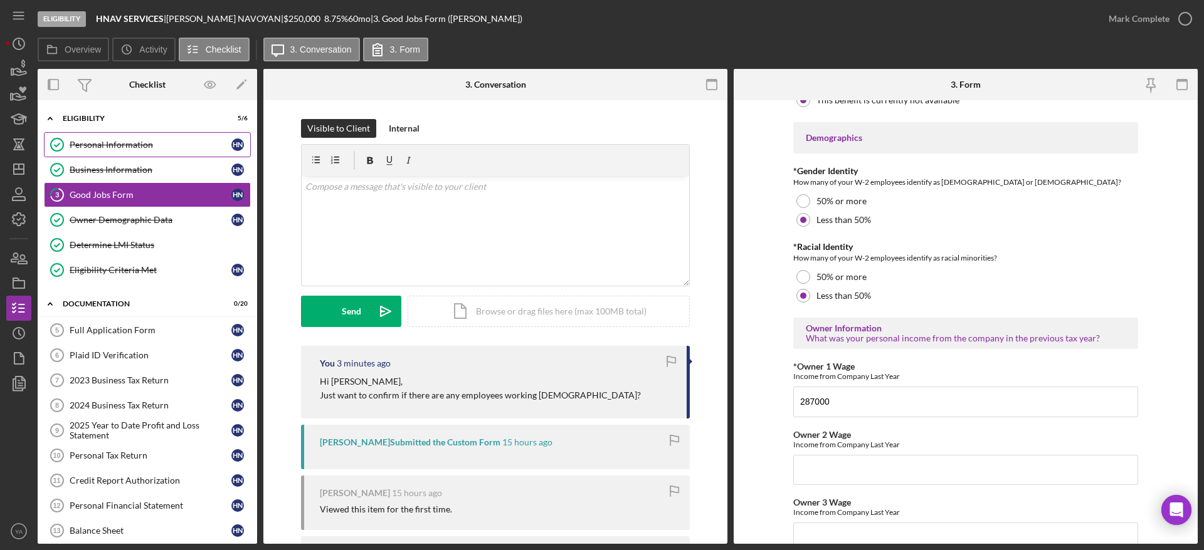
click at [184, 154] on link "Personal Information Personal Information H N" at bounding box center [147, 144] width 207 height 25
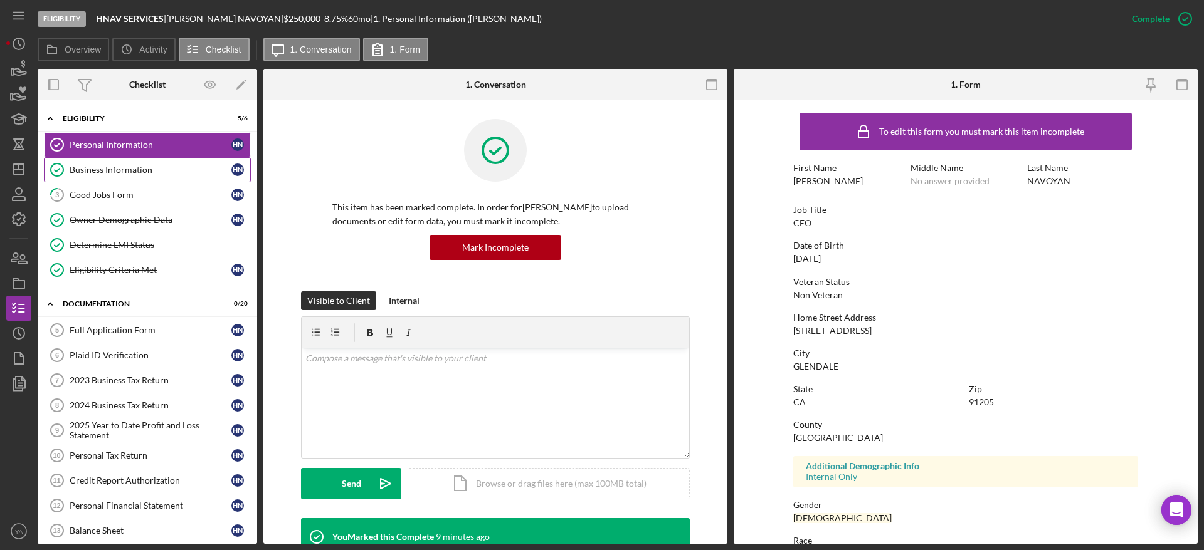
click at [146, 165] on div "Business Information" at bounding box center [151, 170] width 162 height 10
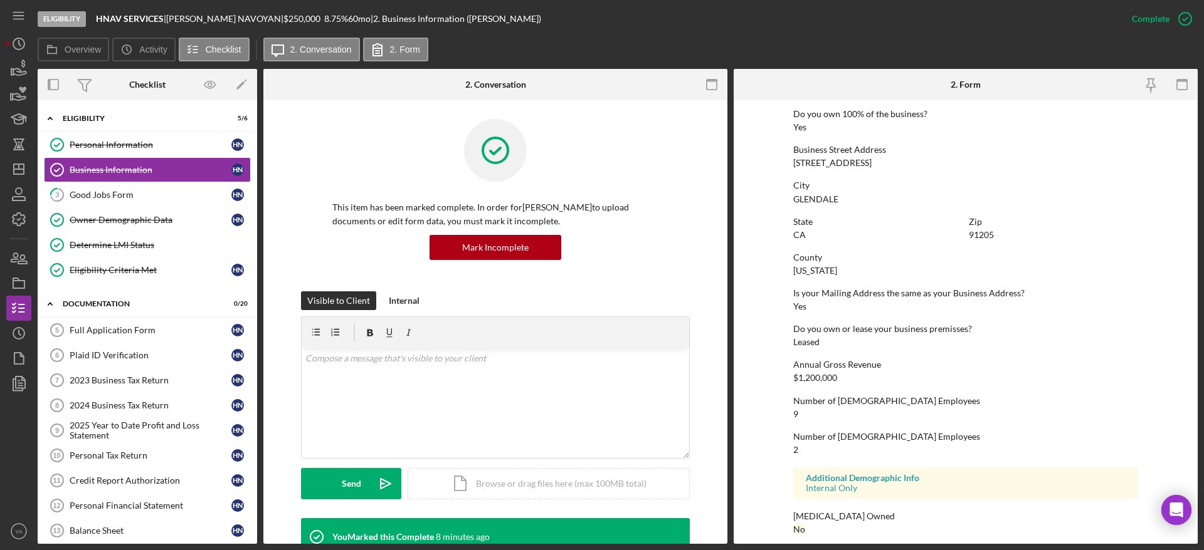
scroll to position [502, 0]
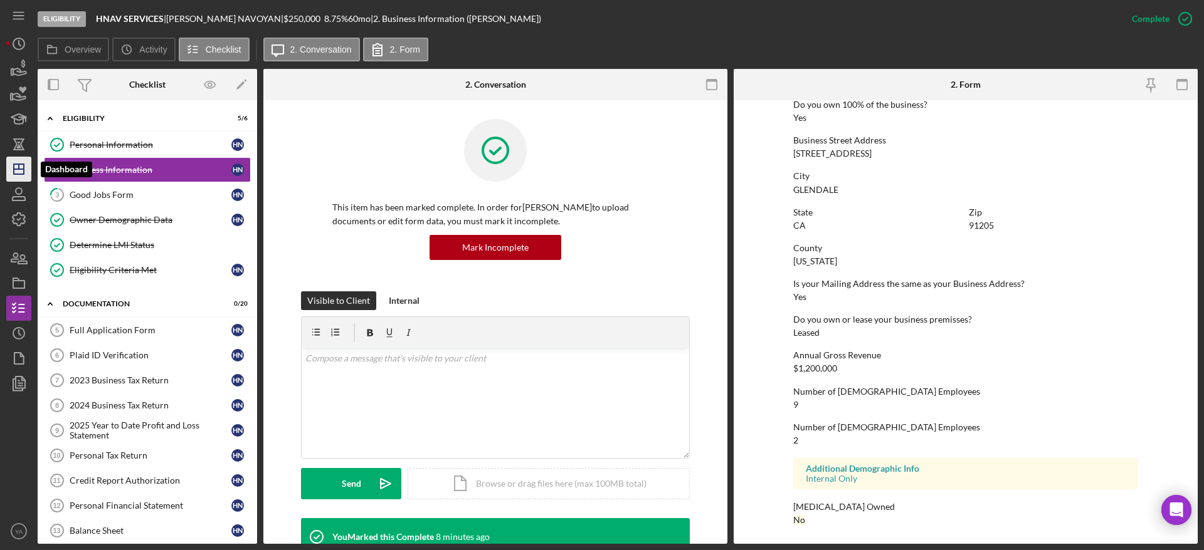
click at [22, 159] on icon "Icon/Dashboard" at bounding box center [18, 169] width 31 height 31
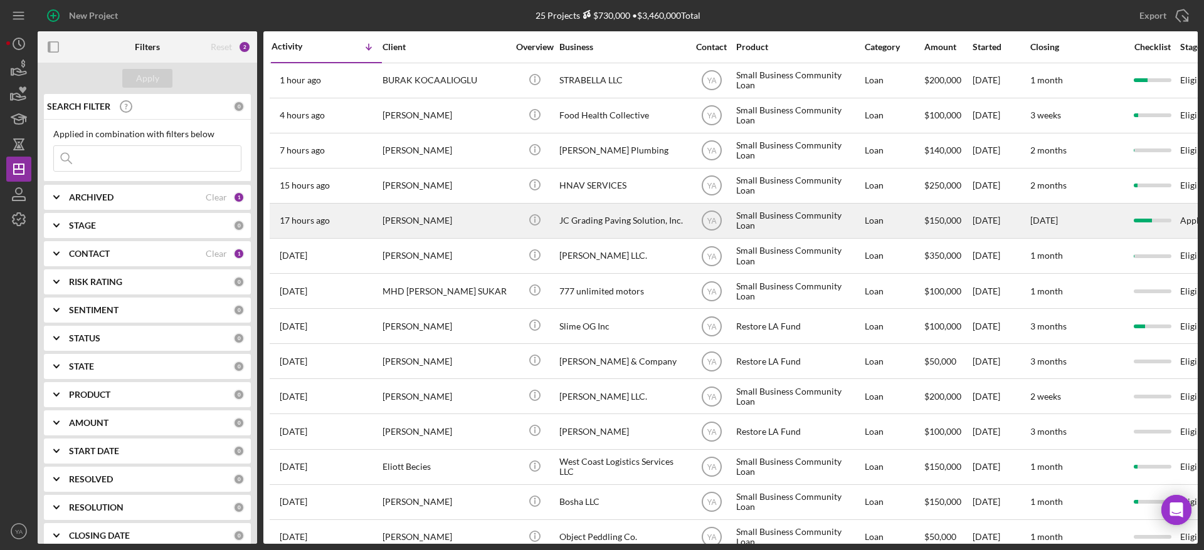
click at [654, 207] on div "JC Grading Paving Solution, Inc." at bounding box center [621, 220] width 125 height 33
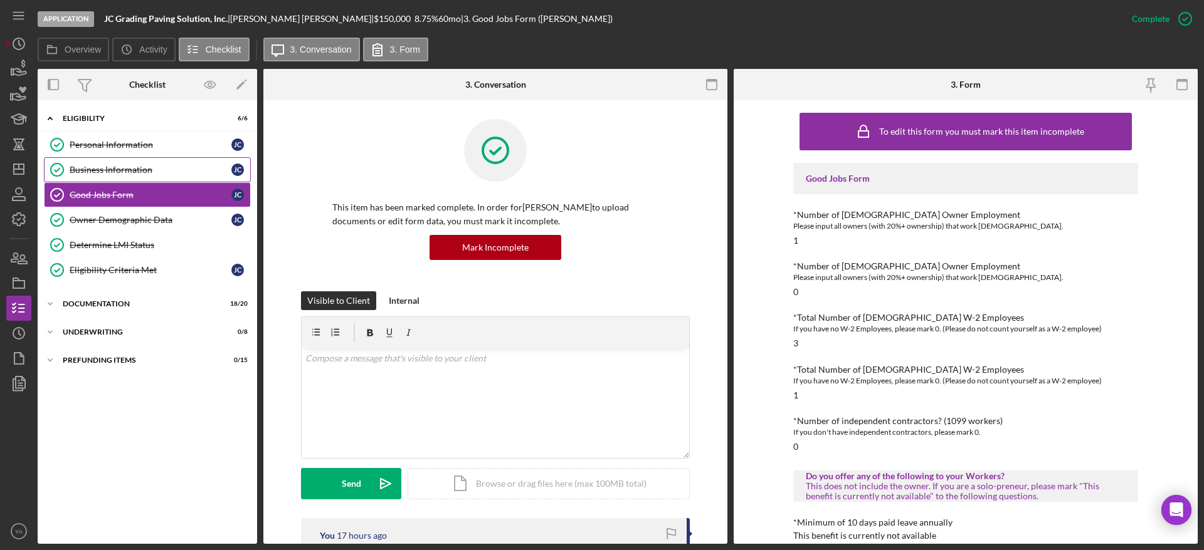
click at [150, 167] on div "Business Information" at bounding box center [151, 170] width 162 height 10
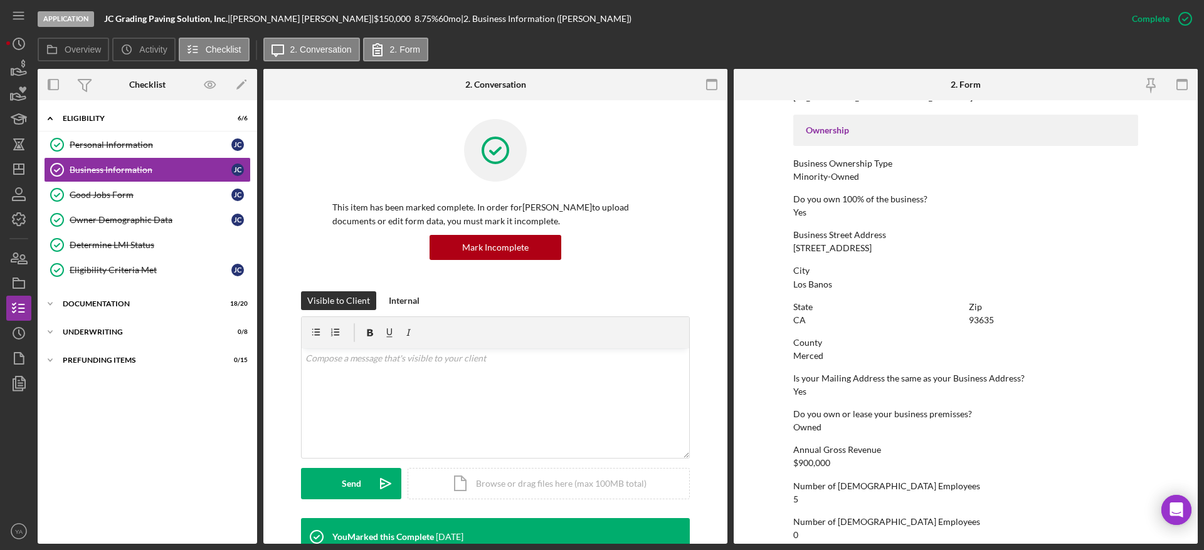
scroll to position [502, 0]
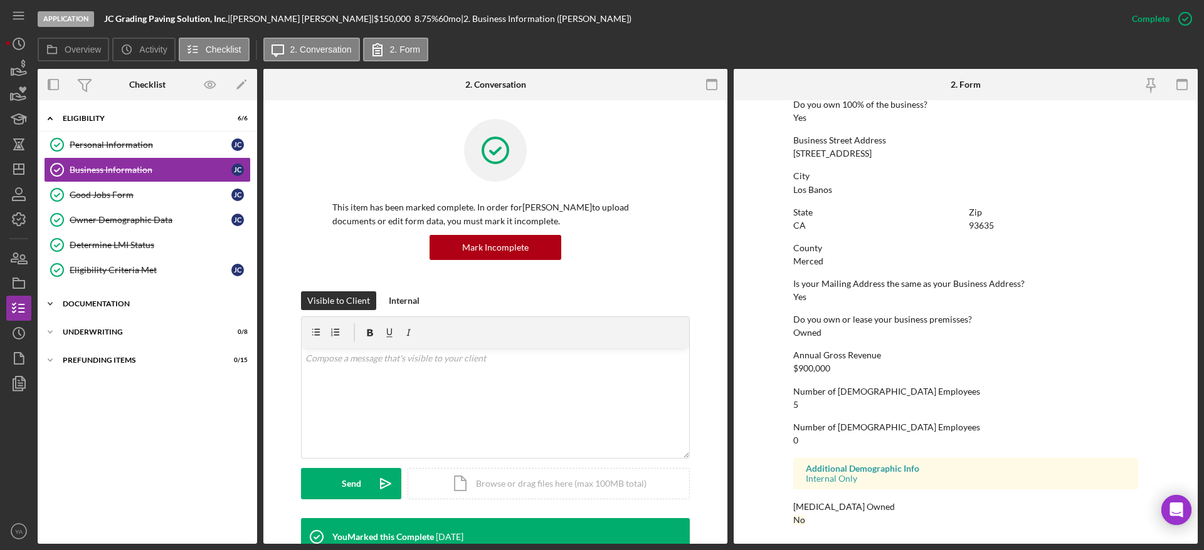
click at [143, 299] on div "Icon/Expander Documentation 18 / 20" at bounding box center [147, 304] width 219 height 25
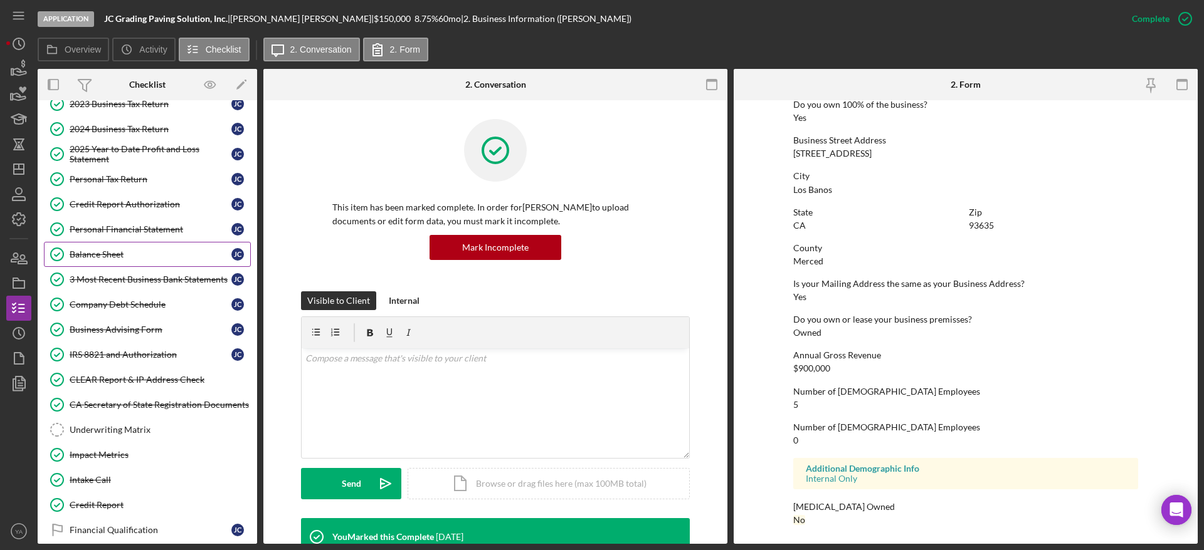
scroll to position [250, 0]
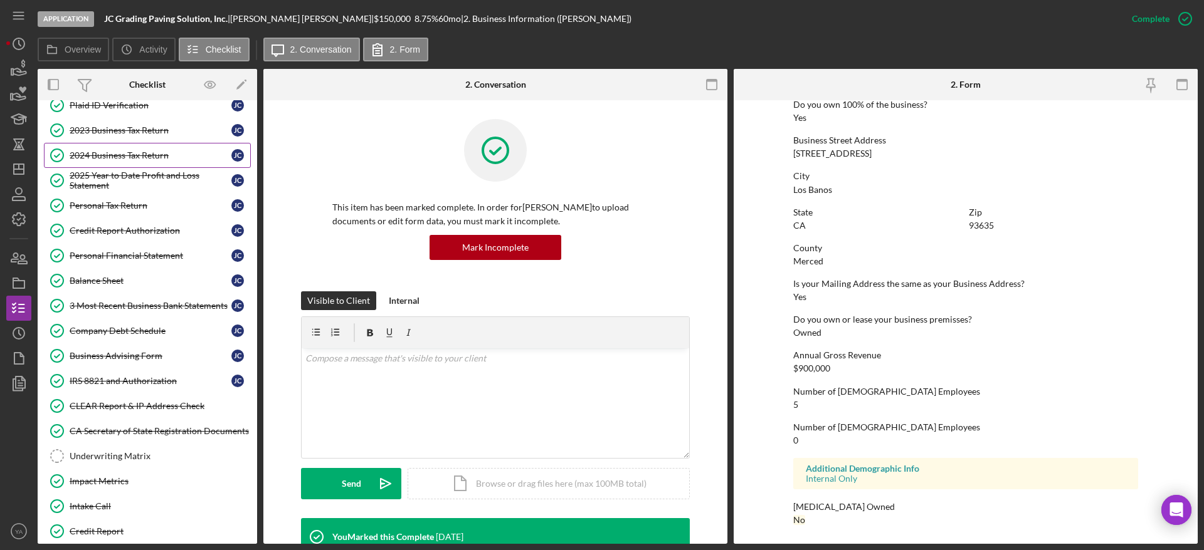
click at [148, 161] on link "2024 Business Tax Return 2024 Business Tax Return J C" at bounding box center [147, 155] width 207 height 25
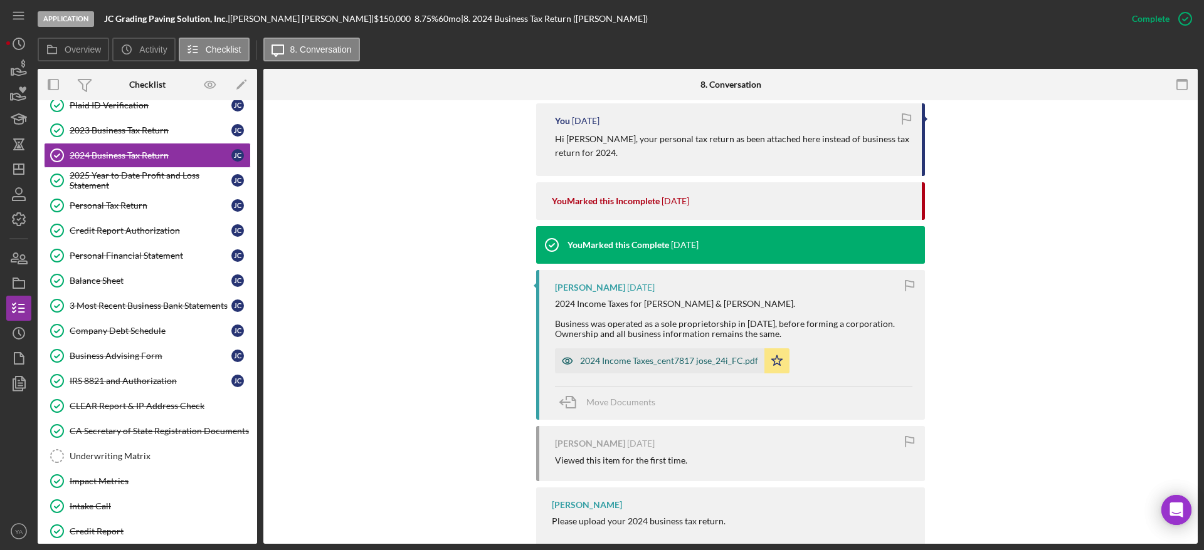
scroll to position [802, 0]
click at [656, 348] on div "2024 Income Taxes_cent7817 jose_24i_FC.pdf" at bounding box center [659, 360] width 209 height 25
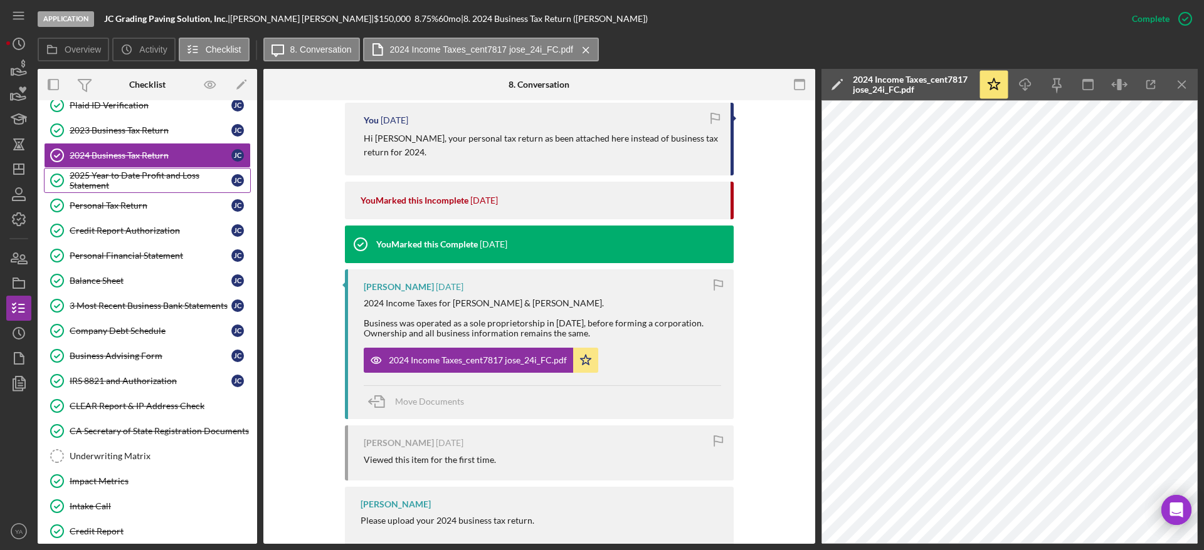
click at [156, 184] on div "2025 Year to Date Profit and Loss Statement" at bounding box center [151, 181] width 162 height 20
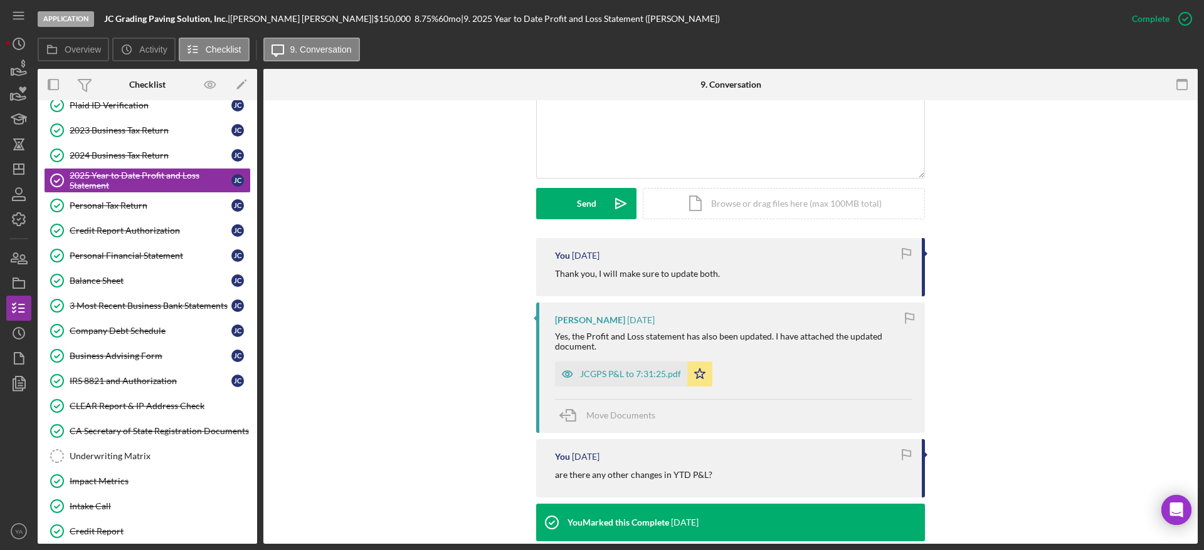
scroll to position [282, 0]
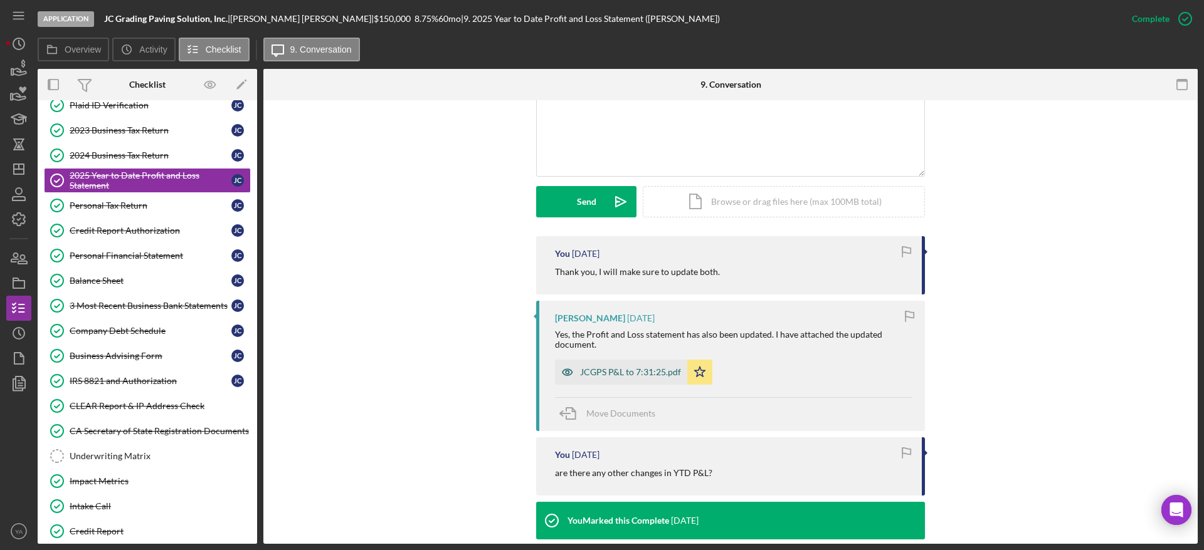
click at [638, 364] on div "JCGPS P&L to 7:31:25.pdf" at bounding box center [621, 372] width 132 height 25
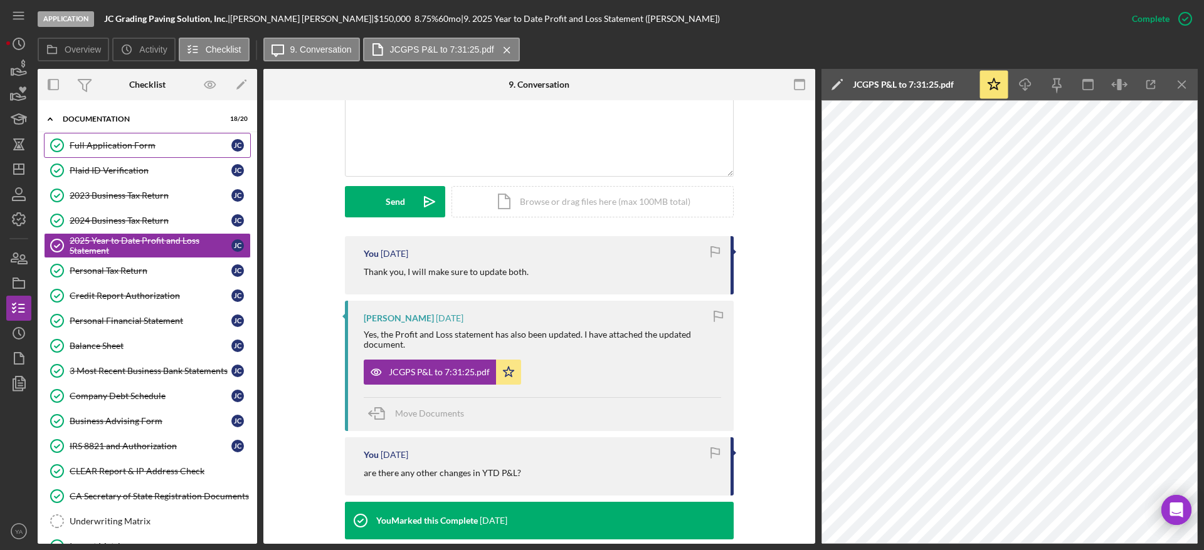
scroll to position [156, 0]
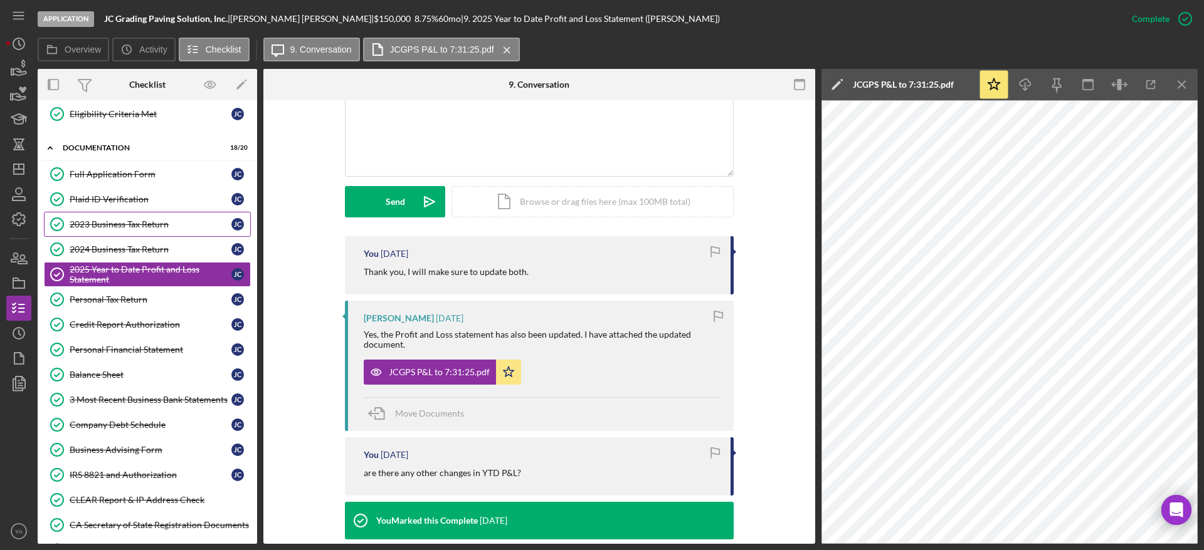
click at [132, 215] on link "2023 Business Tax Return 2023 Business Tax Return J C" at bounding box center [147, 224] width 207 height 25
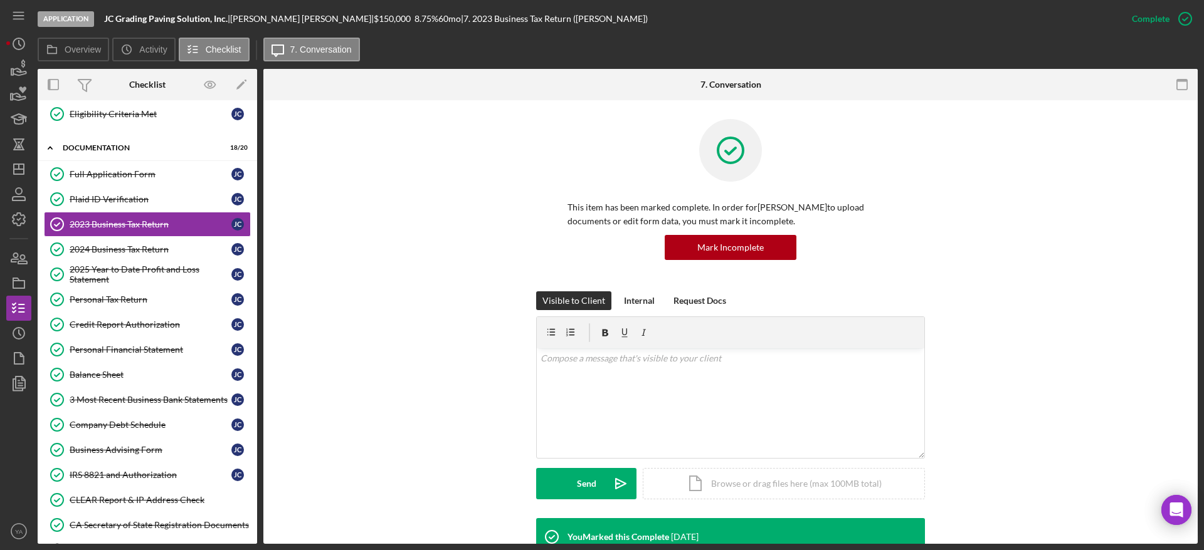
scroll to position [251, 0]
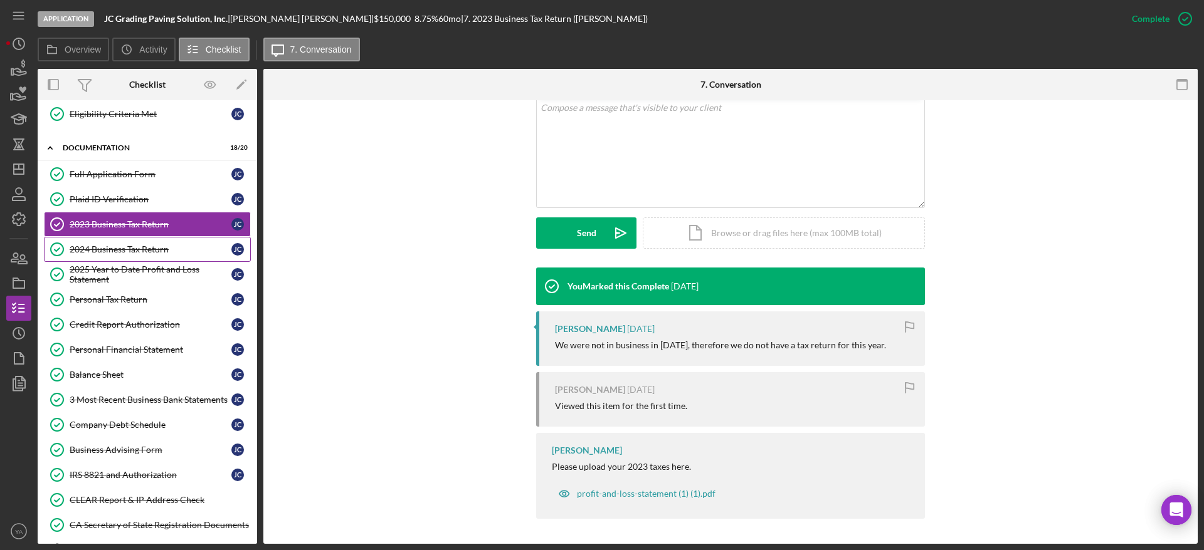
click at [104, 247] on div "2024 Business Tax Return" at bounding box center [151, 249] width 162 height 10
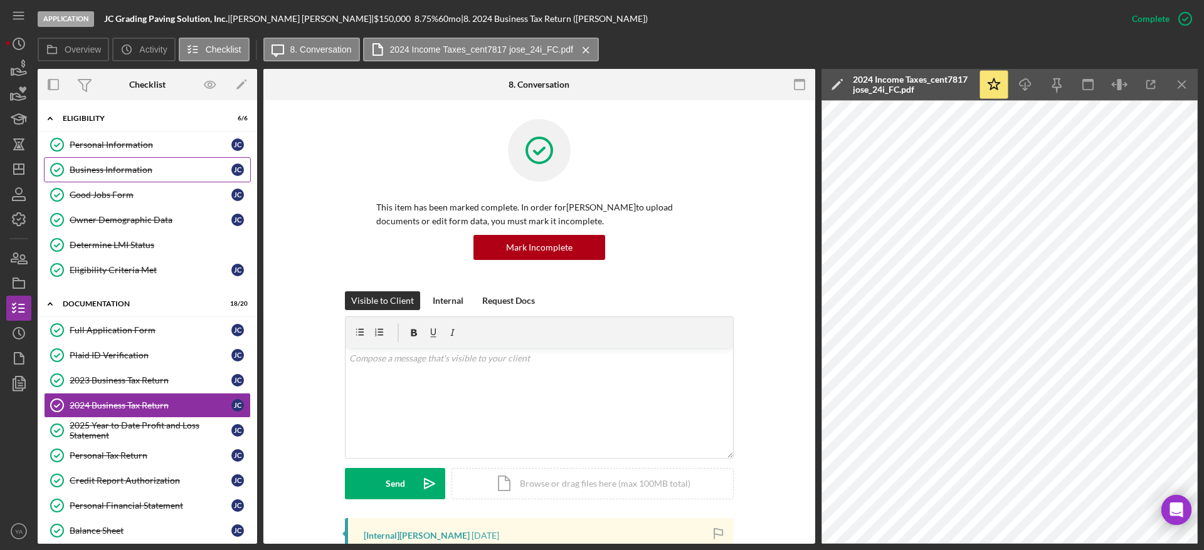
click at [171, 176] on link "Business Information Business Information J C" at bounding box center [147, 169] width 207 height 25
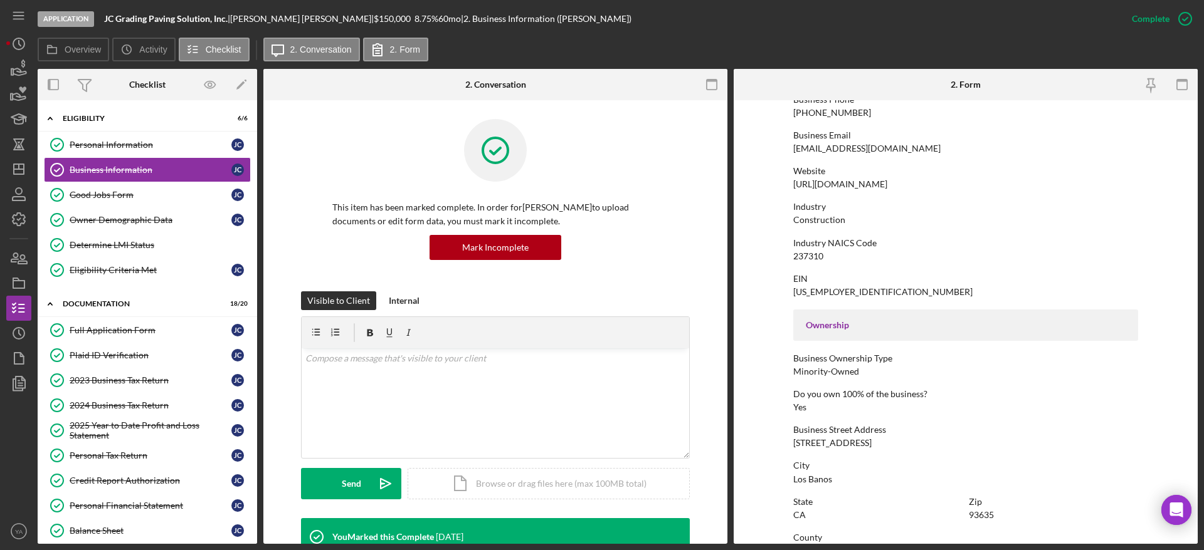
scroll to position [376, 0]
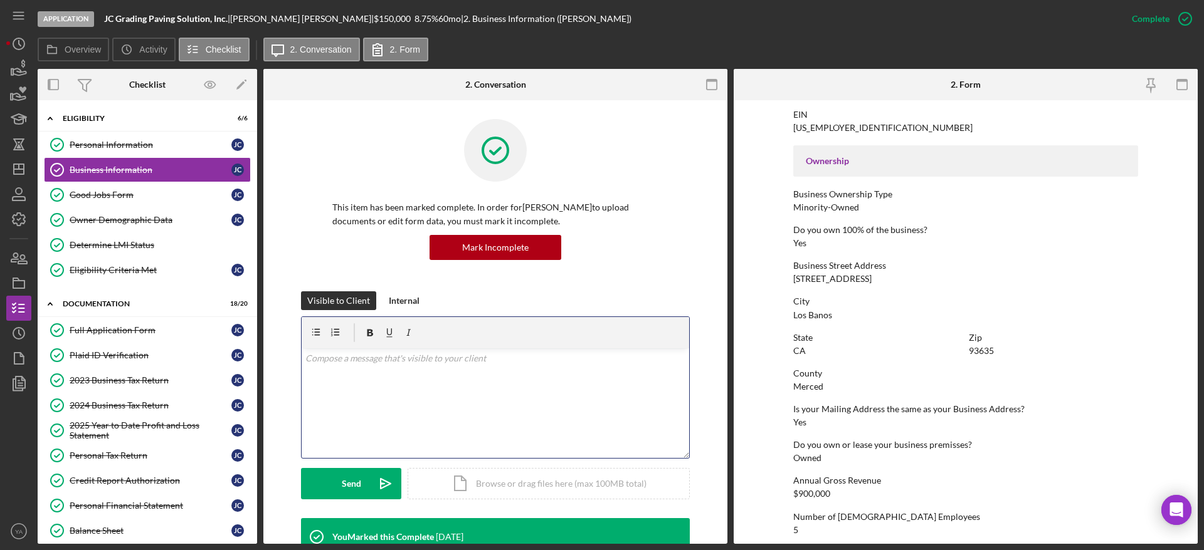
click at [500, 392] on div "v Color teal Color pink Remove color Add row above Add row below Add column bef…" at bounding box center [495, 404] width 387 height 110
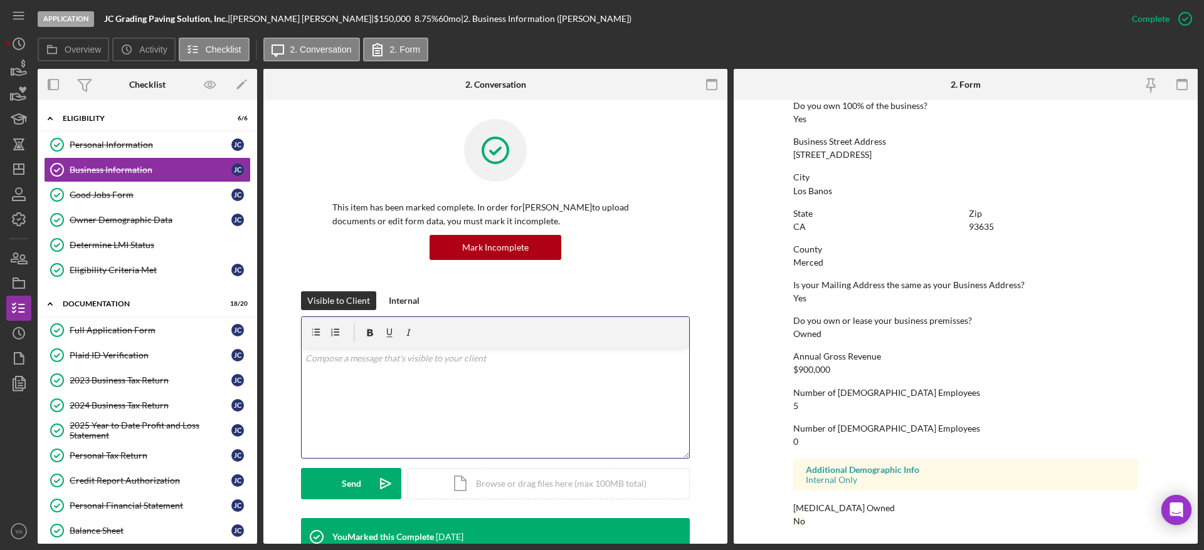
scroll to position [502, 0]
click at [460, 371] on div "v Color teal Color pink Remove color Add row above Add row below Add column bef…" at bounding box center [495, 404] width 387 height 110
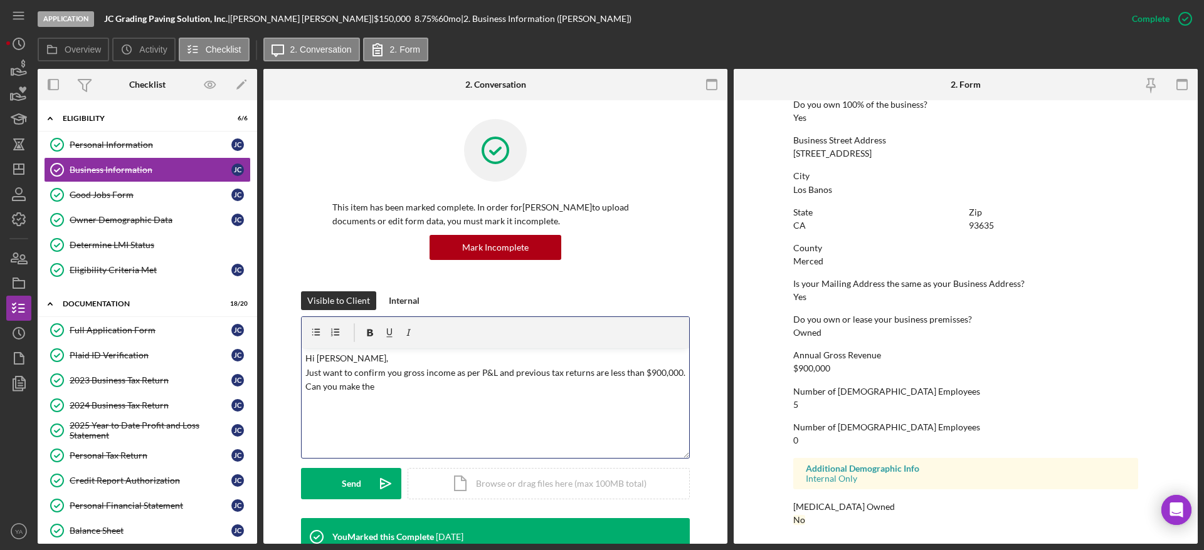
click at [678, 374] on p "Hi Jose, Just want to confirm you gross income as per P&L and previous tax retu…" at bounding box center [495, 373] width 381 height 42
click at [314, 375] on p "Hi Jose, Just want to confirm you gross income as per P&L and previous tax retu…" at bounding box center [495, 373] width 381 height 42
drag, startPoint x: 314, startPoint y: 375, endPoint x: 381, endPoint y: 373, distance: 66.5
click at [381, 373] on p "Hi Jose, Just want to confirm you gross income as per P&L and previous tax retu…" at bounding box center [495, 373] width 381 height 42
click at [428, 371] on p "Hi Jose, Please correct you gross income as per P&L and previous tax returns ar…" at bounding box center [495, 373] width 381 height 42
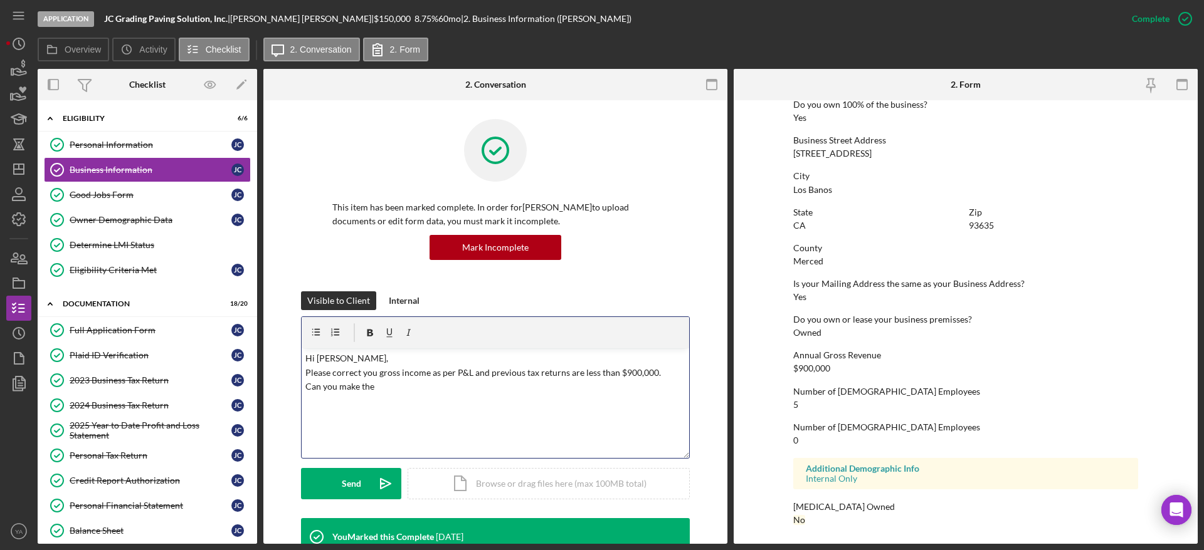
click at [424, 372] on p "Hi Jose, Please correct you gross income as per P&L and previous tax returns ar…" at bounding box center [495, 373] width 381 height 42
click at [376, 374] on p "Hi Jose, Please correct you gross income, as per P&L and previous tax returns a…" at bounding box center [495, 373] width 381 height 42
drag, startPoint x: 392, startPoint y: 375, endPoint x: 386, endPoint y: 373, distance: 7.1
click at [386, 373] on p "Hi Jose, Please correct you Anual gross income, as per P&L and previous tax ret…" at bounding box center [495, 380] width 381 height 56
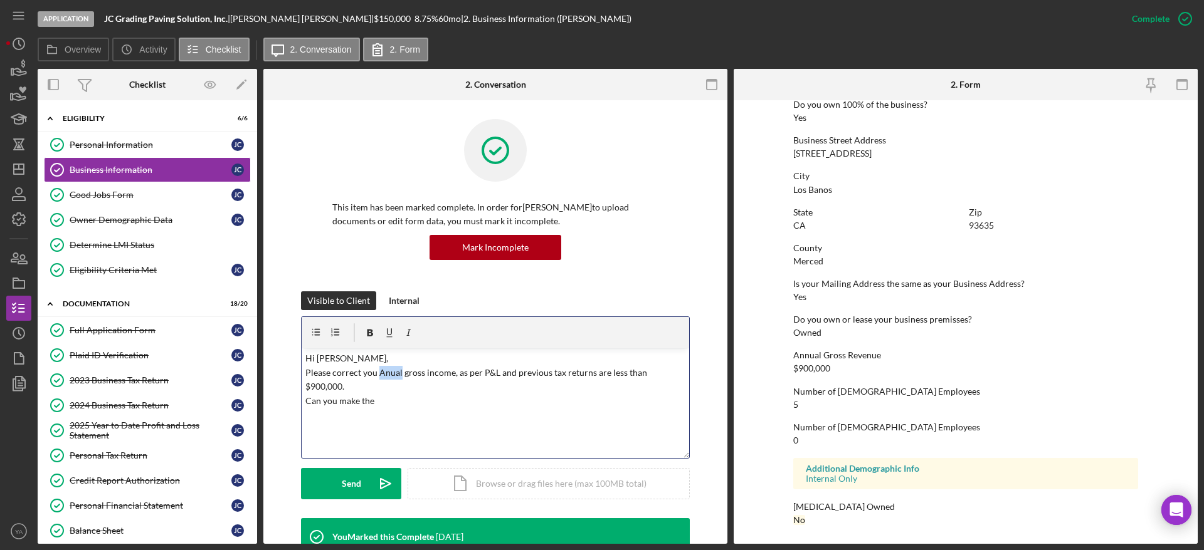
click at [383, 371] on p "Hi Jose, Please correct you Anual gross income, as per P&L and previous tax ret…" at bounding box center [495, 380] width 381 height 56
click at [421, 383] on p "Hi Jose, Please correct you Annual gross income, as per P&L and previous tax re…" at bounding box center [495, 380] width 381 height 56
drag, startPoint x: 384, startPoint y: 404, endPoint x: 296, endPoint y: 408, distance: 88.5
click at [296, 408] on div "Visible to Client Internal v Color teal Color pink Remove color Add row above A…" at bounding box center [495, 405] width 426 height 227
click at [594, 374] on p "Hi Jose, Please correct you Annual gross income, as per P&L and previous tax re…" at bounding box center [495, 373] width 381 height 42
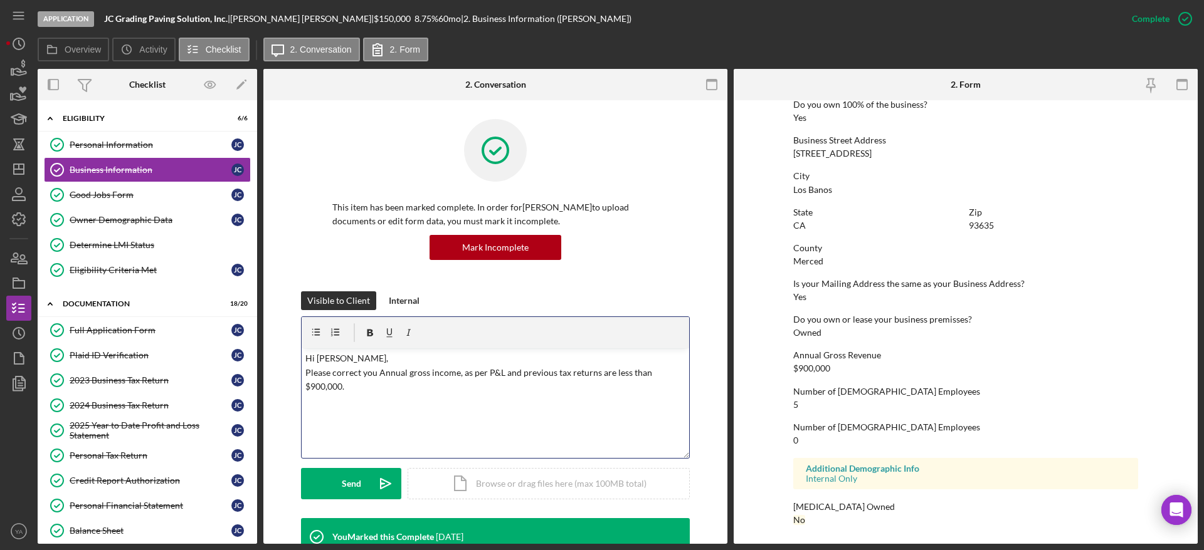
click at [473, 376] on p "Hi Jose, Please correct you Annual gross income, as per P&L and previous tax re…" at bounding box center [495, 373] width 381 height 42
click at [523, 373] on p "Hi Jose, Please correct you Annual gross income, as per P&L and previous tax re…" at bounding box center [495, 373] width 381 height 42
click at [599, 371] on p "Hi Jose, Please correct you Annual gross income, as per P&L and previous tax re…" at bounding box center [495, 373] width 381 height 42
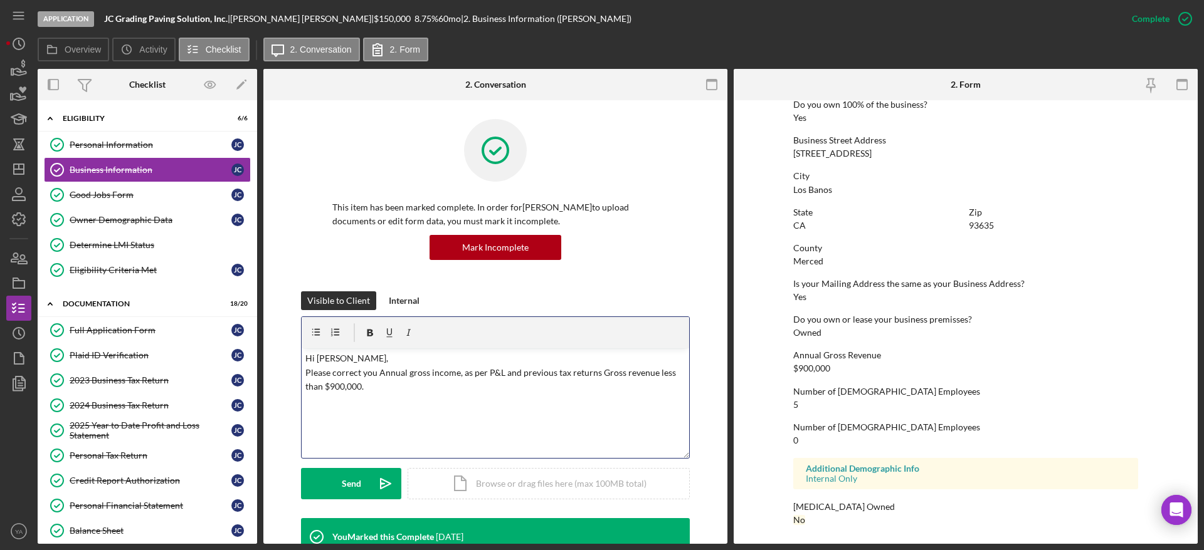
click at [409, 372] on p "Hi Jose, Please correct you Annual gross income, as per P&L and previous tax re…" at bounding box center [495, 373] width 381 height 42
click at [432, 369] on p "Hi Jose, Please correct you Annual Gross income, as per P&L and previous tax re…" at bounding box center [495, 373] width 381 height 42
click at [501, 394] on div "v Color teal Color pink Remove color Add row above Add row below Add column bef…" at bounding box center [495, 404] width 387 height 110
click at [1182, 27] on icon "button" at bounding box center [1184, 18] width 31 height 31
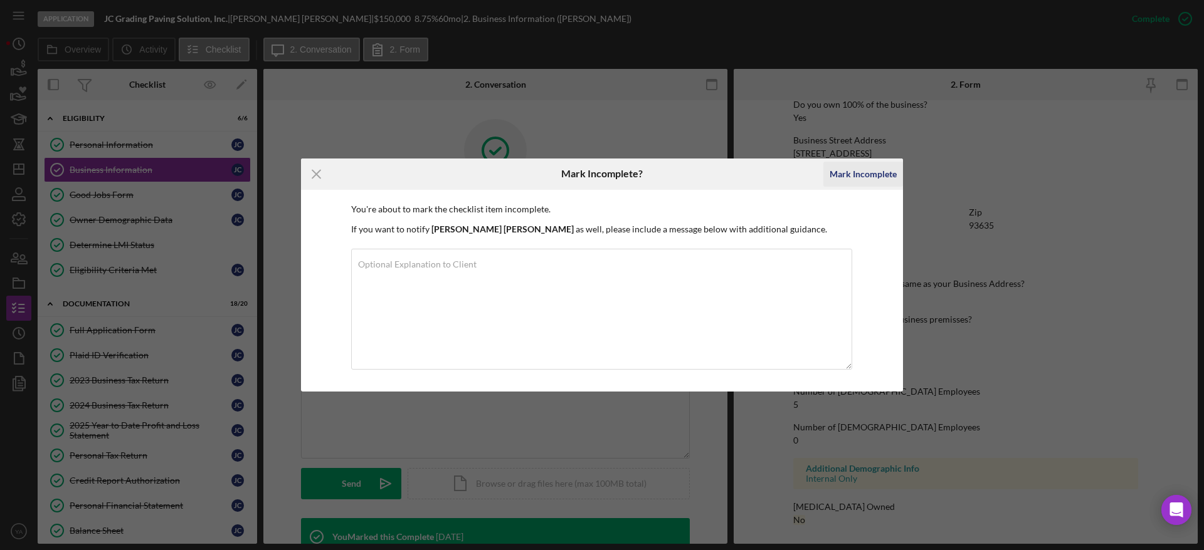
click at [878, 180] on div "Mark Incomplete" at bounding box center [862, 174] width 67 height 25
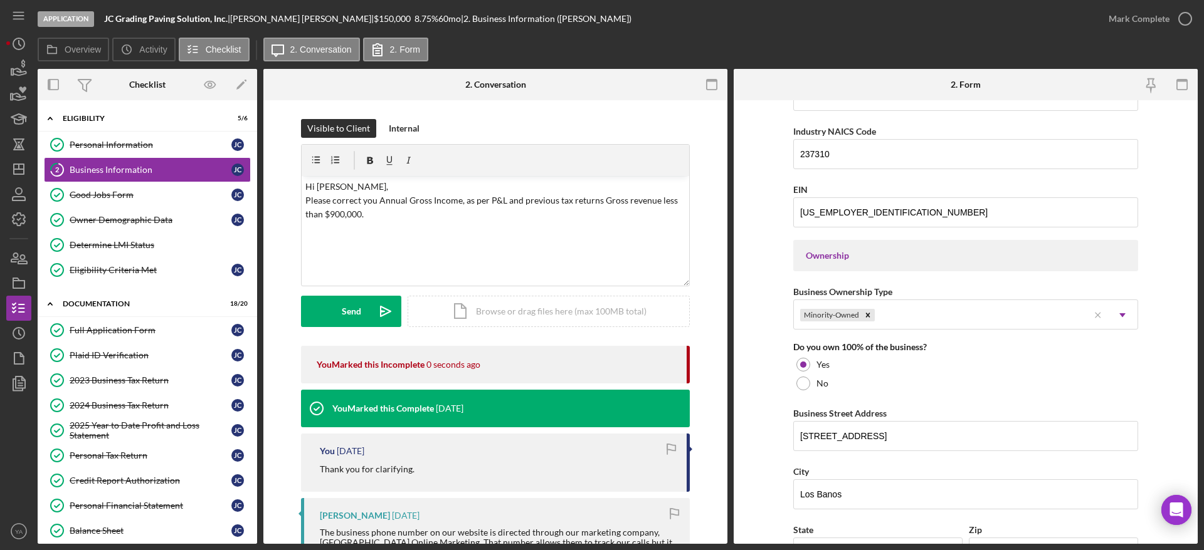
scroll to position [688, 0]
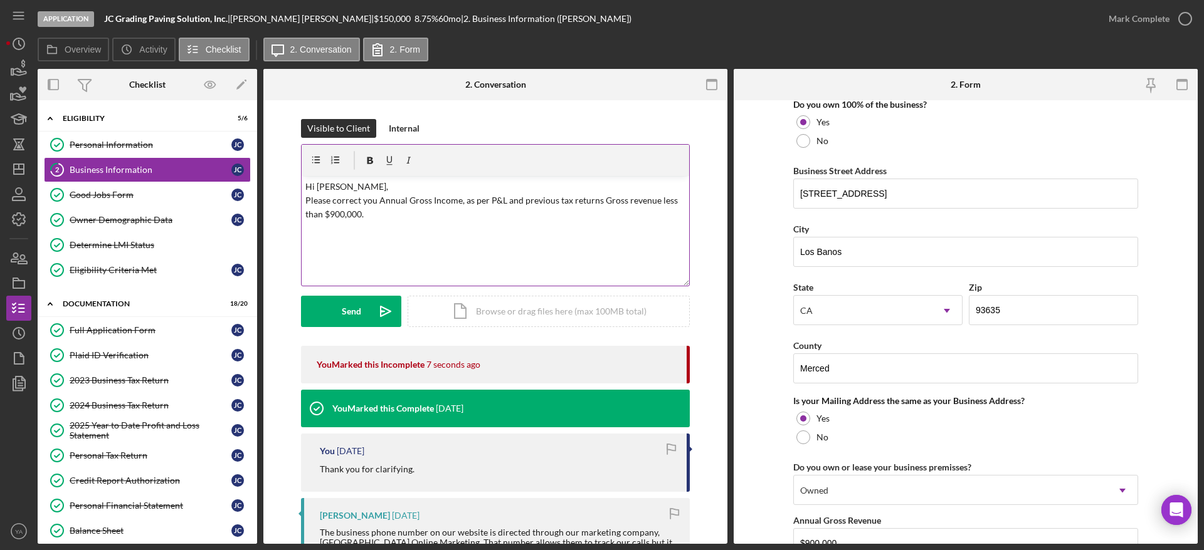
click at [654, 198] on p "Hi Jose, Please correct you Annual Gross Income, as per P&L and previous tax re…" at bounding box center [495, 201] width 381 height 42
click at [372, 311] on icon "Icon/icon-invite-send" at bounding box center [385, 311] width 31 height 31
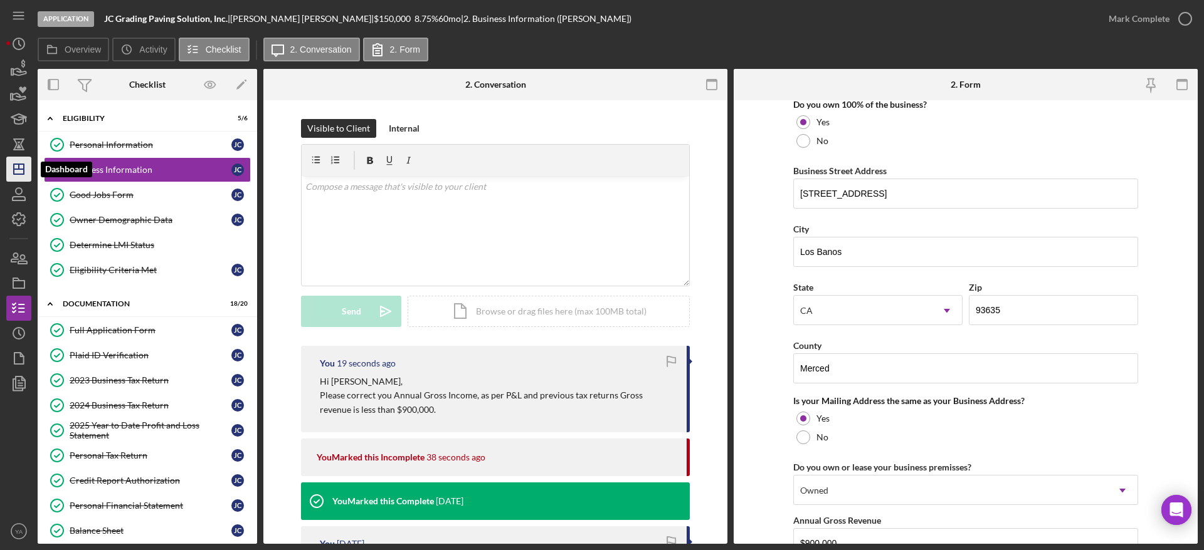
click at [26, 167] on icon "Icon/Dashboard" at bounding box center [18, 169] width 31 height 31
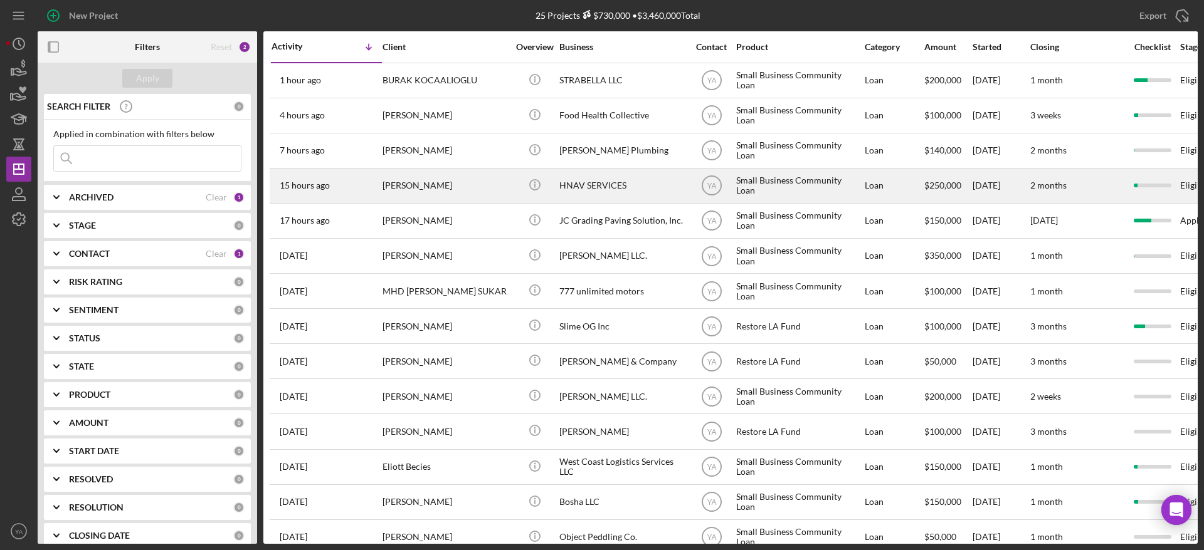
click at [606, 184] on div "HNAV SERVICES" at bounding box center [621, 185] width 125 height 33
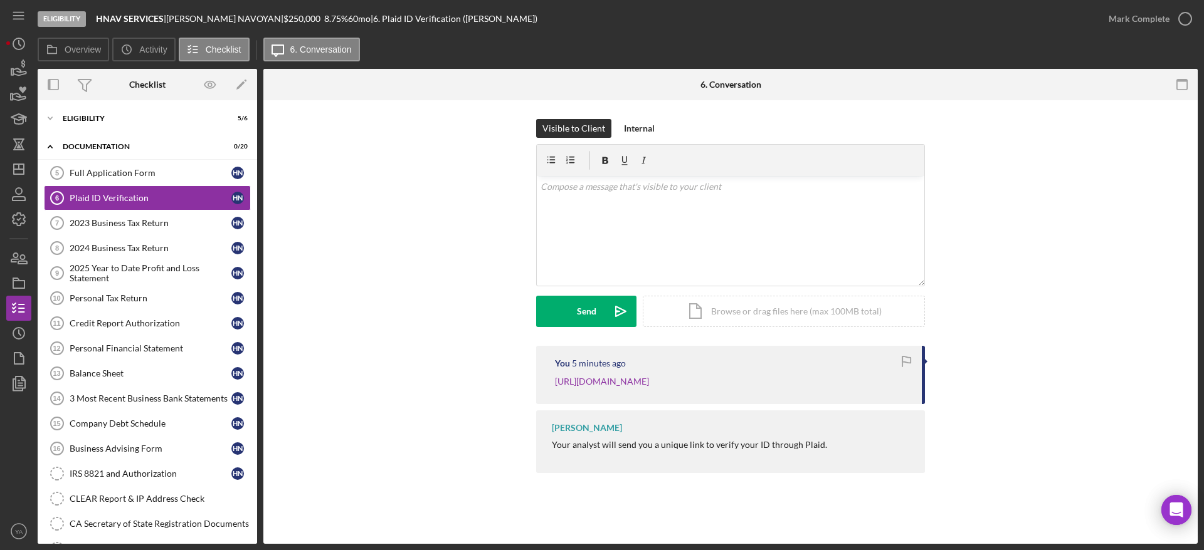
click at [105, 14] on b "HNAV SERVICES" at bounding box center [130, 18] width 68 height 11
drag, startPoint x: 105, startPoint y: 14, endPoint x: 146, endPoint y: 13, distance: 41.4
click at [146, 13] on b "HNAV SERVICES" at bounding box center [130, 18] width 68 height 11
copy b "HNAV SERVICES"
click at [21, 172] on icon "Icon/Dashboard" at bounding box center [18, 169] width 31 height 31
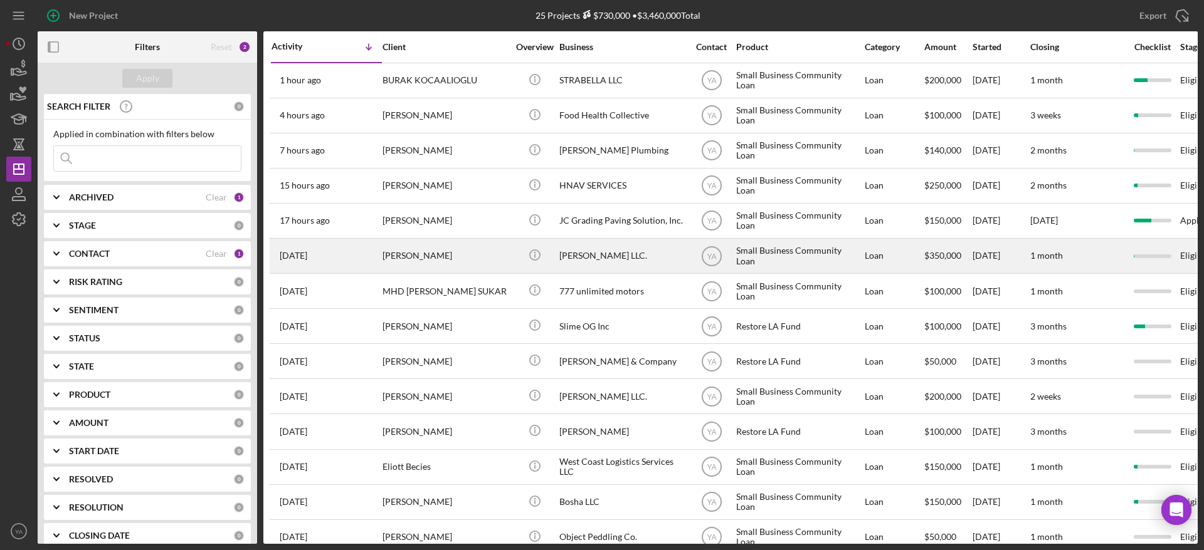
click at [634, 265] on div "Bruce Waynne LLC." at bounding box center [621, 255] width 125 height 33
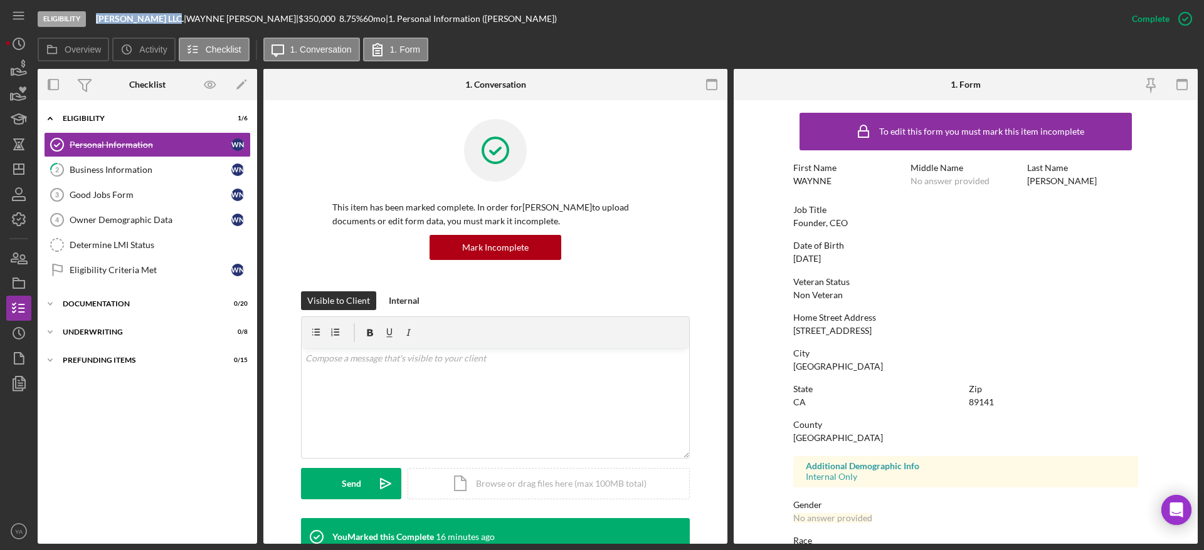
drag, startPoint x: 95, startPoint y: 18, endPoint x: 172, endPoint y: 20, distance: 76.5
click at [172, 20] on div "Eligibility Bruce Waynne LLC. | WAYNNE NUGENT | $350,000 $70,000 8.75 % 60 mo |…" at bounding box center [578, 19] width 1081 height 38
copy b "Bruce Waynne LLC."
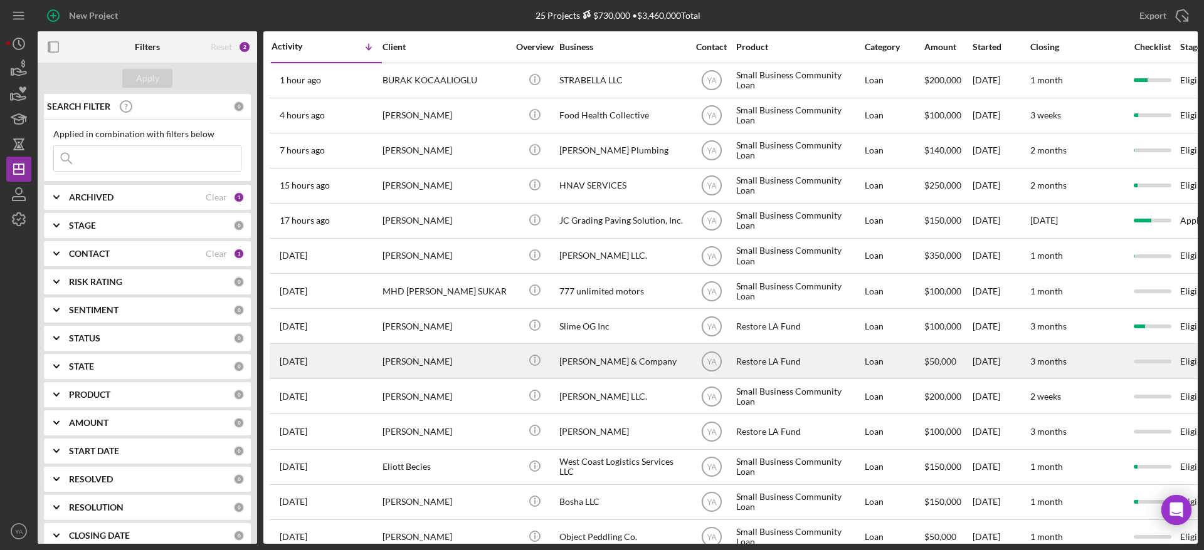
click at [611, 365] on div "Charles & Company" at bounding box center [621, 361] width 125 height 33
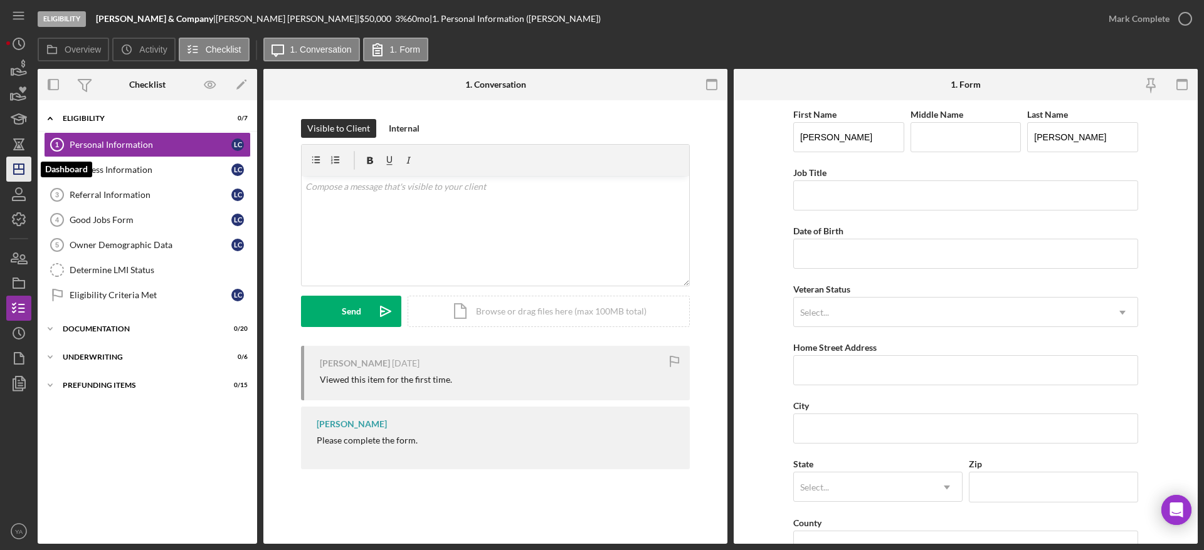
click at [19, 166] on line "button" at bounding box center [19, 166] width 0 height 5
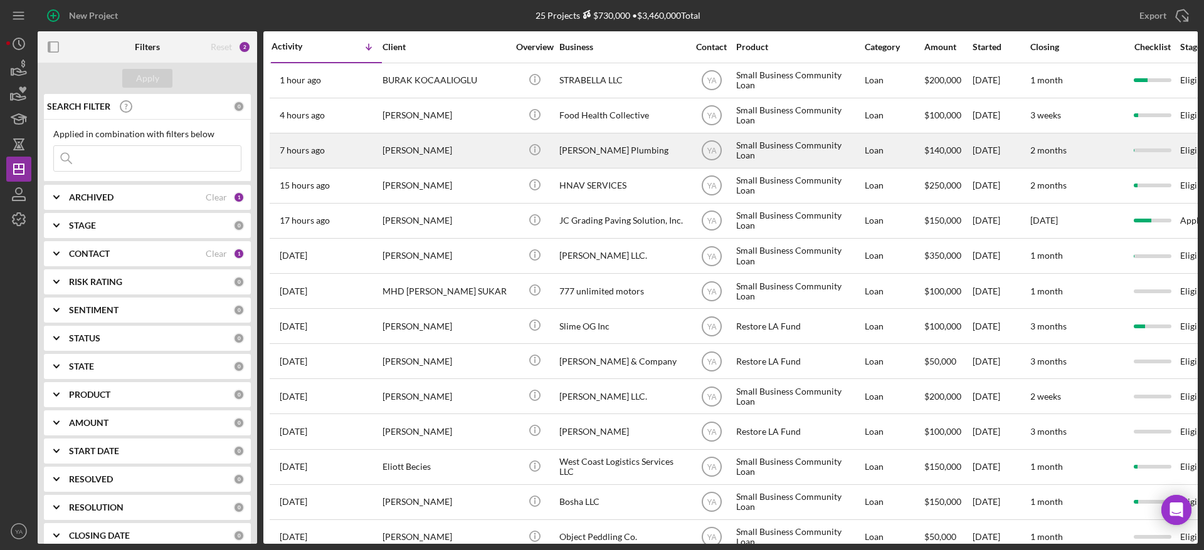
click at [589, 151] on div "Brimer Plumbing" at bounding box center [621, 150] width 125 height 33
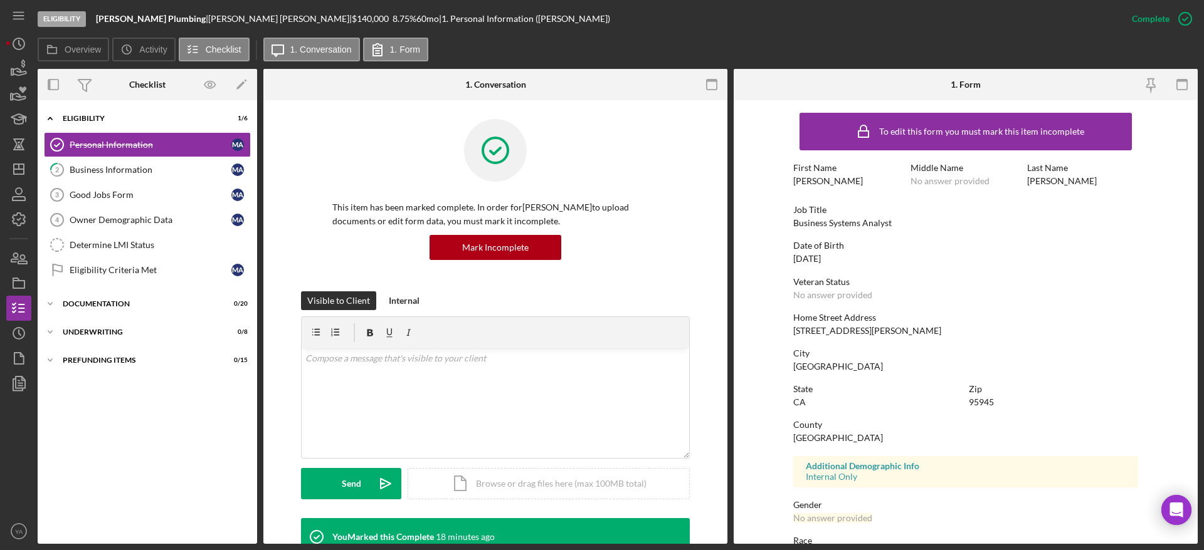
click at [102, 16] on b "Brimer Plumbing" at bounding box center [151, 18] width 110 height 11
drag, startPoint x: 102, startPoint y: 16, endPoint x: 159, endPoint y: 13, distance: 57.8
click at [159, 13] on b "Brimer Plumbing" at bounding box center [151, 18] width 110 height 11
copy b "Brimer Plumbing"
click at [25, 157] on icon "Icon/Dashboard" at bounding box center [18, 169] width 31 height 31
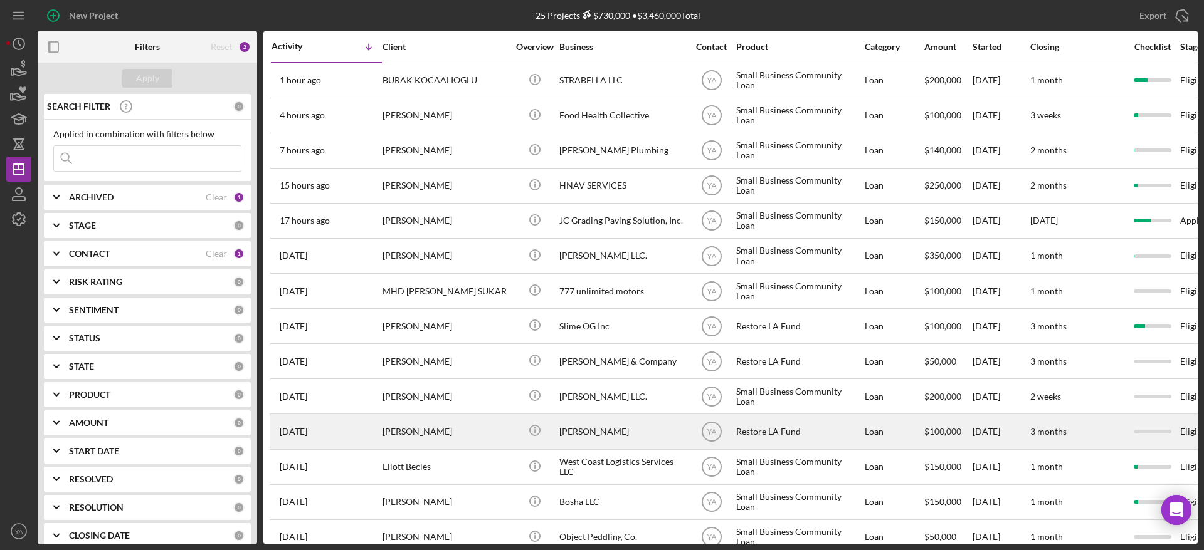
click at [594, 432] on div "Solomon Enobabor" at bounding box center [621, 431] width 125 height 33
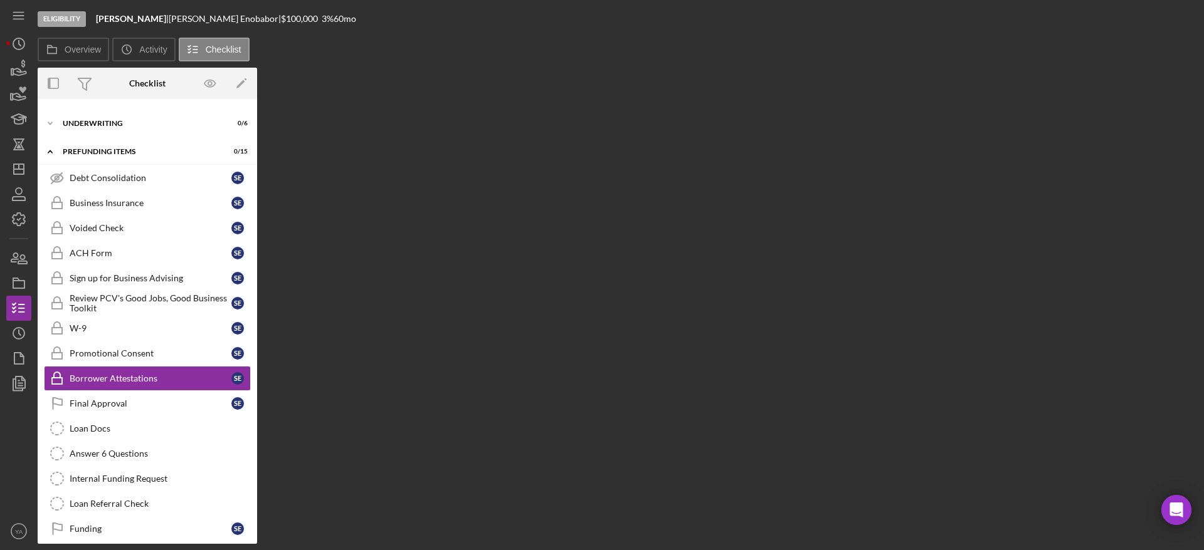
scroll to position [60, 0]
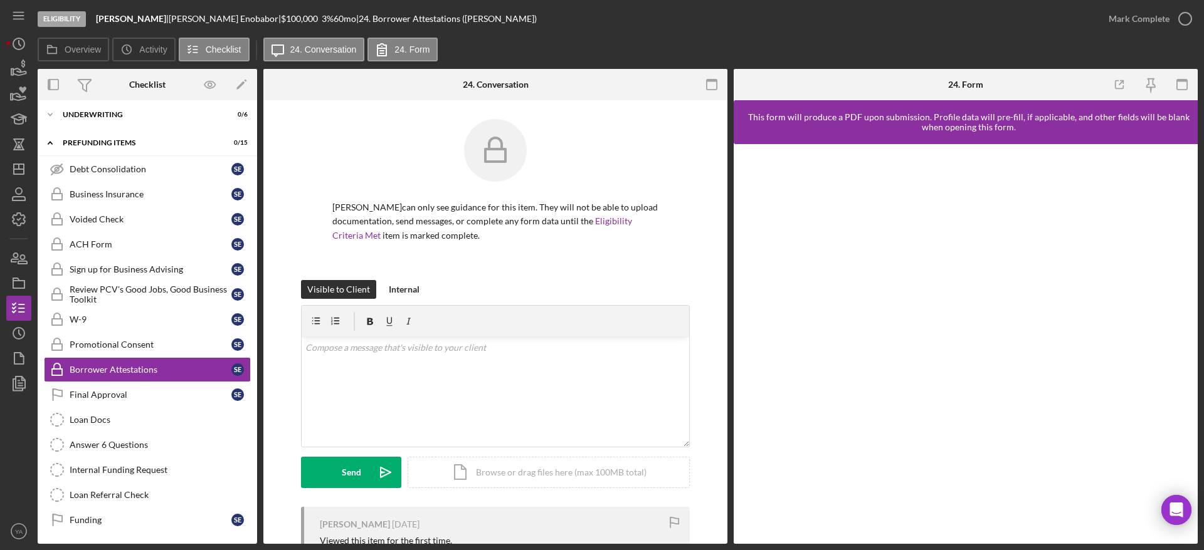
click at [108, 14] on b "Solomon Enobabor" at bounding box center [131, 18] width 70 height 11
drag, startPoint x: 108, startPoint y: 14, endPoint x: 171, endPoint y: 22, distance: 63.2
click at [166, 22] on b "Solomon Enobabor" at bounding box center [131, 18] width 70 height 11
copy div "Solomon Enobabor"
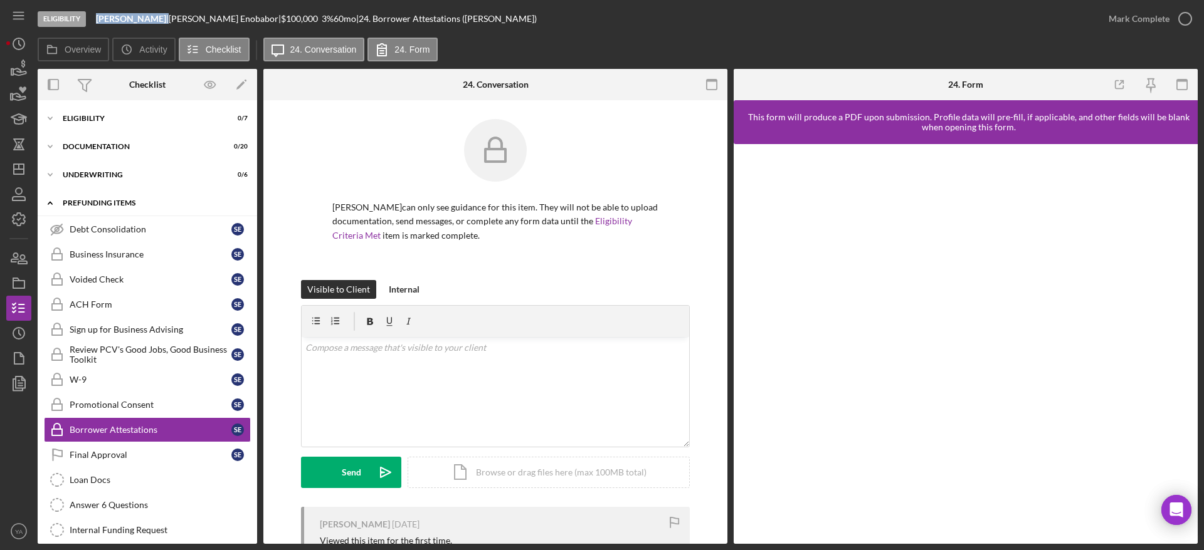
click at [140, 196] on div "Icon/Expander Prefunding Items 0 / 15" at bounding box center [147, 204] width 219 height 26
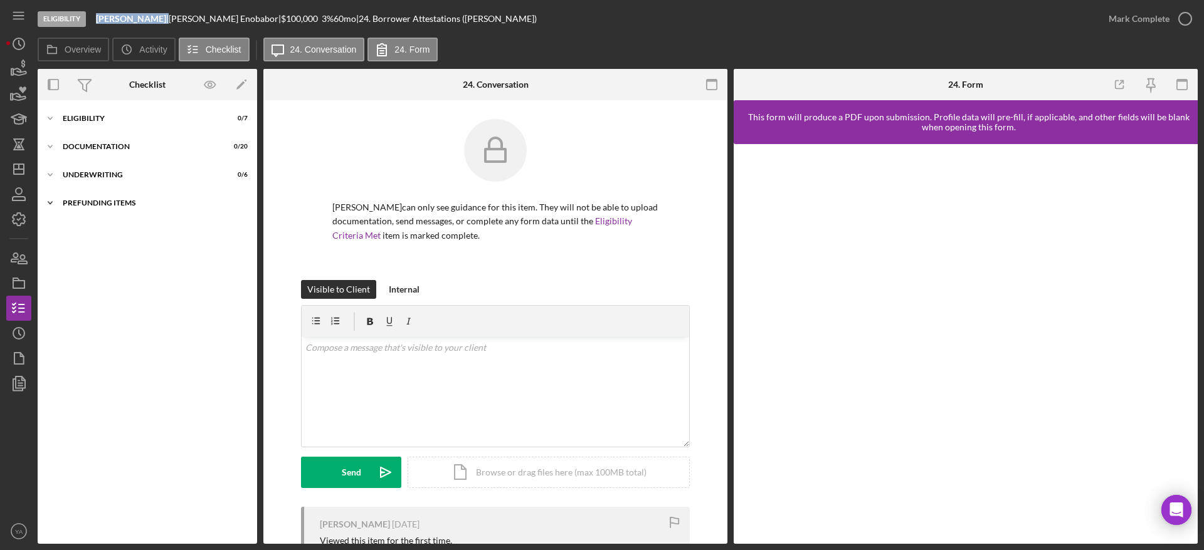
click at [140, 196] on div "Icon/Expander Prefunding Items 0 / 15" at bounding box center [147, 203] width 219 height 25
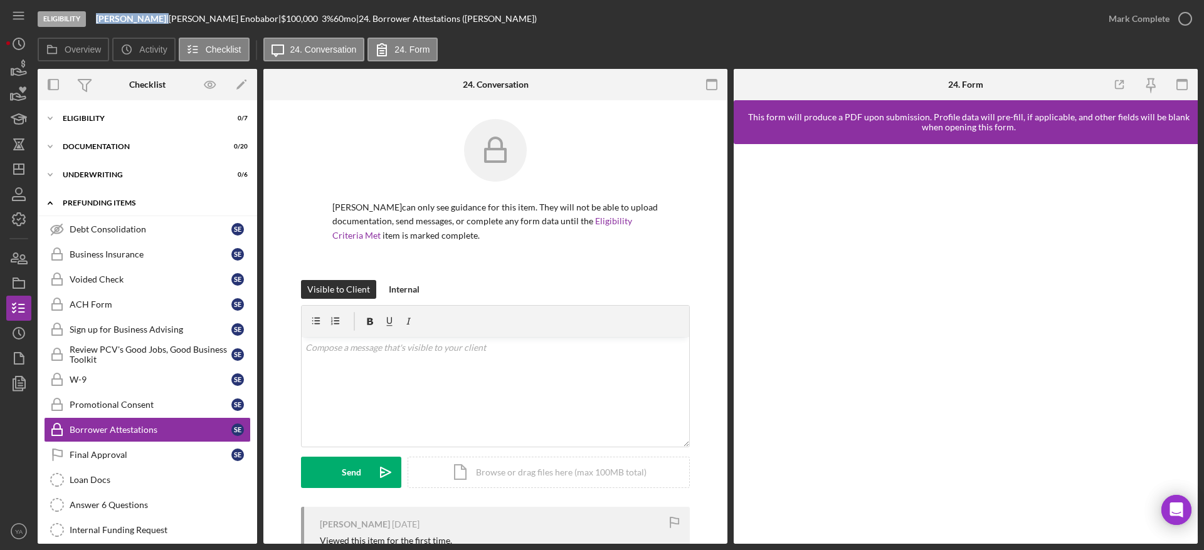
scroll to position [61, 0]
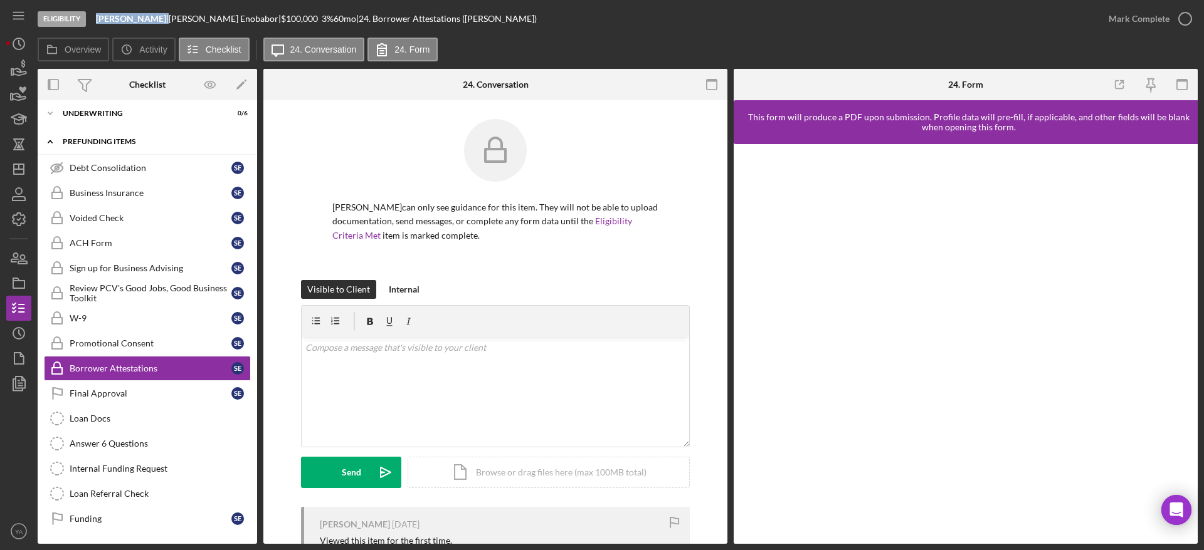
click at [142, 131] on div "Icon/Expander Prefunding Items 0 / 15" at bounding box center [147, 142] width 219 height 26
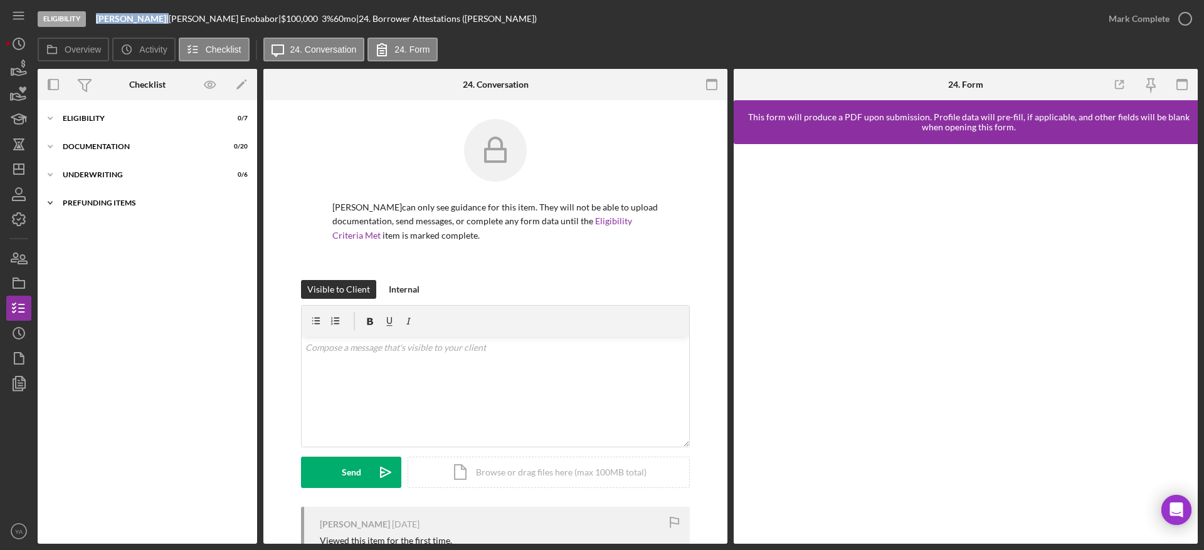
scroll to position [0, 0]
click at [22, 169] on line "button" at bounding box center [19, 169] width 10 height 0
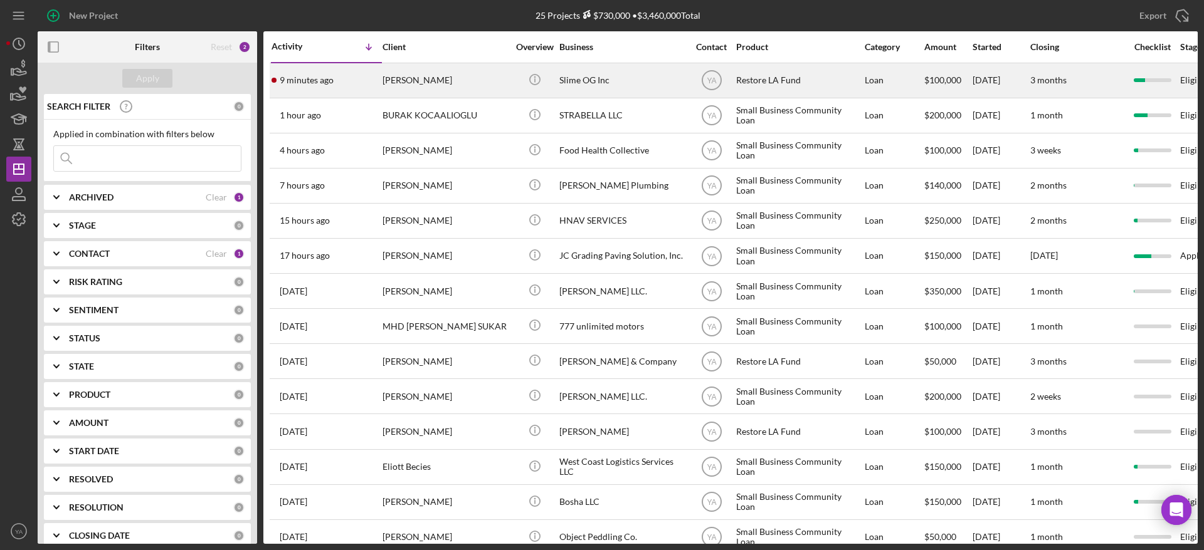
click at [623, 85] on div "Slime OG Inc" at bounding box center [621, 80] width 125 height 33
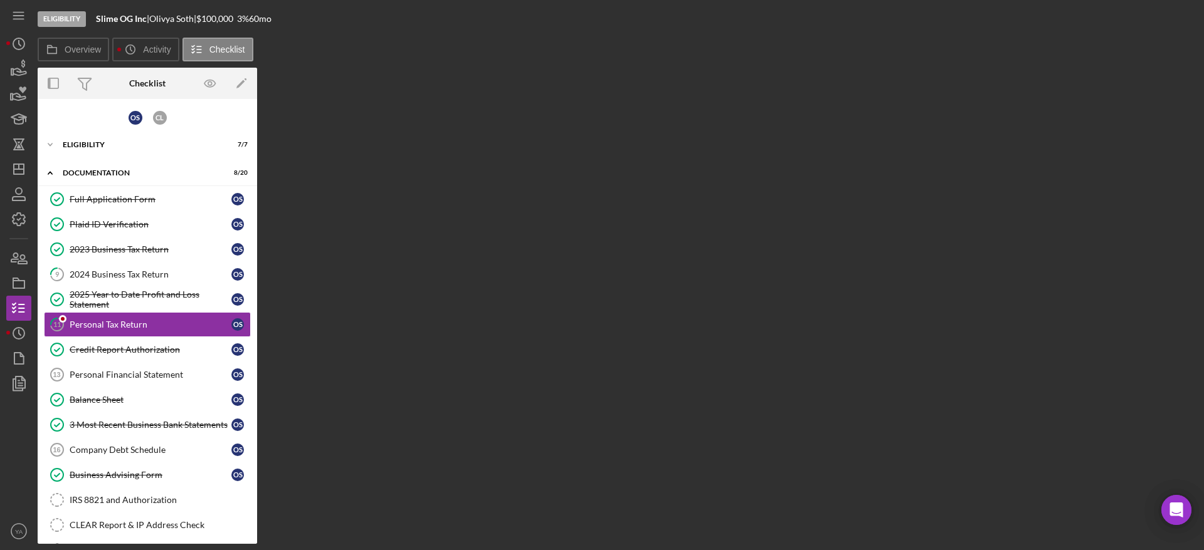
scroll to position [3, 0]
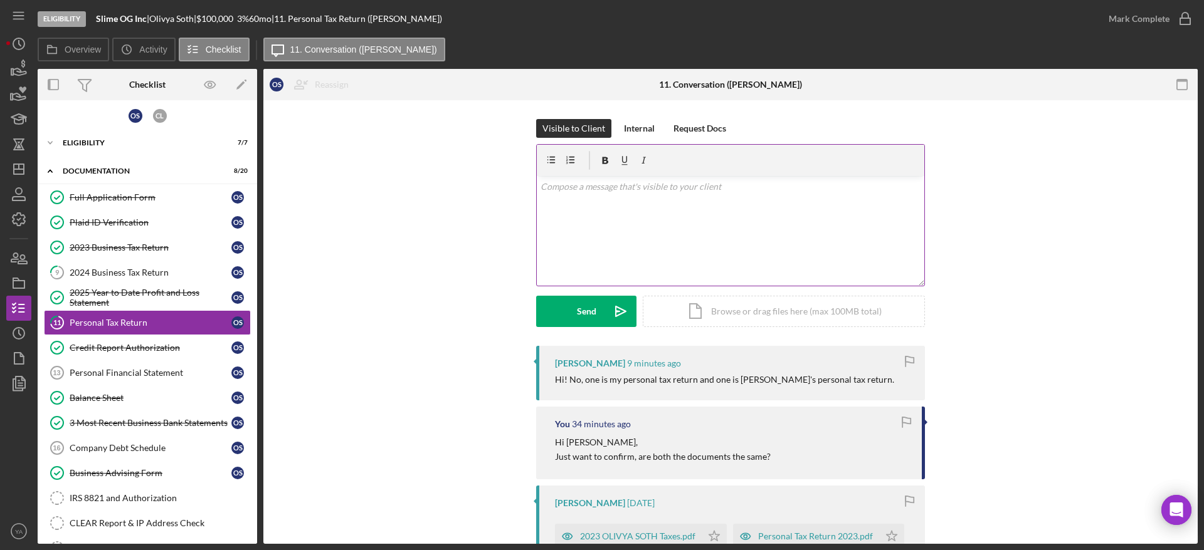
click at [765, 252] on div "v Color teal Color pink Remove color Add row above Add row below Add column bef…" at bounding box center [730, 231] width 387 height 110
click at [612, 189] on p "Okay, Thank you for Clarification" at bounding box center [730, 187] width 381 height 14
click at [637, 189] on p "Okay, Thank you for the Clarification" at bounding box center [730, 187] width 381 height 14
click at [720, 186] on p "Okay, Thank you for the clarification" at bounding box center [730, 187] width 381 height 14
click at [567, 186] on p "Okay, Thank you for the clarification" at bounding box center [730, 187] width 381 height 14
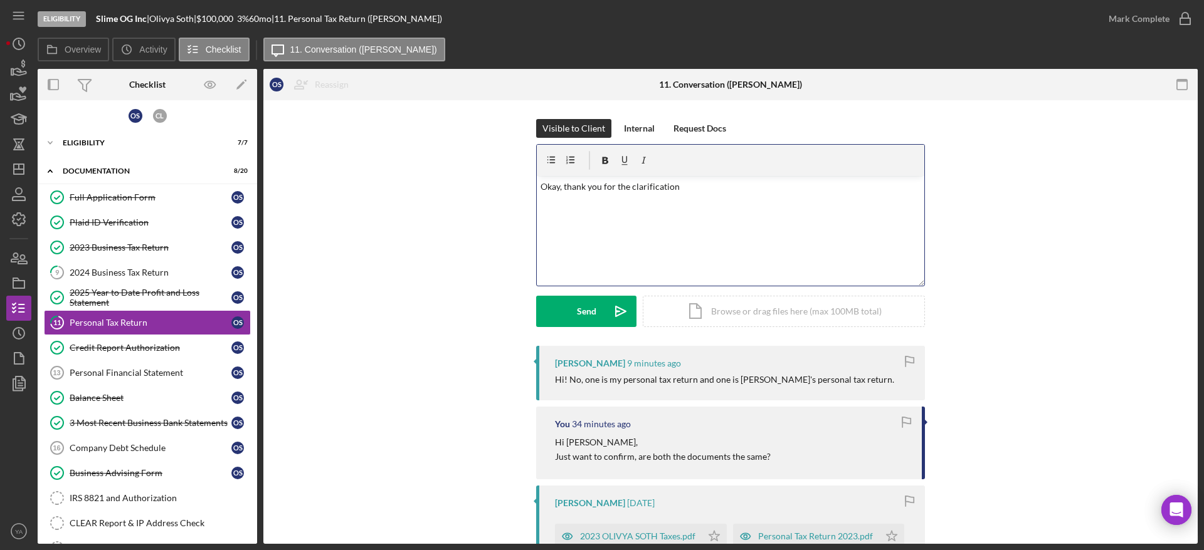
click at [702, 196] on div "v Color teal Color pink Remove color Add row above Add row below Add column bef…" at bounding box center [730, 231] width 387 height 110
click at [703, 226] on div "v Color teal Color pink Remove color Add row above Add row below Add column bef…" at bounding box center [730, 231] width 387 height 110
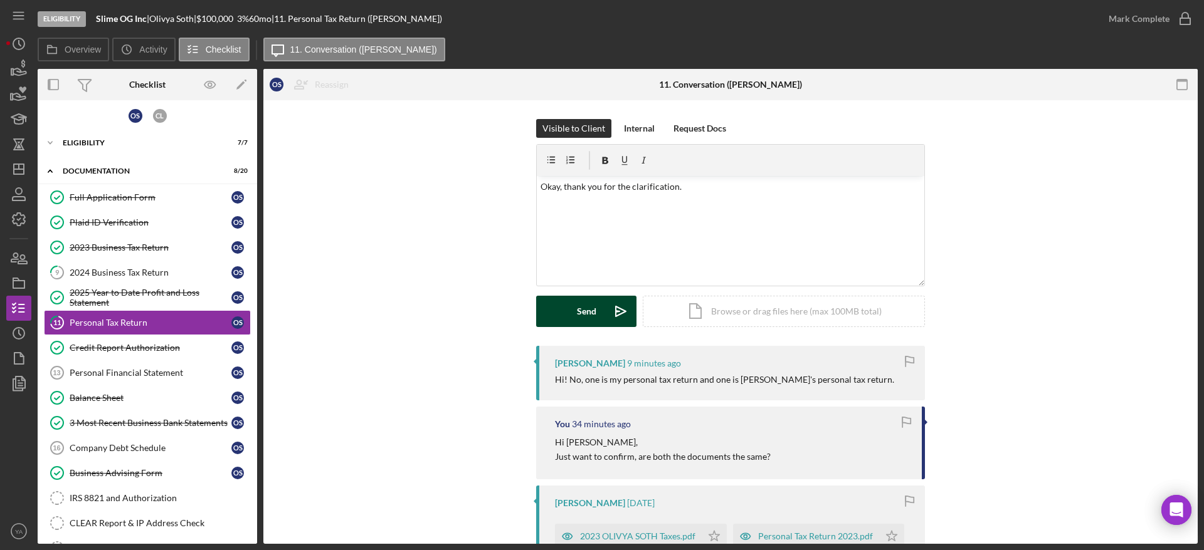
click at [614, 313] on icon "Icon/icon-invite-send" at bounding box center [620, 311] width 31 height 31
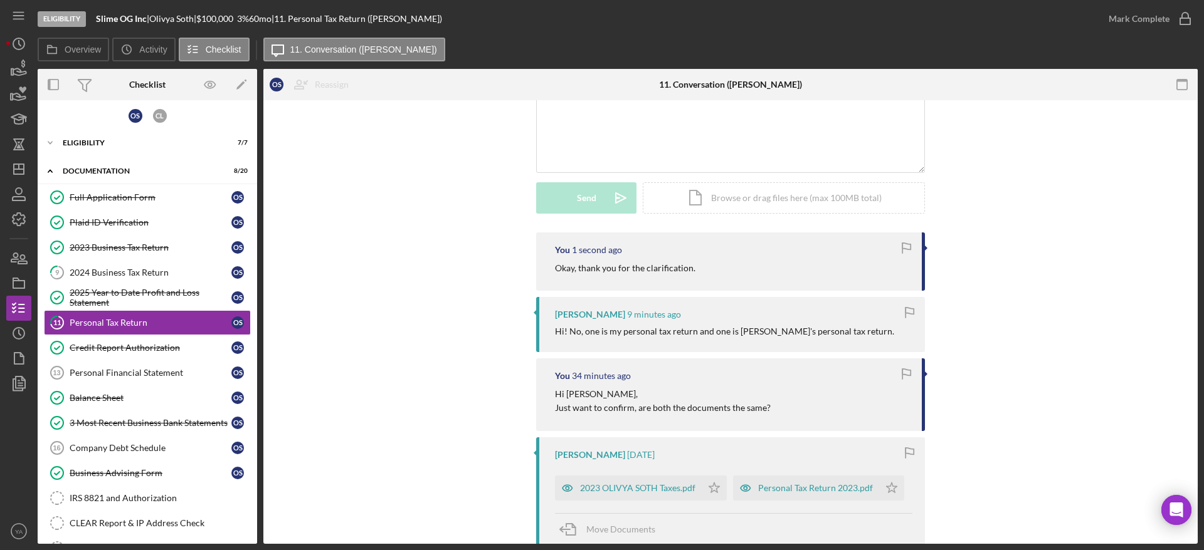
scroll to position [282, 0]
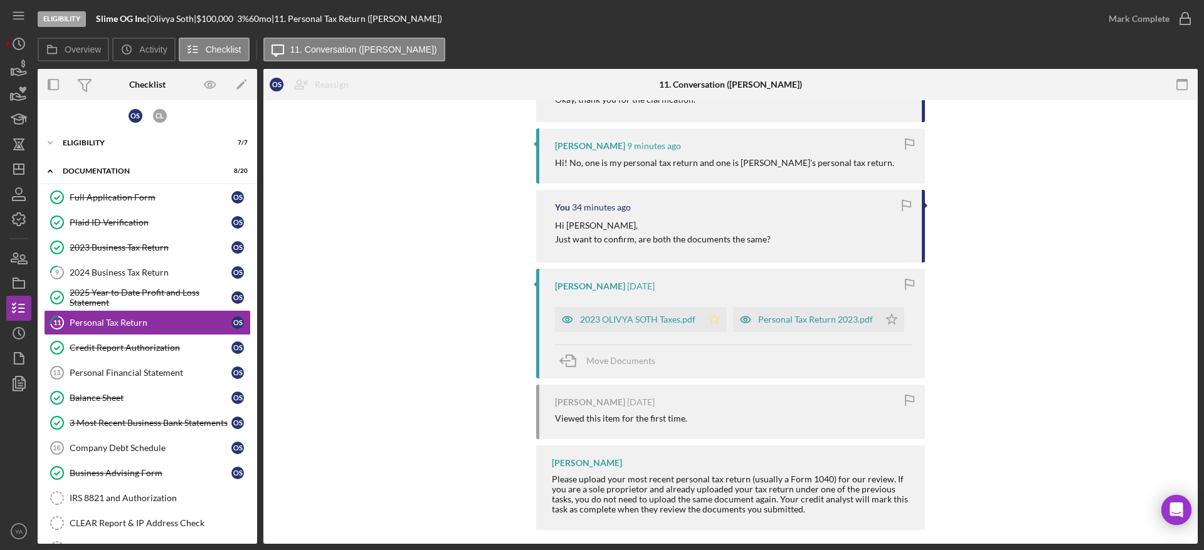
click at [712, 320] on icon "Icon/Star" at bounding box center [714, 319] width 25 height 25
click at [890, 321] on icon "Icon/Star" at bounding box center [891, 319] width 25 height 25
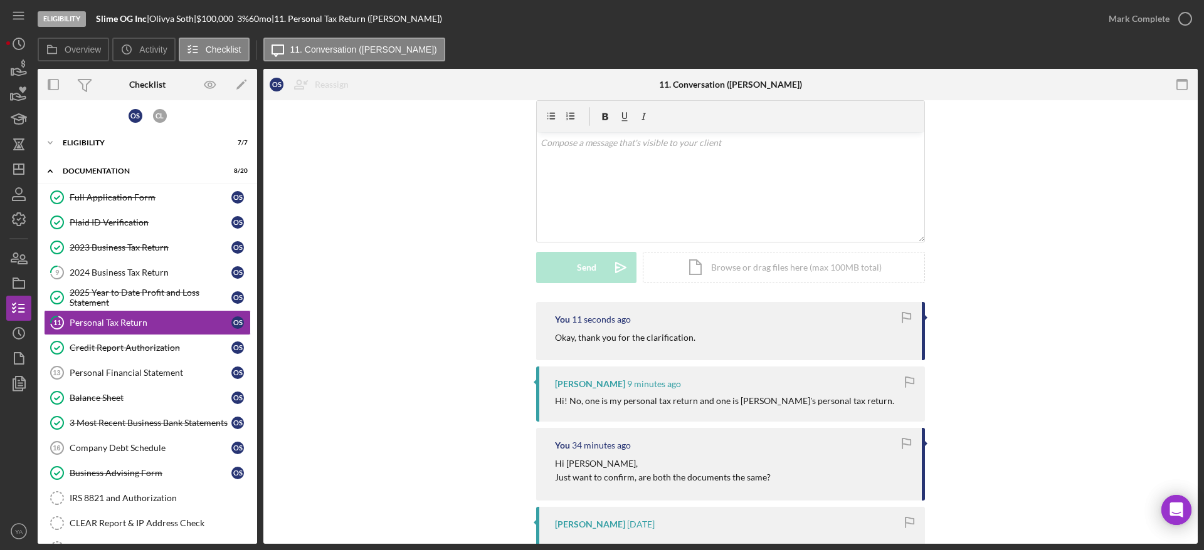
scroll to position [0, 0]
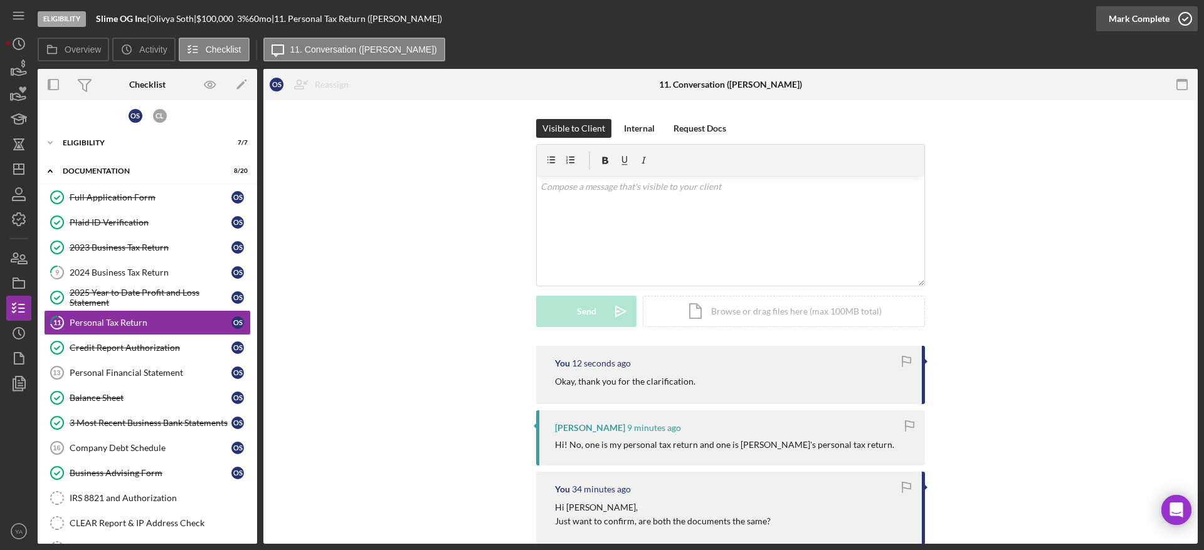
click at [1179, 18] on icon "button" at bounding box center [1184, 18] width 31 height 31
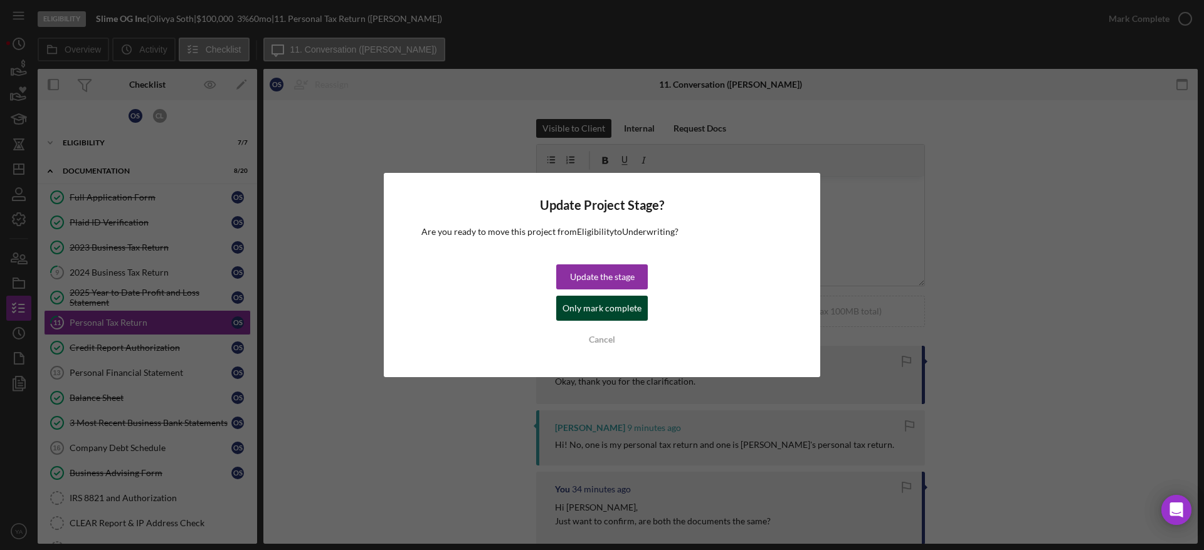
click at [623, 303] on div "Only mark complete" at bounding box center [601, 308] width 79 height 25
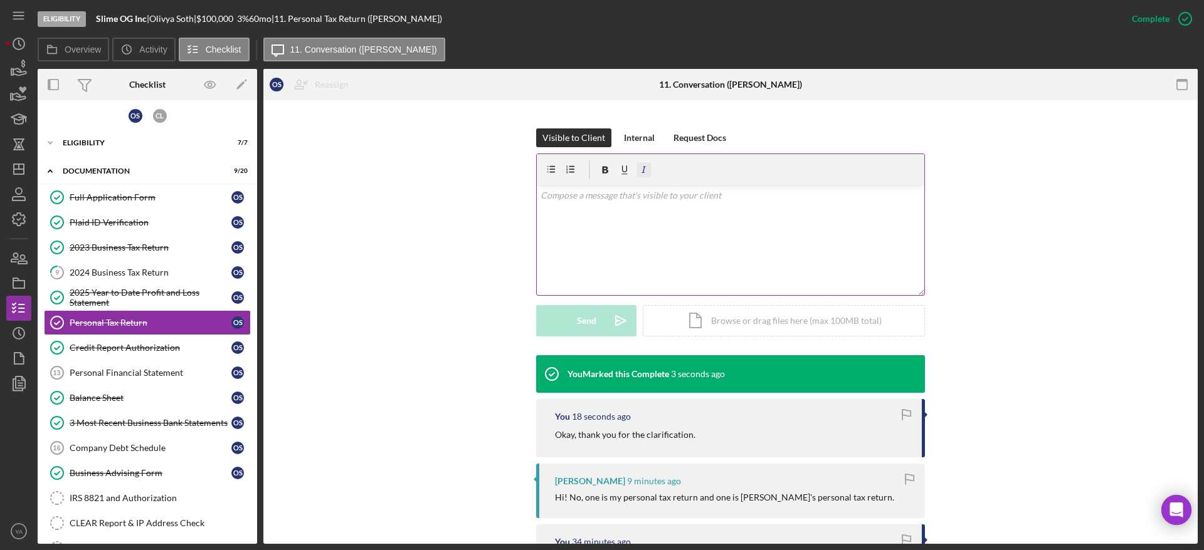
scroll to position [134, 0]
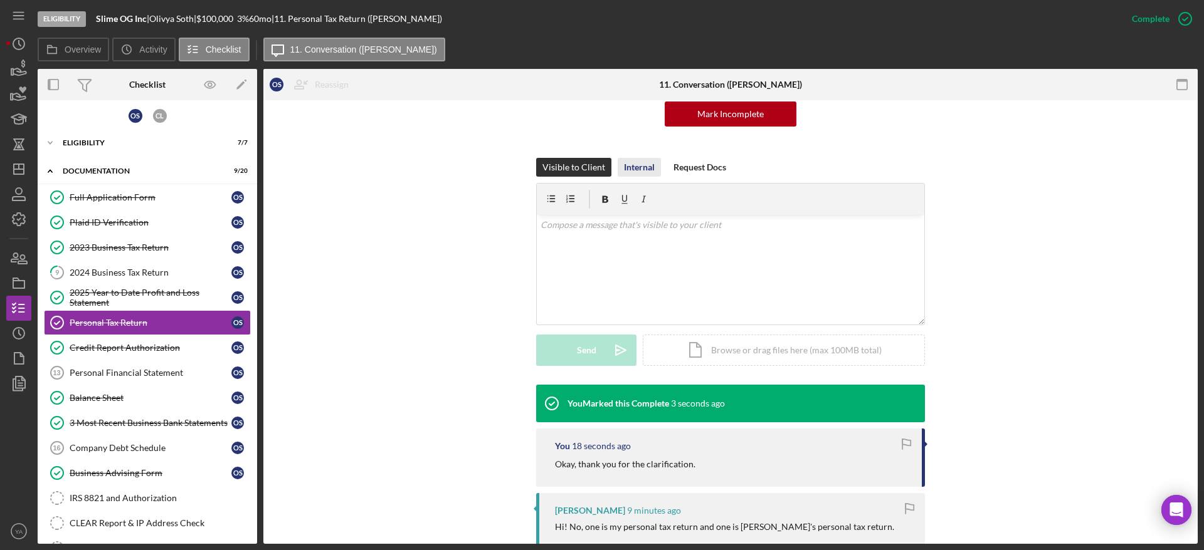
click at [638, 169] on div "Internal" at bounding box center [639, 167] width 31 height 19
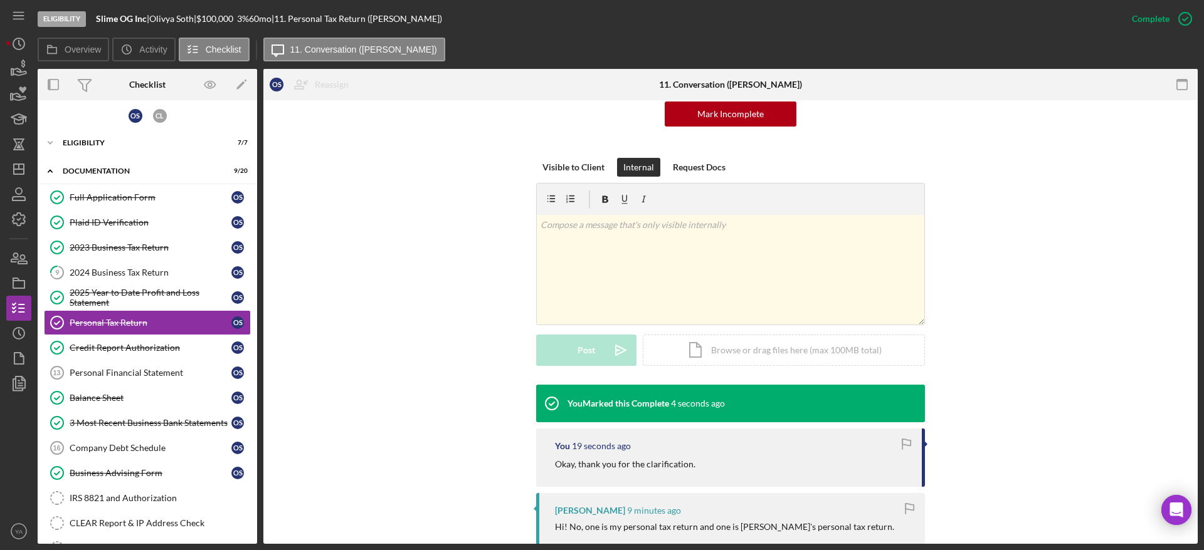
scroll to position [39, 0]
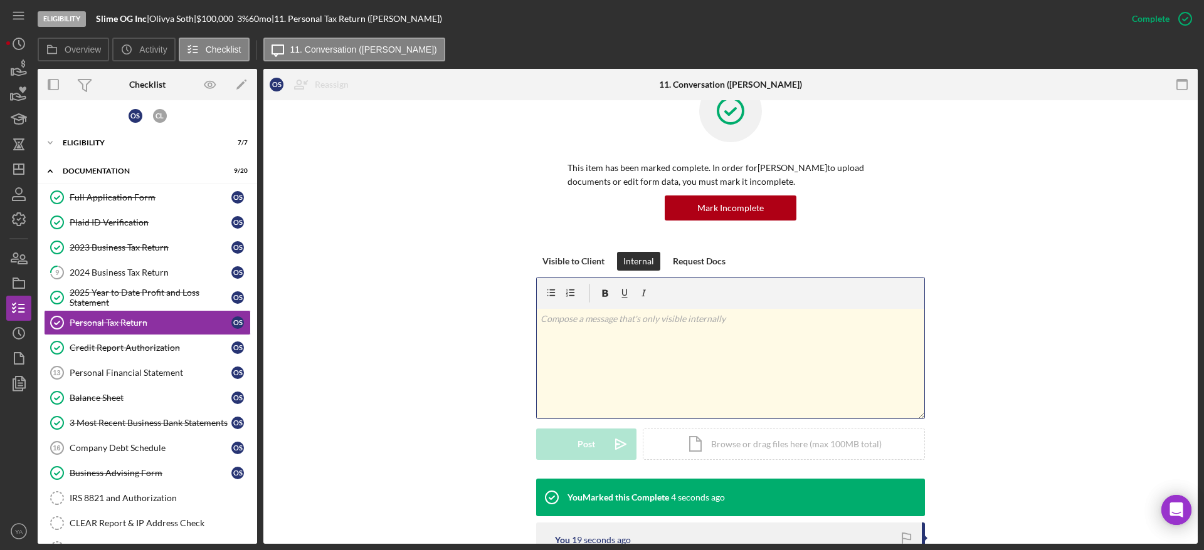
click at [674, 341] on div "v Color teal Color pink Remove color Add row above Add row below Add column bef…" at bounding box center [730, 364] width 387 height 110
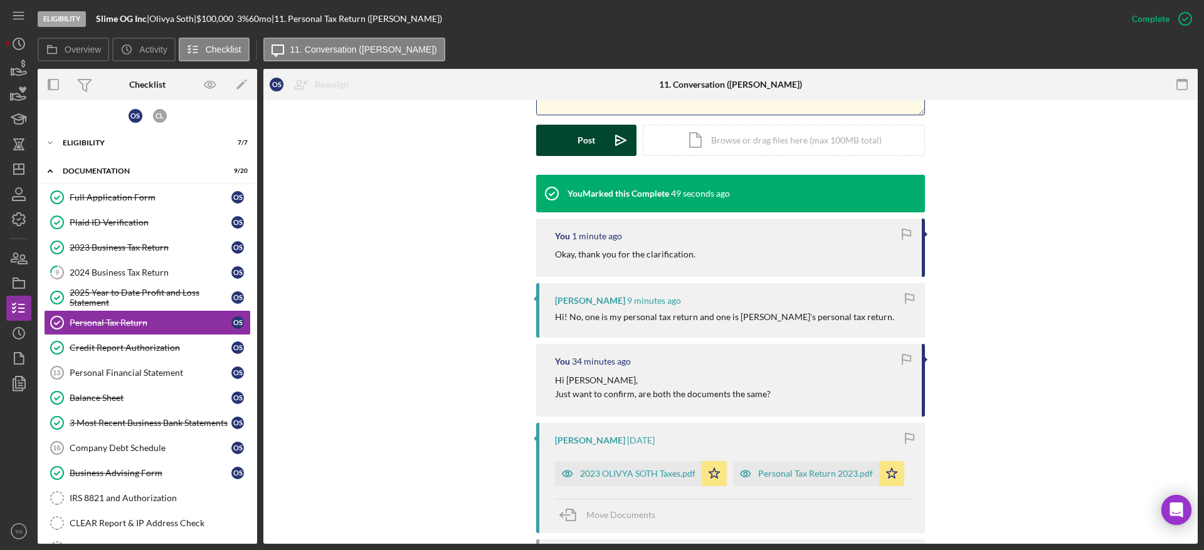
scroll to position [250, 0]
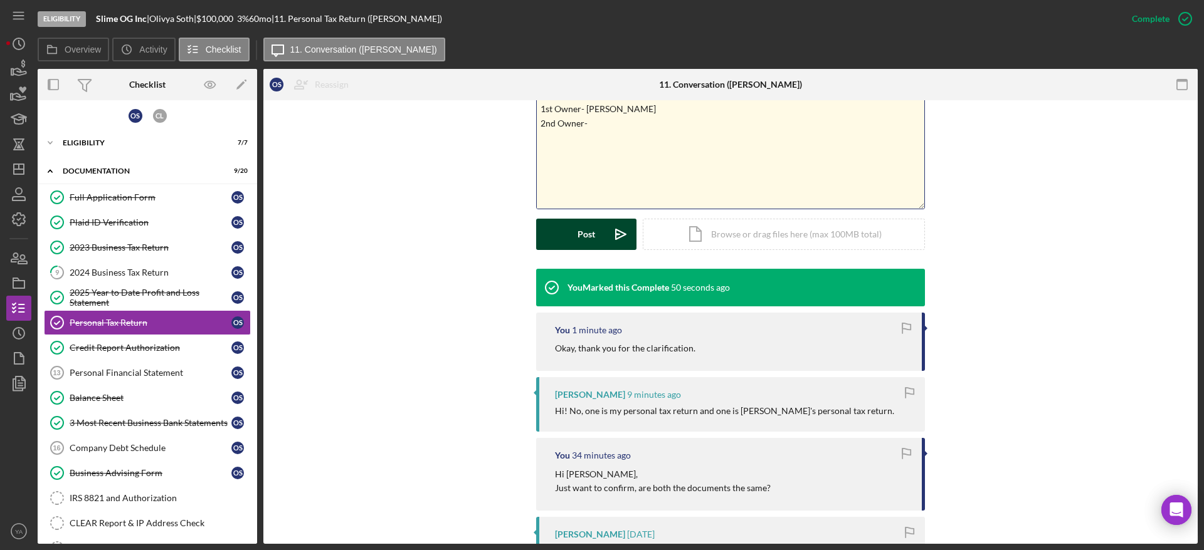
click at [748, 407] on div "Hi! No, one is my personal tax return and one is Christine's personal tax retur…" at bounding box center [724, 411] width 339 height 10
click at [614, 123] on p "1st Owner- Olivya Soth 2nd Owner-" at bounding box center [730, 116] width 381 height 28
click at [622, 107] on p "1st Owner- Olivya Soth 2nd Owner- Christine" at bounding box center [730, 116] width 381 height 28
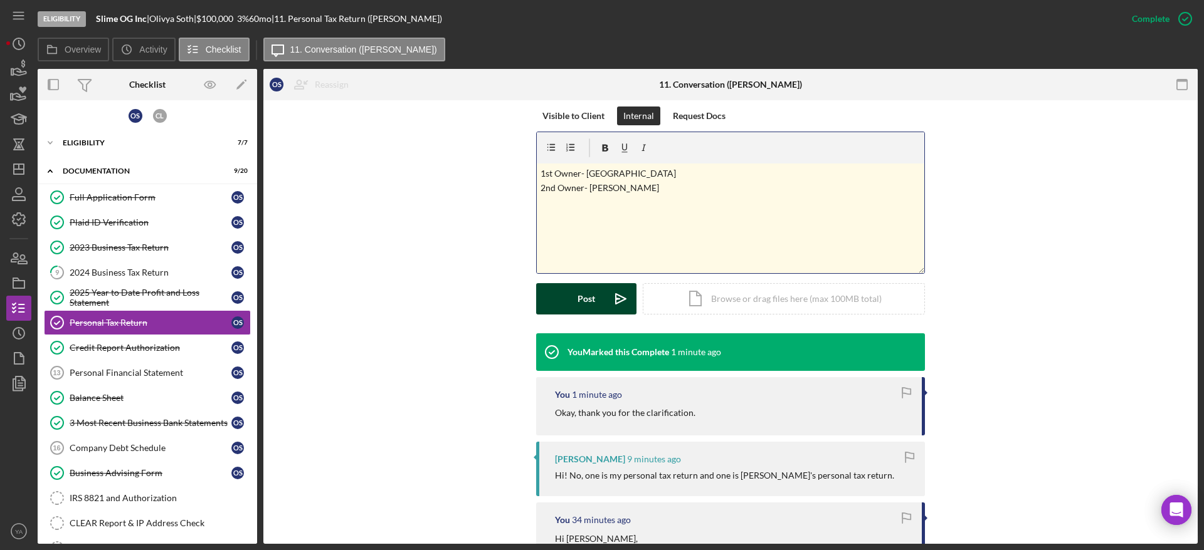
scroll to position [155, 0]
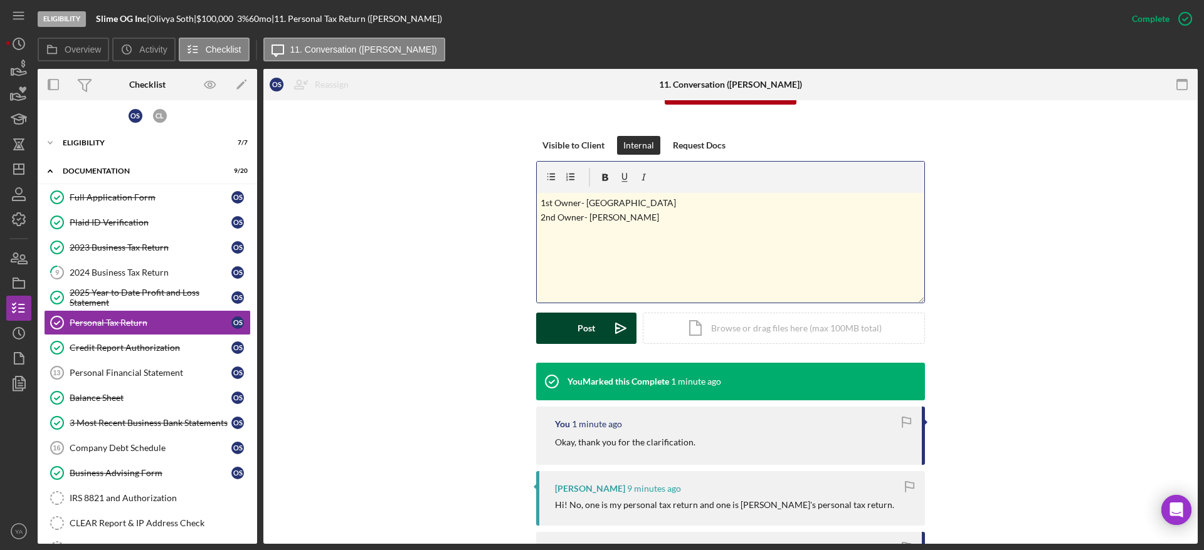
click at [638, 243] on div "v Color teal Color pink Remove color Add row above Add row below Add column bef…" at bounding box center [730, 248] width 387 height 110
click at [565, 250] on p "1st Owner- Olivya 2nd Owner- Christine Both the personal" at bounding box center [730, 224] width 381 height 56
click at [679, 253] on div "v Color teal Color pink Remove color Add row above Add row below Add column bef…" at bounding box center [730, 248] width 387 height 110
click at [767, 274] on div "v Color teal Color pink Remove color Add row above Add row below Add column bef…" at bounding box center [730, 248] width 387 height 110
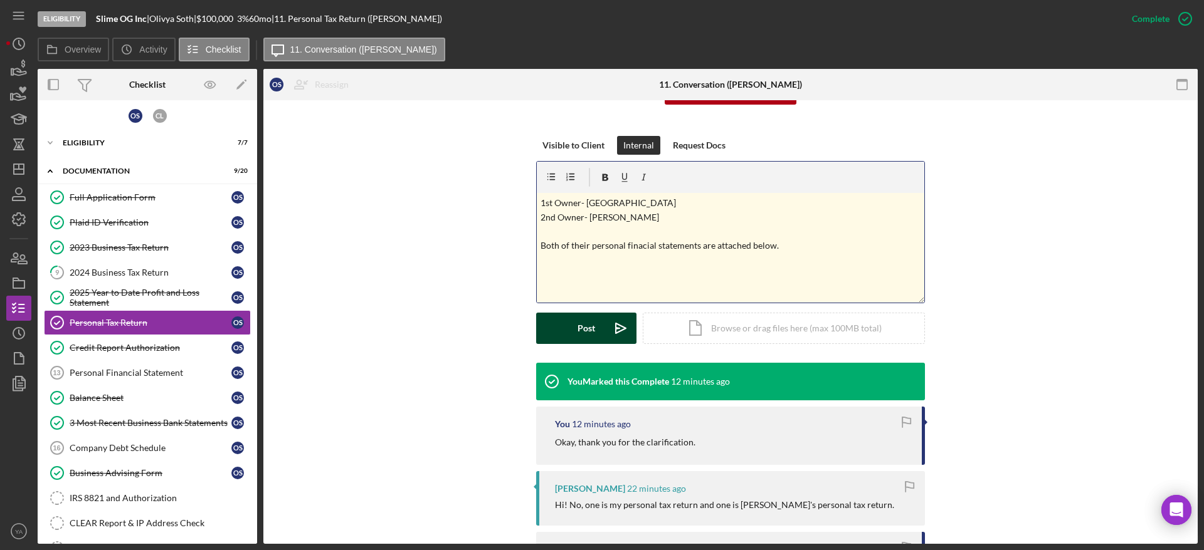
click at [740, 230] on p "1st Owner- Olivya 2nd Owner- Christine Both of their personal finacial statemen…" at bounding box center [730, 224] width 381 height 56
click at [620, 204] on p "1st Owner- Olivya 2nd Owner- Christine Both of their personal finacial statemen…" at bounding box center [730, 224] width 381 height 56
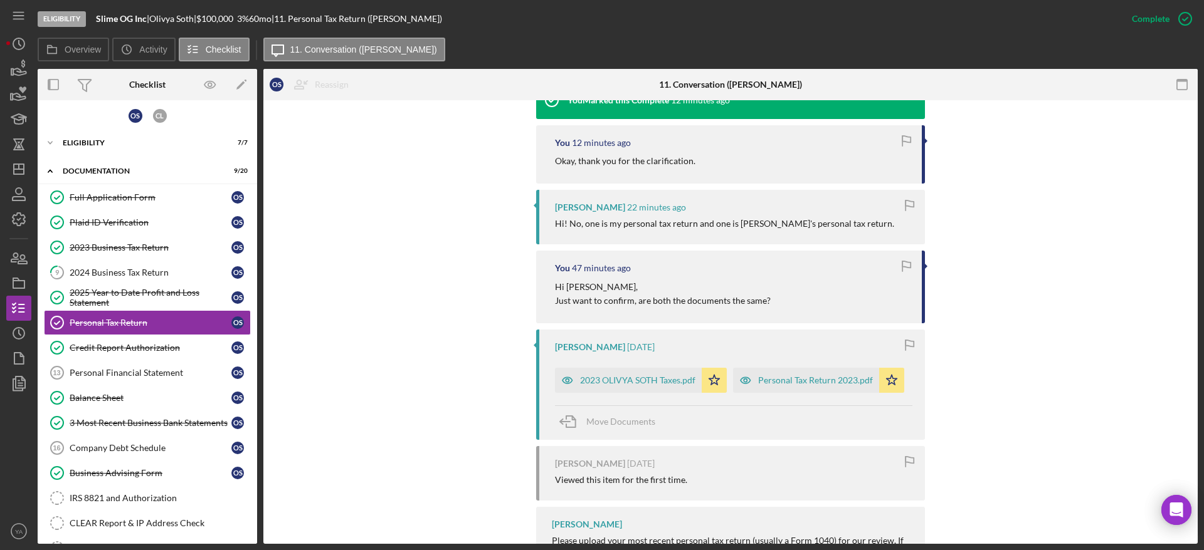
scroll to position [510, 0]
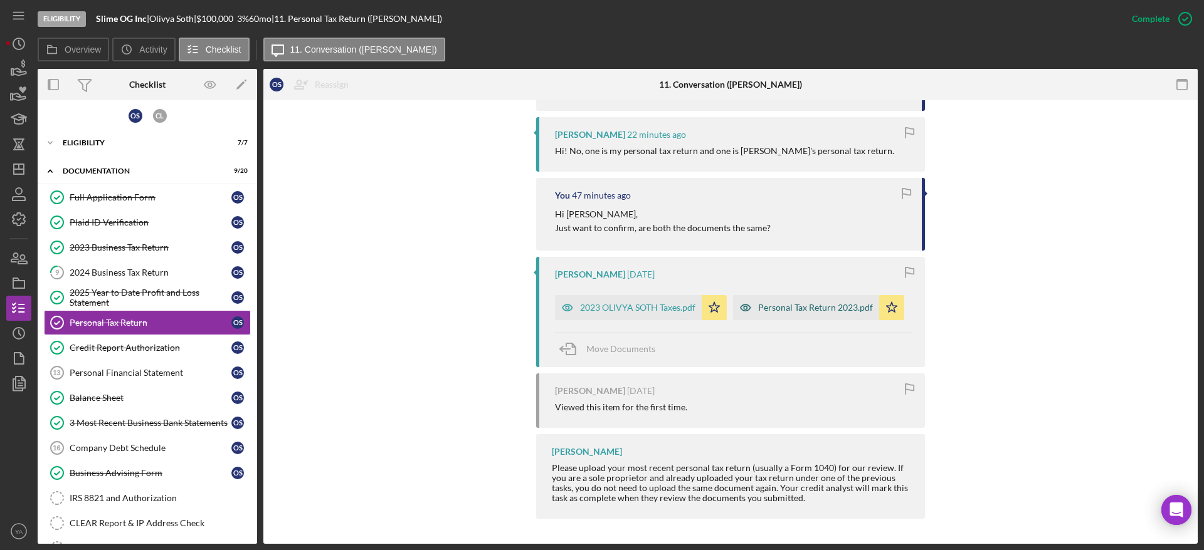
click at [844, 305] on div "Personal Tax Return 2023.pdf" at bounding box center [815, 308] width 115 height 10
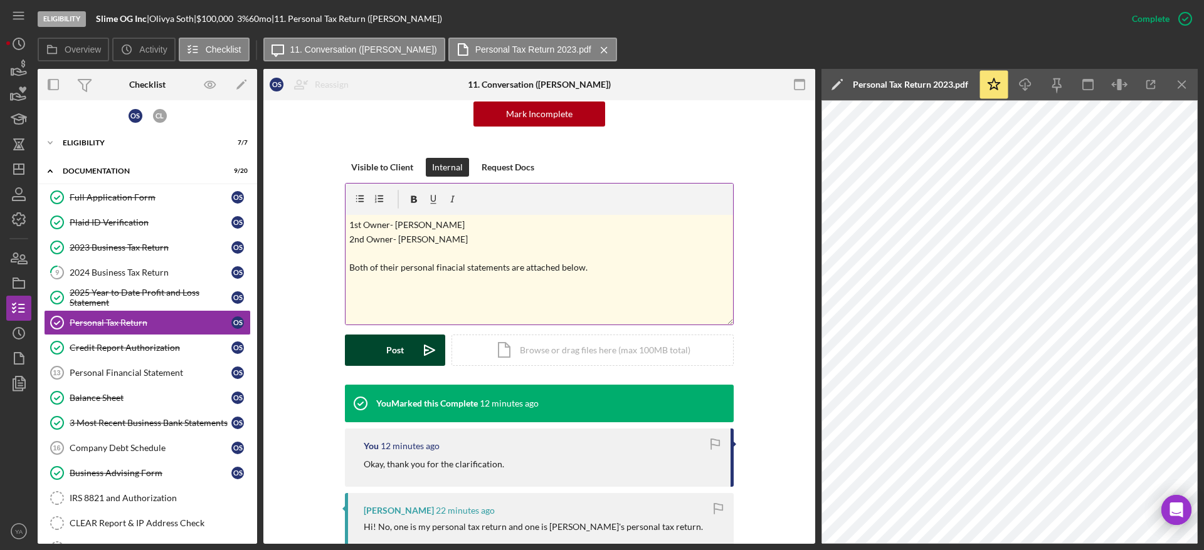
scroll to position [0, 0]
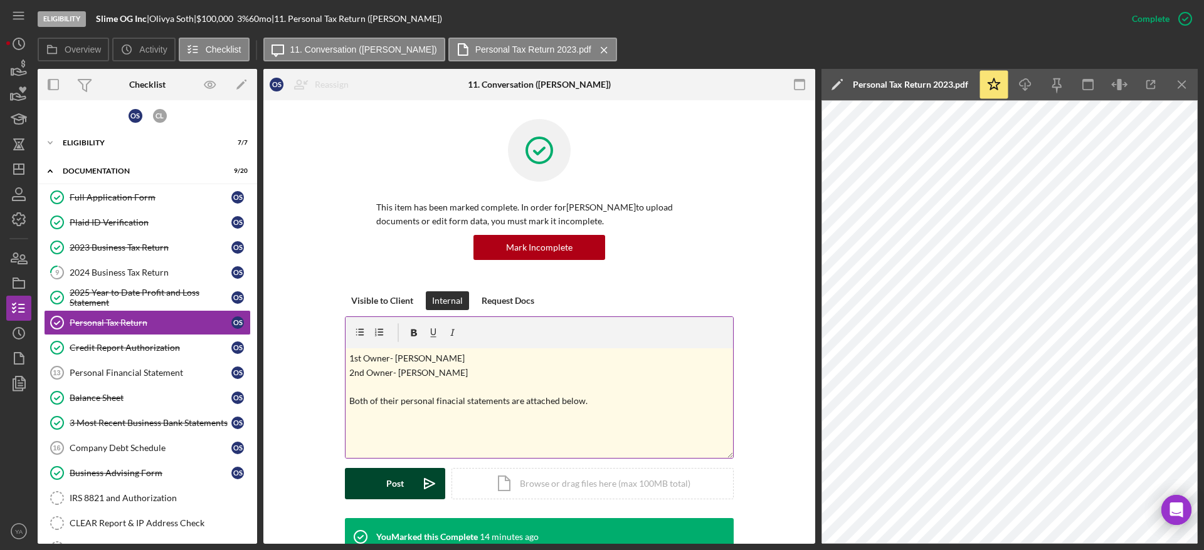
click at [456, 371] on p "1st Owner- Olivya Soth 2nd Owner- Christine Both of their personal finacial sta…" at bounding box center [539, 380] width 381 height 56
click at [441, 401] on p "1st Owner- Olivya Soth 2nd Owner- Christine K LY Both of their personal financi…" at bounding box center [539, 380] width 381 height 56
click at [468, 401] on p "1st Owner- Olivya Soth 2nd Owner- Christine K LY Both of their personal Tax sta…" at bounding box center [539, 380] width 381 height 56
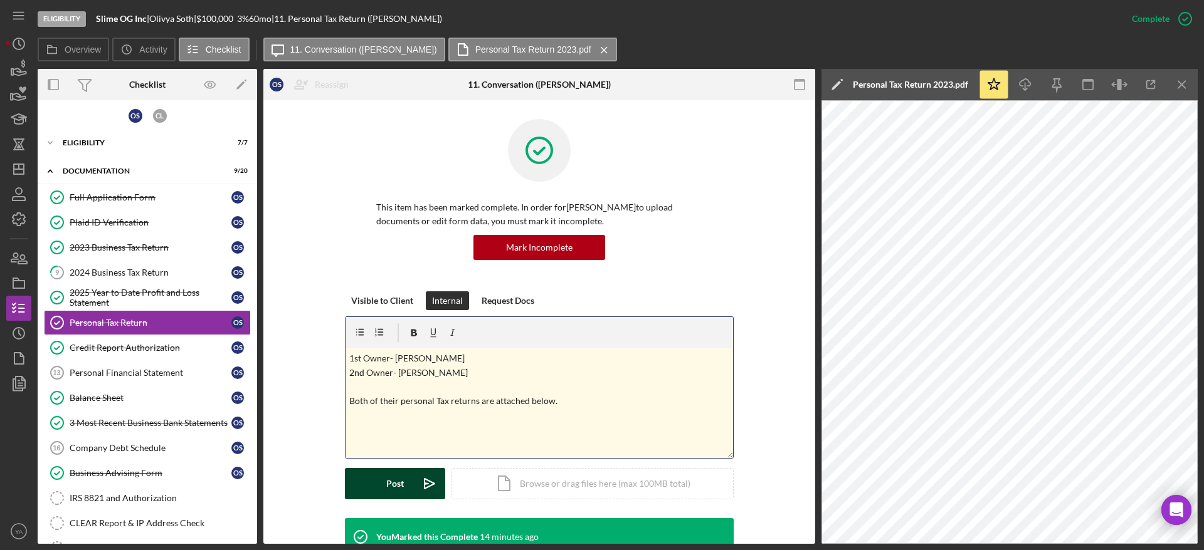
click at [587, 409] on div "v Color teal Color pink Remove color Add row above Add row below Add column bef…" at bounding box center [538, 404] width 387 height 110
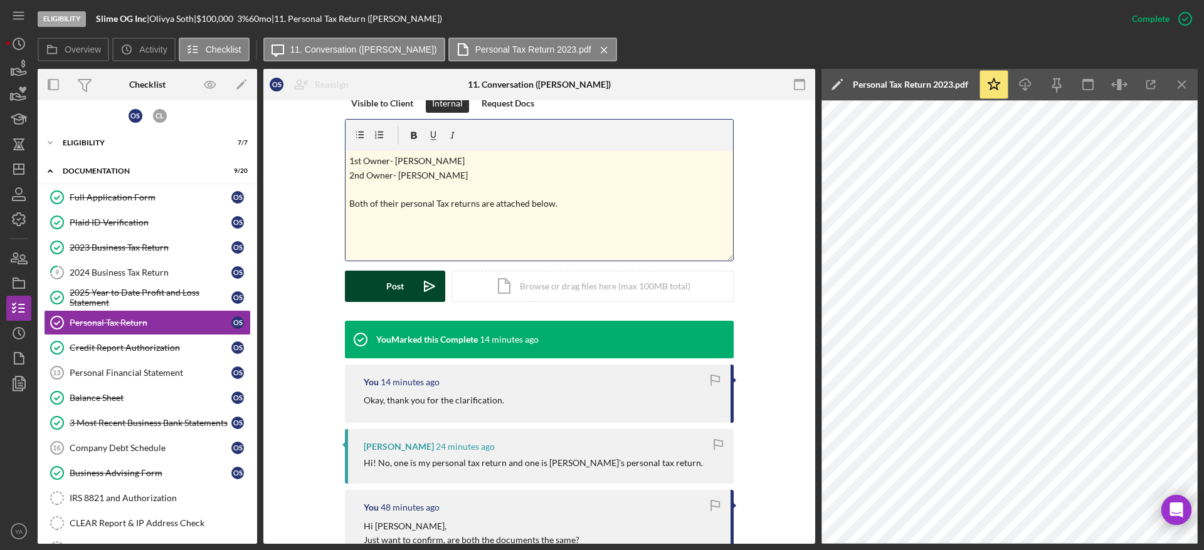
scroll to position [94, 0]
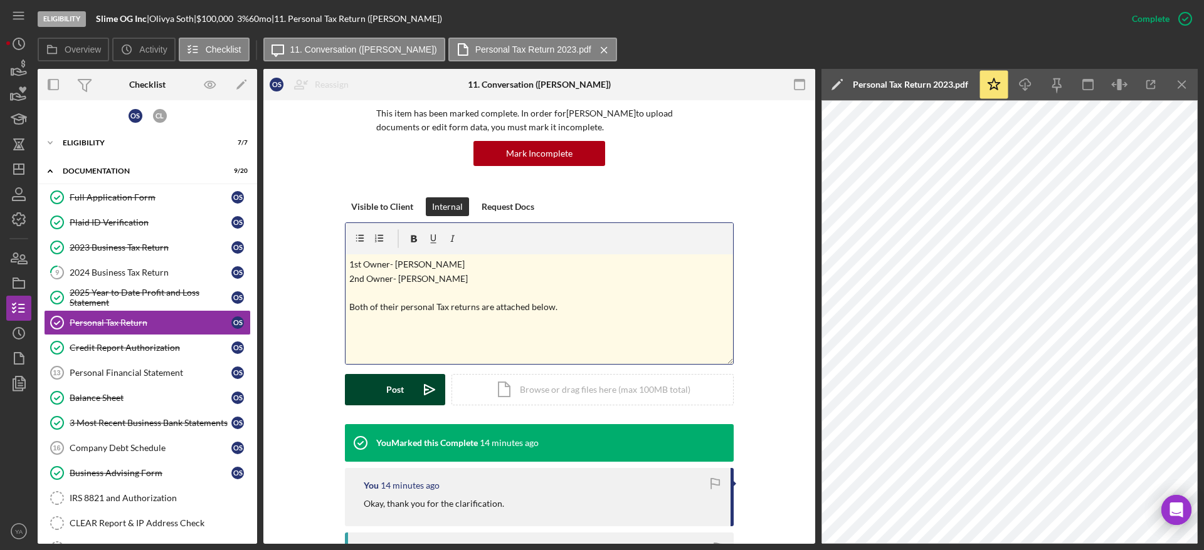
click at [415, 386] on icon "Icon/icon-invite-send" at bounding box center [429, 389] width 31 height 31
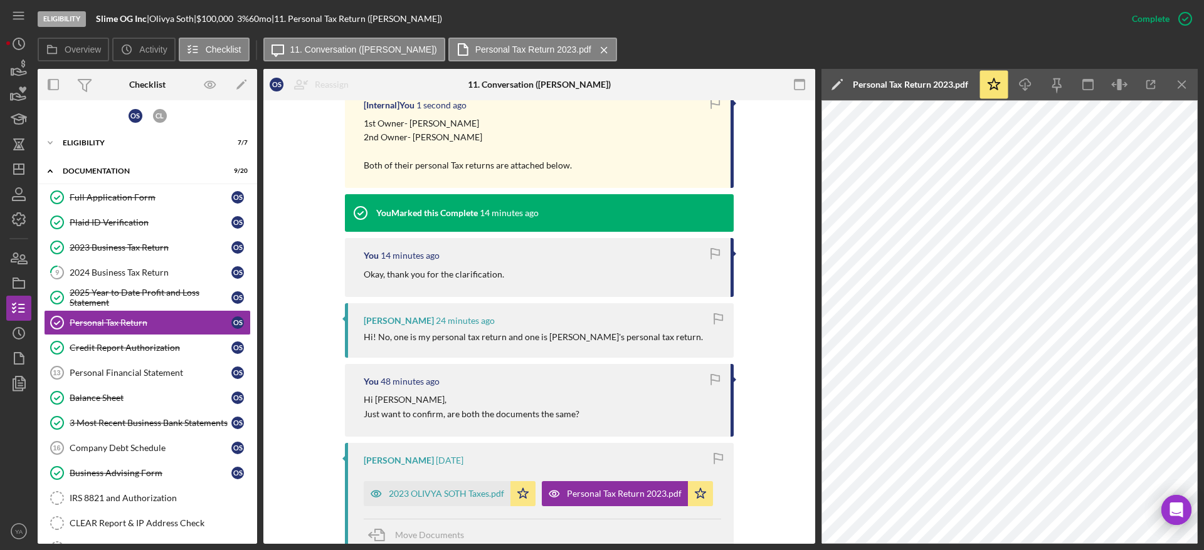
scroll to position [376, 0]
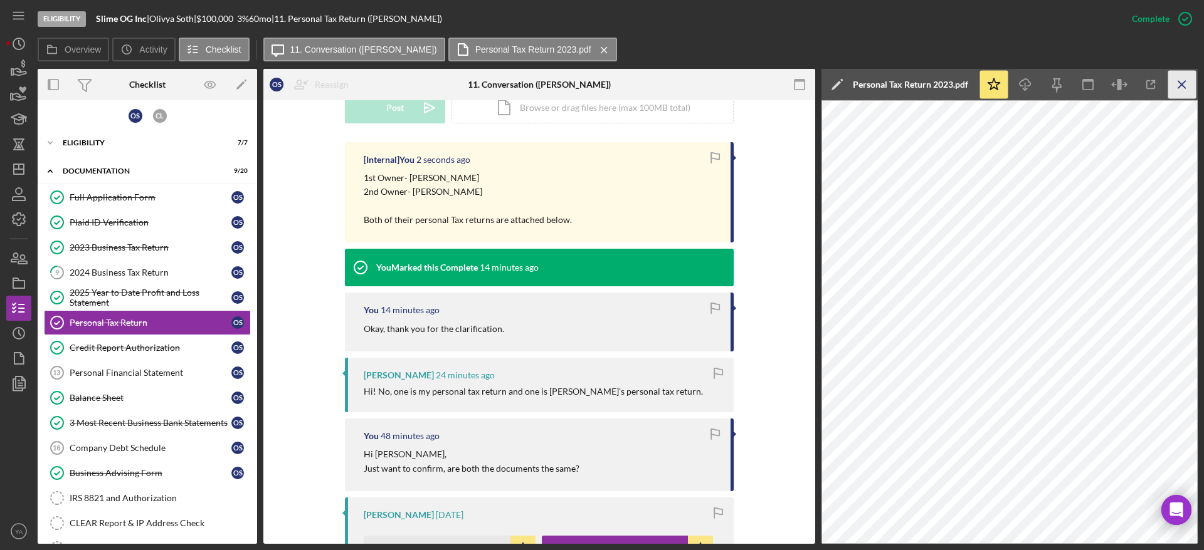
click at [1180, 80] on icon "Icon/Menu Close" at bounding box center [1182, 85] width 28 height 28
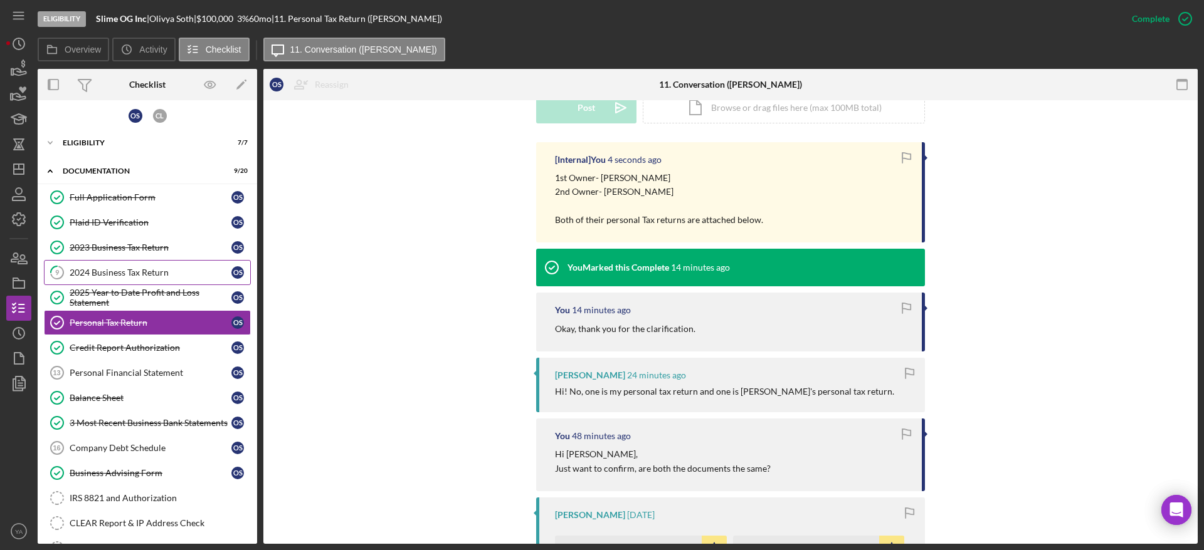
click at [157, 268] on div "2024 Business Tax Return" at bounding box center [151, 273] width 162 height 10
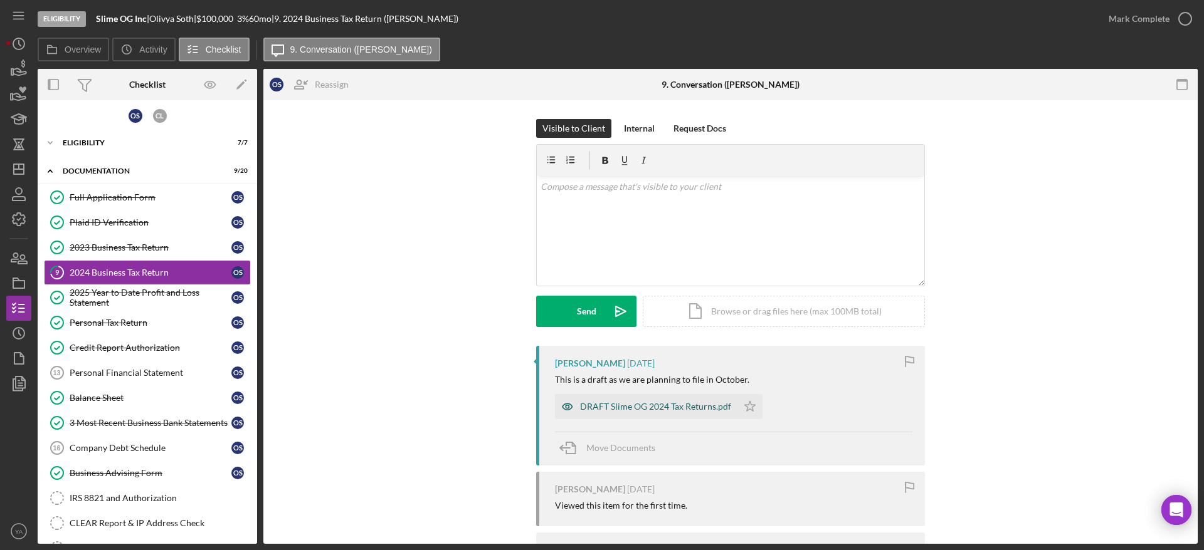
click at [628, 405] on div "DRAFT Slime OG 2024 Tax Returns.pdf" at bounding box center [655, 407] width 151 height 10
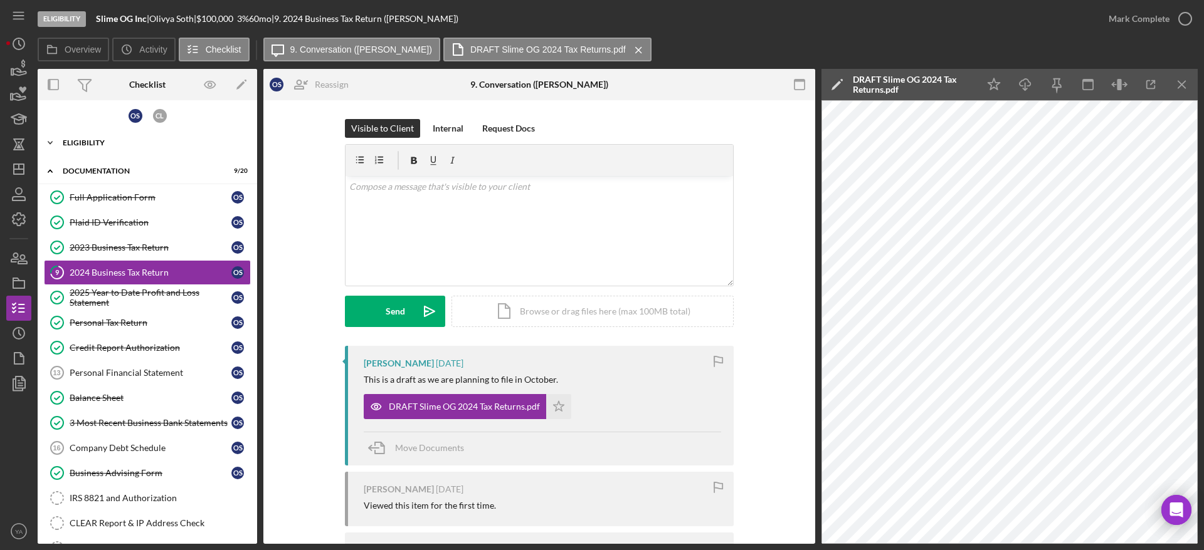
click at [139, 152] on div "Icon/Expander Eligibility 7 / 7" at bounding box center [147, 142] width 219 height 25
